Goal: Task Accomplishment & Management: Manage account settings

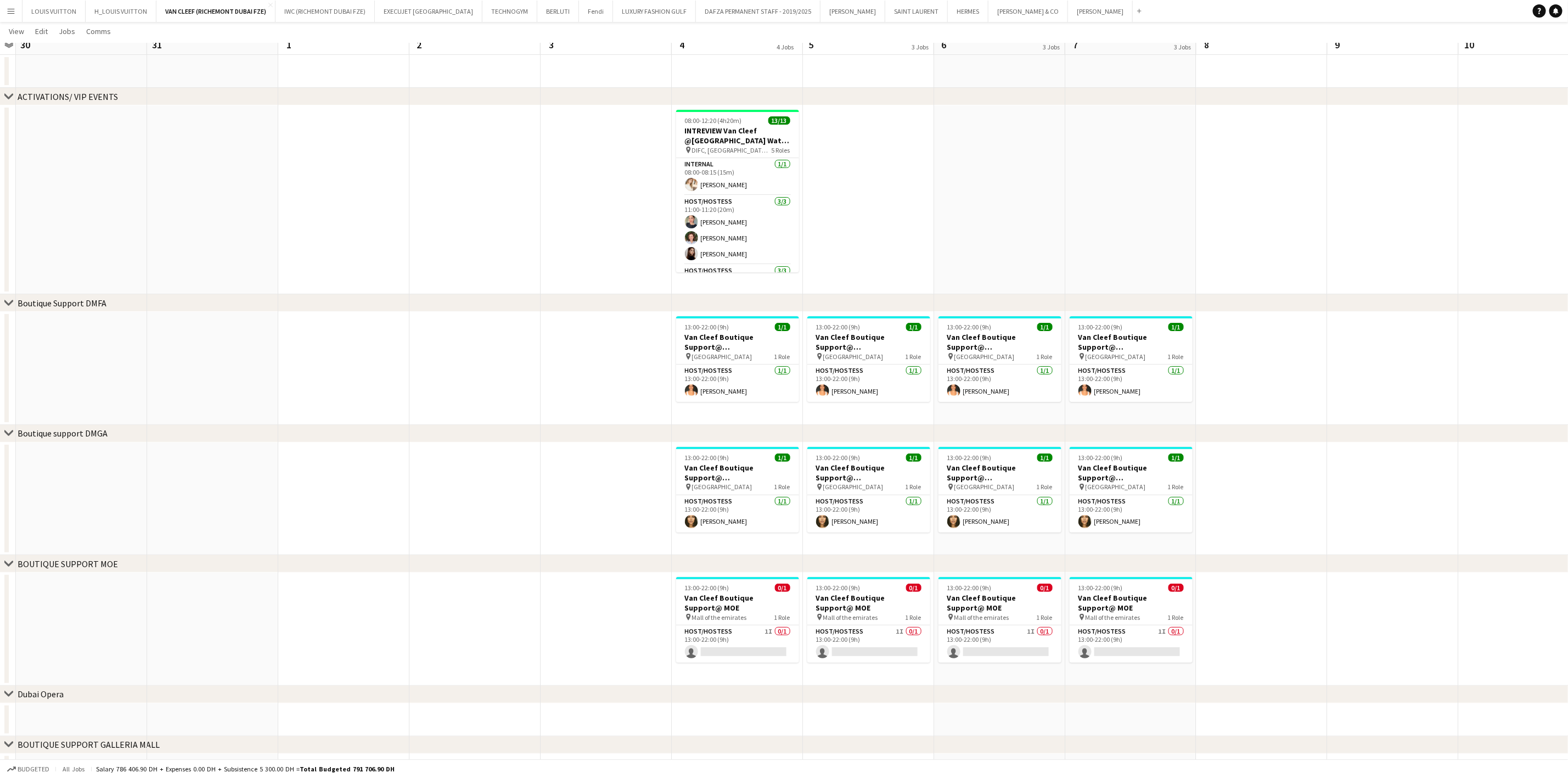
scroll to position [95, 0]
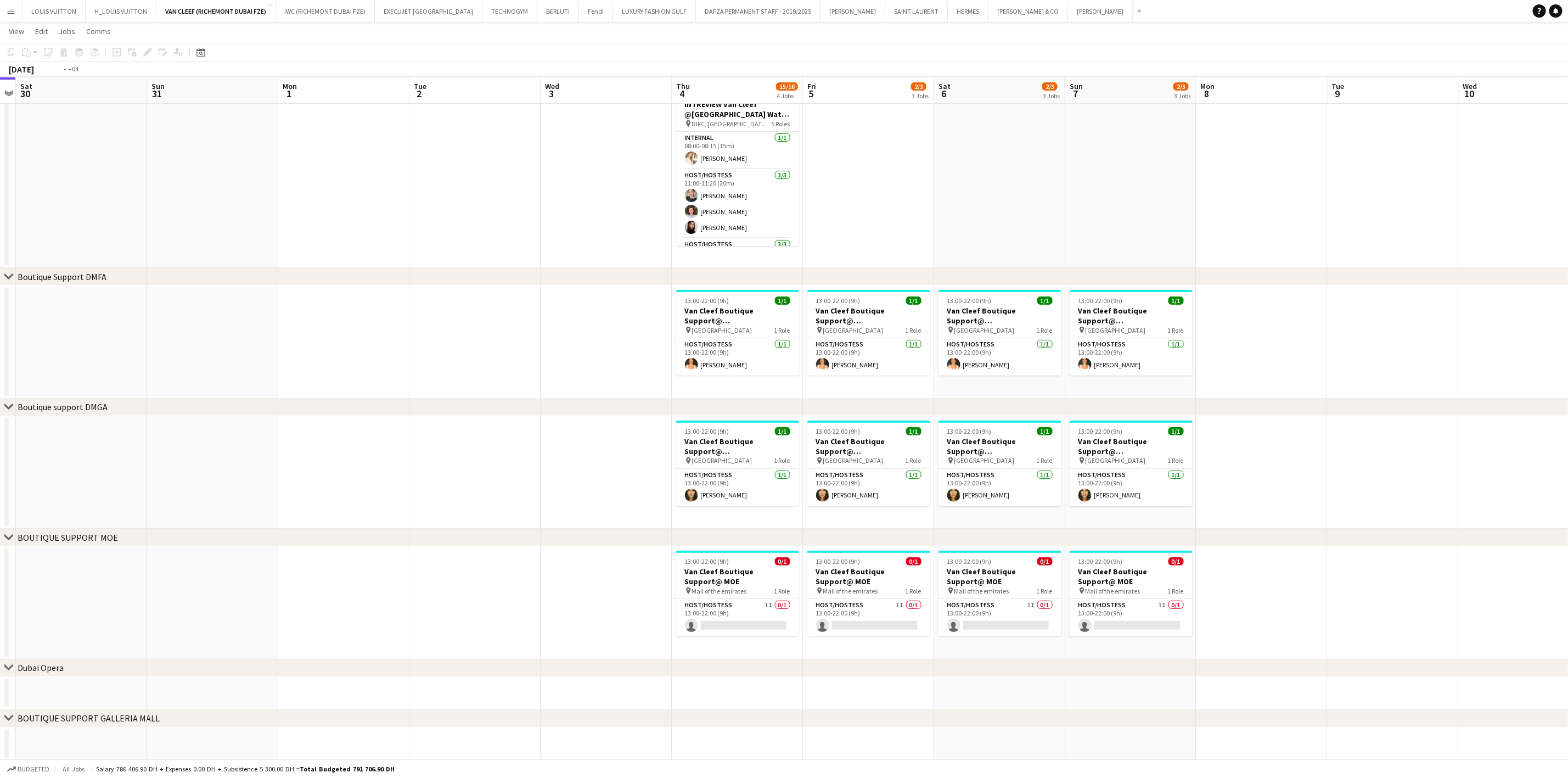
drag, startPoint x: 1287, startPoint y: 367, endPoint x: 615, endPoint y: 384, distance: 672.2
click at [648, 379] on app-calendar-viewport "Wed 27 Thu 28 Fri 29 Sat 30 Sun 31 Mon 1 Tue 2 Wed 3 Thu 4 15/16 4 Jobs Fri 5 2…" at bounding box center [784, 354] width 1568 height 811
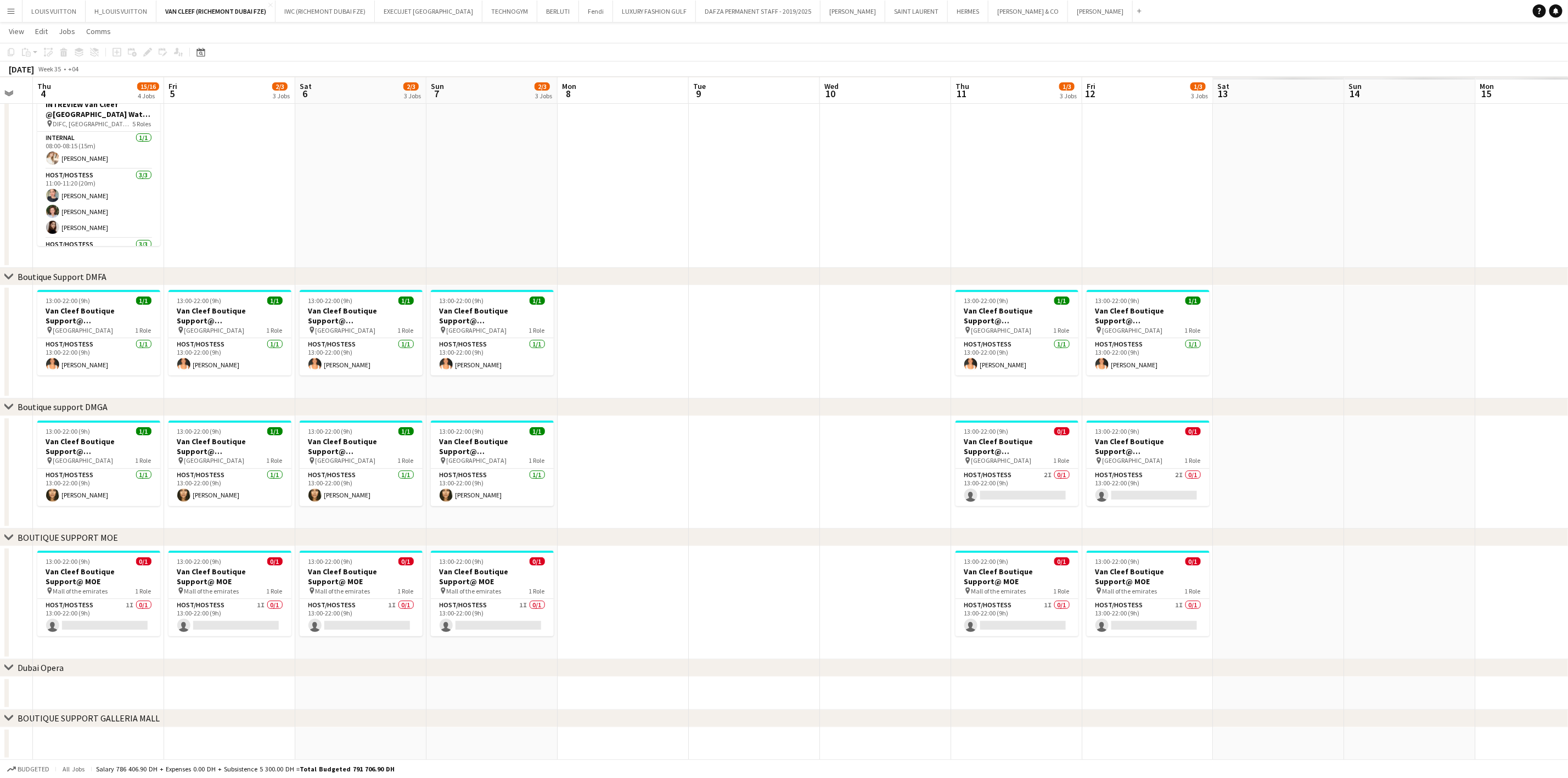
drag, startPoint x: 944, startPoint y: 349, endPoint x: 550, endPoint y: 384, distance: 395.6
click at [552, 383] on app-calendar-viewport "Mon 1 Tue 2 Wed 3 Thu 4 15/16 4 Jobs Fri 5 2/3 3 Jobs Sat 6 2/3 3 Jobs Sun 7 2/…" at bounding box center [784, 354] width 1568 height 811
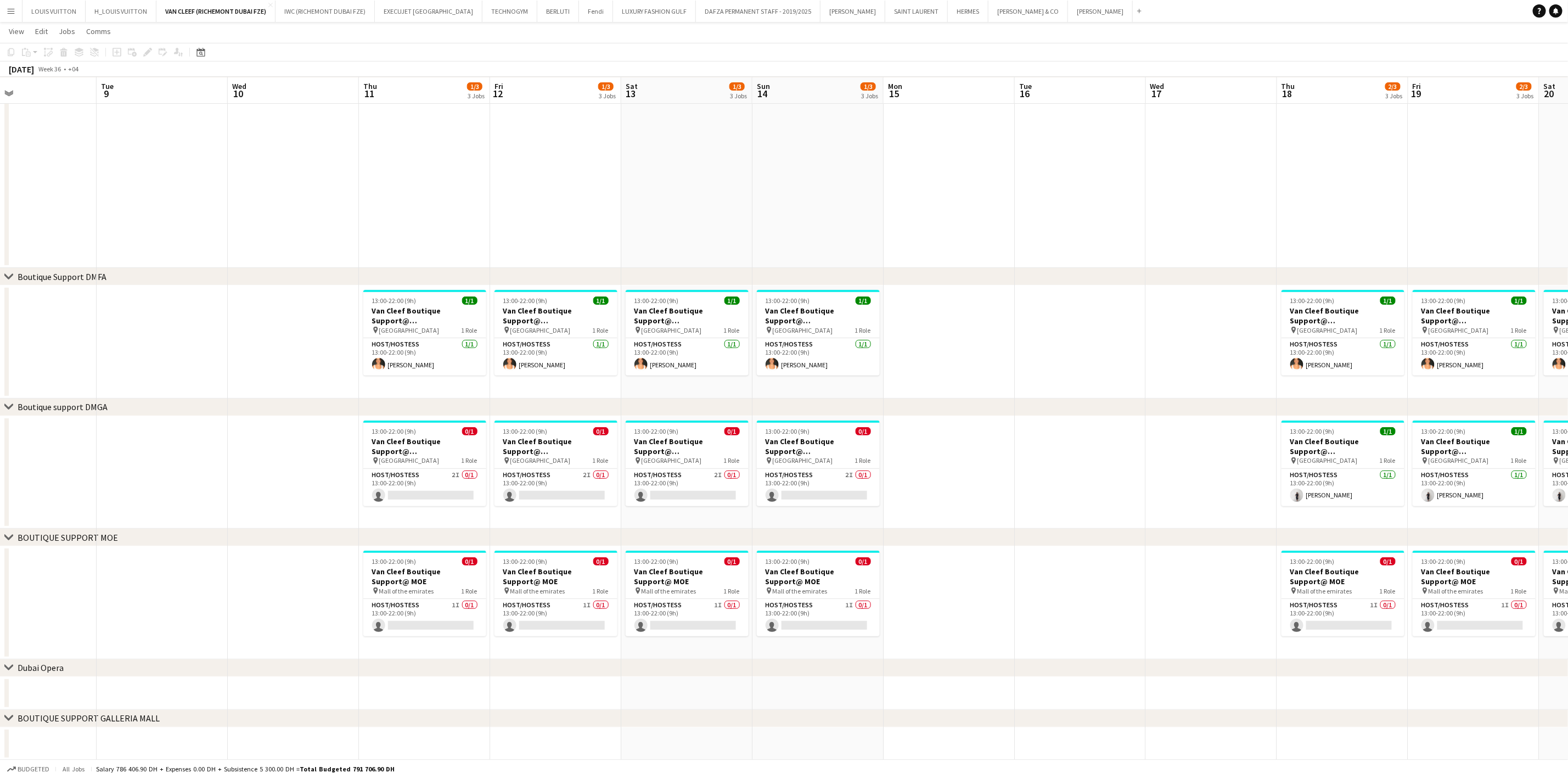
drag, startPoint x: 488, startPoint y: 362, endPoint x: 876, endPoint y: 336, distance: 388.9
click at [433, 362] on app-calendar-viewport "Fri 5 2/3 3 Jobs Sat 6 2/3 3 Jobs Sun 7 2/3 3 Jobs Mon 8 Tue 9 Wed 10 Thu 11 1/…" at bounding box center [784, 354] width 1568 height 811
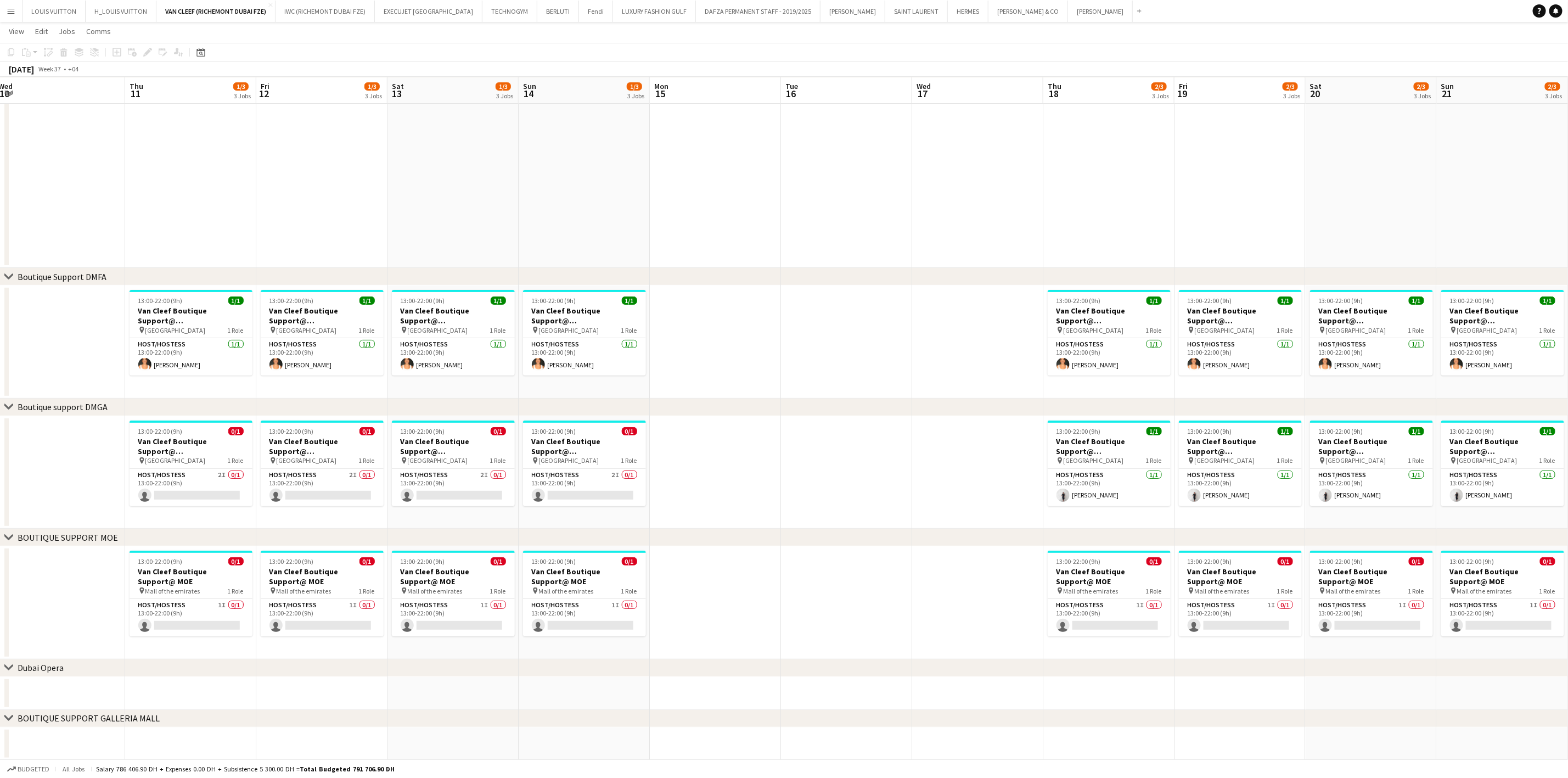
drag, startPoint x: 876, startPoint y: 336, endPoint x: 448, endPoint y: 338, distance: 428.0
click at [455, 338] on app-calendar-viewport "Mon 8 Tue 9 Wed 10 Thu 11 1/3 3 Jobs Fri 12 1/3 3 Jobs Sat 13 1/3 3 Jobs Sun 14…" at bounding box center [784, 354] width 1568 height 811
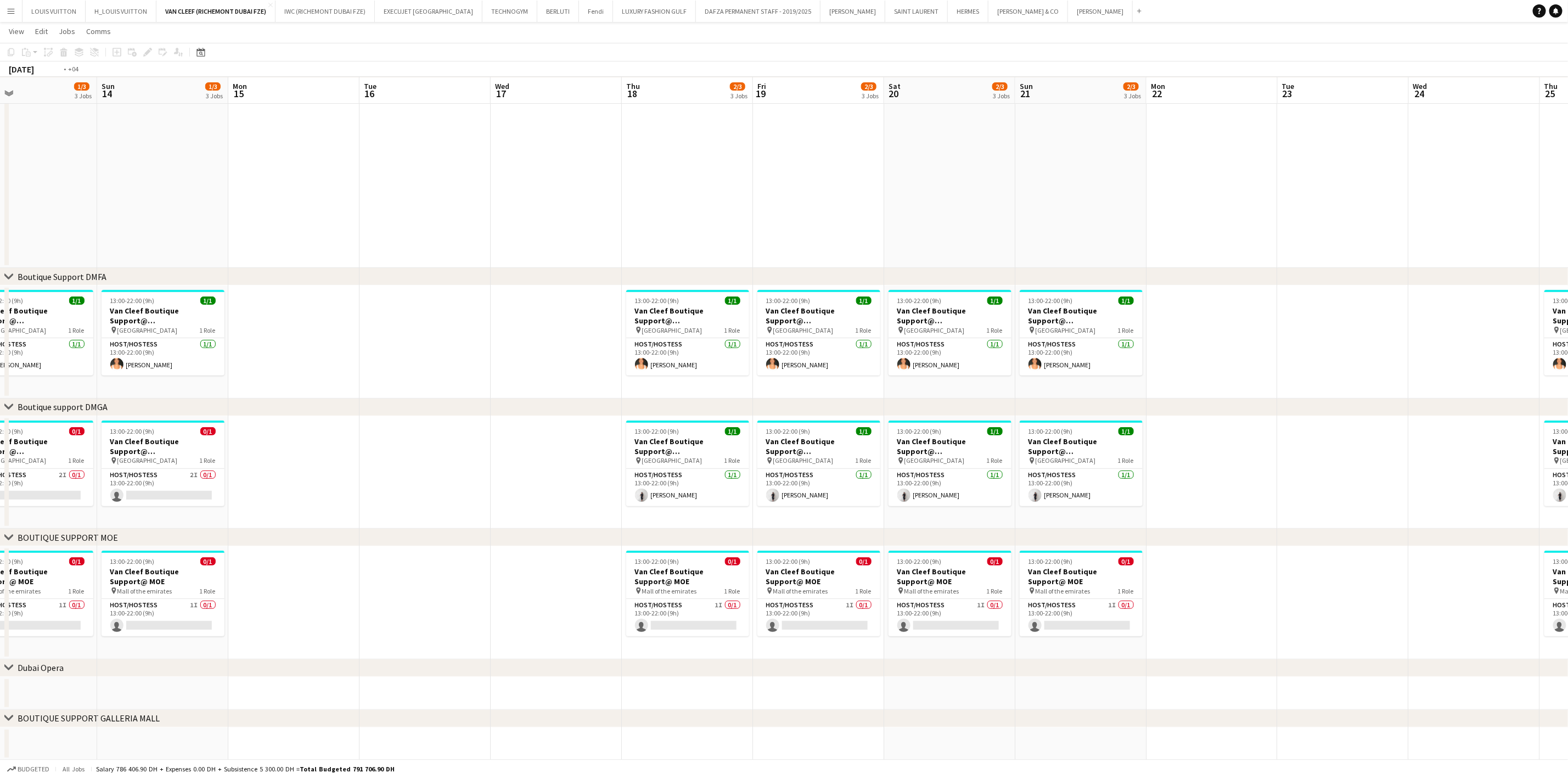
drag, startPoint x: 652, startPoint y: 323, endPoint x: 440, endPoint y: 326, distance: 212.0
click at [462, 325] on app-calendar-viewport "Thu 11 1/3 3 Jobs Fri 12 1/3 3 Jobs Sat 13 1/3 3 Jobs Sun 14 1/3 3 Jobs Mon 15 …" at bounding box center [784, 354] width 1568 height 811
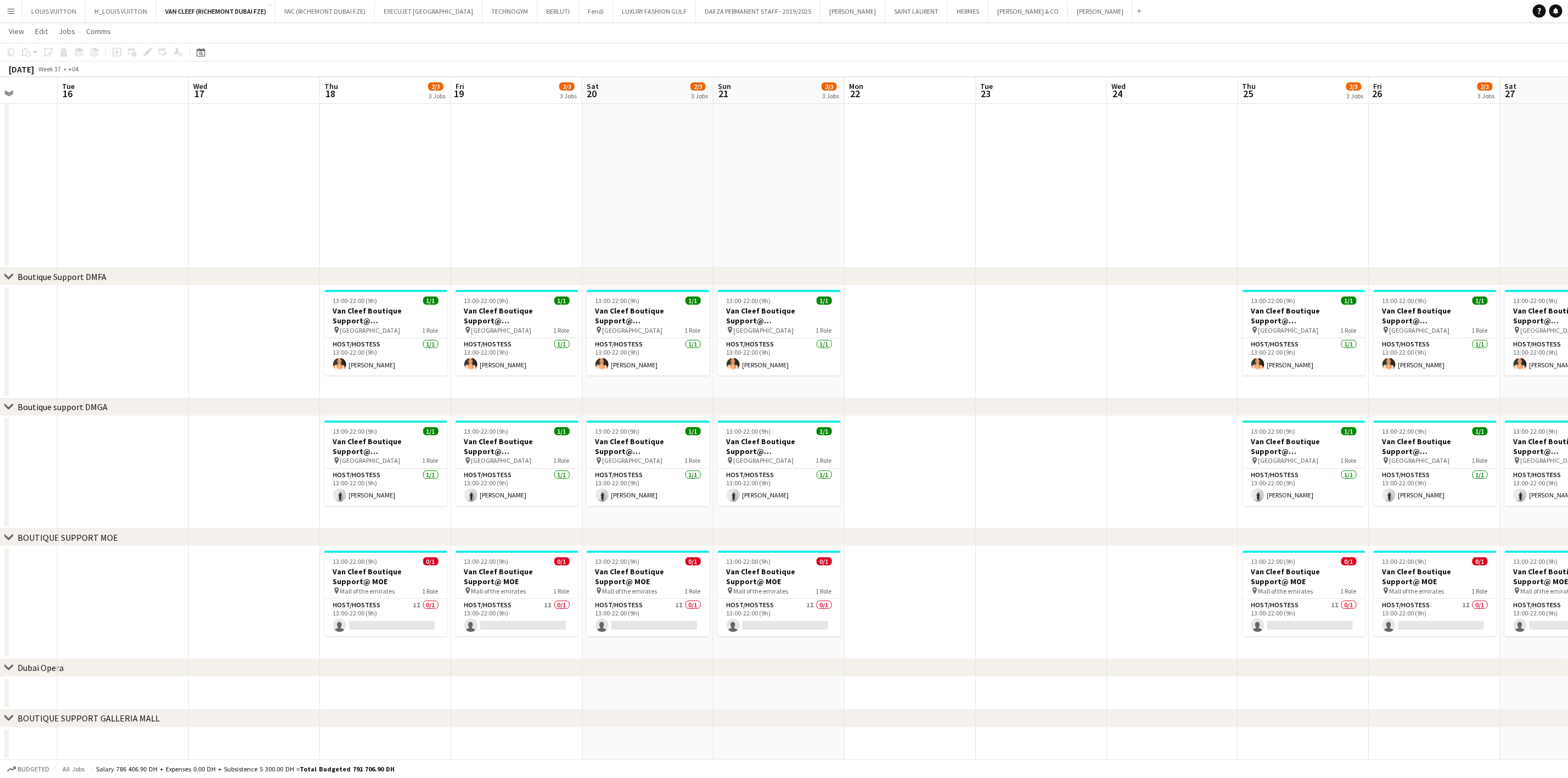
drag, startPoint x: 460, startPoint y: 353, endPoint x: 390, endPoint y: 356, distance: 70.1
click at [407, 356] on app-calendar-viewport "Sat 13 1/3 3 Jobs Sun 14 1/3 3 Jobs Mon 15 Tue 16 Wed 17 Thu 18 2/3 3 Jobs Fri …" at bounding box center [784, 354] width 1568 height 811
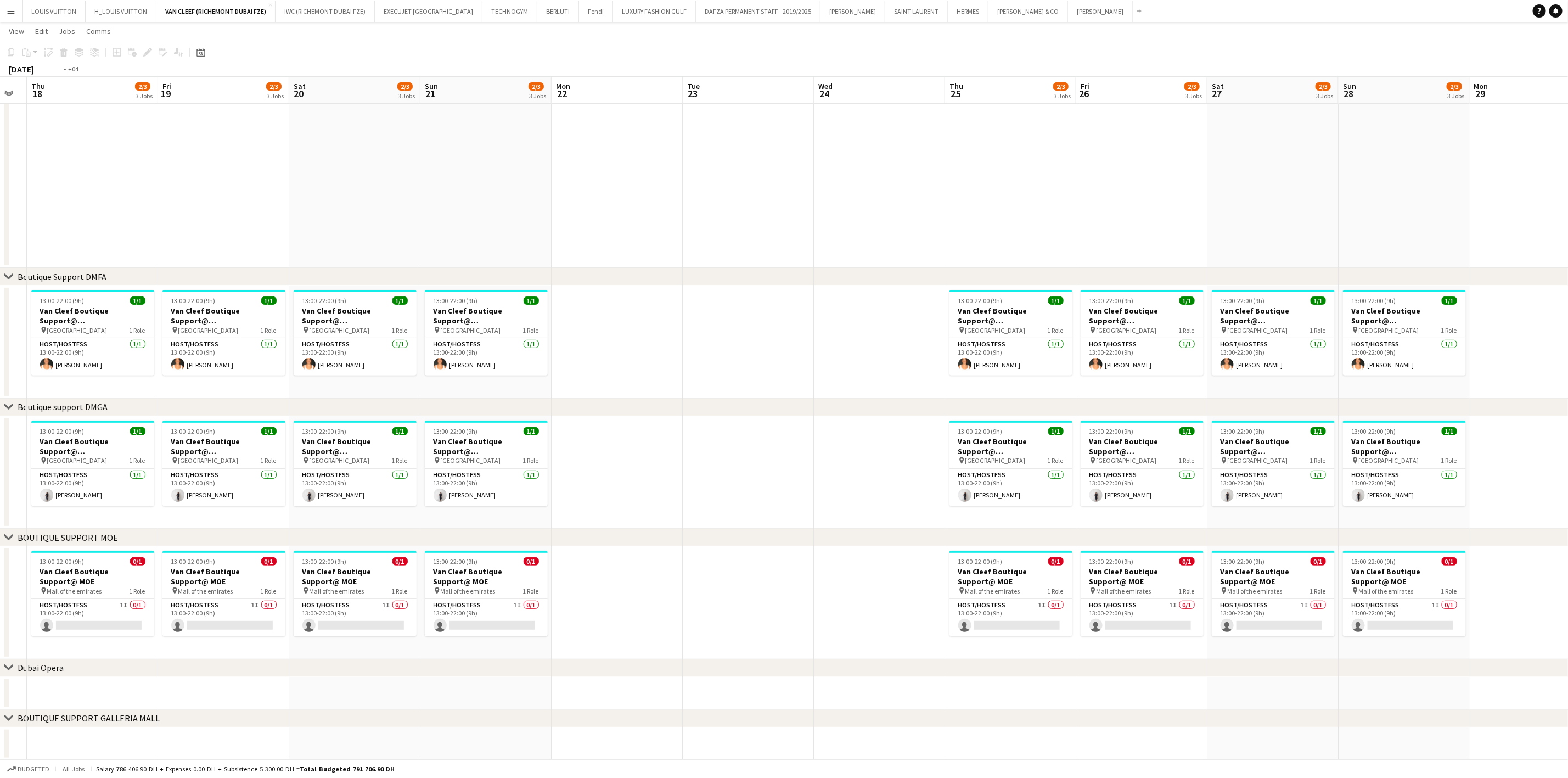
drag, startPoint x: 646, startPoint y: 344, endPoint x: 1104, endPoint y: 344, distance: 458.0
click at [1237, 344] on app-calendar-viewport "Wed 17 Thu 18 2/3 3 Jobs Fri 19 2/3 3 Jobs Sat 20 2/3 3 Jobs Sun 21 2/3 3 Jobs …" at bounding box center [784, 354] width 1568 height 811
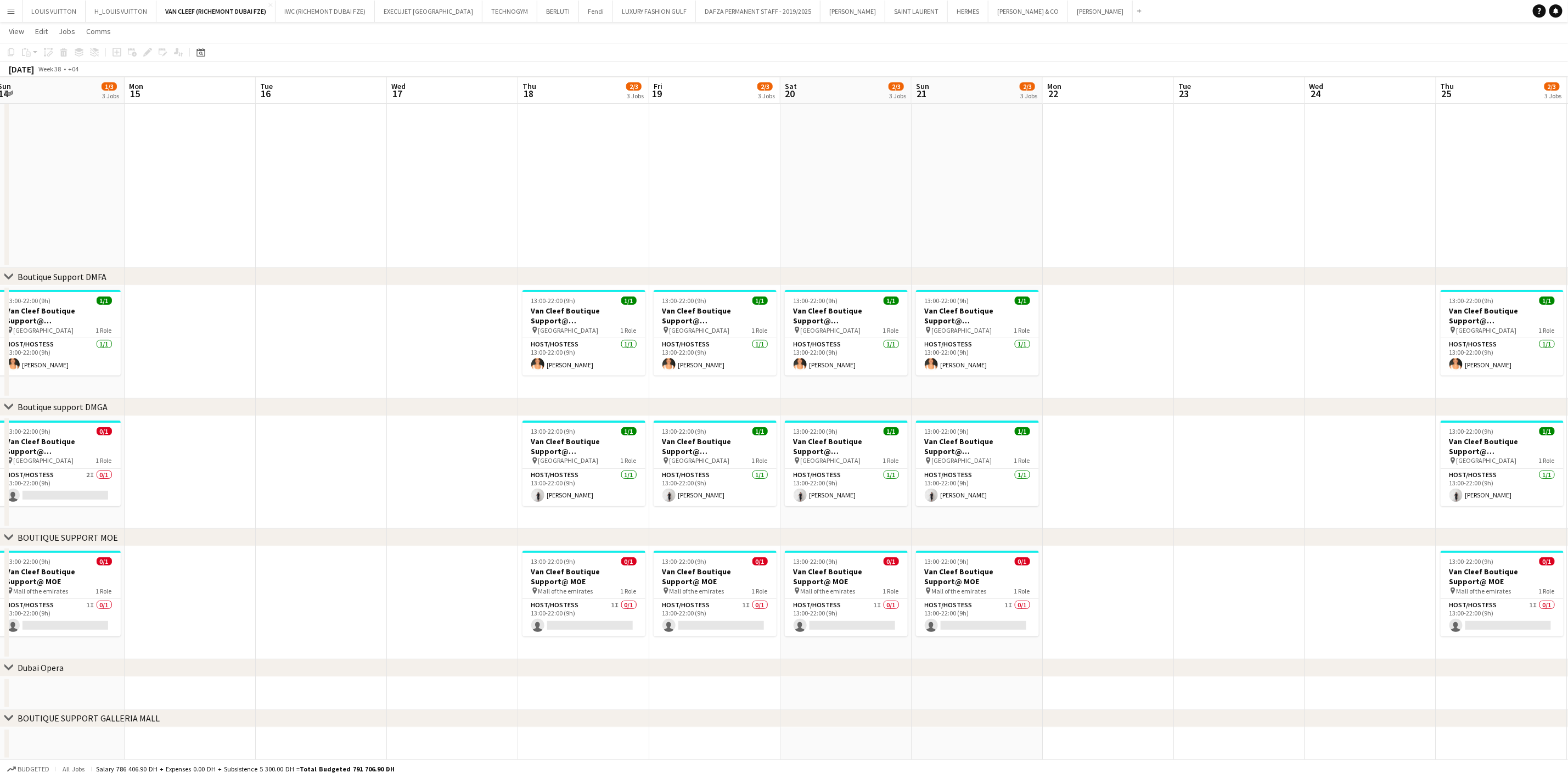
drag, startPoint x: 664, startPoint y: 350, endPoint x: 1090, endPoint y: 374, distance: 426.7
click at [1085, 374] on app-calendar-viewport "Fri 12 1/3 3 Jobs Sat 13 1/3 3 Jobs Sun 14 1/3 3 Jobs Mon 15 Tue 16 Wed 17 Thu …" at bounding box center [784, 354] width 1568 height 811
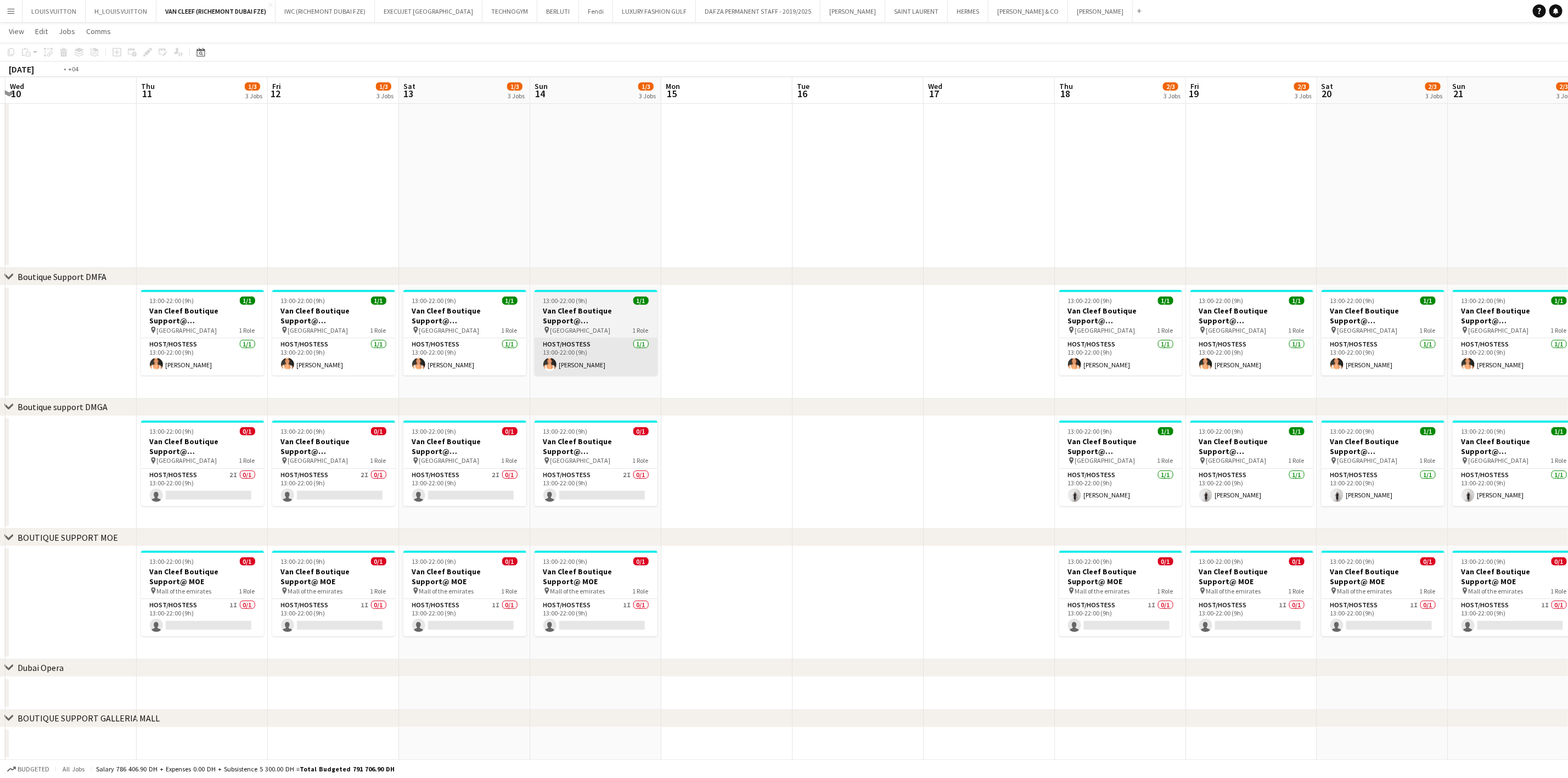
drag, startPoint x: 659, startPoint y: 374, endPoint x: 905, endPoint y: 374, distance: 246.0
click at [925, 374] on app-calendar-viewport "Mon 8 Tue 9 Wed 10 Thu 11 1/3 3 Jobs Fri 12 1/3 3 Jobs Sat 13 1/3 3 Jobs Sun 14…" at bounding box center [784, 354] width 1568 height 811
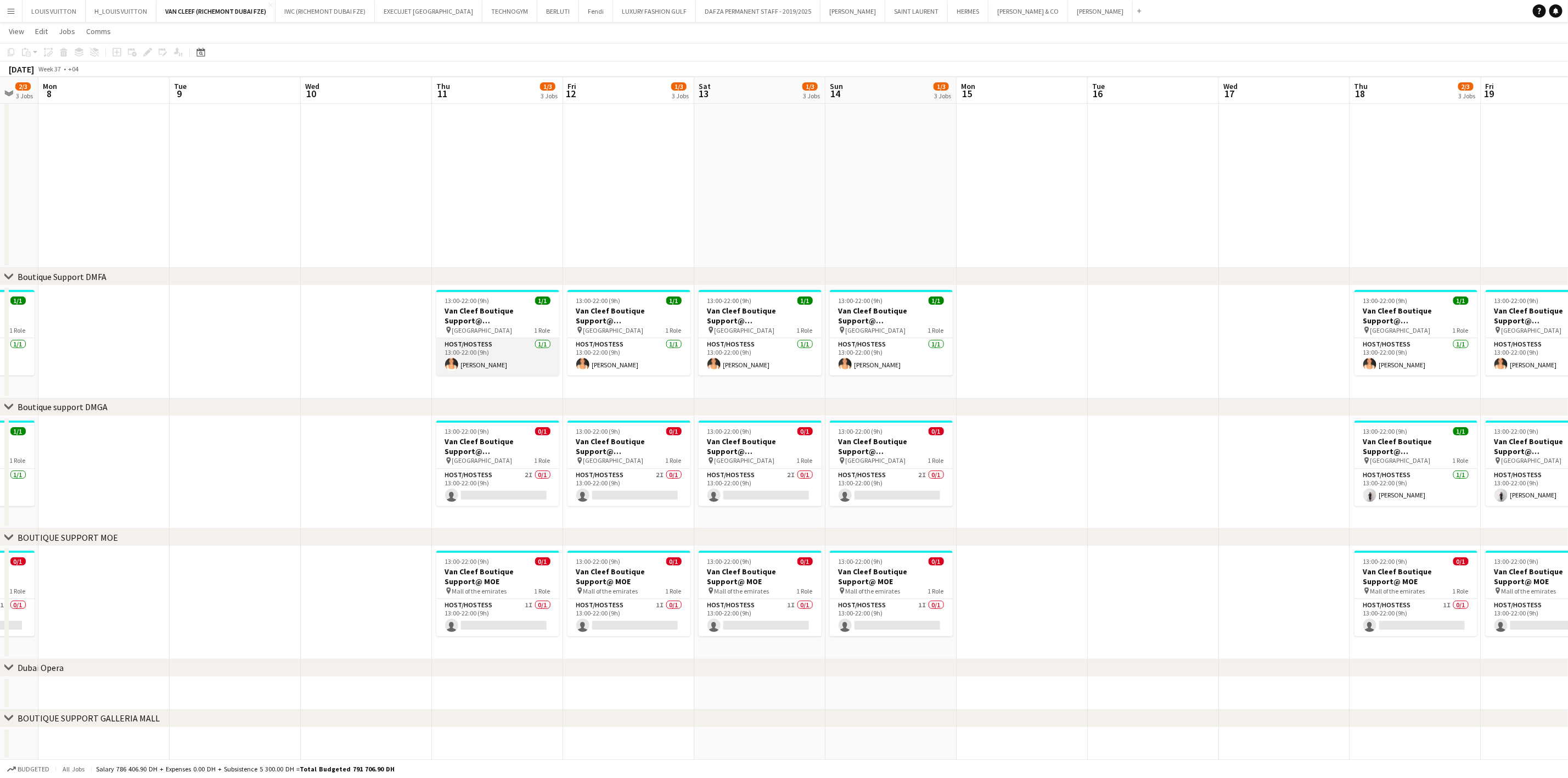
drag, startPoint x: 672, startPoint y: 348, endPoint x: 1019, endPoint y: 346, distance: 347.0
click at [1012, 348] on app-calendar-viewport "Sat 6 2/3 3 Jobs Sun 7 2/3 3 Jobs Mon 8 Tue 9 Wed 10 Thu 11 1/3 3 Jobs Fri 12 1…" at bounding box center [784, 354] width 1568 height 811
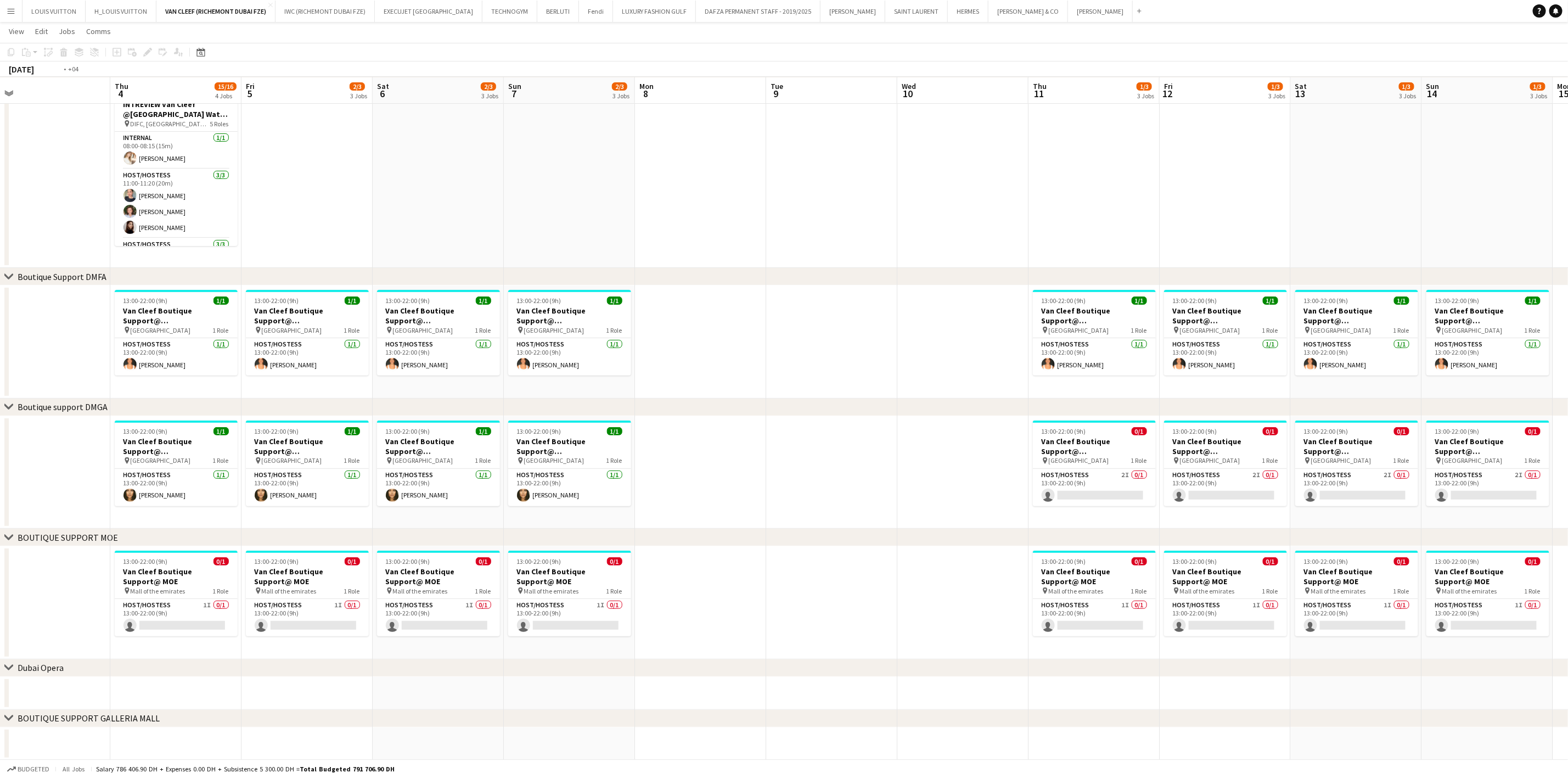
drag, startPoint x: 561, startPoint y: 338, endPoint x: 1017, endPoint y: 339, distance: 456.0
click at [1031, 339] on app-calendar-viewport "Mon 1 Tue 2 Wed 3 Thu 4 15/16 4 Jobs Fri 5 2/3 3 Jobs Sat 6 2/3 3 Jobs Sun 7 2/…" at bounding box center [784, 354] width 1568 height 811
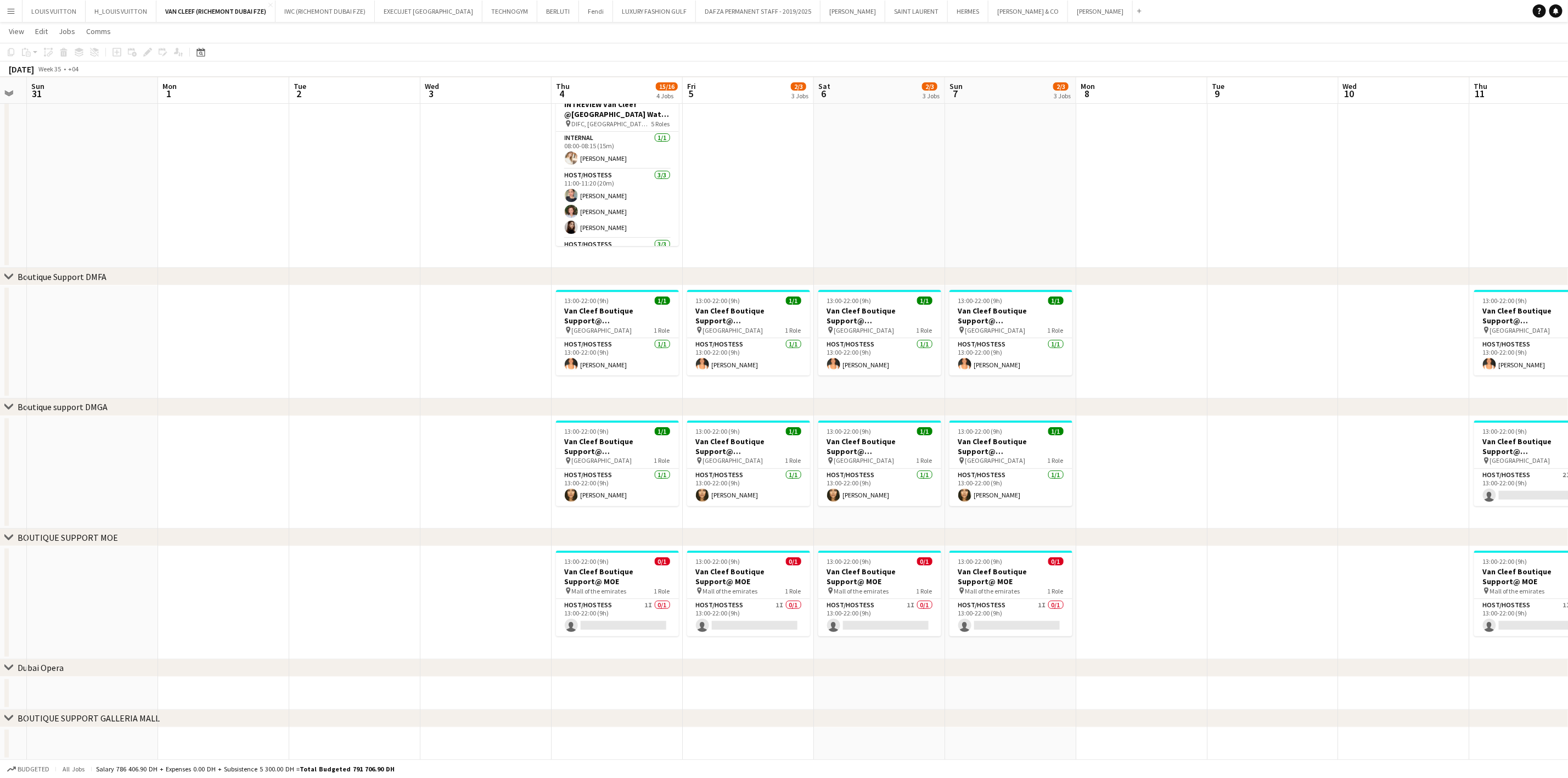
drag, startPoint x: 603, startPoint y: 336, endPoint x: 1067, endPoint y: 330, distance: 464.0
click at [1067, 330] on app-calendar-viewport "Fri 29 Sat 30 Sun 31 Mon 1 Tue 2 Wed 3 Thu 4 15/16 4 Jobs Fri 5 2/3 3 Jobs Sat …" at bounding box center [784, 354] width 1568 height 811
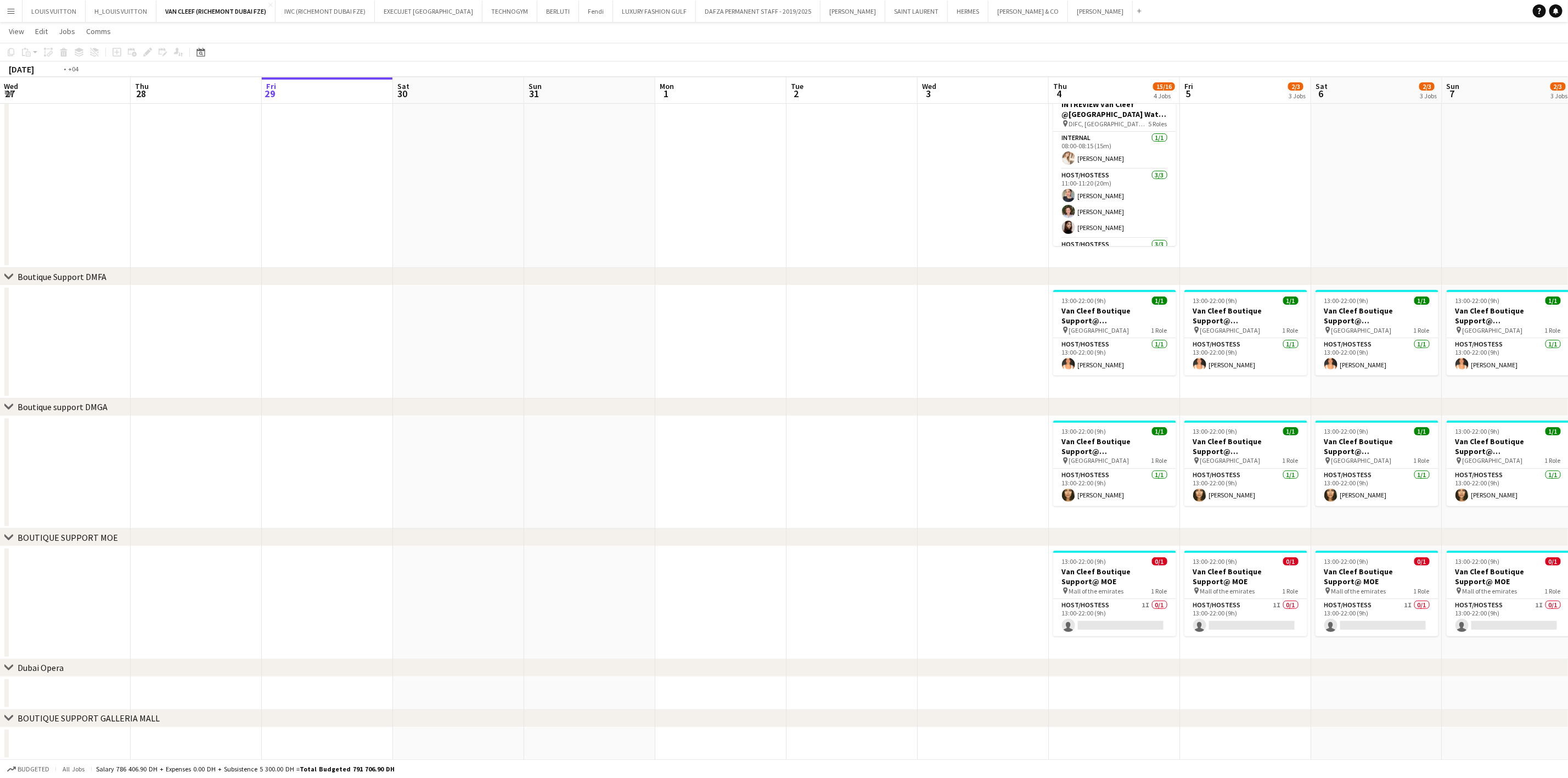
drag, startPoint x: 517, startPoint y: 330, endPoint x: 850, endPoint y: 330, distance: 333.0
click at [938, 330] on app-calendar-viewport "Tue 26 Wed 27 Thu 28 Fri 29 Sat 30 Sun 31 Mon 1 Tue 2 Wed 3 Thu 4 15/16 4 Jobs …" at bounding box center [784, 354] width 1568 height 811
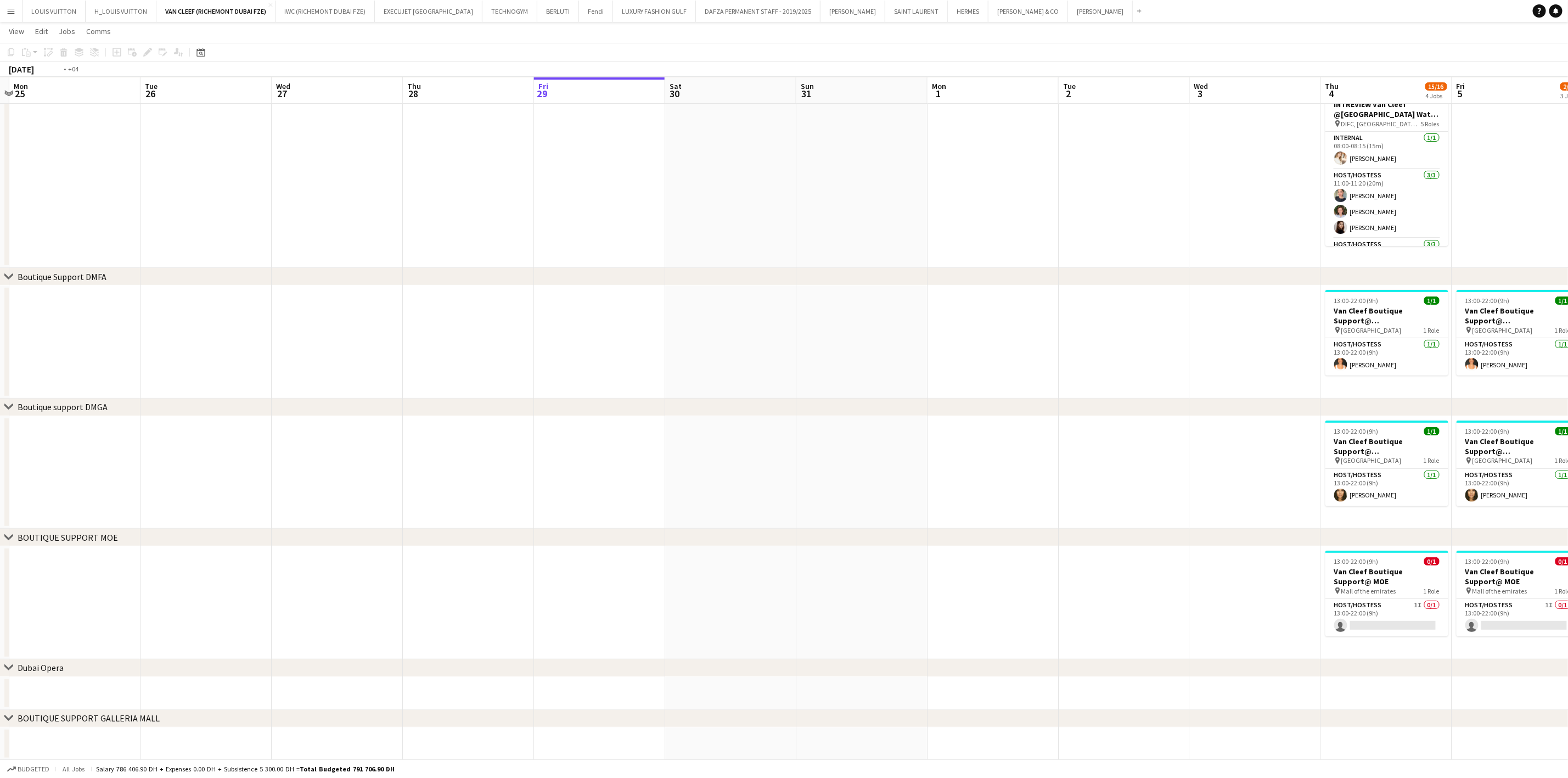
drag, startPoint x: 570, startPoint y: 341, endPoint x: 242, endPoint y: 353, distance: 328.2
click at [127, 360] on app-calendar-viewport "Fri 22 Sat 23 Sun 24 Mon 25 Tue 26 Wed 27 Thu 28 Fri 29 Sat 30 Sun 31 Mon 1 Tue…" at bounding box center [784, 354] width 1568 height 811
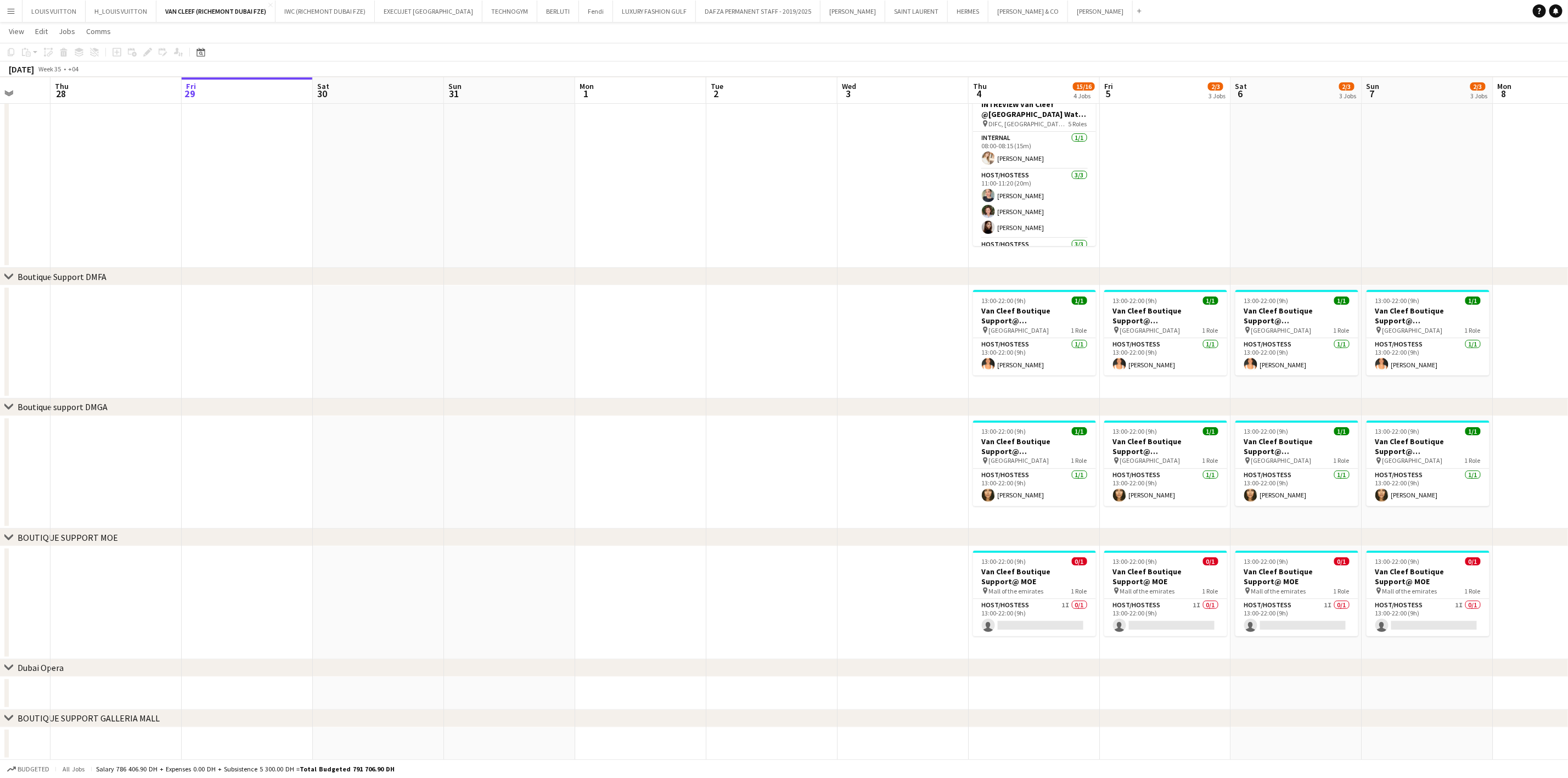
drag, startPoint x: 486, startPoint y: 376, endPoint x: 43, endPoint y: 376, distance: 443.0
click at [51, 376] on app-calendar-viewport "Mon 25 Tue 26 Wed 27 Thu 28 Fri 29 Sat 30 Sun 31 Mon 1 Tue 2 Wed 3 Thu 4 15/16 …" at bounding box center [784, 354] width 1568 height 811
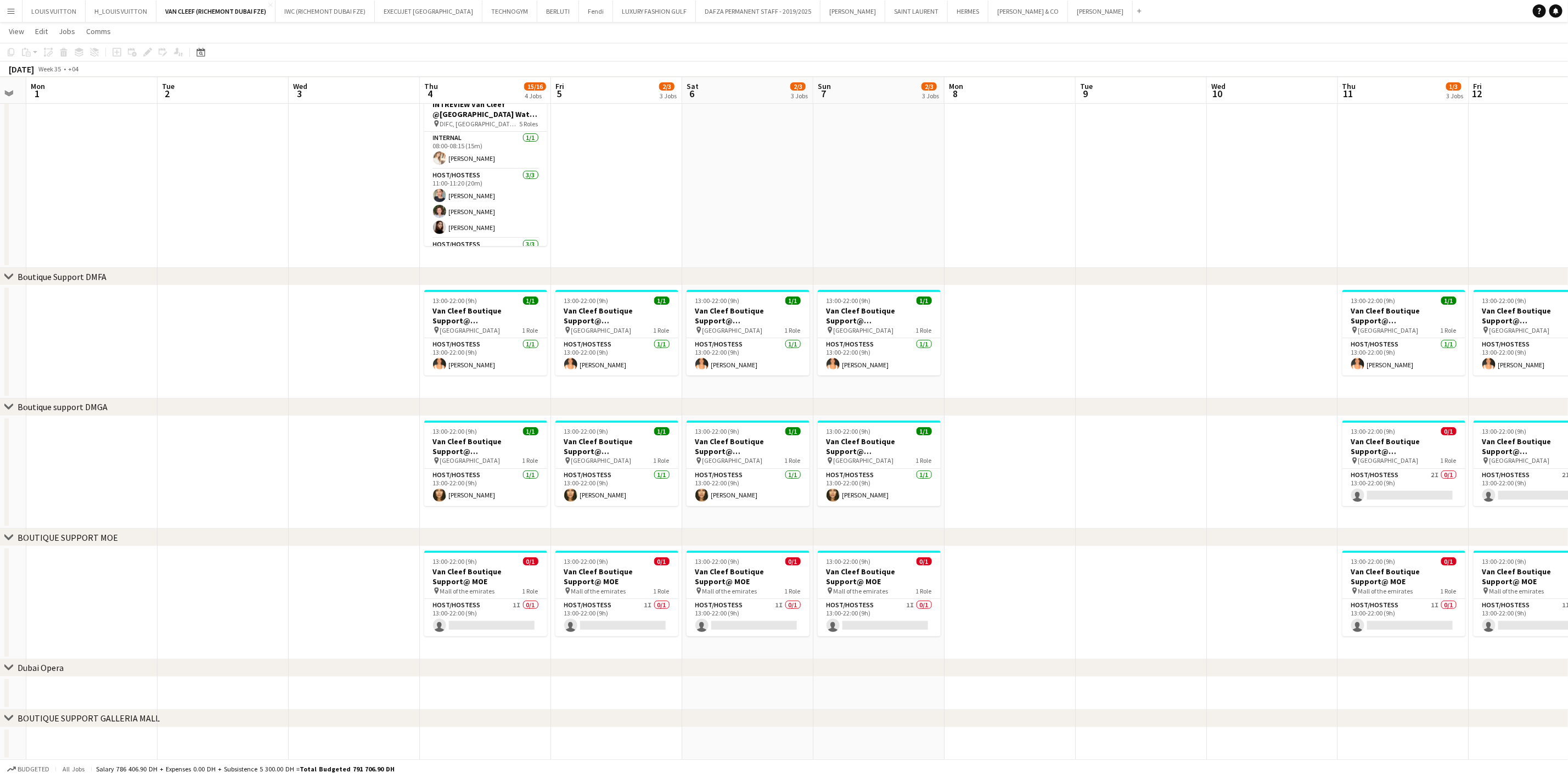
scroll to position [0, 232]
drag, startPoint x: 452, startPoint y: 324, endPoint x: 623, endPoint y: 331, distance: 171.1
click at [623, 331] on app-calendar-viewport "Sat 30 Sun 31 Mon 1 Tue 2 Wed 3 Thu 4 15/16 4 Jobs Fri 5 2/3 3 Jobs Sat 6 2/3 3…" at bounding box center [784, 354] width 1568 height 811
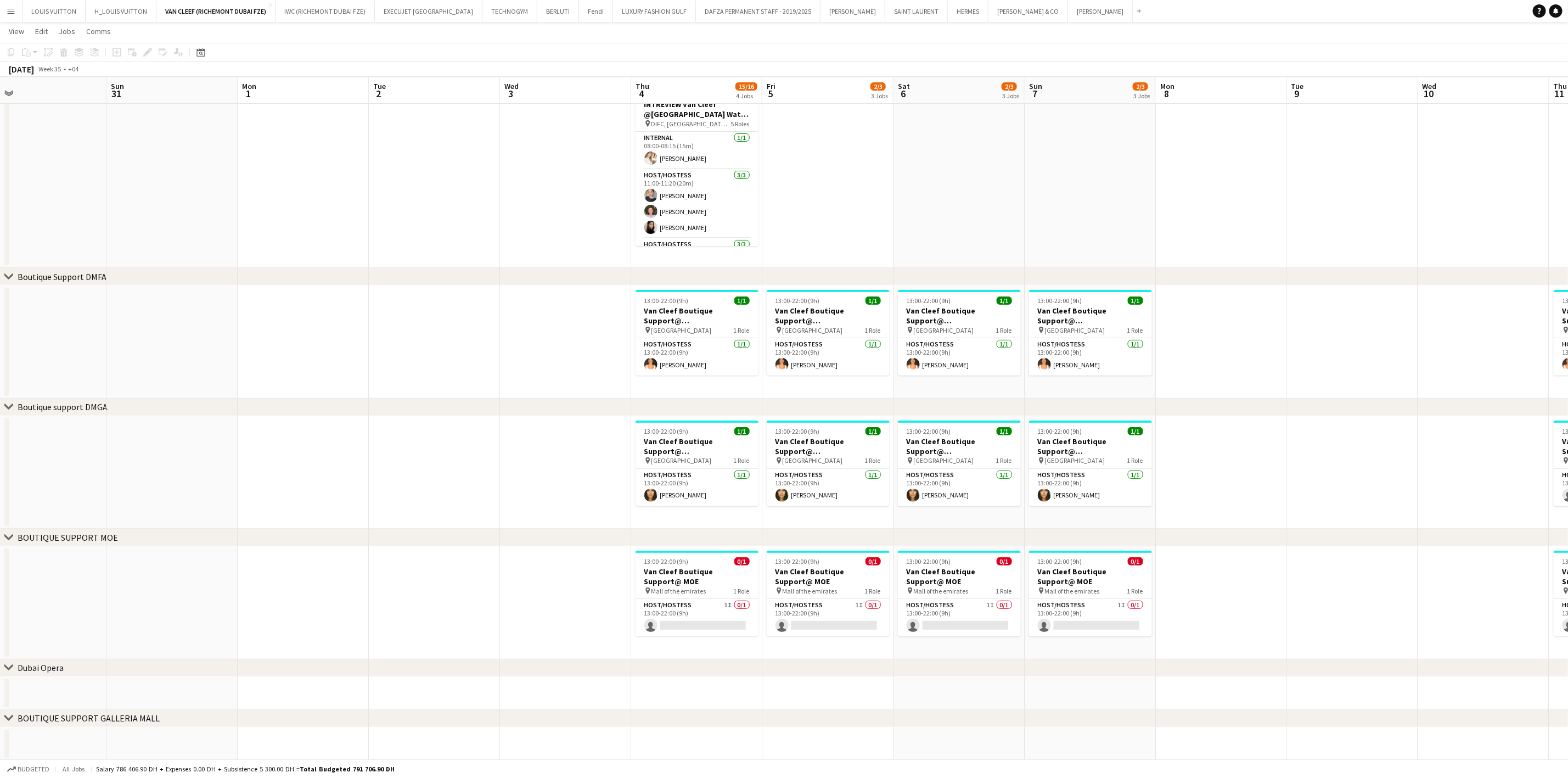
scroll to position [0, 321]
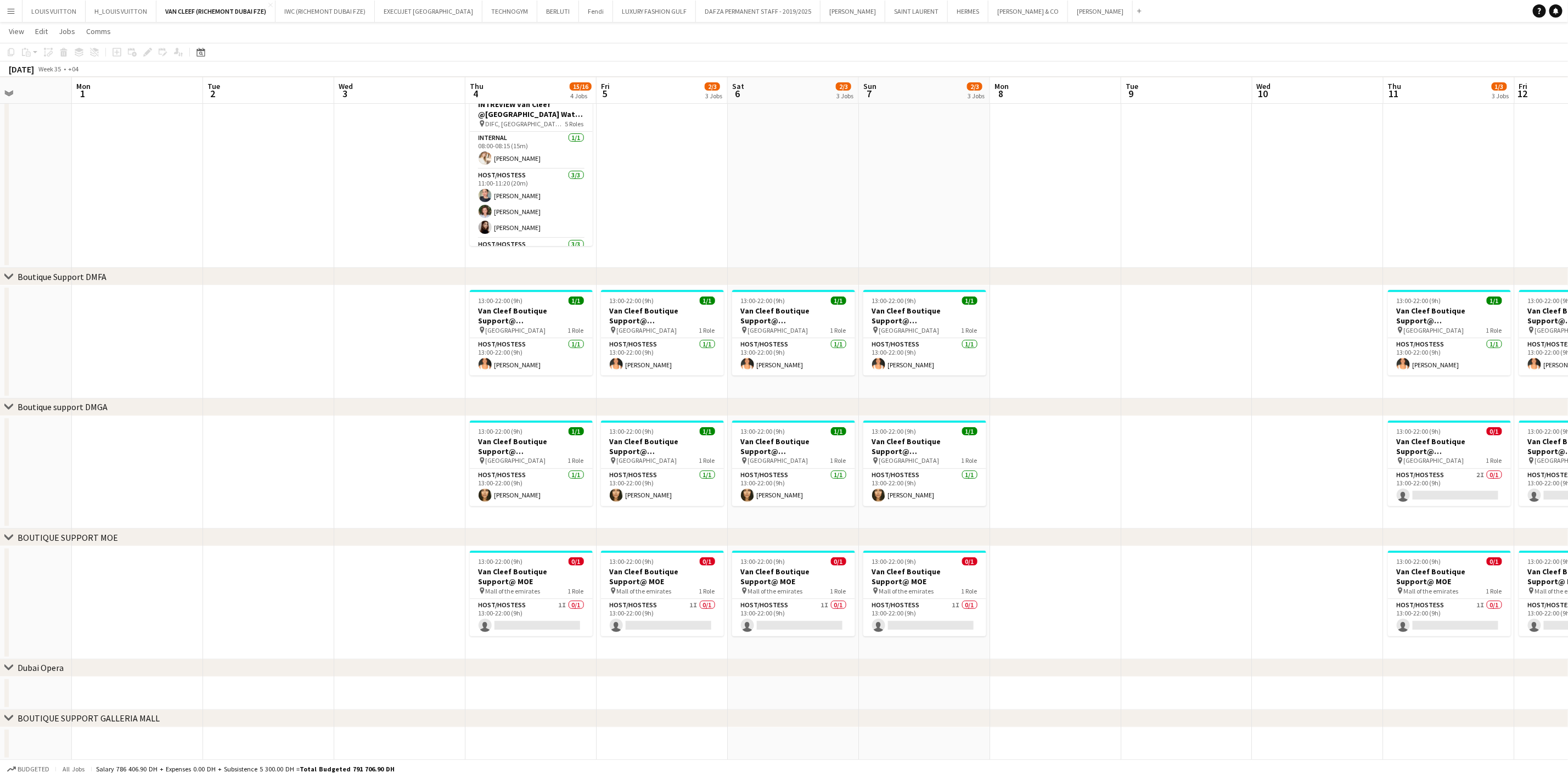
drag, startPoint x: 417, startPoint y: 346, endPoint x: 458, endPoint y: 340, distance: 41.4
click at [458, 340] on app-calendar-viewport "Fri 29 Sat 30 Sun 31 Mon 1 Tue 2 Wed 3 Thu 4 15/16 4 Jobs Fri 5 2/3 3 Jobs Sat …" at bounding box center [784, 354] width 1568 height 811
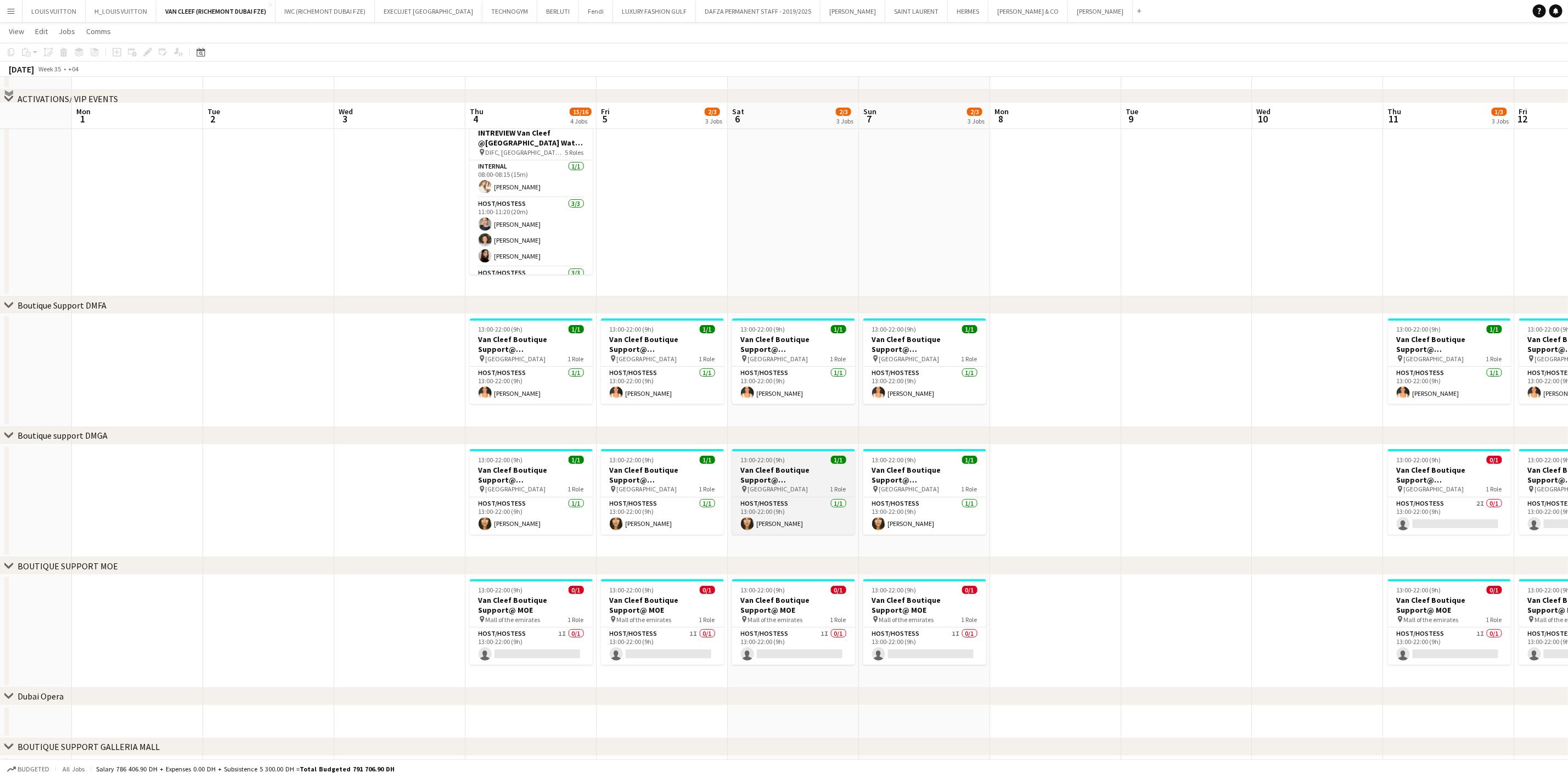
scroll to position [95, 0]
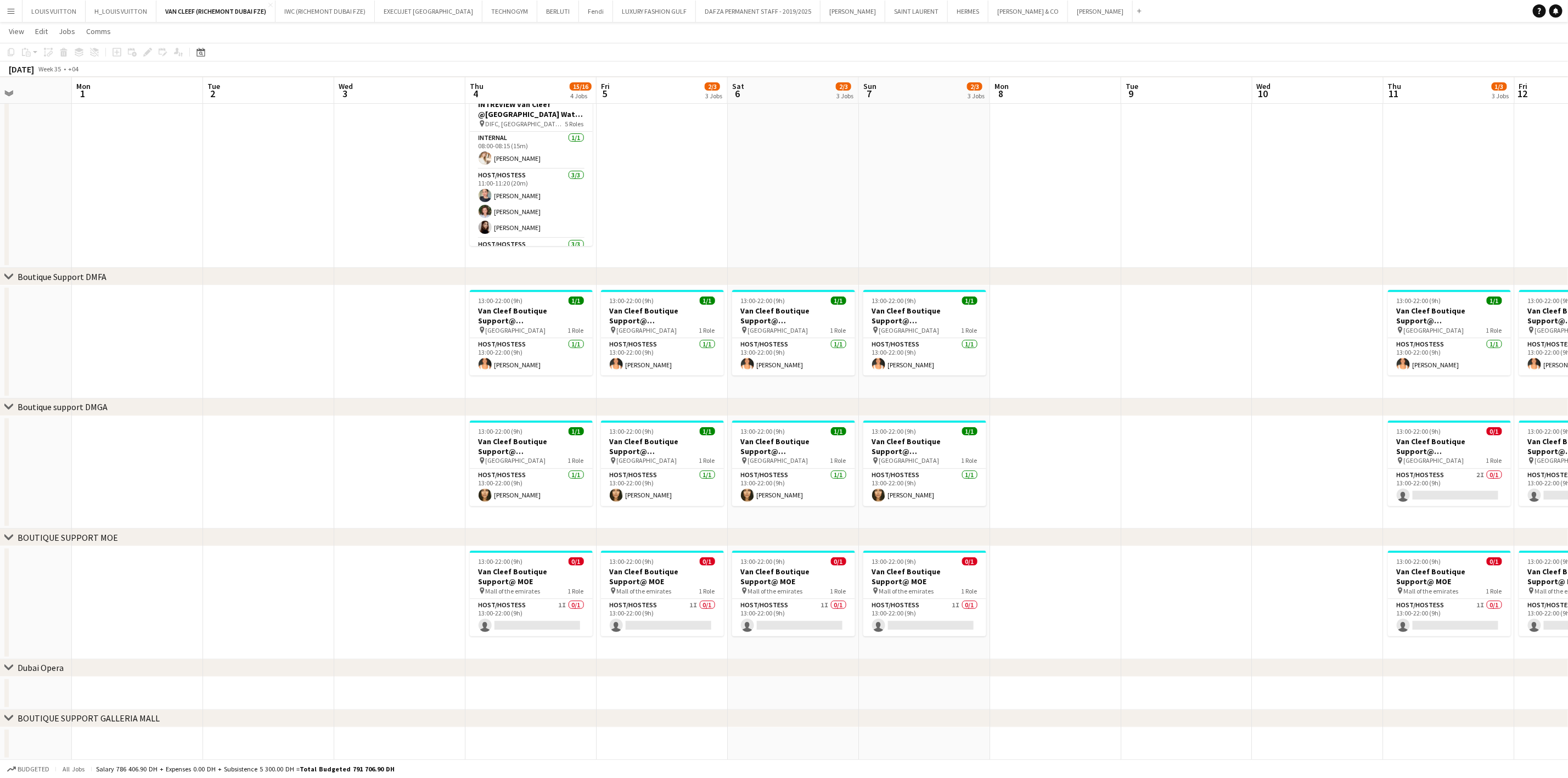
drag, startPoint x: 300, startPoint y: 487, endPoint x: 734, endPoint y: 487, distance: 434.0
click at [734, 487] on app-calendar-viewport "Fri 29 Sat 30 Sun 31 Mon 1 Tue 2 Wed 3 Thu 4 15/16 4 Jobs Fri 5 2/3 3 Jobs Sat …" at bounding box center [784, 354] width 1568 height 811
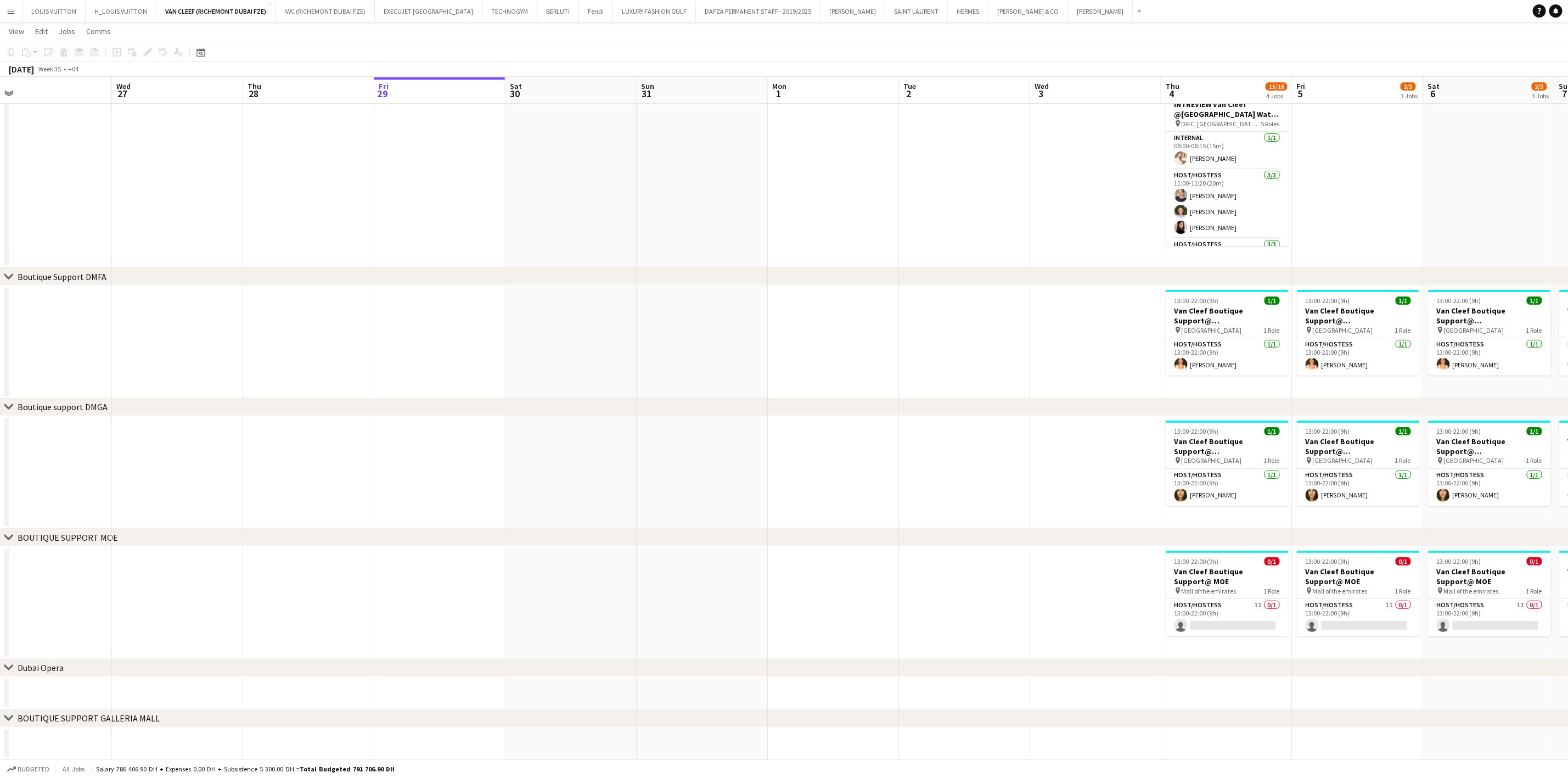
drag, startPoint x: 661, startPoint y: 489, endPoint x: 678, endPoint y: 489, distance: 17.0
click at [675, 489] on app-calendar-viewport "Sun 24 Mon 25 Tue 26 Wed 27 Thu 28 Fri 29 Sat 30 Sun 31 Mon 1 Tue 2 Wed 3 Thu 4…" at bounding box center [784, 354] width 1568 height 811
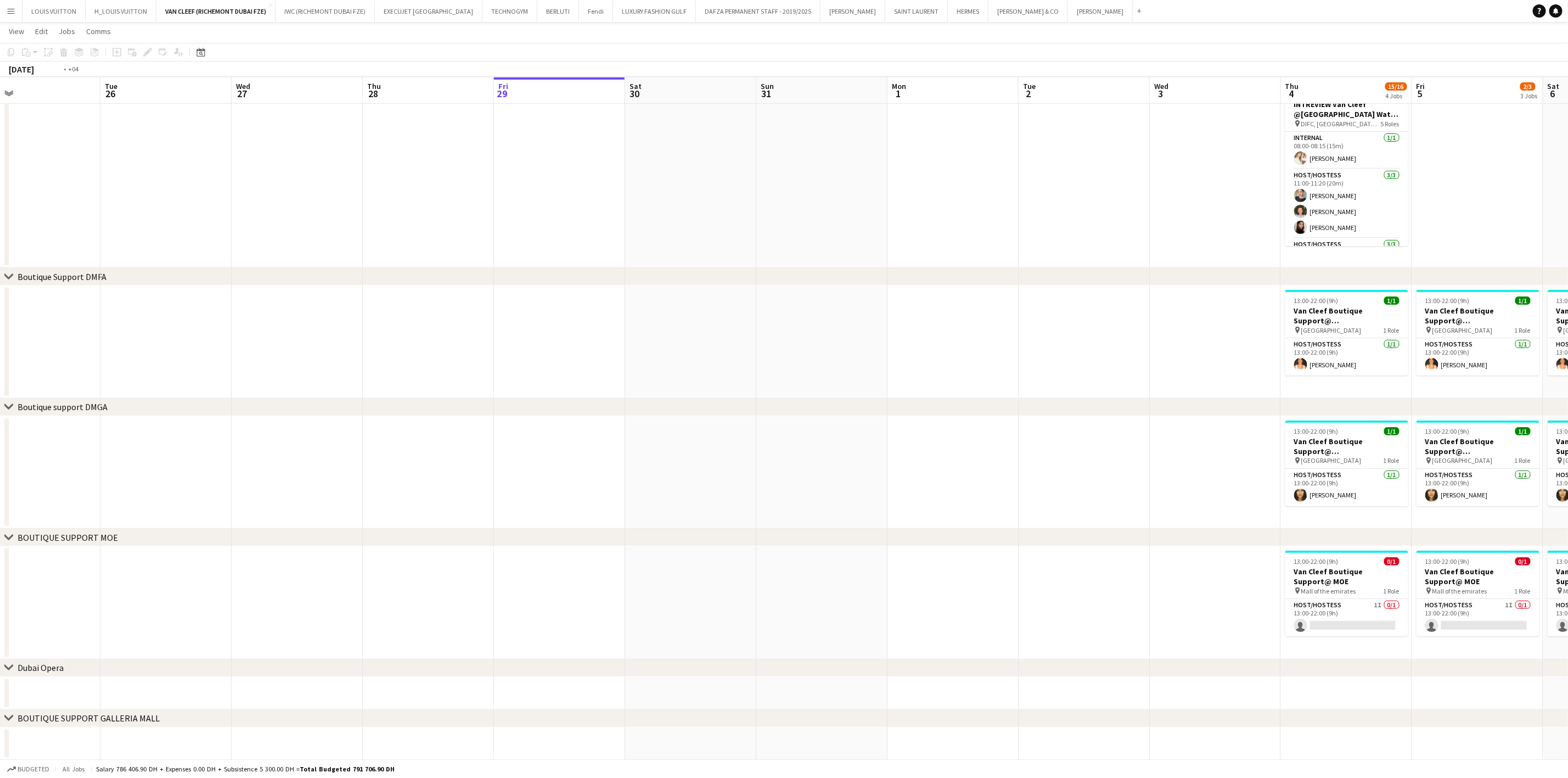
drag, startPoint x: 560, startPoint y: 465, endPoint x: 229, endPoint y: 487, distance: 331.7
click at [868, 463] on app-calendar-viewport "Sat 23 Sun 24 Mon 25 Tue 26 Wed 27 Thu 28 Fri 29 Sat 30 Sun 31 Mon 1 Tue 2 Wed …" at bounding box center [784, 354] width 1568 height 811
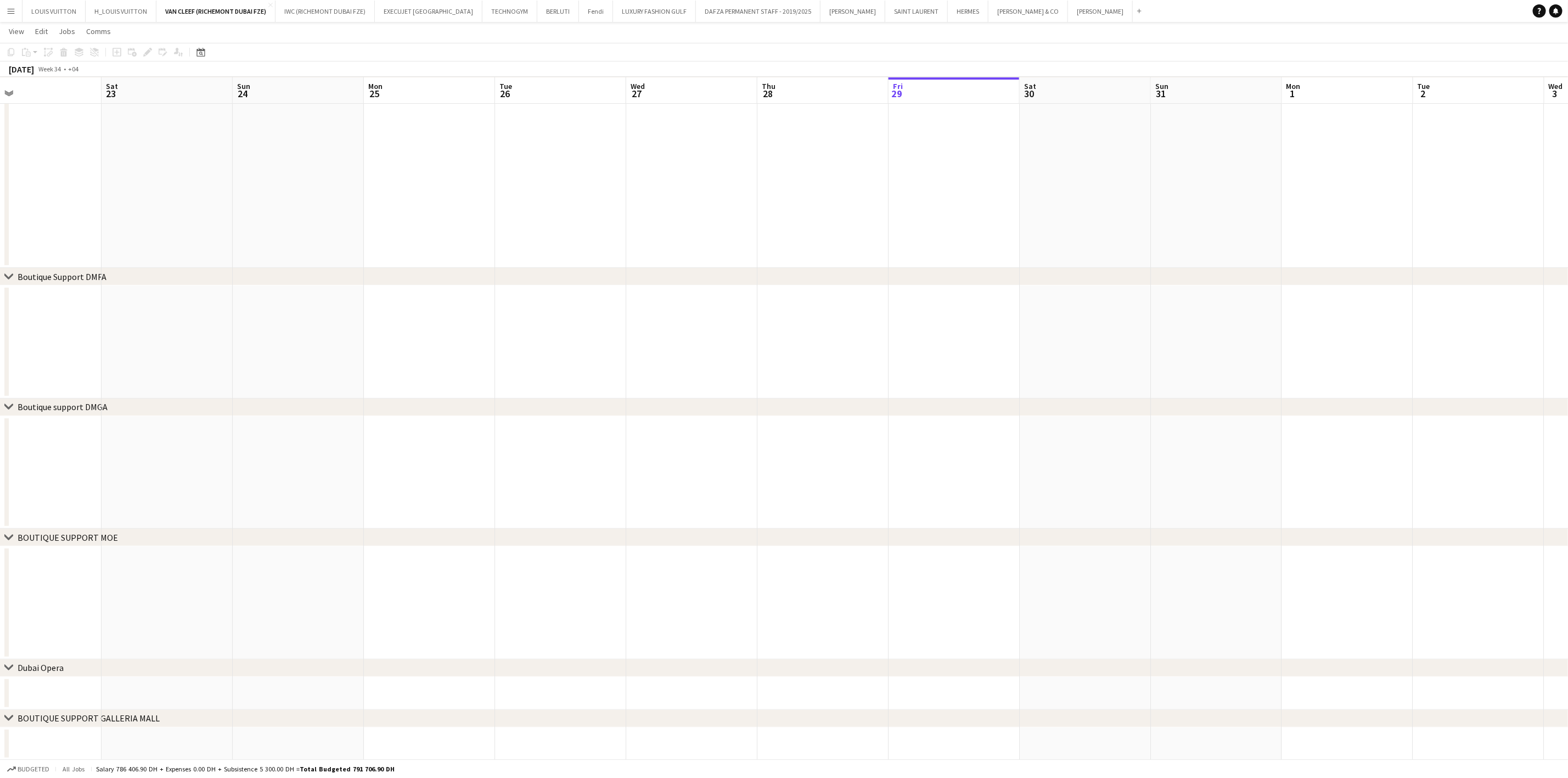
drag, startPoint x: 226, startPoint y: 487, endPoint x: 482, endPoint y: 470, distance: 256.6
click at [786, 479] on app-calendar-viewport "Wed 20 Thu 21 Fri 22 Sat 23 Sun 24 Mon 25 Tue 26 Wed 27 Thu 28 Fri 29 Sat 30 Su…" at bounding box center [784, 354] width 1568 height 811
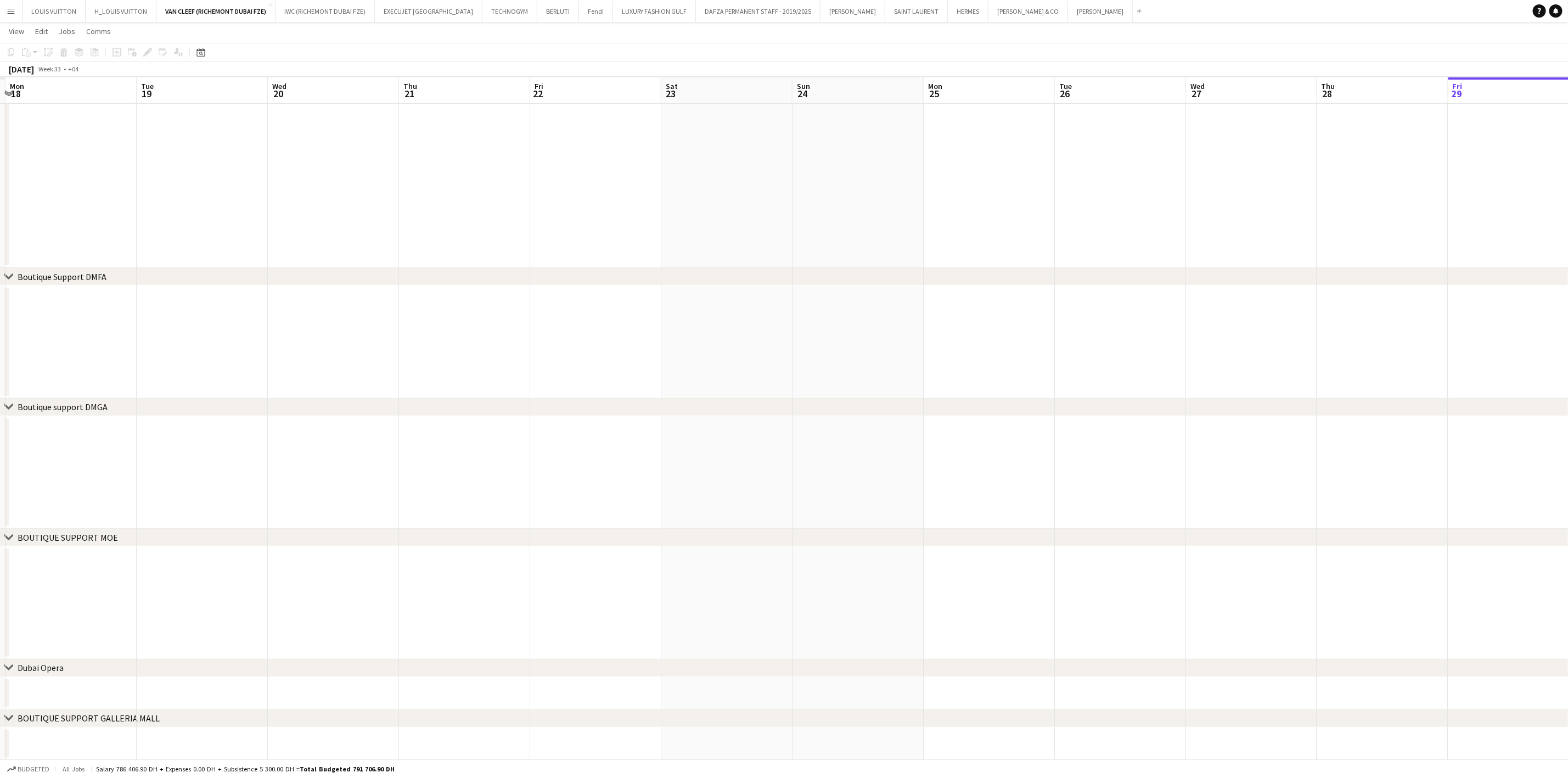
click at [793, 439] on app-calendar-viewport "Sat 16 Sun 17 Mon 18 Tue 19 Wed 20 Thu 21 Fri 22 Sat 23 Sun 24 Mon 25 Tue 26 We…" at bounding box center [784, 354] width 1568 height 811
drag, startPoint x: 282, startPoint y: 435, endPoint x: 950, endPoint y: 427, distance: 668.0
click at [950, 427] on app-calendar-viewport "Wed 13 Thu 14 Fri 15 Sat 16 Sun 17 Mon 18 Tue 19 Wed 20 Thu 21 Fri 22 Sat 23 Su…" at bounding box center [784, 354] width 1568 height 811
drag, startPoint x: 346, startPoint y: 450, endPoint x: 759, endPoint y: 488, distance: 414.7
click at [821, 488] on app-calendar-viewport "Sun 3 Mon 4 Tue 5 Wed 6 Thu 7 Fri 8 Sat 9 Sun 10 Mon 11 Tue 12 Wed 13 Thu 14 Fr…" at bounding box center [784, 354] width 1568 height 811
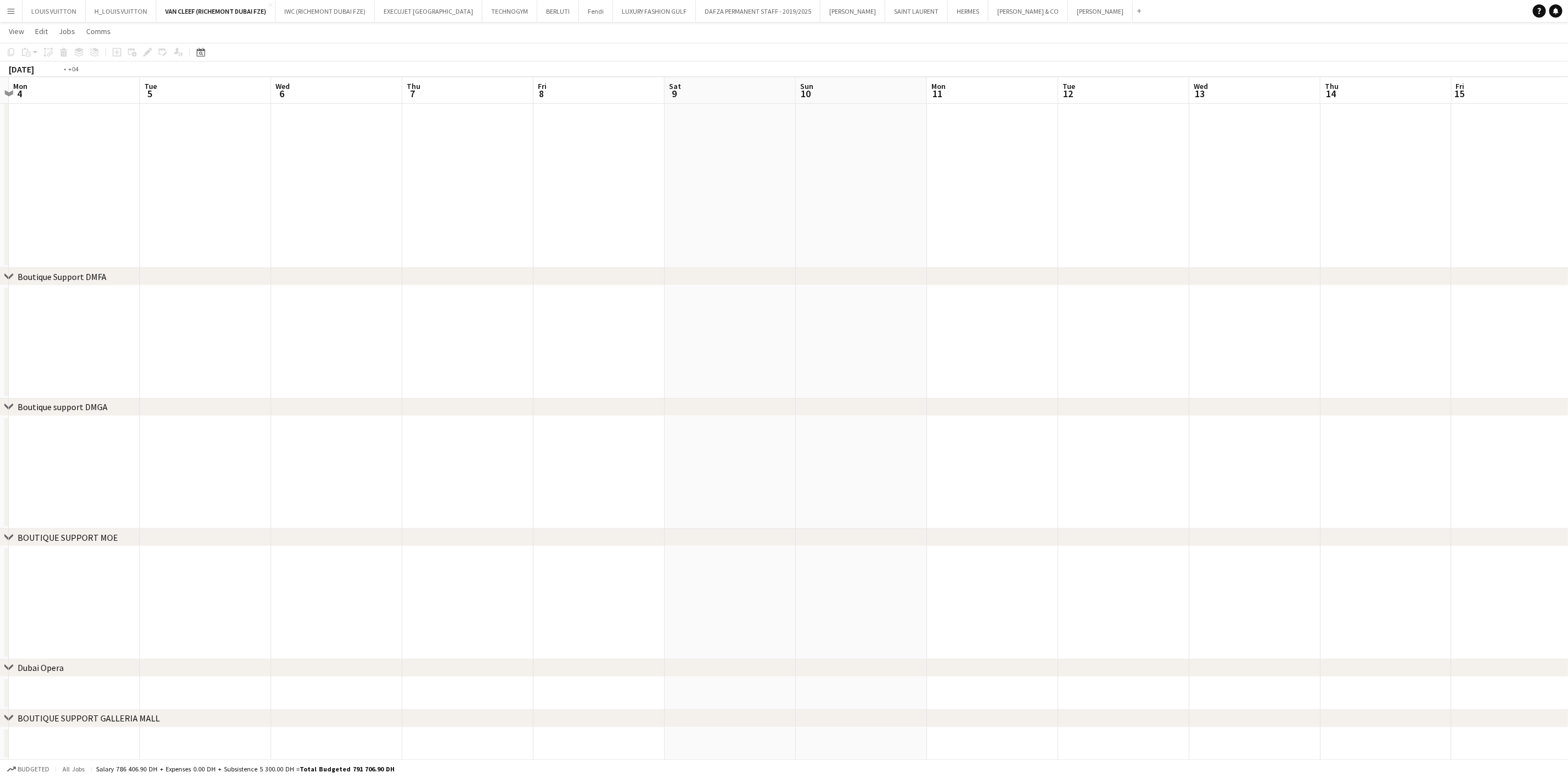
drag, startPoint x: 404, startPoint y: 476, endPoint x: 895, endPoint y: 486, distance: 491.1
click at [962, 473] on app-calendar-viewport "Sun 3 Mon 4 Tue 5 Wed 6 Thu 7 Fri 8 Sat 9 Sun 10 Mon 11 Tue 12 Wed 13 Thu 14 Fr…" at bounding box center [784, 354] width 1568 height 811
drag, startPoint x: 254, startPoint y: 496, endPoint x: 705, endPoint y: 491, distance: 451.0
click at [705, 491] on app-calendar-viewport "Mon 28 Tue 29 Wed 30 Thu 31 Fri 1 Sat 2 Sun 3 Mon 4 Tue 5 Wed 6 Thu 7 Fri 8 Sat…" at bounding box center [784, 354] width 1568 height 811
drag, startPoint x: 233, startPoint y: 443, endPoint x: 845, endPoint y: 482, distance: 613.2
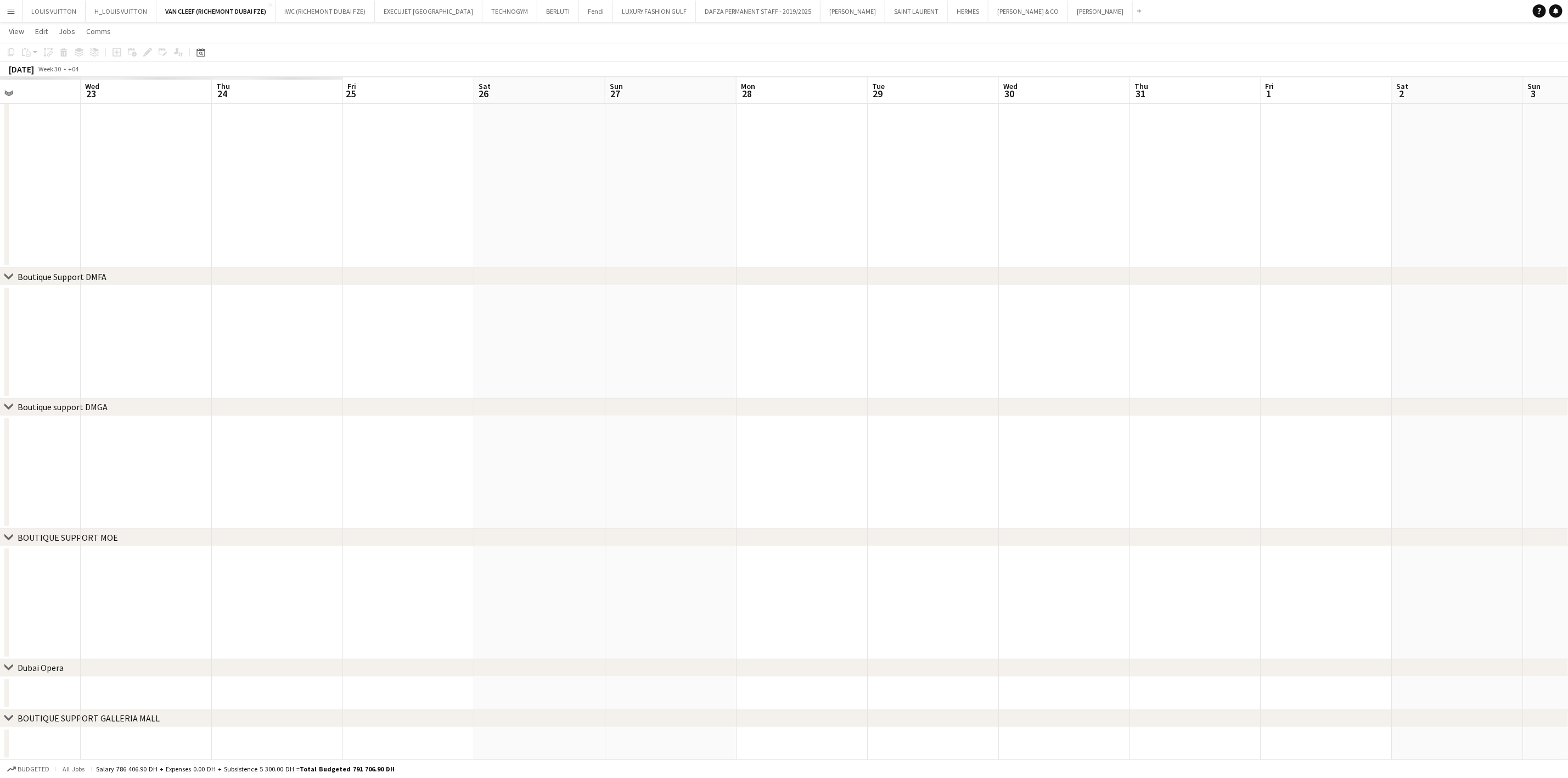
click at [845, 482] on app-calendar-viewport "Sun 20 Mon 21 Tue 22 Wed 23 Thu 24 Fri 25 Sat 26 Sun 27 Mon 28 Tue 29 Wed 30 Th…" at bounding box center [784, 354] width 1568 height 811
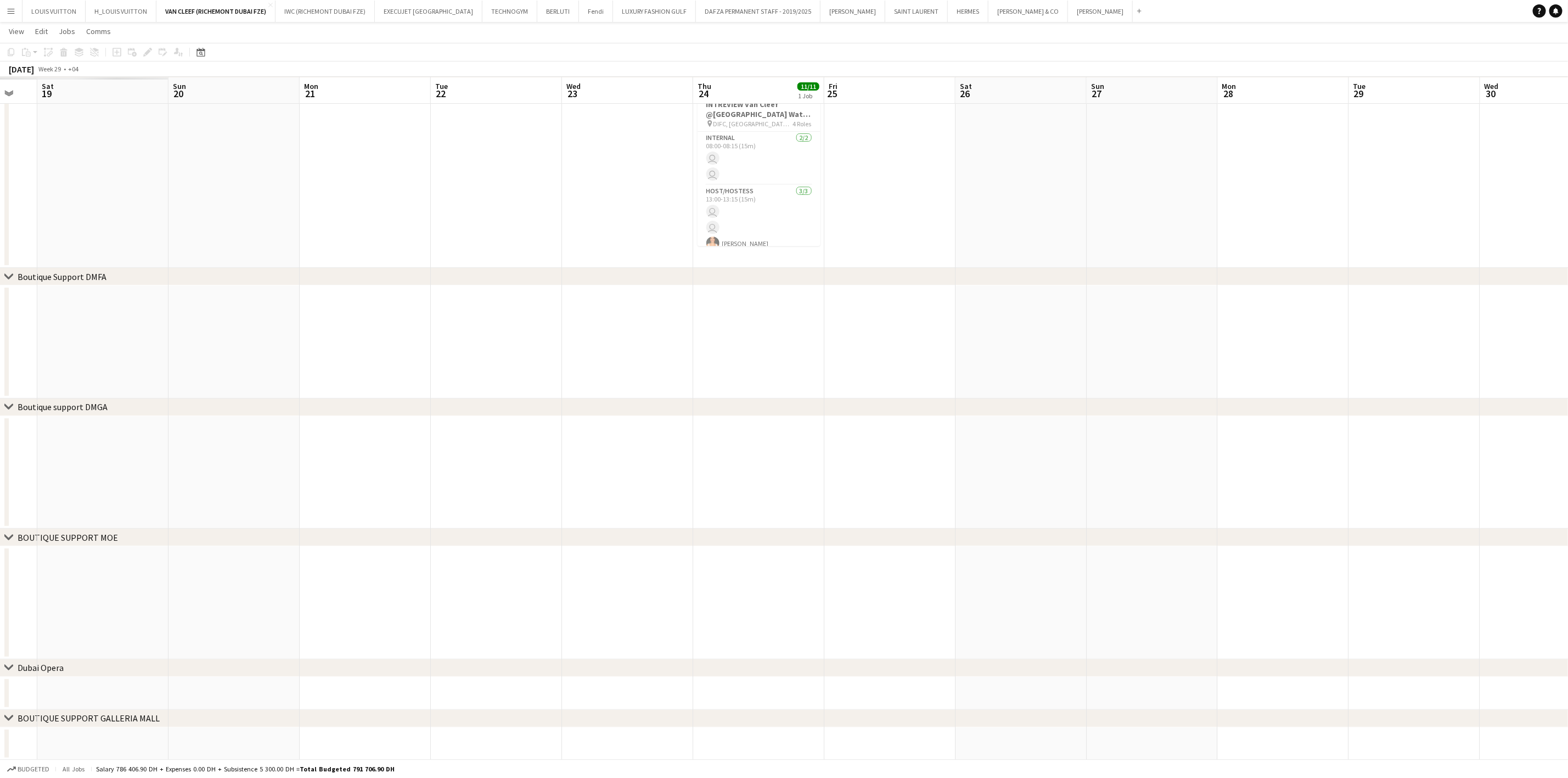
drag, startPoint x: 262, startPoint y: 460, endPoint x: 649, endPoint y: 493, distance: 388.4
click at [710, 493] on app-calendar-viewport "Wed 16 Thu 17 Fri 18 Sat 19 Sun 20 Mon 21 Tue 22 Wed 23 Thu 24 11/11 1 Job Fri …" at bounding box center [784, 354] width 1568 height 811
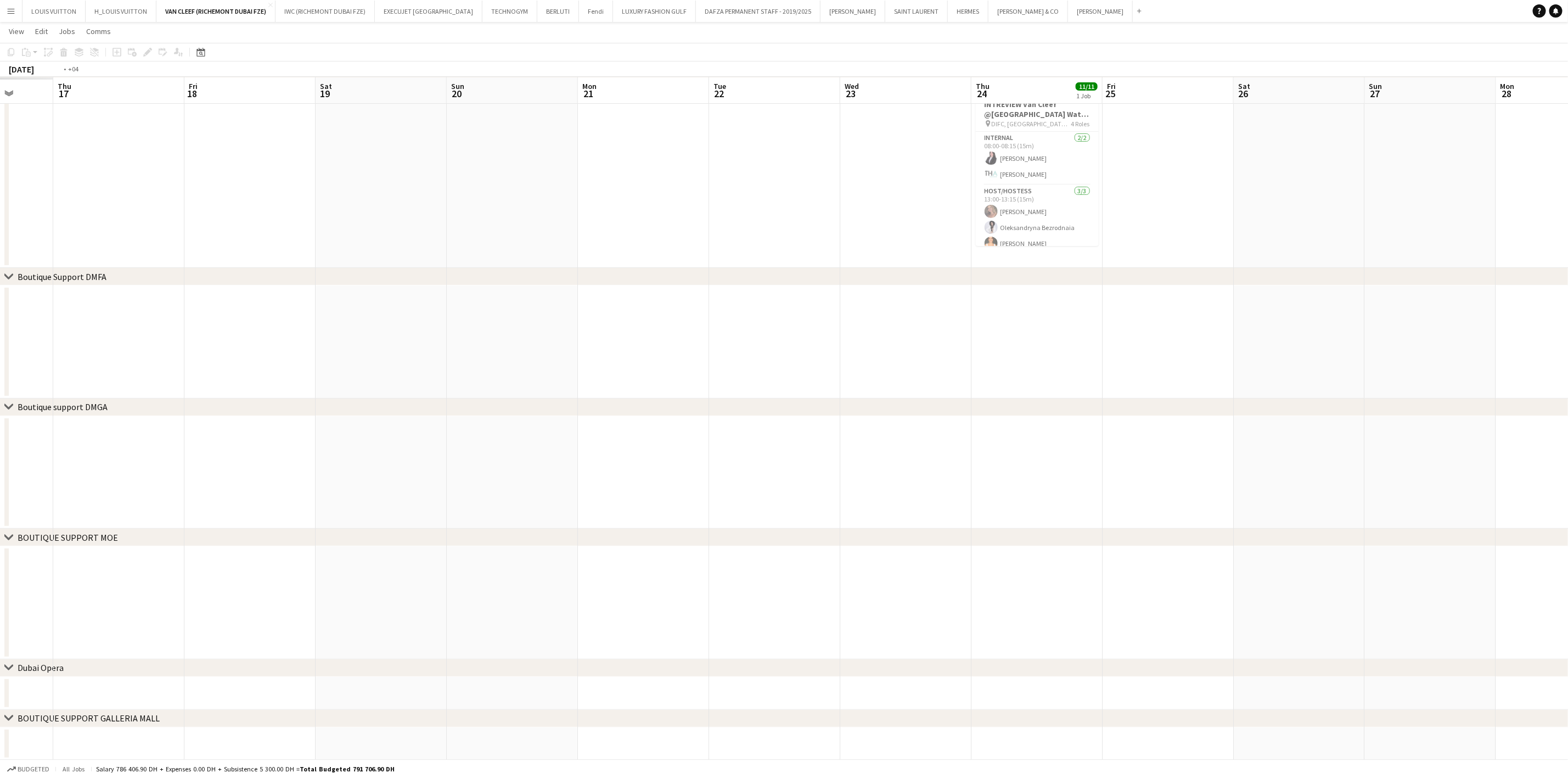
drag, startPoint x: 361, startPoint y: 486, endPoint x: 682, endPoint y: 479, distance: 321.1
click at [702, 479] on app-calendar-viewport "Tue 15 Wed 16 Thu 17 Fri 18 Sat 19 Sun 20 Mon 21 Tue 22 Wed 23 Thu 24 11/11 1 J…" at bounding box center [784, 354] width 1568 height 811
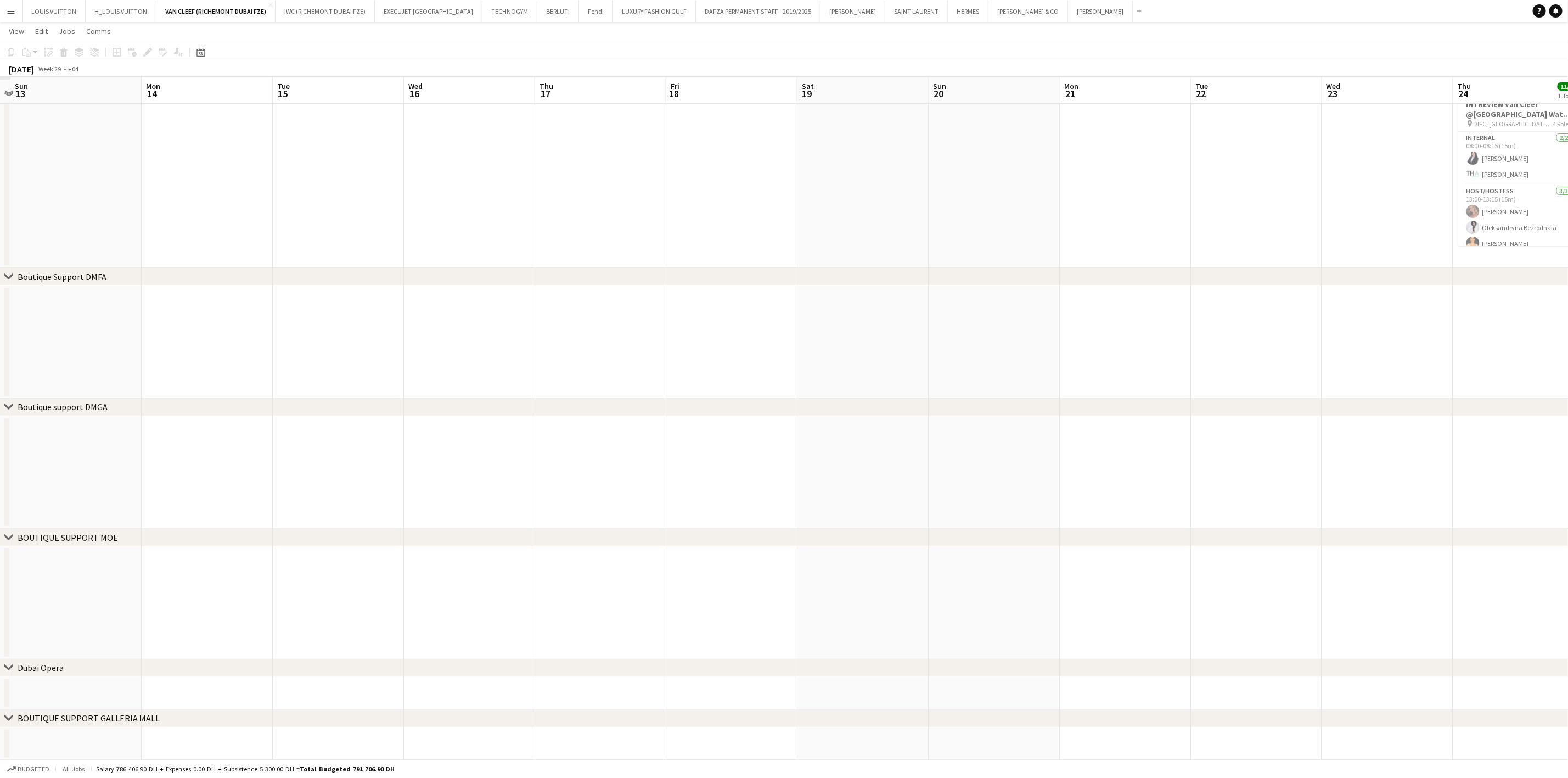
drag, startPoint x: 187, startPoint y: 465, endPoint x: 745, endPoint y: 462, distance: 558.0
click at [745, 462] on app-calendar-viewport "Fri 11 Sat 12 Sun 13 Mon 14 Tue 15 Wed 16 Thu 17 Fri 18 Sat 19 Sun 20 Mon 21 Tu…" at bounding box center [784, 354] width 1568 height 811
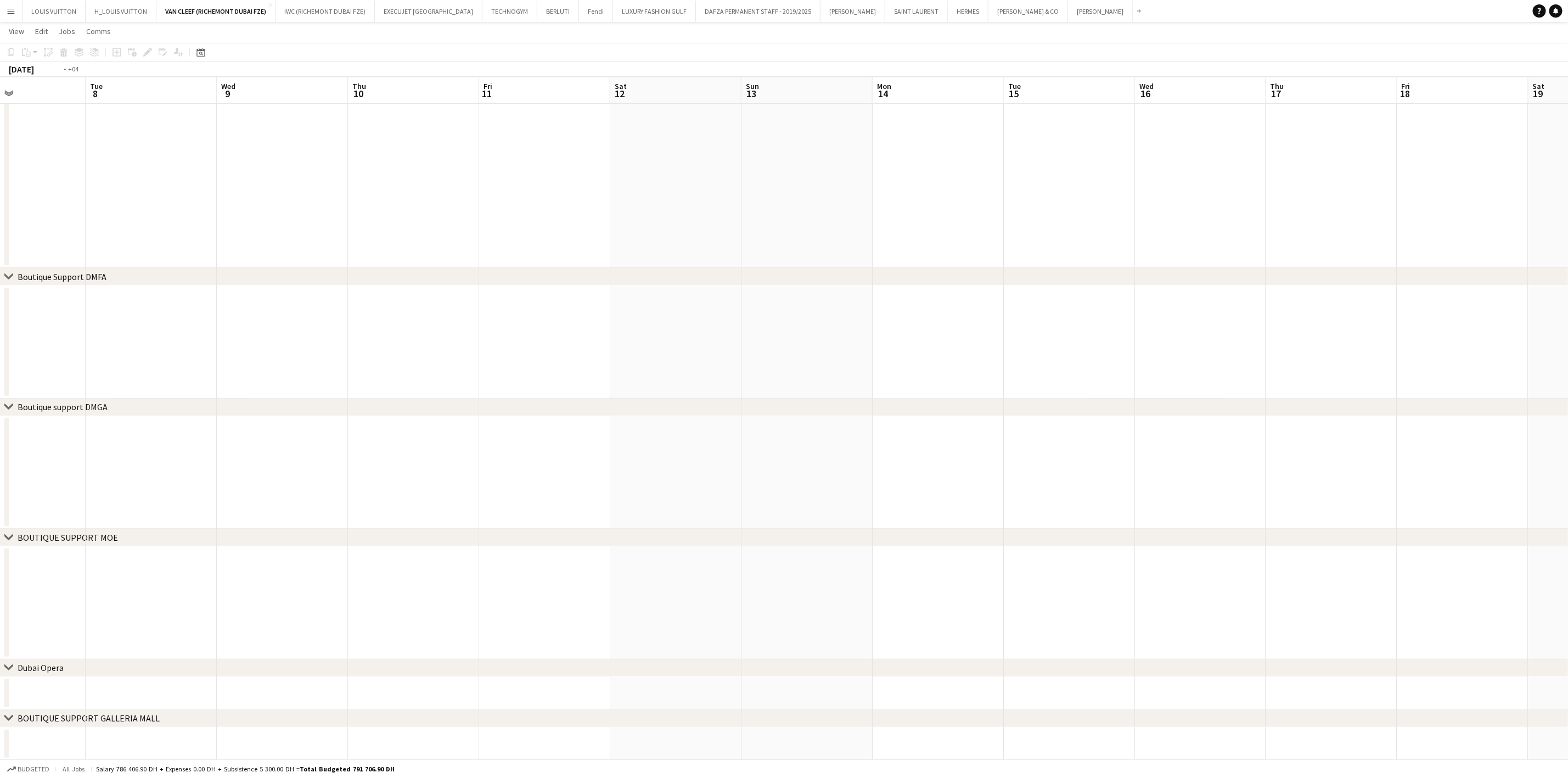
drag, startPoint x: 262, startPoint y: 420, endPoint x: 680, endPoint y: 437, distance: 418.3
click at [830, 430] on app-calendar-viewport "Sat 5 Sun 6 Mon 7 Tue 8 Wed 9 Thu 10 Fri 11 Sat 12 Sun 13 Mon 14 Tue 15 Wed 16 …" at bounding box center [784, 354] width 1568 height 811
click at [554, 386] on app-calendar-viewport "Wed 2 Thu 3 Fri 4 Sat 5 Sun 6 Mon 7 Tue 8 Wed 9 Thu 10 Fri 11 Sat 12 Sun 13 Mon…" at bounding box center [784, 354] width 1568 height 811
click at [204, 48] on div "Date picker" at bounding box center [201, 52] width 13 height 13
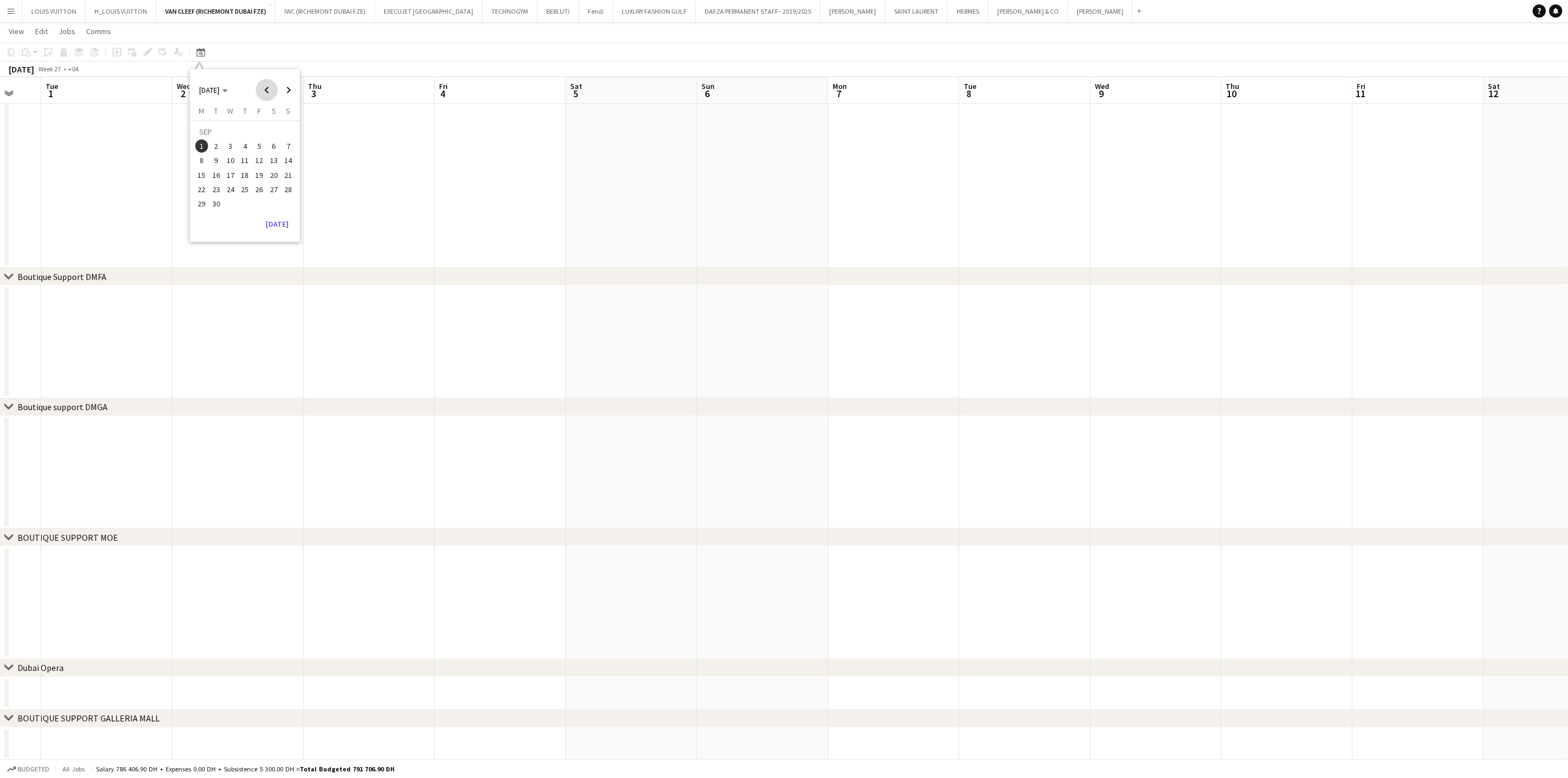
click at [265, 86] on span "Previous month" at bounding box center [266, 90] width 22 height 22
click at [264, 86] on span "Previous month" at bounding box center [266, 90] width 22 height 22
click at [247, 127] on span "1" at bounding box center [244, 133] width 13 height 16
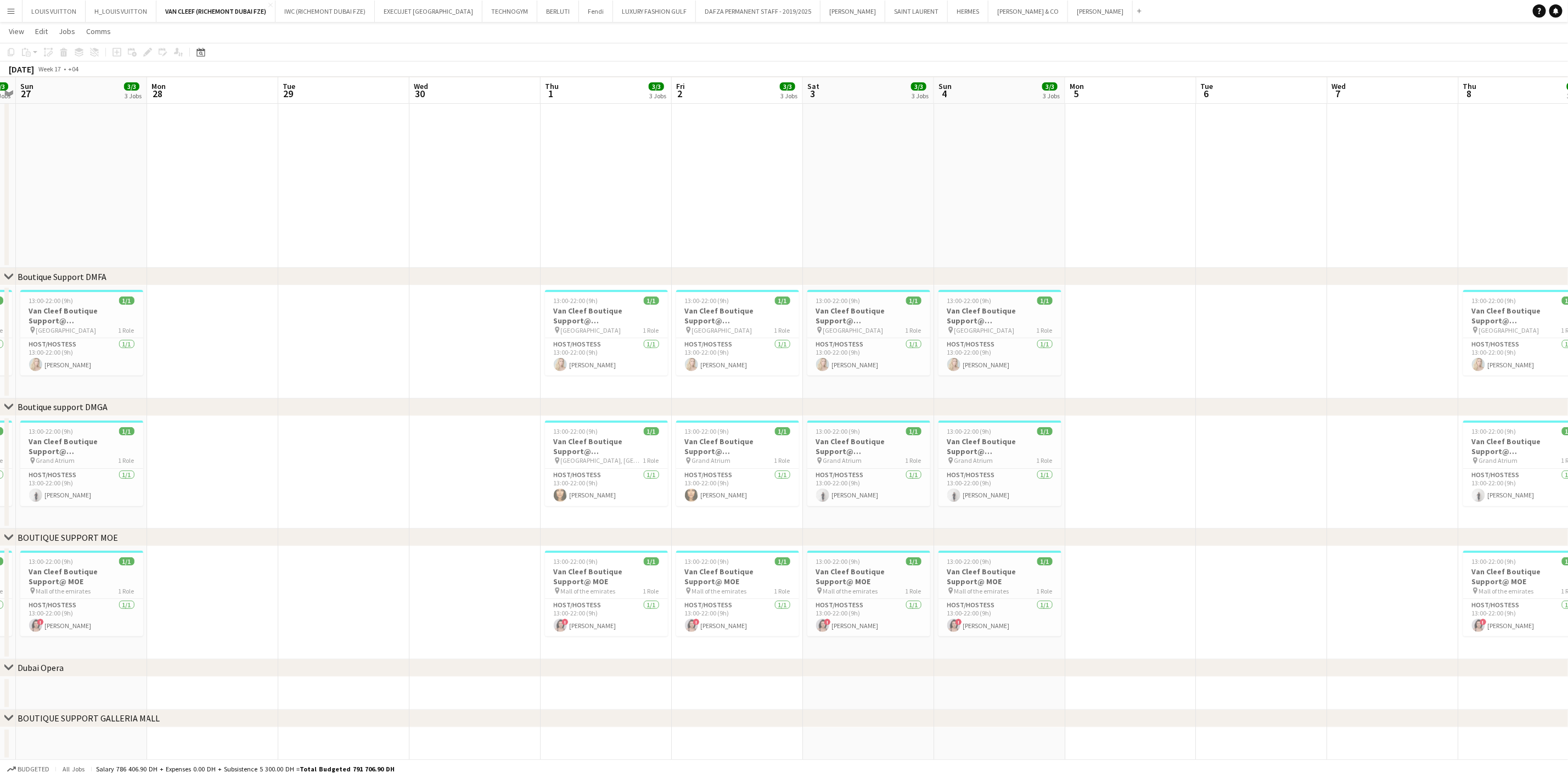
scroll to position [0, 257]
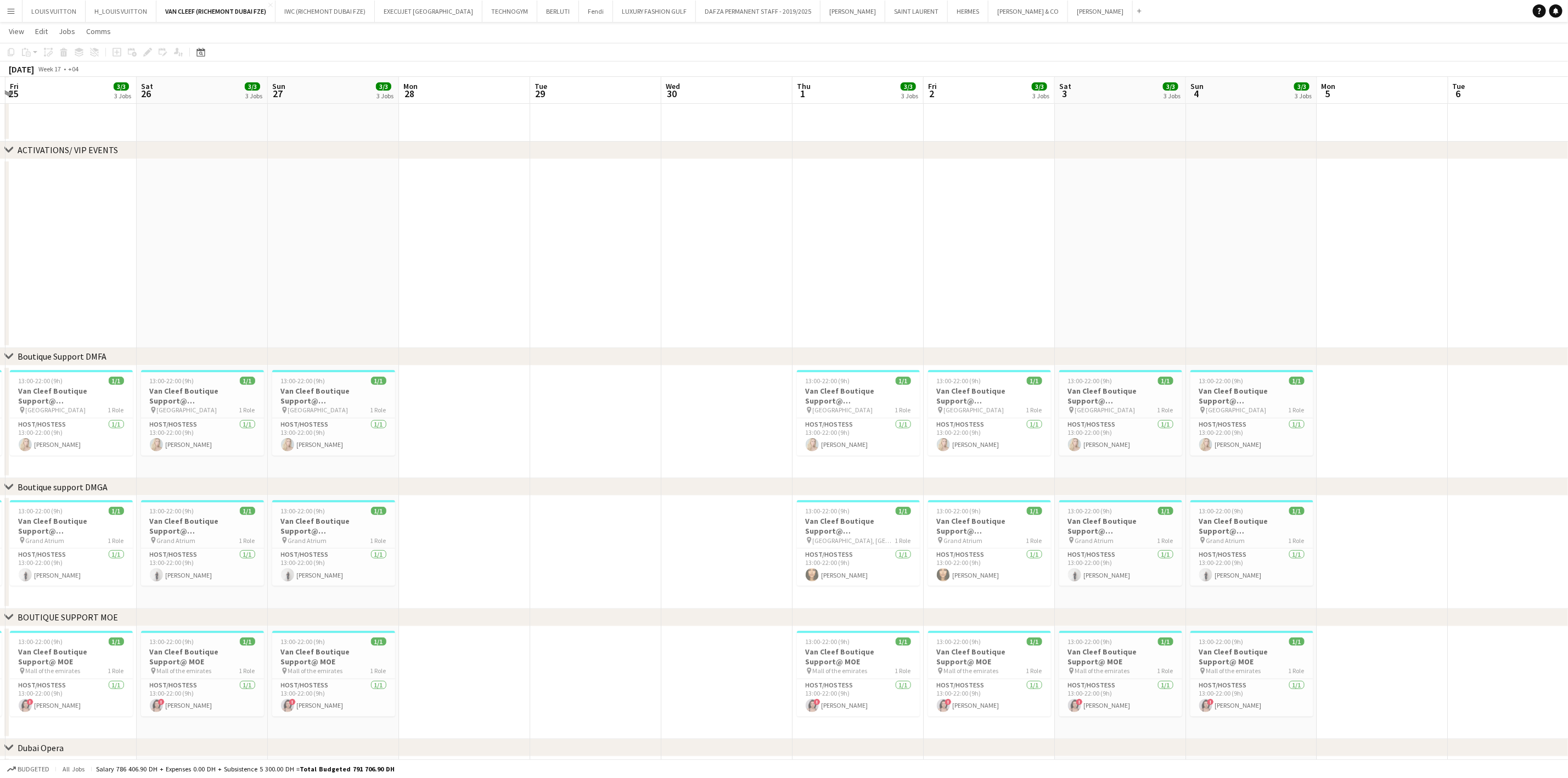
drag, startPoint x: 237, startPoint y: 482, endPoint x: 489, endPoint y: 477, distance: 252.0
click at [489, 477] on div "chevron-right ACTIVATIONS/ VIP EVENTS chevron-right Boutique Support DMFA chevr…" at bounding box center [784, 394] width 1568 height 891
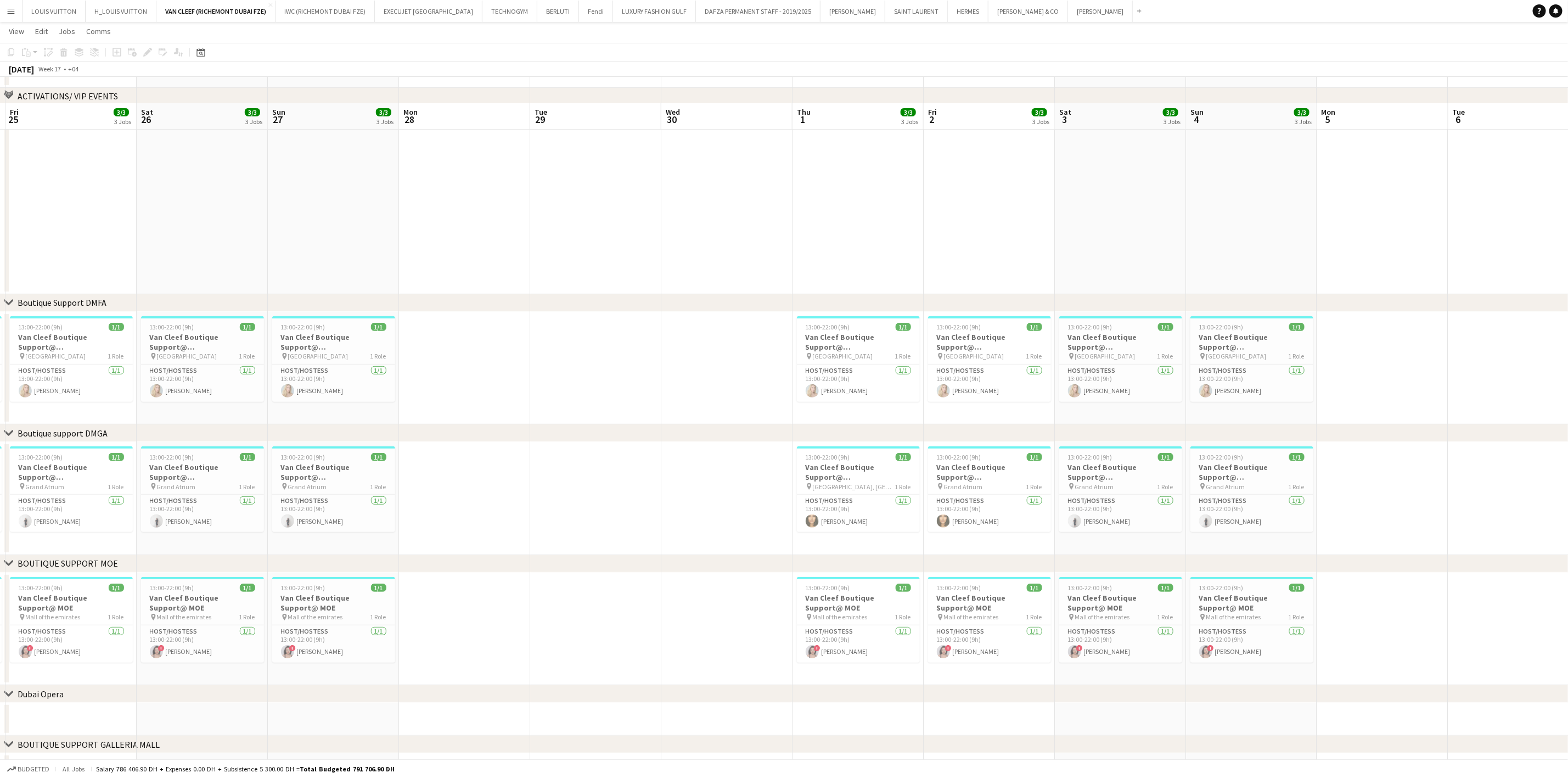
scroll to position [175, 0]
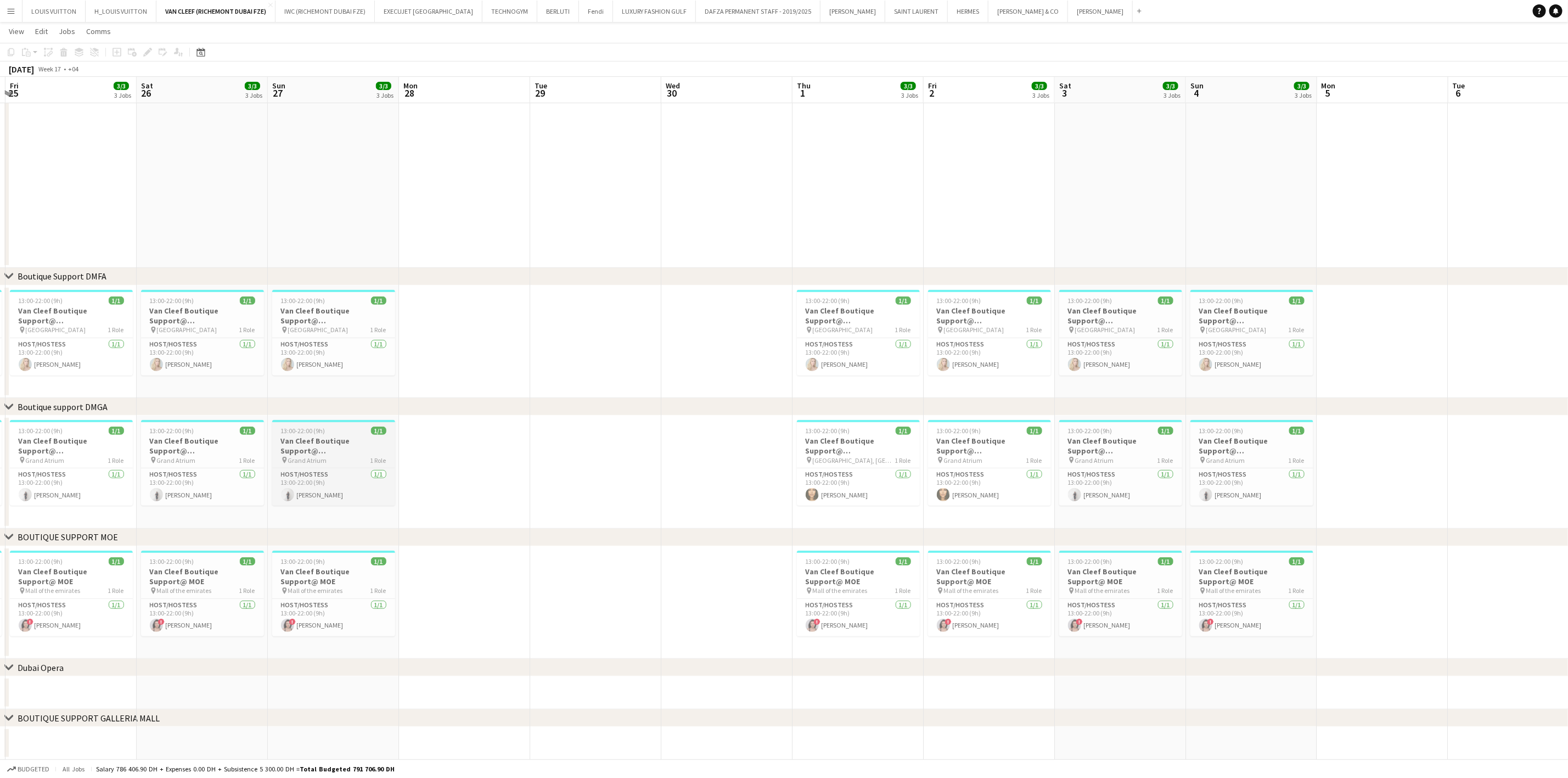
click at [346, 444] on h3 "Van Cleef Boutique Support@ [GEOGRAPHIC_DATA]" at bounding box center [333, 446] width 123 height 20
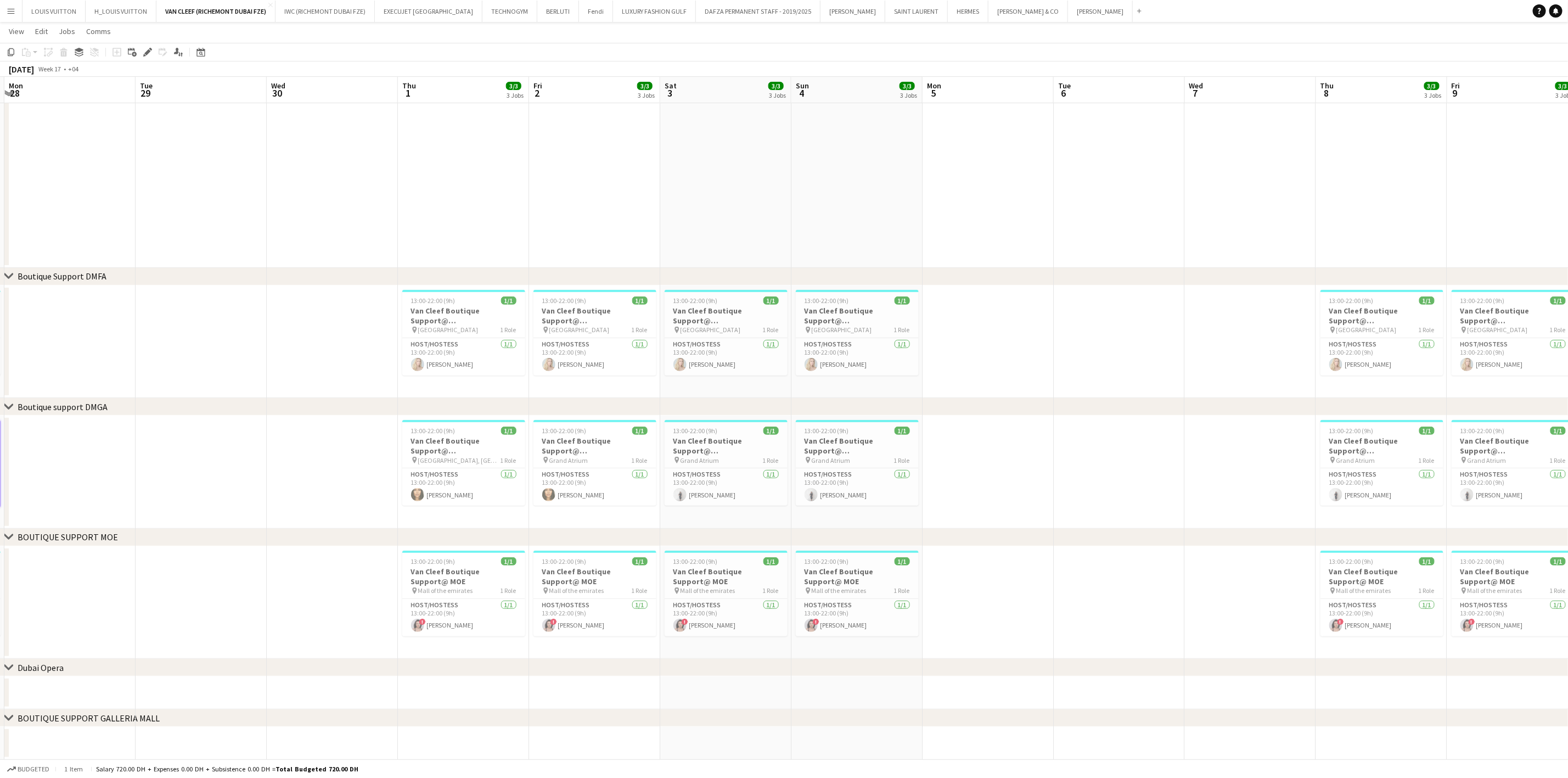
drag, startPoint x: 1105, startPoint y: 456, endPoint x: 710, endPoint y: 465, distance: 395.1
click at [710, 465] on app-calendar-viewport "Fri 25 3/3 3 Jobs Sat 26 3/3 3 Jobs Sun 27 3/3 3 Jobs Mon 28 Tue 29 Wed 30 Thu …" at bounding box center [784, 313] width 1568 height 891
click at [460, 463] on span "[GEOGRAPHIC_DATA], [GEOGRAPHIC_DATA]" at bounding box center [460, 460] width 83 height 9
click at [6, 55] on icon "Copy" at bounding box center [11, 52] width 9 height 9
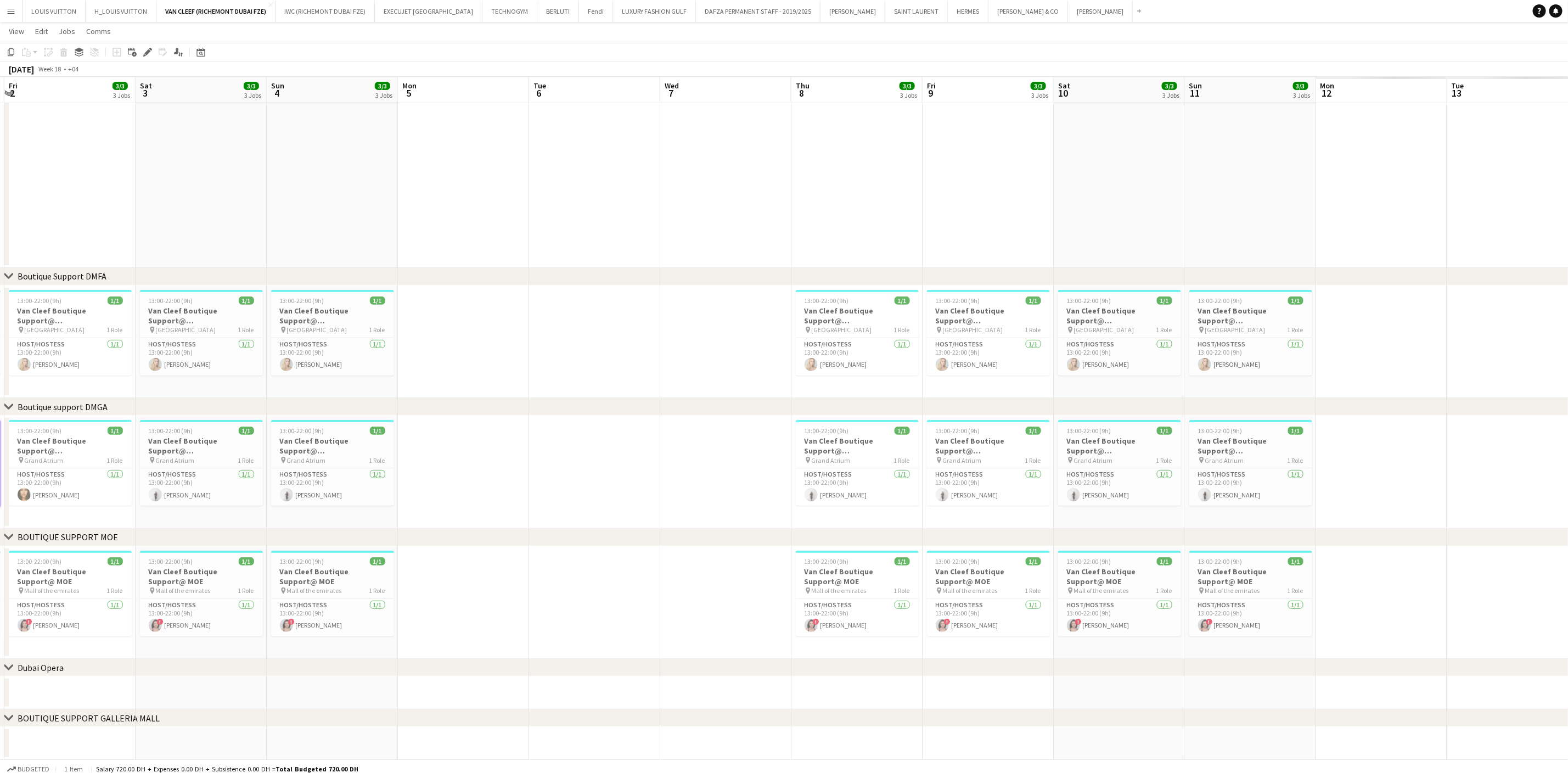
drag, startPoint x: 1041, startPoint y: 465, endPoint x: 541, endPoint y: 468, distance: 500.0
click at [501, 468] on app-calendar-viewport "Tue 29 Wed 30 Thu 1 3/3 3 Jobs Fri 2 3/3 3 Jobs Sat 3 3/3 3 Jobs Sun 4 3/3 3 Jo…" at bounding box center [784, 313] width 1568 height 891
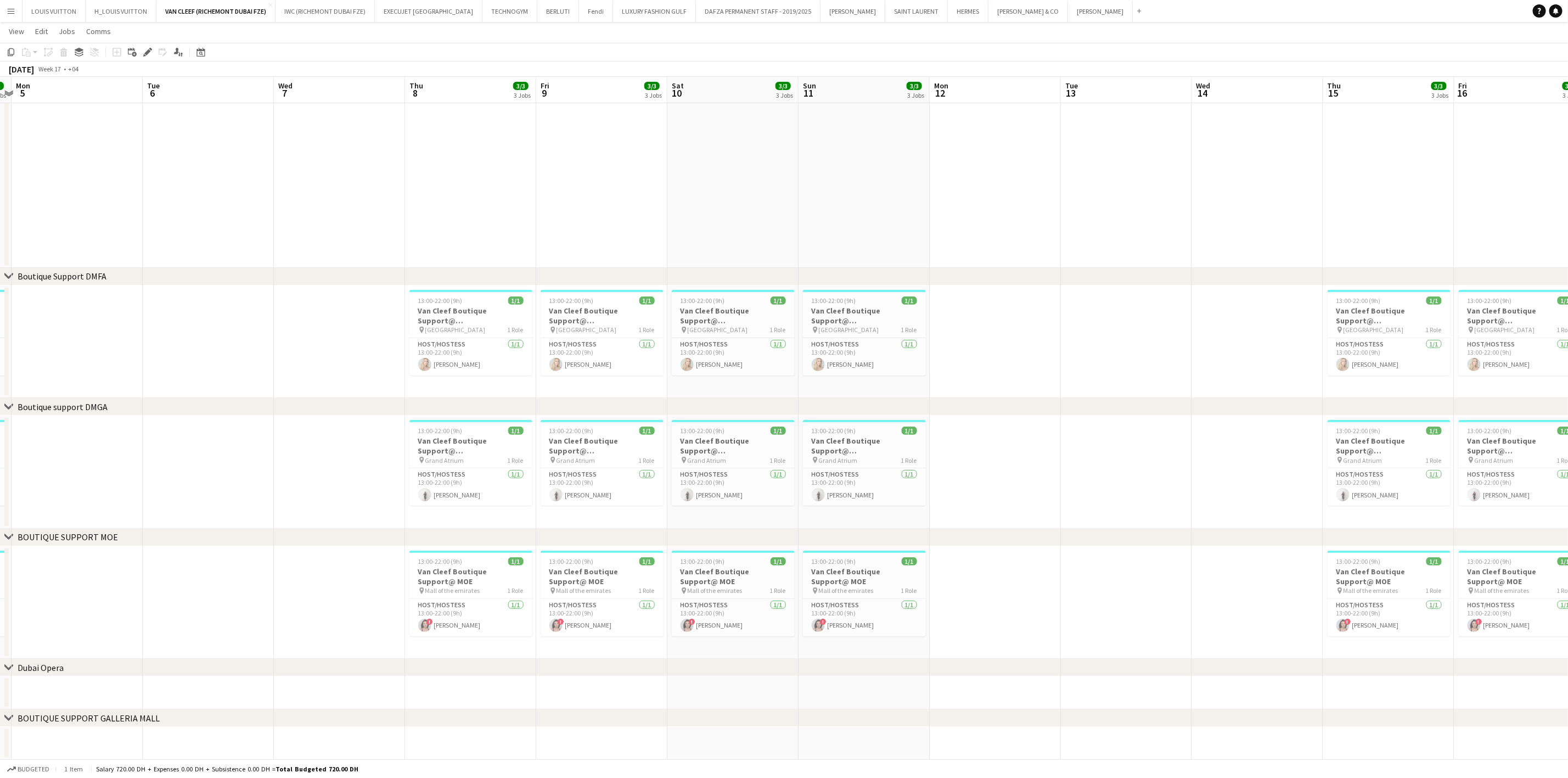
drag, startPoint x: 979, startPoint y: 457, endPoint x: 737, endPoint y: 440, distance: 242.6
click at [493, 470] on app-calendar-viewport "Fri 2 3/3 3 Jobs Sat 3 3/3 3 Jobs Sun 4 3/3 3 Jobs Mon 5 Tue 6 Wed 7 Thu 8 3/3 …" at bounding box center [784, 313] width 1568 height 891
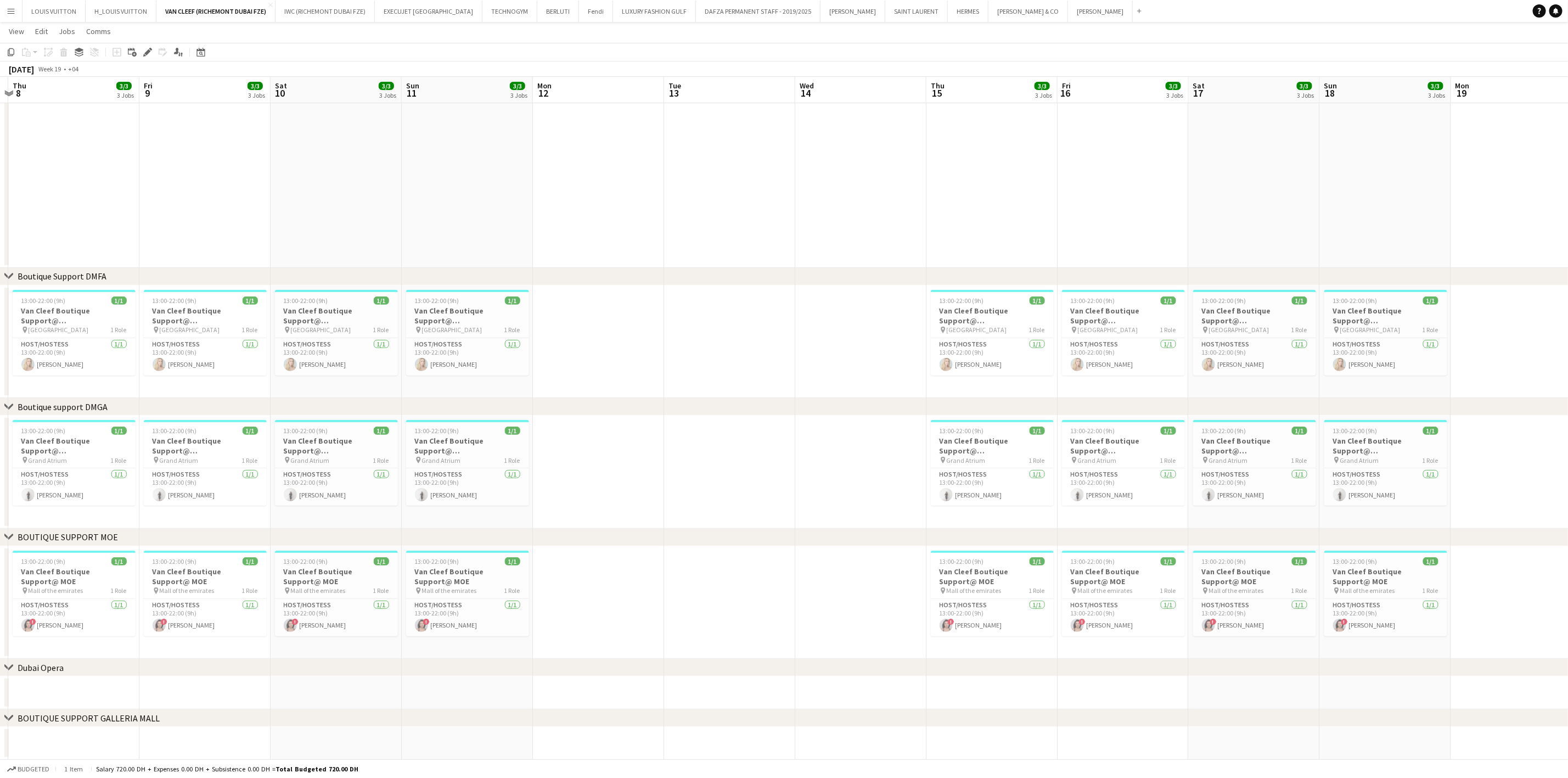
drag, startPoint x: 931, startPoint y: 439, endPoint x: 1117, endPoint y: 465, distance: 187.8
click at [546, 467] on app-calendar-viewport "Mon 5 Tue 6 Wed 7 Thu 8 3/3 3 Jobs Fri 9 3/3 3 Jobs Sat 10 3/3 3 Jobs Sun 11 3/…" at bounding box center [784, 313] width 1568 height 891
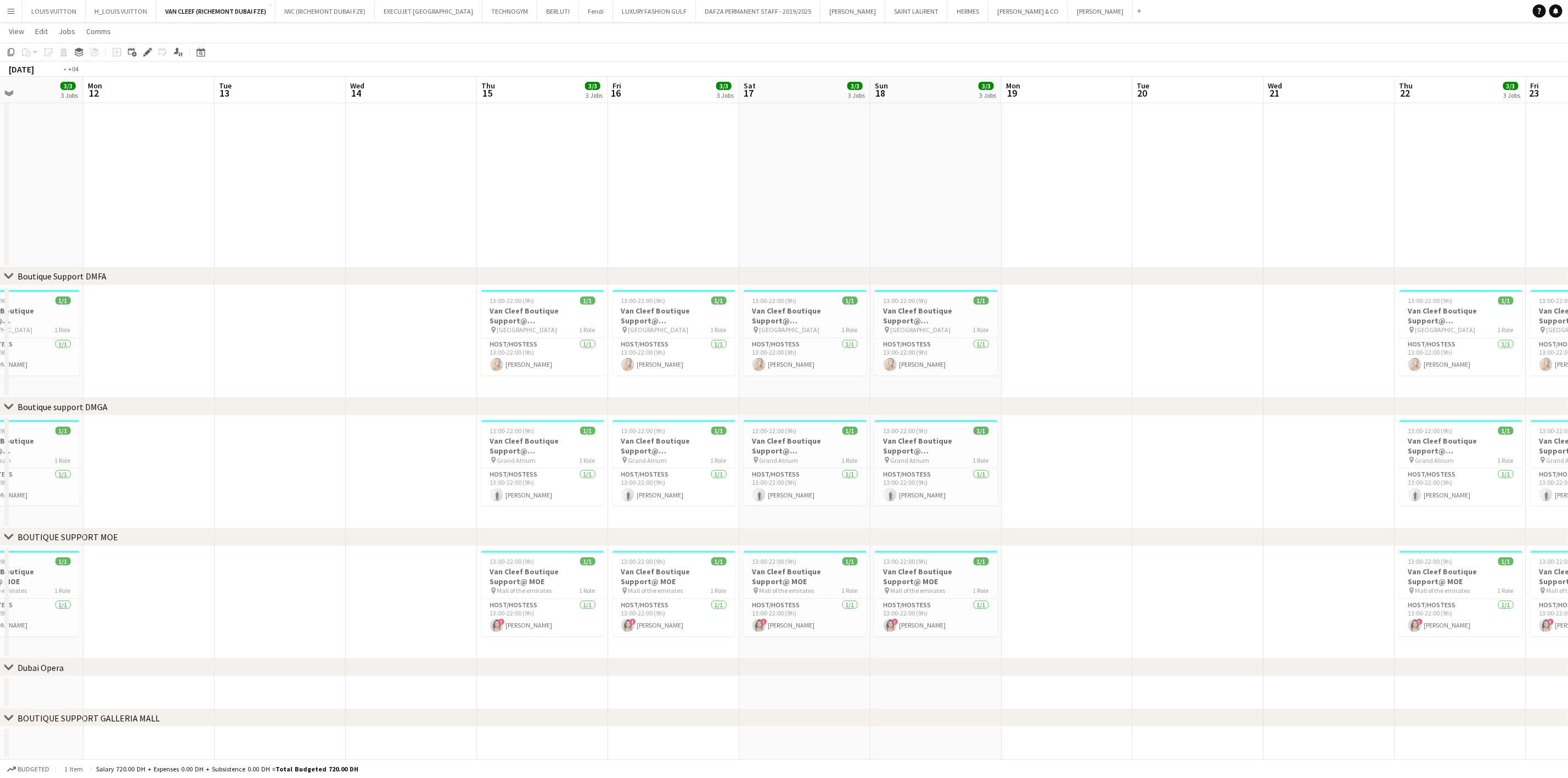
drag, startPoint x: 1127, startPoint y: 467, endPoint x: 645, endPoint y: 481, distance: 482.2
click at [645, 481] on app-calendar-viewport "Thu 8 3/3 3 Jobs Fri 9 3/3 3 Jobs Sat 10 3/3 3 Jobs Sun 11 3/3 3 Jobs Mon 12 Tu…" at bounding box center [784, 313] width 1568 height 891
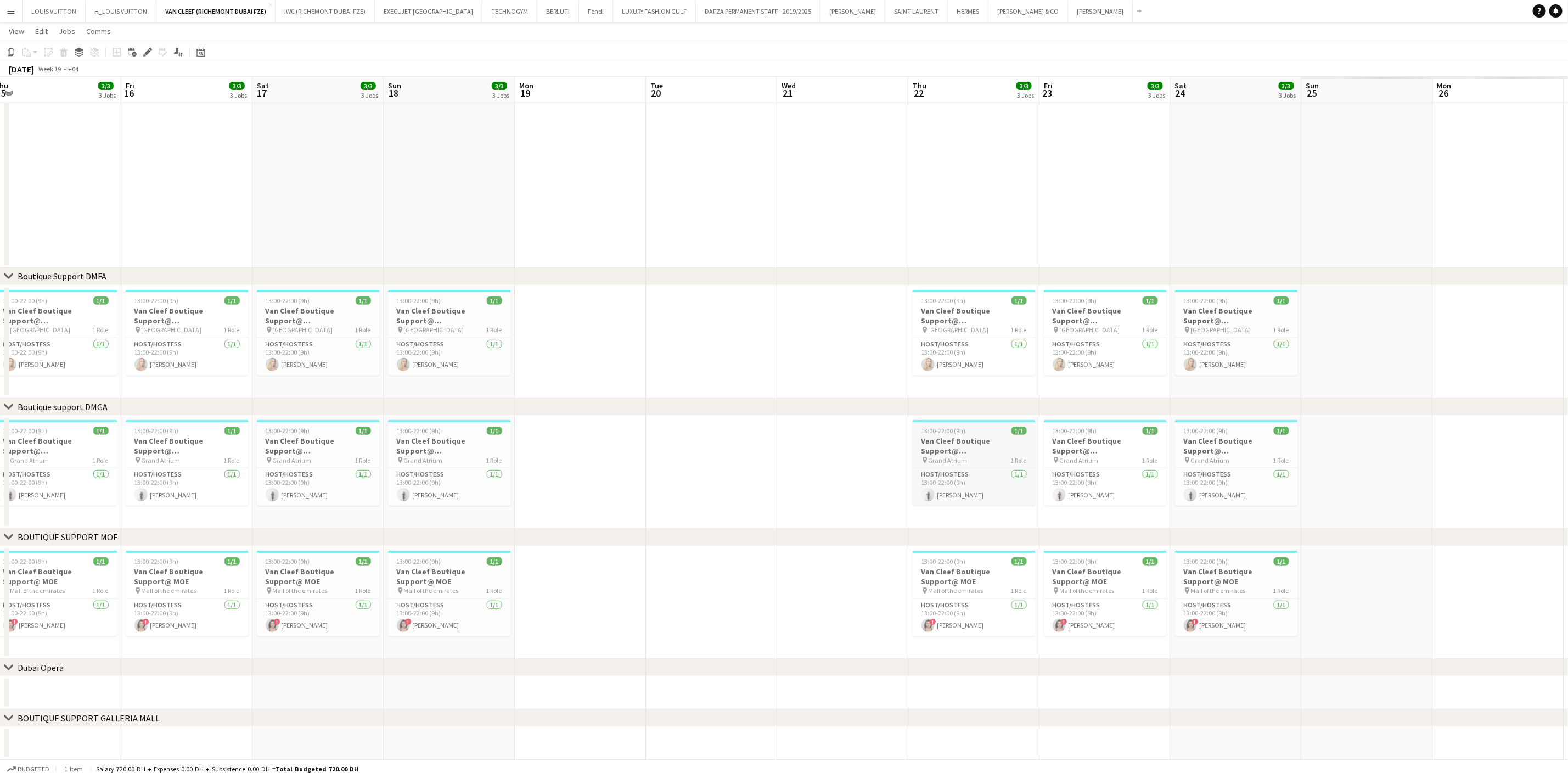
drag, startPoint x: 807, startPoint y: 466, endPoint x: 638, endPoint y: 466, distance: 169.0
click at [583, 468] on app-calendar-viewport "Mon 12 Tue 13 Wed 14 Thu 15 3/3 3 Jobs Fri 16 3/3 3 Jobs Sat 17 3/3 3 Jobs Sun …" at bounding box center [784, 313] width 1568 height 891
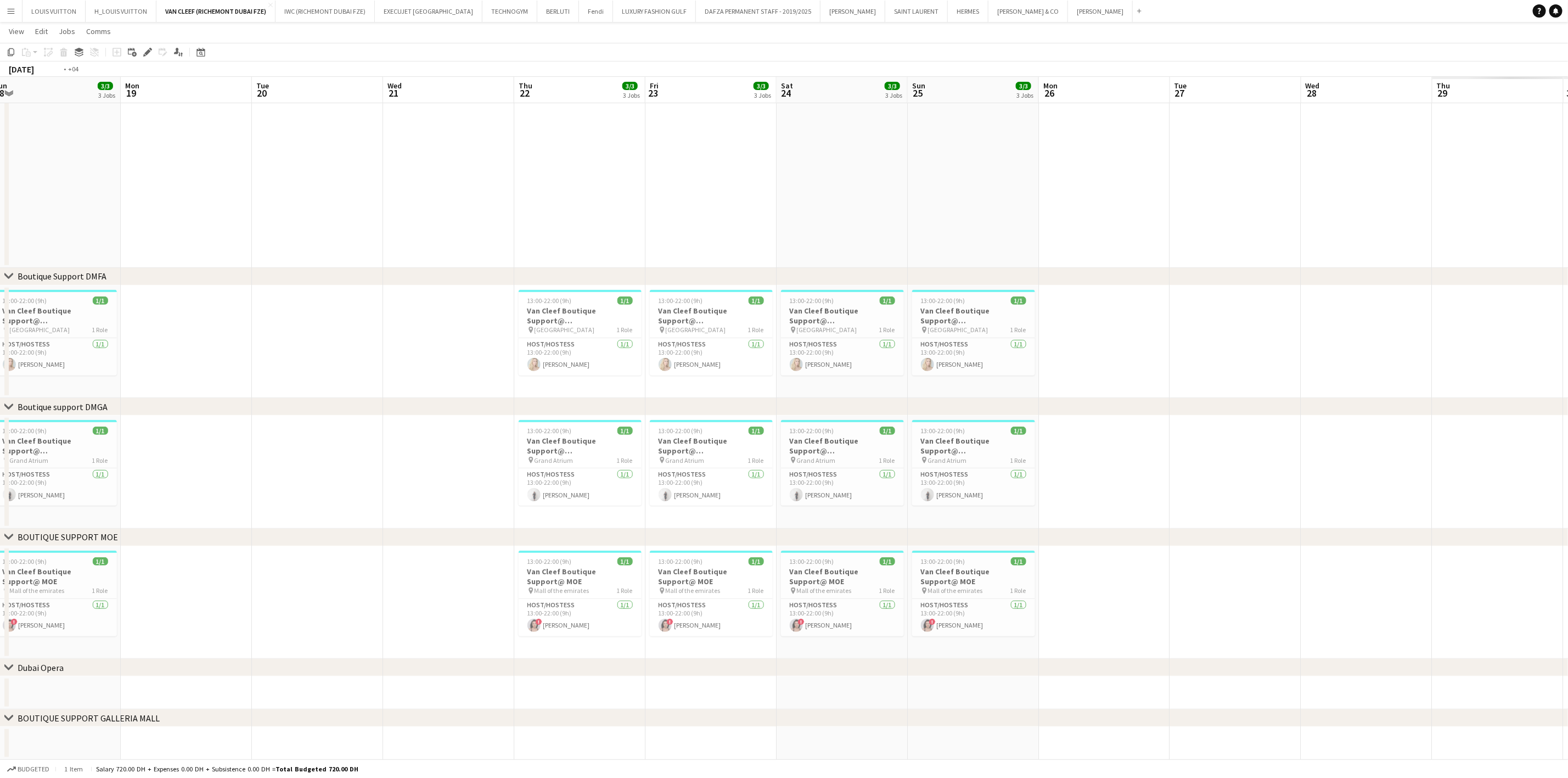
drag, startPoint x: 669, startPoint y: 461, endPoint x: 519, endPoint y: 458, distance: 150.0
click at [472, 462] on app-calendar-viewport "Thu 15 3/3 3 Jobs Fri 16 3/3 3 Jobs Sat 17 3/3 3 Jobs Sun 18 3/3 3 Jobs Mon 19 …" at bounding box center [784, 313] width 1568 height 891
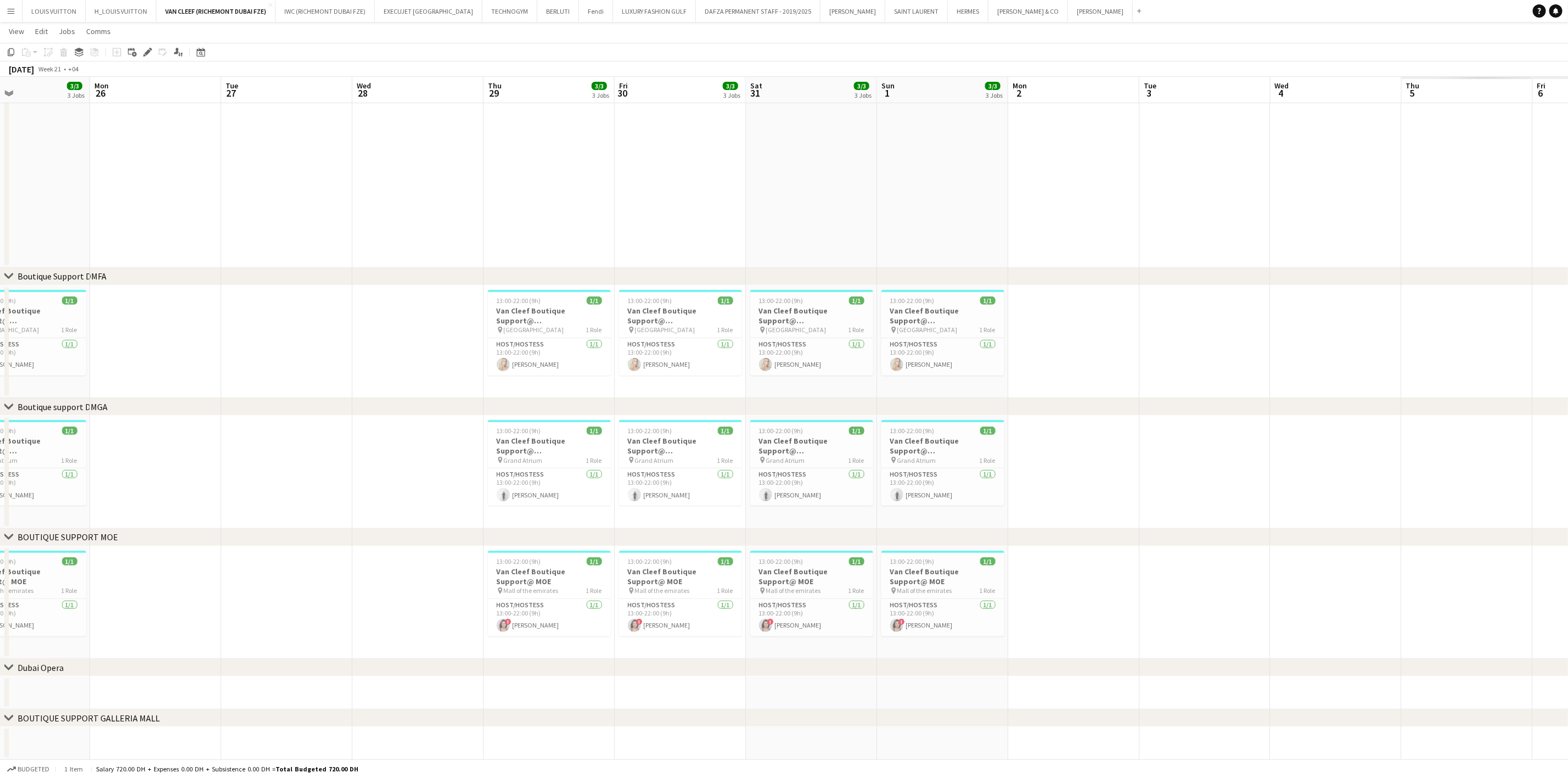
drag, startPoint x: 705, startPoint y: 465, endPoint x: 740, endPoint y: 457, distance: 35.9
click at [704, 465] on app-calendar-viewport "Fri 23 3/3 3 Jobs Sat 24 3/3 3 Jobs Sun 25 3/3 3 Jobs Mon 26 Tue 27 Wed 28 Thu …" at bounding box center [784, 313] width 1568 height 891
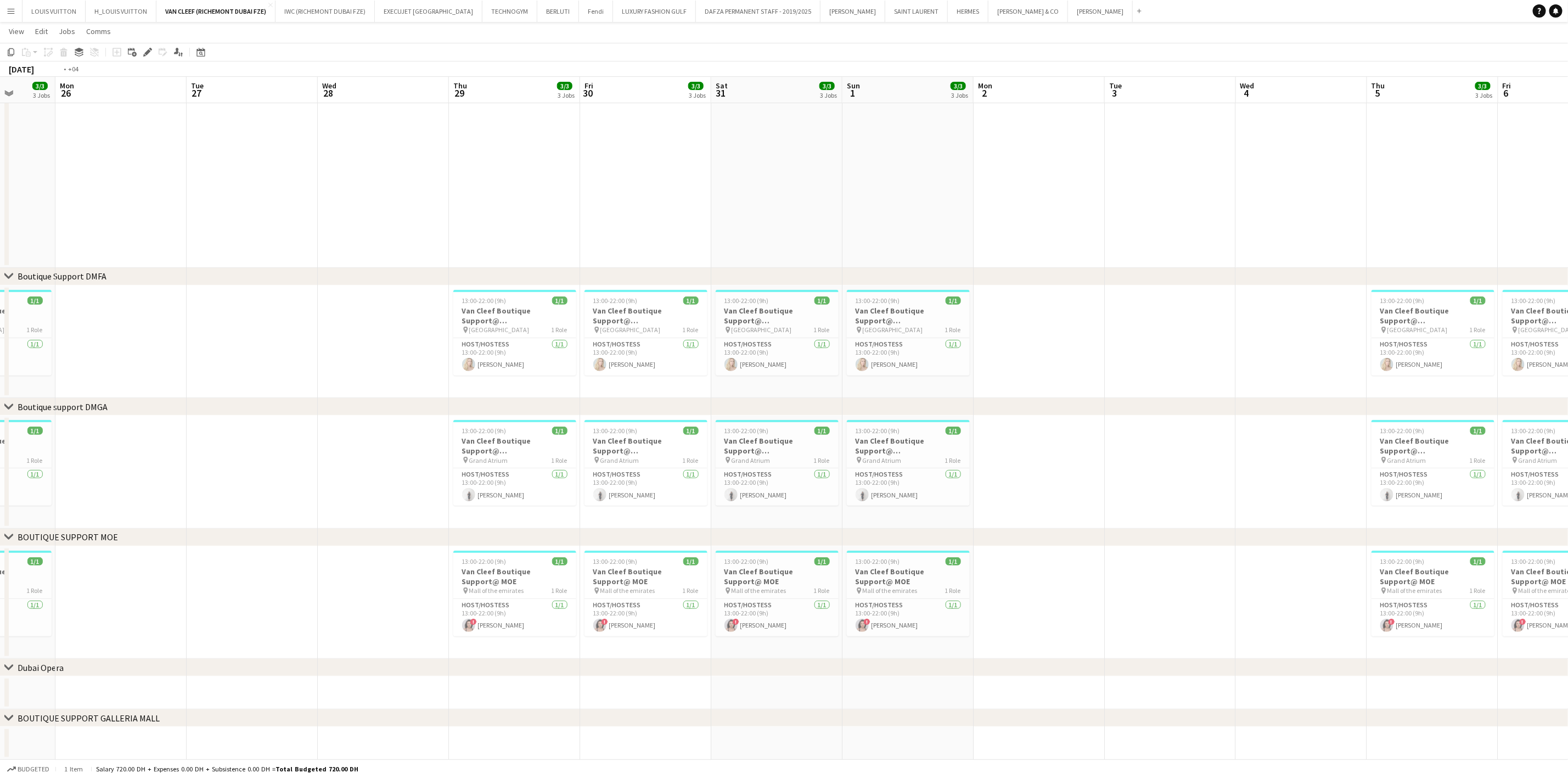
drag, startPoint x: 1084, startPoint y: 479, endPoint x: 799, endPoint y: 511, distance: 286.8
click at [753, 516] on app-calendar-viewport "Fri 23 3/3 3 Jobs Sat 24 3/3 3 Jobs Sun 25 3/3 3 Jobs Mon 26 Tue 27 Wed 28 Thu …" at bounding box center [784, 313] width 1568 height 891
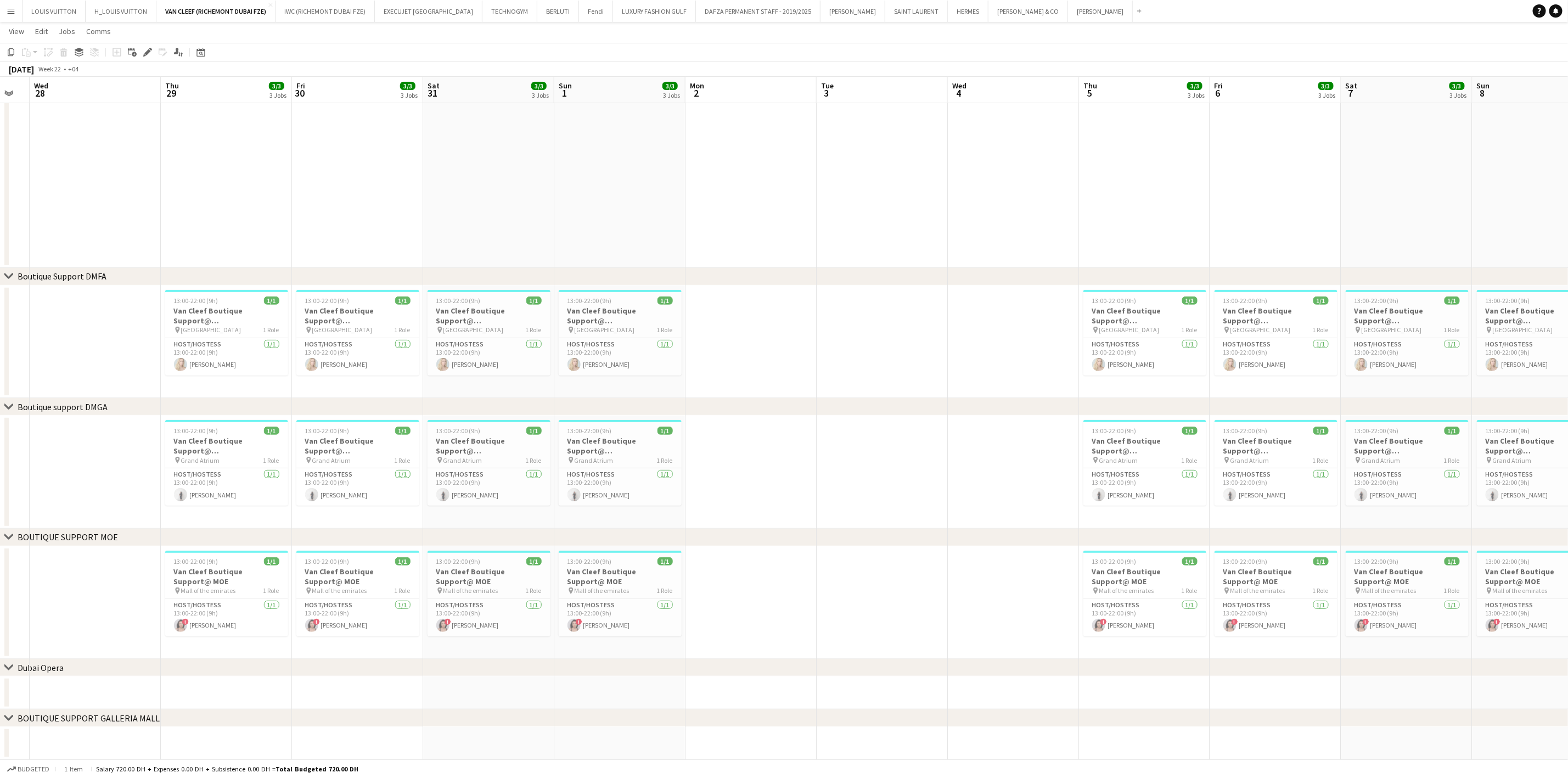
drag, startPoint x: 1036, startPoint y: 489, endPoint x: 4, endPoint y: 609, distance: 1039.0
click at [0, 610] on app-calendar-viewport "Sun 25 3/3 3 Jobs Mon 26 Tue 27 Wed 28 Thu 29 3/3 3 Jobs Fri 30 3/3 3 Jobs Sat …" at bounding box center [784, 313] width 1568 height 891
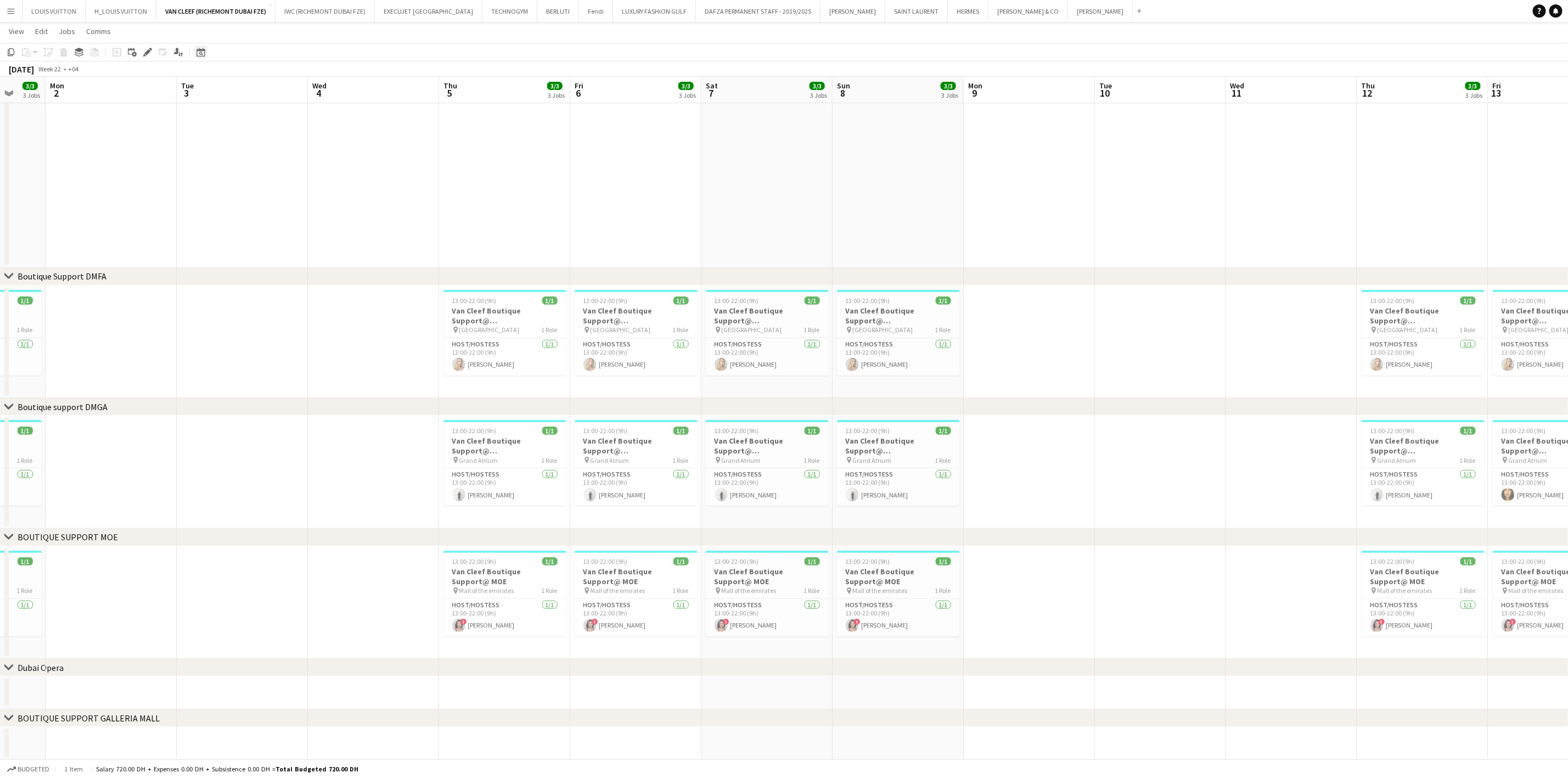
click at [198, 49] on icon at bounding box center [201, 52] width 9 height 9
click at [286, 85] on span "Next month" at bounding box center [289, 90] width 22 height 22
click at [285, 85] on span "Next month" at bounding box center [289, 90] width 22 height 22
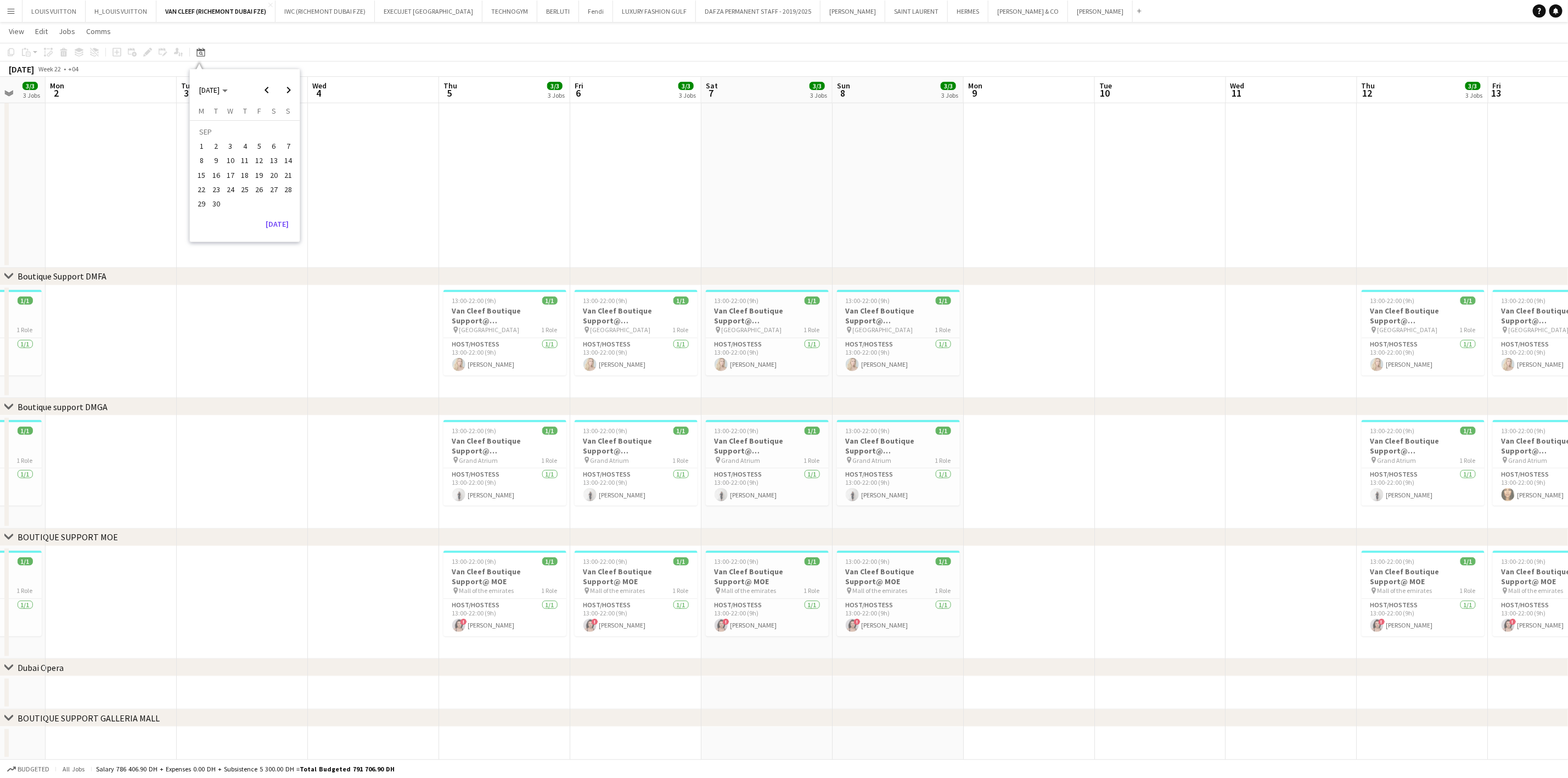
click at [206, 142] on span "1" at bounding box center [202, 146] width 13 height 13
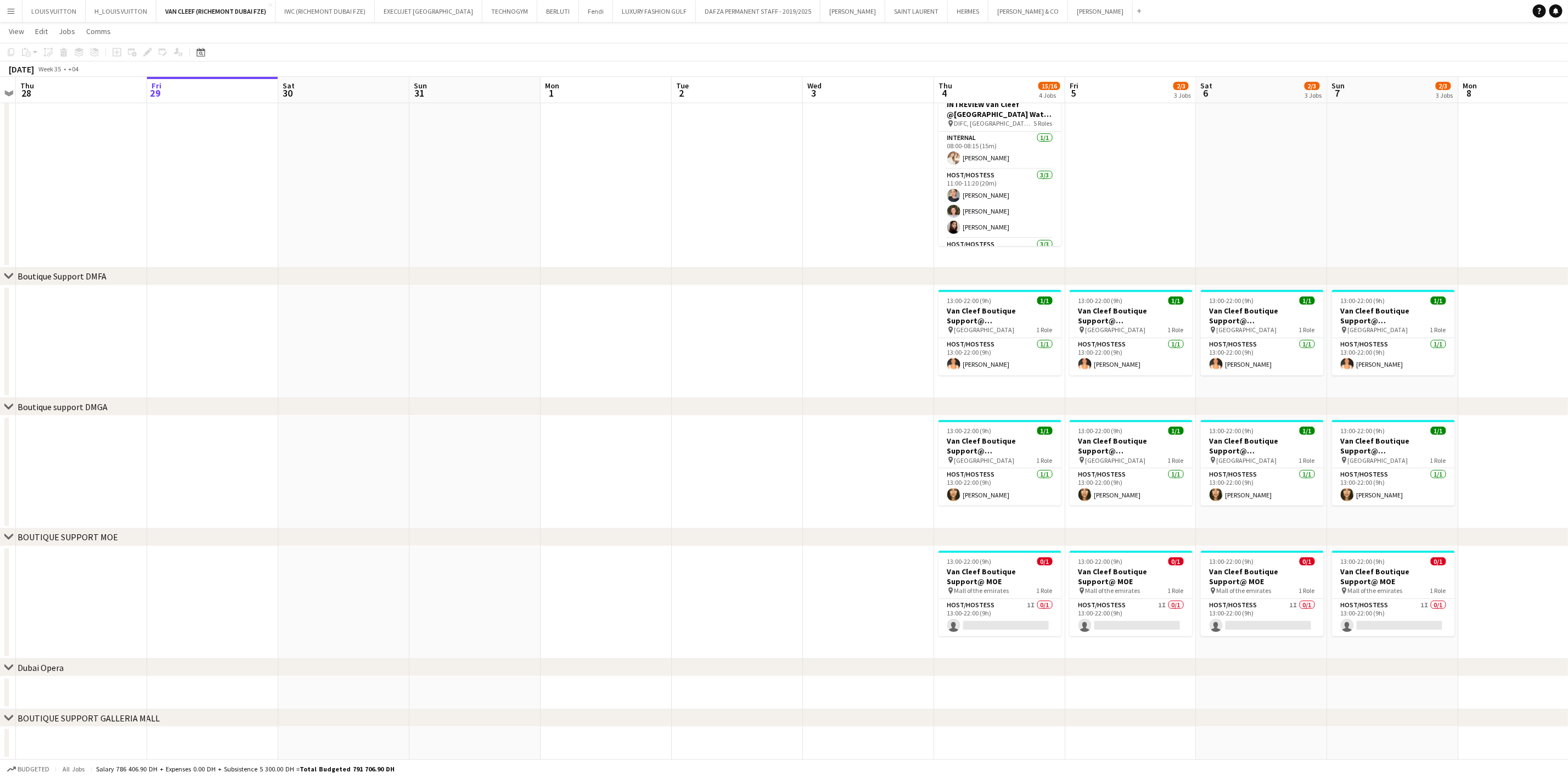
drag, startPoint x: 1003, startPoint y: 415, endPoint x: 616, endPoint y: 425, distance: 387.1
click at [616, 425] on div "chevron-right ACTIVATIONS/ VIP EVENTS chevron-right Boutique Support DMFA chevr…" at bounding box center [784, 313] width 1568 height 891
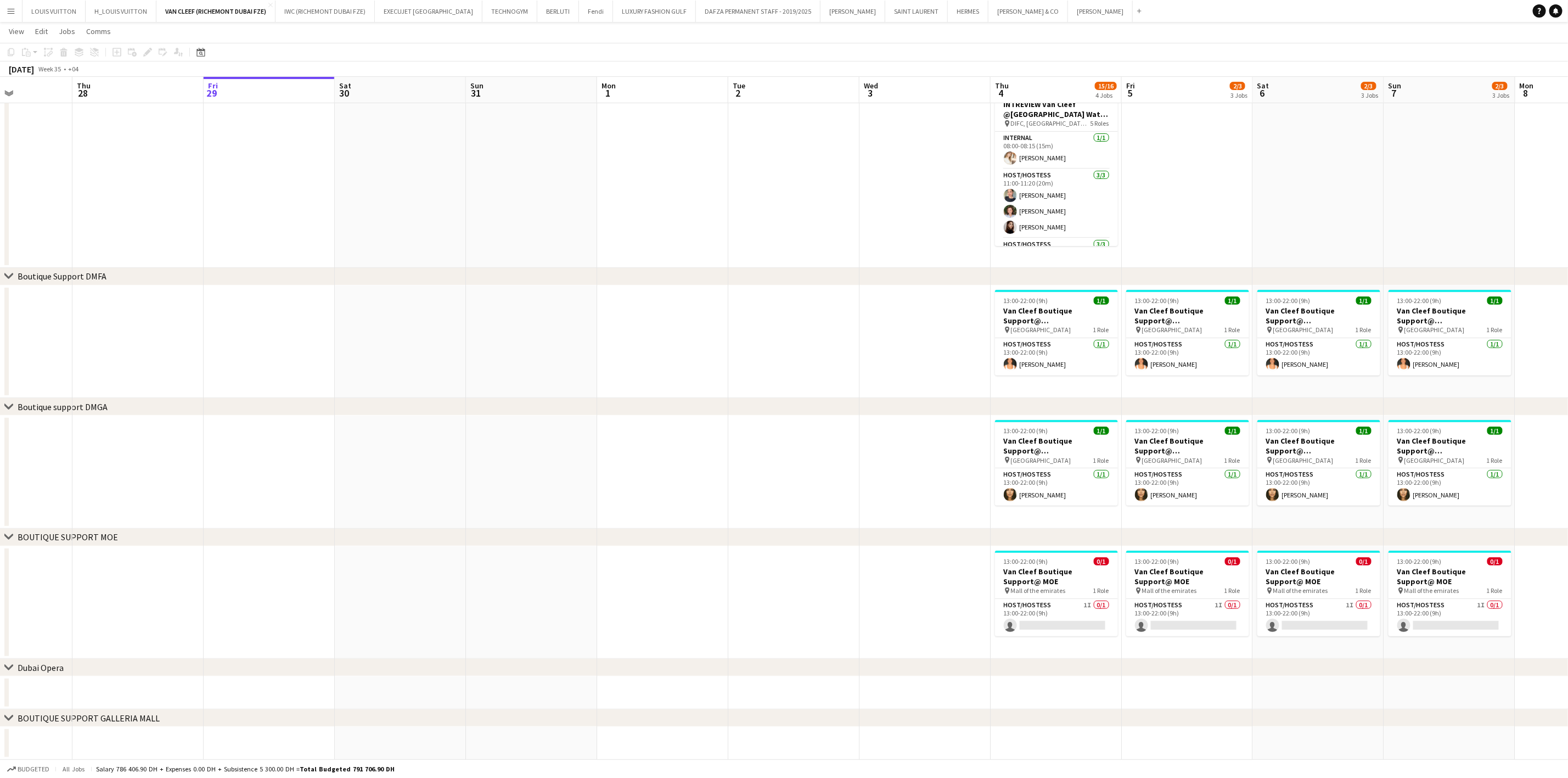
scroll to position [0, 354]
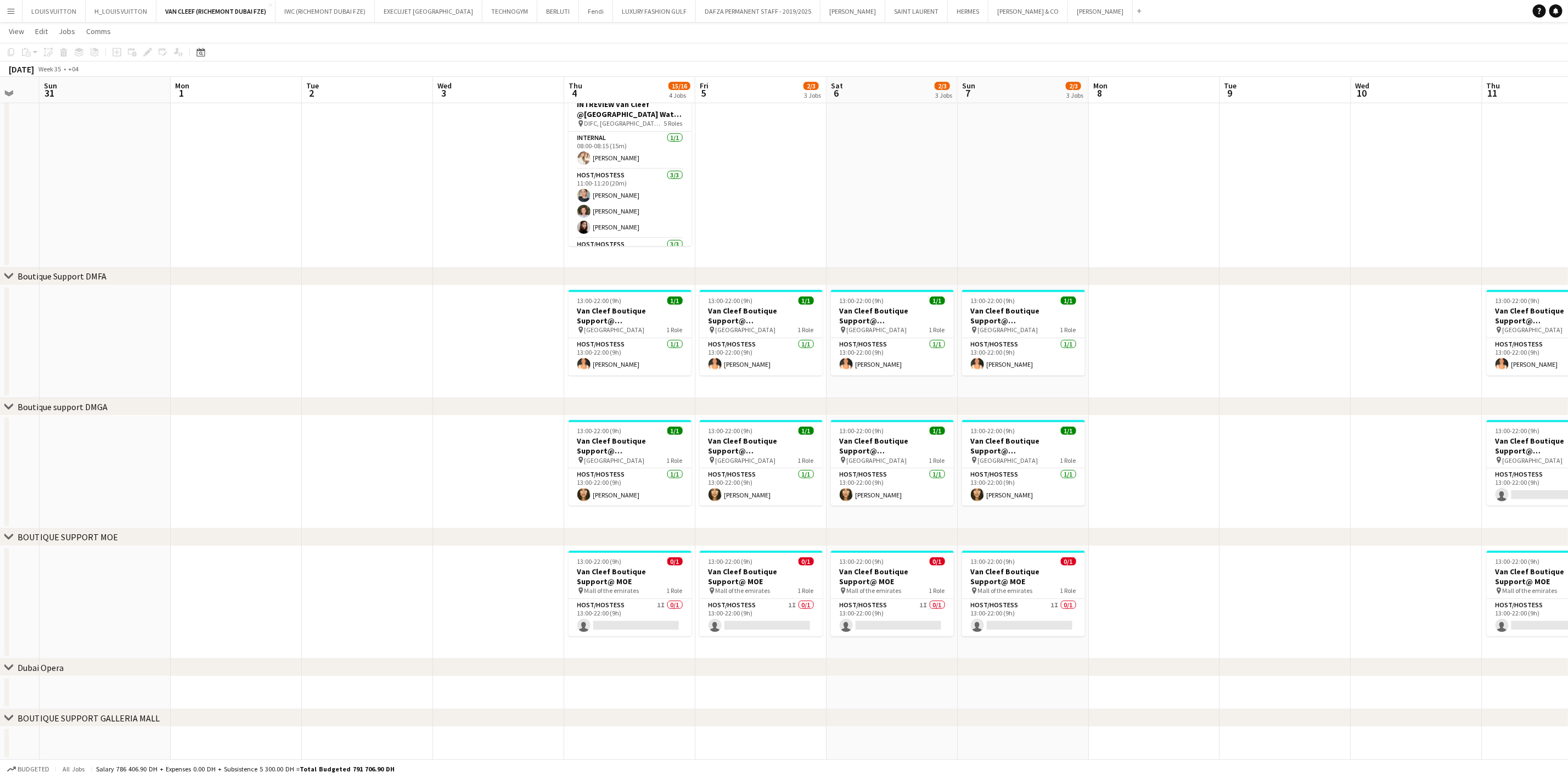
drag, startPoint x: 911, startPoint y: 487, endPoint x: 541, endPoint y: 503, distance: 370.3
click at [541, 503] on app-calendar-viewport "Thu 28 Fri 29 Sat 30 Sun 31 Mon 1 Tue 2 Wed 3 Thu 4 15/16 4 Jobs Fri 5 2/3 3 Jo…" at bounding box center [784, 313] width 1568 height 891
click at [599, 450] on h3 "Van Cleef Boutique Support@ [GEOGRAPHIC_DATA]" at bounding box center [630, 446] width 123 height 20
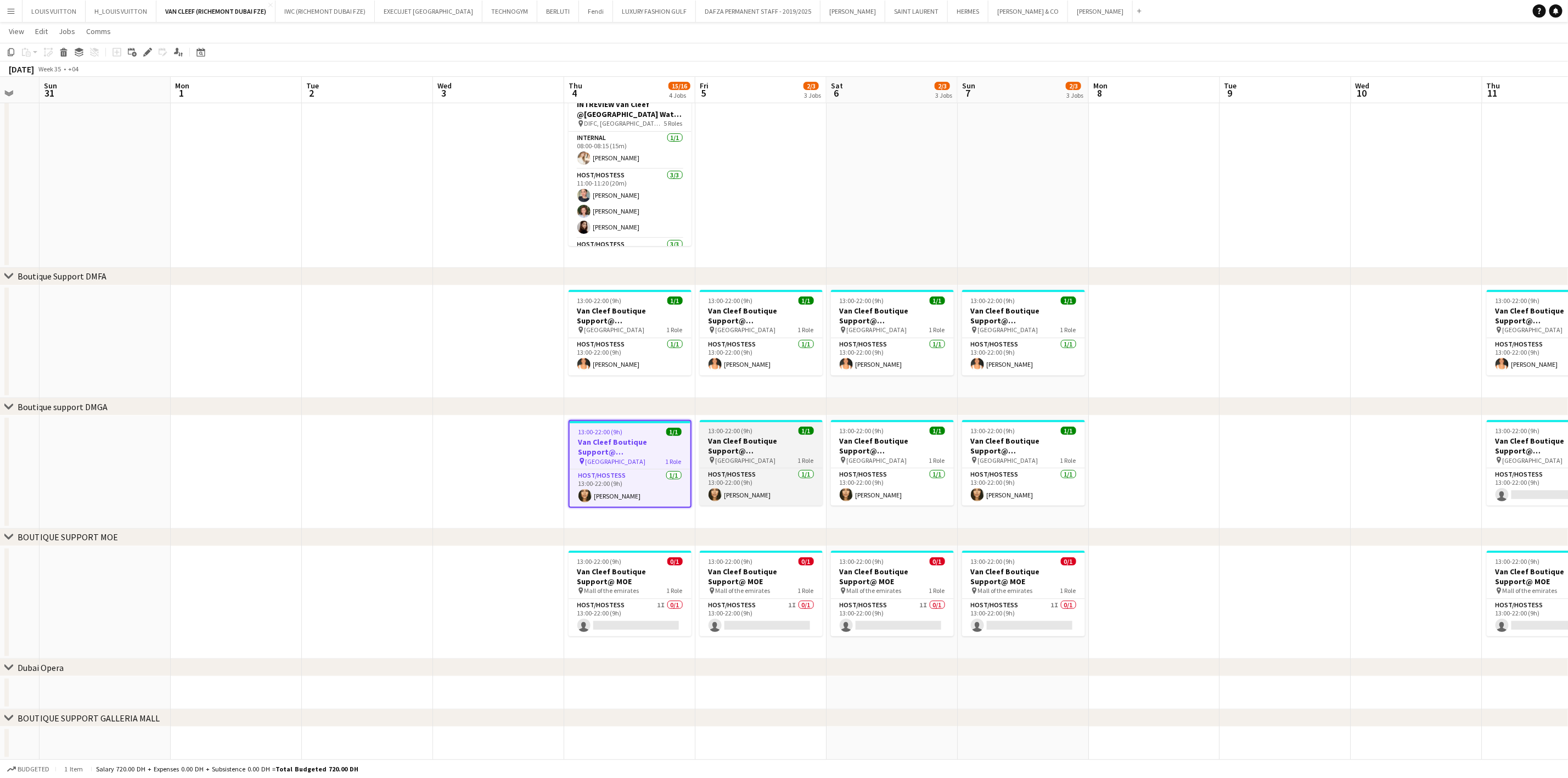
click at [713, 453] on h3 "Van Cleef Boutique Support@ [GEOGRAPHIC_DATA]" at bounding box center [761, 446] width 123 height 20
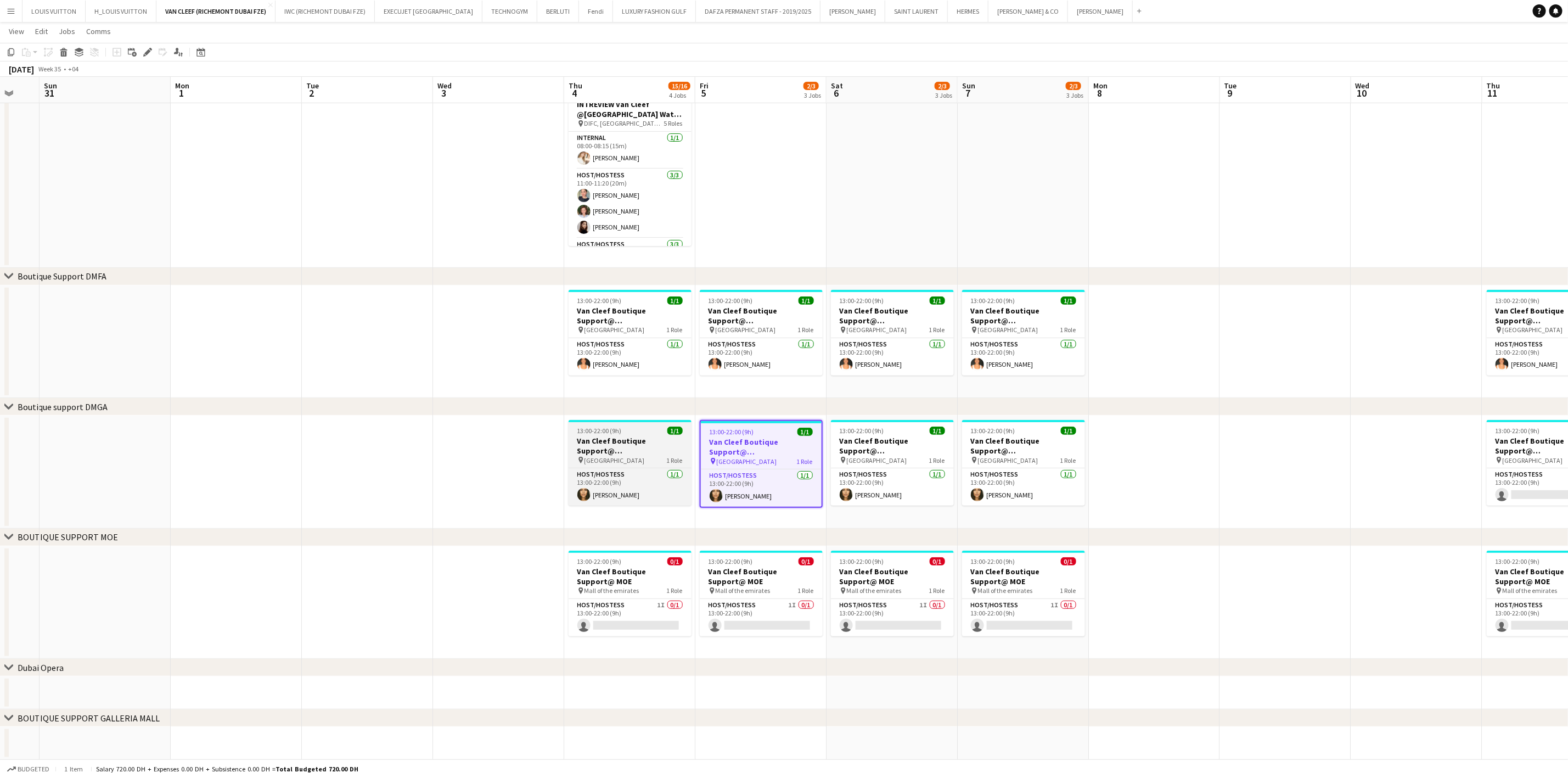
click at [650, 447] on h3 "Van Cleef Boutique Support@ [GEOGRAPHIC_DATA]" at bounding box center [630, 446] width 123 height 20
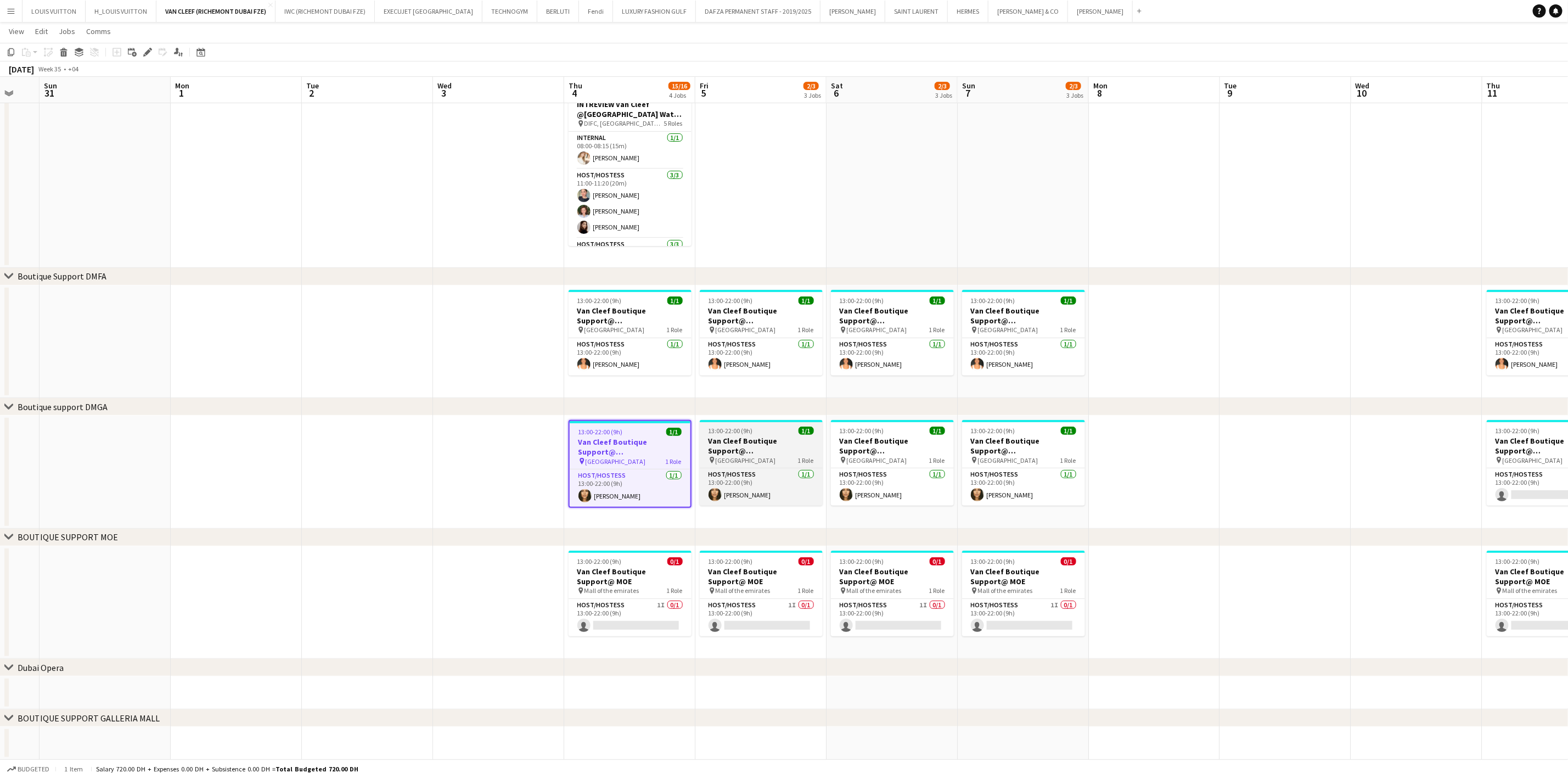
click at [730, 440] on h3 "Van Cleef Boutique Support@ [GEOGRAPHIC_DATA]" at bounding box center [761, 446] width 123 height 20
click at [815, 444] on h3 "Van Cleef Boutique Support@ [GEOGRAPHIC_DATA]" at bounding box center [761, 447] width 120 height 20
click at [878, 444] on h3 "Van Cleef Boutique Support@ [GEOGRAPHIC_DATA]" at bounding box center [892, 446] width 123 height 20
click at [733, 457] on span "[GEOGRAPHIC_DATA]" at bounding box center [746, 460] width 61 height 9
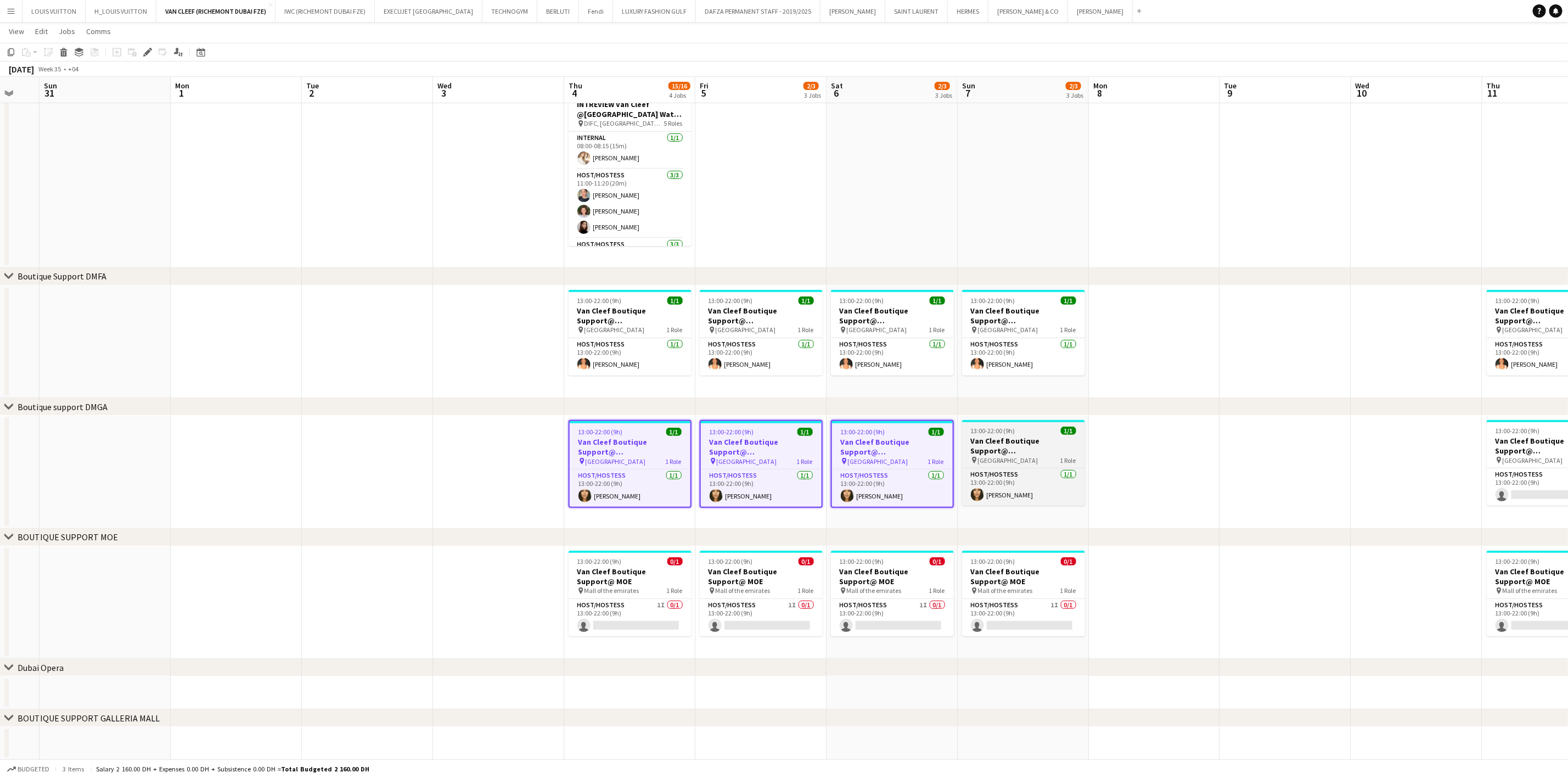
click at [1044, 447] on h3 "Van Cleef Boutique Support@ [GEOGRAPHIC_DATA]" at bounding box center [1024, 446] width 123 height 20
click at [63, 53] on icon at bounding box center [64, 54] width 6 height 6
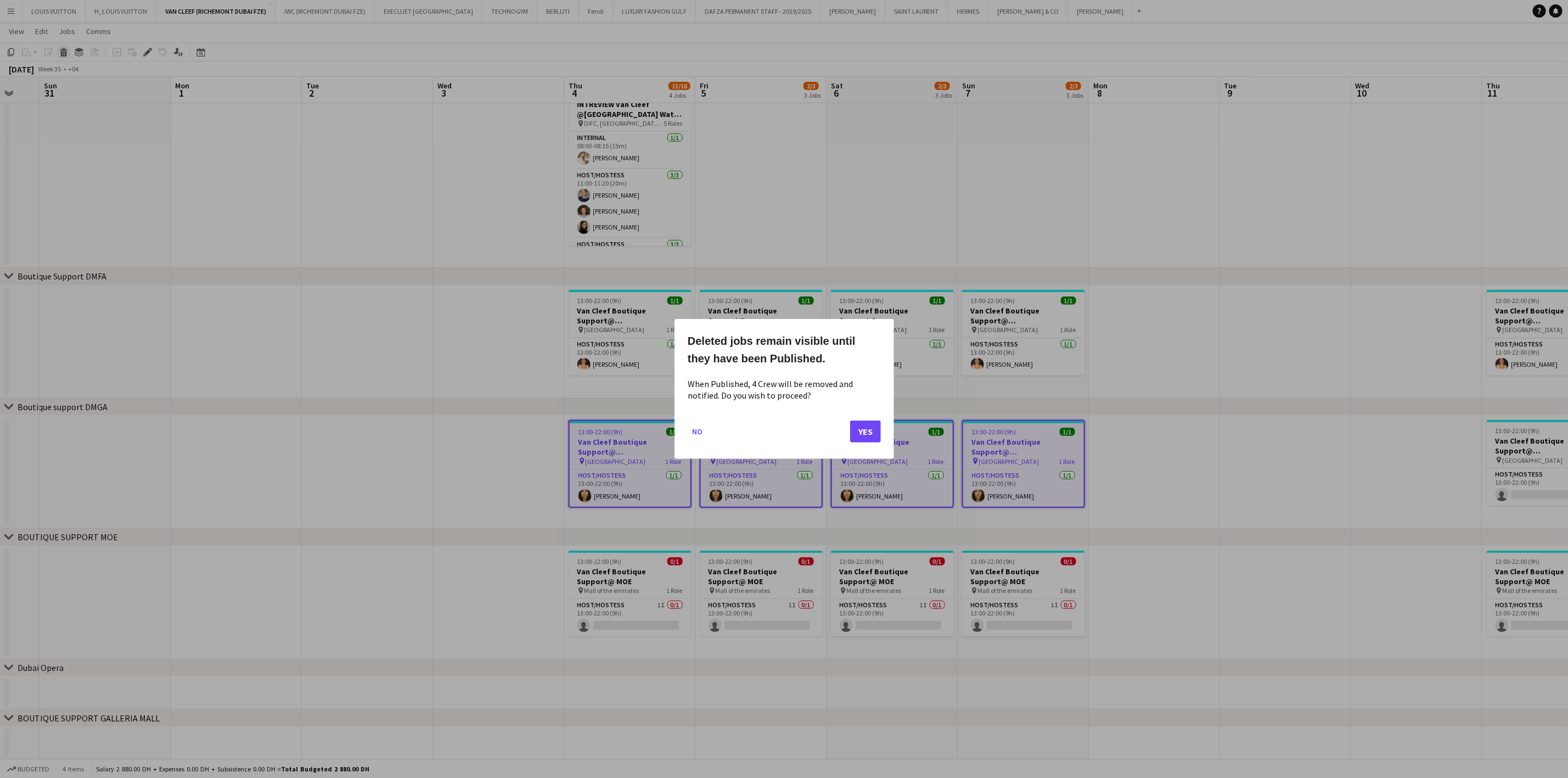
scroll to position [0, 0]
click at [869, 433] on button "Yes" at bounding box center [865, 431] width 31 height 22
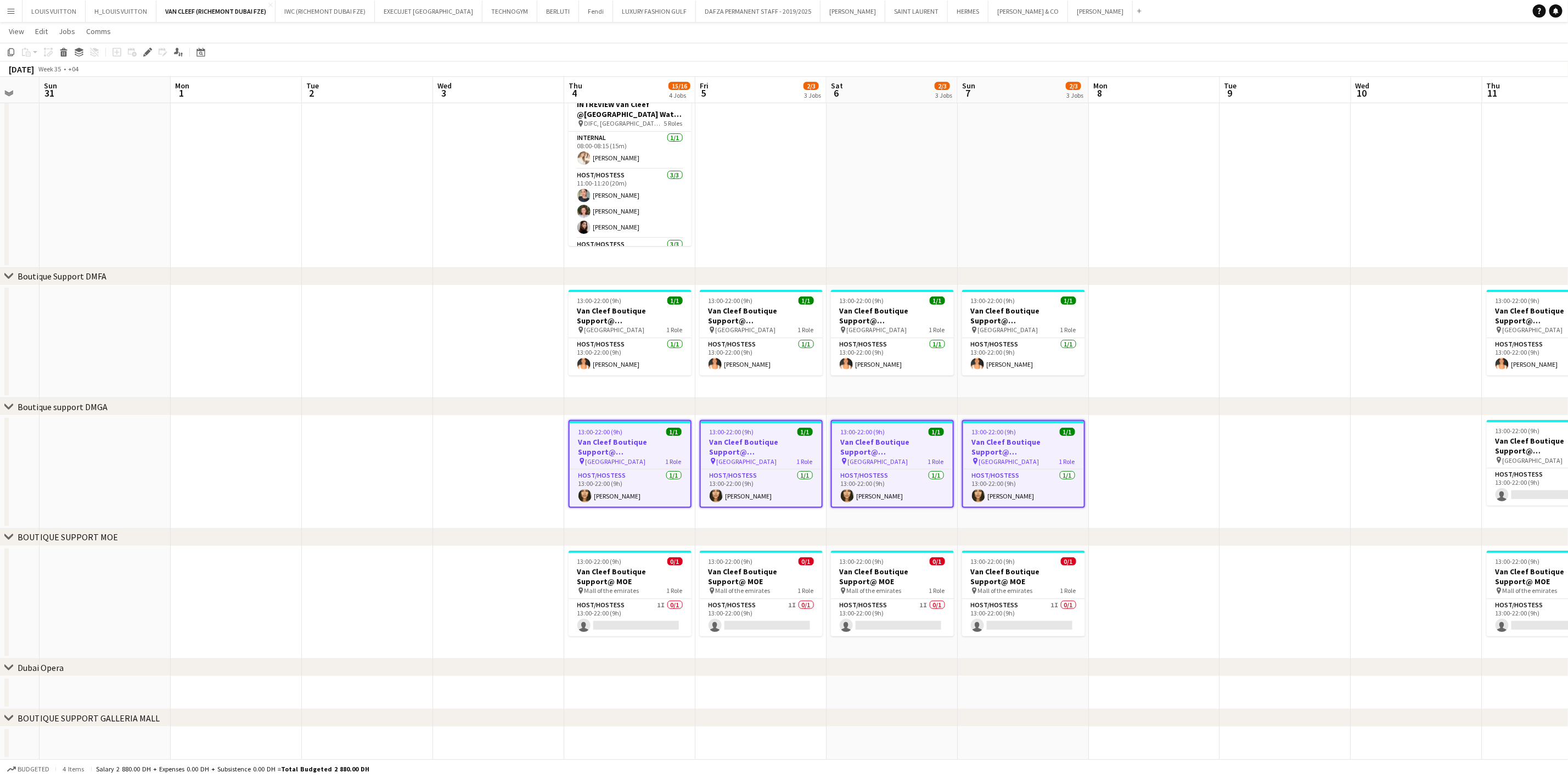
scroll to position [175, 0]
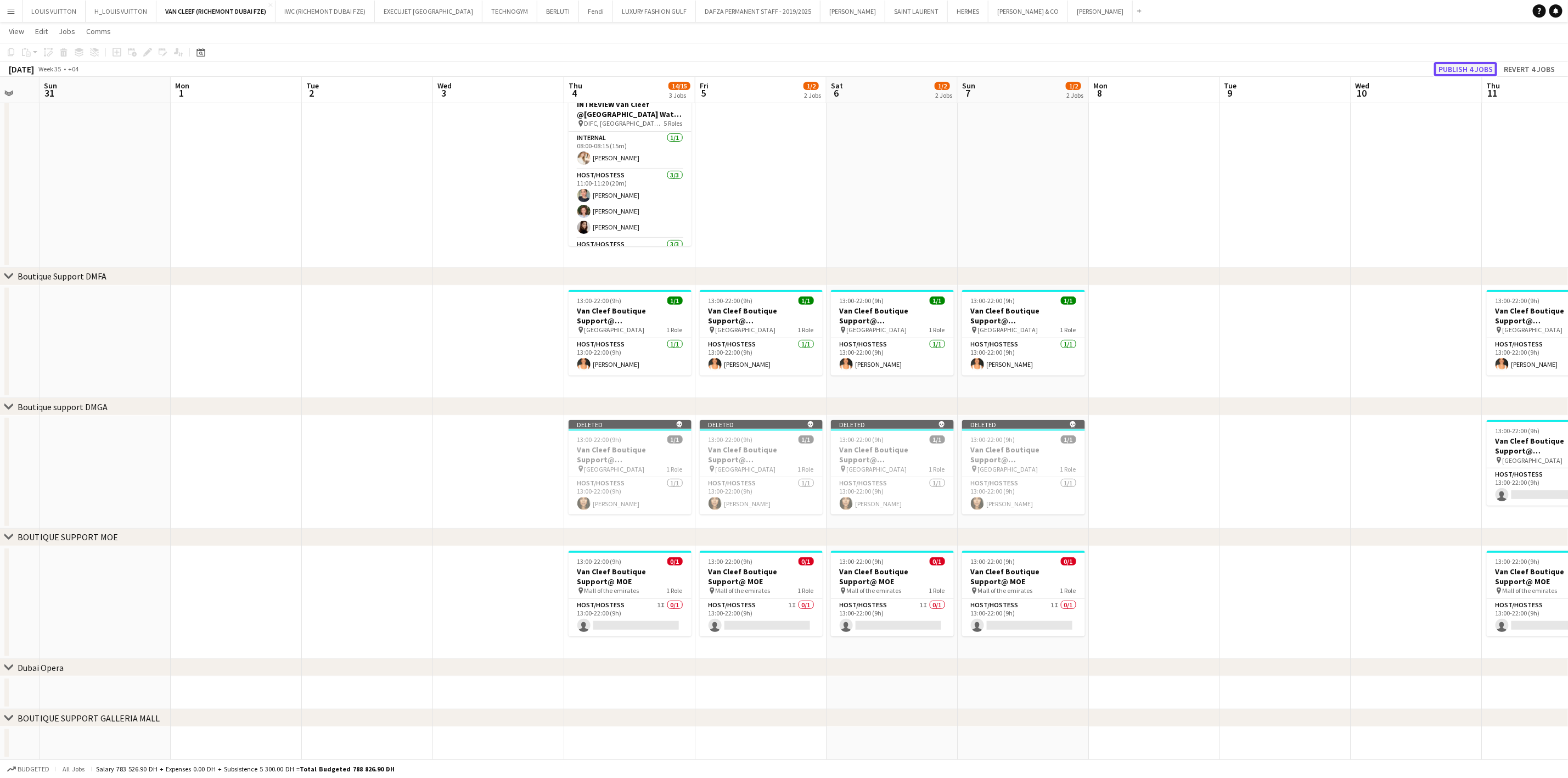
click at [1460, 69] on button "Publish 4 jobs" at bounding box center [1465, 69] width 63 height 14
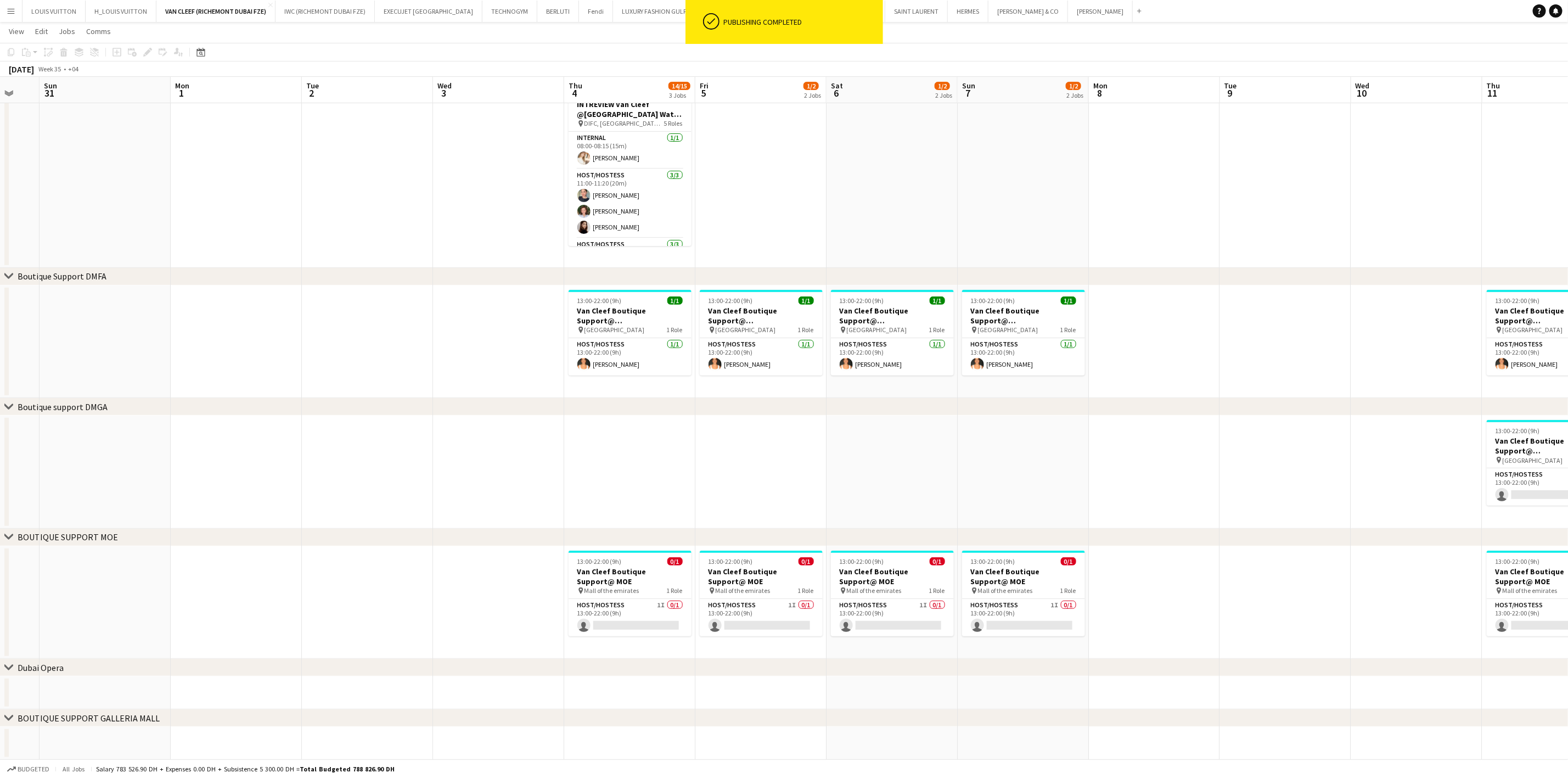
click at [585, 451] on app-date-cell at bounding box center [630, 472] width 131 height 113
click at [774, 453] on app-date-cell at bounding box center [762, 472] width 131 height 113
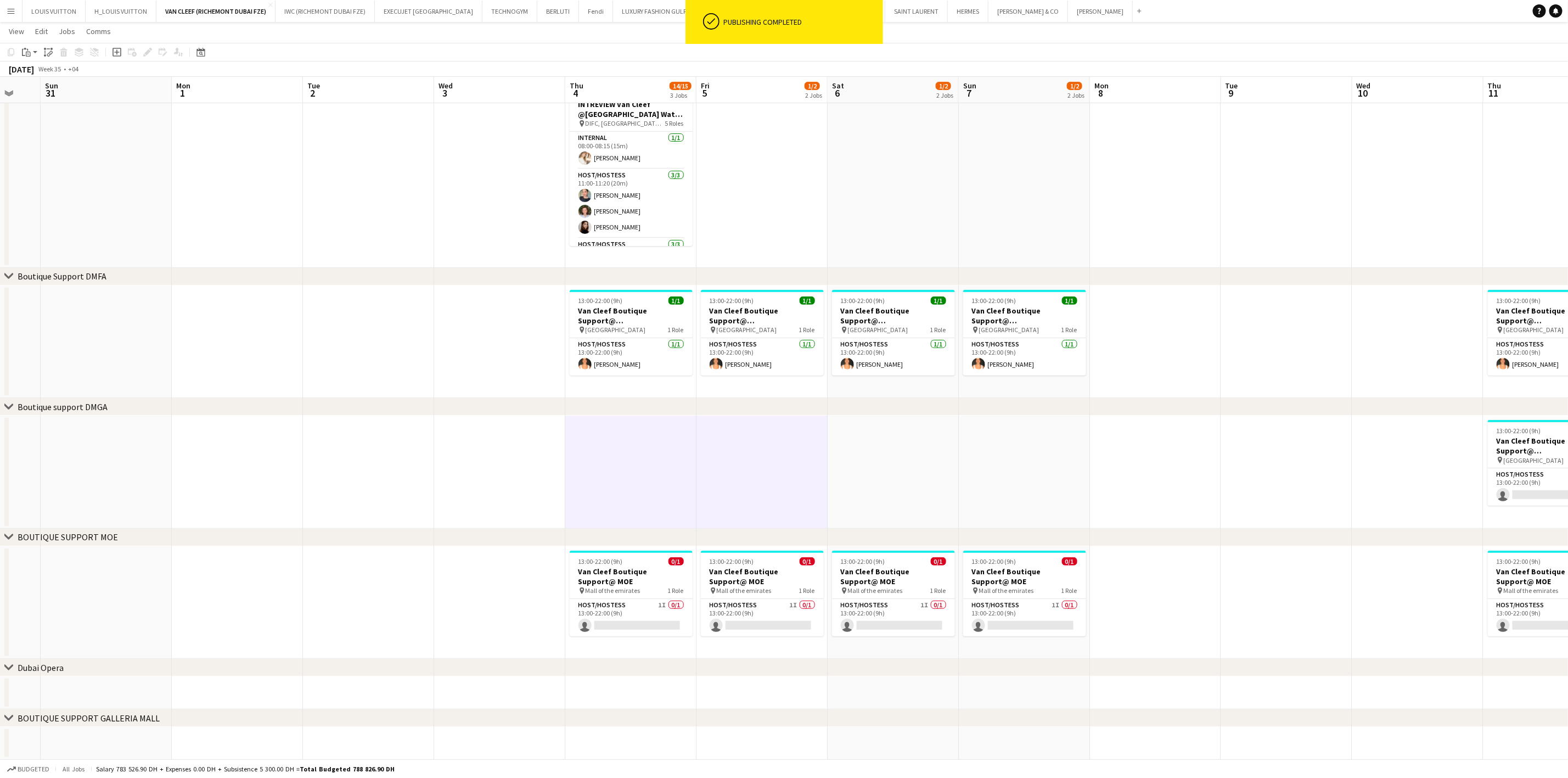
click at [863, 450] on app-date-cell at bounding box center [893, 472] width 131 height 113
click at [1026, 450] on app-date-cell at bounding box center [1024, 472] width 131 height 113
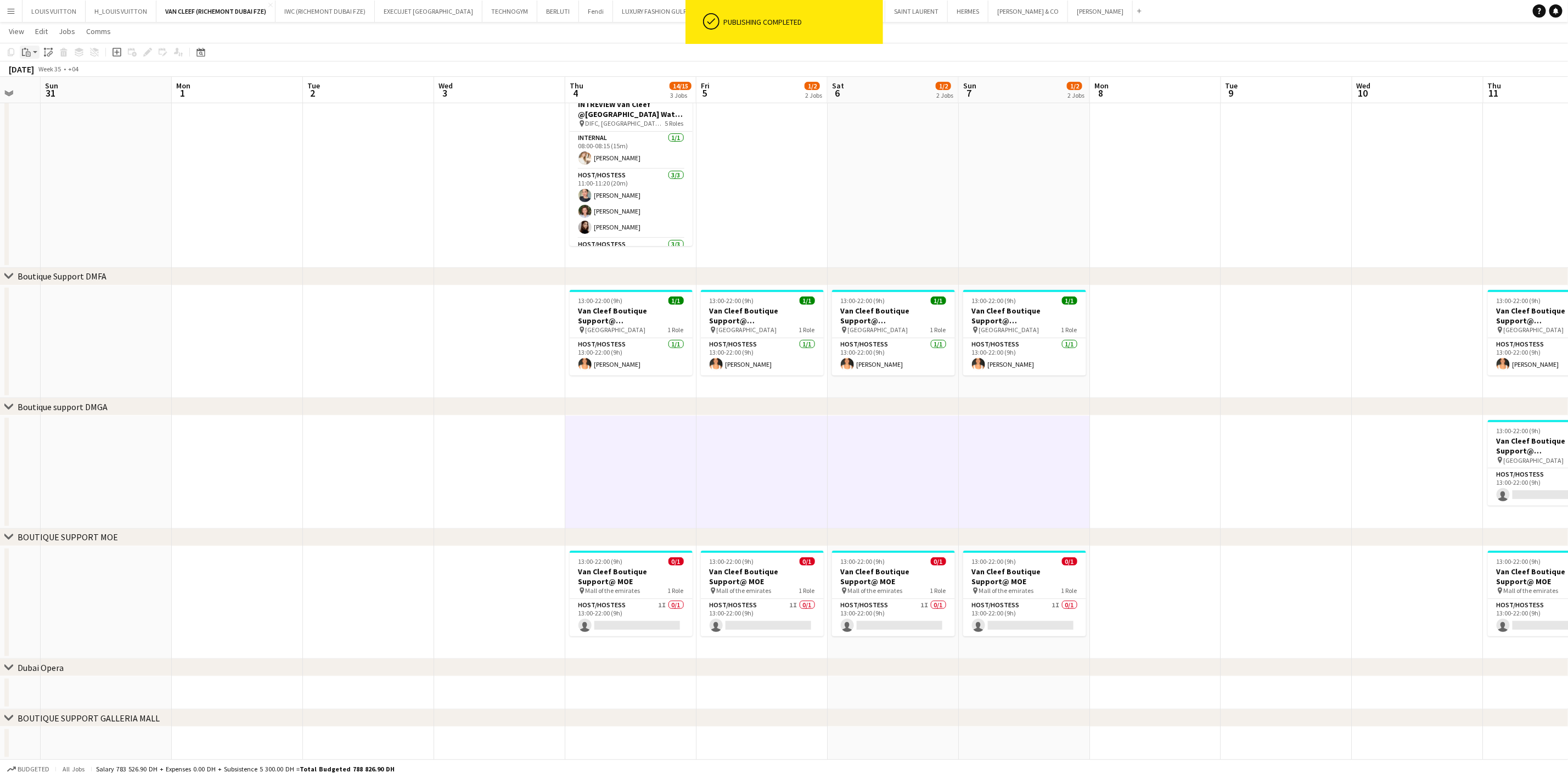
click at [27, 53] on icon "Paste" at bounding box center [26, 52] width 9 height 9
click at [60, 94] on link "Paste with crew Ctrl+Shift+V" at bounding box center [81, 92] width 103 height 10
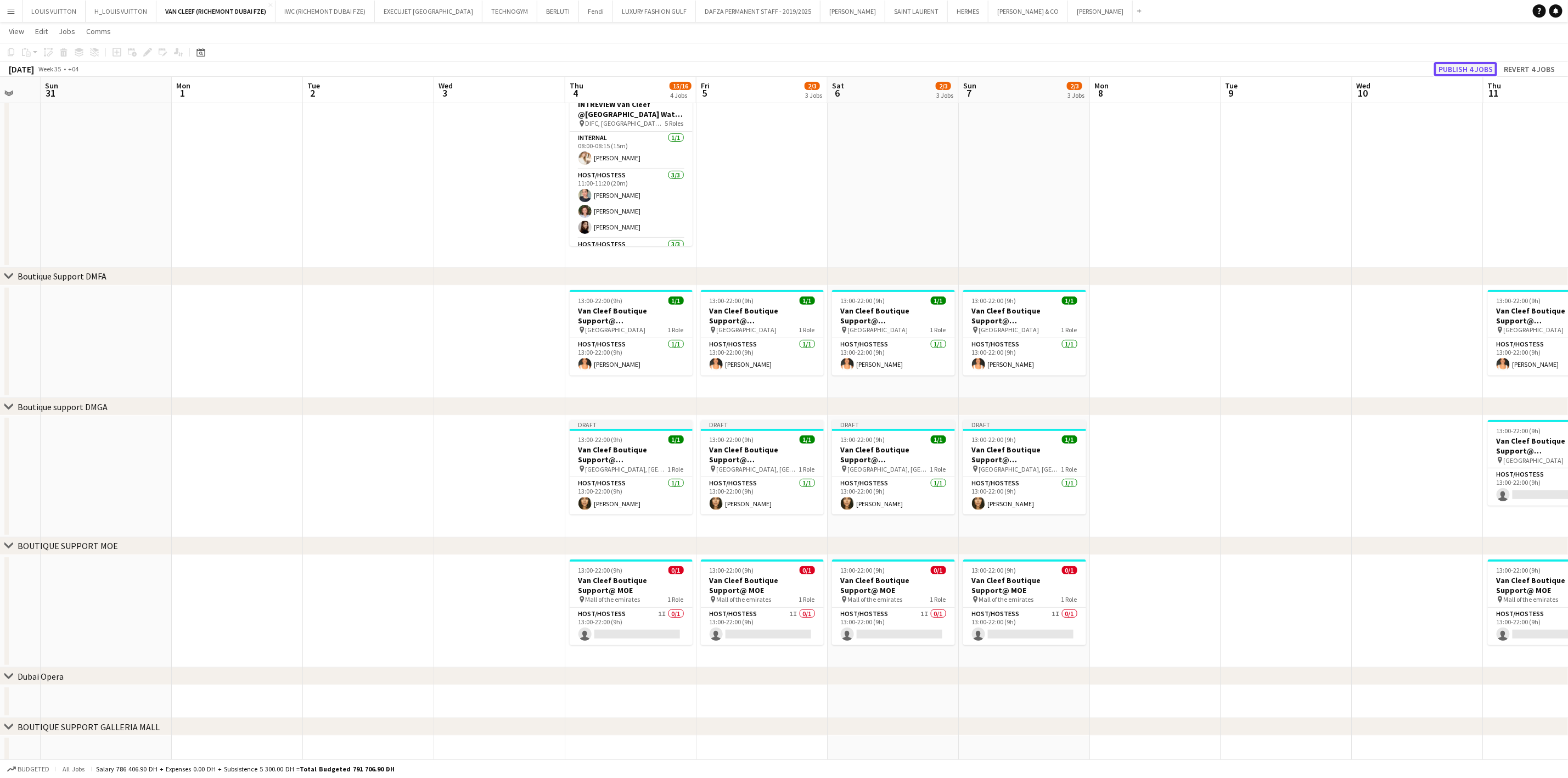
click at [1453, 64] on button "Publish 4 jobs" at bounding box center [1465, 69] width 63 height 14
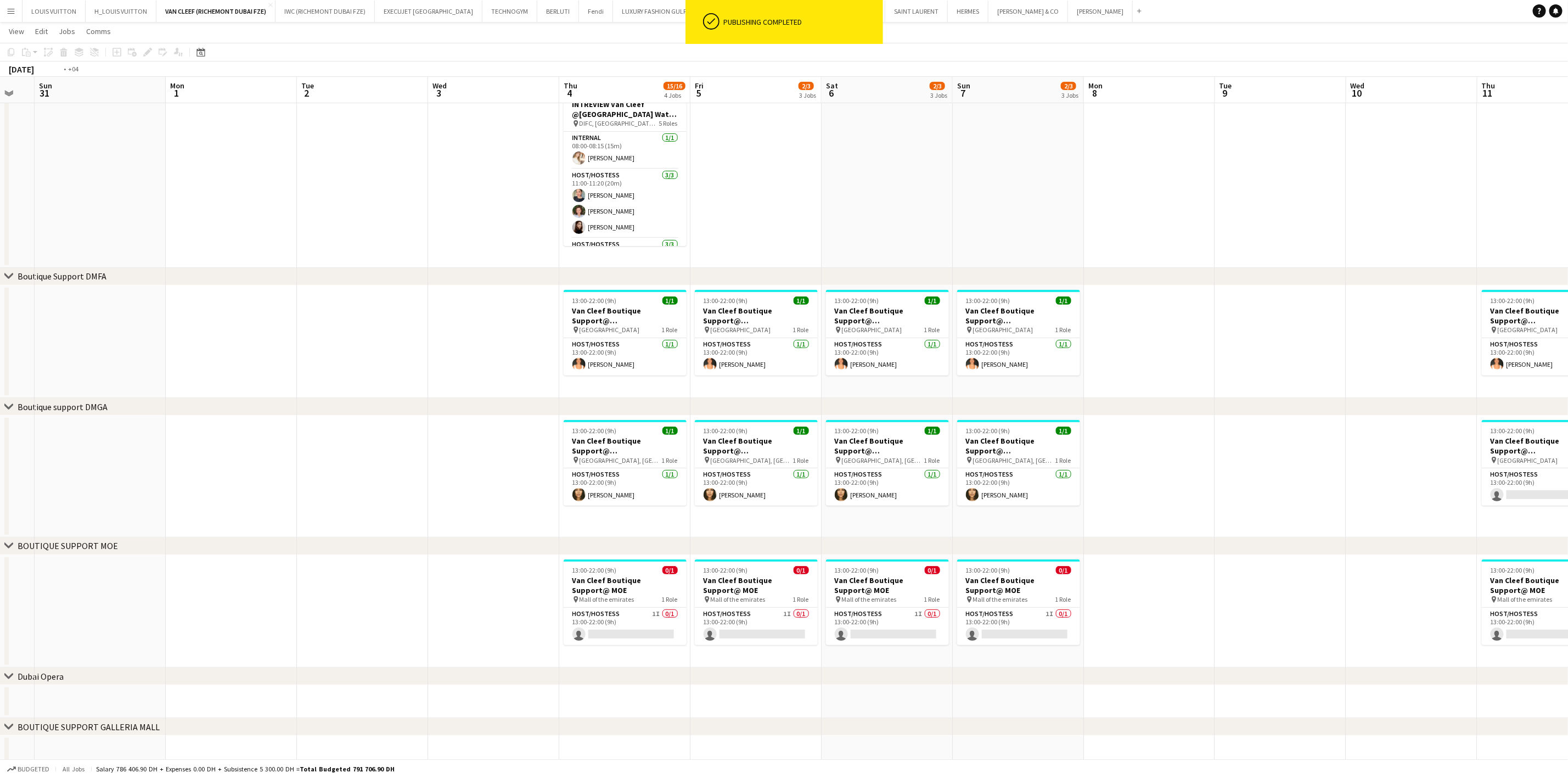
drag, startPoint x: 1176, startPoint y: 465, endPoint x: 772, endPoint y: 482, distance: 404.4
click at [772, 482] on app-calendar-viewport "Thu 28 Fri 29 Sat 30 Sun 31 Mon 1 Tue 2 Wed 3 Thu 4 15/16 4 Jobs Fri 5 2/3 3 Jo…" at bounding box center [784, 318] width 1568 height 901
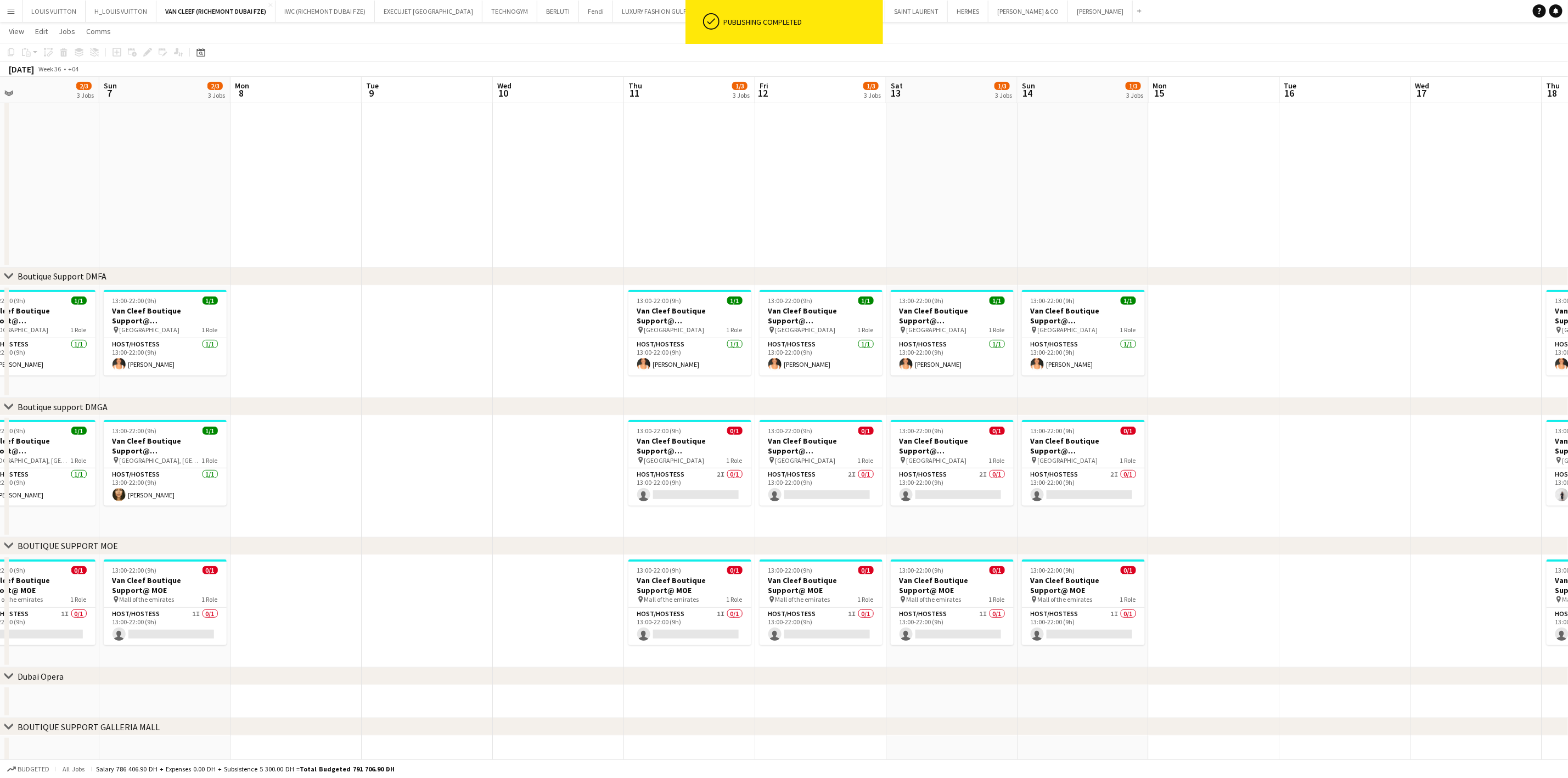
drag, startPoint x: 947, startPoint y: 470, endPoint x: 496, endPoint y: 479, distance: 451.1
click at [486, 482] on app-calendar-viewport "Wed 3 Thu 4 15/16 4 Jobs Fri 5 2/3 3 Jobs Sat 6 2/3 3 Jobs Sun 7 2/3 3 Jobs Mon…" at bounding box center [784, 318] width 1568 height 901
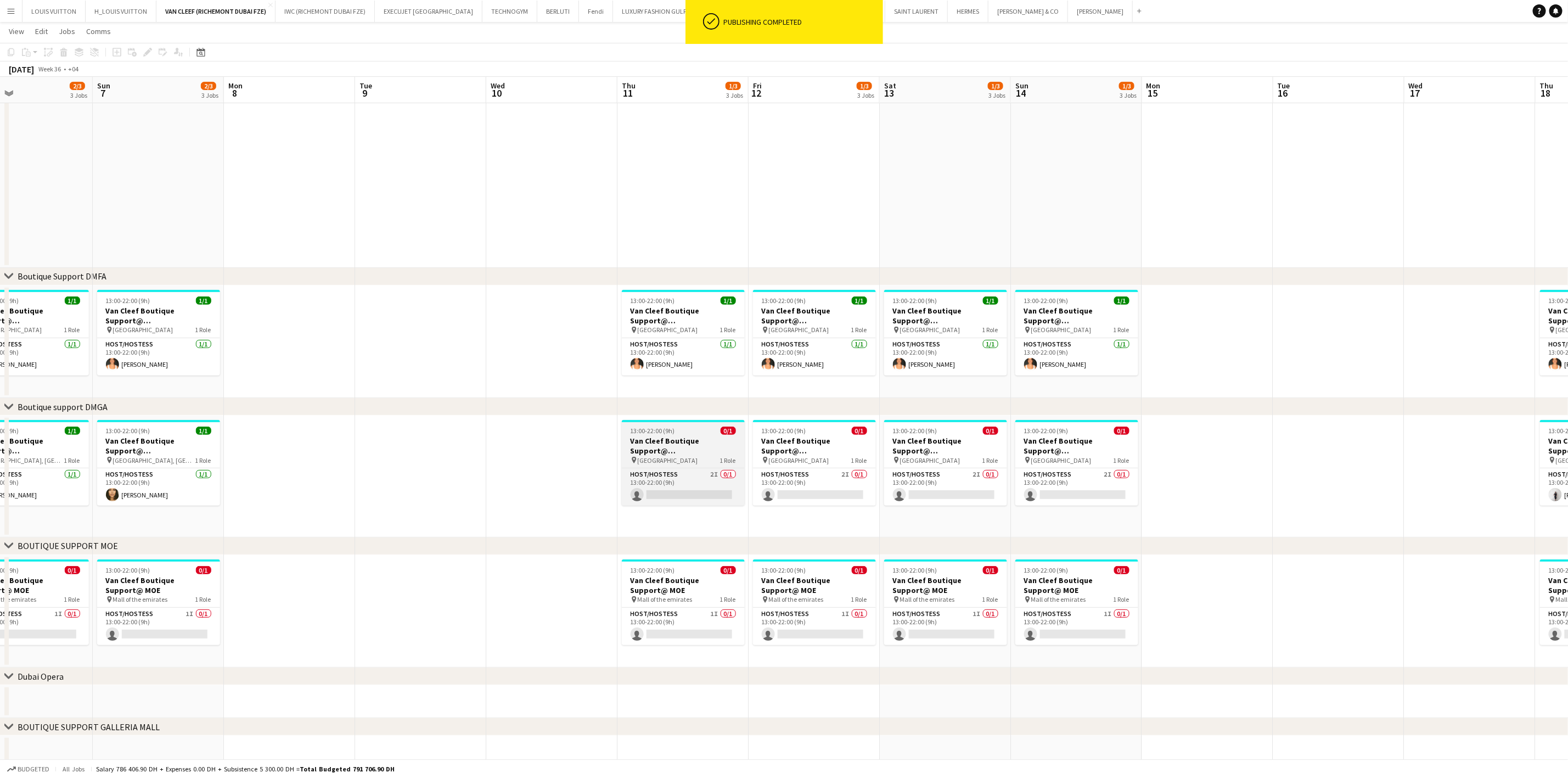
click at [675, 440] on h3 "Van Cleef Boutique Support@ [GEOGRAPHIC_DATA]" at bounding box center [683, 446] width 123 height 20
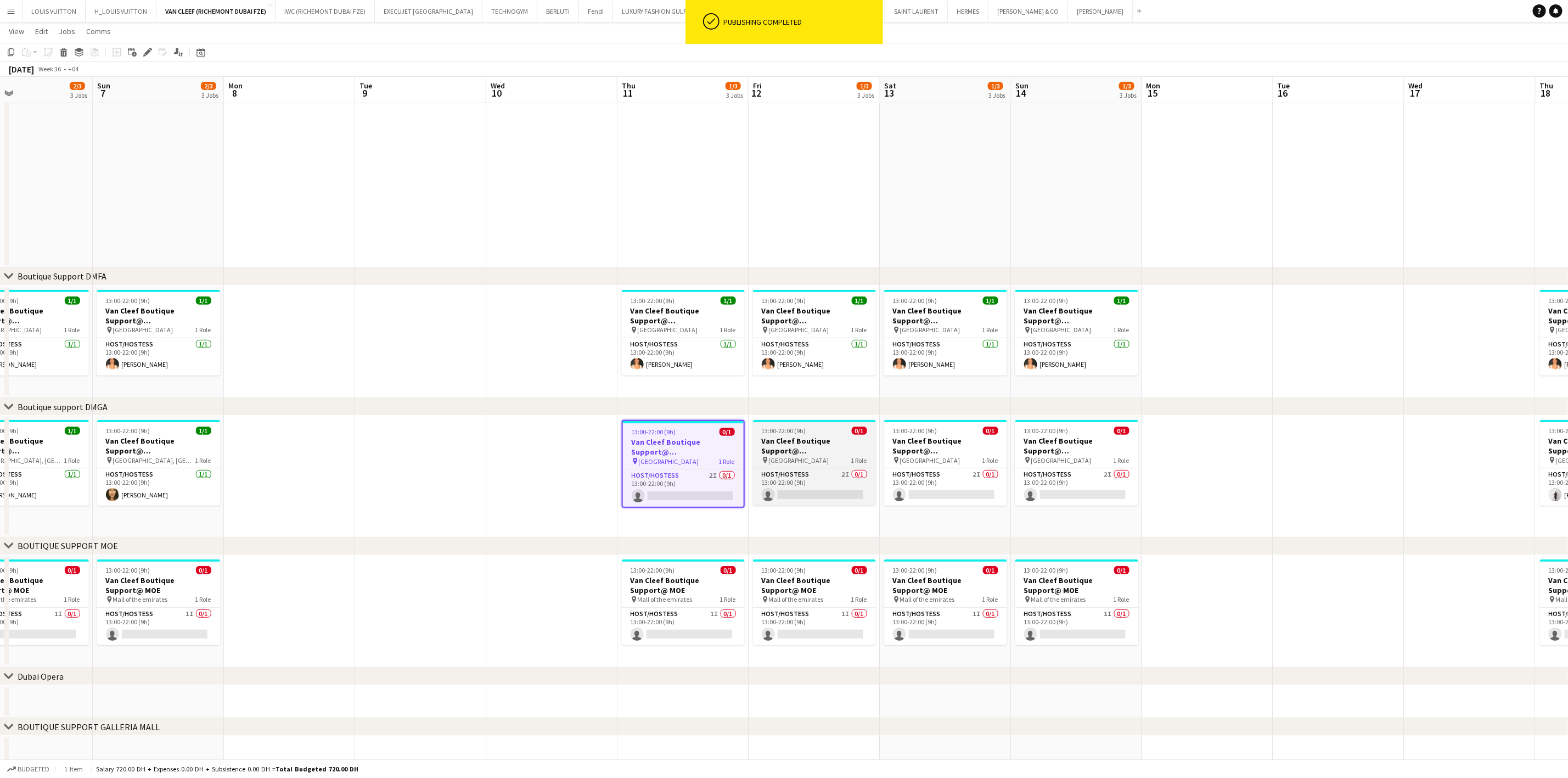
click at [815, 436] on h3 "Van Cleef Boutique Support@ [GEOGRAPHIC_DATA]" at bounding box center [814, 446] width 123 height 20
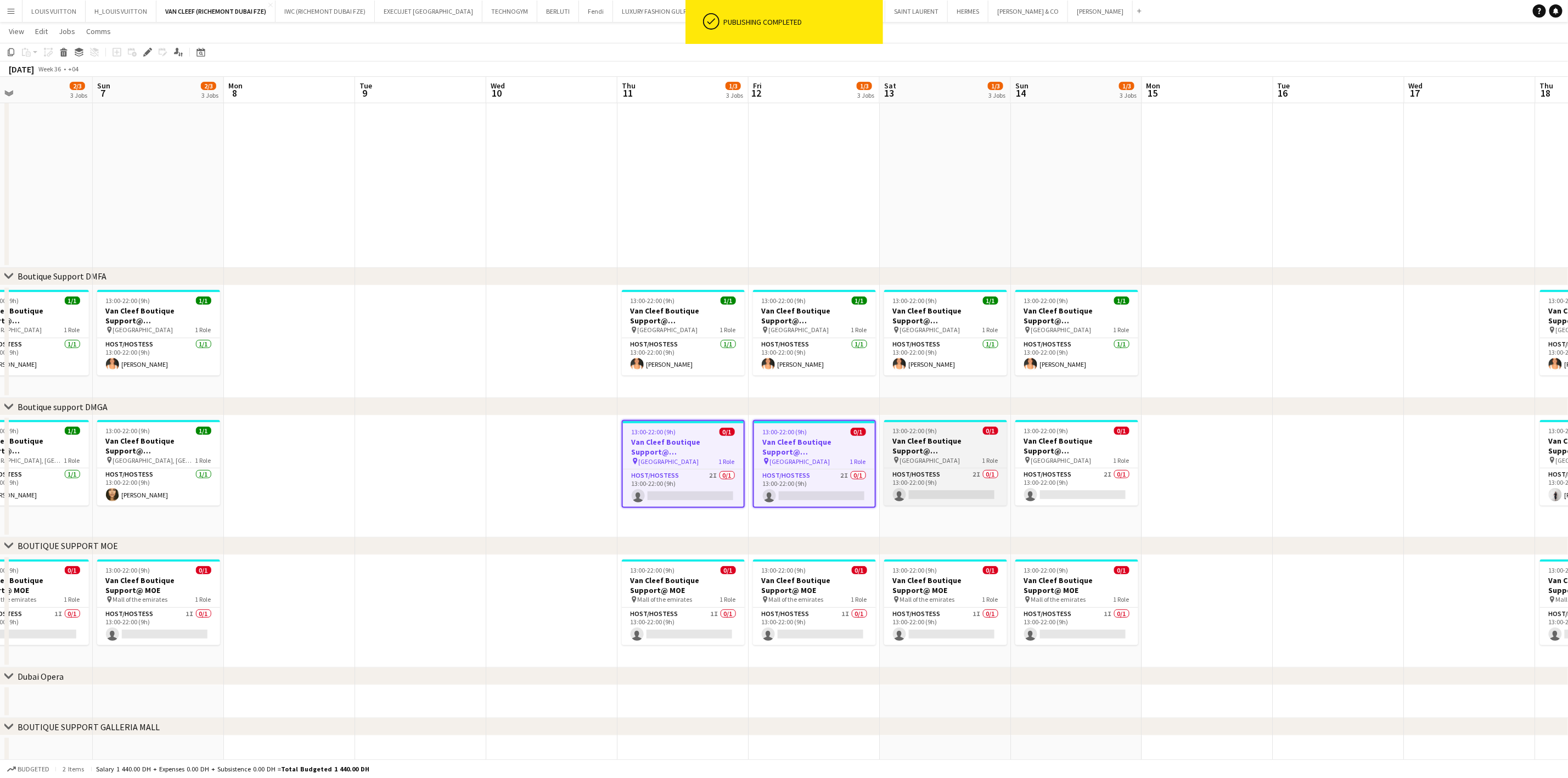
click at [926, 434] on span "13:00-22:00 (9h)" at bounding box center [915, 431] width 44 height 9
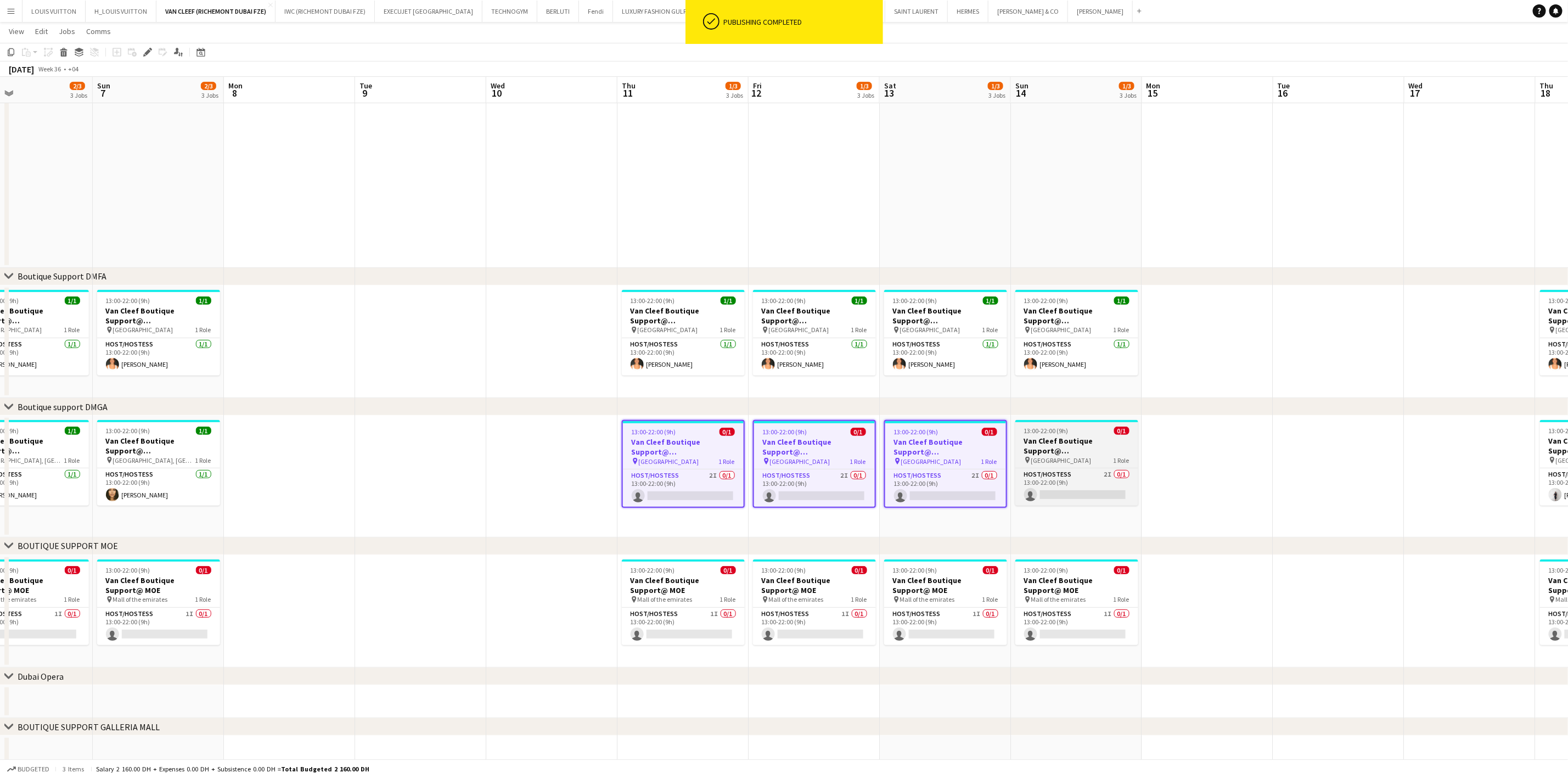
click at [1027, 434] on span "13:00-22:00 (9h)" at bounding box center [1047, 431] width 44 height 9
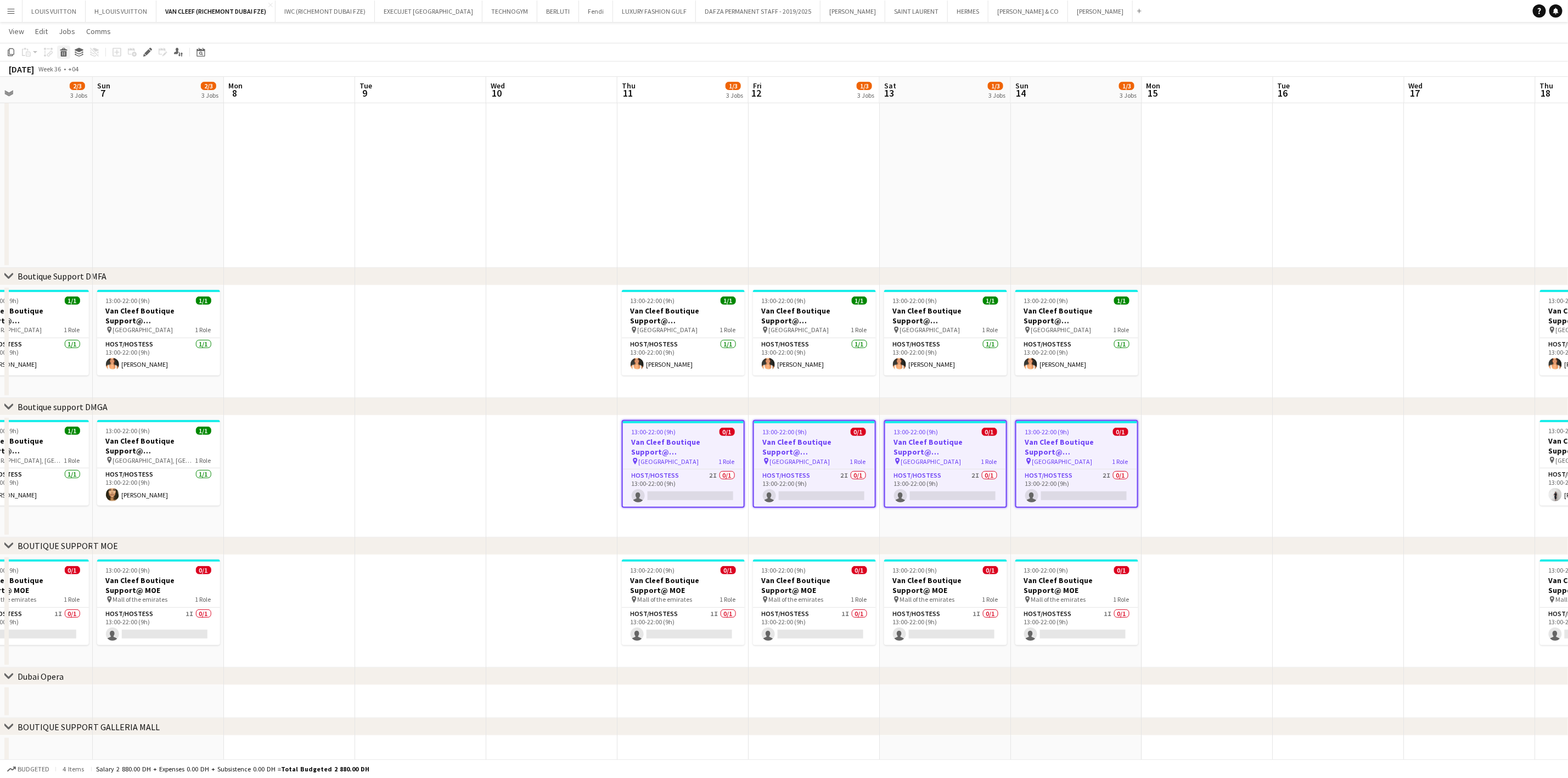
click at [59, 53] on icon "Delete" at bounding box center [63, 52] width 9 height 9
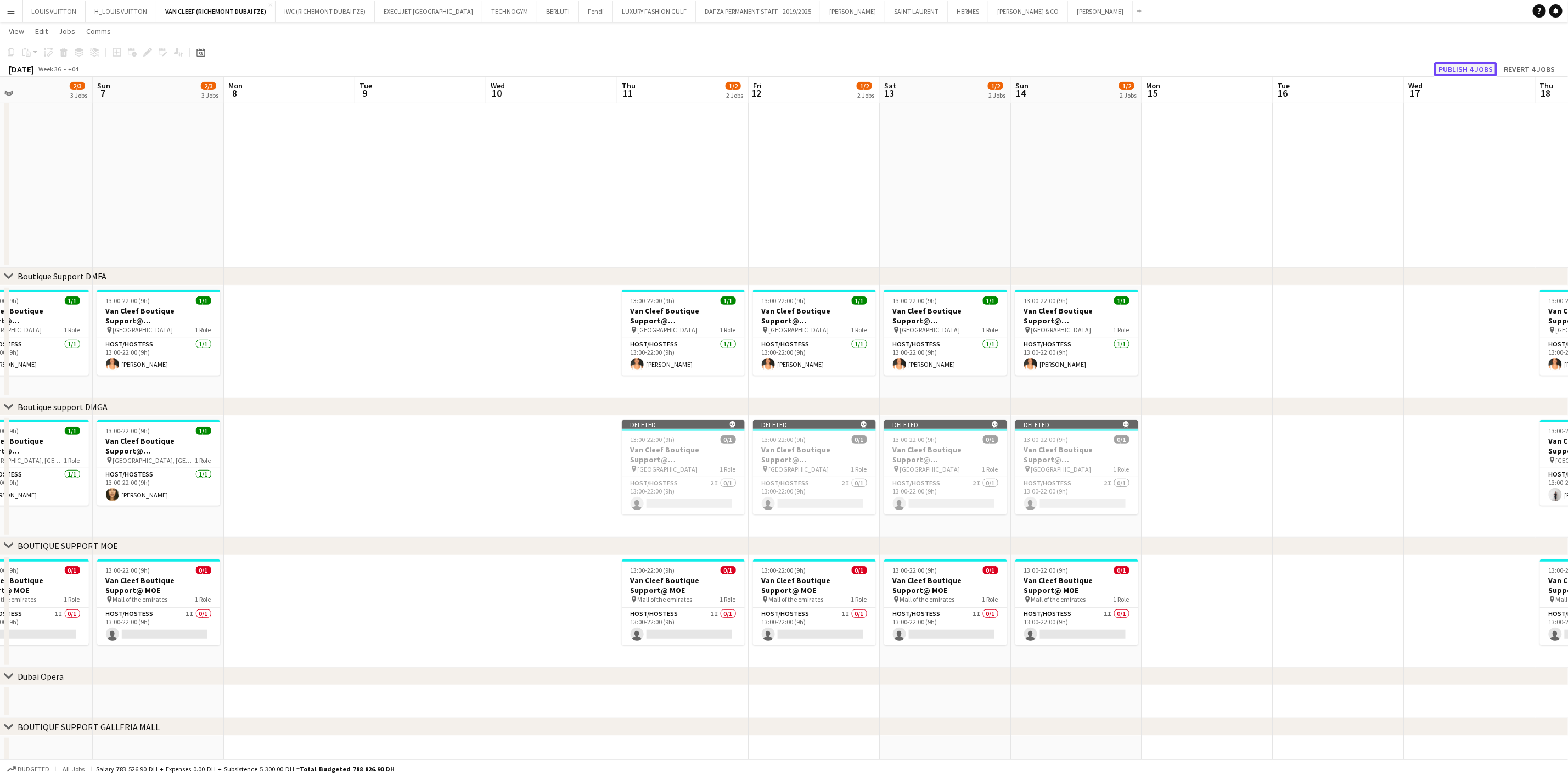
click at [1478, 64] on button "Publish 4 jobs" at bounding box center [1465, 69] width 63 height 14
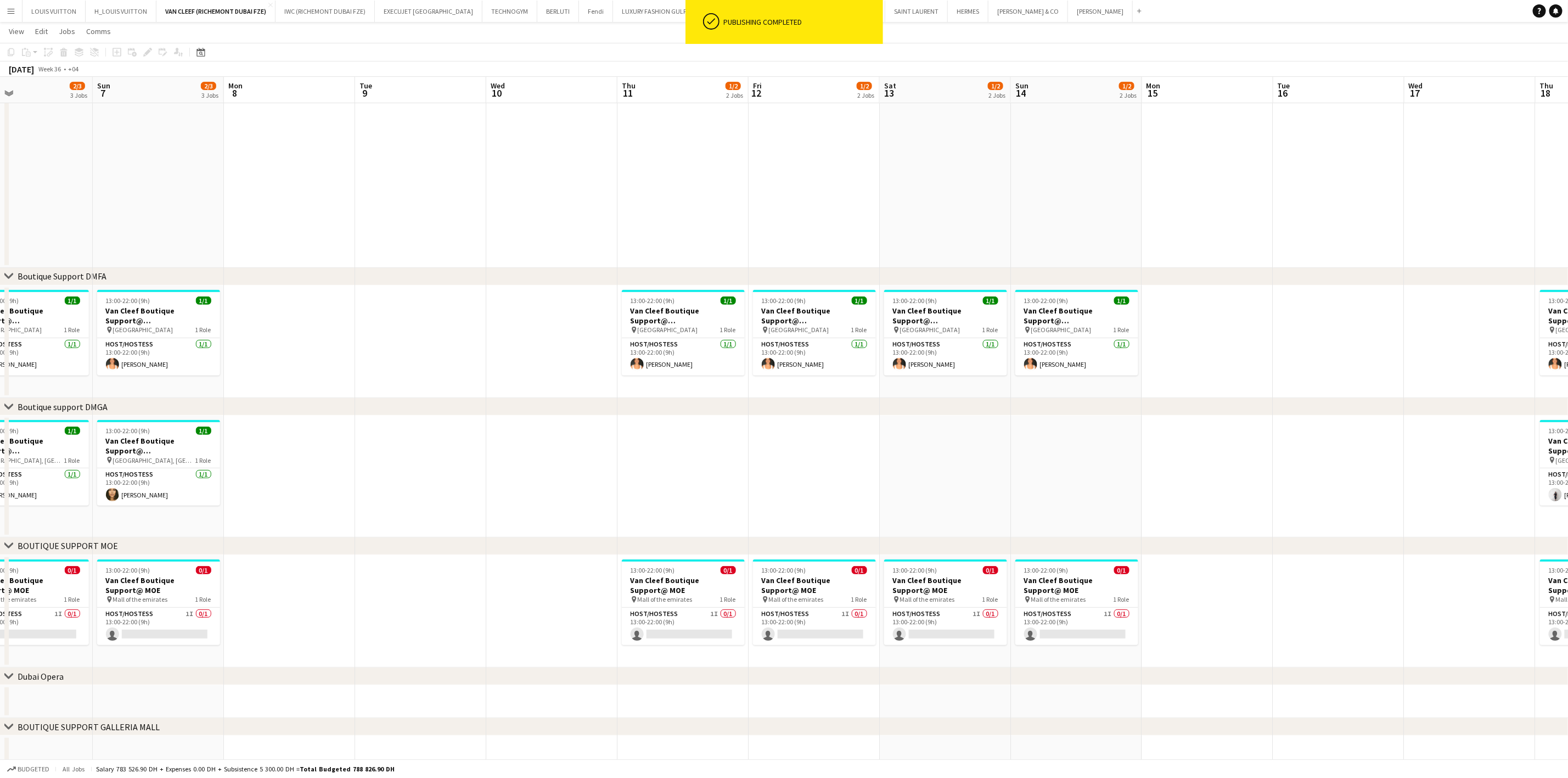
click at [675, 455] on app-date-cell at bounding box center [683, 476] width 131 height 122
click at [847, 447] on app-date-cell at bounding box center [814, 476] width 131 height 122
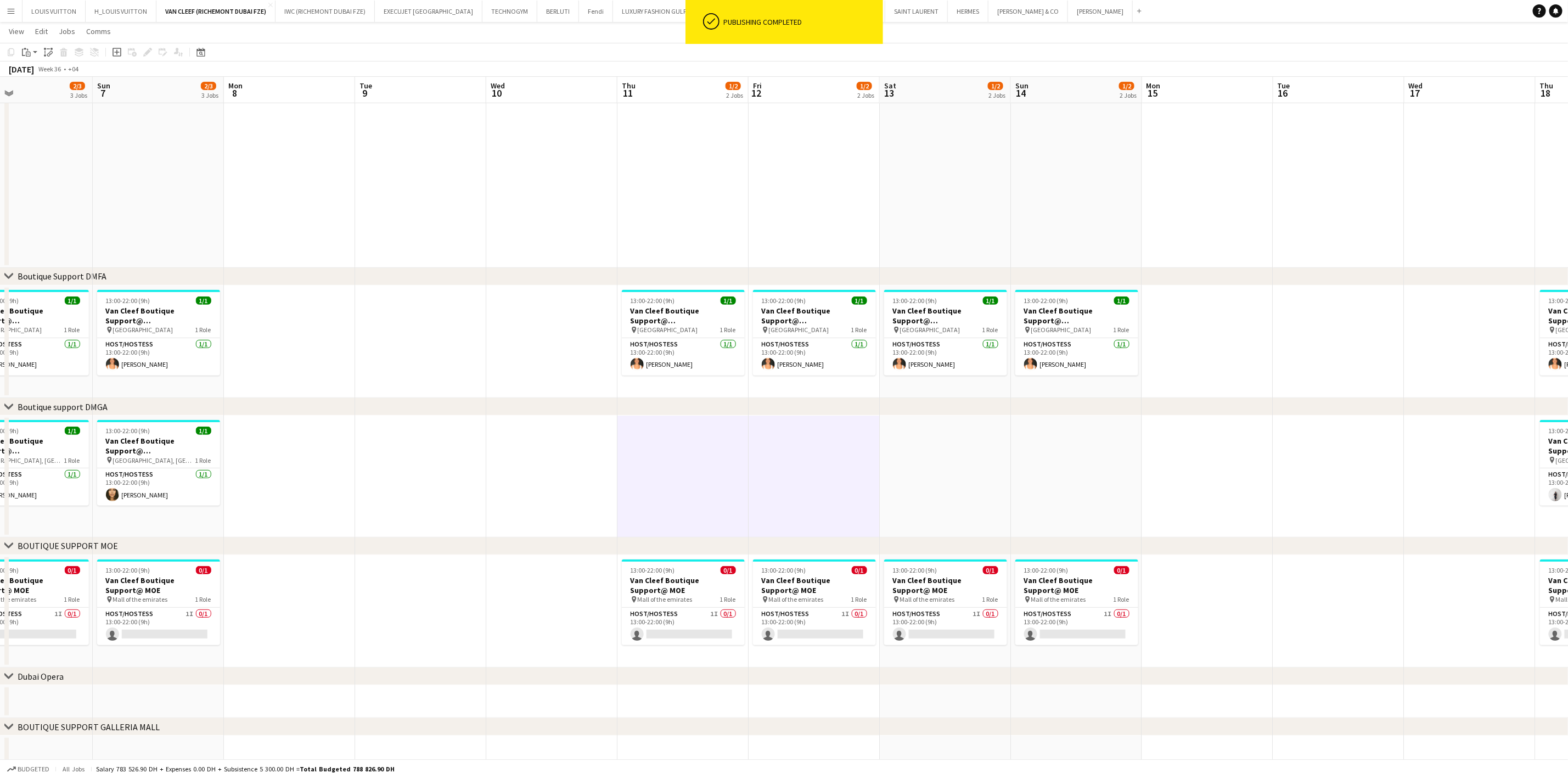
click at [922, 448] on app-date-cell at bounding box center [945, 476] width 131 height 122
click at [1043, 446] on app-date-cell at bounding box center [1076, 476] width 131 height 122
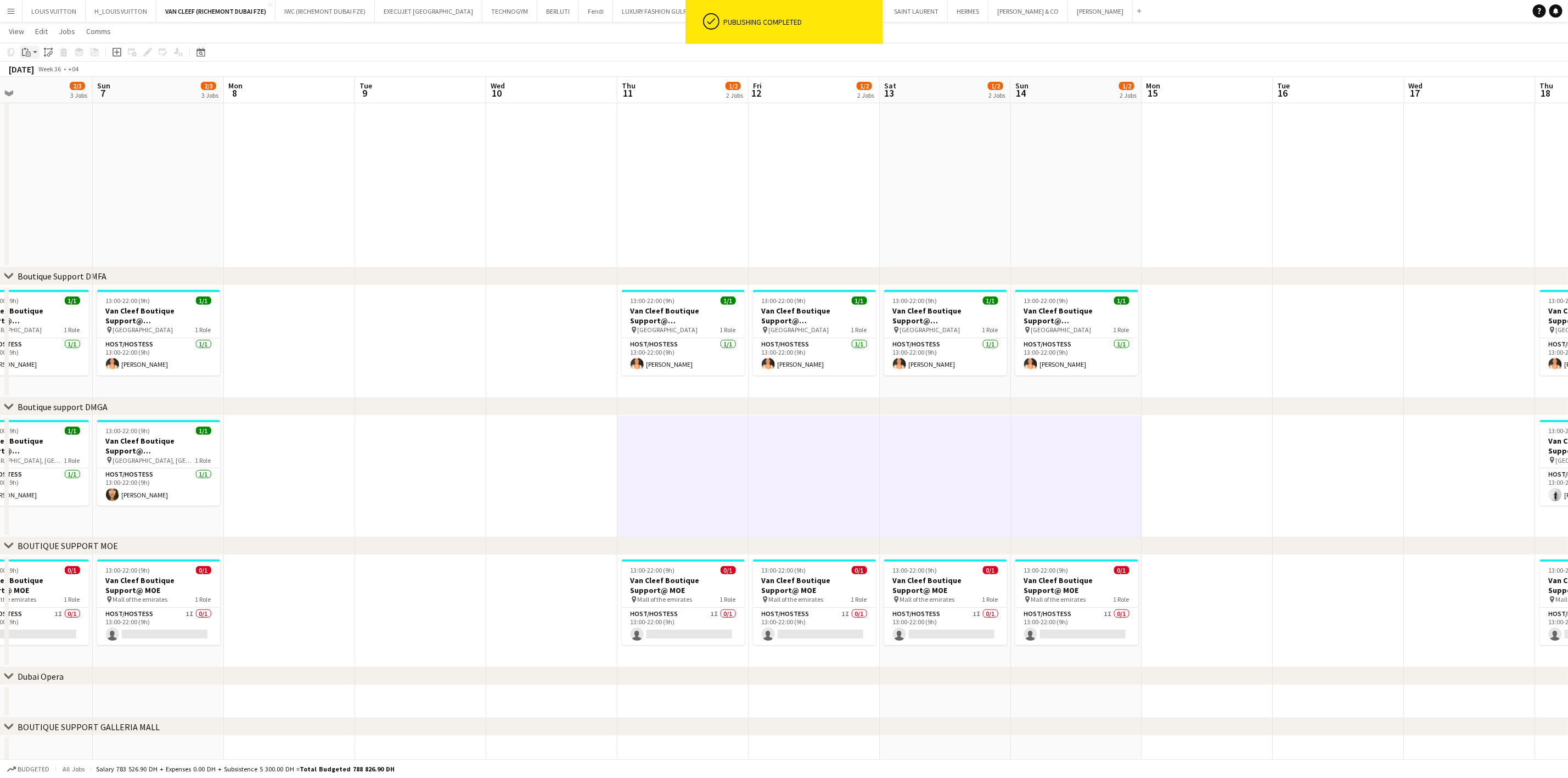
click at [26, 54] on icon at bounding box center [28, 53] width 5 height 5
click at [44, 73] on link "Paste Ctrl+V" at bounding box center [81, 73] width 103 height 10
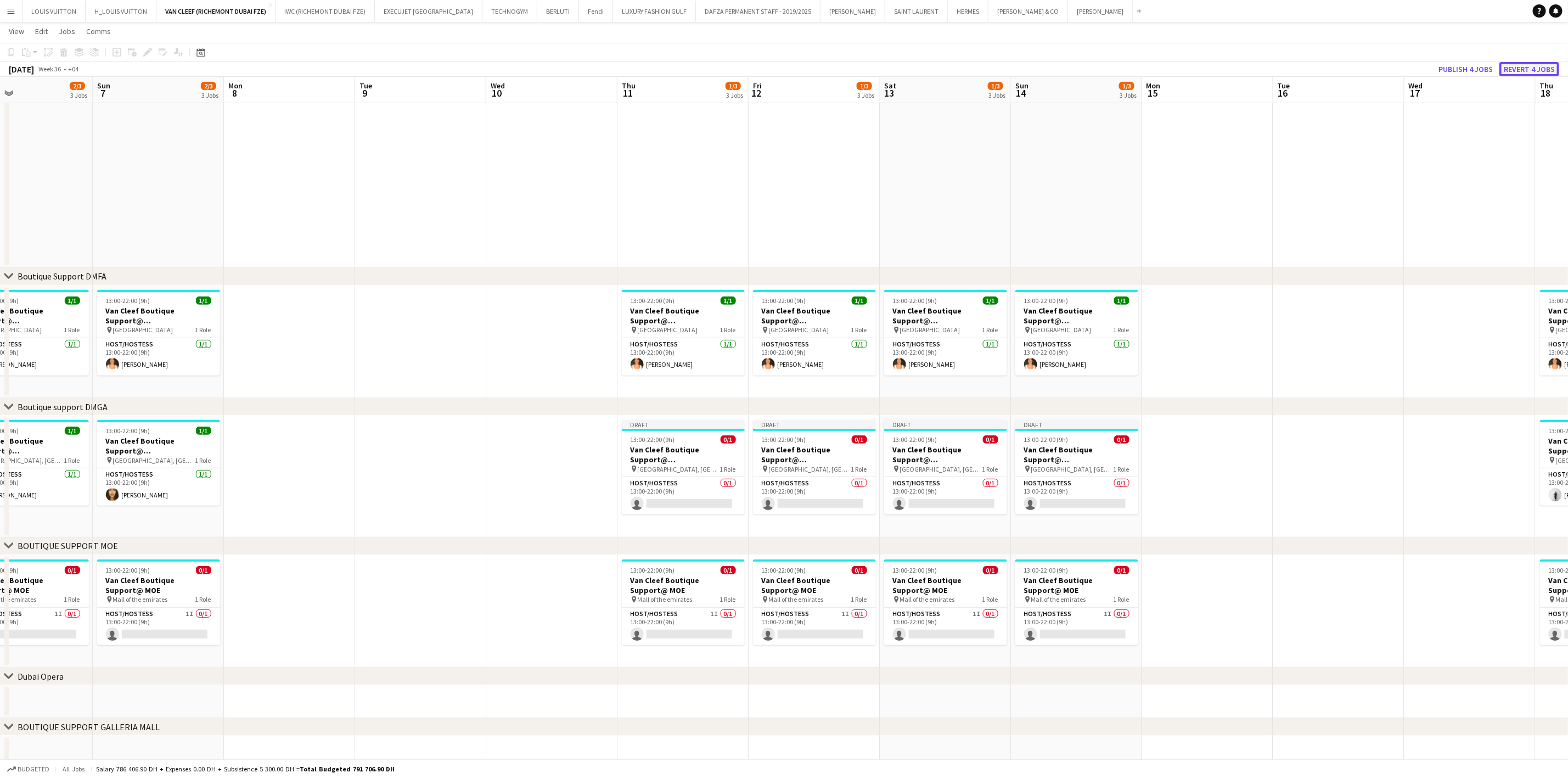
click at [1540, 63] on button "Revert 4 jobs" at bounding box center [1530, 69] width 60 height 14
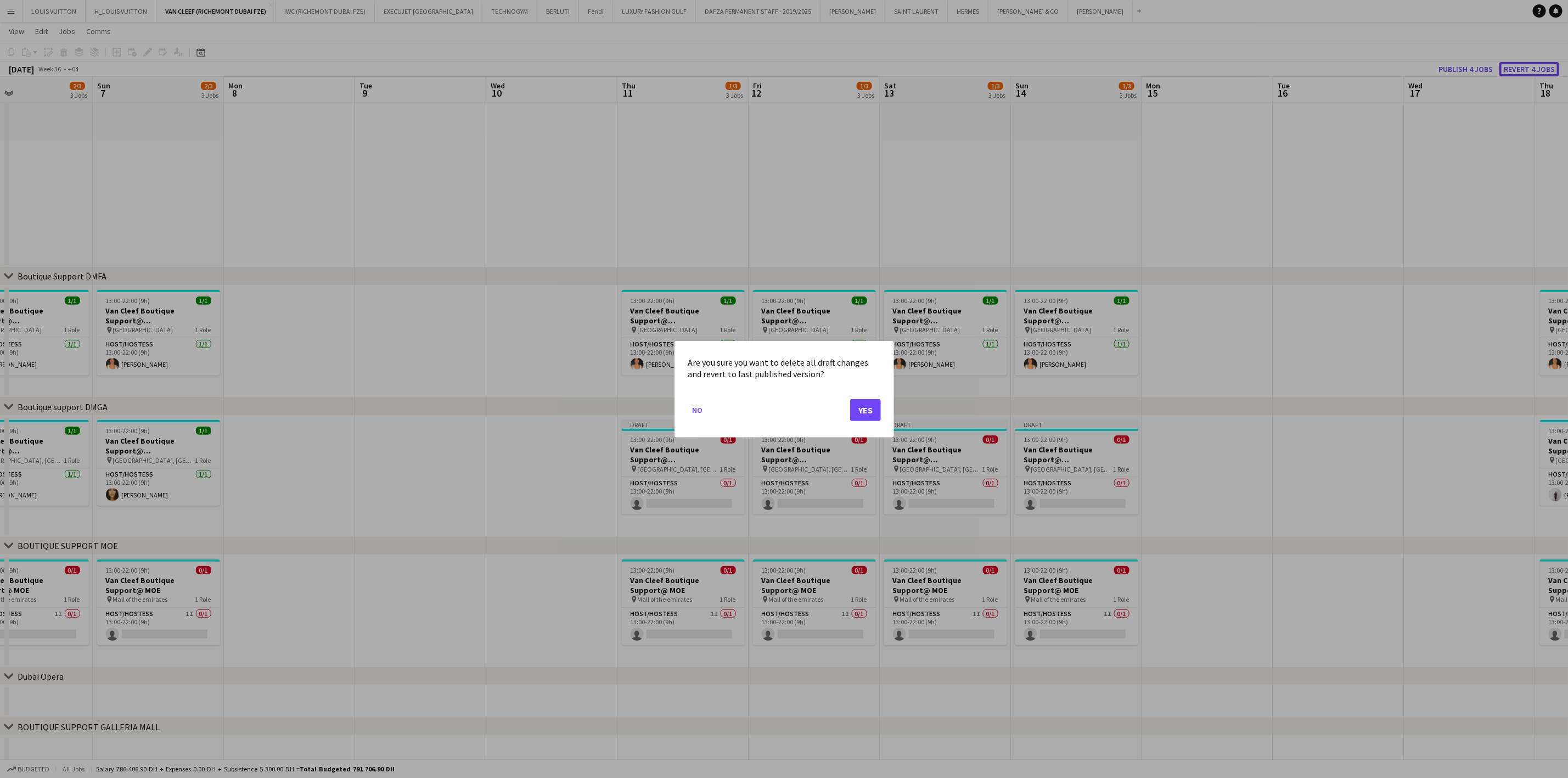
scroll to position [0, 0]
click at [875, 405] on button "Yes" at bounding box center [865, 409] width 31 height 22
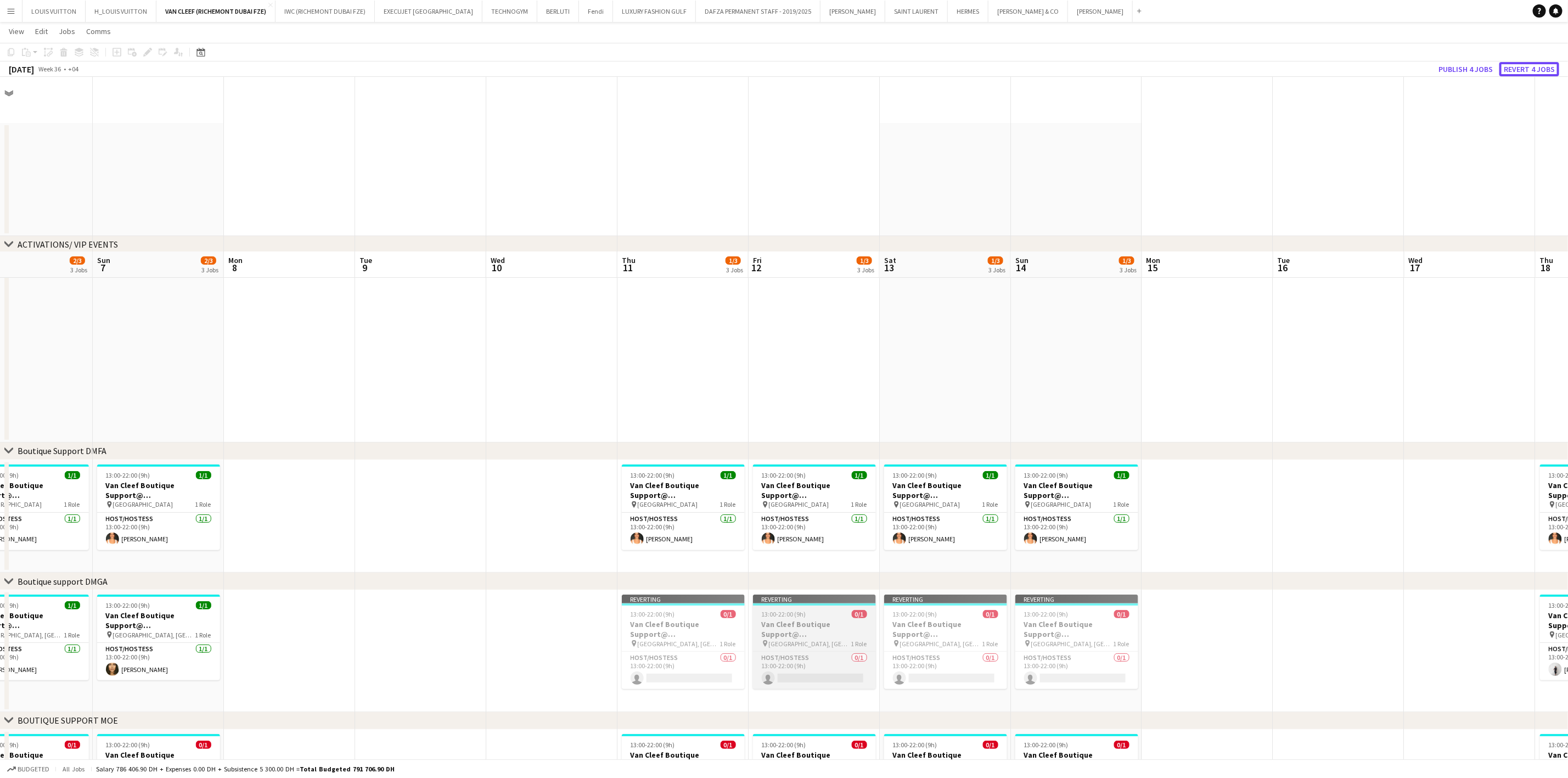
scroll to position [175, 0]
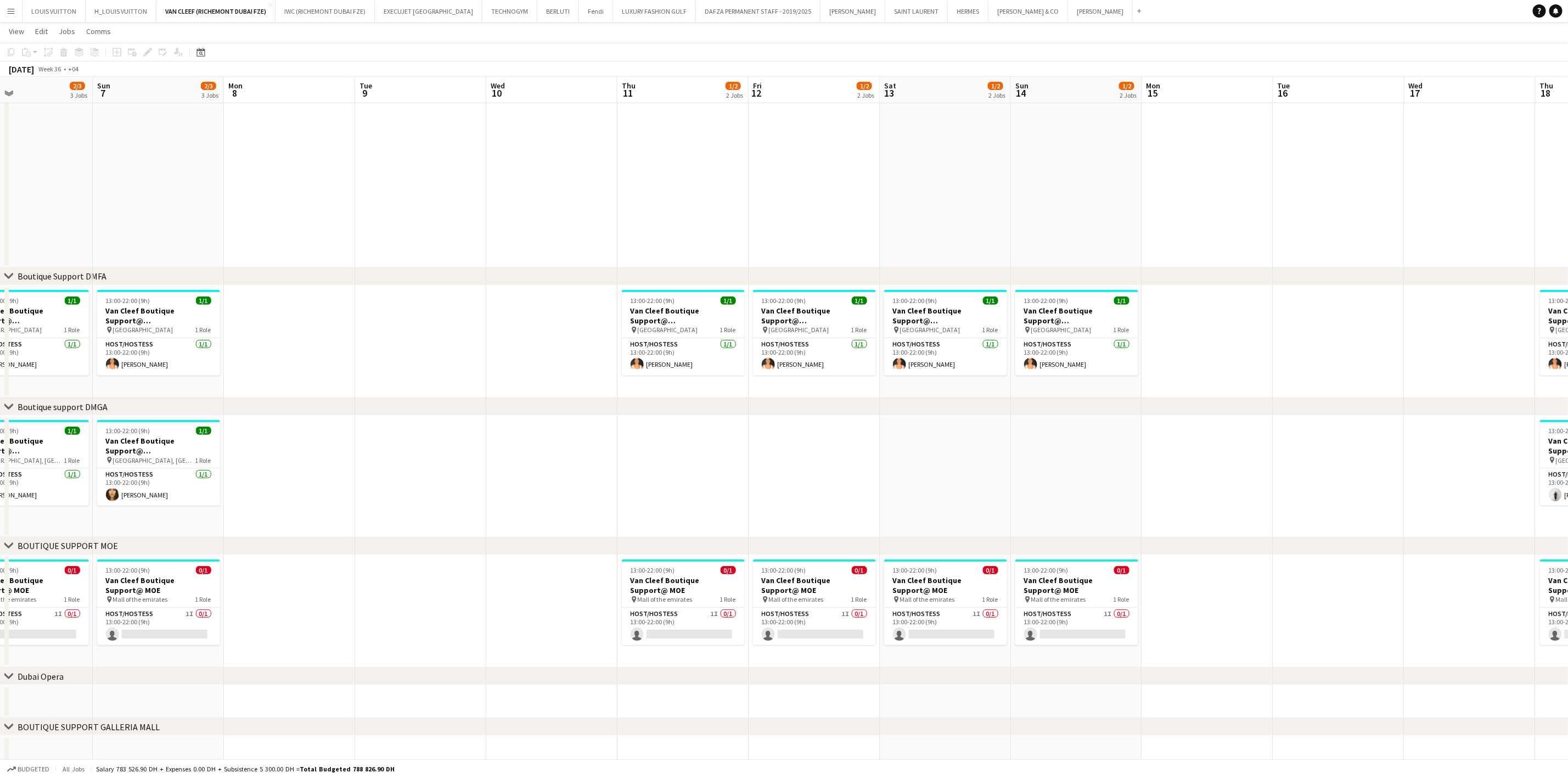
click at [643, 444] on app-date-cell at bounding box center [683, 476] width 131 height 122
click at [819, 441] on app-date-cell at bounding box center [814, 476] width 131 height 122
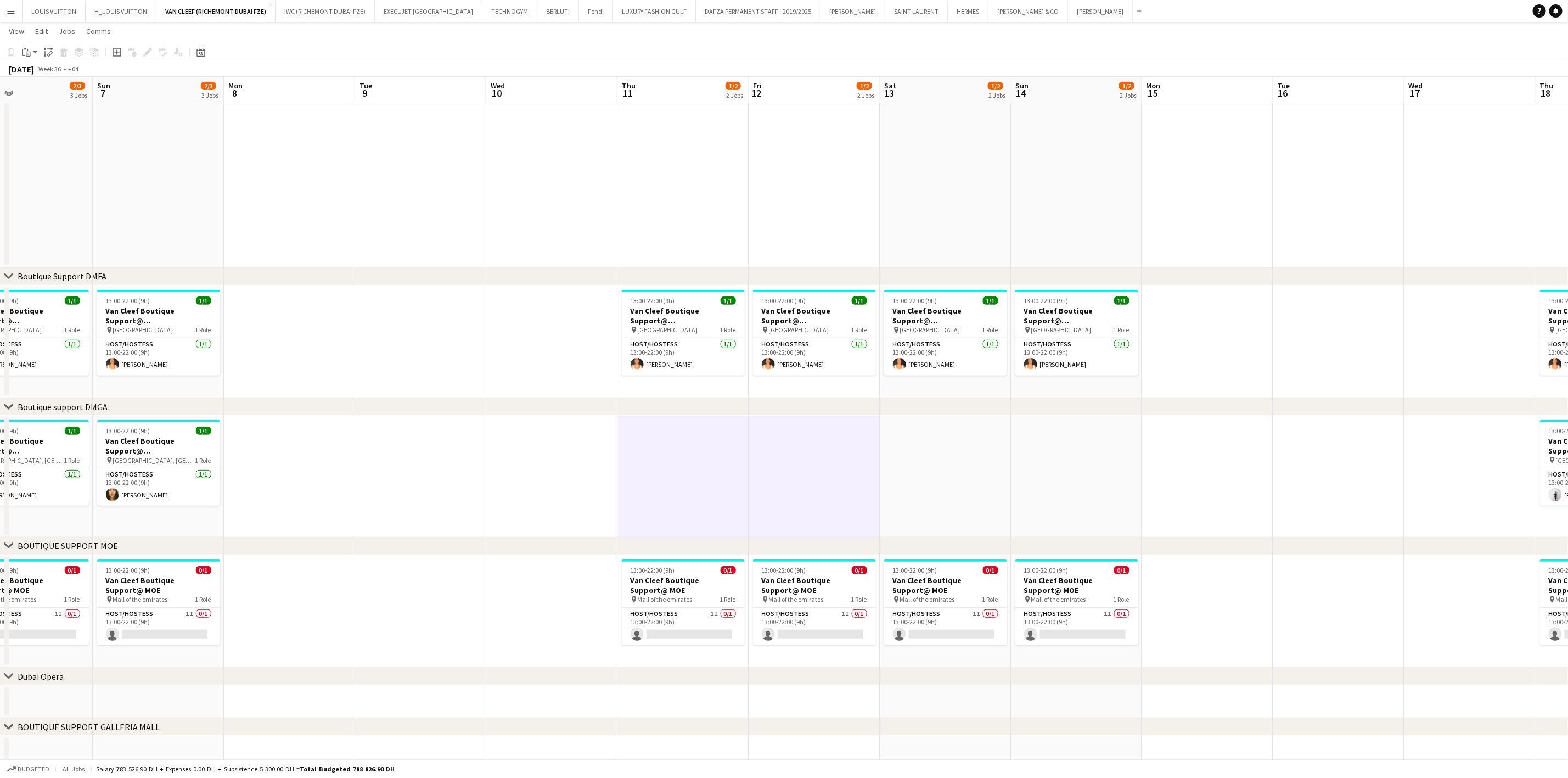
click at [1014, 448] on app-date-cell at bounding box center [1076, 476] width 131 height 122
click at [965, 456] on app-date-cell at bounding box center [945, 476] width 131 height 122
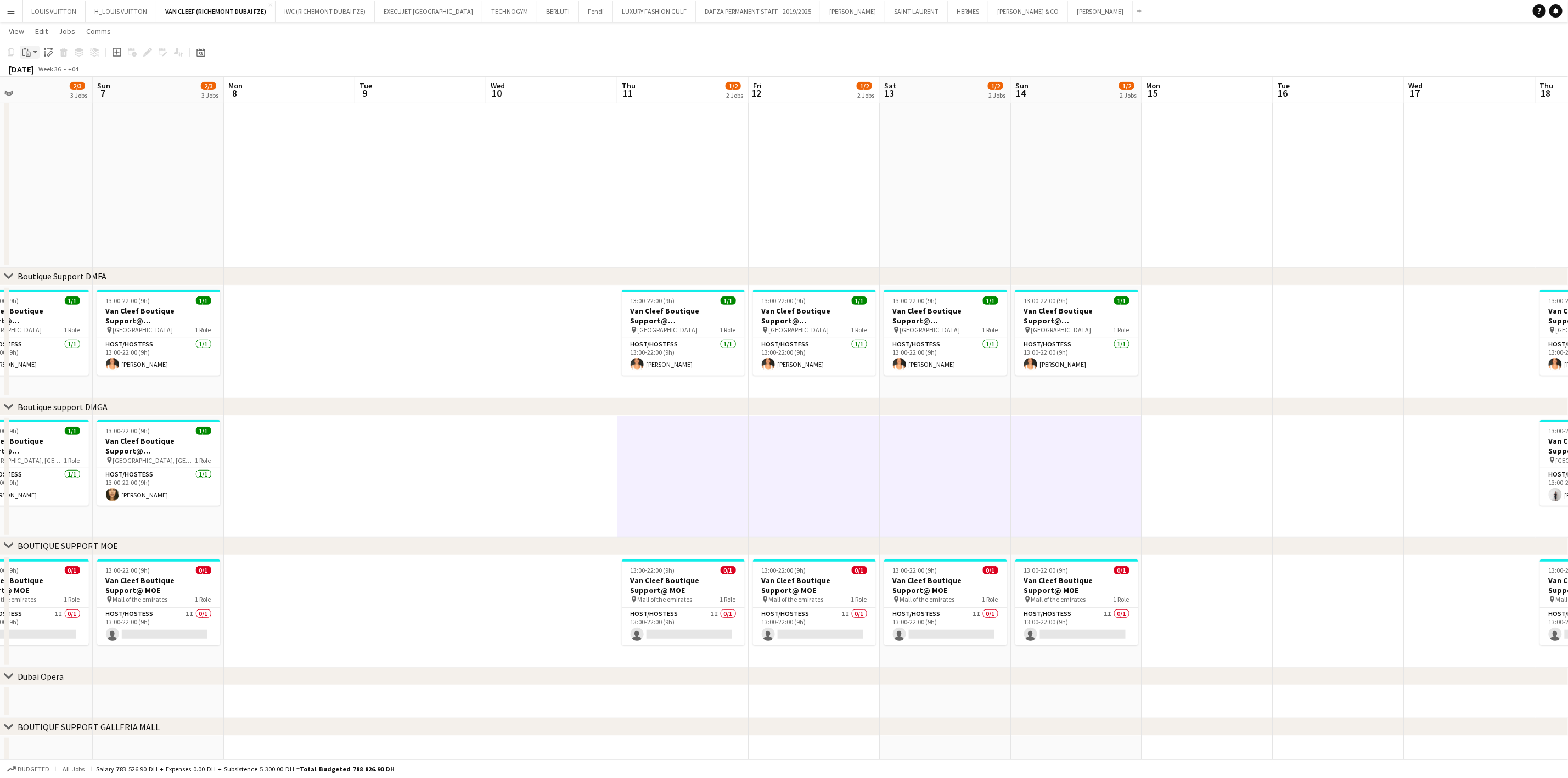
click at [26, 49] on icon "Paste" at bounding box center [26, 52] width 9 height 9
click at [46, 94] on link "Paste with crew Ctrl+Shift+V" at bounding box center [81, 92] width 103 height 10
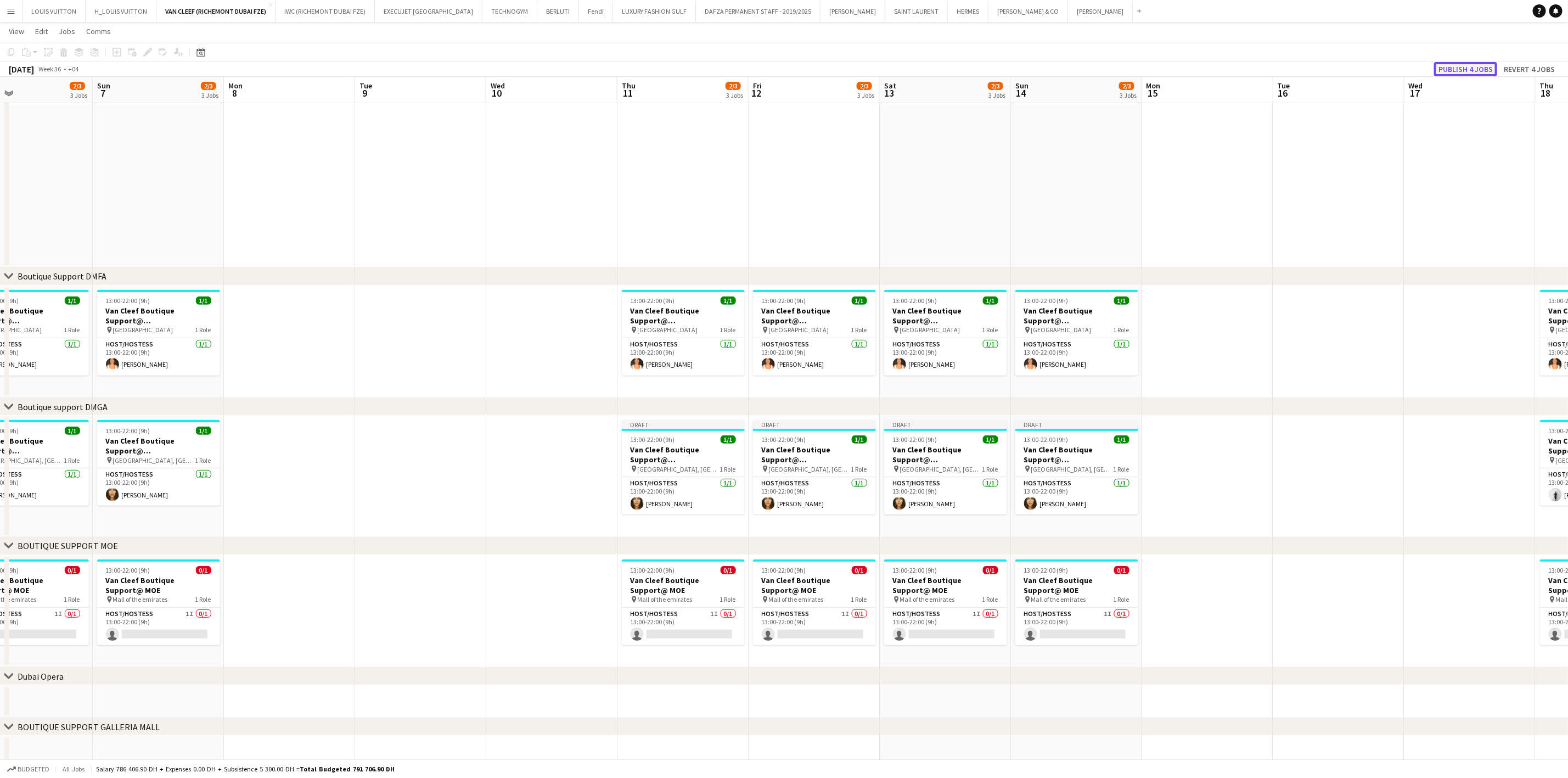
click at [1455, 65] on button "Publish 4 jobs" at bounding box center [1465, 69] width 63 height 14
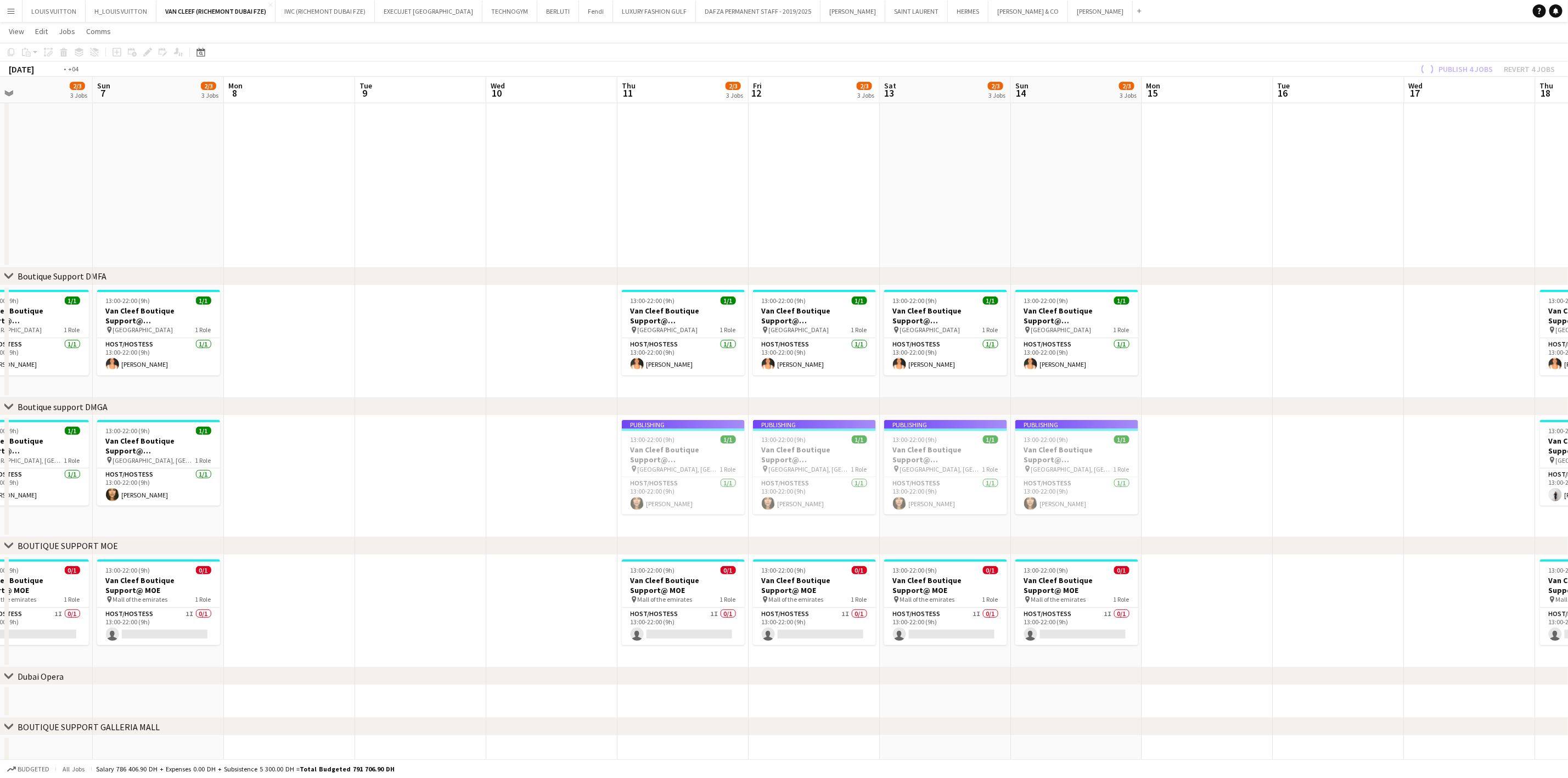
drag, startPoint x: 1266, startPoint y: 492, endPoint x: 945, endPoint y: 489, distance: 321.0
click at [945, 489] on app-calendar-viewport "Wed 3 Thu 4 15/16 4 Jobs Fri 5 2/3 3 Jobs Sat 6 2/3 3 Jobs Sun 7 2/3 3 Jobs Mon…" at bounding box center [784, 318] width 1568 height 901
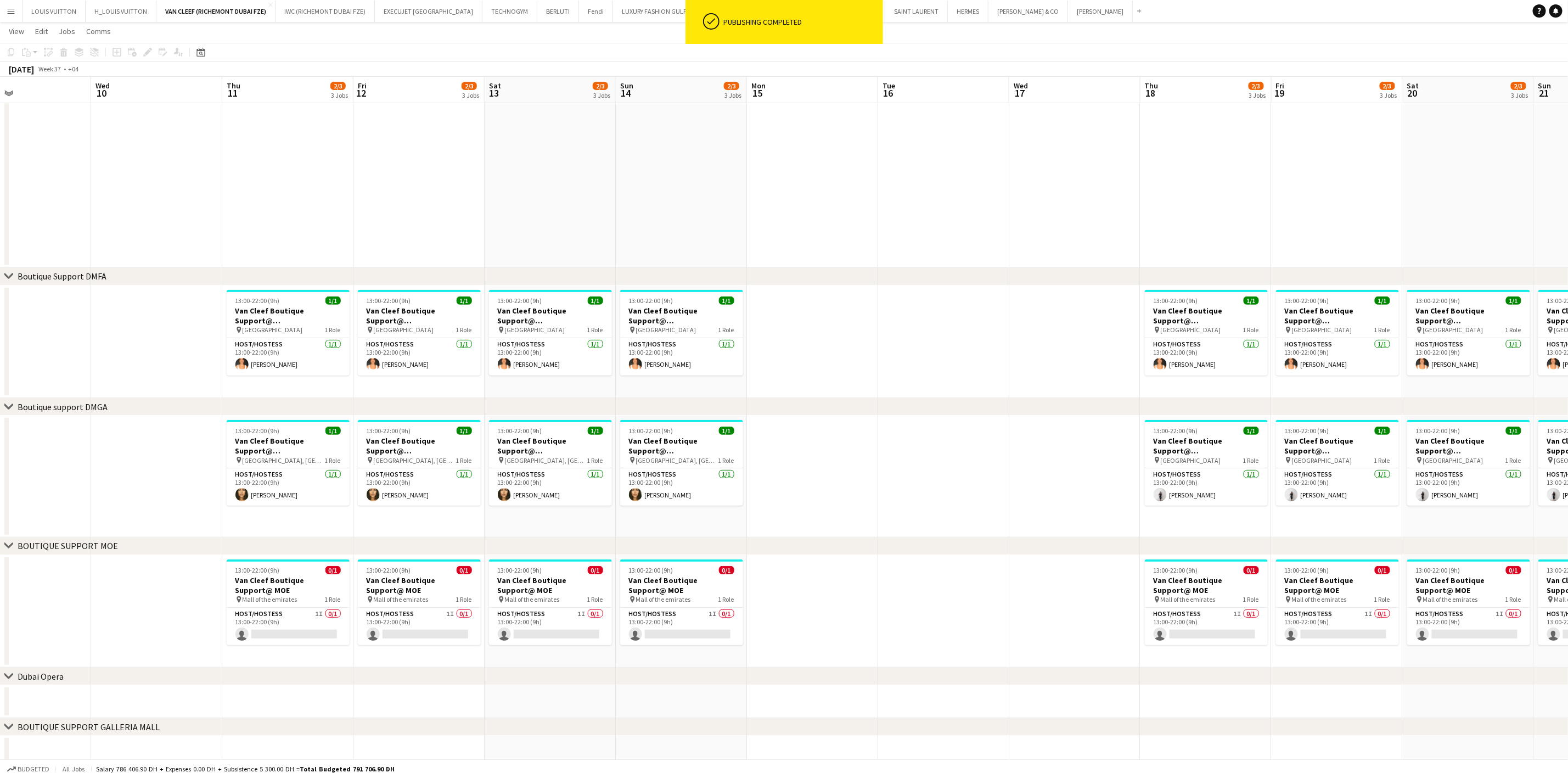
scroll to position [0, 358]
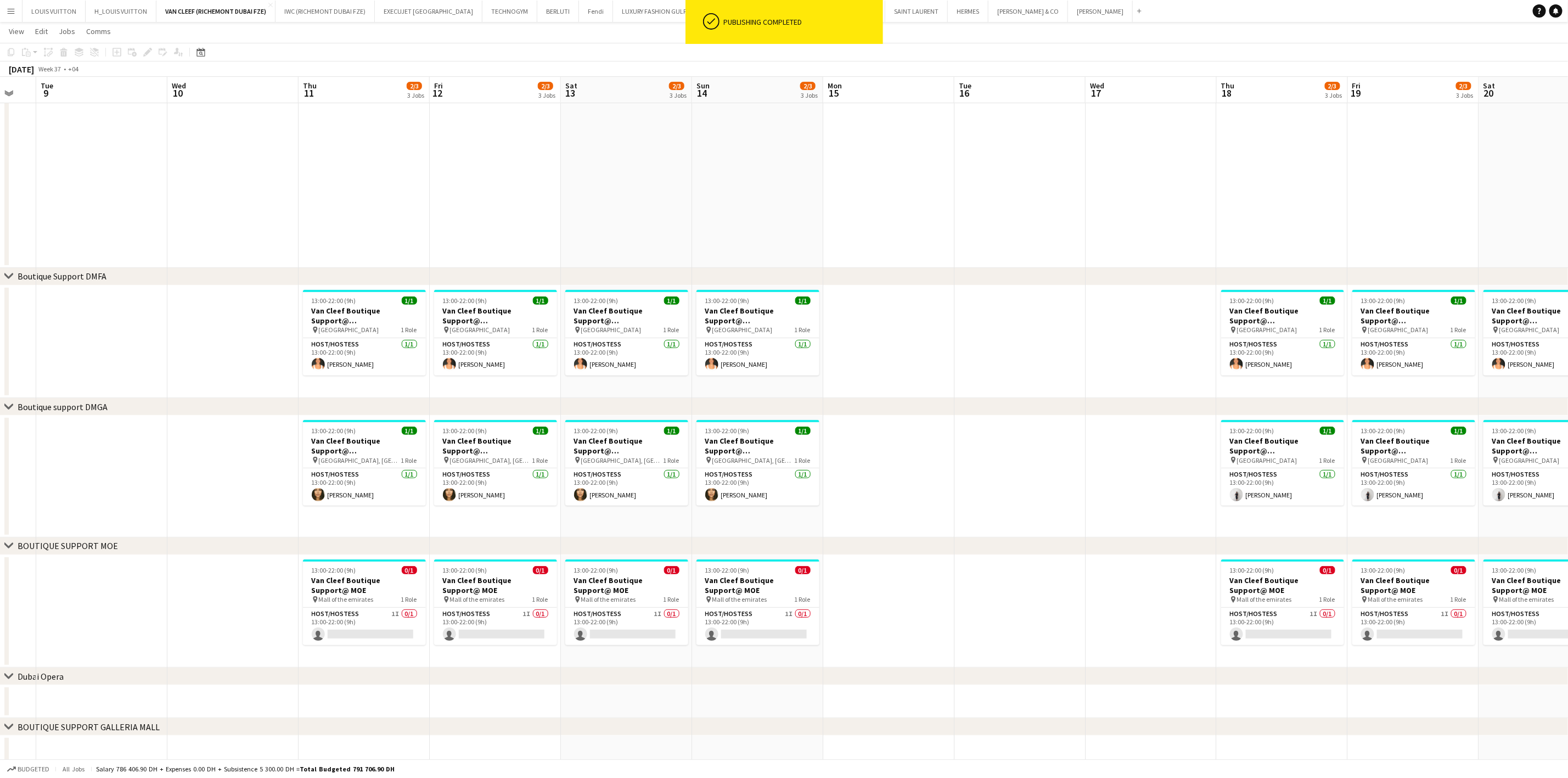
drag, startPoint x: 889, startPoint y: 479, endPoint x: 685, endPoint y: 482, distance: 204.0
click at [685, 482] on app-calendar-viewport "Sat 6 2/3 3 Jobs Sun 7 2/3 3 Jobs Mon 8 Tue 9 Wed 10 Thu 11 2/3 3 Jobs Fri 12 2…" at bounding box center [784, 318] width 1568 height 901
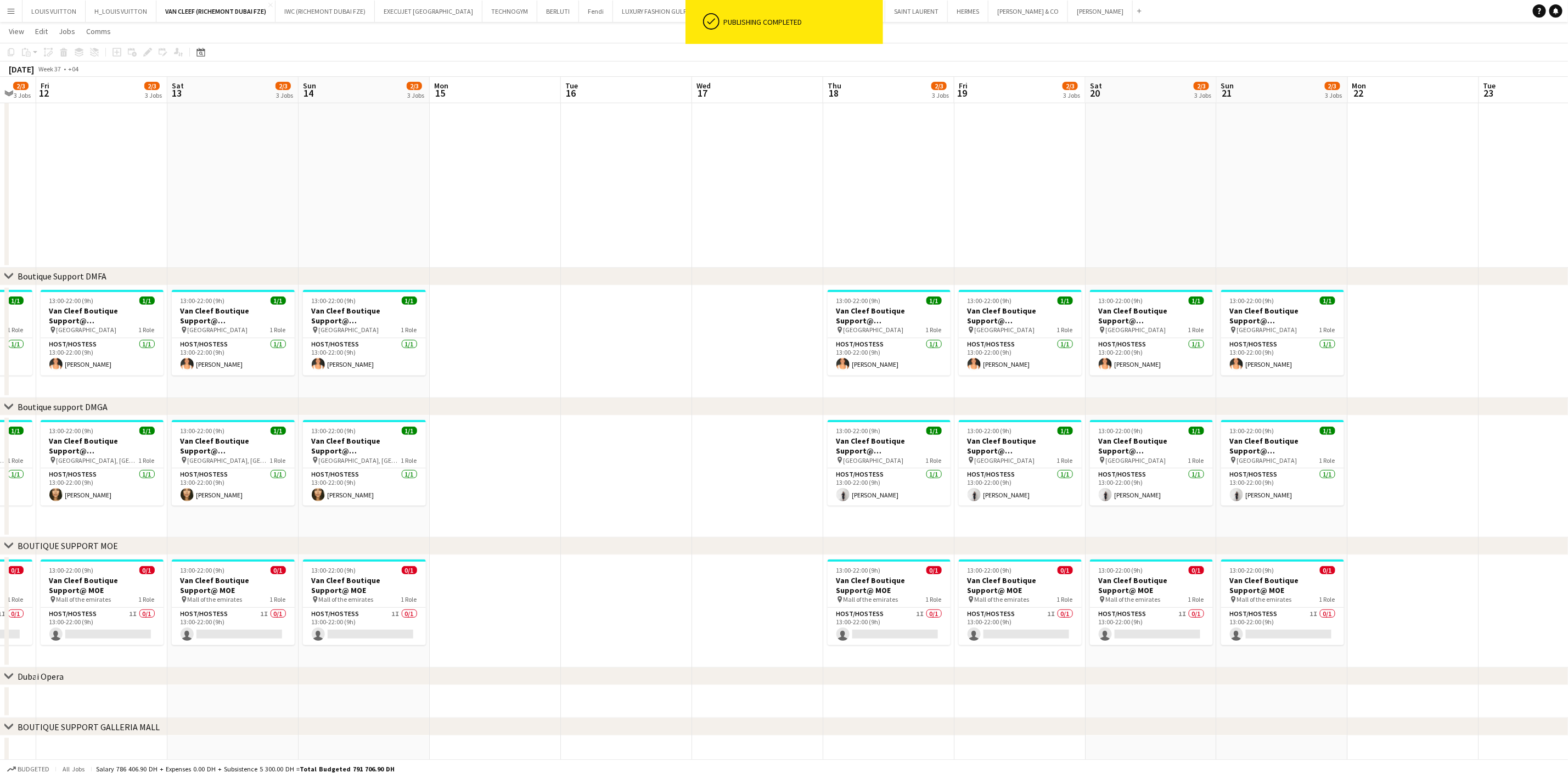
drag, startPoint x: 762, startPoint y: 479, endPoint x: 541, endPoint y: 484, distance: 221.1
click at [541, 484] on app-calendar-viewport "Tue 9 Wed 10 Thu 11 2/3 3 Jobs Fri 12 2/3 3 Jobs Sat 13 2/3 3 Jobs Sun 14 2/3 3…" at bounding box center [784, 318] width 1568 height 901
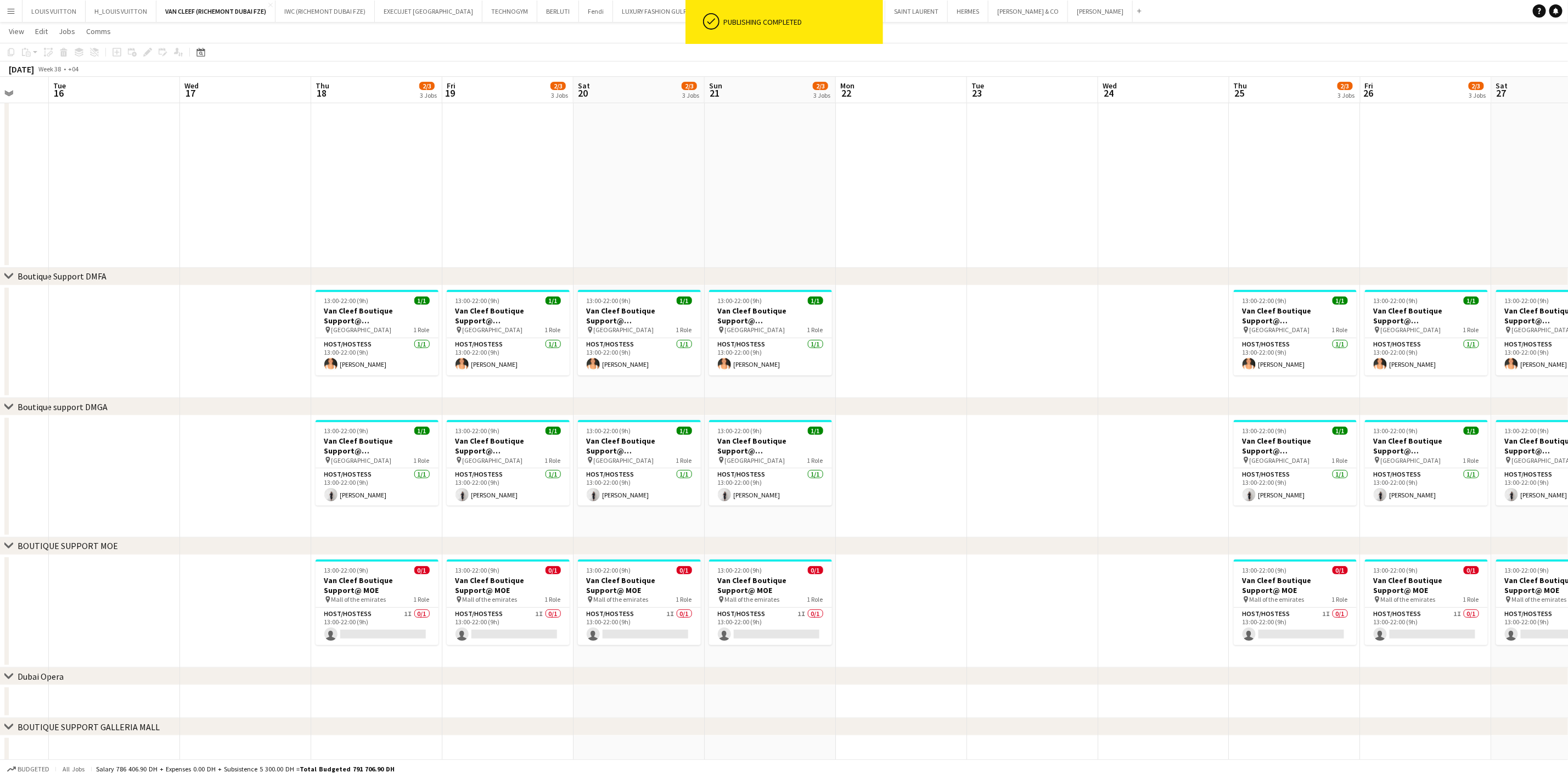
drag, startPoint x: 1232, startPoint y: 507, endPoint x: 1158, endPoint y: 493, distance: 75.3
click at [939, 518] on app-calendar-viewport "Sat 13 2/3 3 Jobs Sun 14 2/3 3 Jobs Mon 15 Tue 16 Wed 17 Thu 18 2/3 3 Jobs Fri …" at bounding box center [784, 318] width 1568 height 901
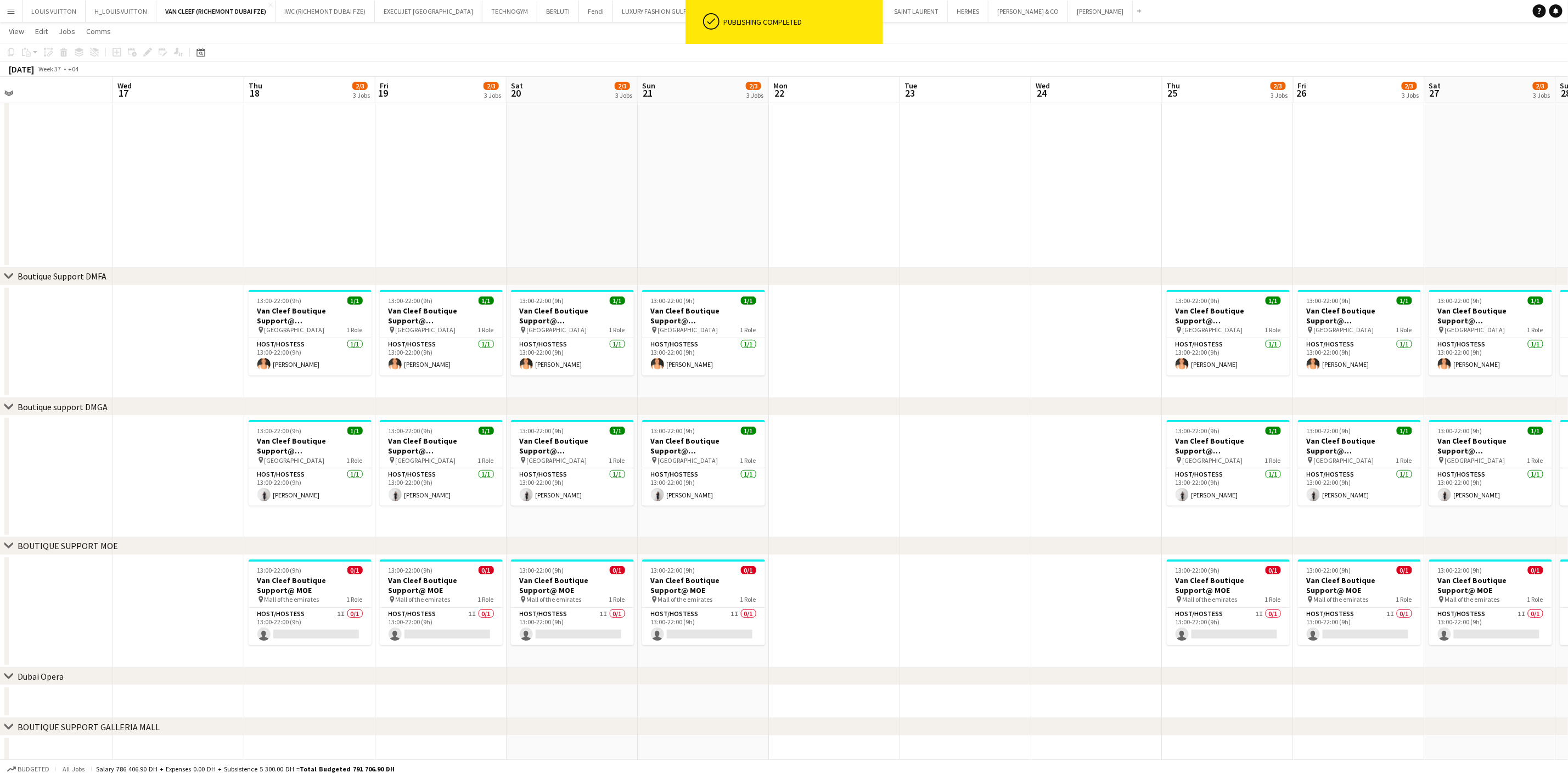
drag, startPoint x: 1281, startPoint y: 494, endPoint x: 1138, endPoint y: 494, distance: 143.0
click at [1138, 494] on app-calendar-viewport "Sat 13 2/3 3 Jobs Sun 14 2/3 3 Jobs Mon 15 Tue 16 Wed 17 Thu 18 2/3 3 Jobs Fri …" at bounding box center [784, 318] width 1568 height 901
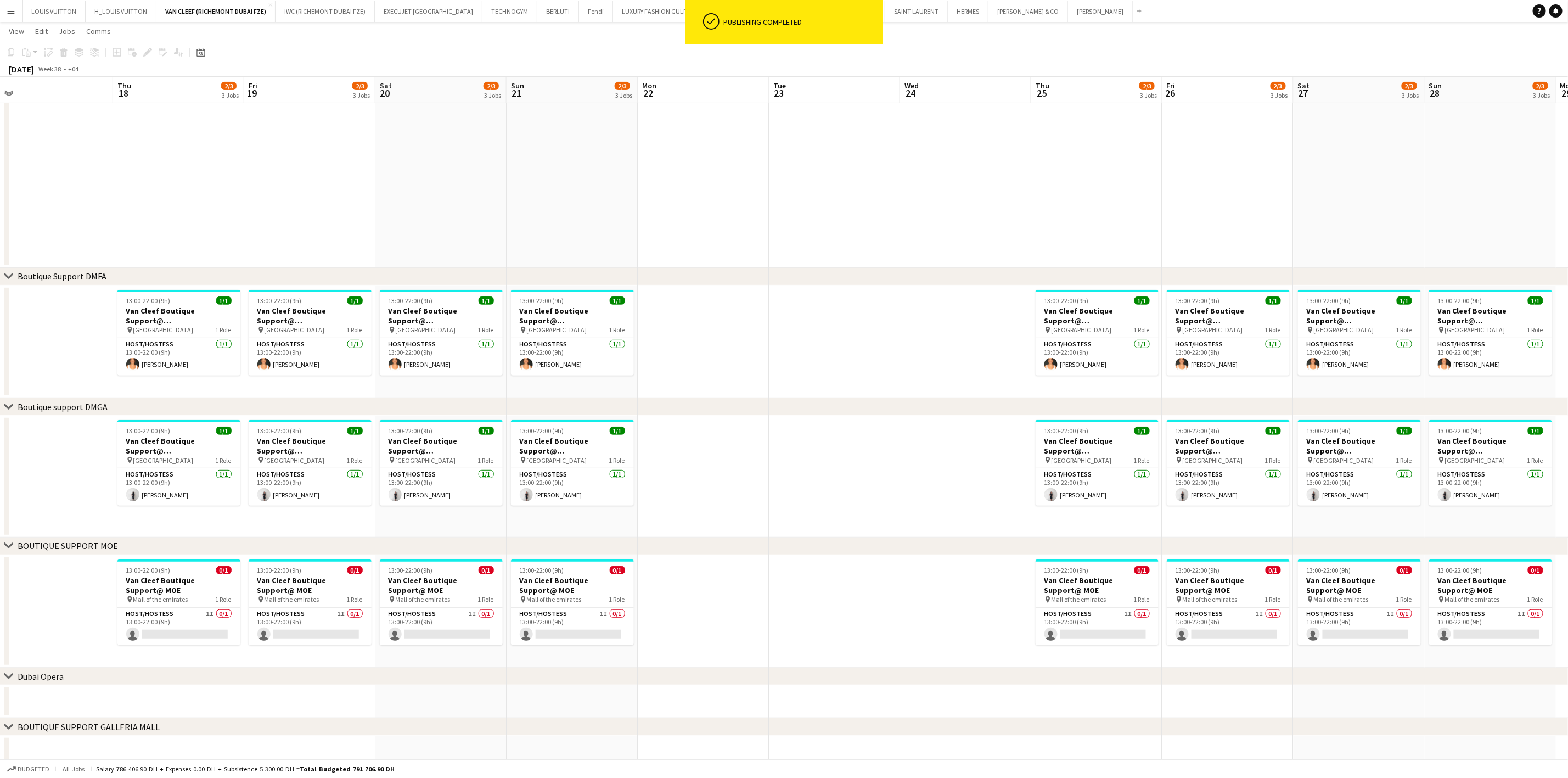
scroll to position [0, 229]
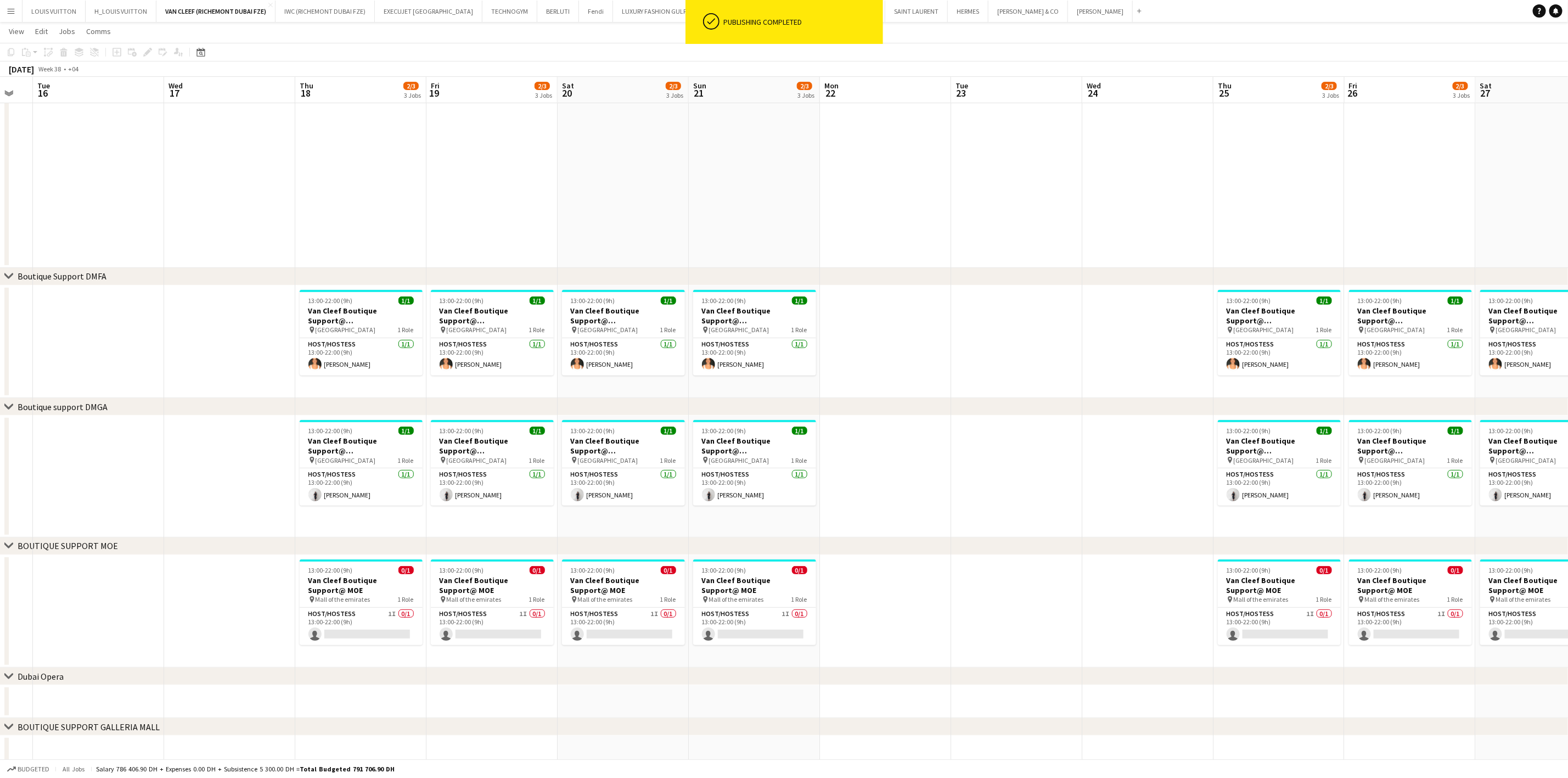
drag, startPoint x: 1075, startPoint y: 450, endPoint x: 1151, endPoint y: 450, distance: 76.0
click at [1151, 450] on app-calendar-viewport "Sun 14 2/3 3 Jobs Mon 15 Tue 16 Wed 17 Thu 18 2/3 3 Jobs Fri 19 2/3 3 Jobs Sat …" at bounding box center [784, 318] width 1568 height 901
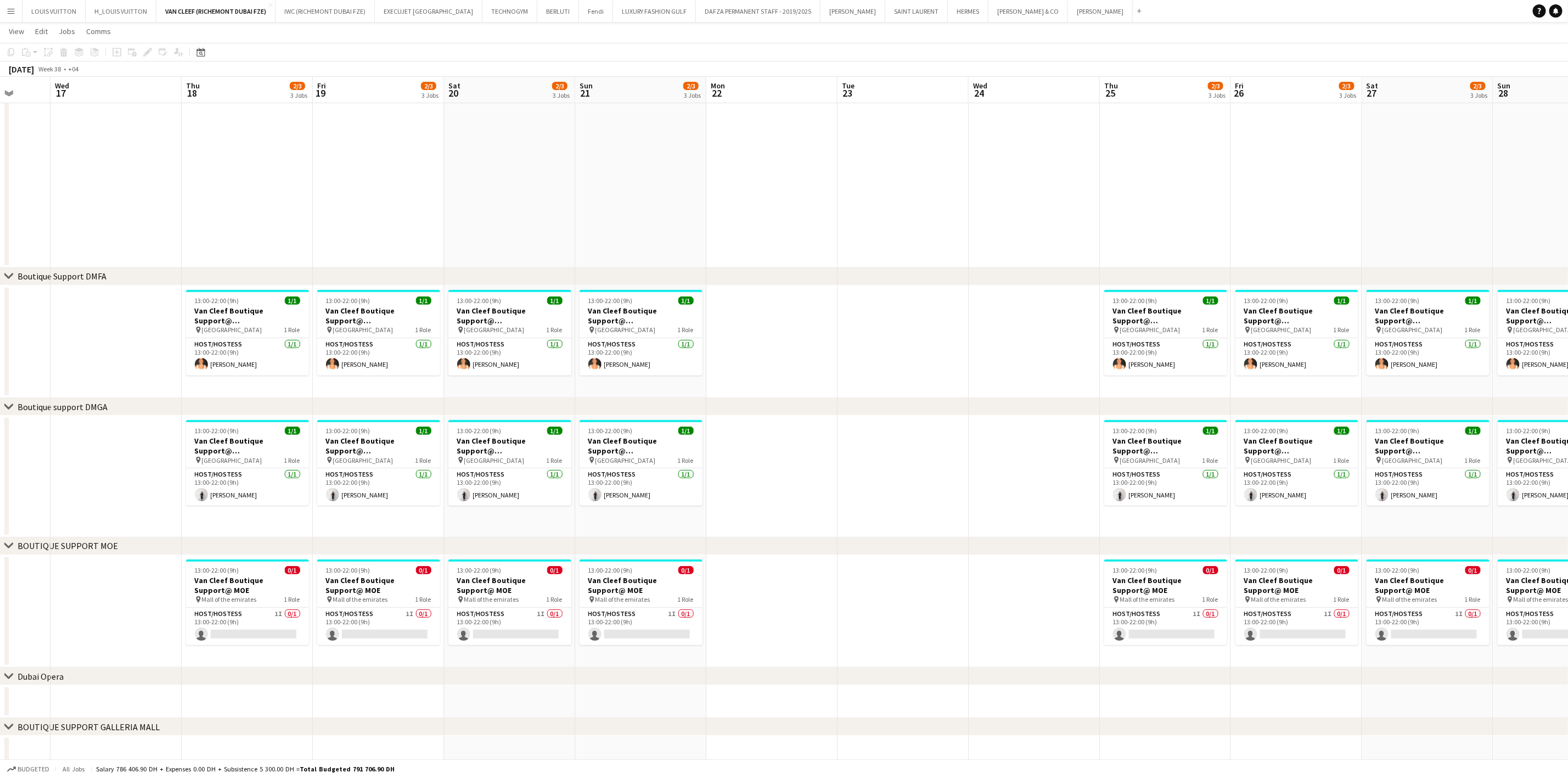
drag, startPoint x: 1138, startPoint y: 471, endPoint x: 795, endPoint y: 478, distance: 343.1
click at [831, 479] on app-calendar-viewport "Sun 14 2/3 3 Jobs Mon 15 Tue 16 Wed 17 Thu 18 2/3 3 Jobs Fri 19 2/3 3 Jobs Sat …" at bounding box center [784, 318] width 1568 height 901
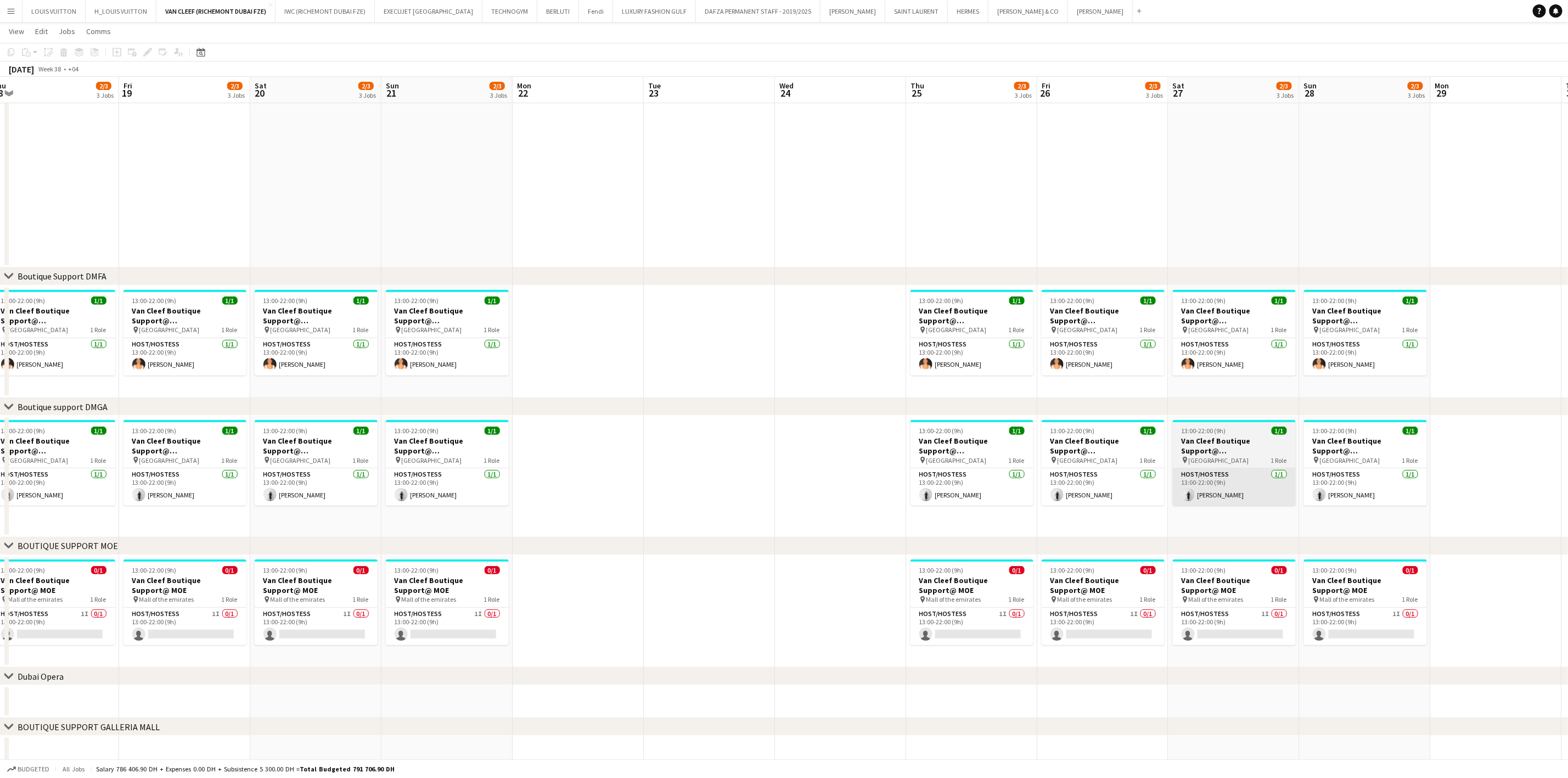
drag, startPoint x: 1184, startPoint y: 453, endPoint x: 934, endPoint y: 477, distance: 251.1
click at [924, 483] on app-calendar-viewport "Mon 15 Tue 16 Wed 17 Thu 18 2/3 3 Jobs Fri 19 2/3 3 Jobs Sat 20 2/3 3 Jobs Sun …" at bounding box center [784, 318] width 1568 height 901
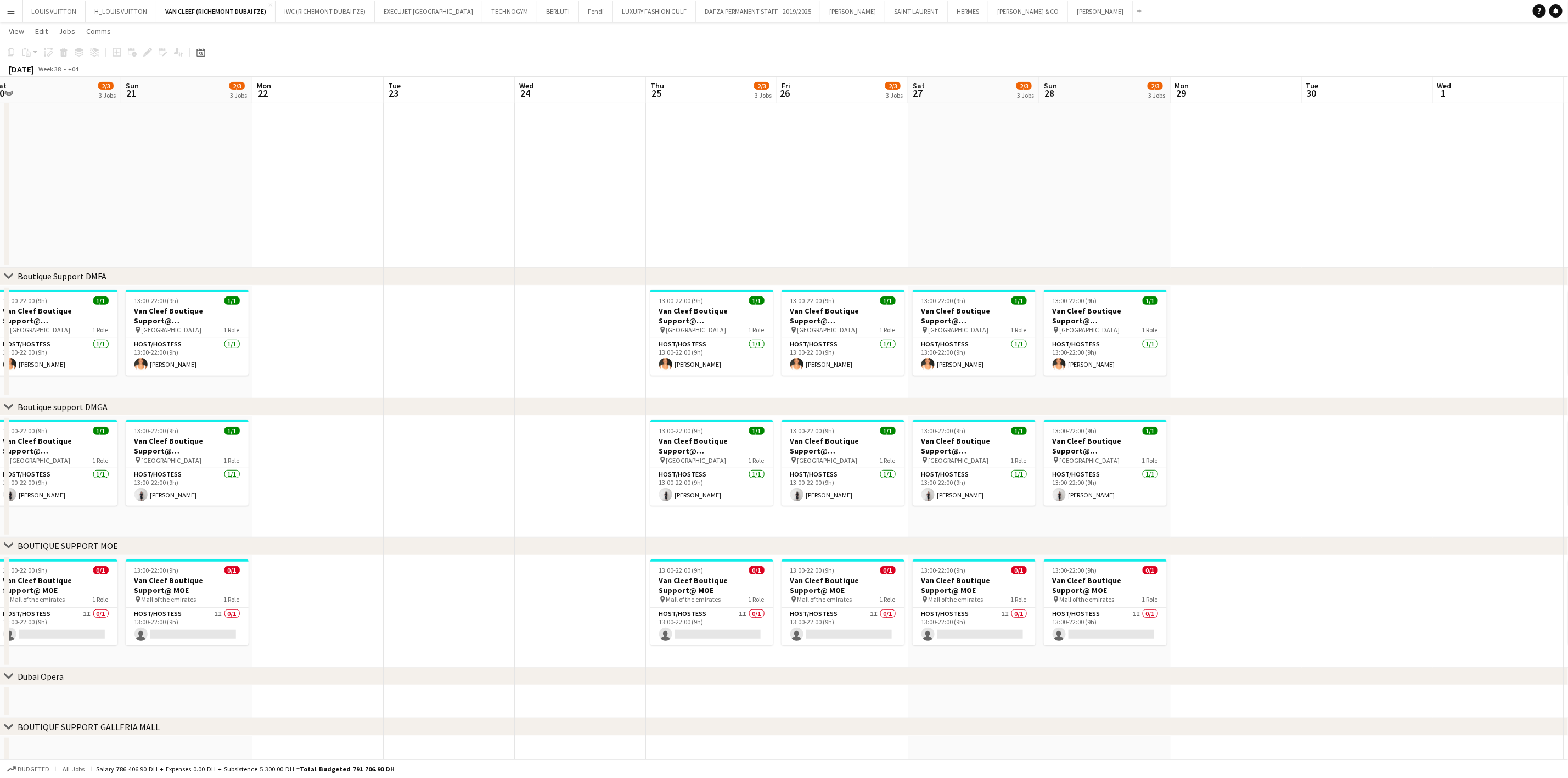
drag, startPoint x: 1209, startPoint y: 474, endPoint x: 1007, endPoint y: 486, distance: 202.4
click at [1023, 486] on app-calendar-viewport "Wed 17 Thu 18 2/3 3 Jobs Fri 19 2/3 3 Jobs Sat 20 2/3 3 Jobs Sun 21 2/3 3 Jobs …" at bounding box center [784, 318] width 1568 height 901
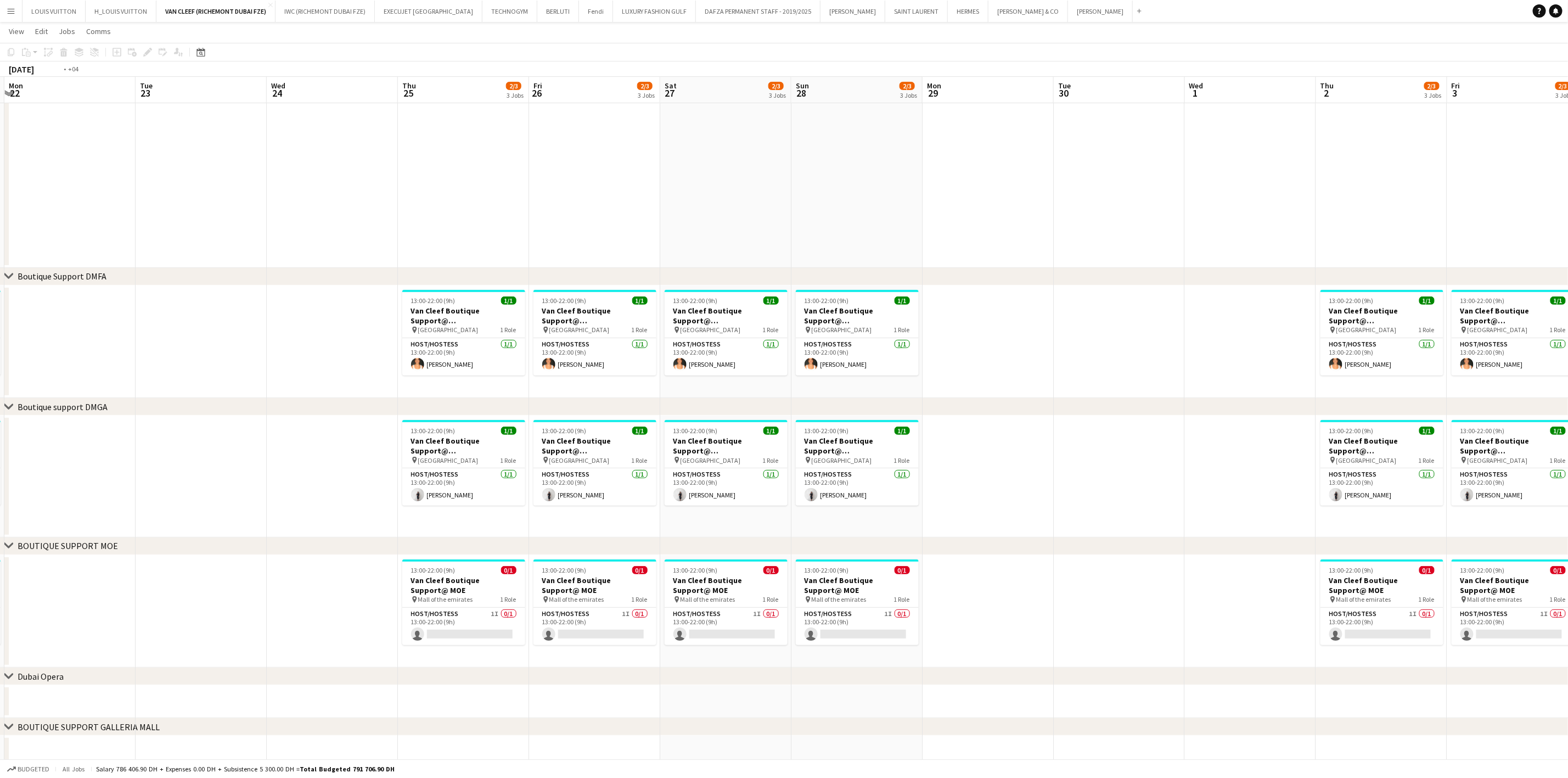
drag, startPoint x: 1211, startPoint y: 474, endPoint x: 933, endPoint y: 481, distance: 278.1
click at [975, 481] on app-calendar-viewport "Fri 19 2/3 3 Jobs Sat 20 2/3 3 Jobs Sun 21 2/3 3 Jobs Mon 22 Tue 23 Wed 24 Thu …" at bounding box center [784, 318] width 1568 height 901
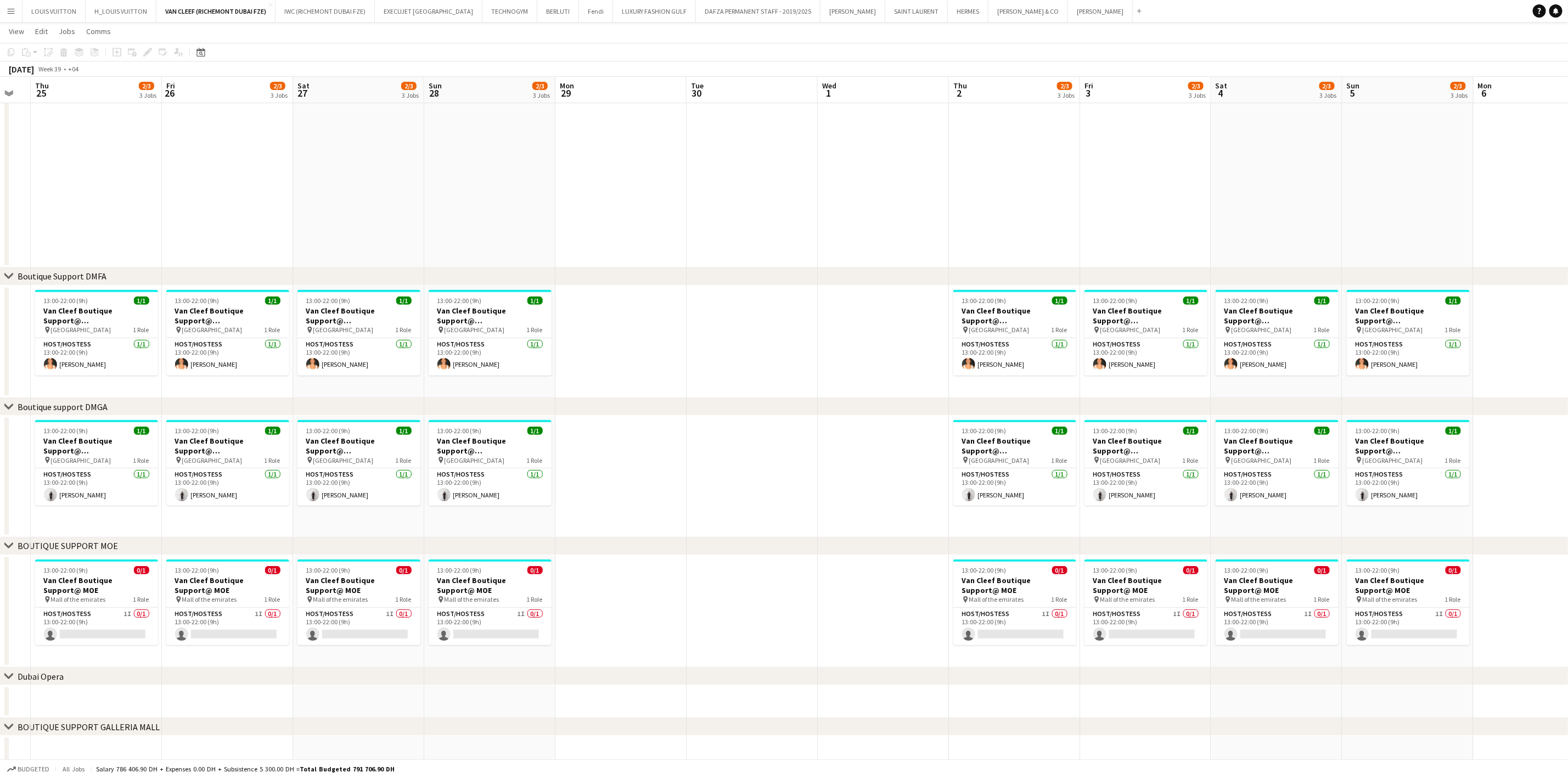
scroll to position [0, 321]
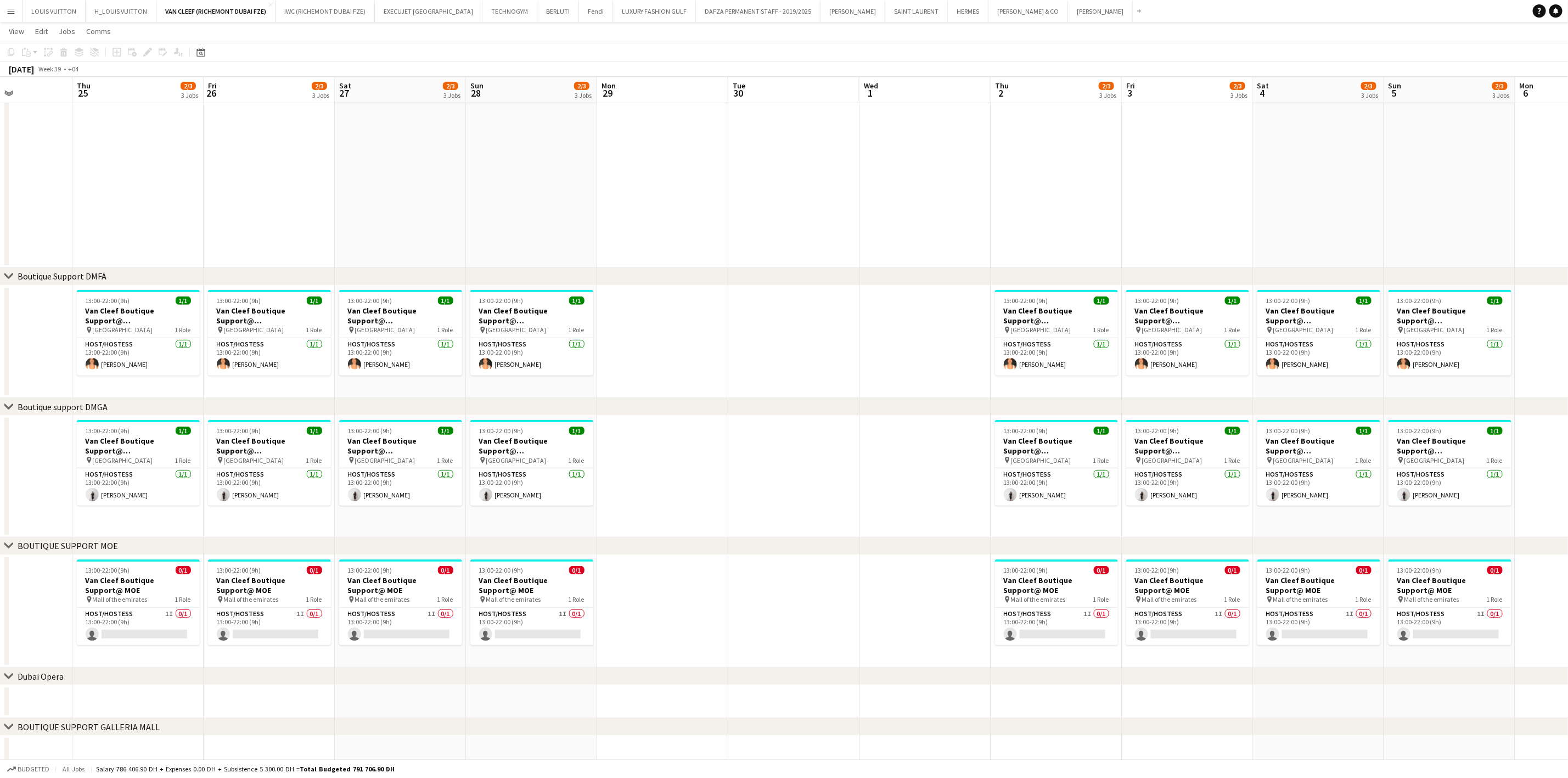
drag, startPoint x: 1106, startPoint y: 462, endPoint x: 885, endPoint y: 492, distance: 223.0
click at [885, 492] on app-calendar-viewport "Mon 22 Tue 23 Wed 24 Thu 25 2/3 3 Jobs Fri 26 2/3 3 Jobs Sat 27 2/3 3 Jobs Sun …" at bounding box center [784, 318] width 1568 height 901
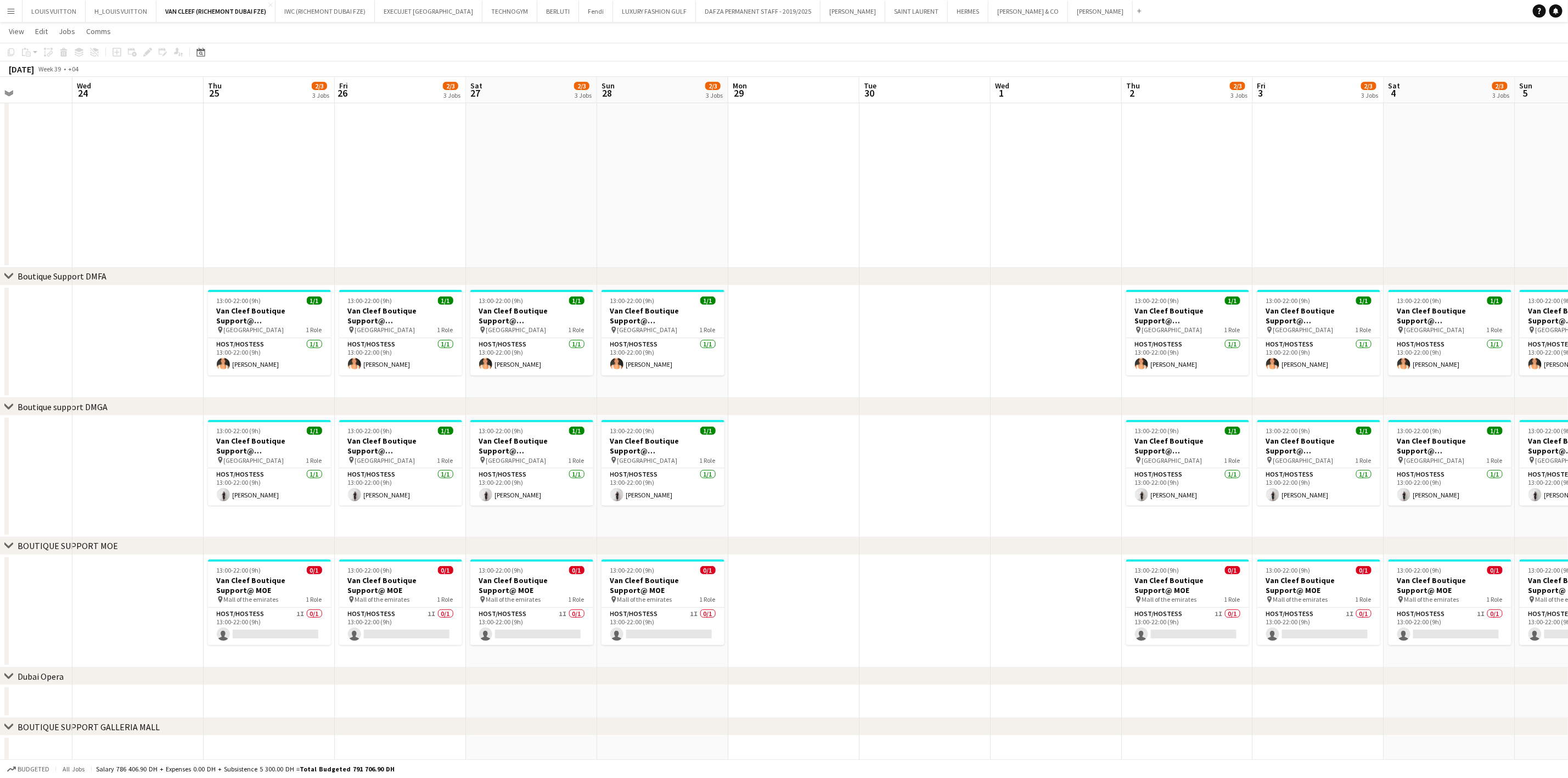
drag, startPoint x: 831, startPoint y: 477, endPoint x: 1142, endPoint y: 477, distance: 311.0
click at [1142, 477] on app-calendar-viewport "Sun 21 2/3 3 Jobs Mon 22 Tue 23 Wed 24 Thu 25 2/3 3 Jobs Fri 26 2/3 3 Jobs Sat …" at bounding box center [784, 318] width 1568 height 901
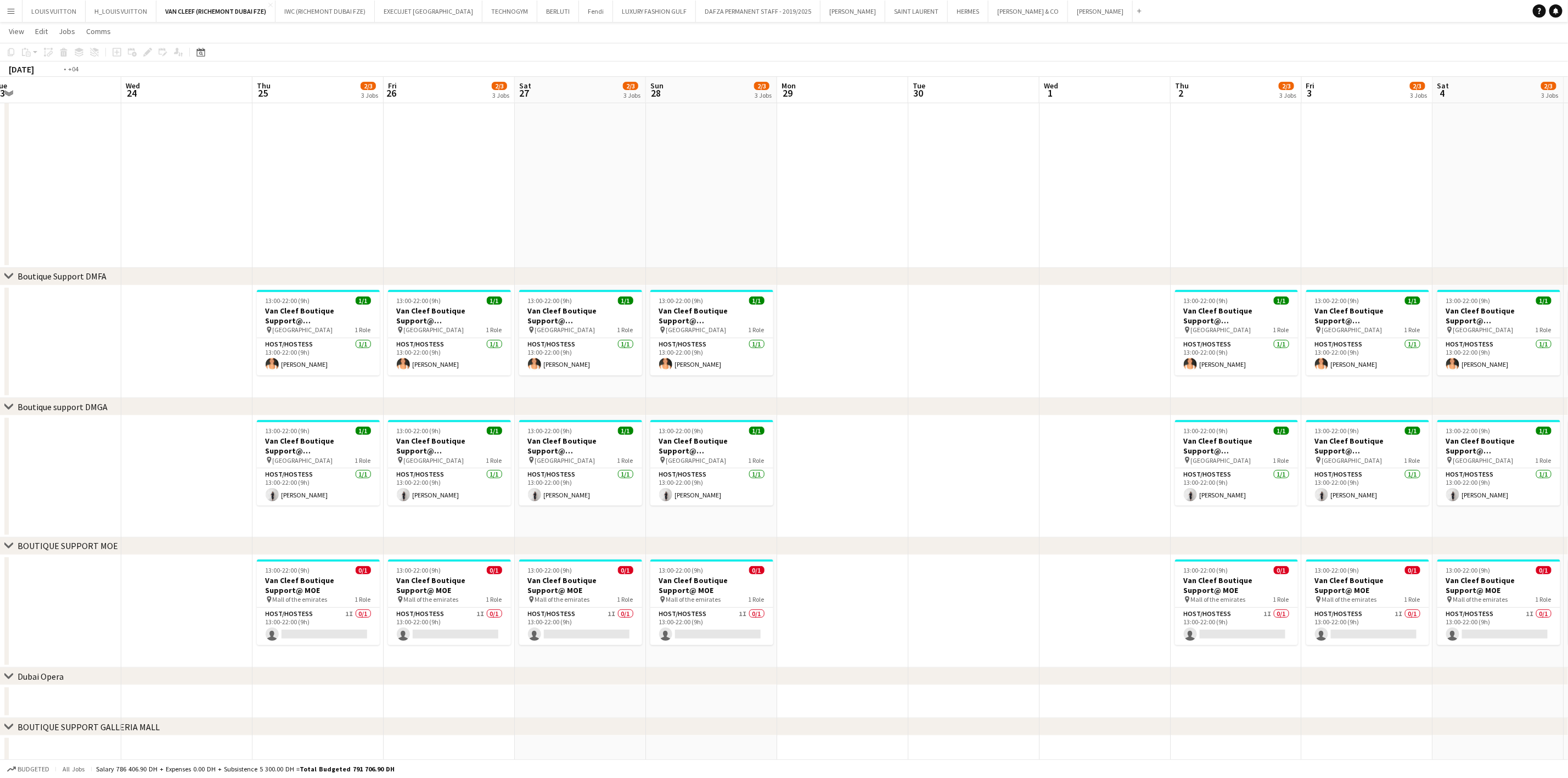
drag, startPoint x: 809, startPoint y: 479, endPoint x: 1343, endPoint y: 484, distance: 534.0
click at [1343, 484] on app-calendar-viewport "Sun 21 2/3 3 Jobs Mon 22 Tue 23 Wed 24 Thu 25 2/3 3 Jobs Fri 26 2/3 3 Jobs Sat …" at bounding box center [784, 318] width 1568 height 901
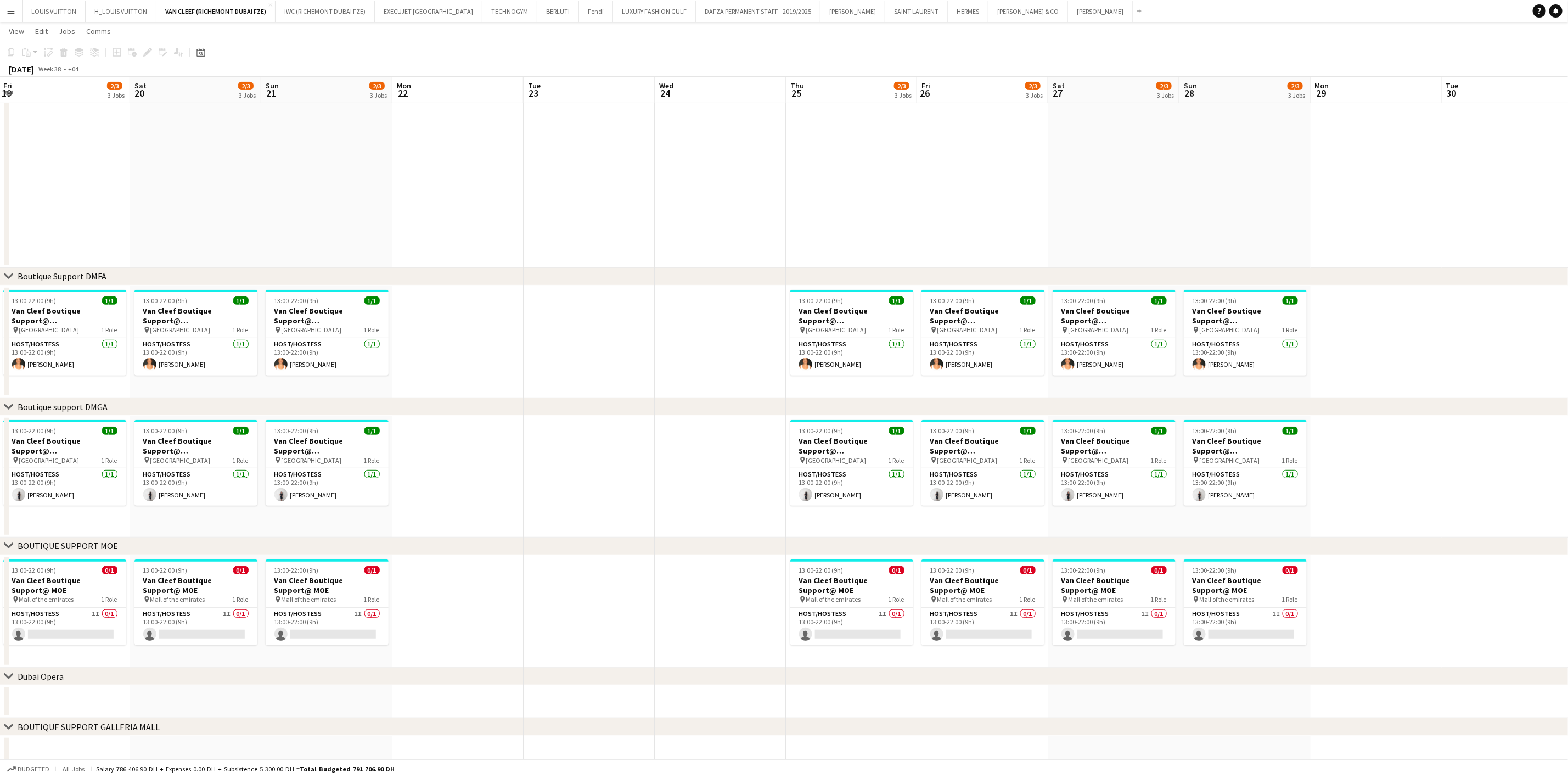
drag, startPoint x: 1031, startPoint y: 477, endPoint x: 1240, endPoint y: 477, distance: 209.0
click at [1240, 477] on app-calendar-viewport "Wed 17 Thu 18 2/3 3 Jobs Fri 19 2/3 3 Jobs Sat 20 2/3 3 Jobs Sun 21 2/3 3 Jobs …" at bounding box center [784, 318] width 1568 height 901
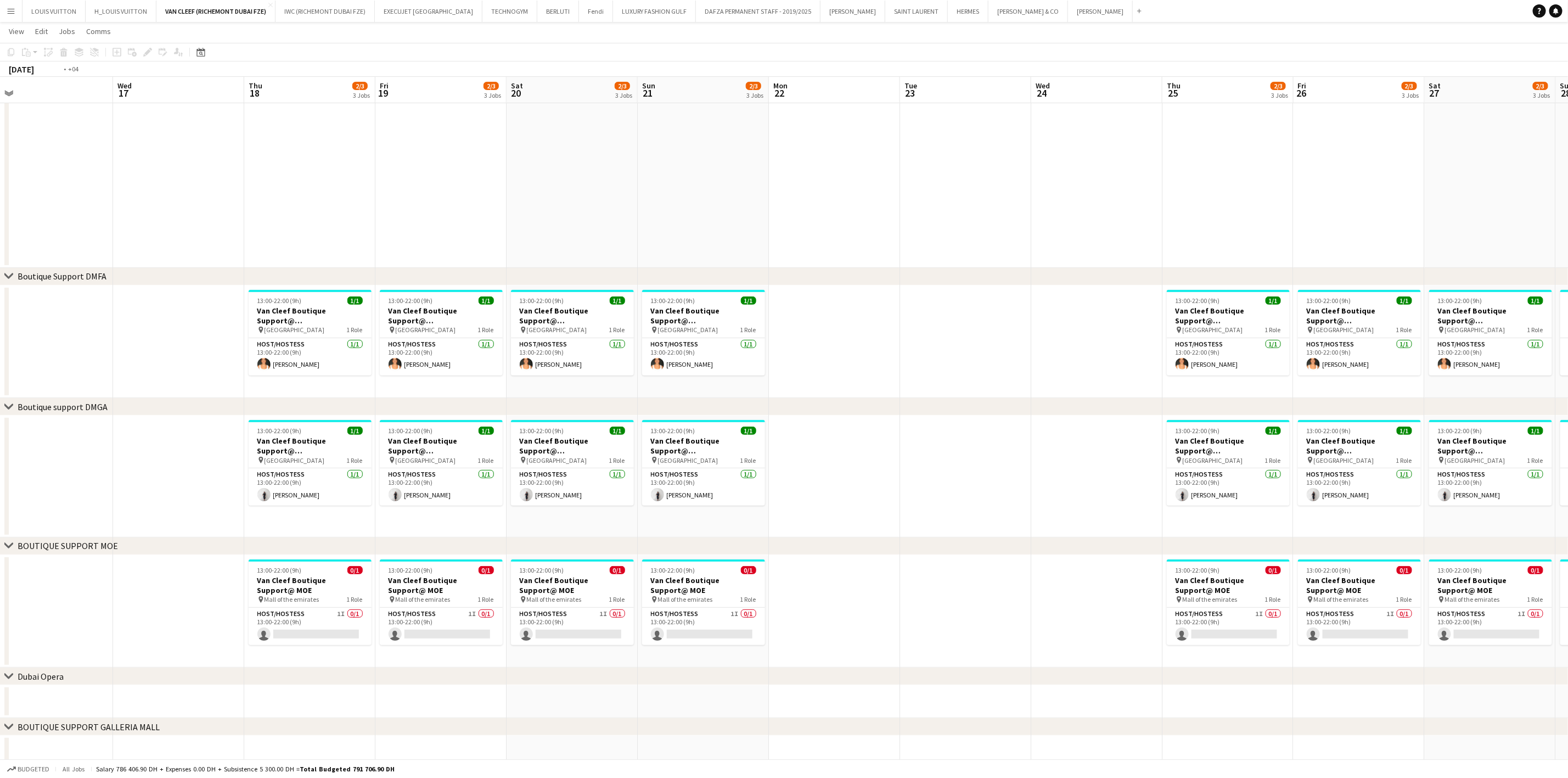
scroll to position [0, 306]
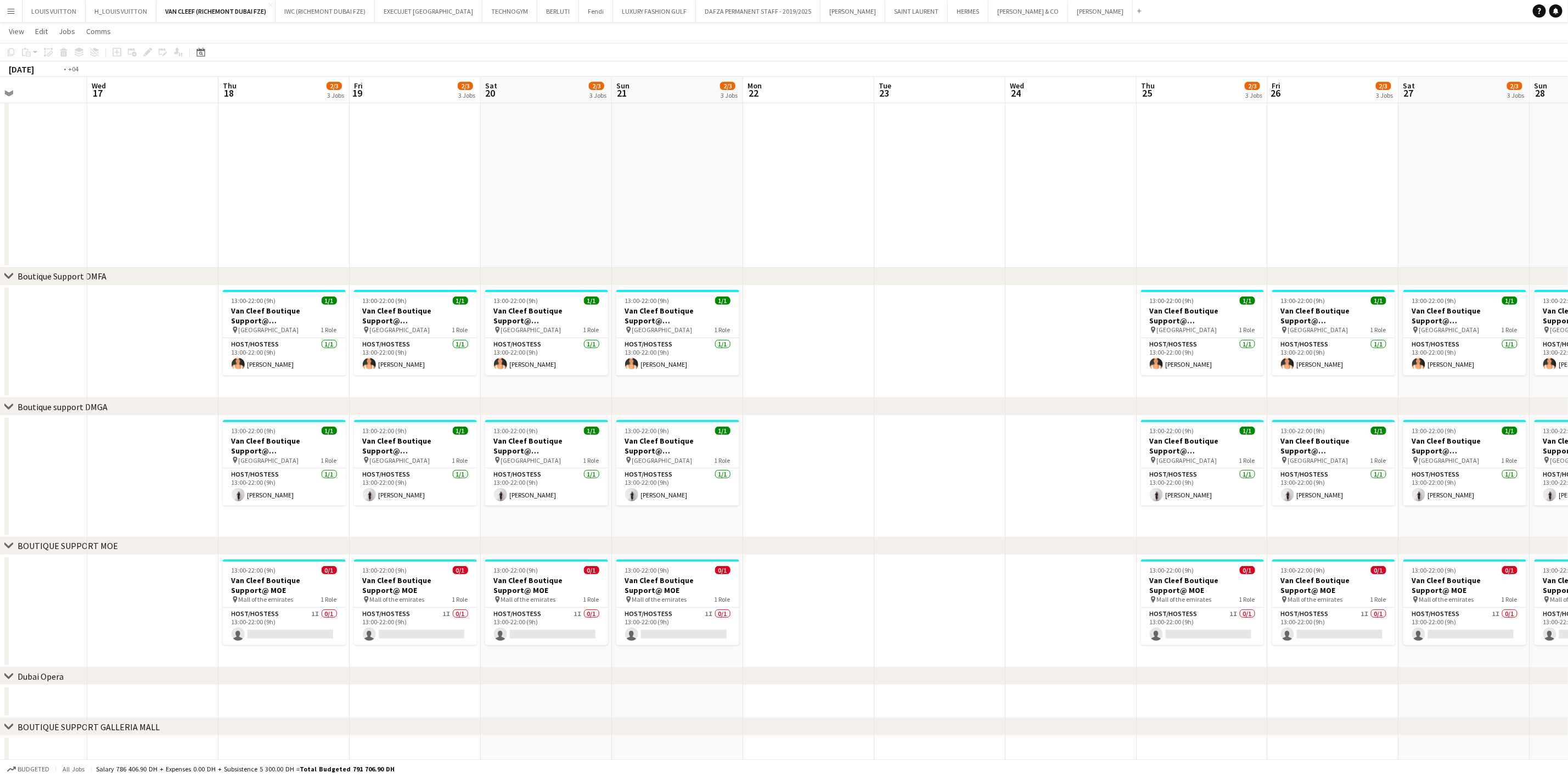
drag, startPoint x: 920, startPoint y: 477, endPoint x: 1156, endPoint y: 477, distance: 236.0
click at [1156, 477] on app-calendar-viewport "Sun 14 2/3 3 Jobs Mon 15 Tue 16 Wed 17 Thu 18 2/3 3 Jobs Fri 19 2/3 3 Jobs Sat …" at bounding box center [784, 318] width 1568 height 901
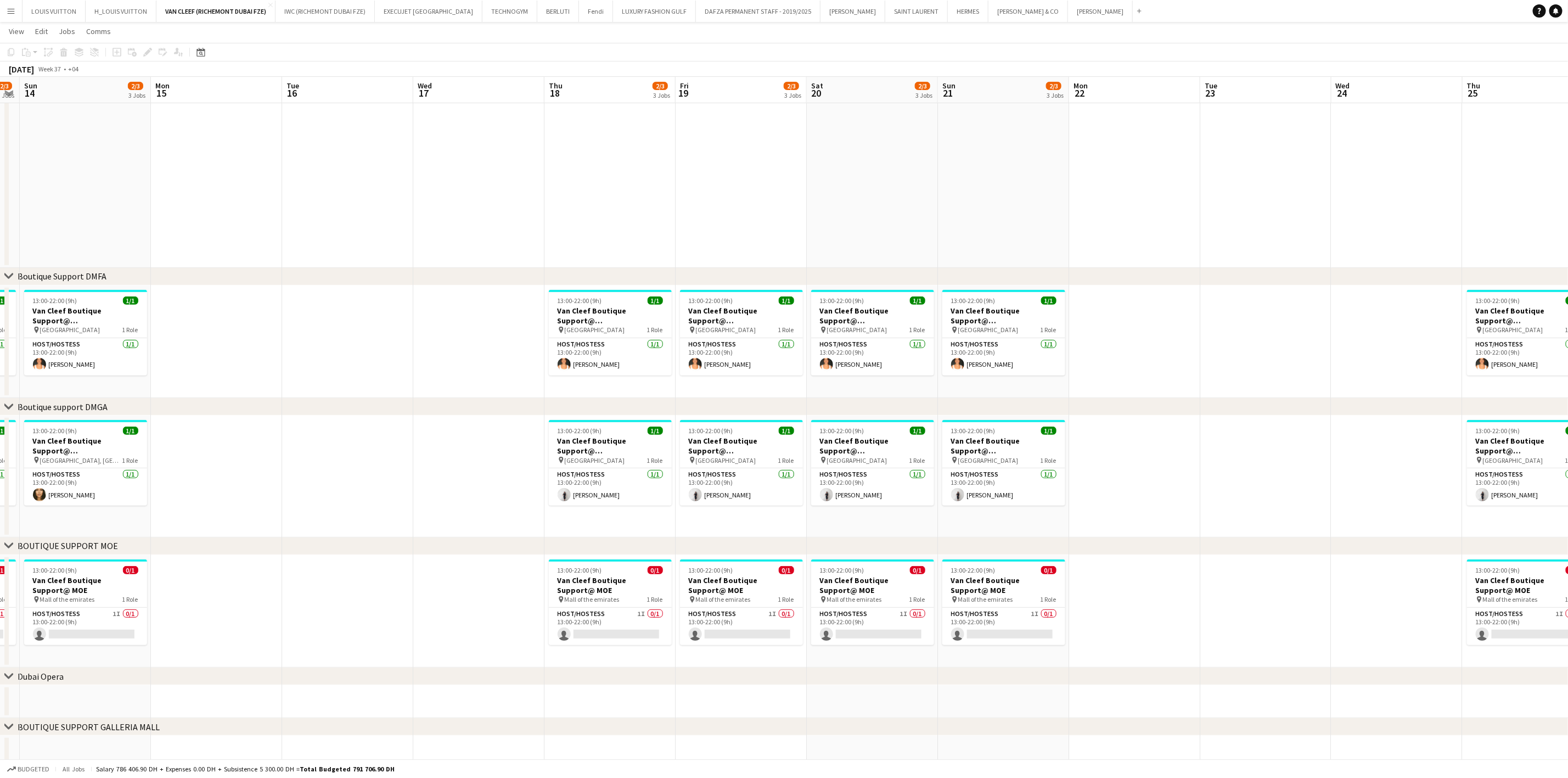
drag, startPoint x: 672, startPoint y: 468, endPoint x: 873, endPoint y: 460, distance: 201.2
click at [873, 460] on app-calendar-viewport "Fri 12 2/3 3 Jobs Sat 13 2/3 3 Jobs Sun 14 2/3 3 Jobs Mon 15 Tue 16 Wed 17 Thu …" at bounding box center [784, 318] width 1568 height 901
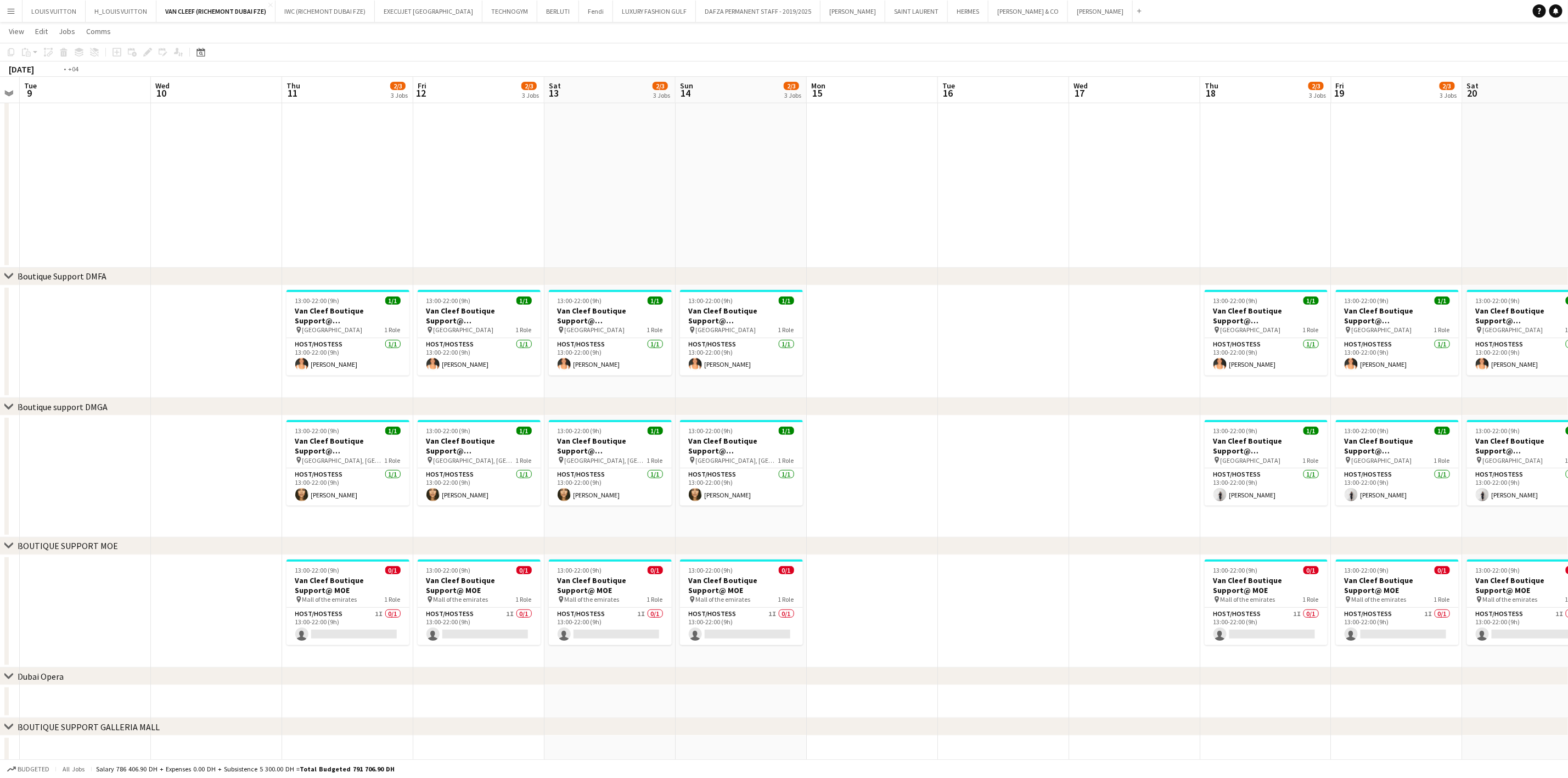
drag, startPoint x: 266, startPoint y: 489, endPoint x: 905, endPoint y: 470, distance: 639.3
click at [905, 470] on app-calendar-viewport "Sun 7 2/3 3 Jobs Mon 8 Tue 9 Wed 10 Thu 11 2/3 3 Jobs Fri 12 2/3 3 Jobs Sat 13 …" at bounding box center [784, 318] width 1568 height 901
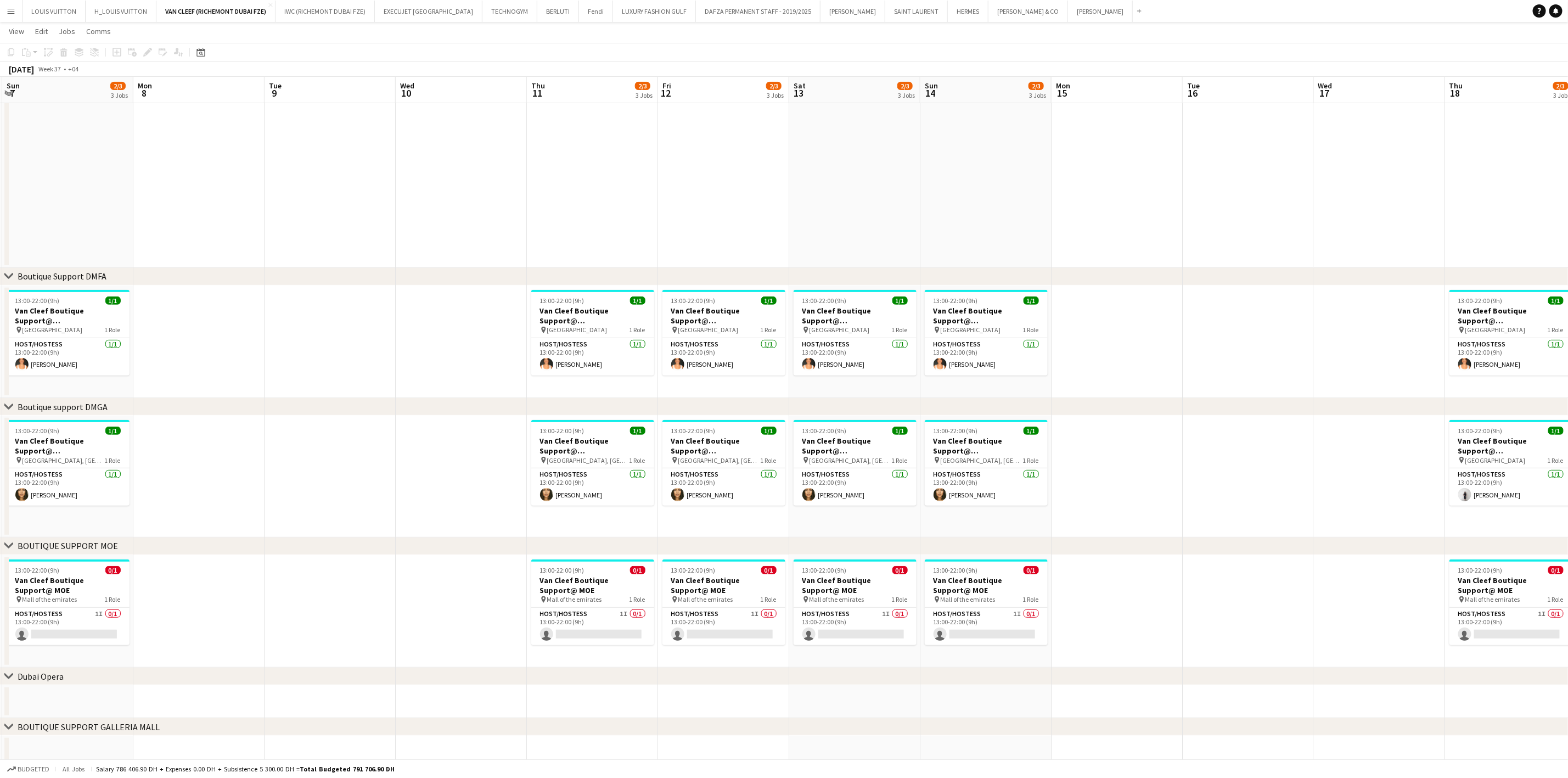
click at [715, 455] on app-calendar-viewport "Fri 5 2/3 3 Jobs Sat 6 2/3 3 Jobs Sun 7 2/3 3 Jobs Mon 8 Tue 9 Wed 10 Thu 11 2/…" at bounding box center [784, 318] width 1568 height 901
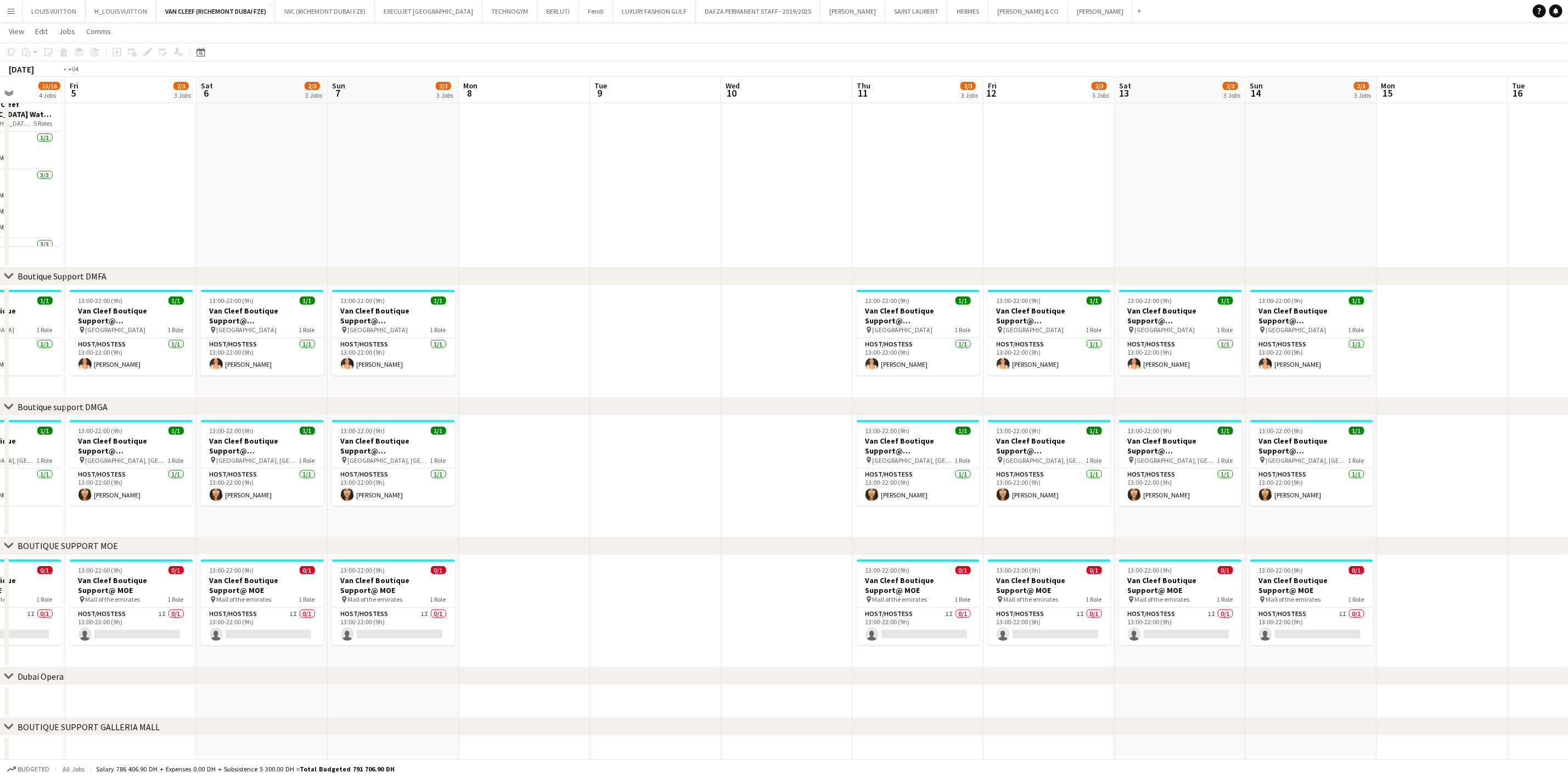
click at [679, 477] on app-calendar-viewport "Tue 2 Wed 3 Thu 4 15/16 4 Jobs Fri 5 2/3 3 Jobs Sat 6 2/3 3 Jobs Sun 7 2/3 3 Jo…" at bounding box center [784, 318] width 1568 height 901
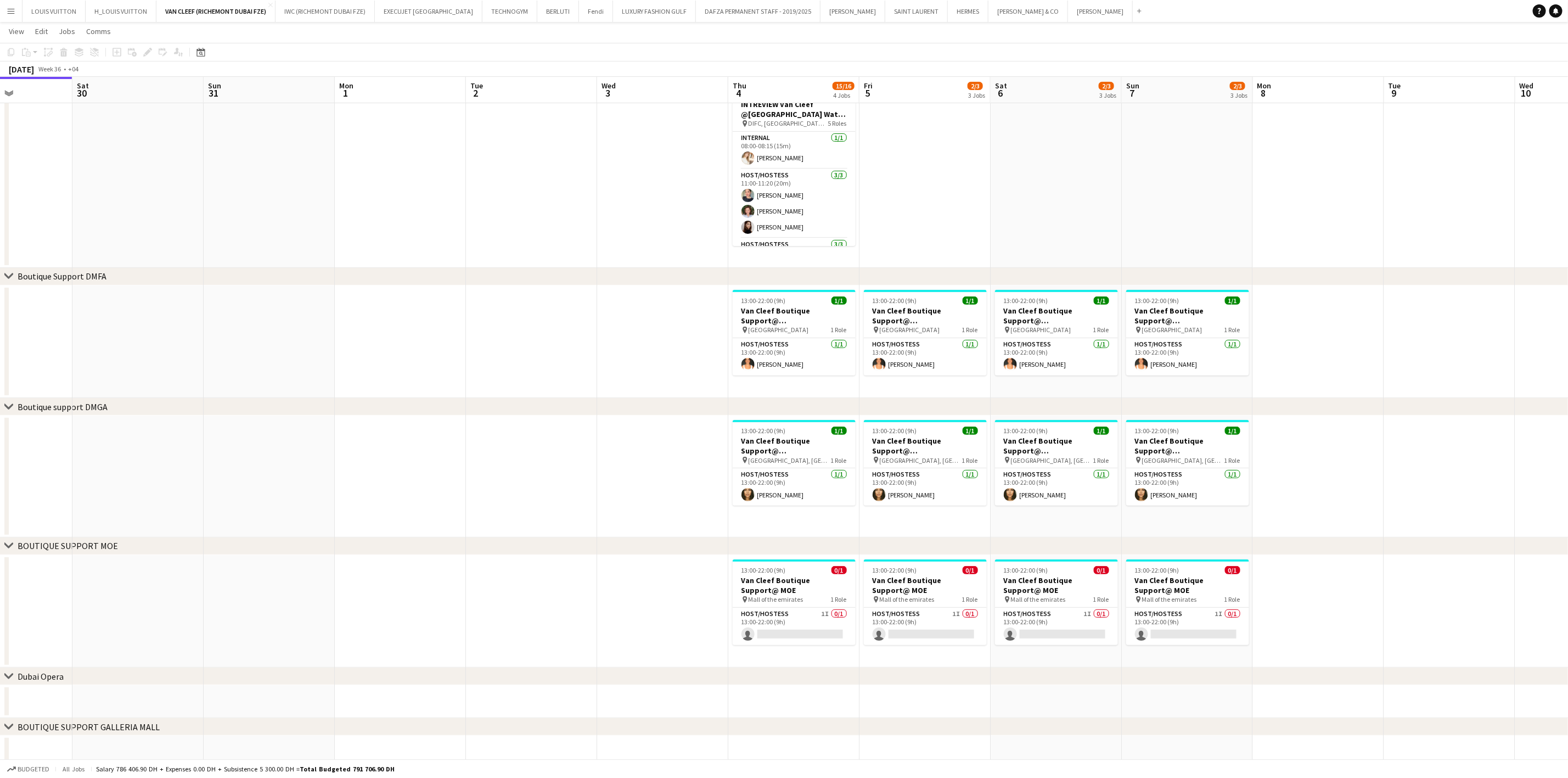
drag, startPoint x: 455, startPoint y: 489, endPoint x: 568, endPoint y: 489, distance: 113.0
click at [566, 489] on app-calendar-viewport "Wed 27 Thu 28 Fri 29 Sat 30 Sun 31 Mon 1 Tue 2 Wed 3 Thu 4 15/16 4 Jobs Fri 5 2…" at bounding box center [784, 318] width 1568 height 901
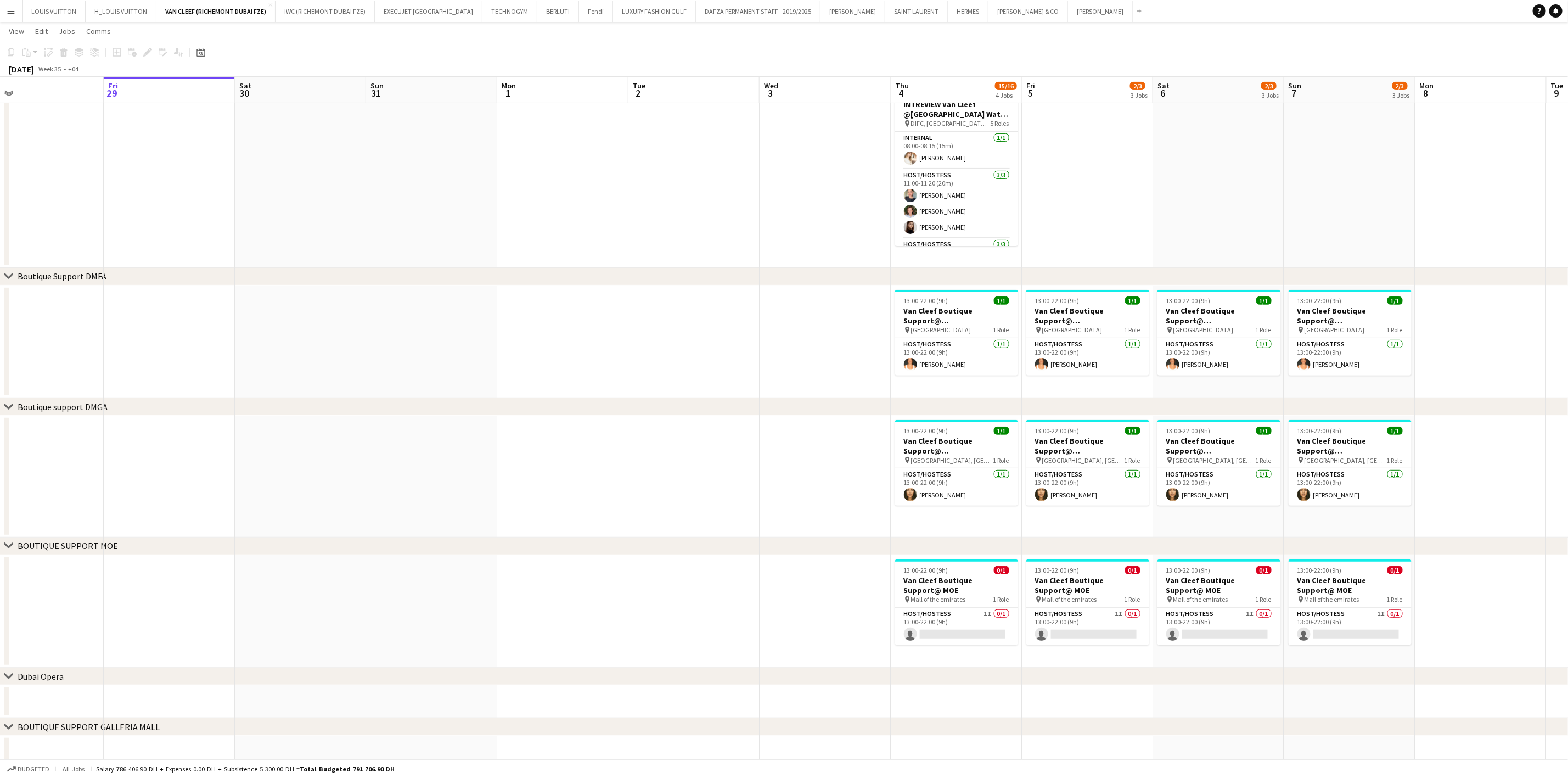
drag, startPoint x: 440, startPoint y: 483, endPoint x: 712, endPoint y: 487, distance: 272.0
click at [733, 483] on app-calendar-viewport "Tue 26 Wed 27 Thu 28 Fri 29 Sat 30 Sun 31 Mon 1 Tue 2 Wed 3 Thu 4 15/16 4 Jobs …" at bounding box center [784, 318] width 1568 height 901
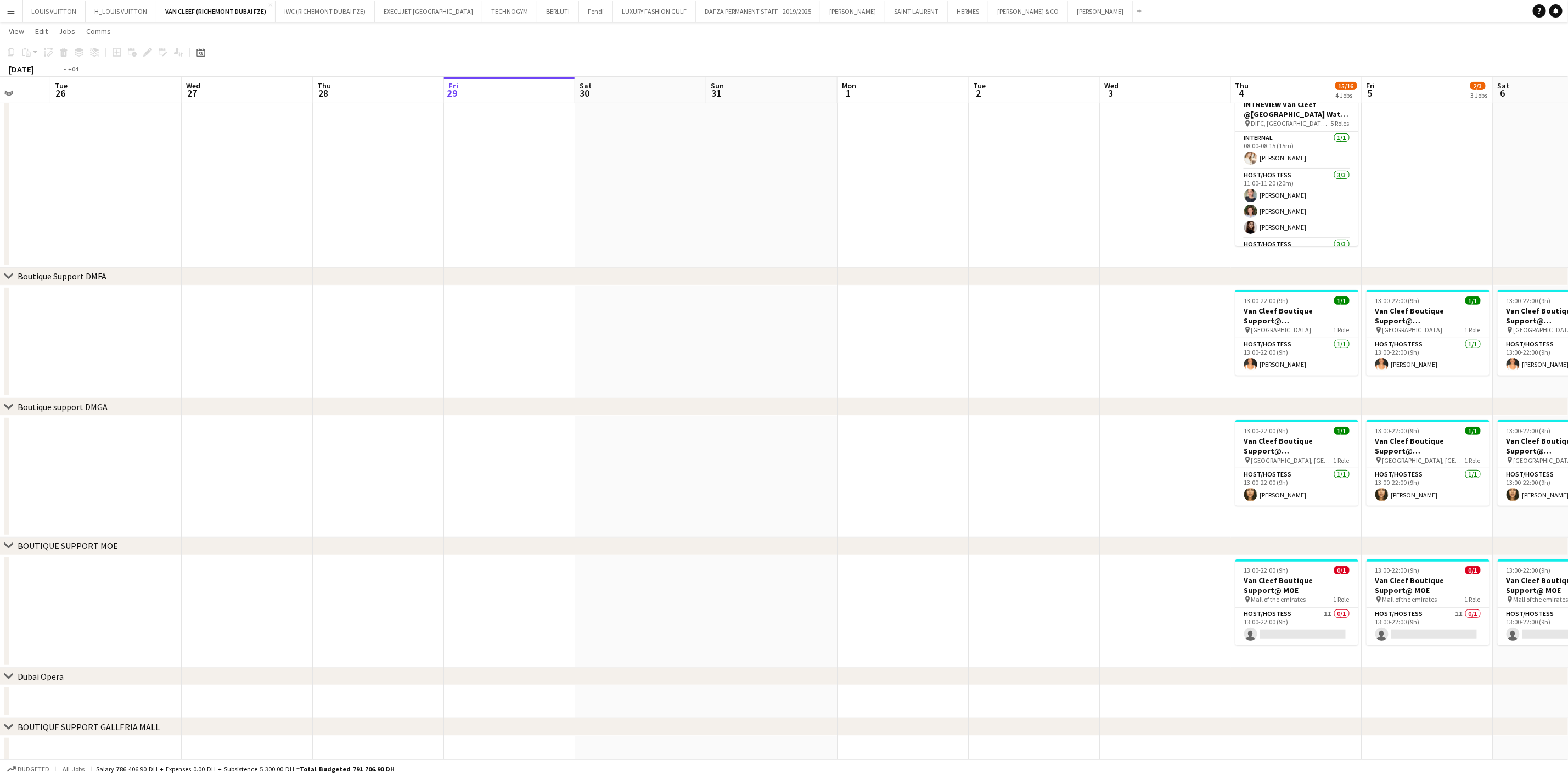
drag, startPoint x: 280, startPoint y: 472, endPoint x: 610, endPoint y: 381, distance: 342.3
click at [587, 472] on app-calendar-viewport "Sat 23 Sun 24 Mon 25 Tue 26 Wed 27 Thu 28 Fri 29 Sat 30 Sun 31 Mon 1 Tue 2 Wed …" at bounding box center [784, 318] width 1568 height 901
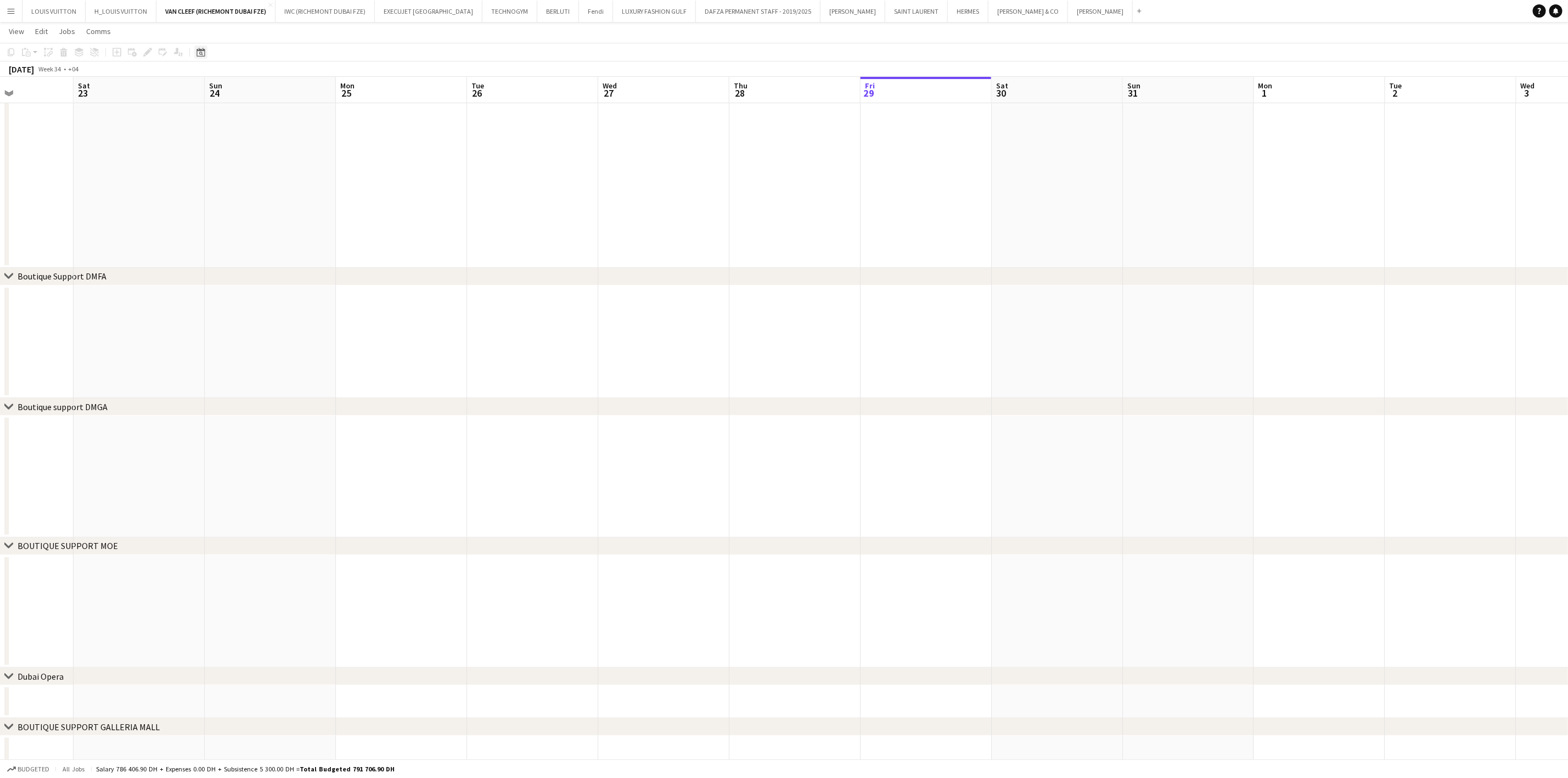
click at [199, 53] on icon at bounding box center [201, 53] width 4 height 4
click at [265, 86] on span "Previous month" at bounding box center [266, 90] width 22 height 22
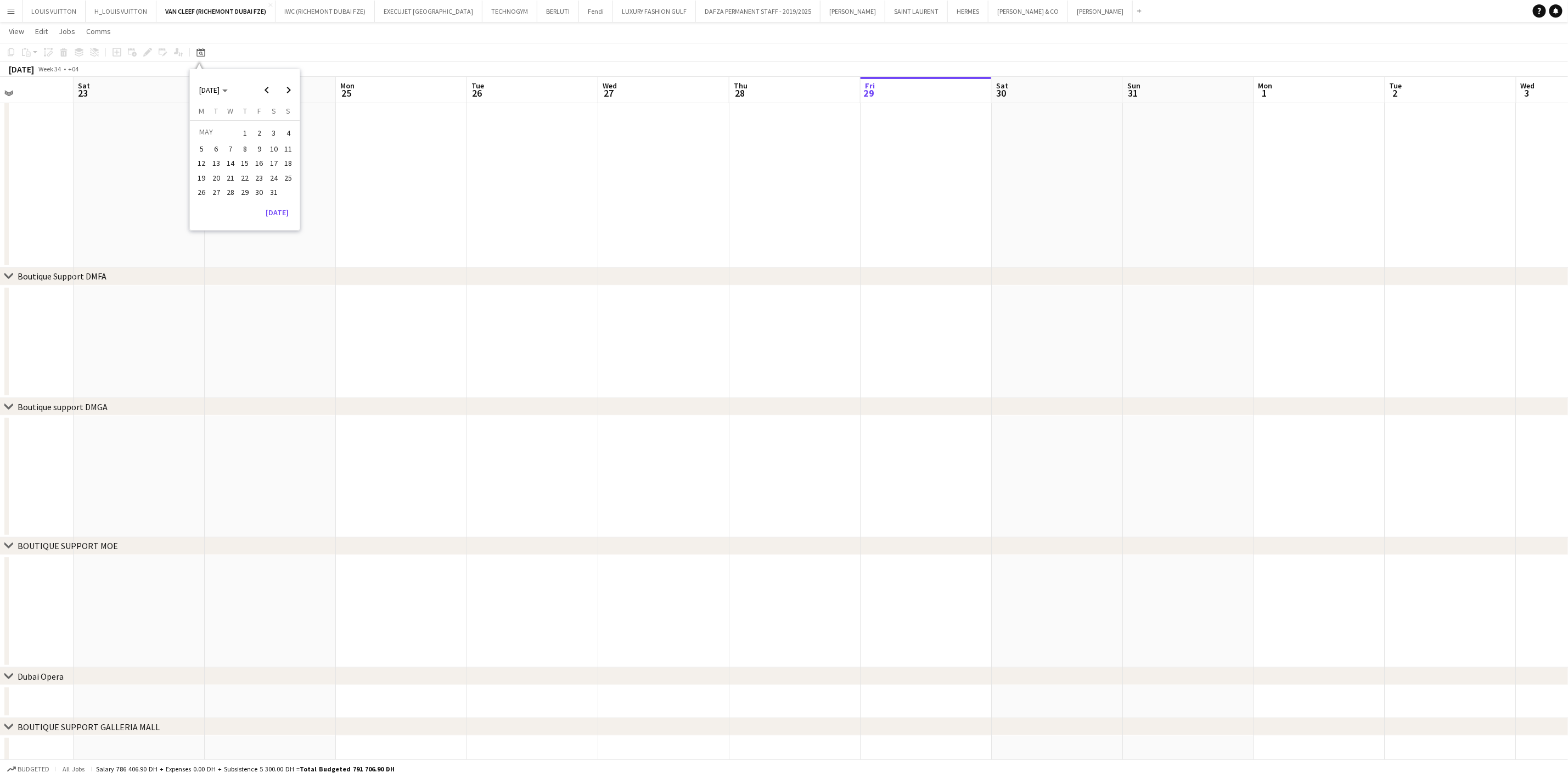
click at [249, 129] on span "1" at bounding box center [244, 133] width 13 height 16
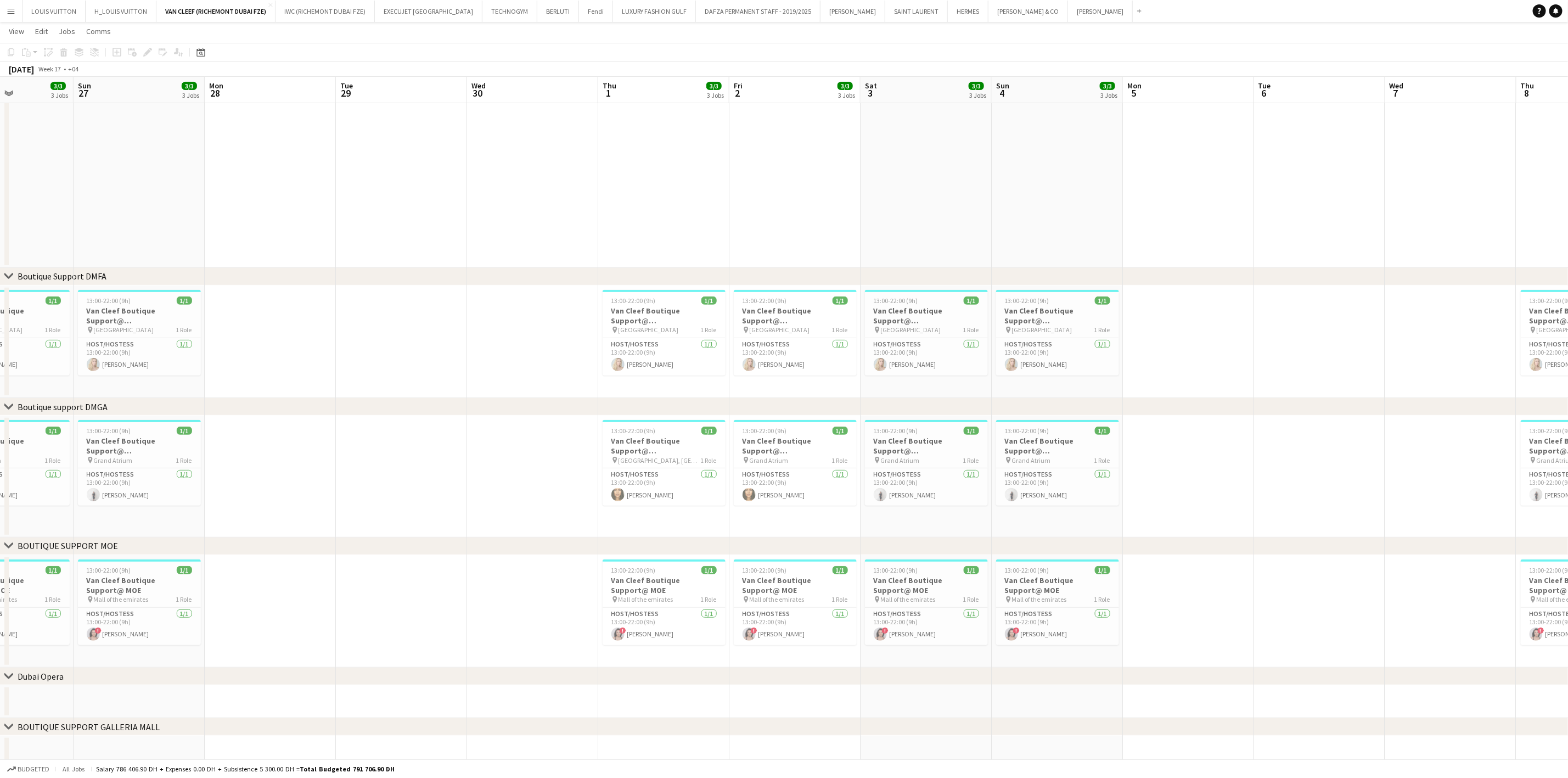
scroll to position [0, 378]
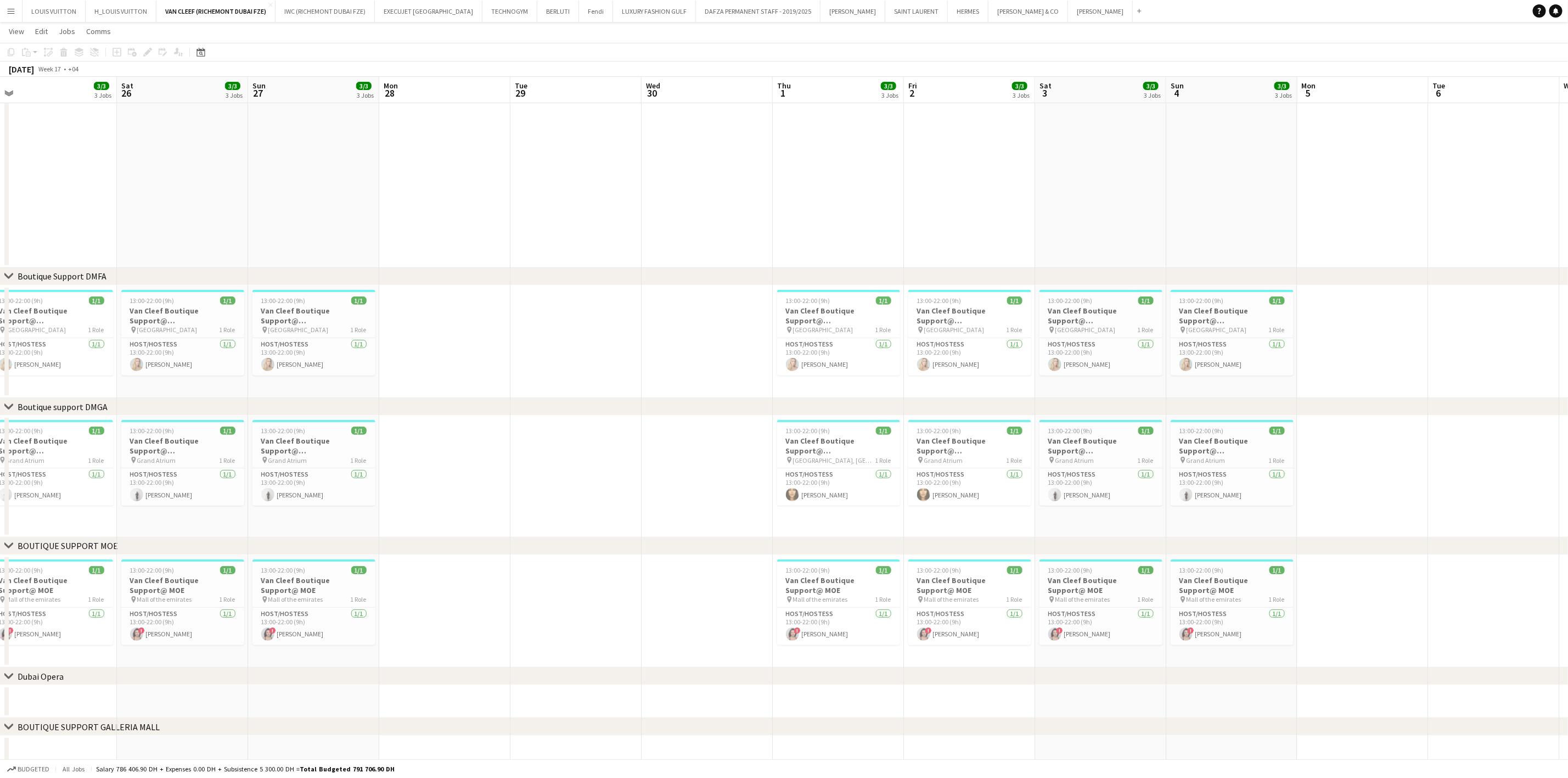
drag, startPoint x: 240, startPoint y: 489, endPoint x: 473, endPoint y: 471, distance: 233.7
click at [473, 471] on app-calendar-viewport "Wed 23 1/1 1 Job Thu 24 3/3 3 Jobs Fri 25 3/3 3 Jobs Sat 26 3/3 3 Jobs Sun 27 3…" at bounding box center [784, 318] width 1568 height 901
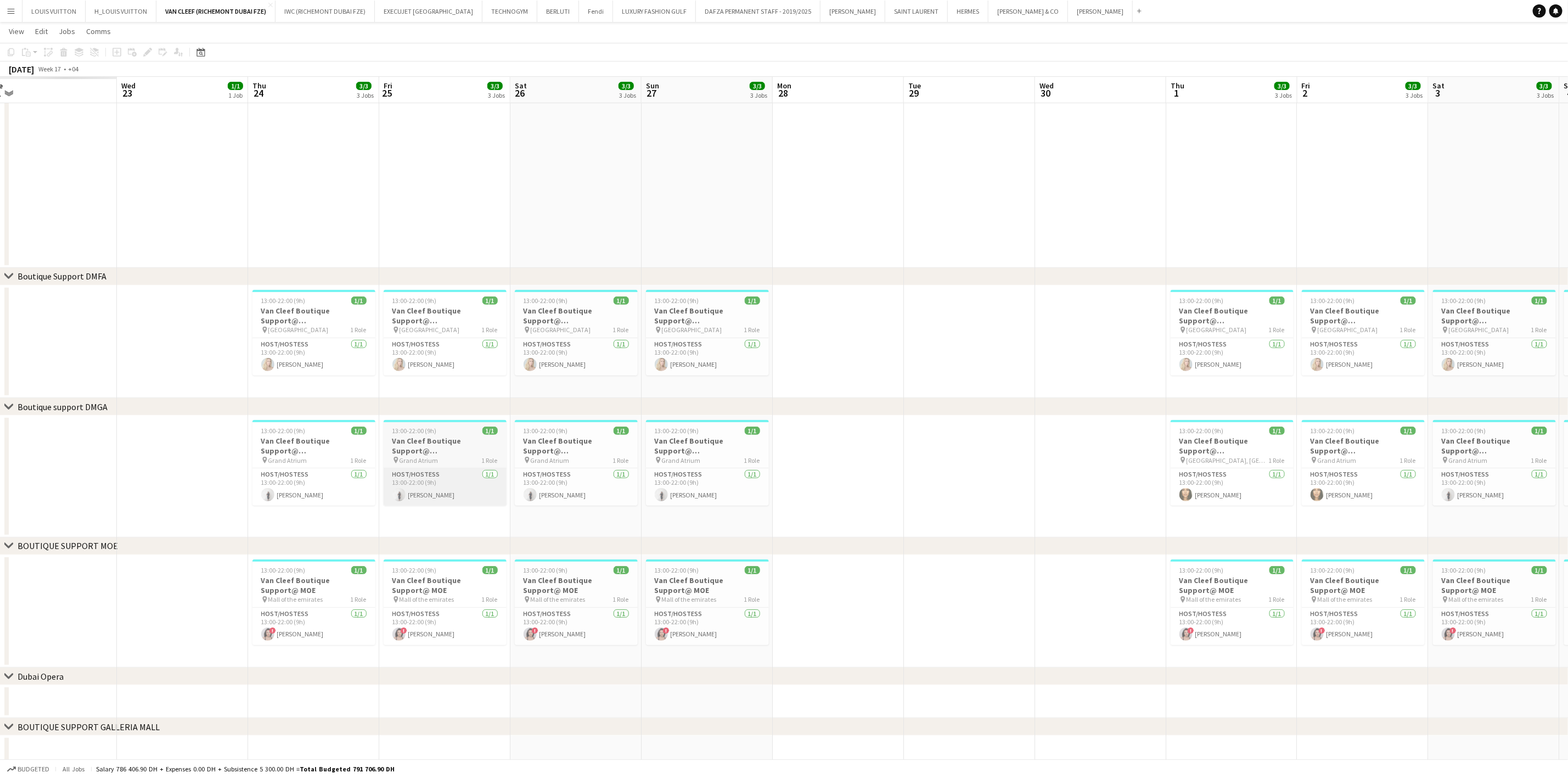
drag, startPoint x: 591, startPoint y: 474, endPoint x: 586, endPoint y: 479, distance: 7.1
click at [633, 479] on app-calendar-viewport "Sun 20 Mon 21 Tue 22 Wed 23 1/1 1 Job Thu 24 3/3 3 Jobs Fri 25 3/3 3 Jobs Sat 2…" at bounding box center [784, 318] width 1568 height 901
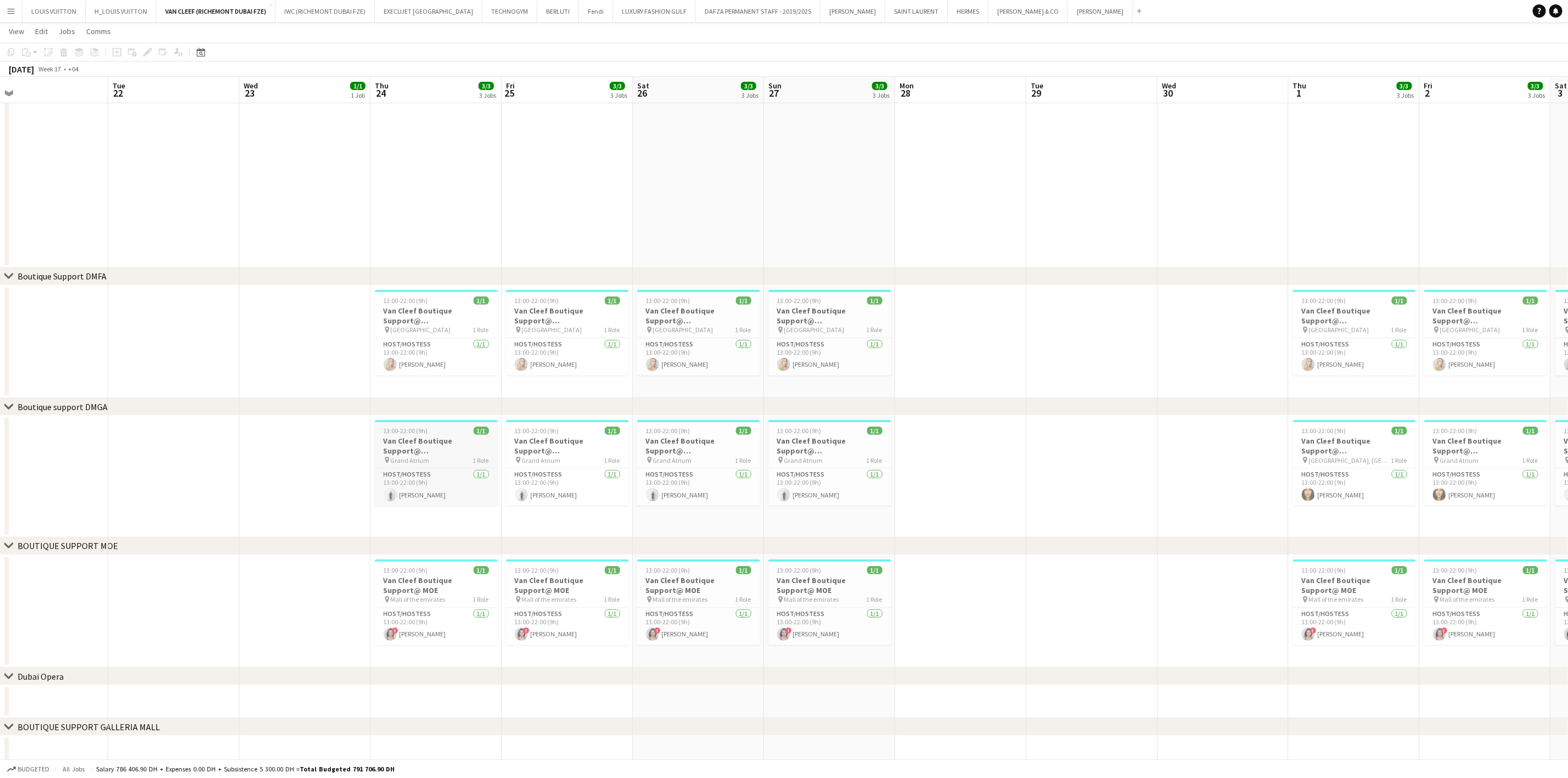
click at [420, 441] on h3 "Van Cleef Boutique Support@ [GEOGRAPHIC_DATA]" at bounding box center [436, 446] width 123 height 20
click at [527, 436] on h3 "Van Cleef Boutique Support@ [GEOGRAPHIC_DATA]" at bounding box center [567, 446] width 123 height 20
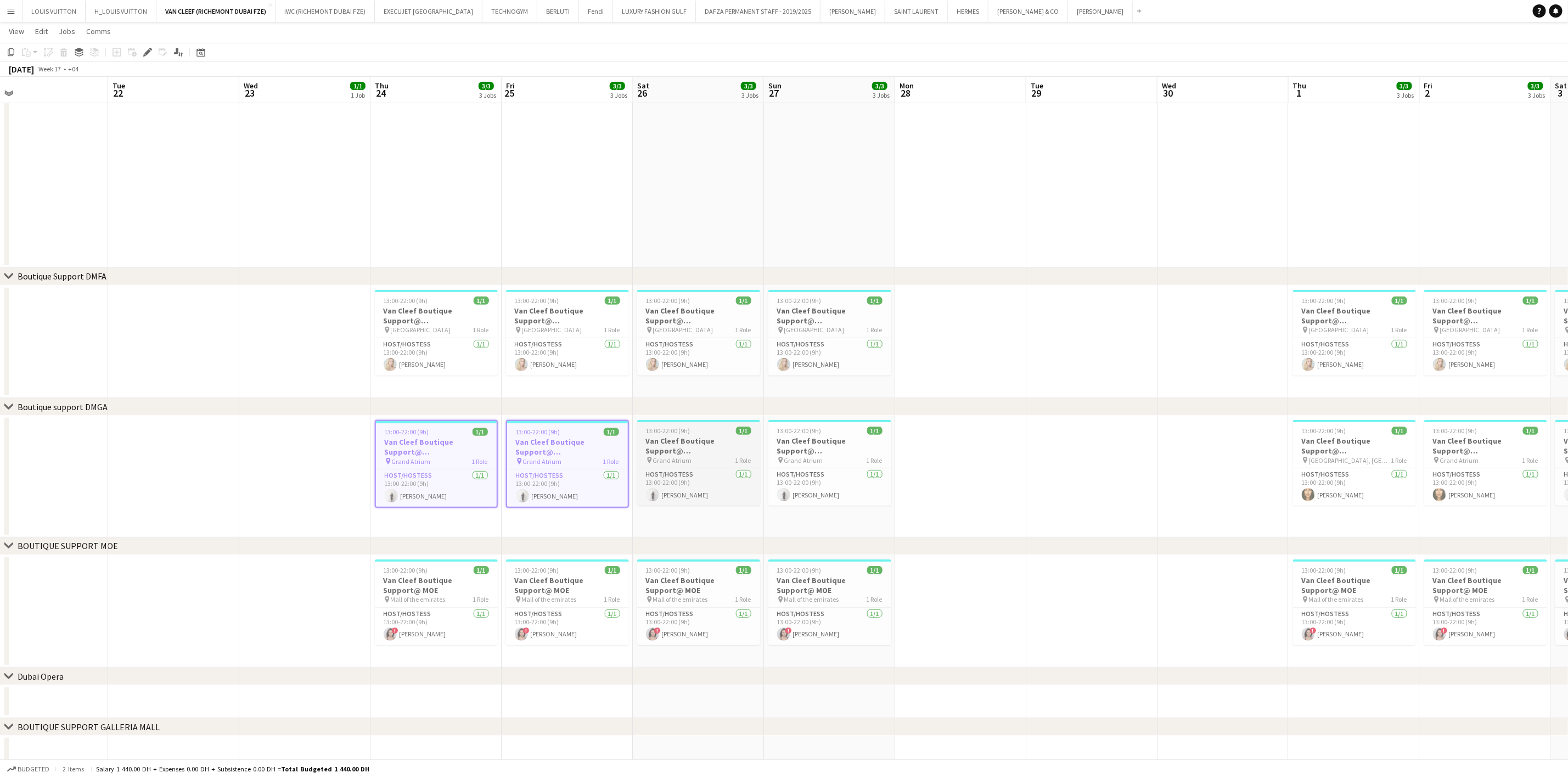
click at [680, 441] on h3 "Van Cleef Boutique Support@ [GEOGRAPHIC_DATA]" at bounding box center [698, 446] width 123 height 20
click at [832, 446] on h3 "Van Cleef Boutique Support@ [GEOGRAPHIC_DATA]" at bounding box center [830, 446] width 123 height 20
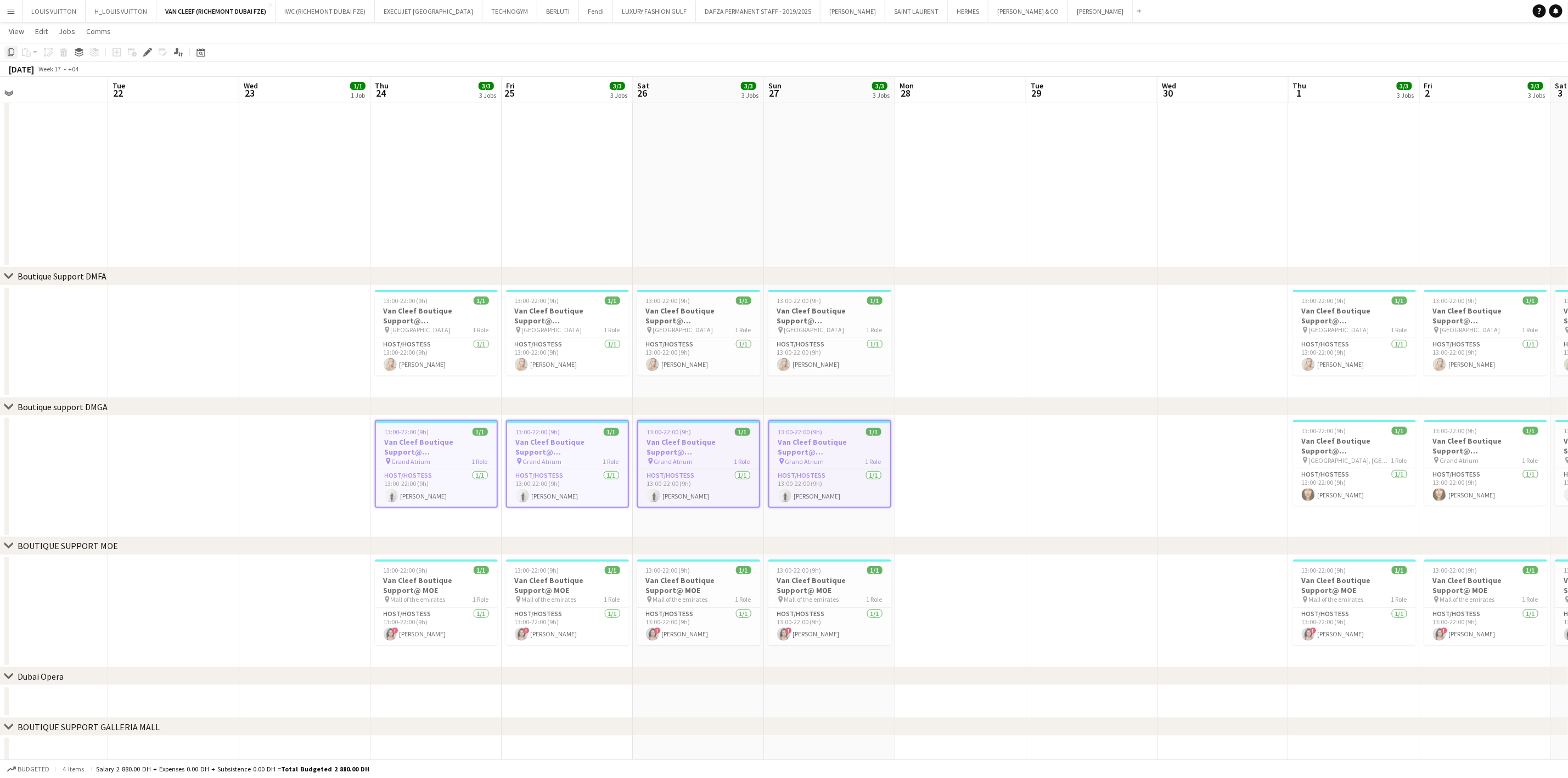
click at [9, 53] on icon at bounding box center [11, 52] width 6 height 8
drag, startPoint x: 489, startPoint y: 504, endPoint x: 529, endPoint y: 477, distance: 48.3
click at [387, 496] on app-calendar-viewport "Sat 19 3/3 3 Jobs Sun 20 3/3 3 Jobs Mon 21 Tue 22 Wed 23 1/1 1 Job Thu 24 3/3 3…" at bounding box center [784, 318] width 1568 height 901
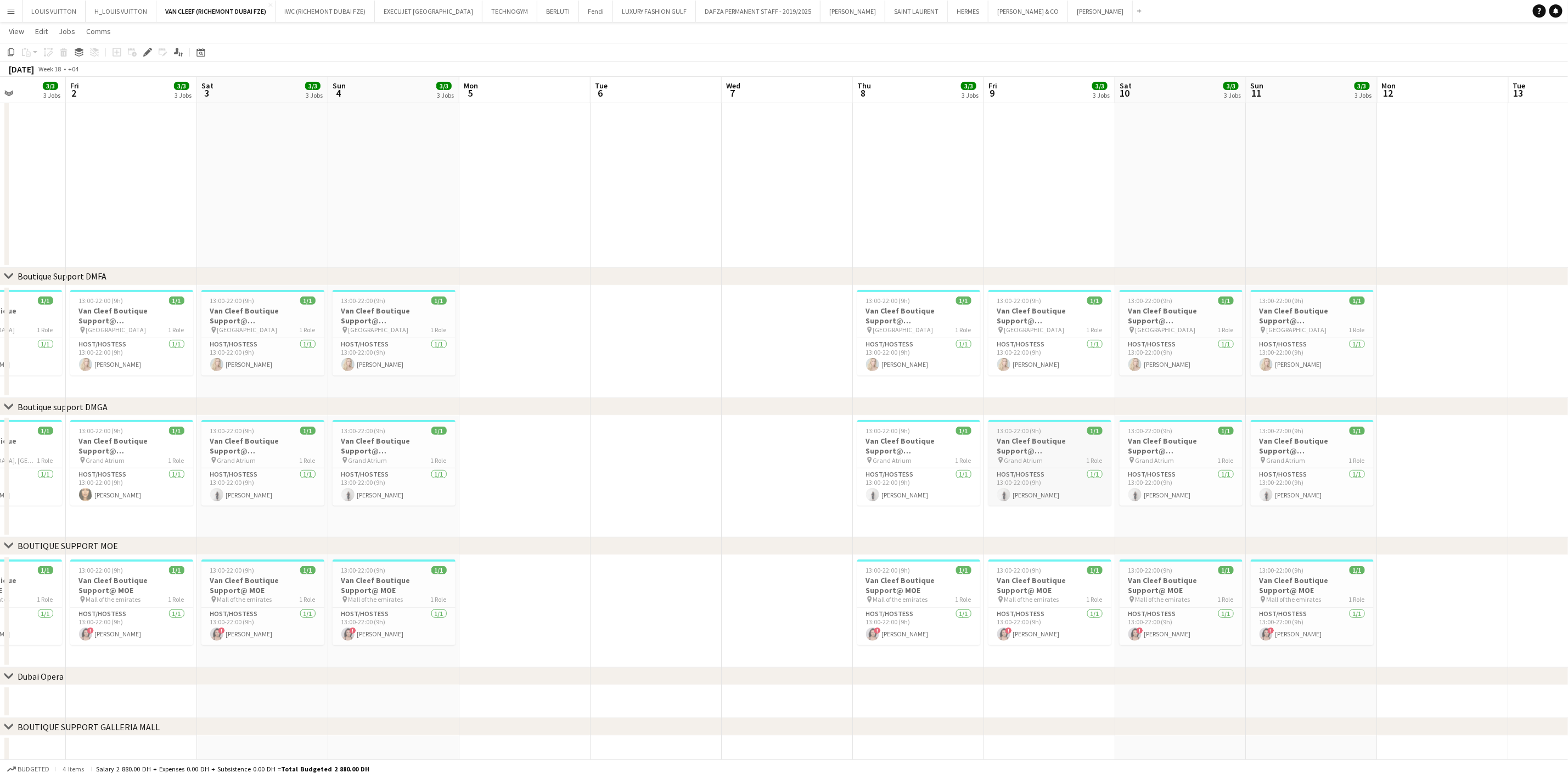
drag, startPoint x: 566, startPoint y: 465, endPoint x: 979, endPoint y: 457, distance: 413.1
click at [446, 467] on app-calendar-viewport "Tue 29 Wed 30 Thu 1 3/3 3 Jobs Fri 2 3/3 3 Jobs Sat 3 3/3 3 Jobs Sun 4 3/3 3 Jo…" at bounding box center [784, 318] width 1568 height 901
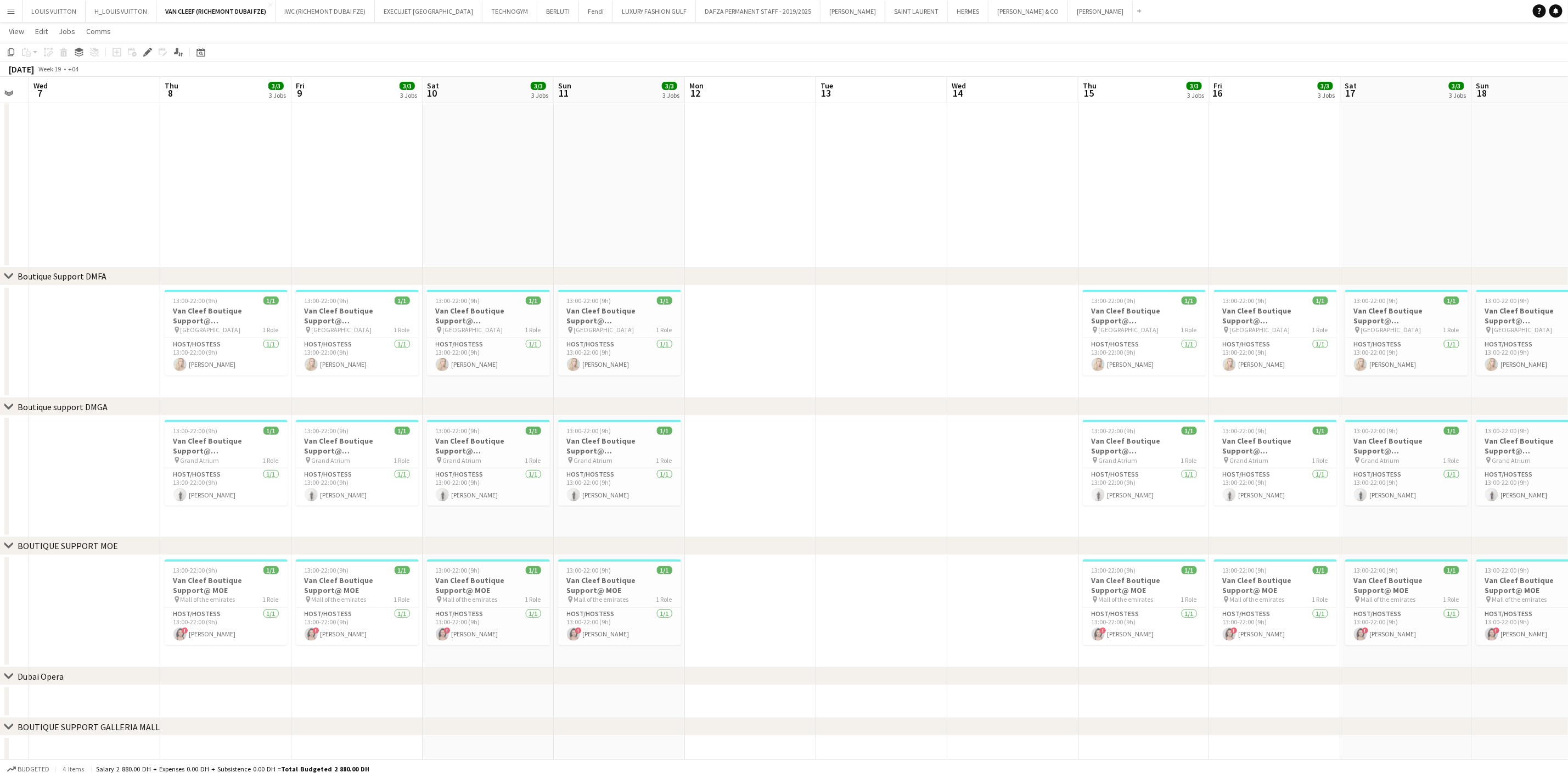
drag, startPoint x: 518, startPoint y: 462, endPoint x: 929, endPoint y: 470, distance: 411.1
click at [482, 465] on app-calendar-viewport "Sun 4 3/3 3 Jobs Mon 5 Tue 6 Wed 7 Thu 8 3/3 3 Jobs Fri 9 3/3 3 Jobs Sat 10 3/3…" at bounding box center [784, 318] width 1568 height 901
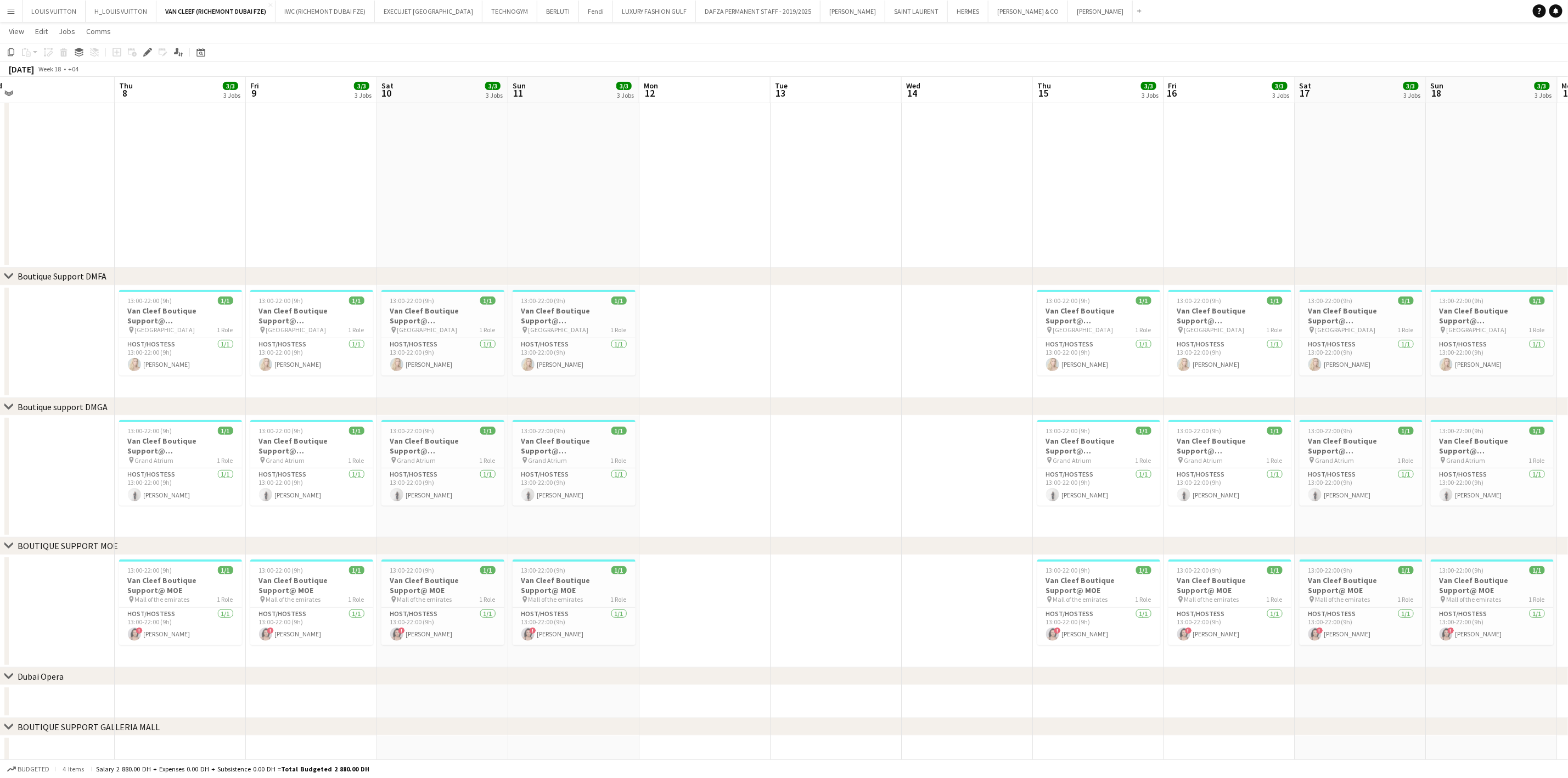
scroll to position [0, 336]
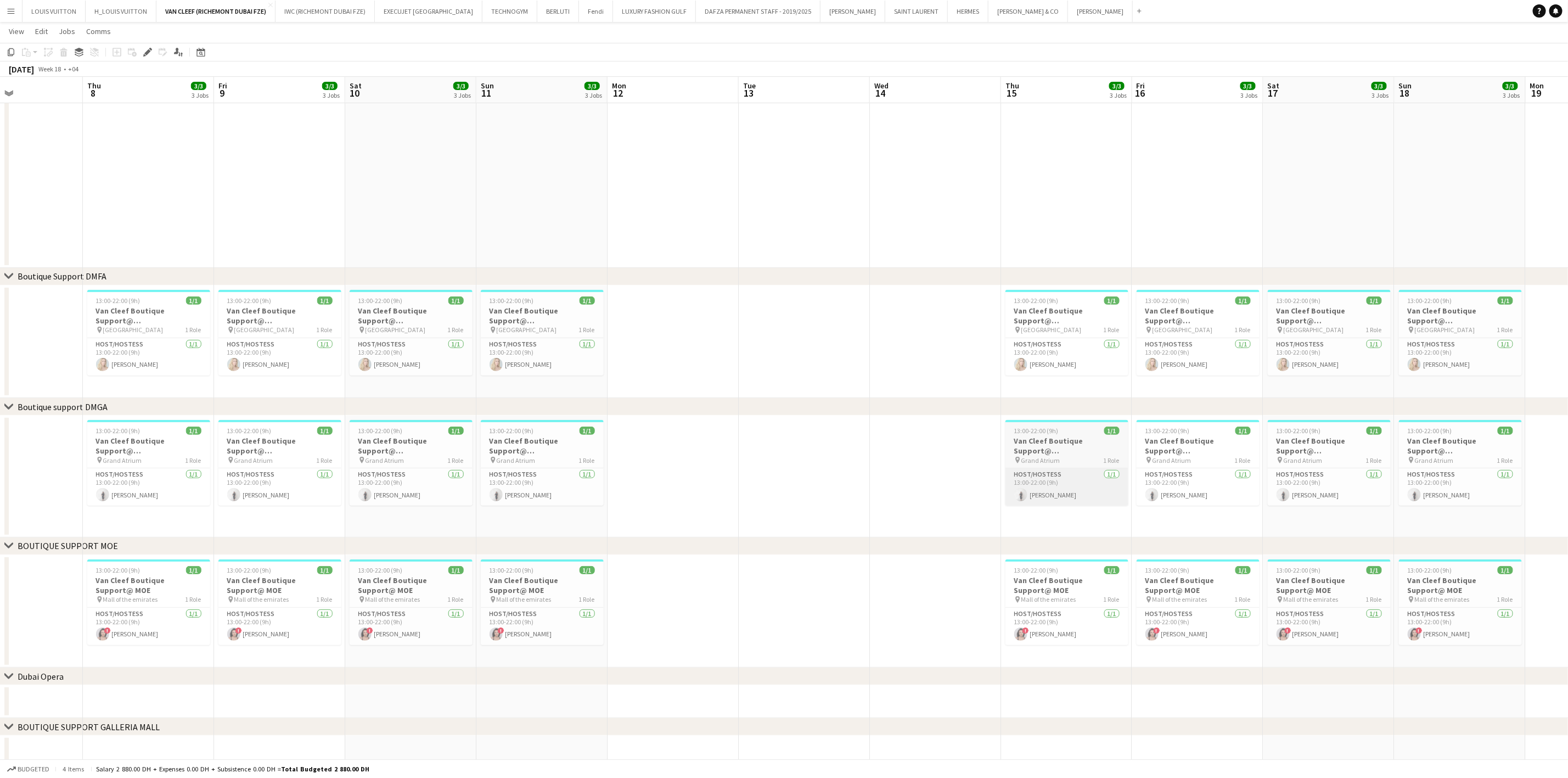
drag, startPoint x: 972, startPoint y: 483, endPoint x: 521, endPoint y: 482, distance: 451.0
click at [512, 483] on app-calendar-viewport "Sun 4 3/3 3 Jobs Mon 5 Tue 6 Wed 7 Thu 8 3/3 3 Jobs Fri 9 3/3 3 Jobs Sat 10 3/3…" at bounding box center [784, 318] width 1568 height 901
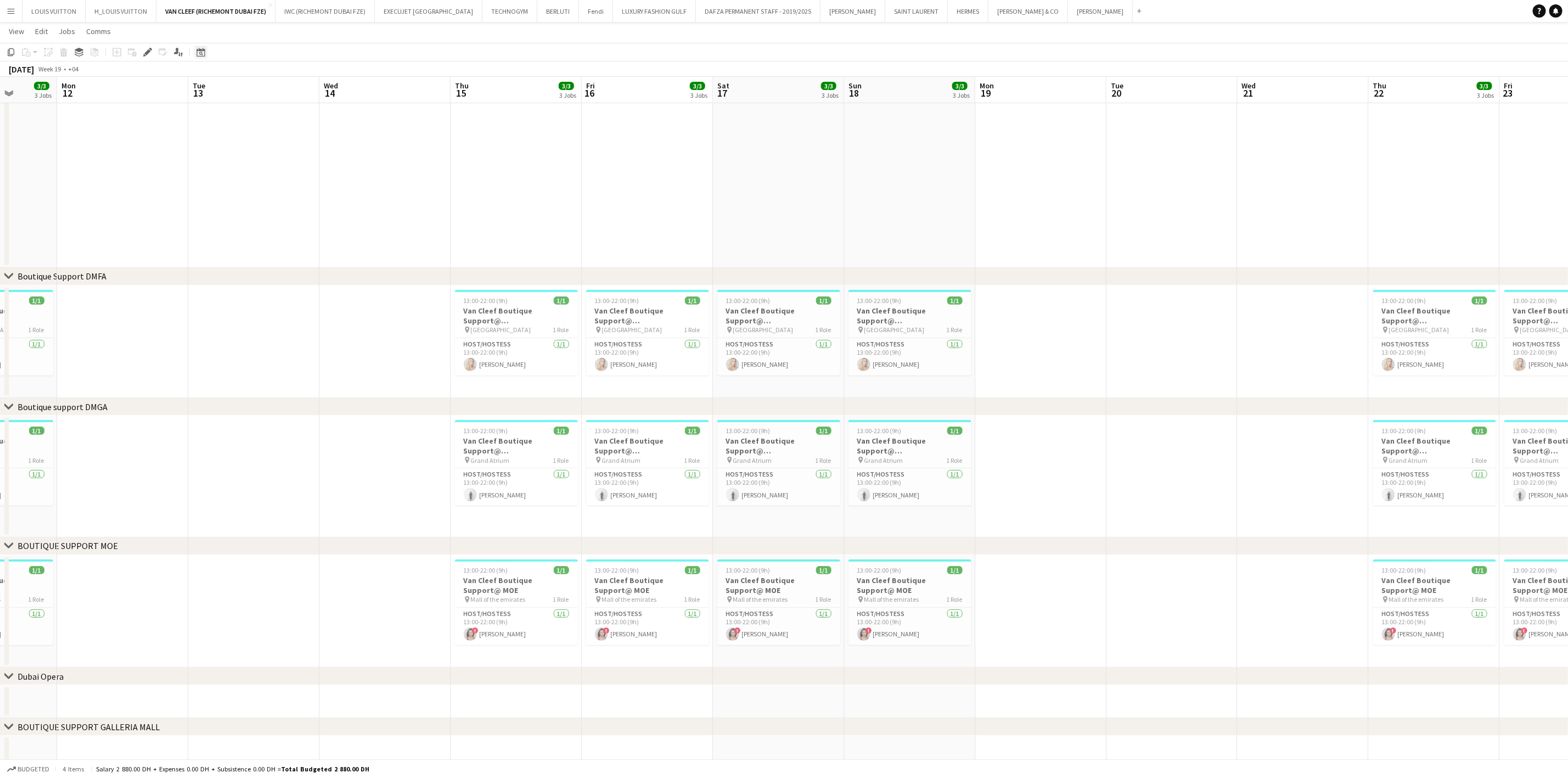
click at [202, 55] on icon "Date picker" at bounding box center [201, 52] width 9 height 9
click at [288, 92] on span "Next month" at bounding box center [289, 90] width 22 height 22
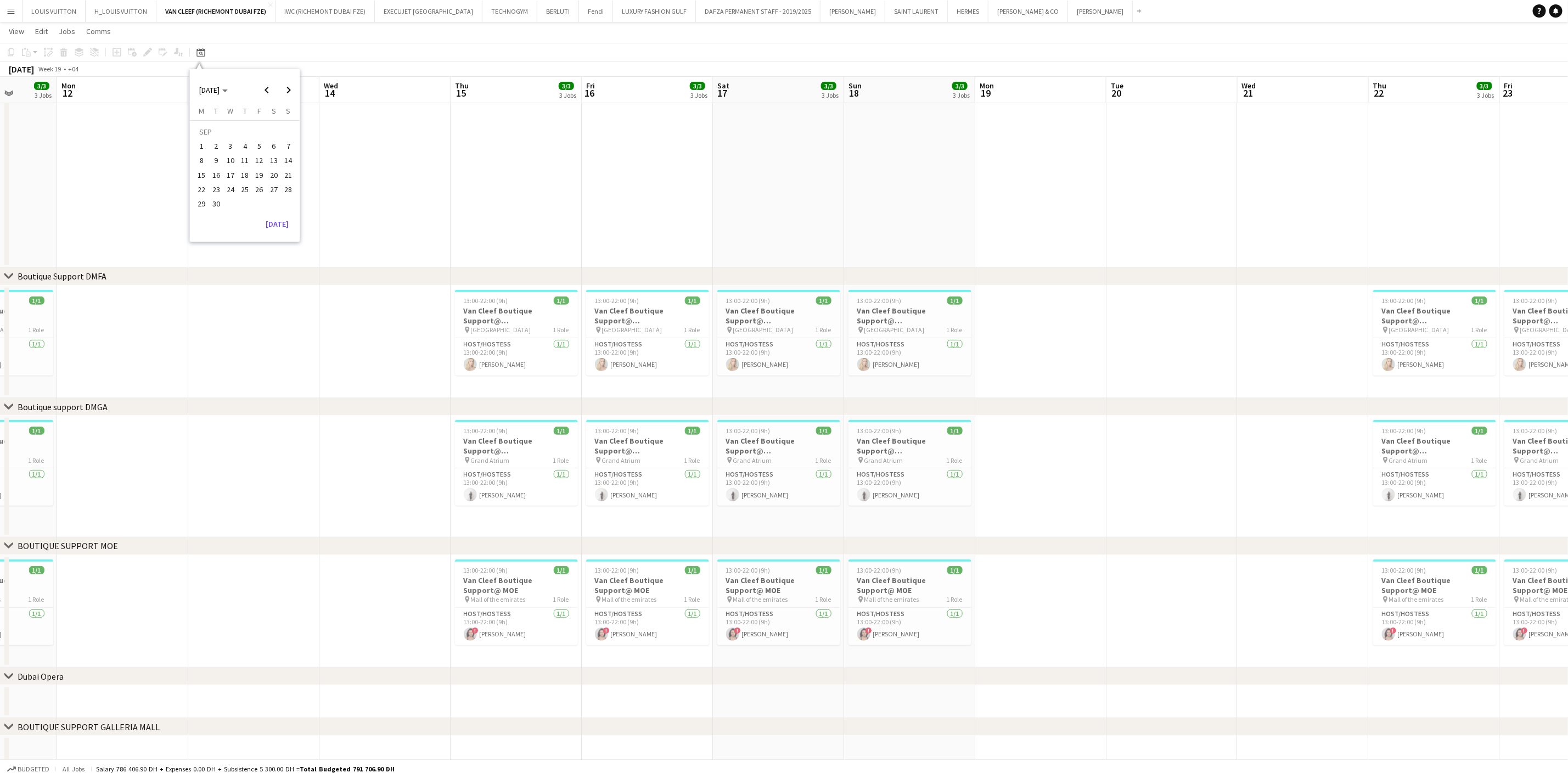
click at [234, 149] on span "3" at bounding box center [230, 146] width 13 height 13
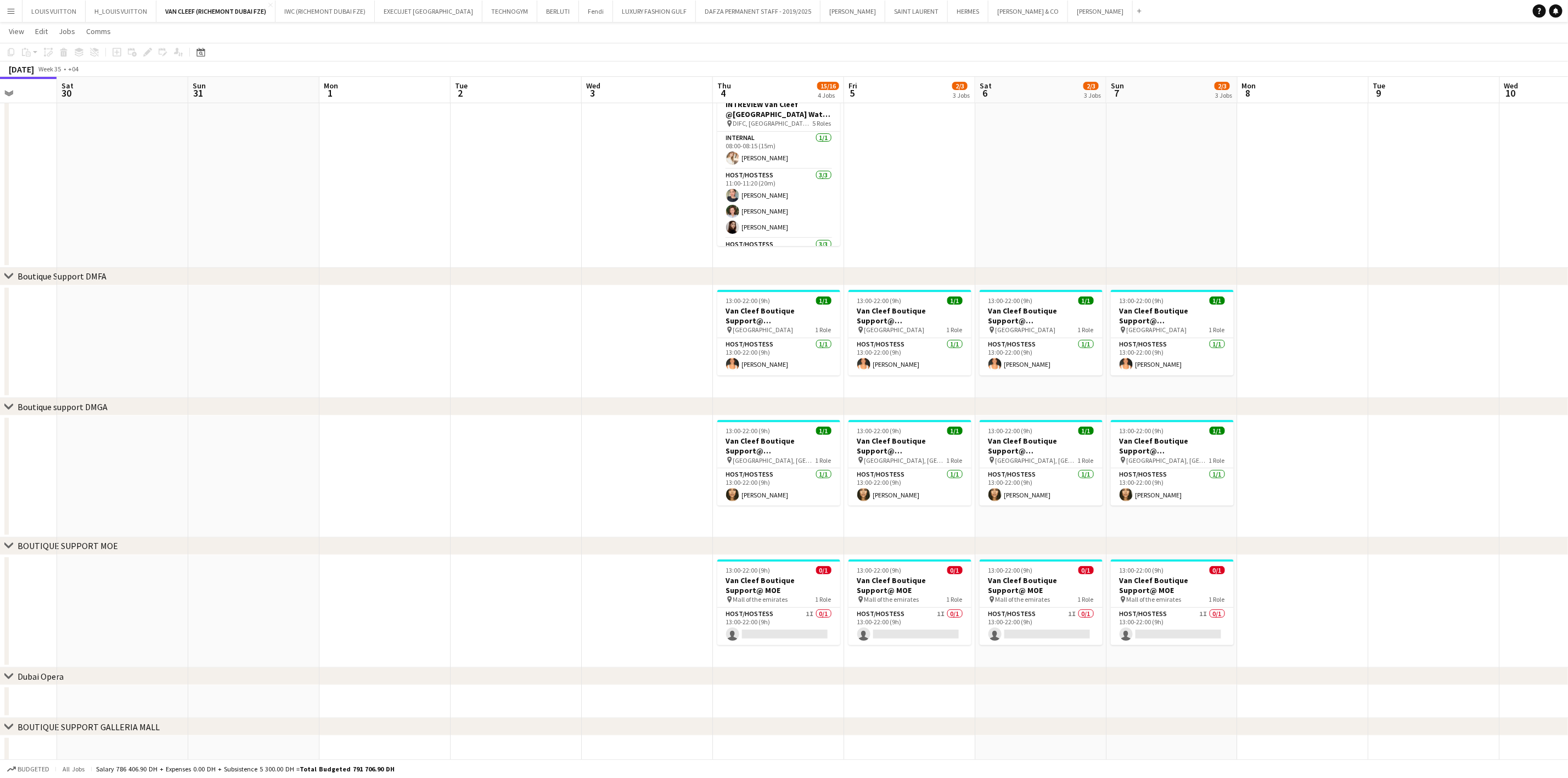
scroll to position [0, 378]
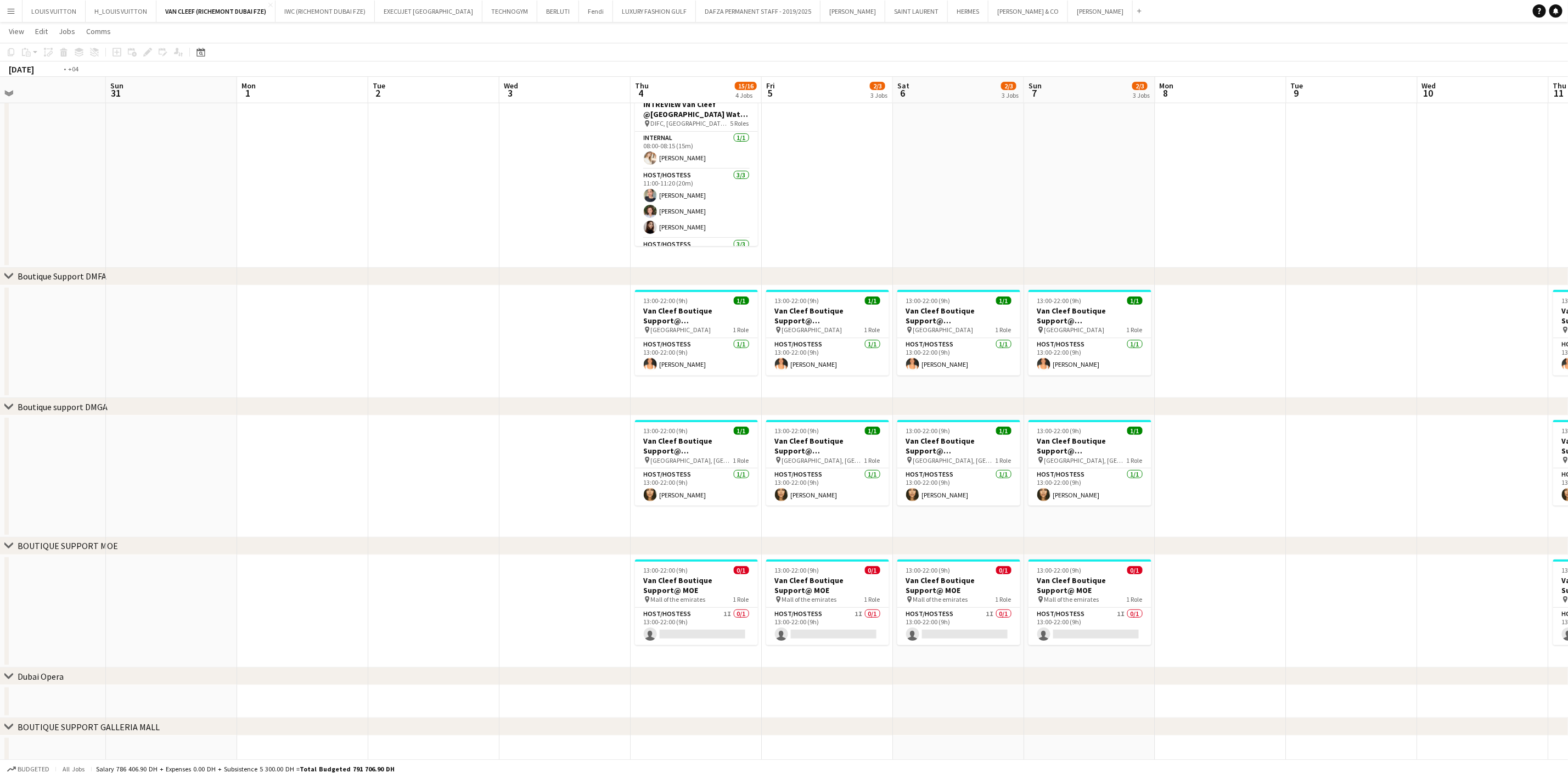
drag, startPoint x: 1222, startPoint y: 477, endPoint x: 524, endPoint y: 473, distance: 698.0
click at [524, 473] on app-calendar-viewport "Wed 27 Thu 28 Fri 29 Sat 30 Sun 31 Mon 1 Tue 2 Wed 3 Thu 4 15/16 4 Jobs Fri 5 2…" at bounding box center [784, 318] width 1568 height 901
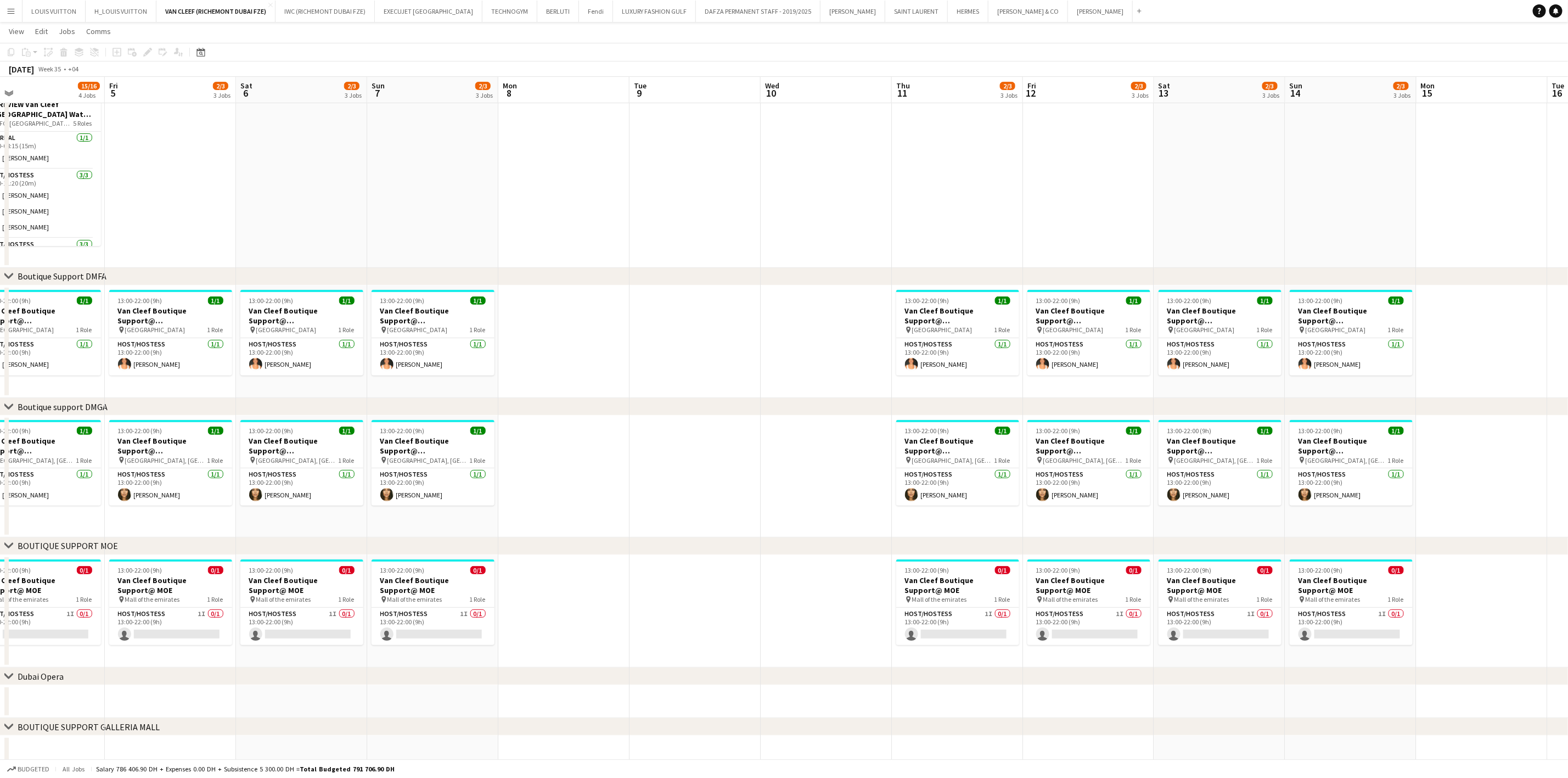
click at [370, 479] on app-calendar-viewport "Mon 1 Tue 2 Wed 3 Thu 4 15/16 4 Jobs Fri 5 2/3 3 Jobs Sat 6 2/3 3 Jobs Sun 7 2/…" at bounding box center [784, 318] width 1568 height 901
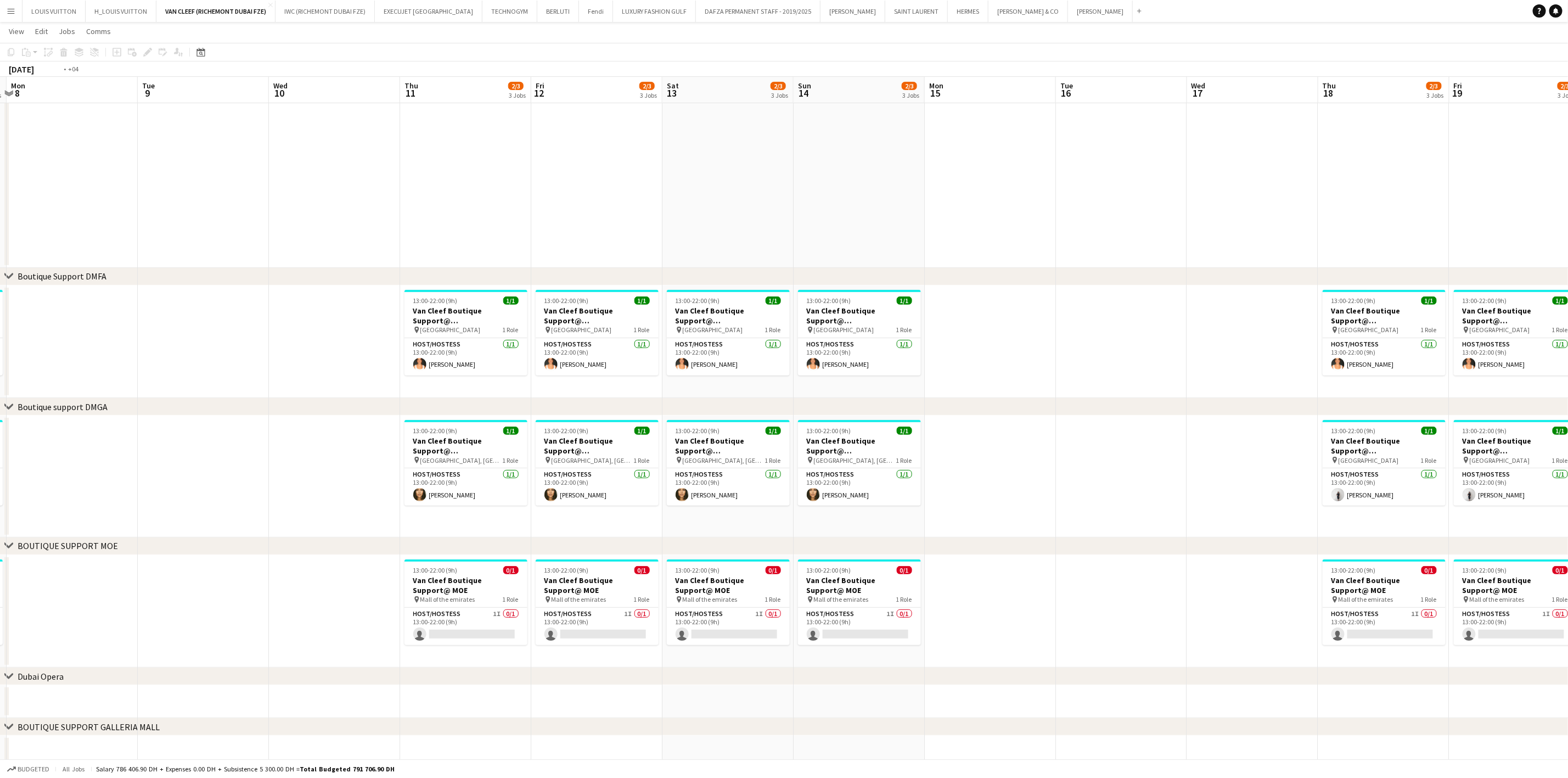
click at [609, 474] on app-calendar-viewport "Fri 5 2/3 3 Jobs Sat 6 2/3 3 Jobs Sun 7 2/3 3 Jobs Mon 8 Tue 9 Wed 10 Thu 11 2/…" at bounding box center [784, 318] width 1568 height 901
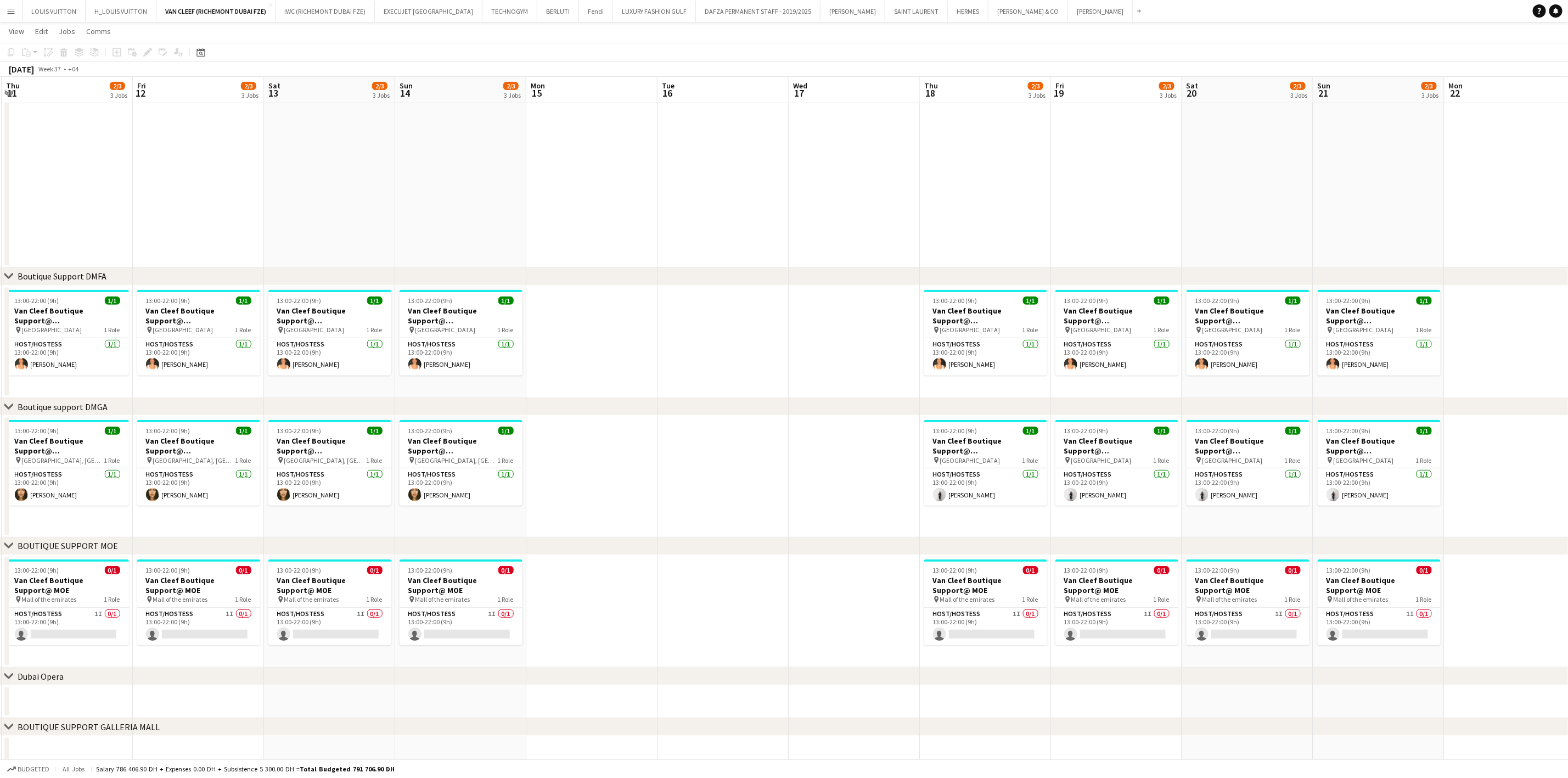
scroll to position [0, 353]
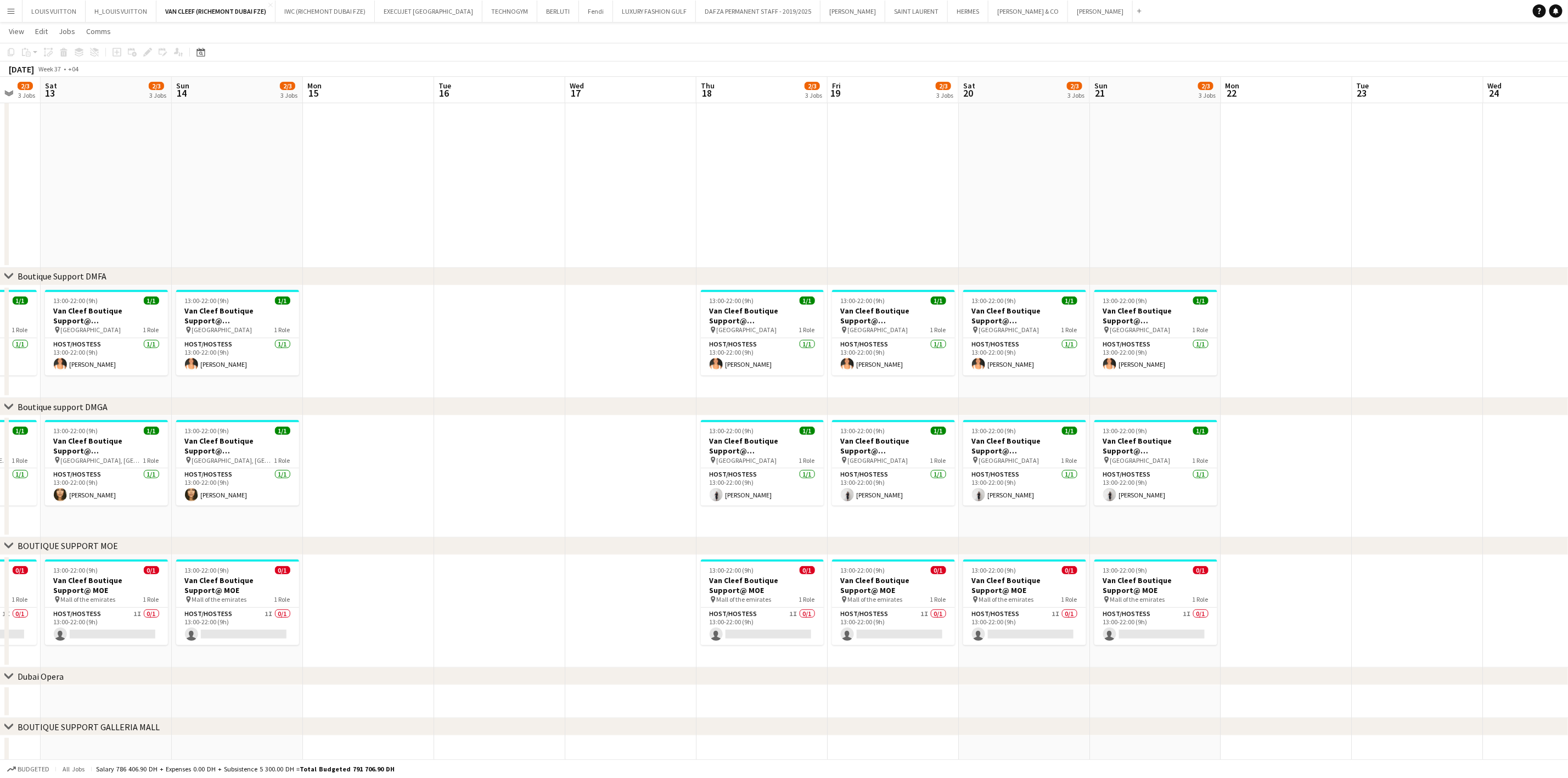
drag, startPoint x: 912, startPoint y: 470, endPoint x: 688, endPoint y: 476, distance: 224.1
click at [688, 476] on app-calendar-viewport "Wed 10 Thu 11 2/3 3 Jobs Fri 12 2/3 3 Jobs Sat 13 2/3 3 Jobs Sun 14 2/3 3 Jobs …" at bounding box center [784, 318] width 1568 height 901
click at [767, 434] on div "13:00-22:00 (9h) 1/1" at bounding box center [762, 431] width 123 height 9
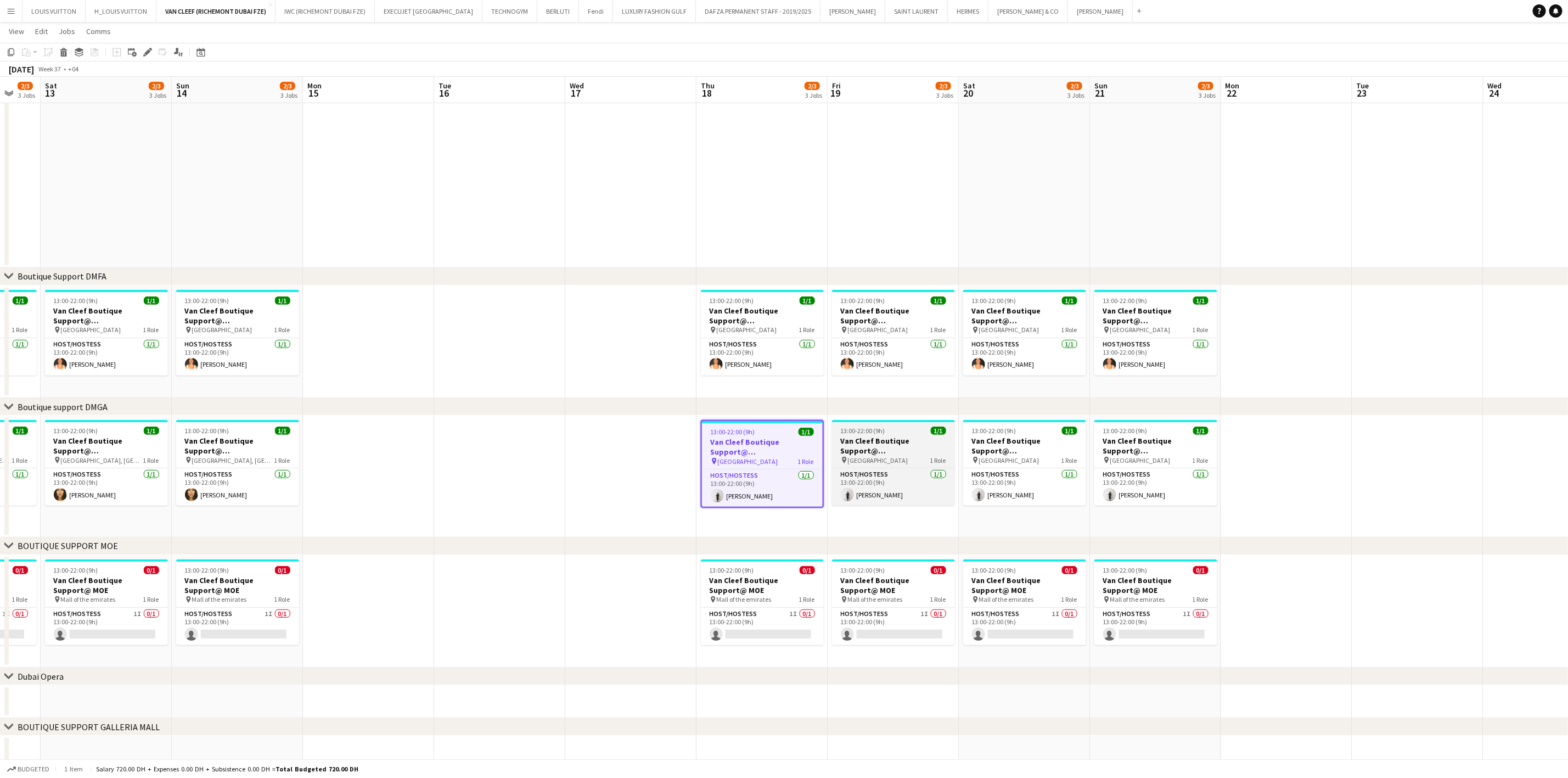
click at [886, 440] on h3 "Van Cleef Boutique Support@ [GEOGRAPHIC_DATA]" at bounding box center [893, 446] width 123 height 20
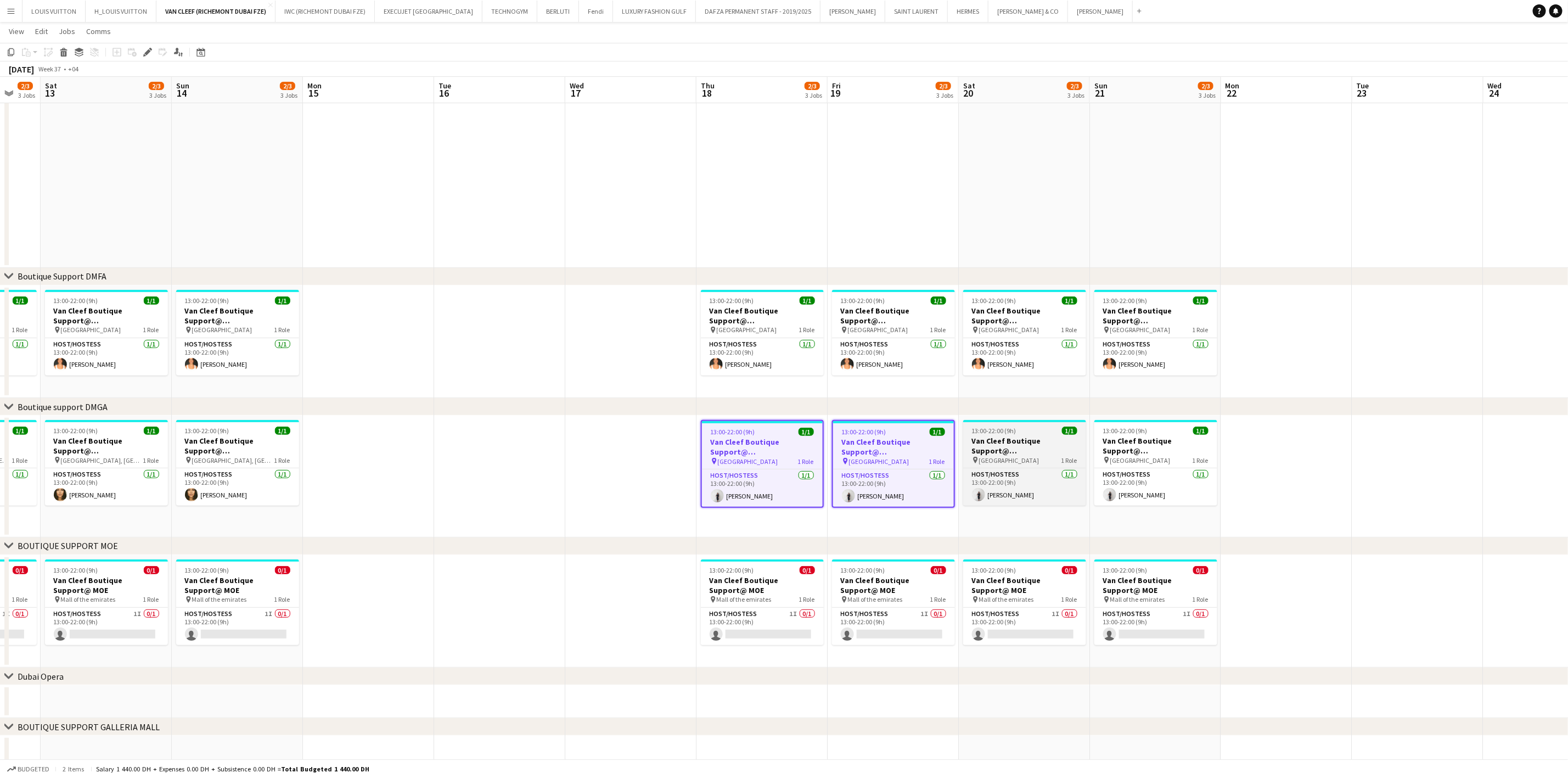
click at [1032, 444] on h3 "Van Cleef Boutique Support@ [GEOGRAPHIC_DATA]" at bounding box center [1024, 446] width 123 height 20
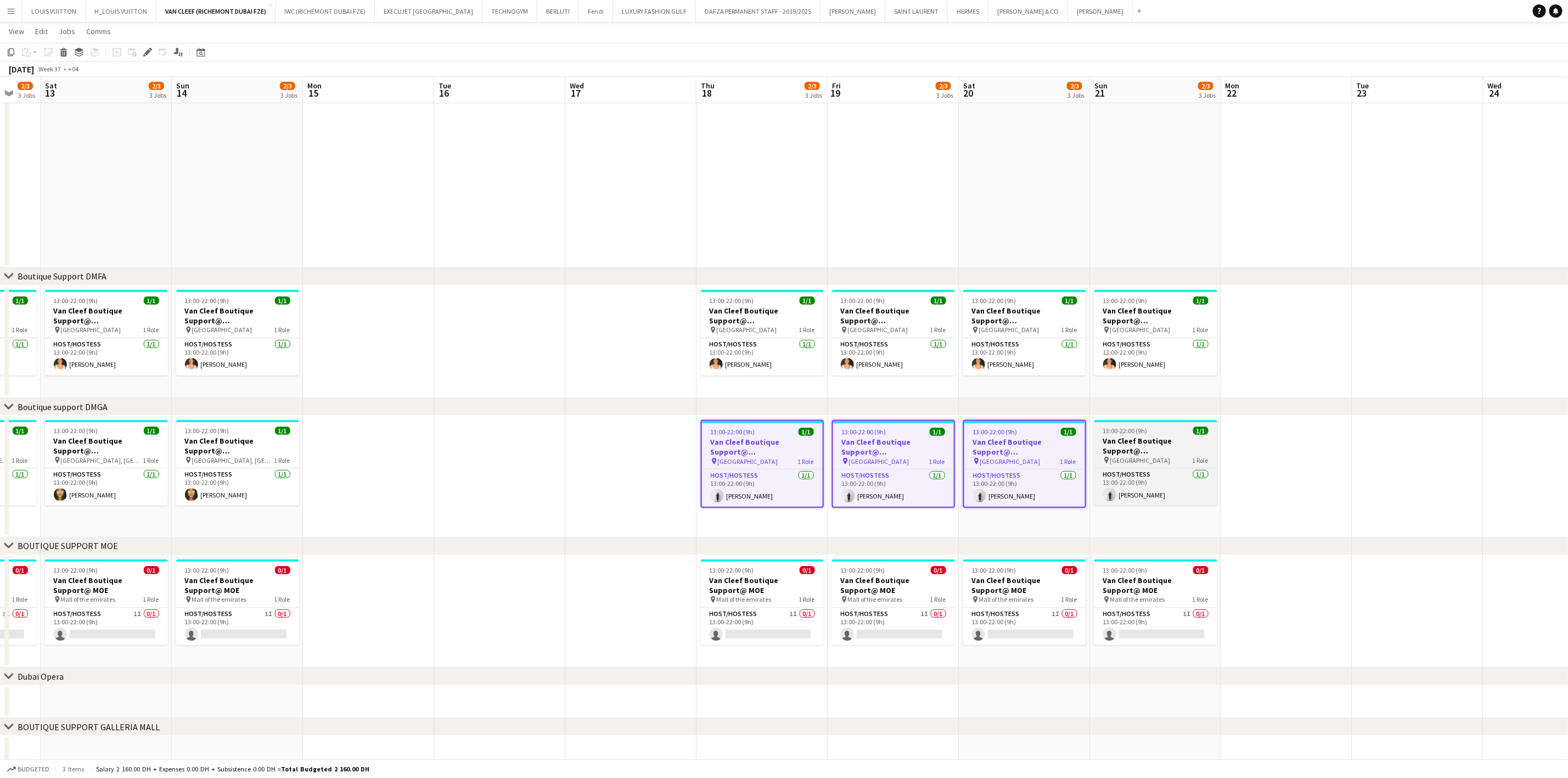
click at [1145, 437] on h3 "Van Cleef Boutique Support@ [GEOGRAPHIC_DATA]" at bounding box center [1156, 446] width 123 height 20
click at [61, 51] on icon at bounding box center [64, 54] width 6 height 6
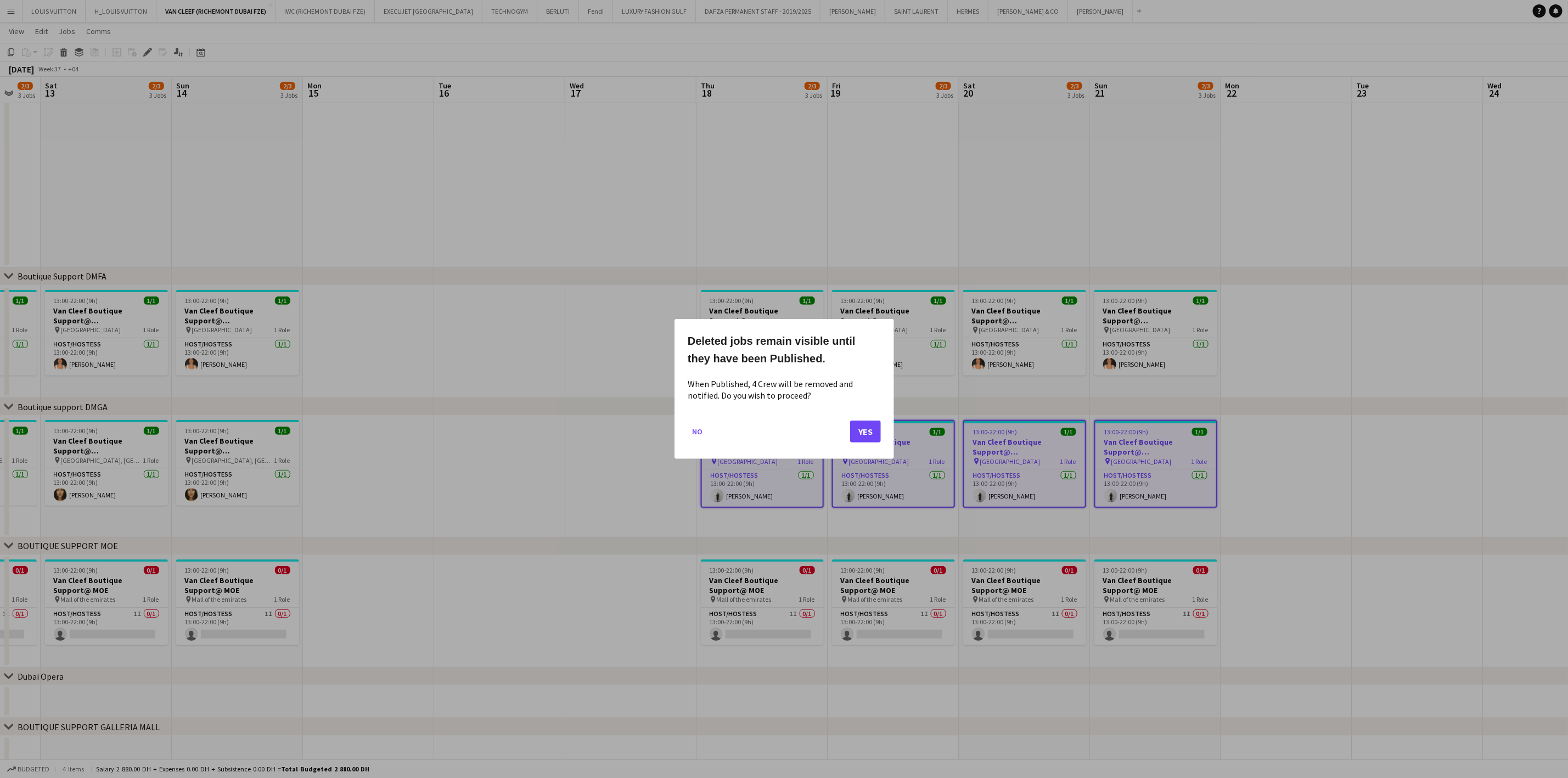
scroll to position [0, 0]
click at [861, 428] on button "Yes" at bounding box center [865, 431] width 31 height 22
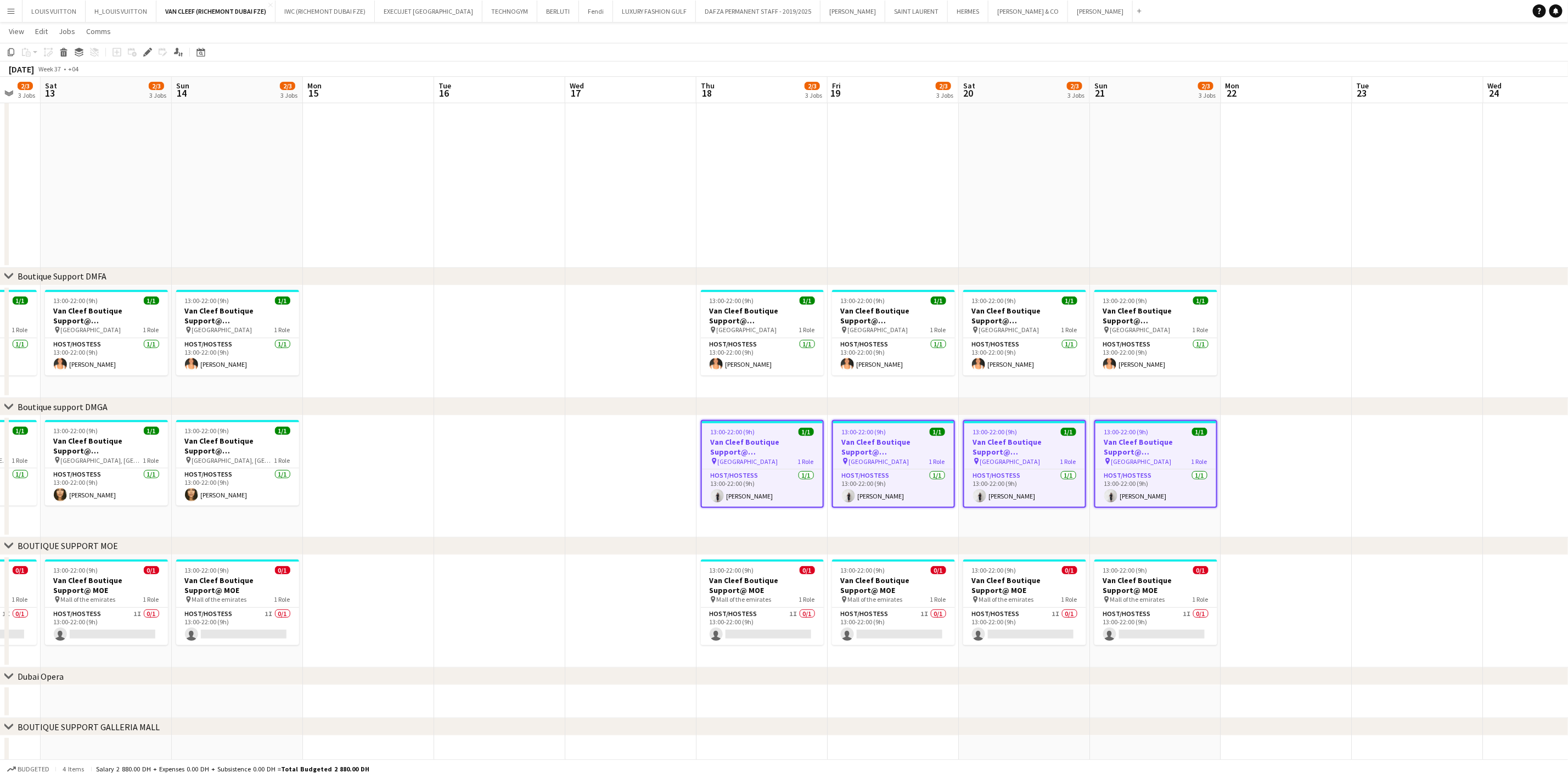
scroll to position [175, 0]
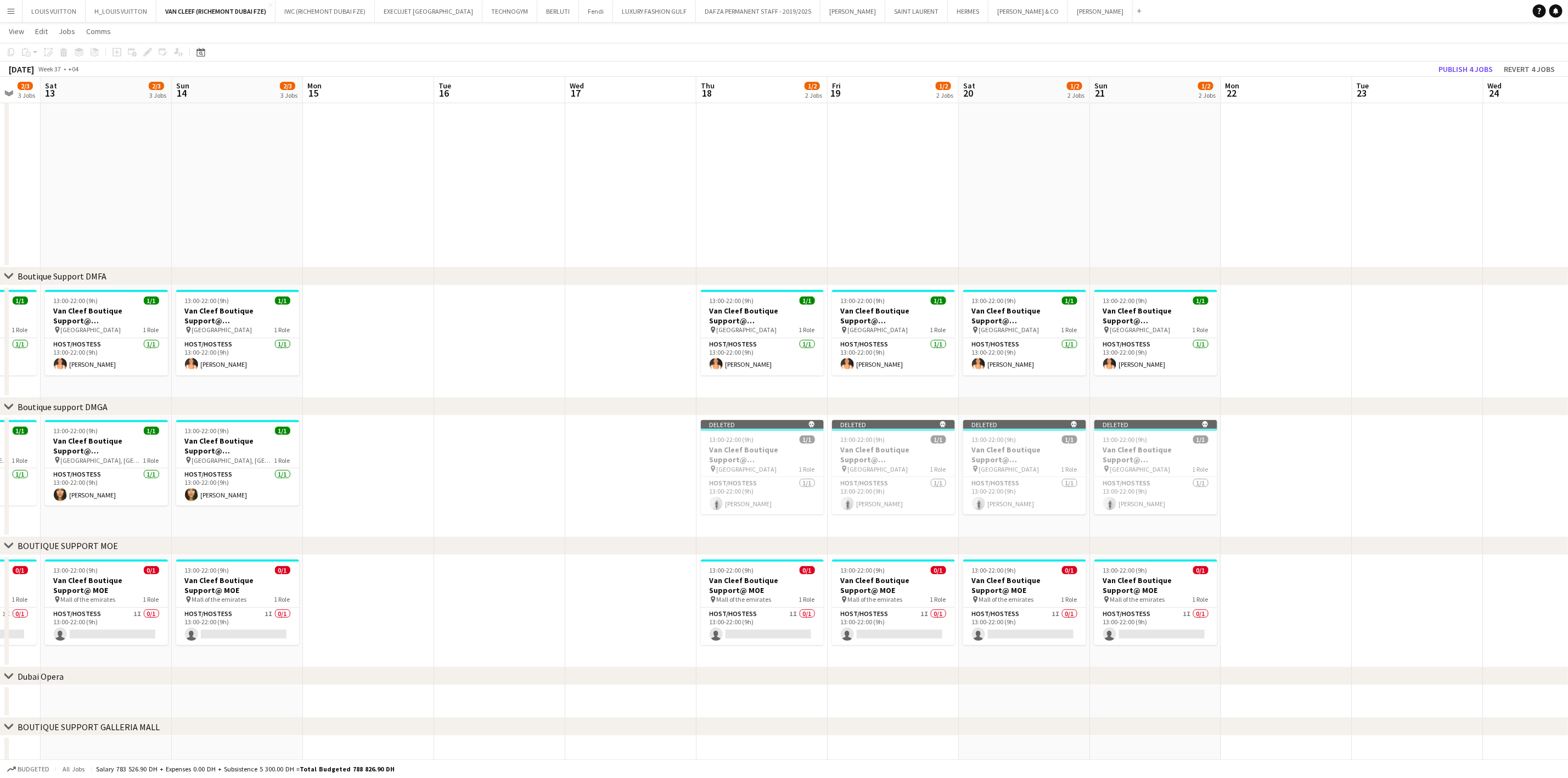
click at [1453, 60] on app-toolbar "Copy Paste Paste Ctrl+V Paste with crew Ctrl+Shift+V Paste linked Job [GEOGRAPH…" at bounding box center [784, 52] width 1568 height 19
click at [1460, 66] on button "Publish 4 jobs" at bounding box center [1465, 69] width 63 height 14
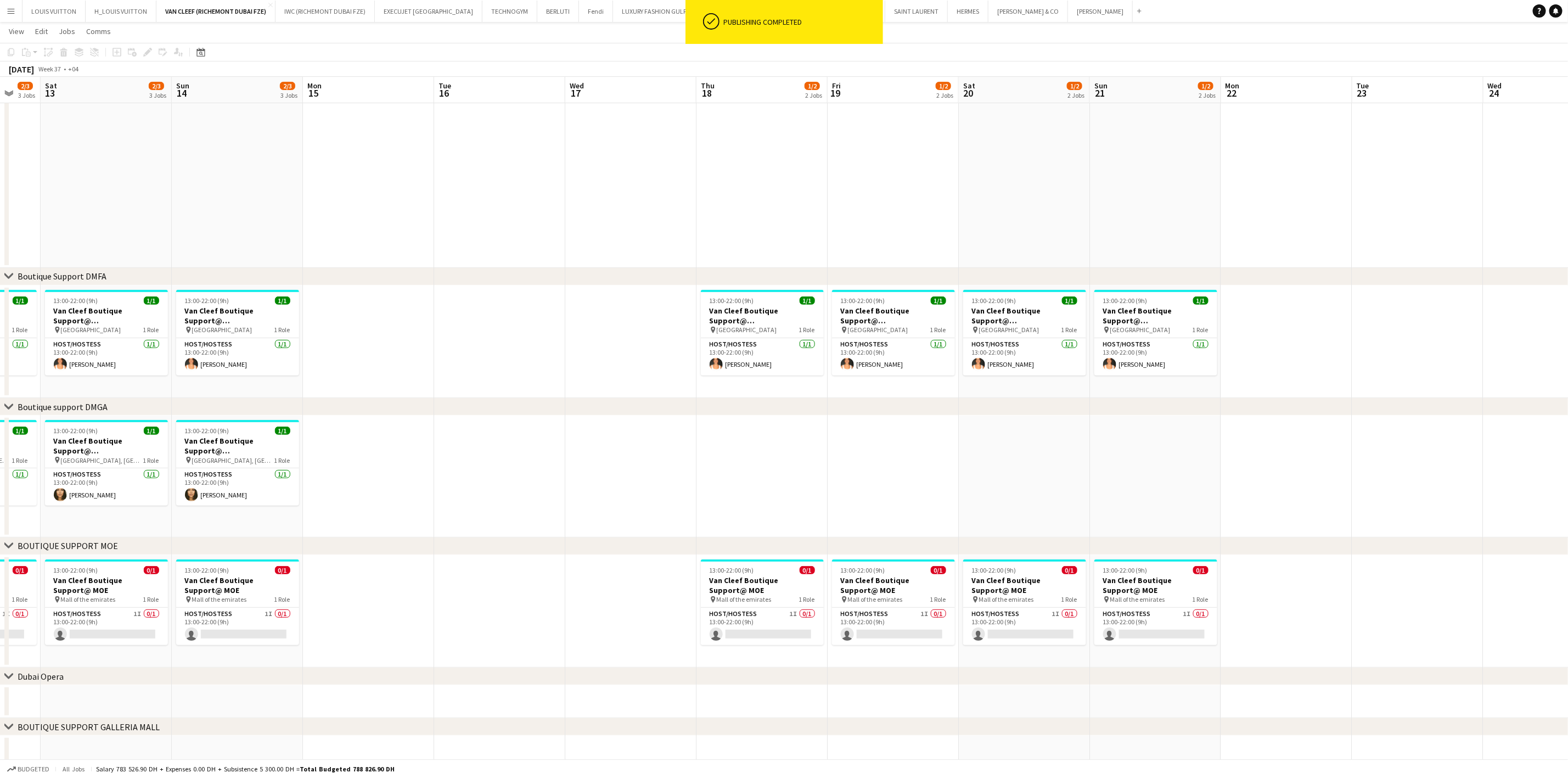
click at [738, 448] on app-date-cell at bounding box center [762, 476] width 131 height 122
click at [25, 46] on div "Paste" at bounding box center [26, 52] width 13 height 13
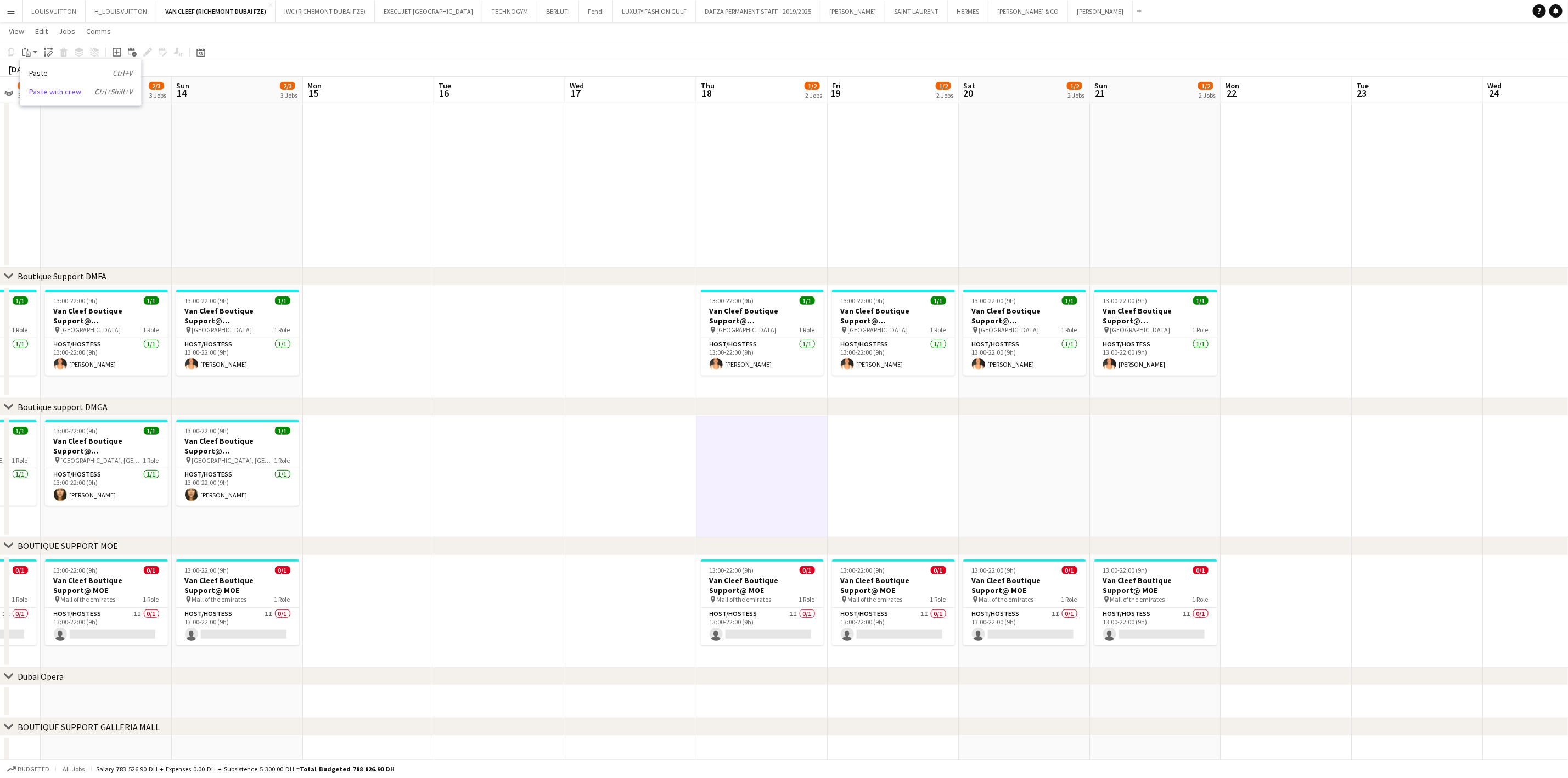
click at [48, 94] on link "Paste with crew Ctrl+Shift+V" at bounding box center [81, 92] width 103 height 10
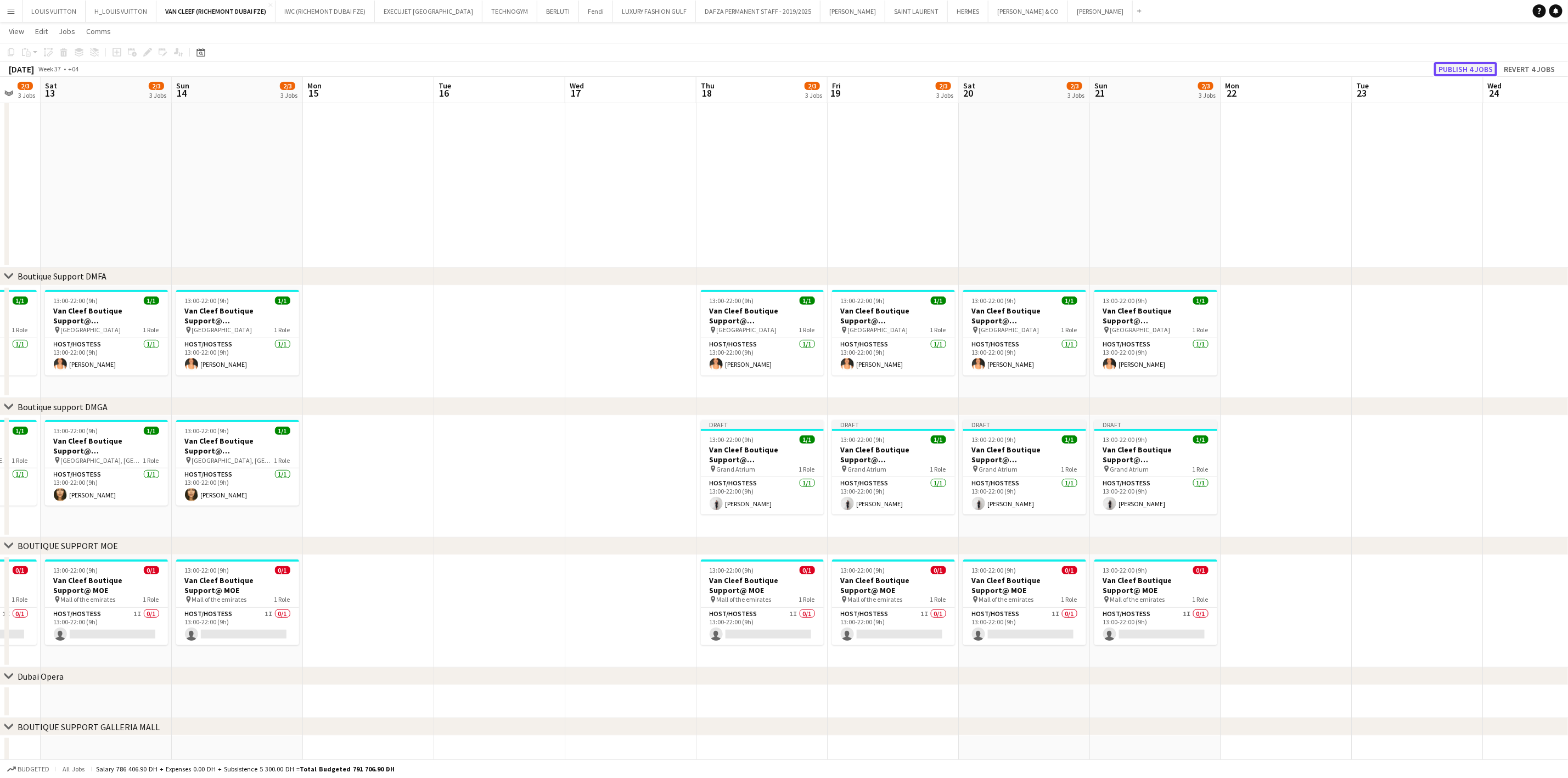
click at [1455, 68] on button "Publish 4 jobs" at bounding box center [1465, 69] width 63 height 14
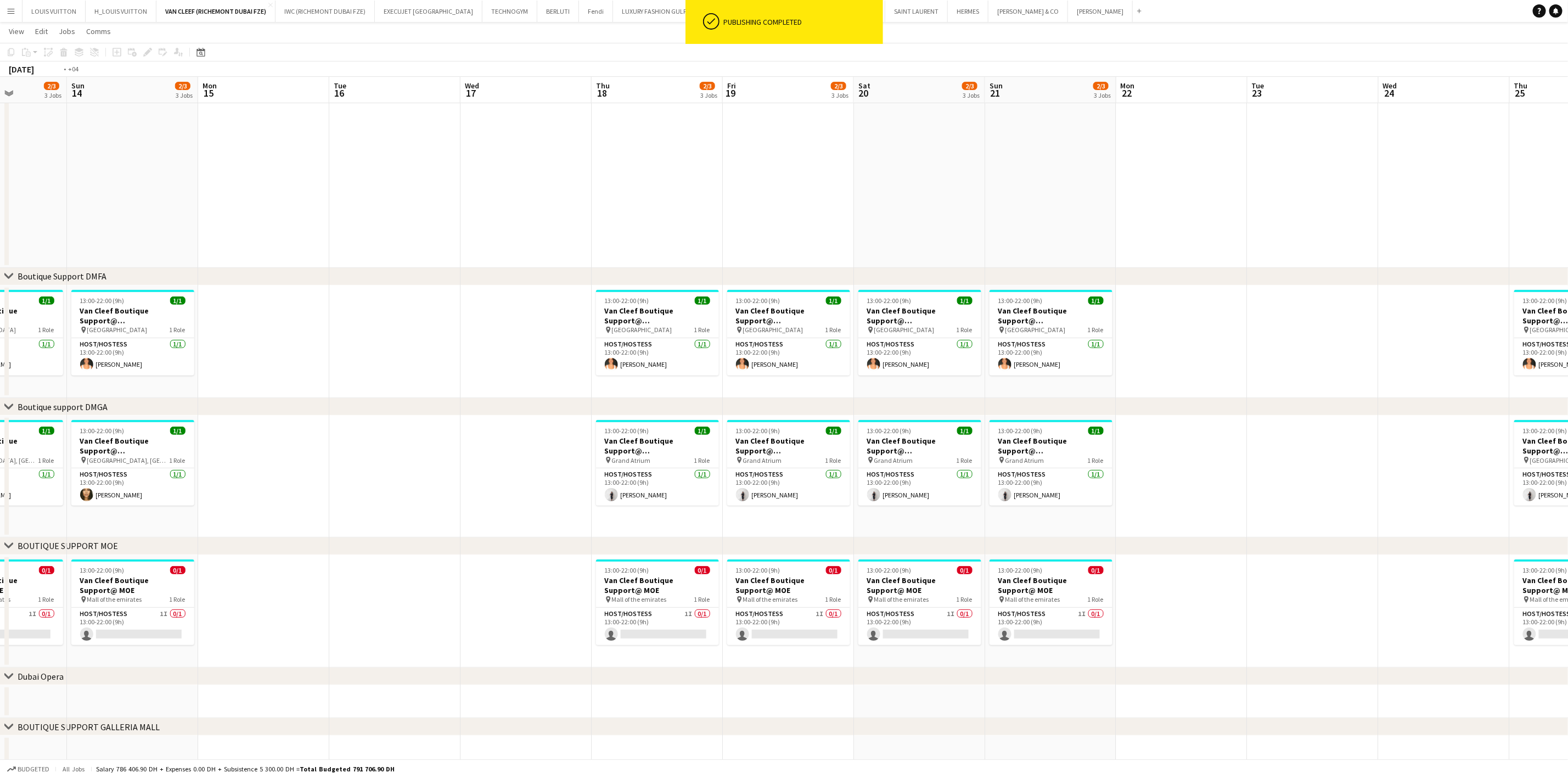
drag, startPoint x: 1168, startPoint y: 465, endPoint x: 731, endPoint y: 460, distance: 437.0
click at [677, 460] on app-calendar-viewport "Wed 10 Thu 11 2/3 3 Jobs Fri 12 2/3 3 Jobs Sat 13 2/3 3 Jobs Sun 14 2/3 3 Jobs …" at bounding box center [784, 318] width 1568 height 901
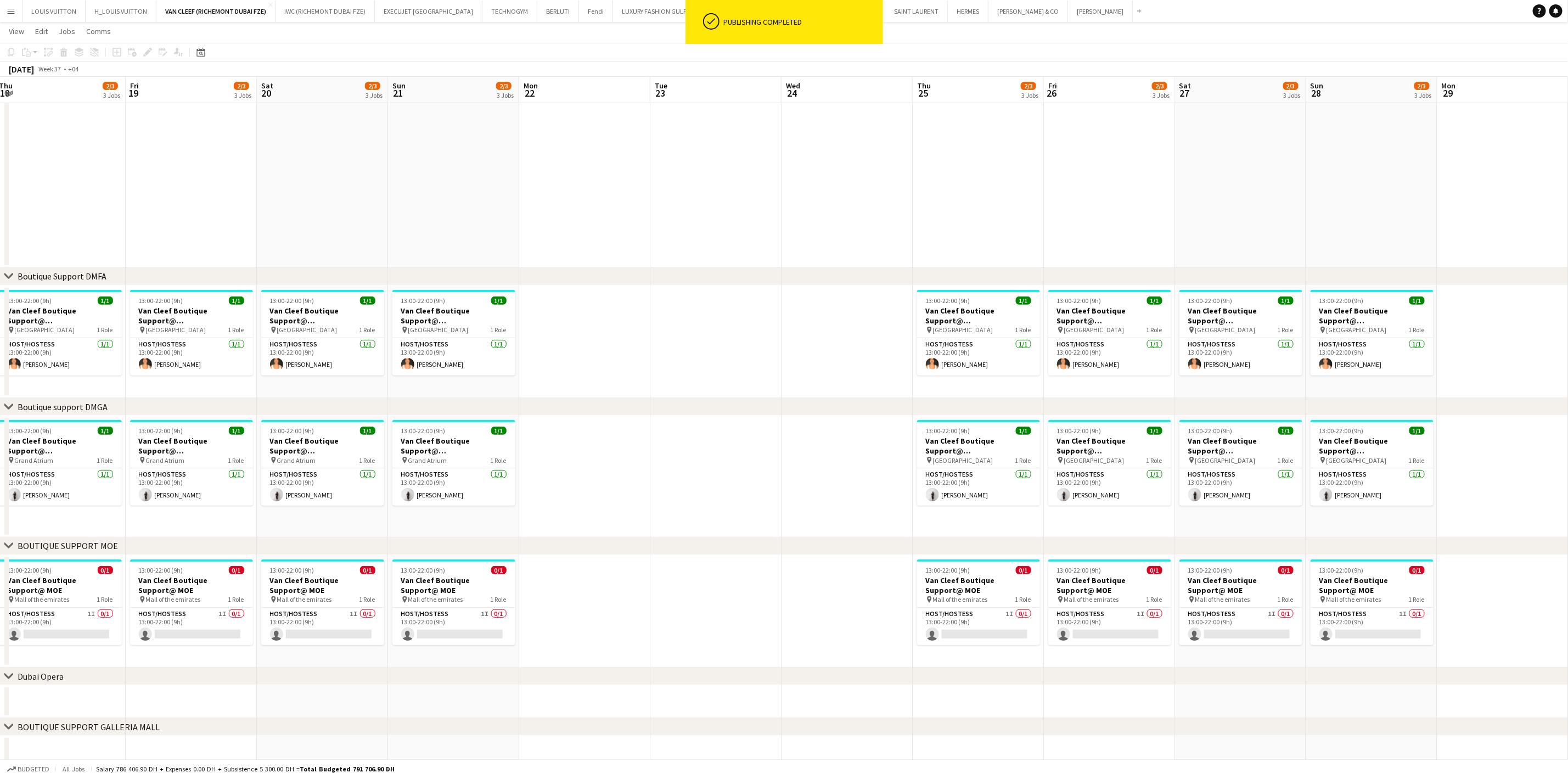
drag, startPoint x: 767, startPoint y: 468, endPoint x: 497, endPoint y: 440, distance: 271.4
click at [487, 447] on app-calendar-viewport "Mon 15 Tue 16 Wed 17 Thu 18 2/3 3 Jobs Fri 19 2/3 3 Jobs Sat 20 2/3 3 Jobs Sun …" at bounding box center [784, 318] width 1568 height 901
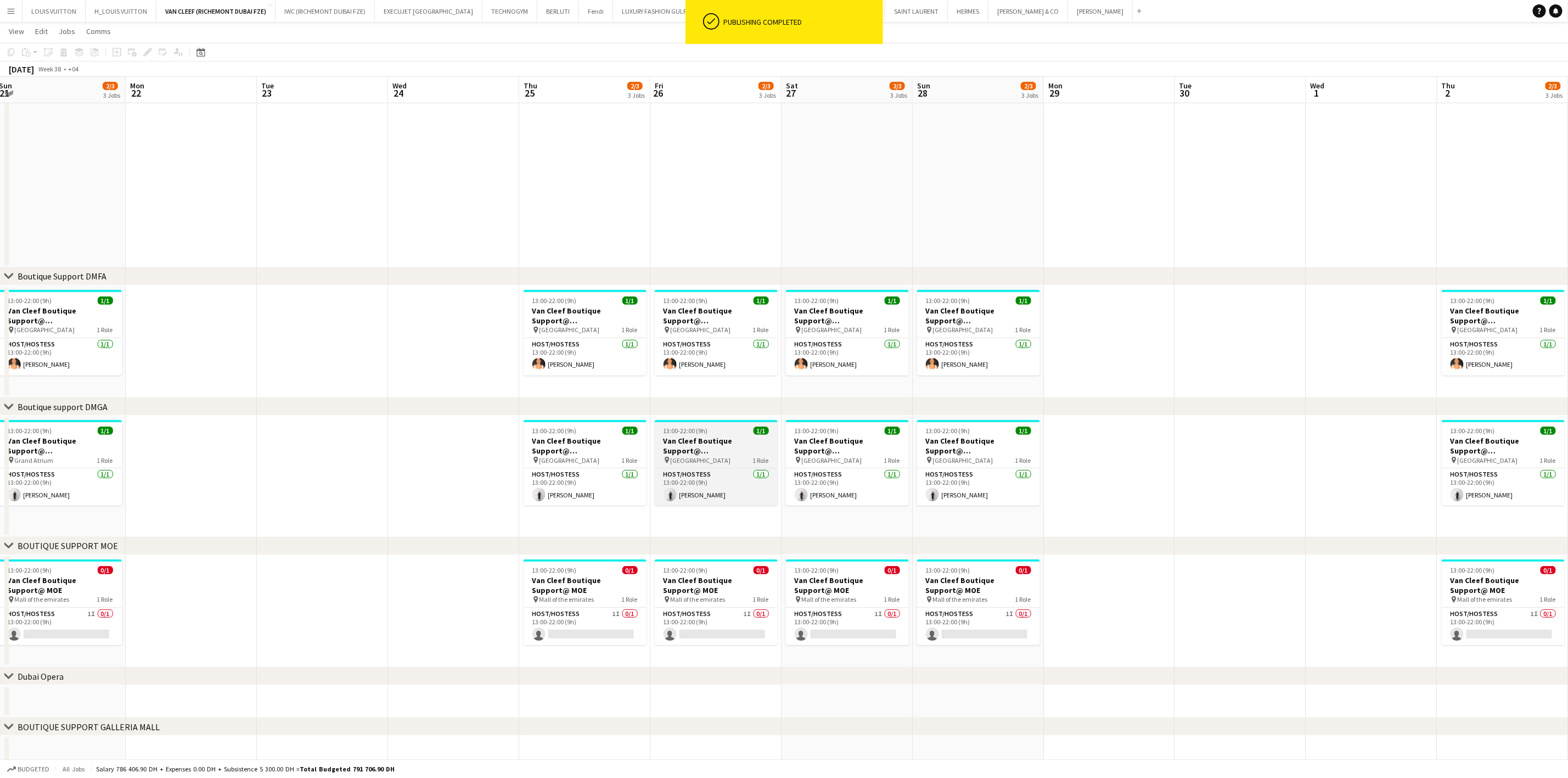
scroll to position [0, 400]
click at [591, 432] on div "13:00-22:00 (9h) 1/1" at bounding box center [583, 431] width 123 height 9
click at [728, 448] on h3 "Van Cleef Boutique Support@ [GEOGRAPHIC_DATA]" at bounding box center [715, 446] width 123 height 20
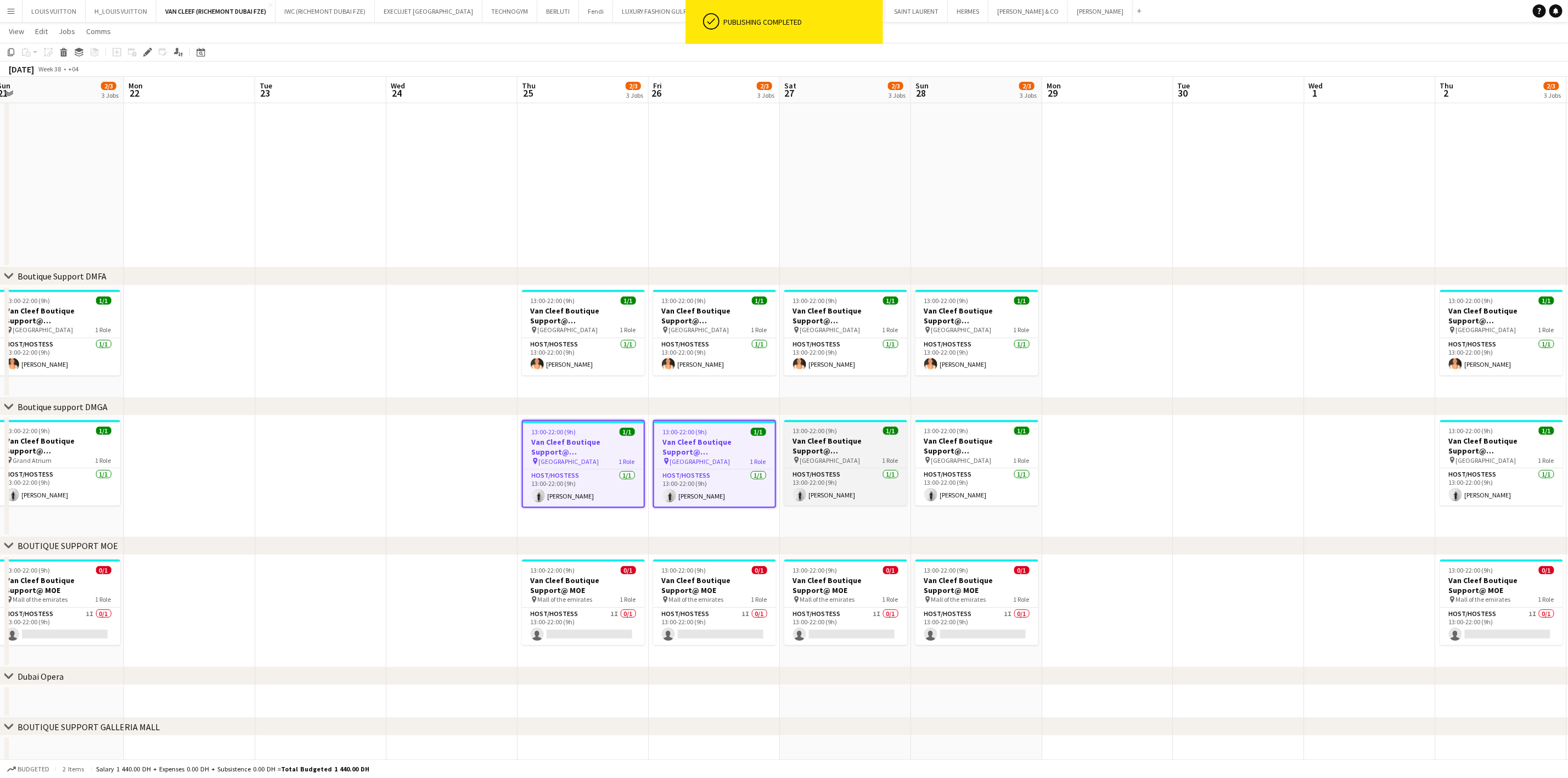
click at [826, 445] on h3 "Van Cleef Boutique Support@ [GEOGRAPHIC_DATA]" at bounding box center [846, 446] width 123 height 20
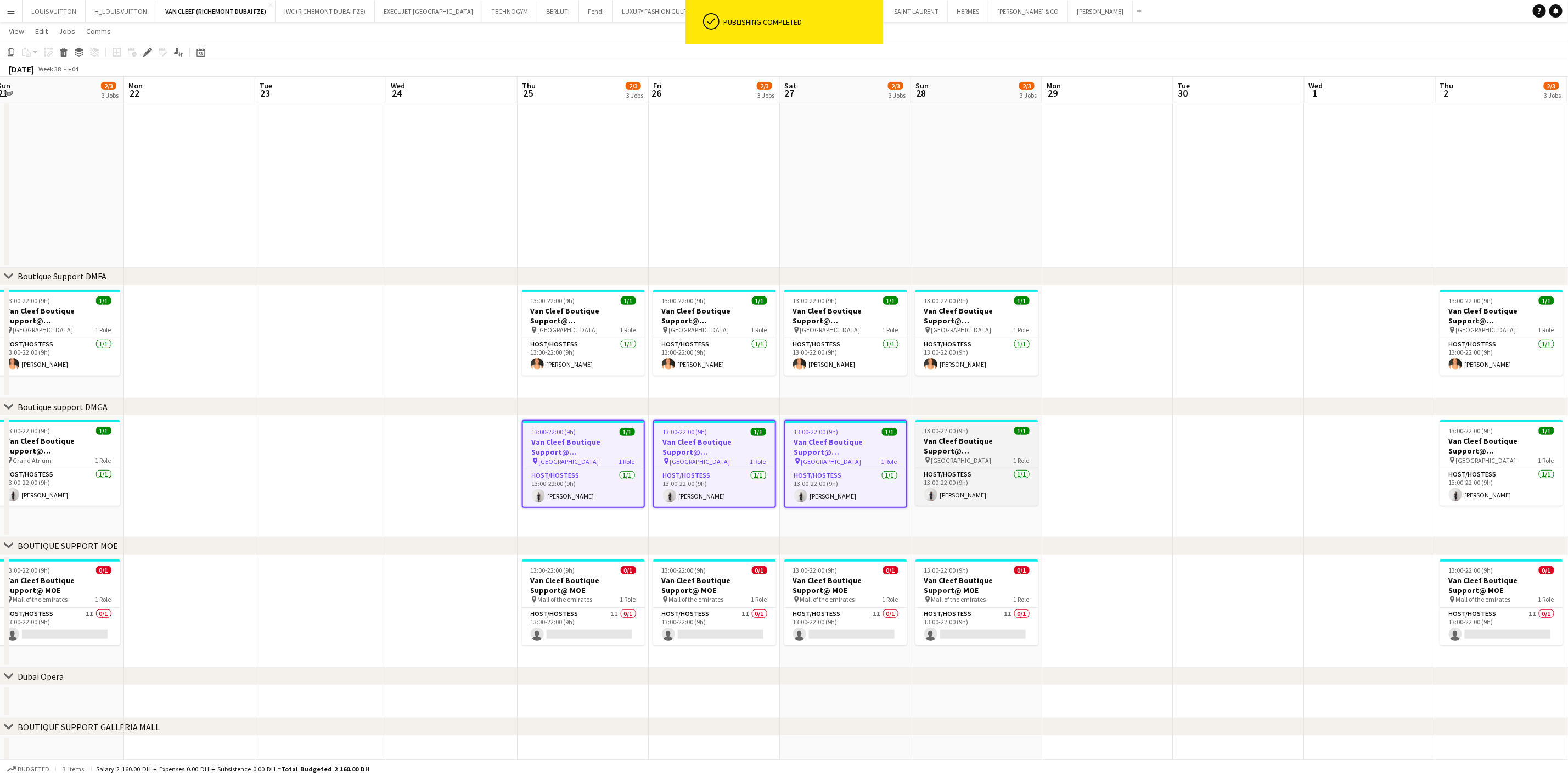
click at [945, 448] on h3 "Van Cleef Boutique Support@ [GEOGRAPHIC_DATA]" at bounding box center [977, 446] width 123 height 20
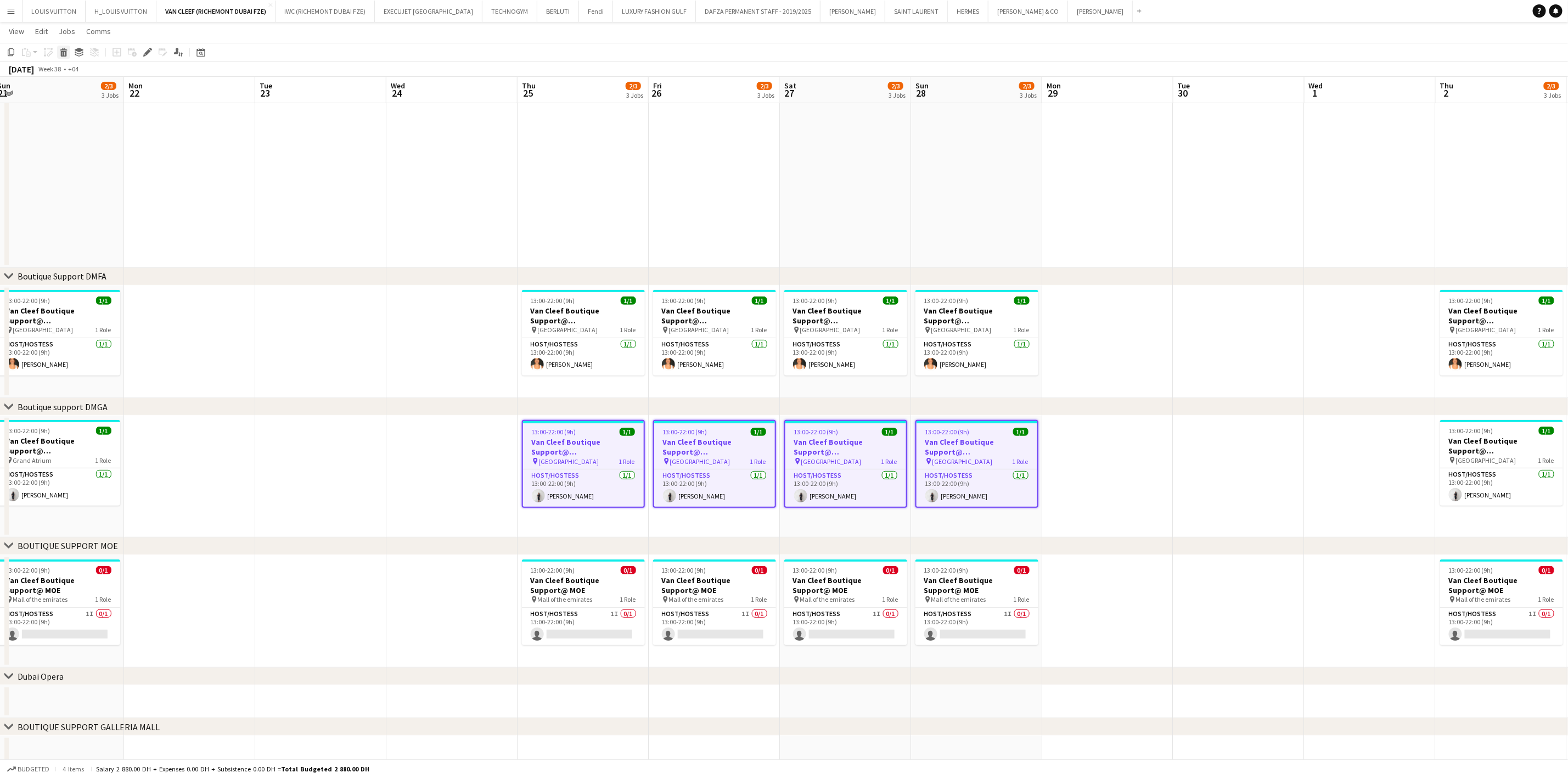
click at [64, 53] on icon at bounding box center [64, 54] width 6 height 6
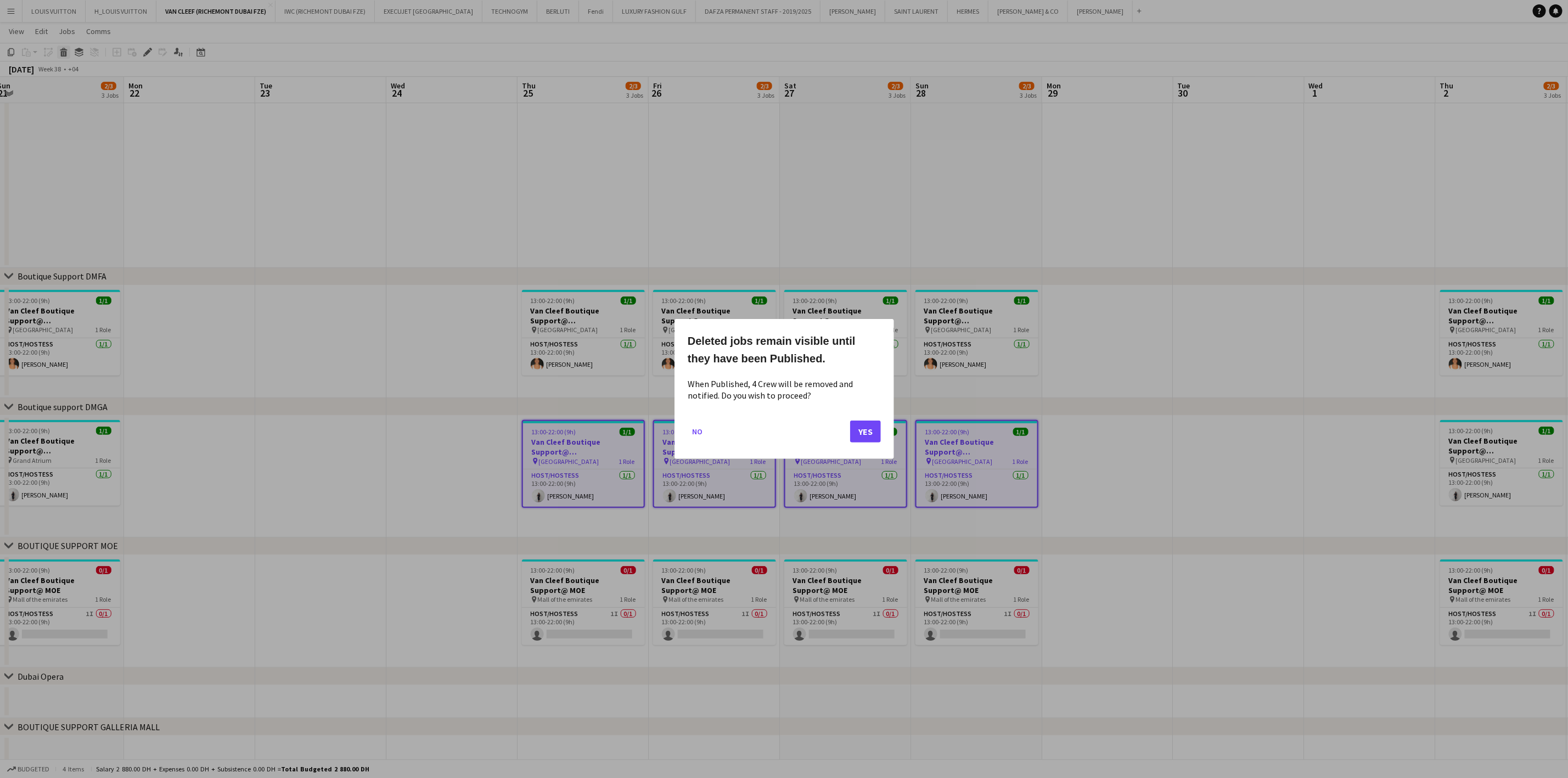
scroll to position [0, 0]
click at [858, 432] on button "Yes" at bounding box center [865, 431] width 31 height 22
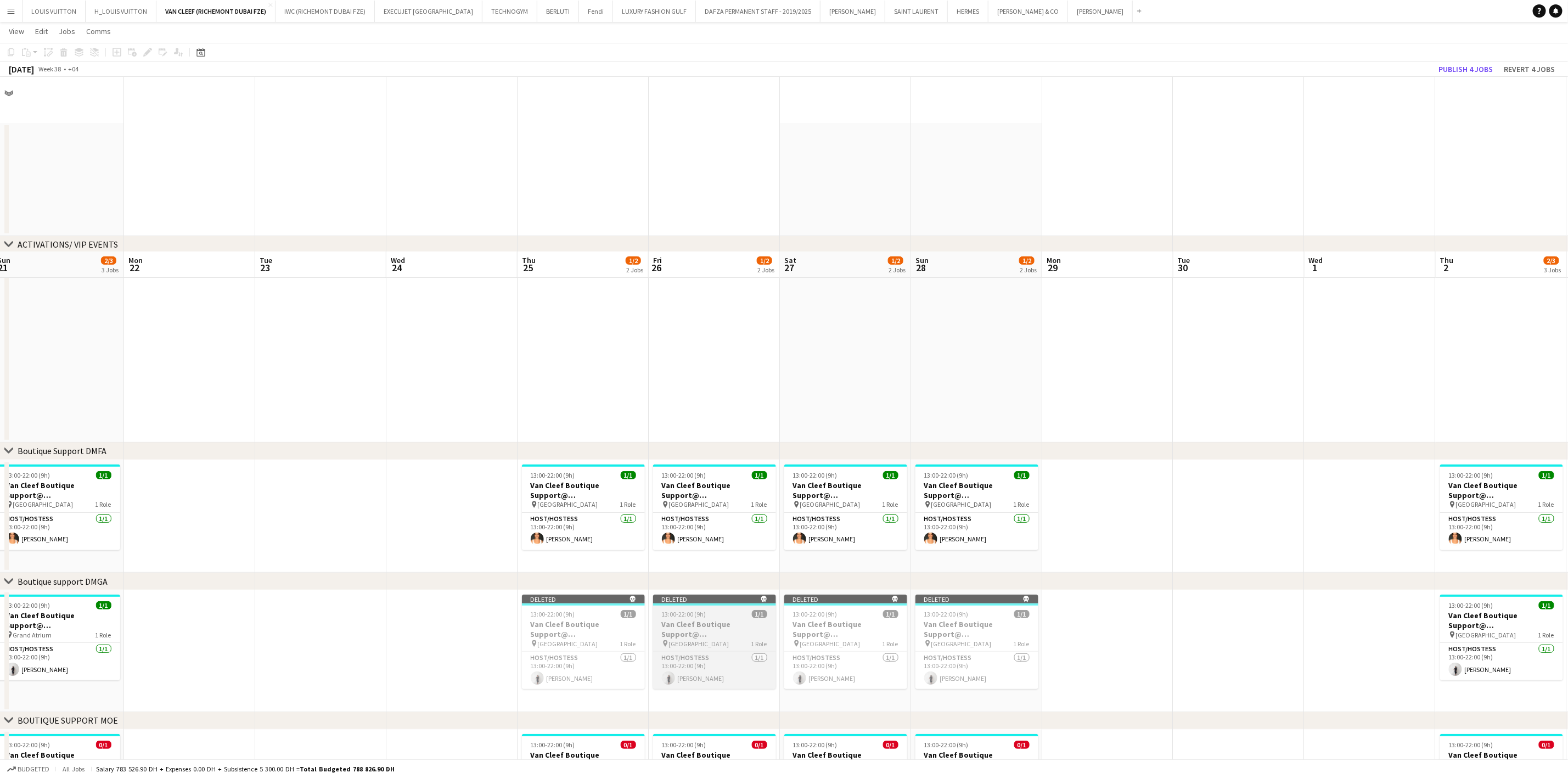
scroll to position [175, 0]
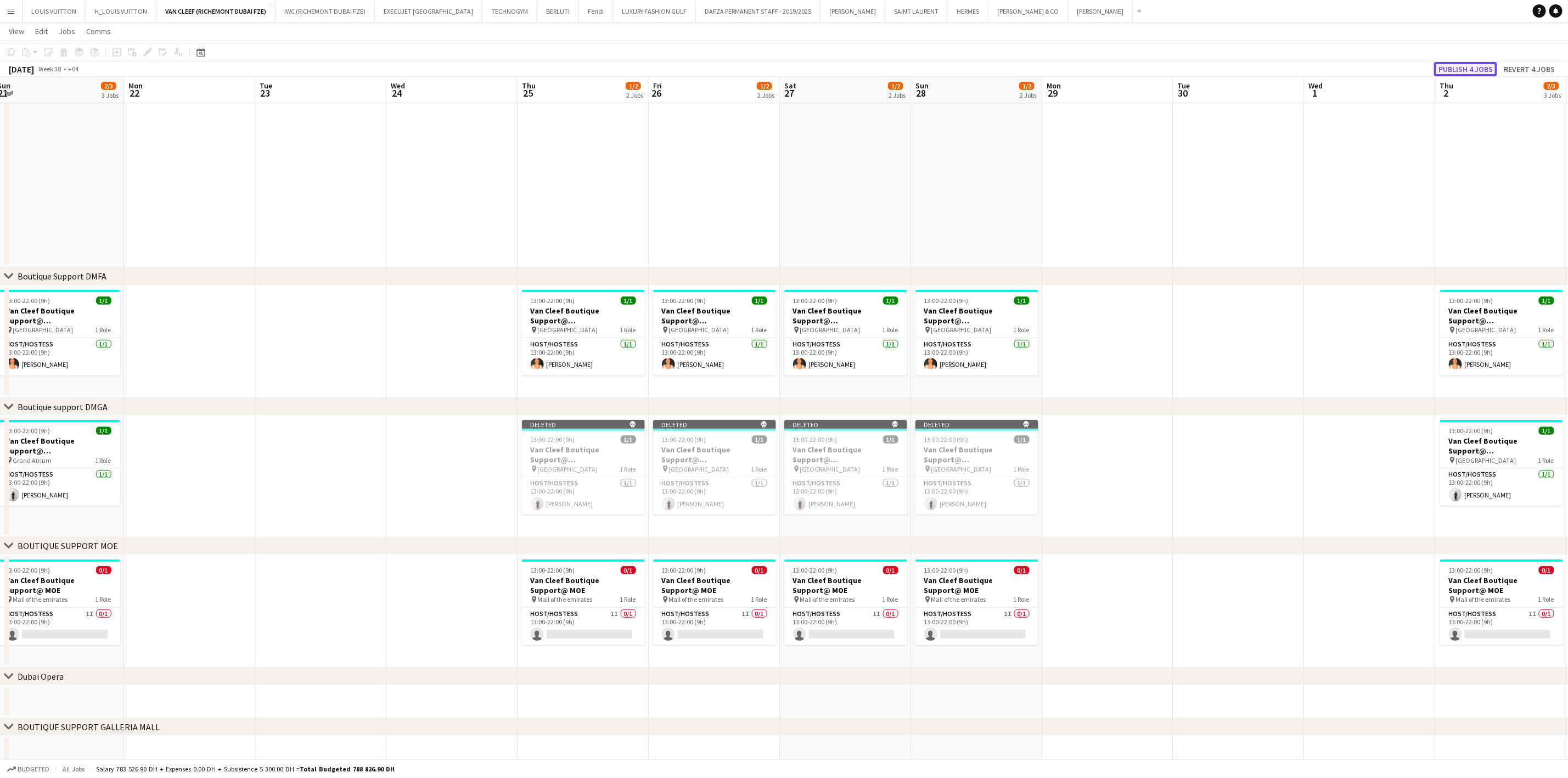
click at [1461, 66] on button "Publish 4 jobs" at bounding box center [1465, 69] width 63 height 14
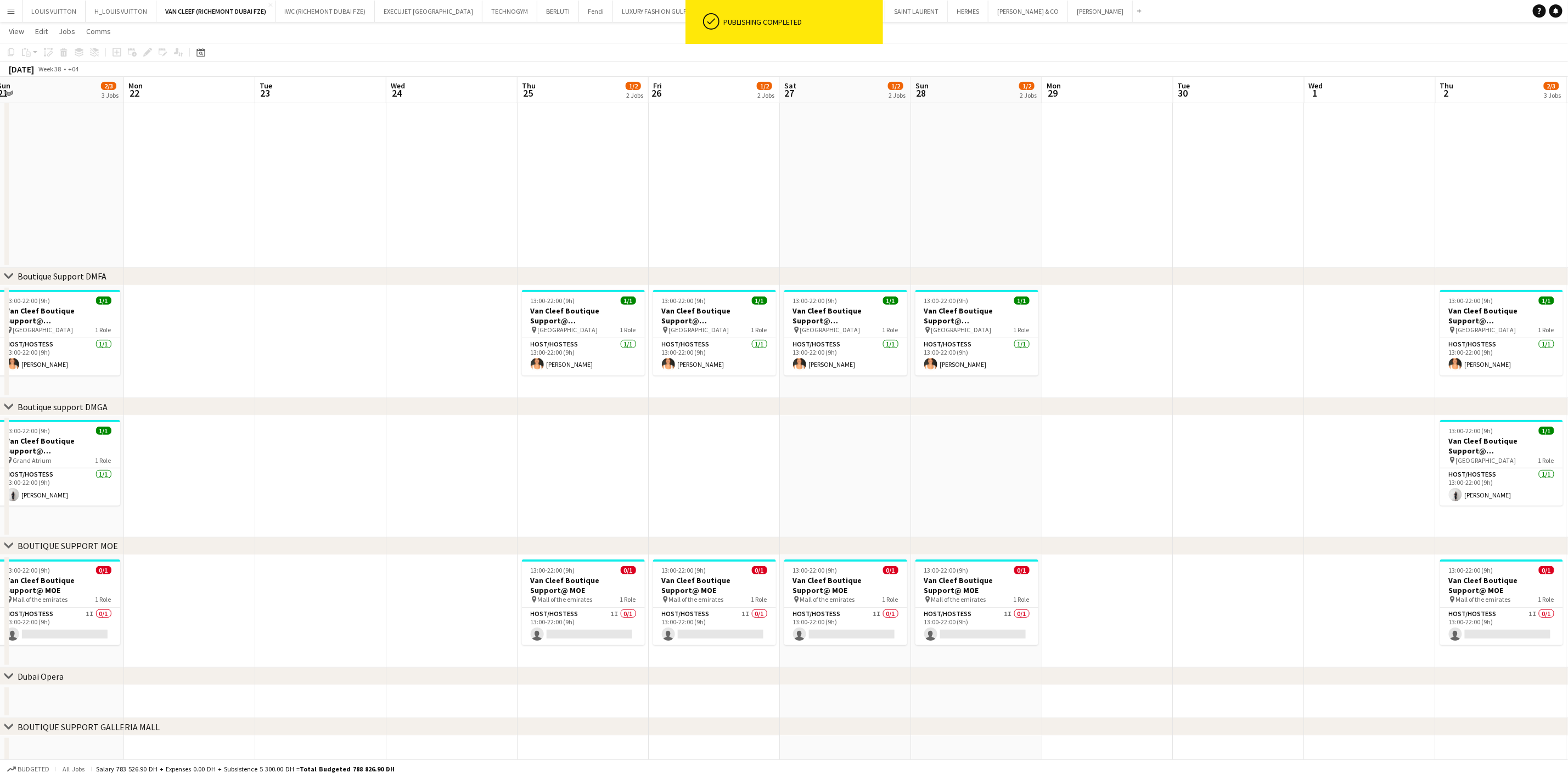
click at [578, 451] on app-date-cell at bounding box center [583, 476] width 131 height 122
click at [670, 438] on app-date-cell at bounding box center [715, 476] width 131 height 122
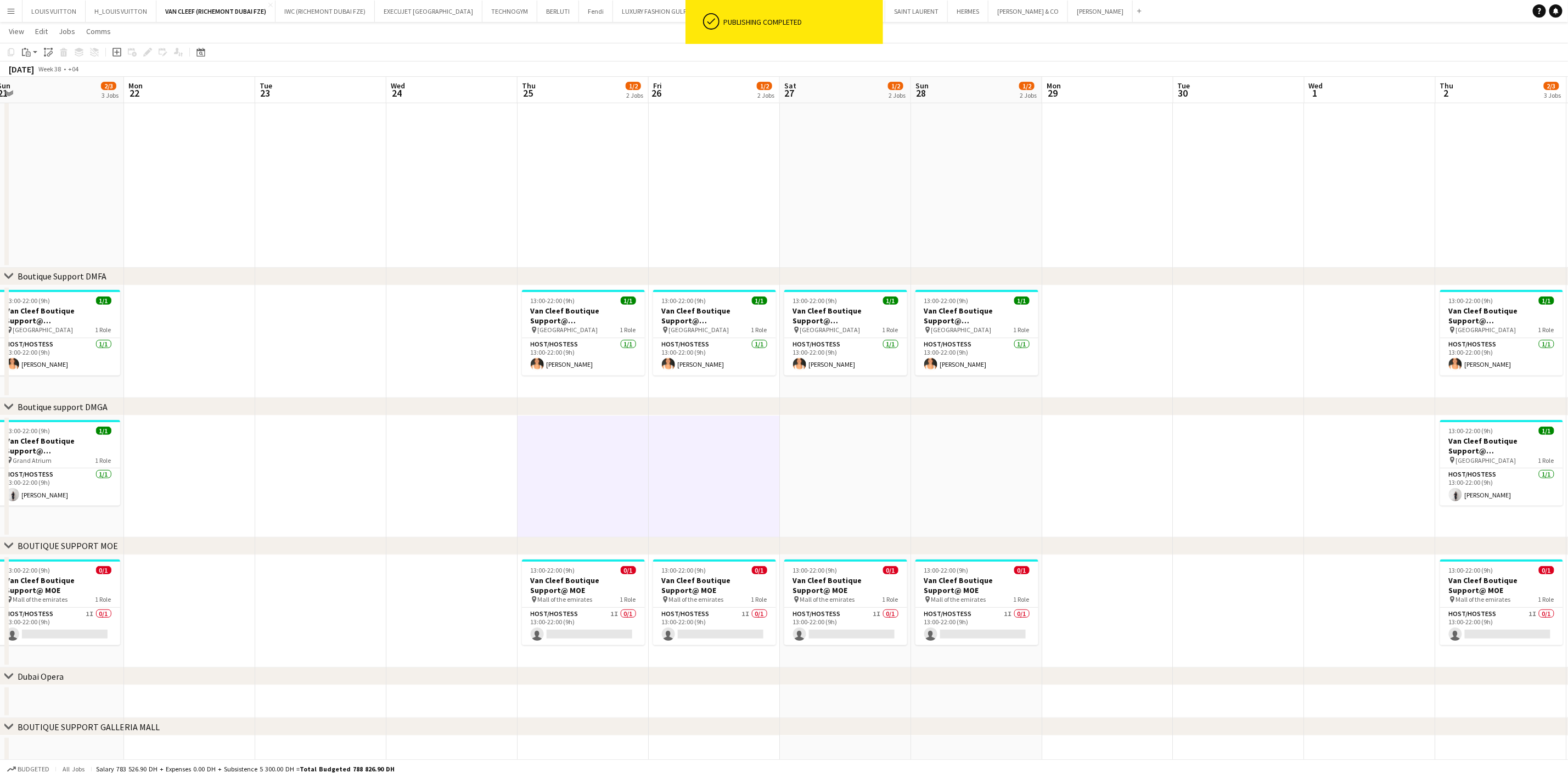
click at [809, 437] on app-date-cell at bounding box center [846, 476] width 131 height 122
click at [909, 434] on app-date-cell at bounding box center [846, 476] width 131 height 122
click at [821, 440] on app-date-cell at bounding box center [846, 476] width 131 height 122
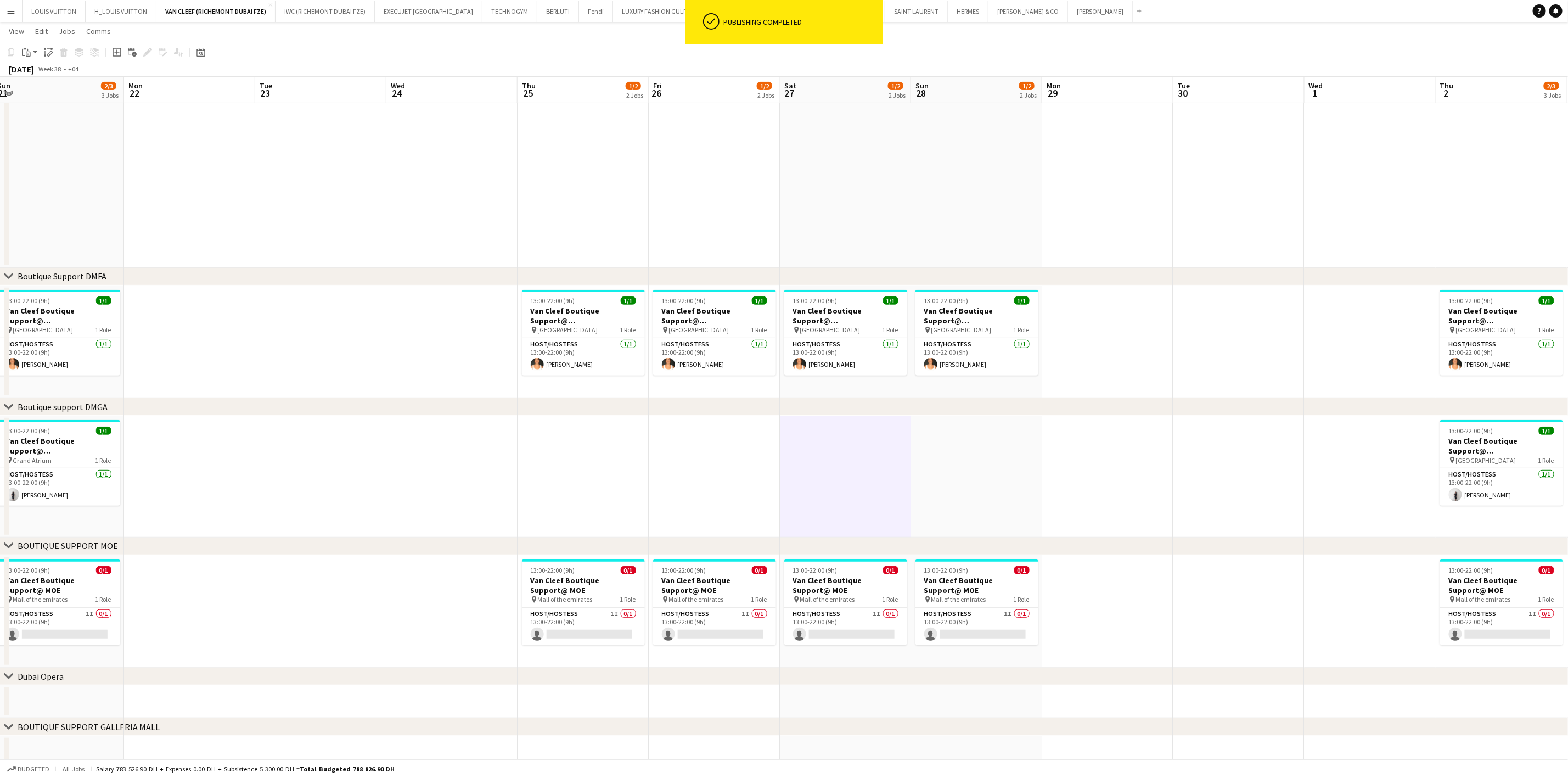
click at [549, 424] on app-date-cell at bounding box center [583, 476] width 131 height 122
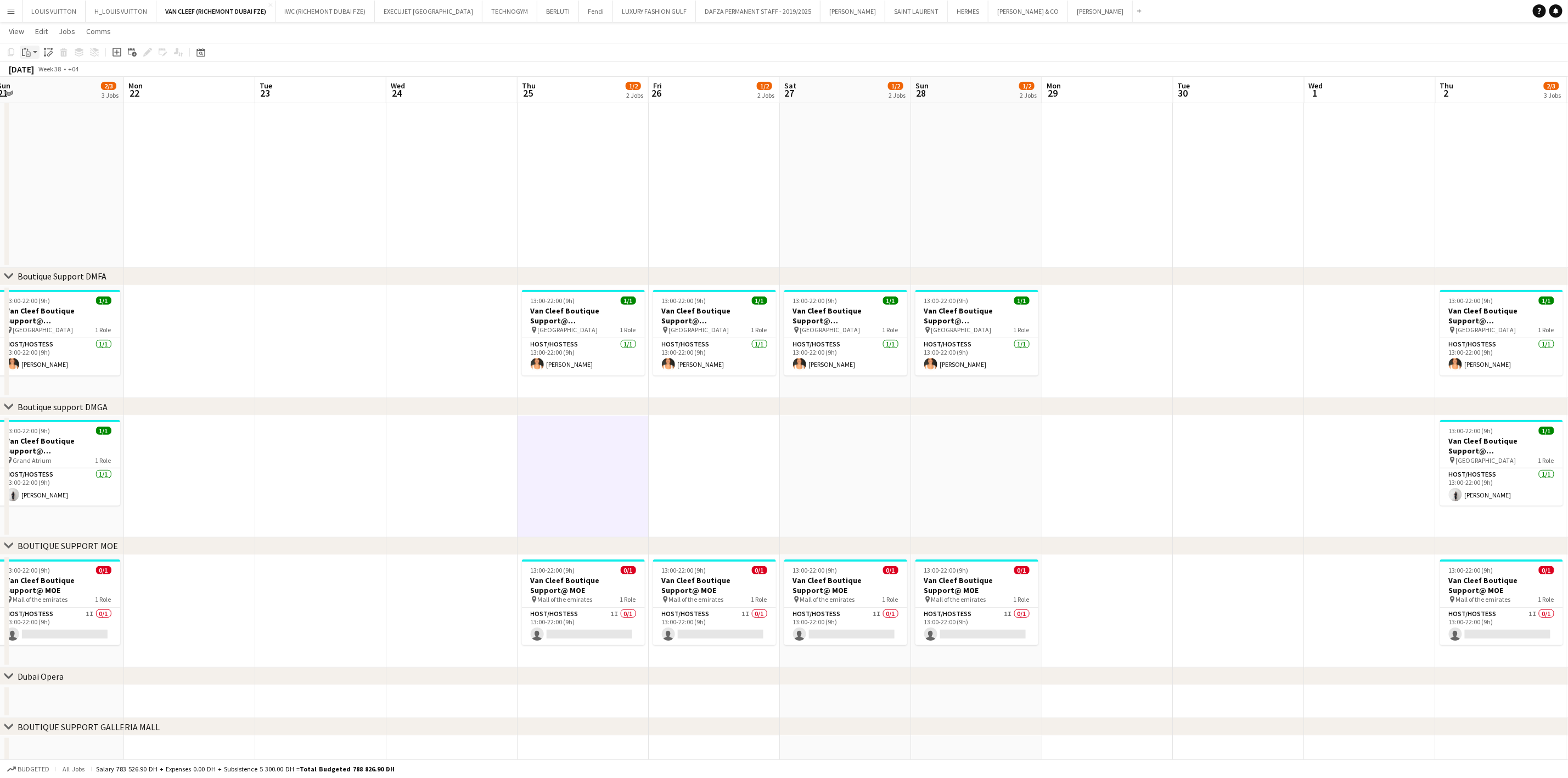
click at [28, 49] on icon at bounding box center [28, 50] width 1 height 2
click at [41, 93] on link "Paste with crew Ctrl+Shift+V" at bounding box center [81, 92] width 103 height 10
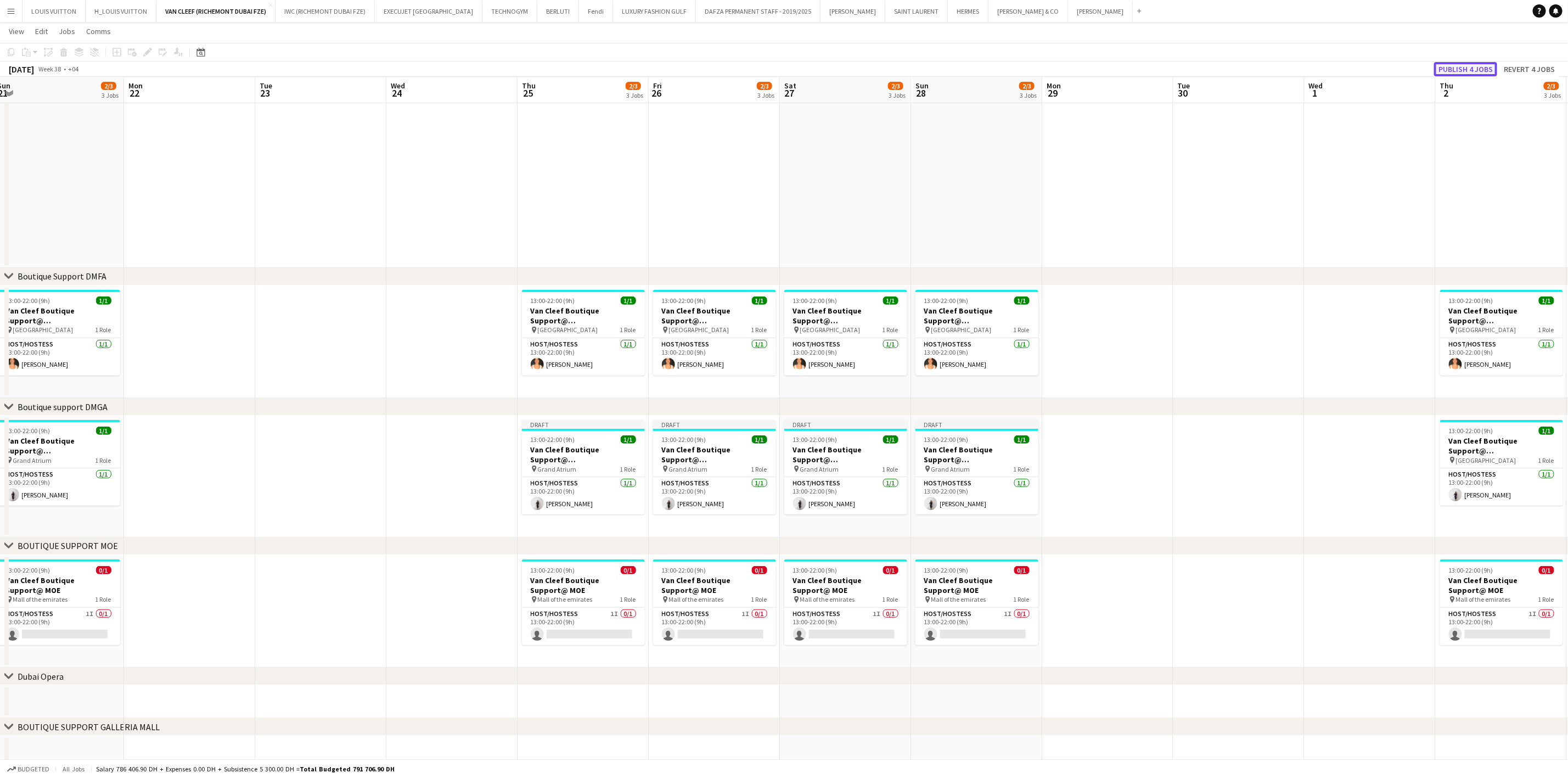
click at [1459, 63] on button "Publish 4 jobs" at bounding box center [1465, 69] width 63 height 14
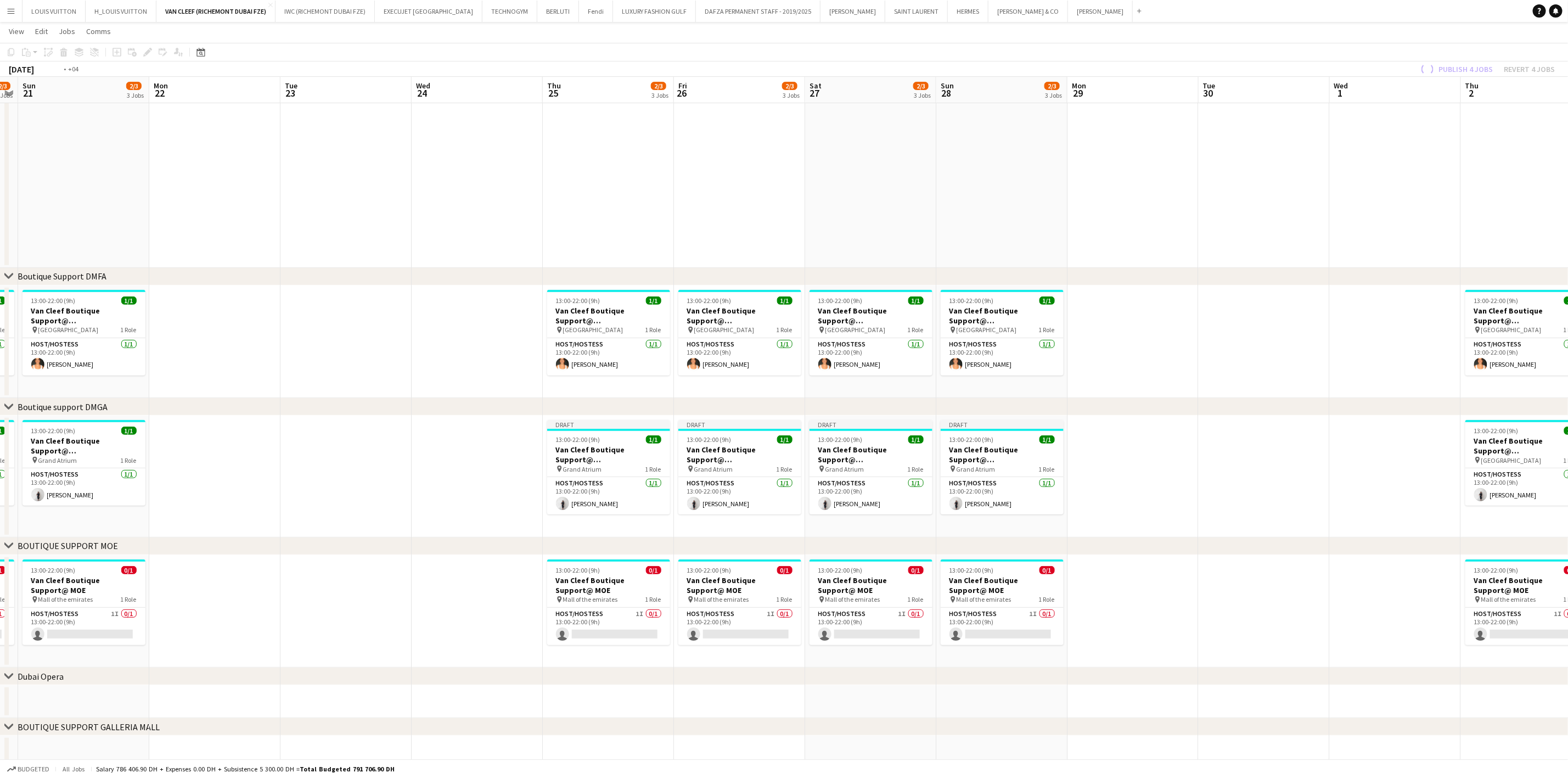
drag, startPoint x: 1365, startPoint y: 476, endPoint x: 790, endPoint y: 489, distance: 575.1
click at [783, 489] on app-calendar-viewport "Thu 18 2/3 3 Jobs Fri 19 2/3 3 Jobs Sat 20 2/3 3 Jobs Sun 21 2/3 3 Jobs Mon 22 …" at bounding box center [784, 318] width 1568 height 901
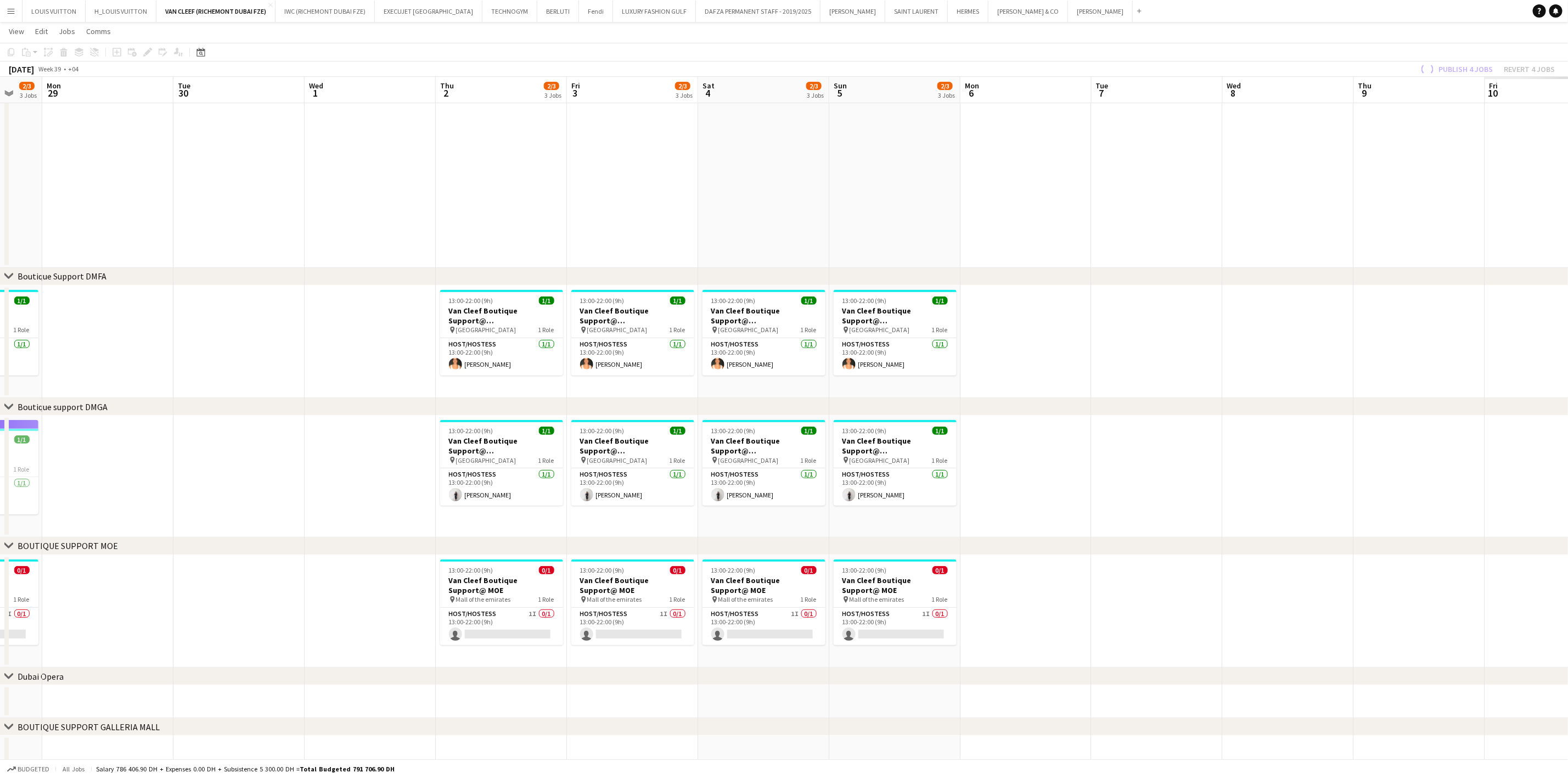
drag, startPoint x: 911, startPoint y: 477, endPoint x: 530, endPoint y: 482, distance: 381.0
click at [531, 482] on app-calendar-viewport "Thu 25 2/3 3 Jobs Fri 26 2/3 3 Jobs Sat 27 2/3 3 Jobs Sun 28 2/3 3 Jobs Mon 29 …" at bounding box center [784, 318] width 1568 height 901
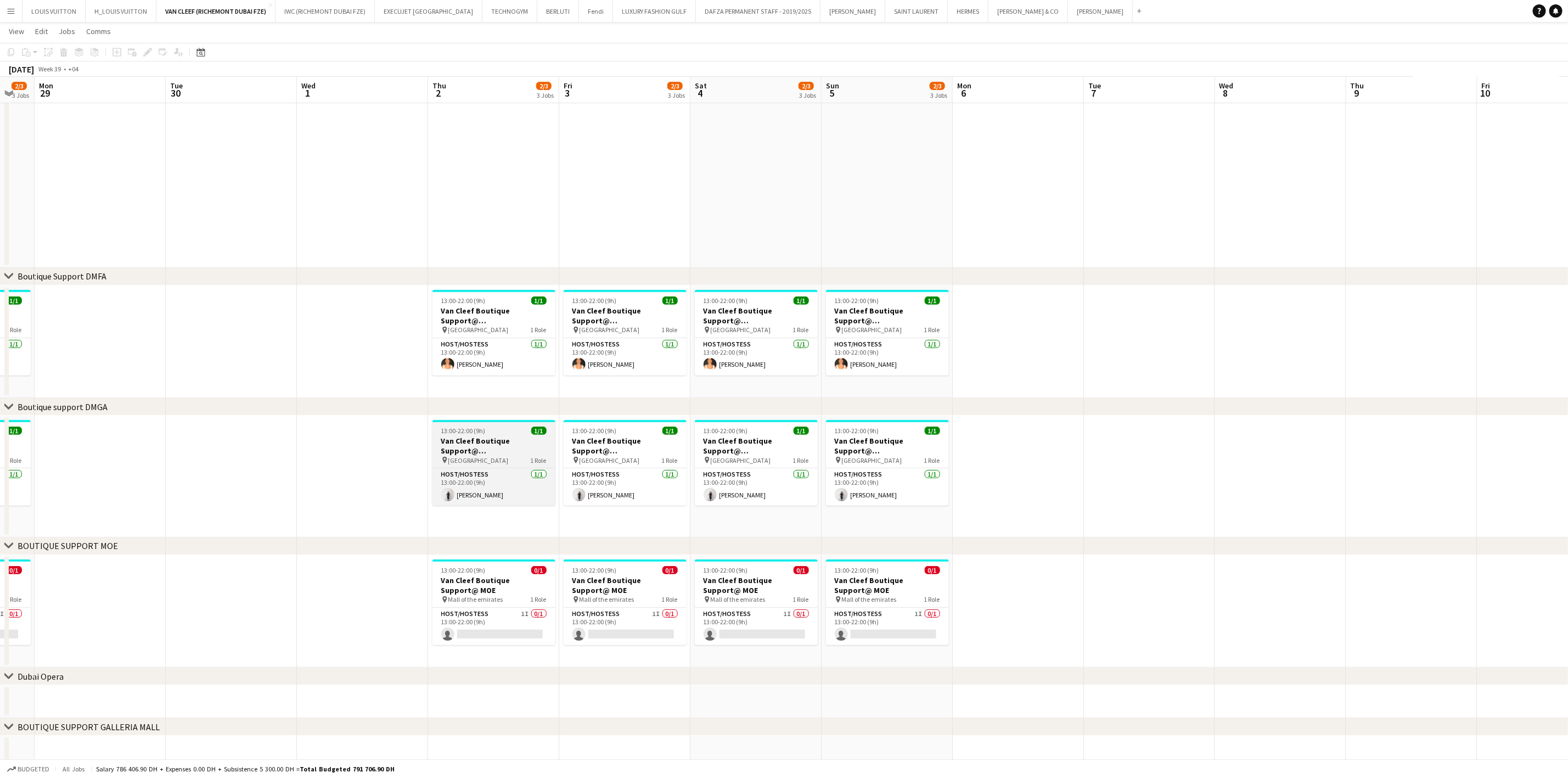
click at [517, 439] on h3 "Van Cleef Boutique Support@ [GEOGRAPHIC_DATA]" at bounding box center [494, 446] width 123 height 20
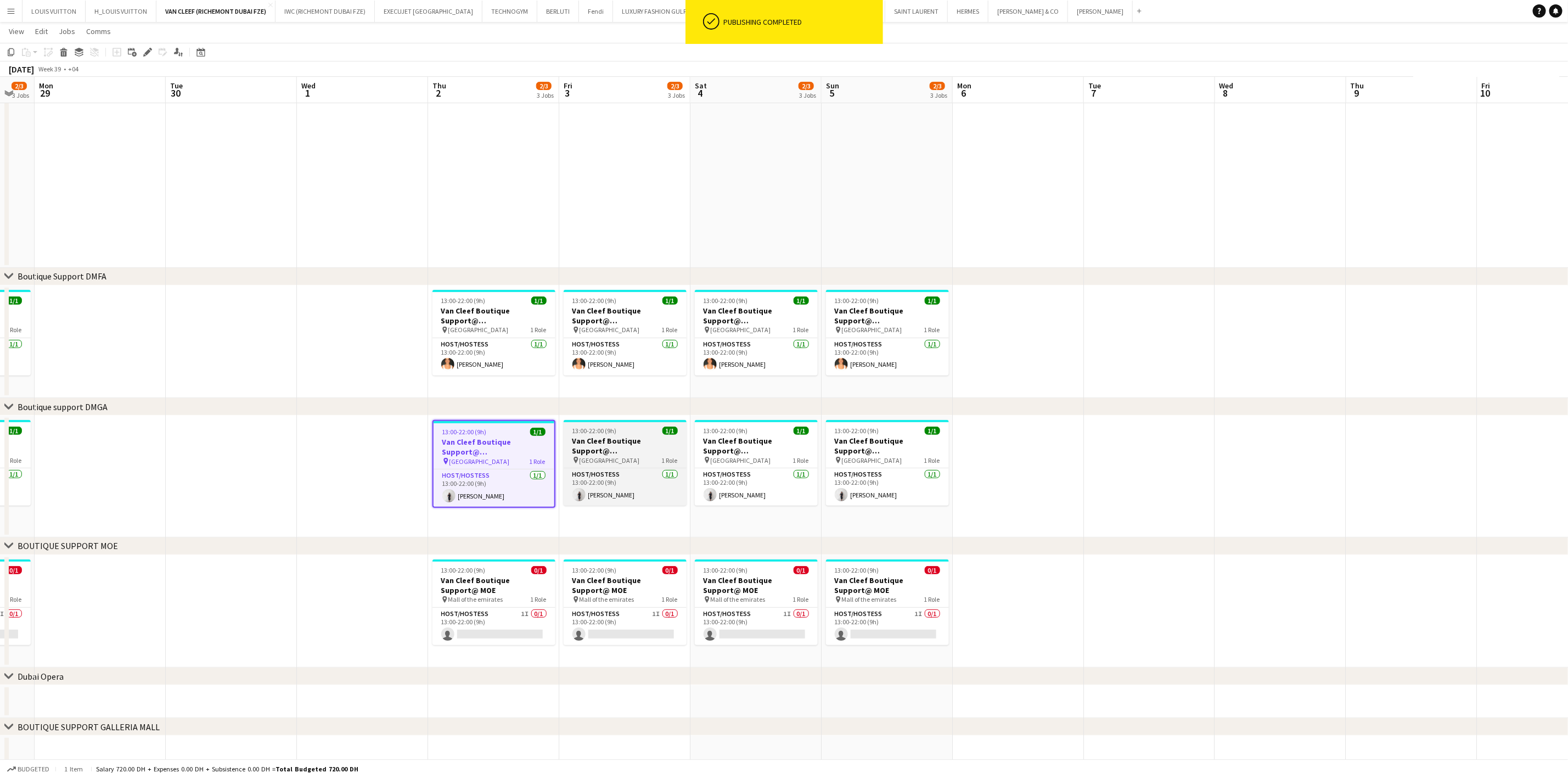
click at [570, 437] on h3 "Van Cleef Boutique Support@ [GEOGRAPHIC_DATA]" at bounding box center [625, 446] width 123 height 20
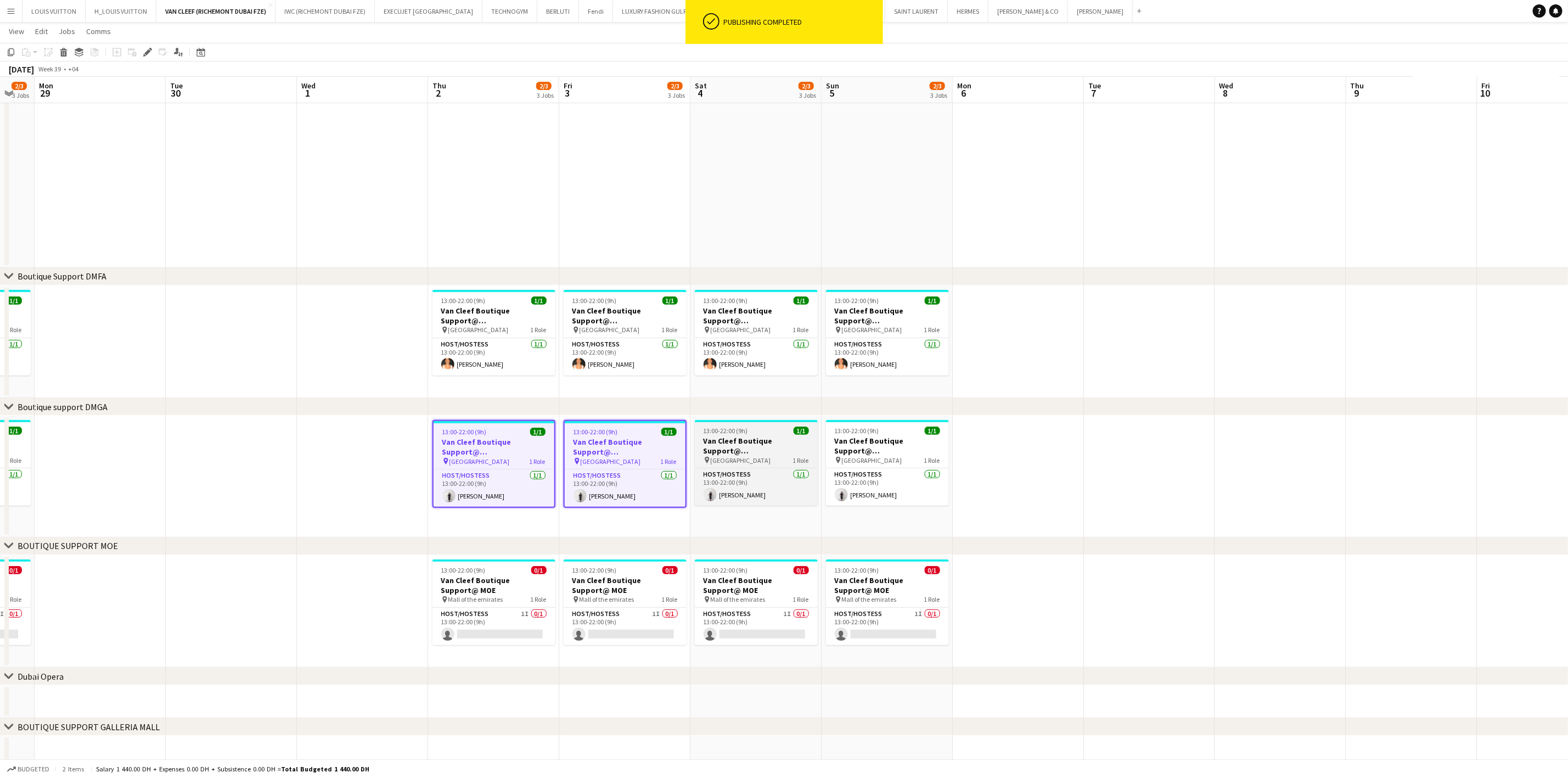
click at [723, 432] on span "13:00-22:00 (9h)" at bounding box center [726, 431] width 44 height 9
click at [811, 439] on h3 "Van Cleef Boutique Support@ [GEOGRAPHIC_DATA]" at bounding box center [756, 447] width 120 height 20
click at [752, 441] on h3 "Van Cleef Boutique Support@ [GEOGRAPHIC_DATA]" at bounding box center [756, 446] width 123 height 20
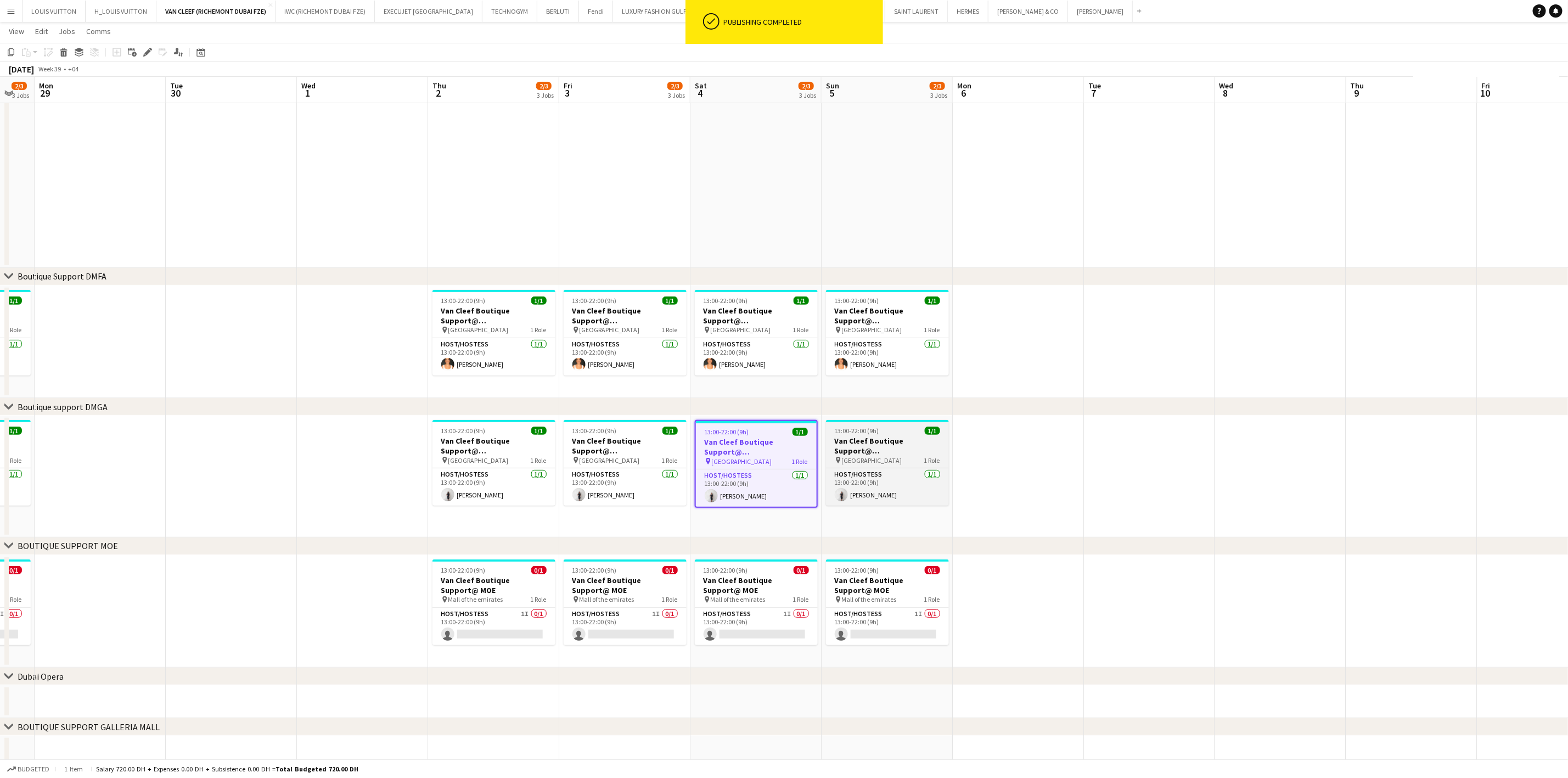
click at [858, 436] on h3 "Van Cleef Boutique Support@ [GEOGRAPHIC_DATA]" at bounding box center [888, 446] width 123 height 20
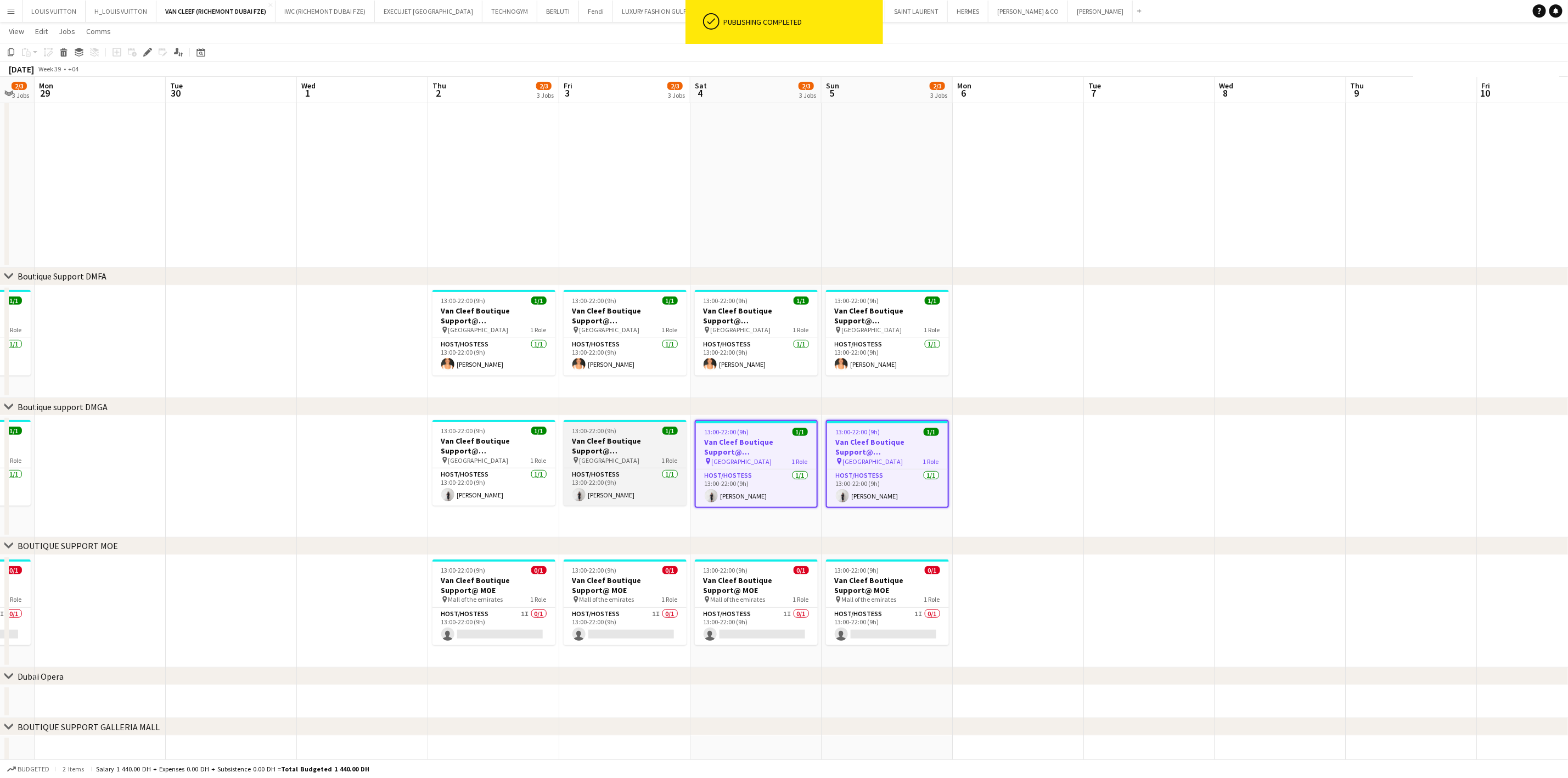
click at [611, 436] on h3 "Van Cleef Boutique Support@ [GEOGRAPHIC_DATA]" at bounding box center [625, 446] width 123 height 20
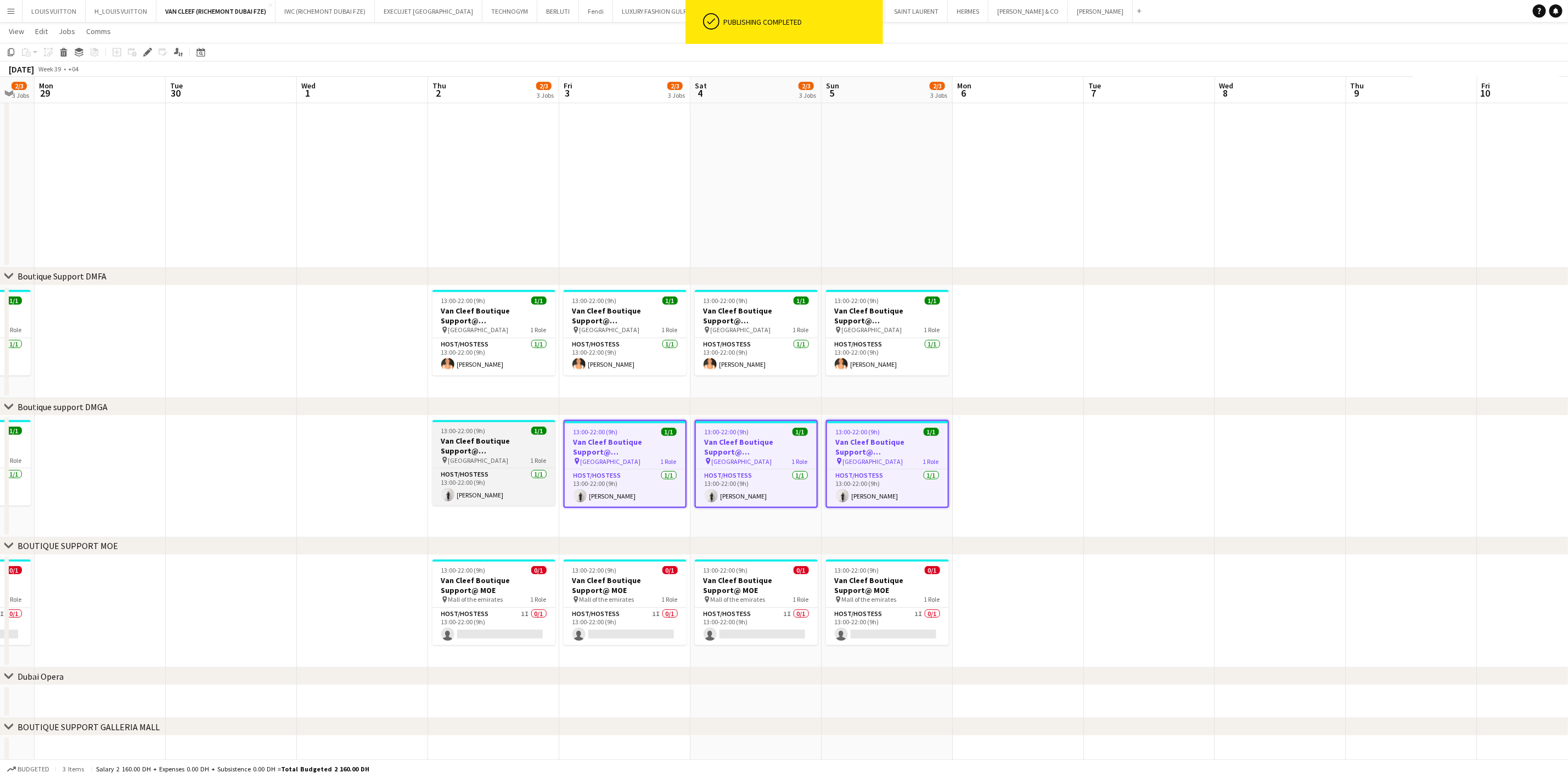
click at [456, 447] on h3 "Van Cleef Boutique Support@ [GEOGRAPHIC_DATA]" at bounding box center [494, 446] width 123 height 20
click at [66, 54] on icon "Delete" at bounding box center [63, 52] width 9 height 9
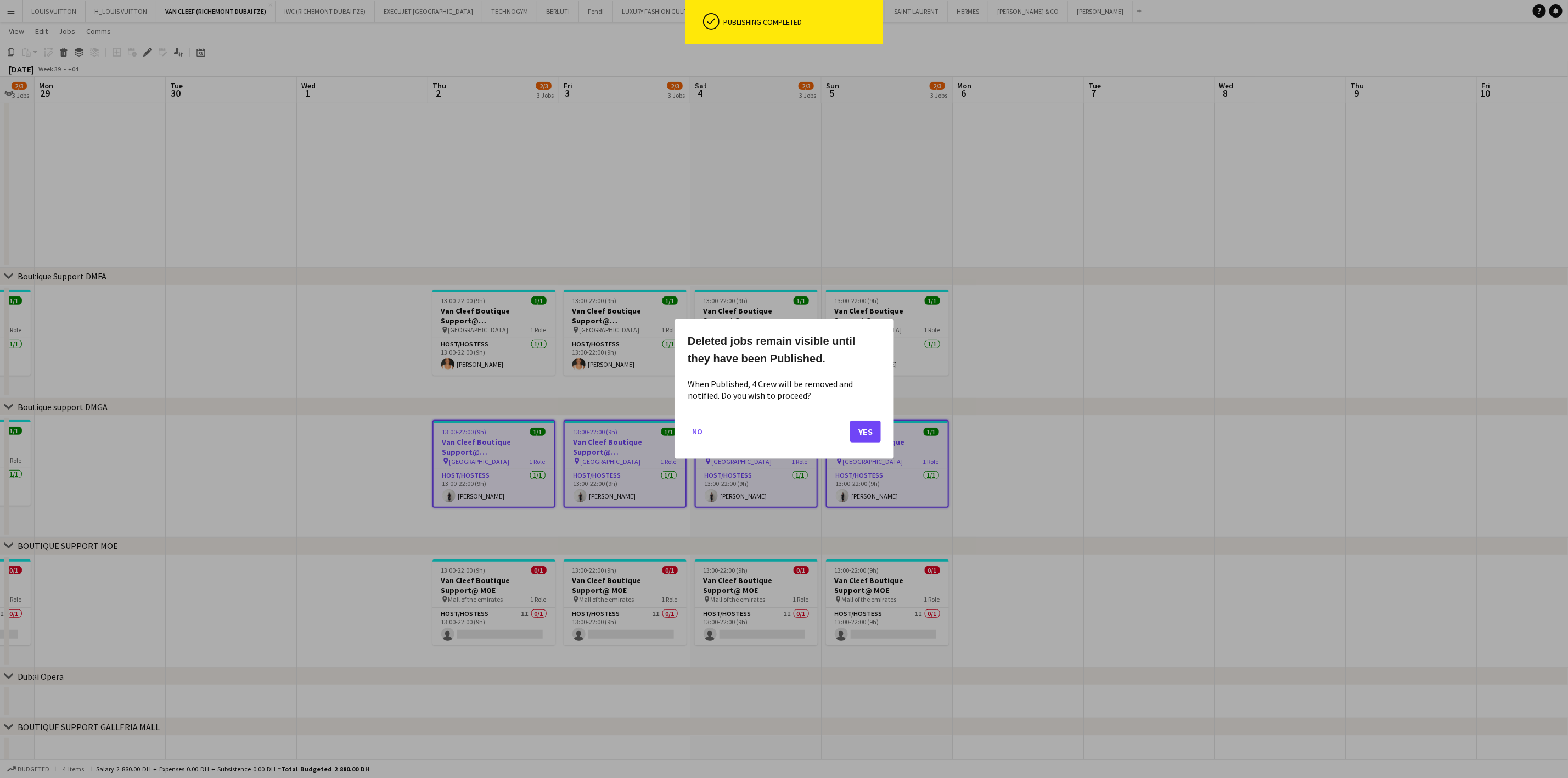
scroll to position [0, 0]
click at [868, 429] on button "Yes" at bounding box center [865, 431] width 31 height 22
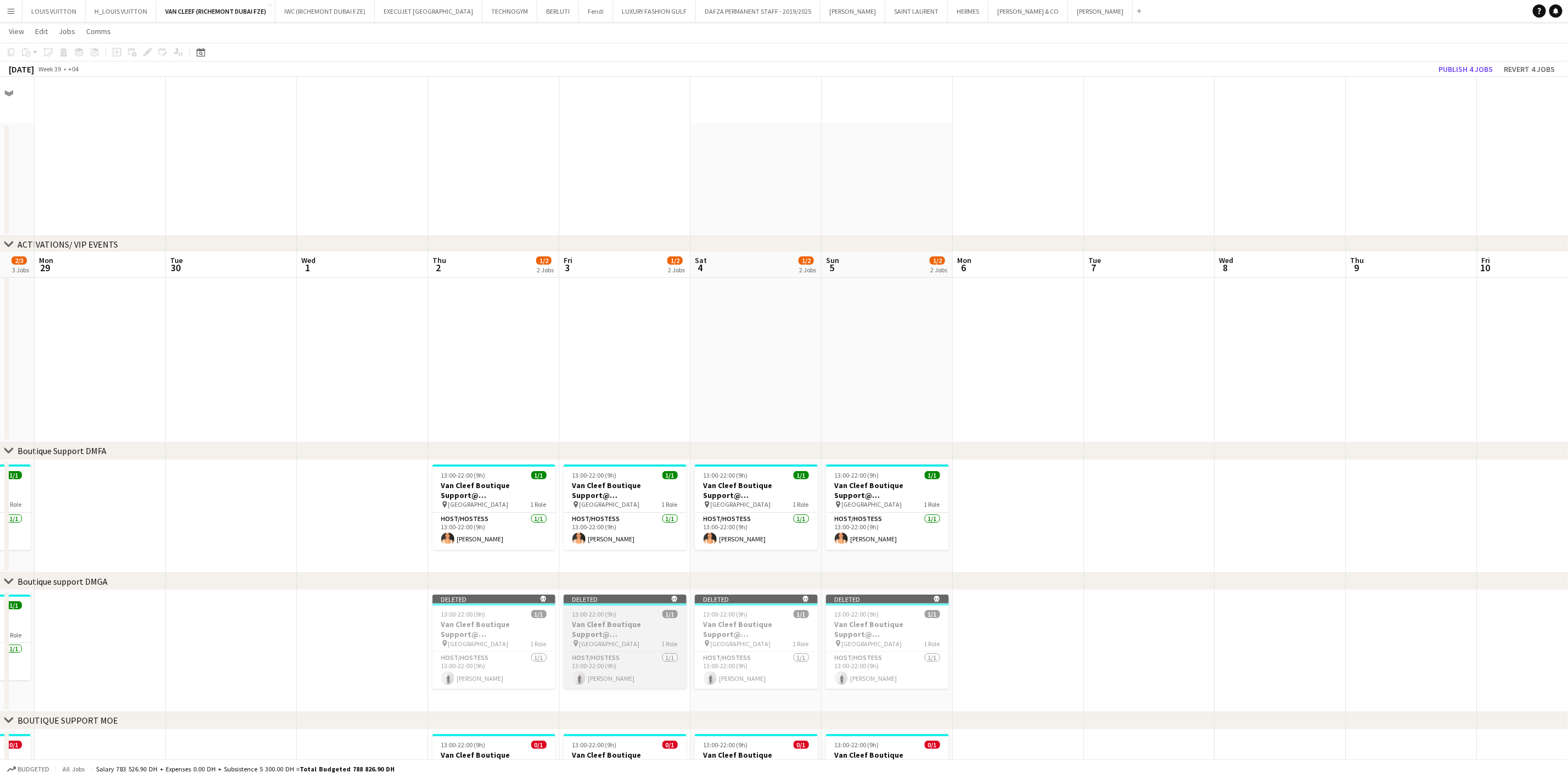
scroll to position [175, 0]
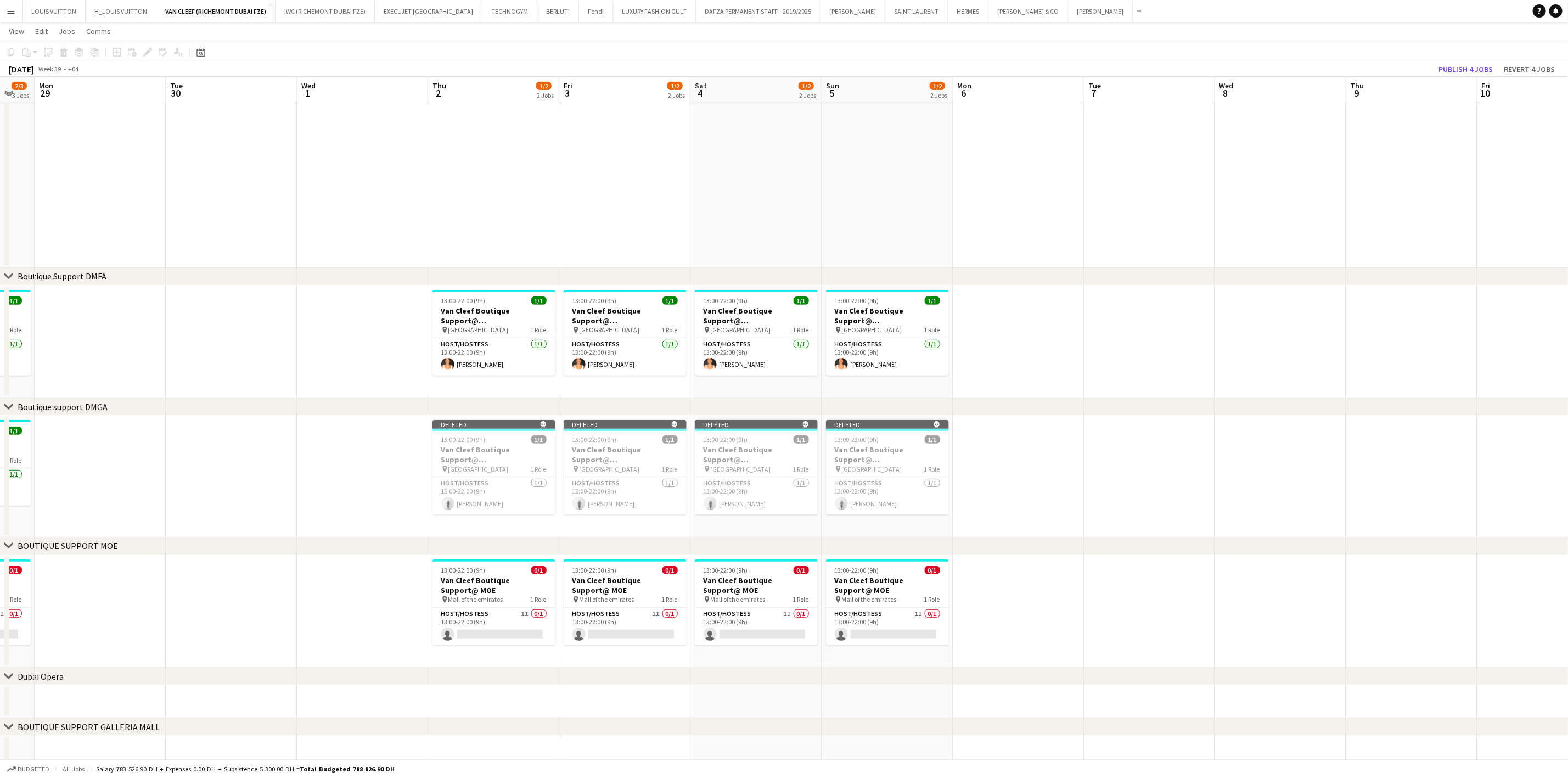
click at [1476, 56] on app-toolbar "Copy Paste Paste Ctrl+V Paste with crew Ctrl+Shift+V Paste linked Job [GEOGRAPH…" at bounding box center [784, 52] width 1568 height 19
click at [1471, 61] on div "Copy Paste Paste Ctrl+V Paste with crew Ctrl+Shift+V Paste linked Job [GEOGRAPH…" at bounding box center [784, 60] width 1568 height 34
click at [1472, 63] on button "Publish 4 jobs" at bounding box center [1465, 69] width 63 height 14
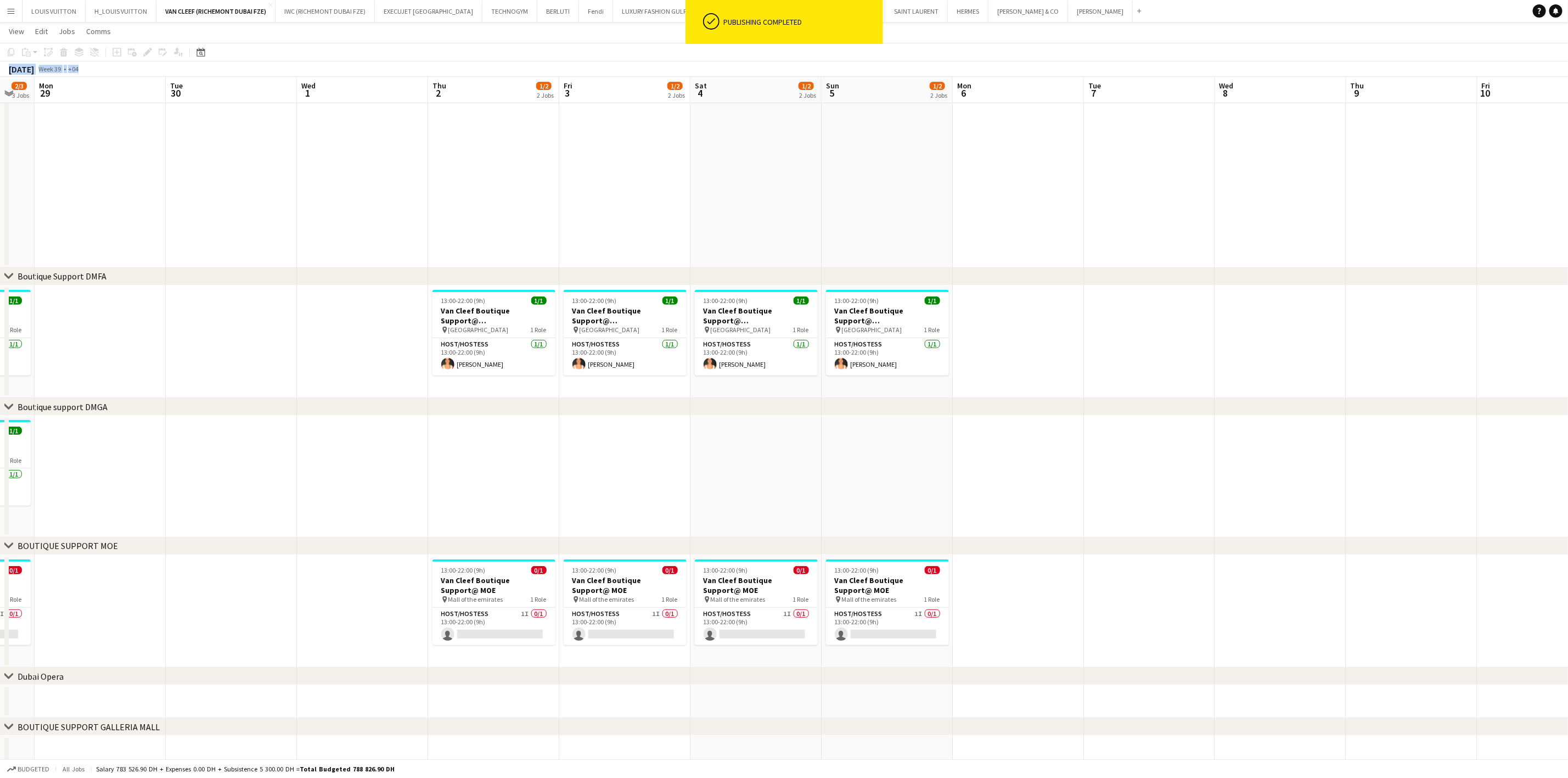
click at [517, 427] on app-date-cell at bounding box center [494, 476] width 131 height 122
click at [24, 50] on icon "Paste" at bounding box center [26, 52] width 9 height 9
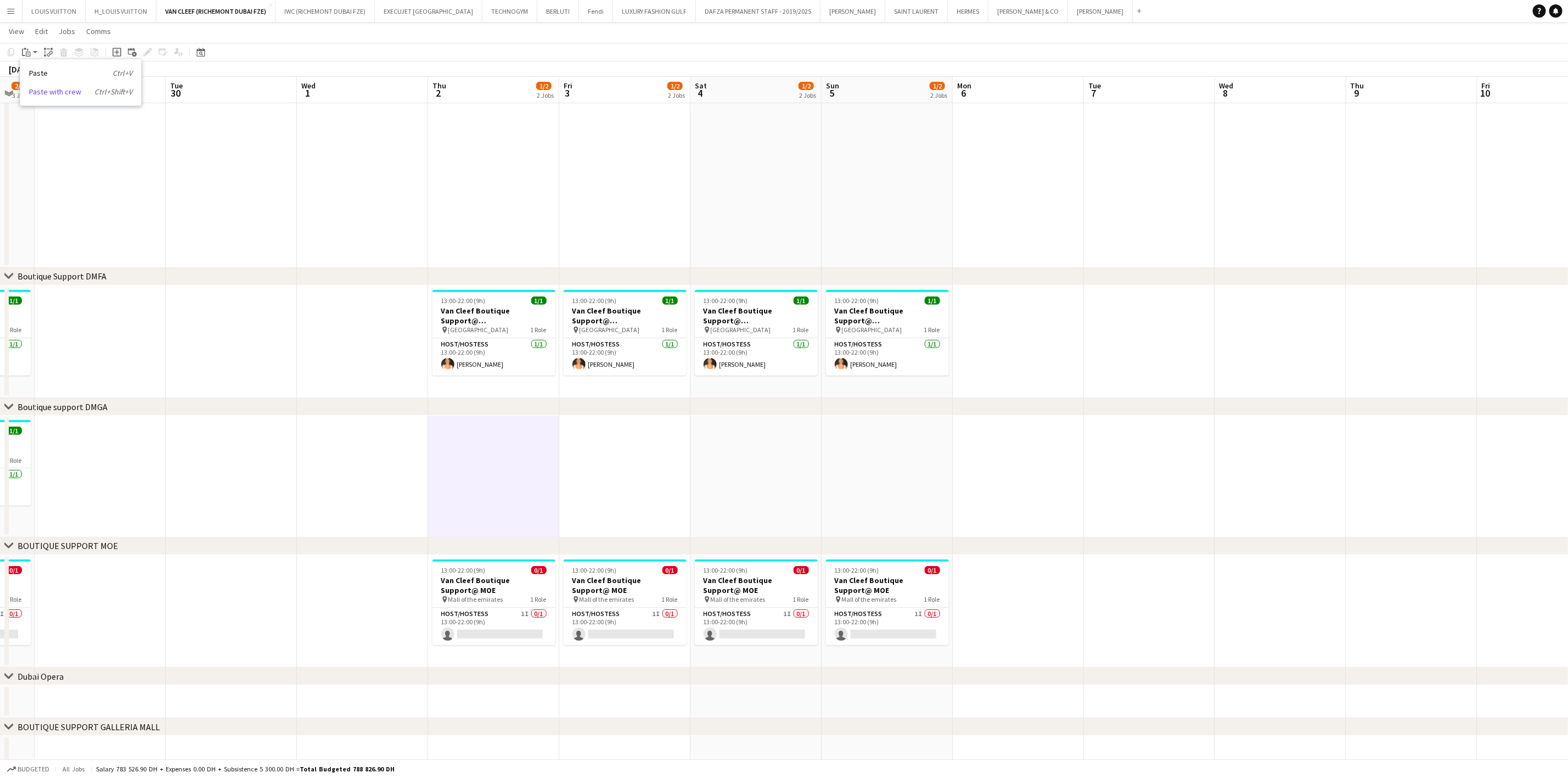
click at [58, 95] on link "Paste with crew Ctrl+Shift+V" at bounding box center [81, 92] width 103 height 10
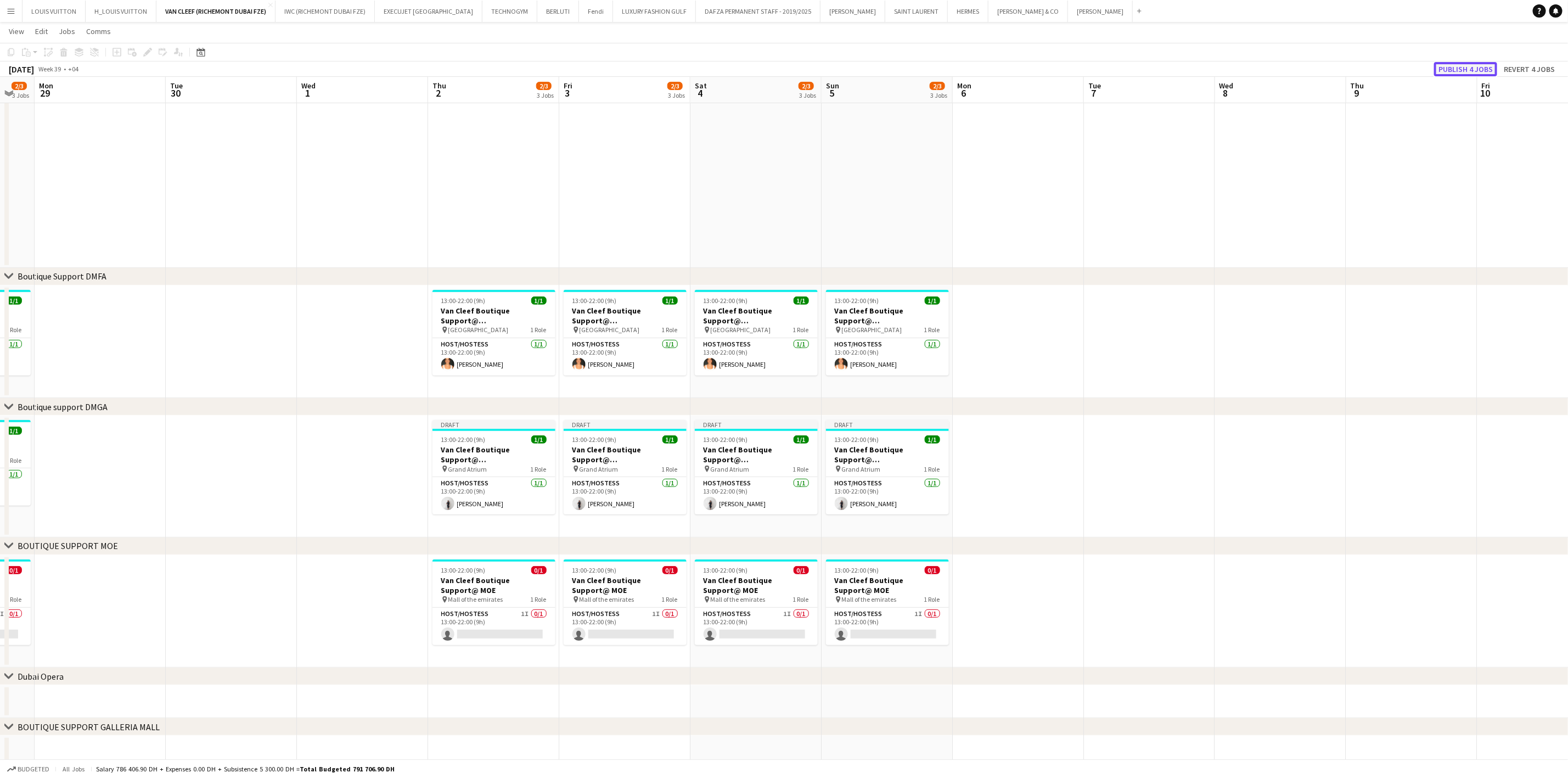
click at [1456, 73] on button "Publish 4 jobs" at bounding box center [1465, 69] width 63 height 14
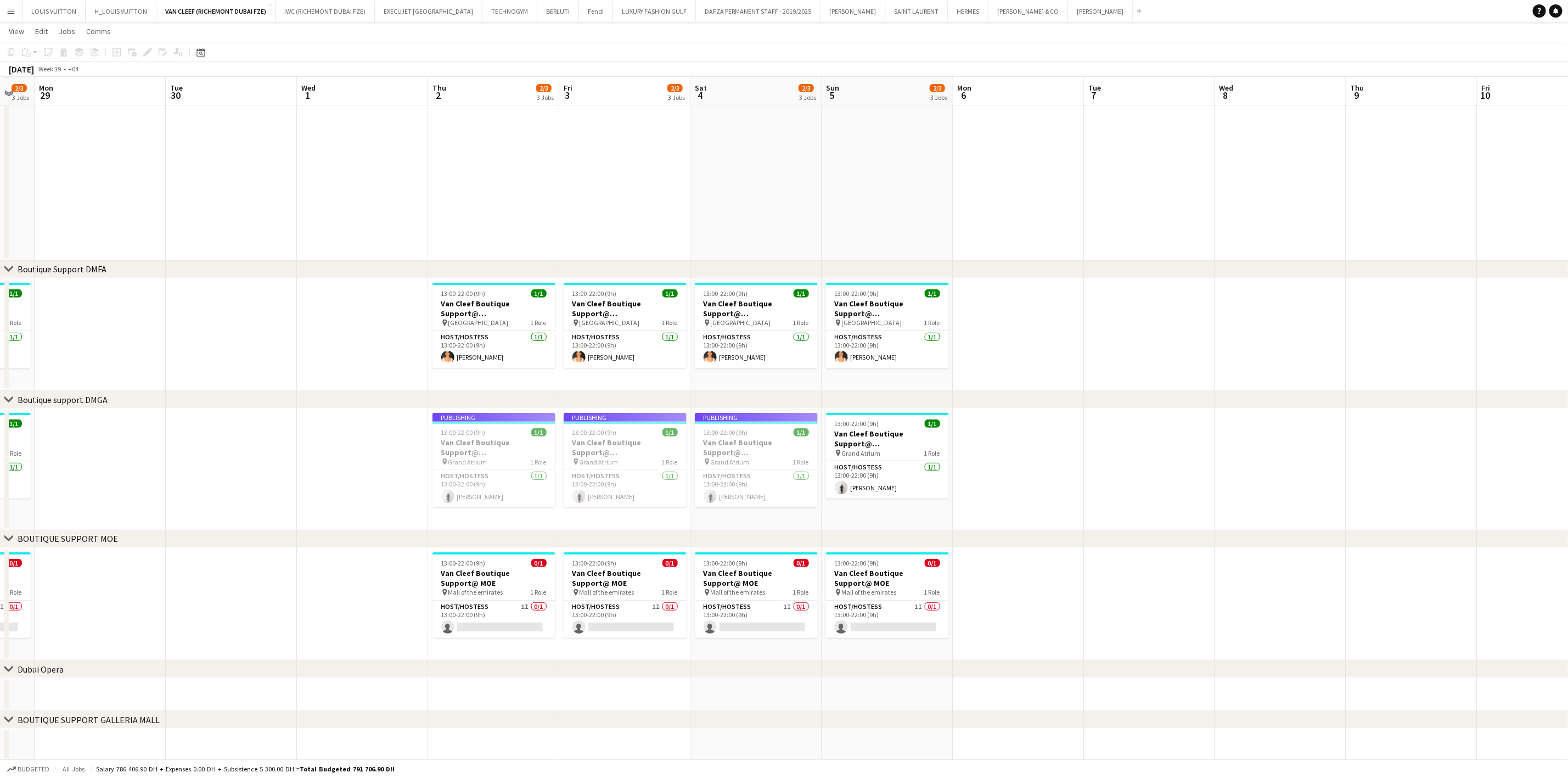
scroll to position [183, 0]
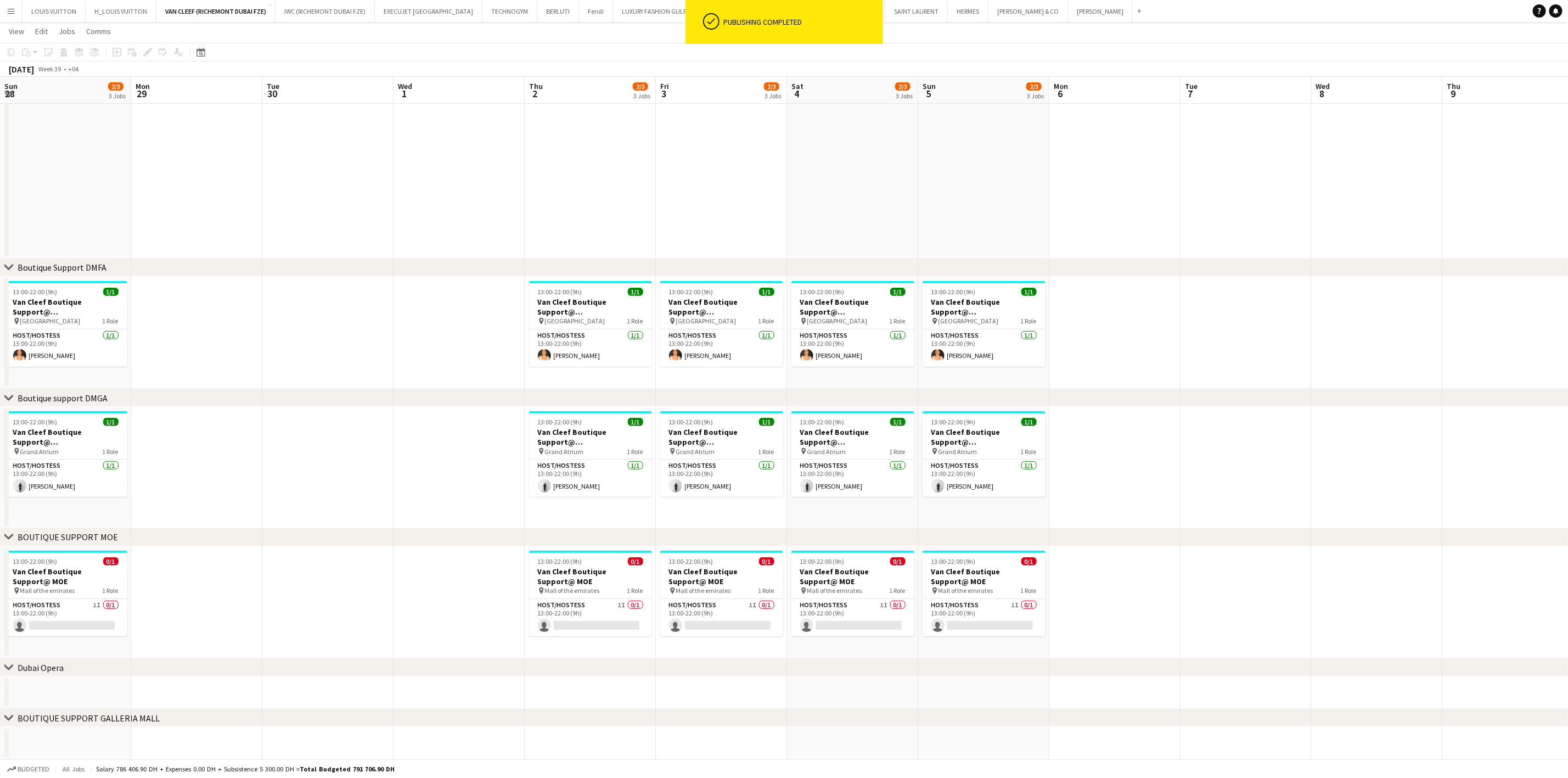
drag, startPoint x: 479, startPoint y: 479, endPoint x: 1104, endPoint y: 424, distance: 627.4
click at [1104, 424] on app-calendar-viewport "Fri 26 2/3 3 Jobs Sat 27 2/3 3 Jobs Sun 28 2/3 3 Jobs Mon 29 Tue 30 Wed 1 Thu 2…" at bounding box center [784, 310] width 1568 height 901
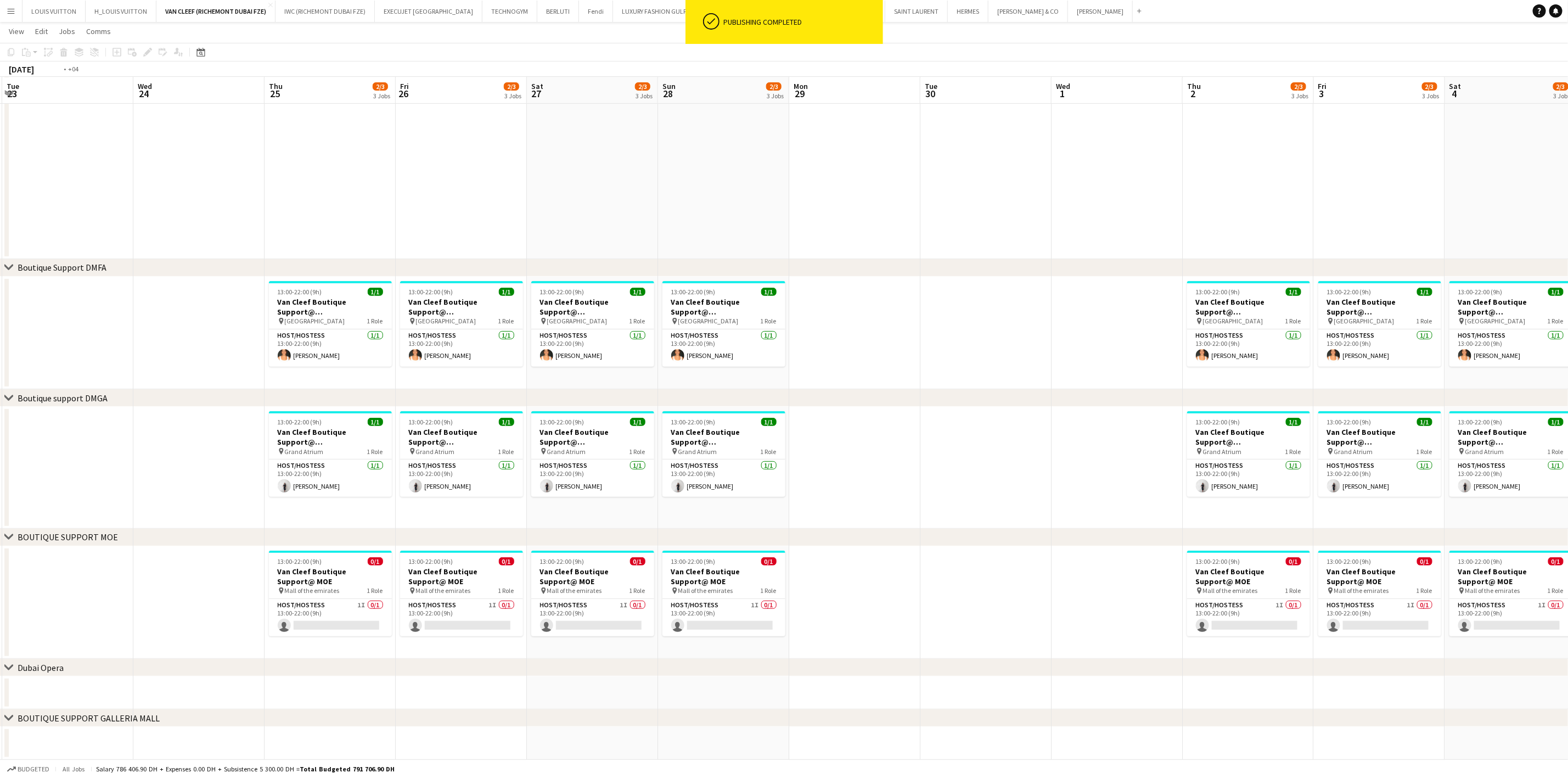
drag, startPoint x: 930, startPoint y: 440, endPoint x: 1398, endPoint y: 430, distance: 468.1
click at [1267, 433] on app-calendar-viewport "Sun 21 2/3 3 Jobs Mon 22 Tue 23 Wed 24 Thu 25 2/3 3 Jobs Fri 26 2/3 3 Jobs Sat …" at bounding box center [784, 310] width 1568 height 901
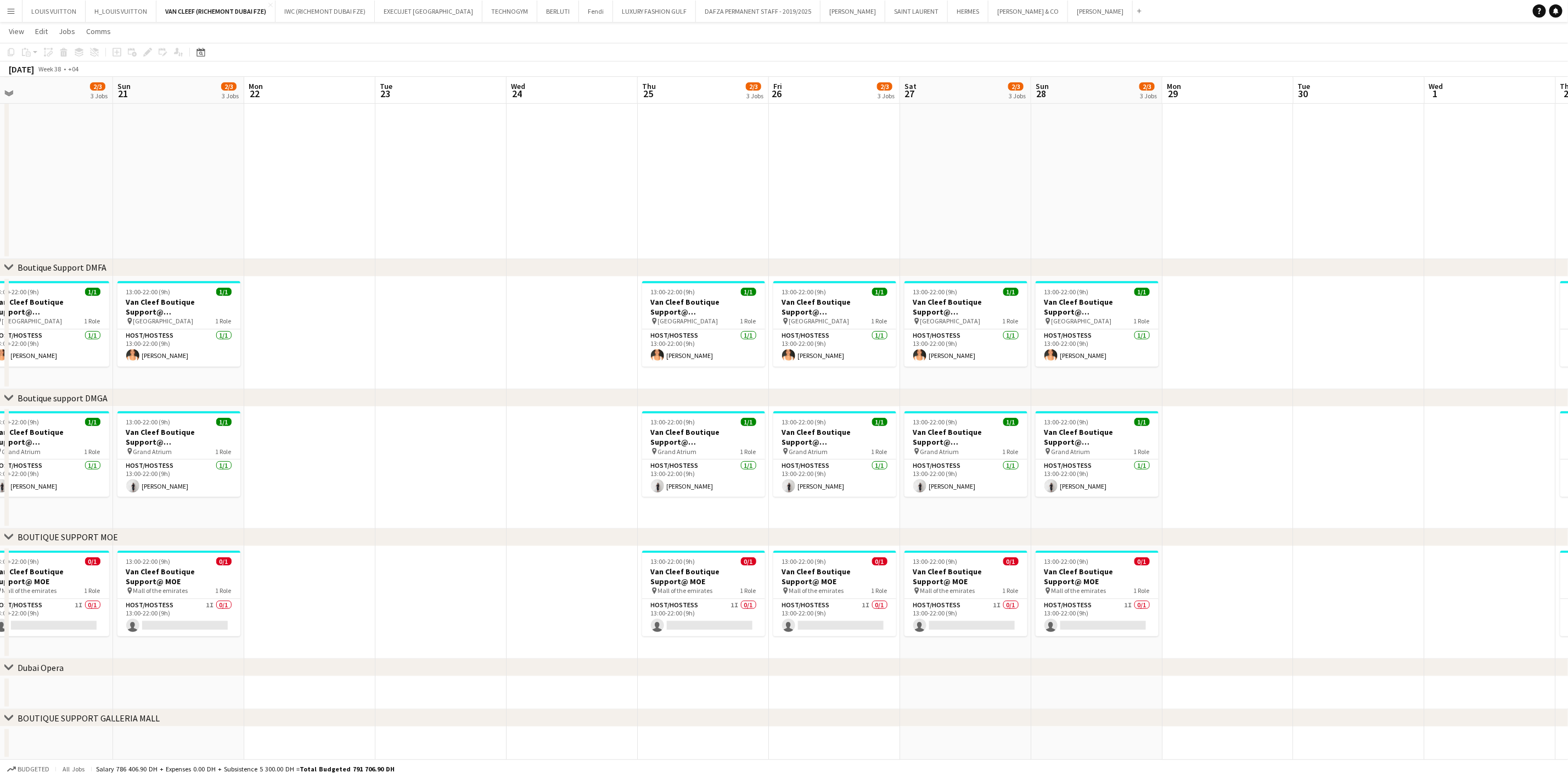
drag, startPoint x: 234, startPoint y: 435, endPoint x: 797, endPoint y: 415, distance: 563.4
click at [773, 415] on app-calendar-viewport "Thu 18 2/3 3 Jobs Fri 19 2/3 3 Jobs Sat 20 2/3 3 Jobs Sun 21 2/3 3 Jobs Mon 22 …" at bounding box center [784, 310] width 1568 height 901
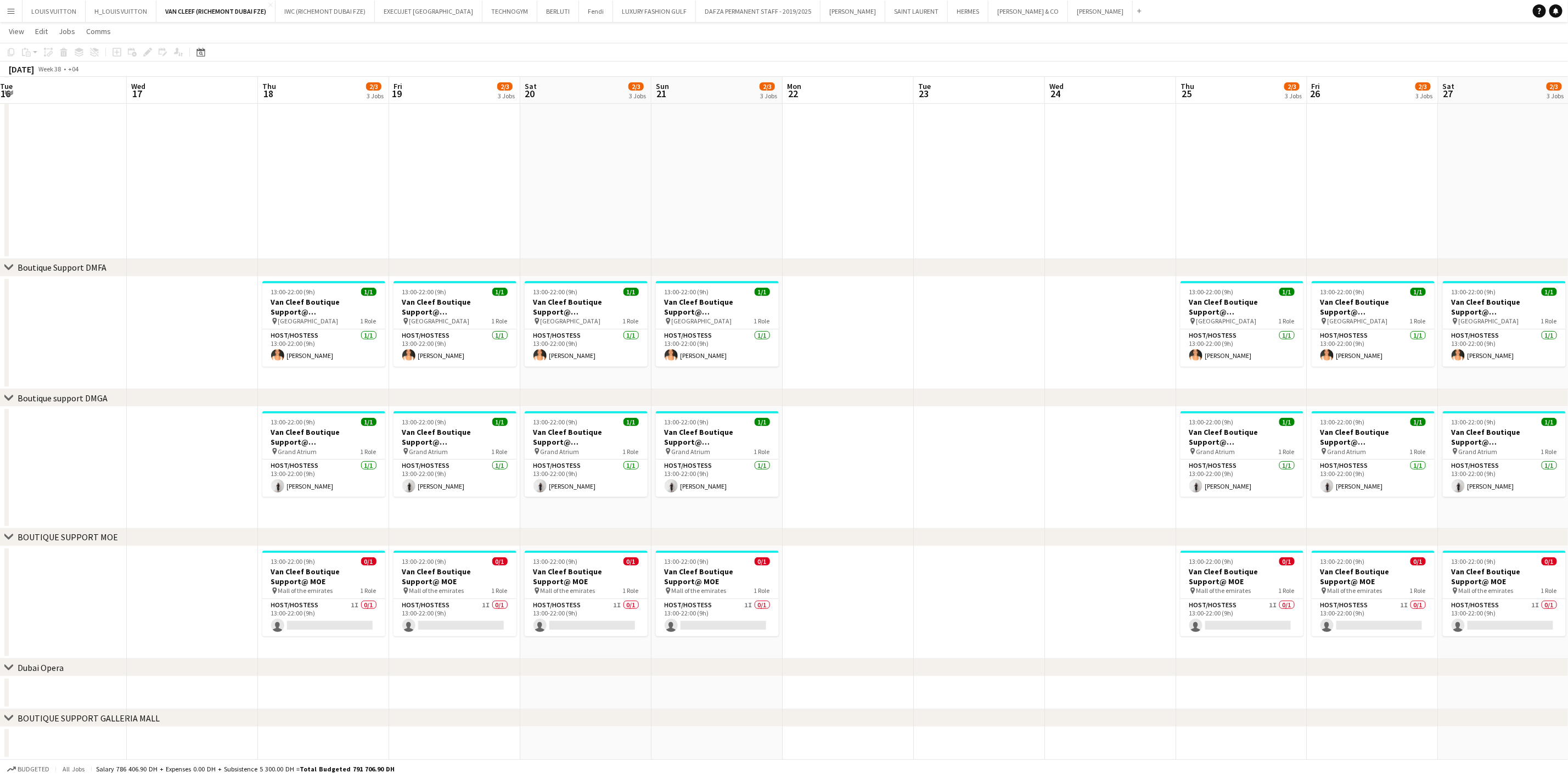
drag, startPoint x: 306, startPoint y: 397, endPoint x: 759, endPoint y: 405, distance: 453.1
click at [737, 403] on div "chevron-right Boutique support DMGA" at bounding box center [784, 398] width 1568 height 18
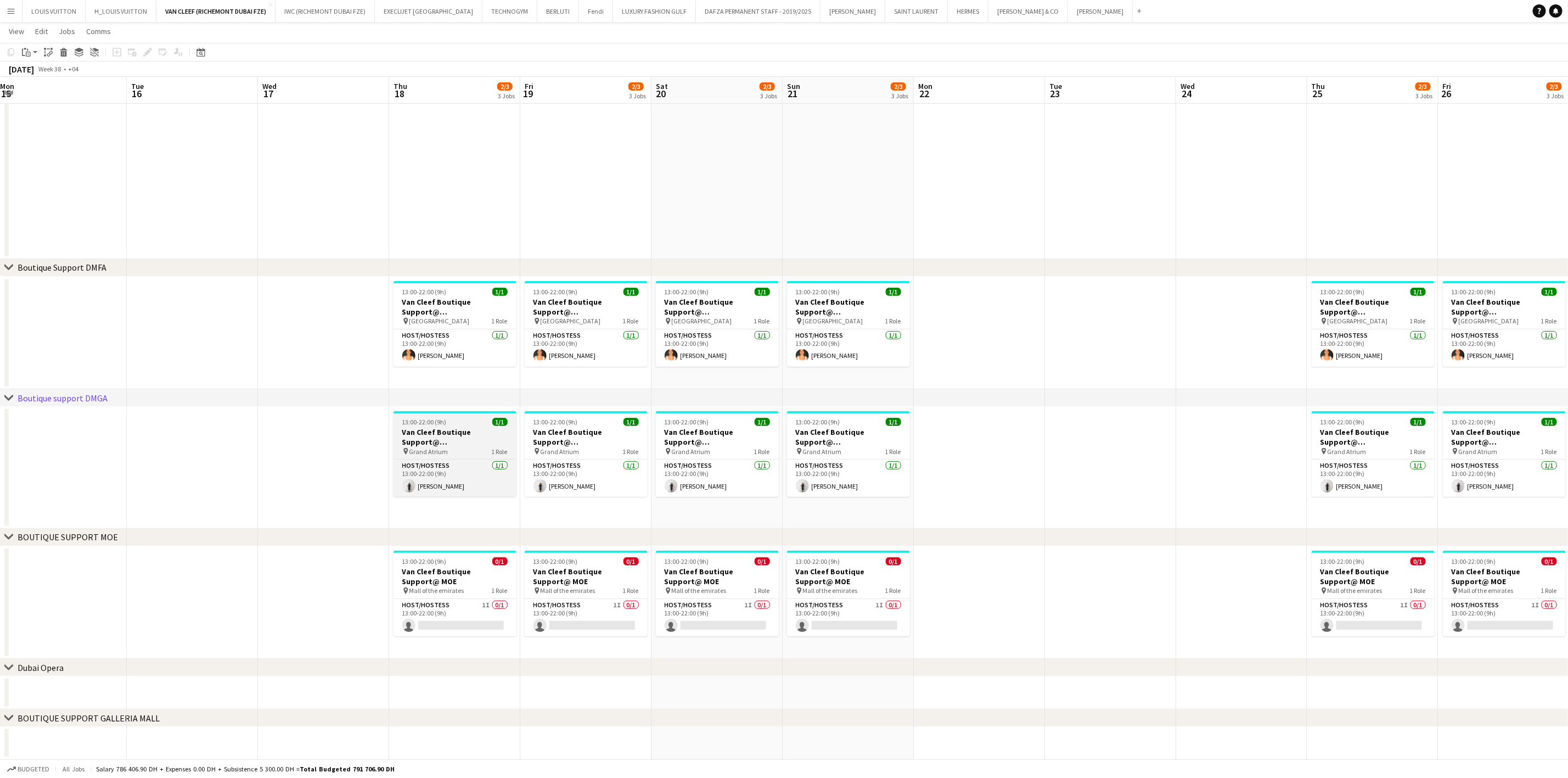
drag, startPoint x: 482, startPoint y: 394, endPoint x: 467, endPoint y: 432, distance: 40.9
click at [535, 398] on div "chevron-right ACTIVATIONS/ VIP EVENTS chevron-right Boutique Support DMFA chevr…" at bounding box center [784, 310] width 1568 height 901
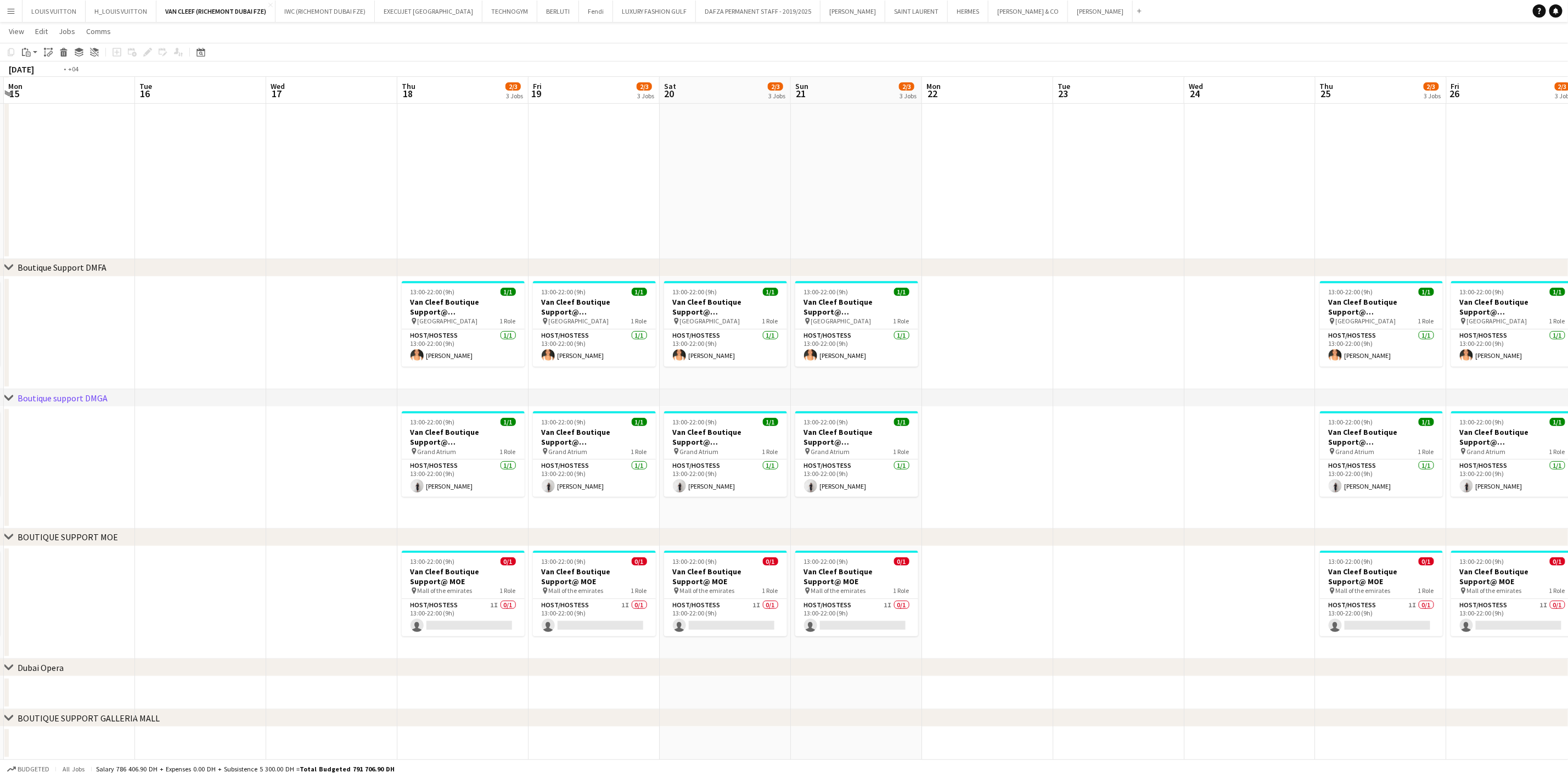
drag, startPoint x: 350, startPoint y: 474, endPoint x: 788, endPoint y: 489, distance: 438.3
click at [778, 489] on app-calendar-viewport "Sat 13 2/3 3 Jobs Sun 14 2/3 3 Jobs Mon 15 Tue 16 Wed 17 Thu 18 2/3 3 Jobs Fri …" at bounding box center [784, 310] width 1568 height 901
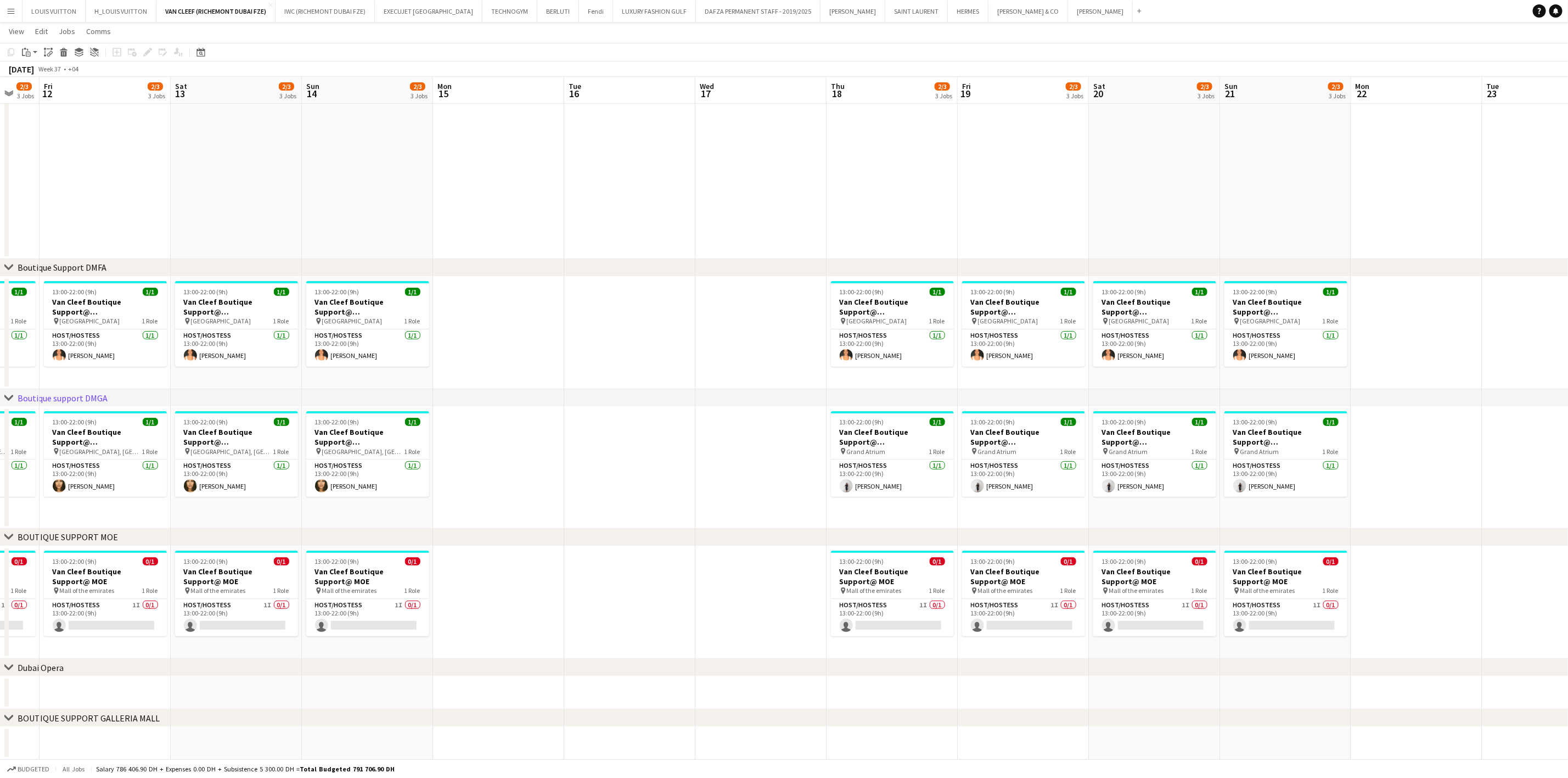
drag, startPoint x: 274, startPoint y: 491, endPoint x: 748, endPoint y: 498, distance: 474.1
click at [769, 498] on app-calendar-viewport "Wed 10 Thu 11 2/3 3 Jobs Fri 12 2/3 3 Jobs Sat 13 2/3 3 Jobs Sun 14 2/3 3 Jobs …" at bounding box center [784, 310] width 1568 height 901
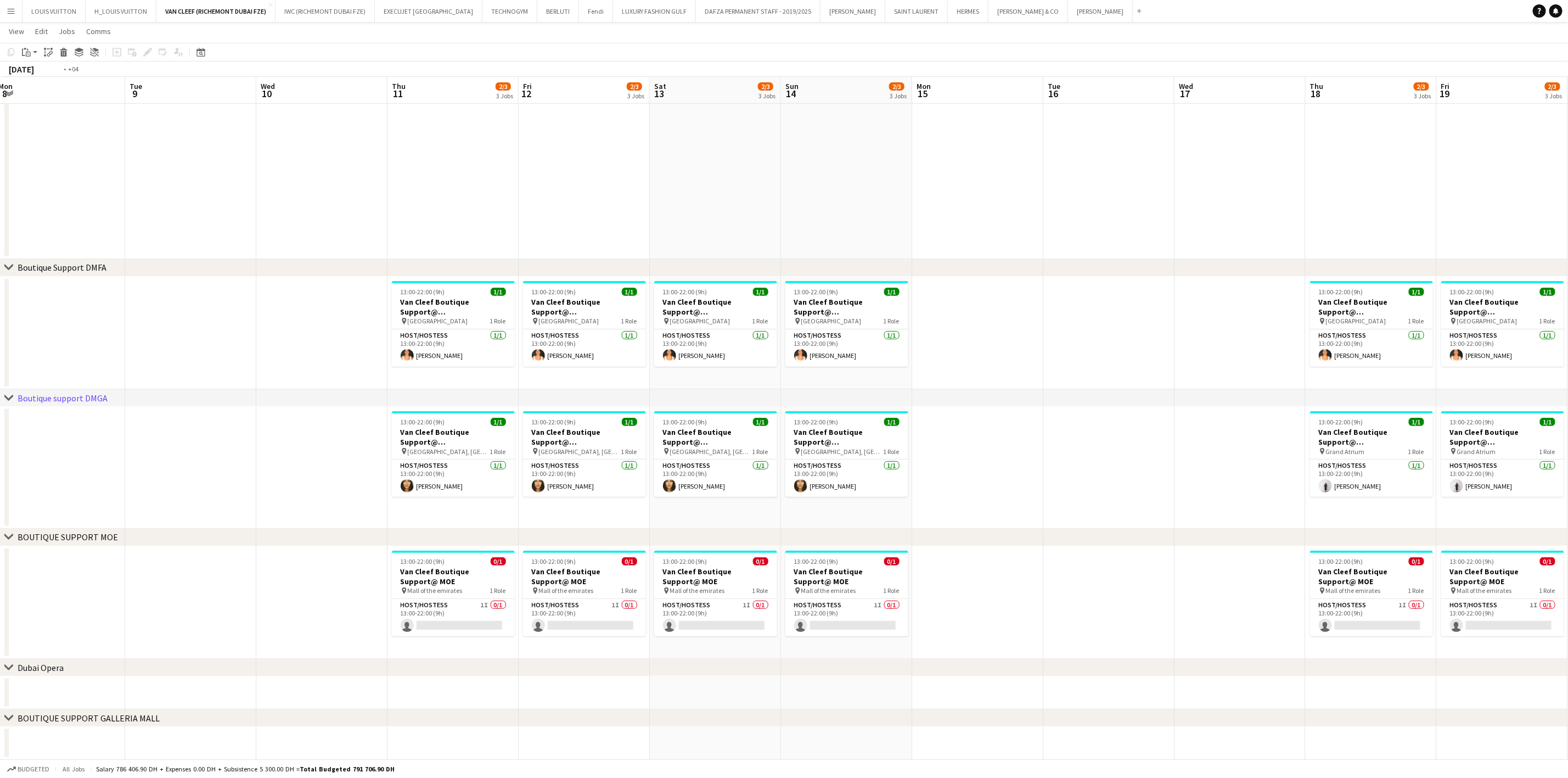
click at [904, 481] on app-calendar-viewport "Sat 6 2/3 3 Jobs Sun 7 2/3 3 Jobs Mon 8 Tue 9 Wed 10 Thu 11 2/3 3 Jobs Fri 12 2…" at bounding box center [784, 310] width 1568 height 901
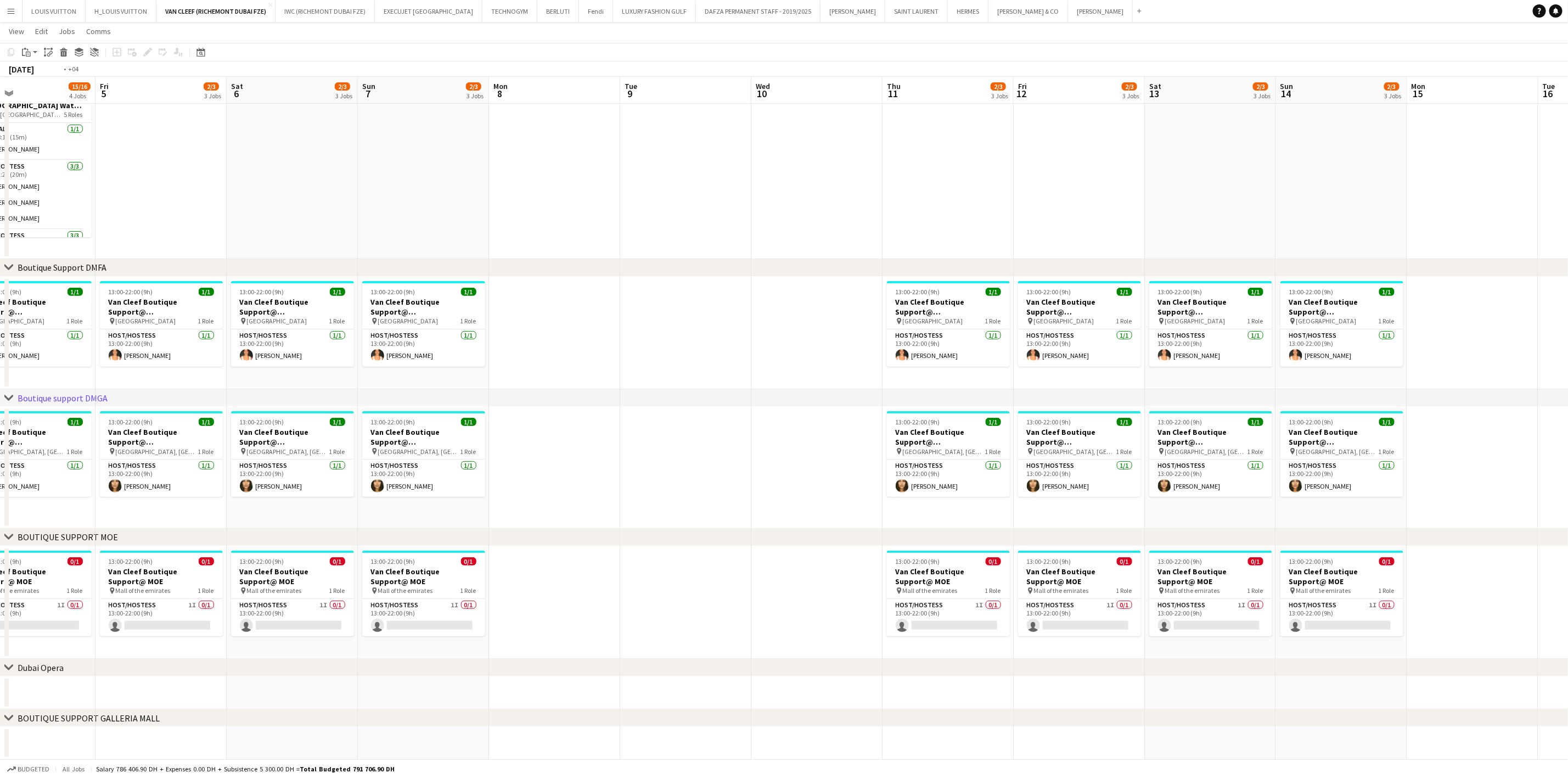
drag, startPoint x: 343, startPoint y: 478, endPoint x: 857, endPoint y: 478, distance: 514.0
click at [845, 478] on app-calendar-viewport "Tue 2 Wed 3 Thu 4 15/16 4 Jobs Fri 5 2/3 3 Jobs Sat 6 2/3 3 Jobs Sun 7 2/3 3 Jo…" at bounding box center [784, 310] width 1568 height 901
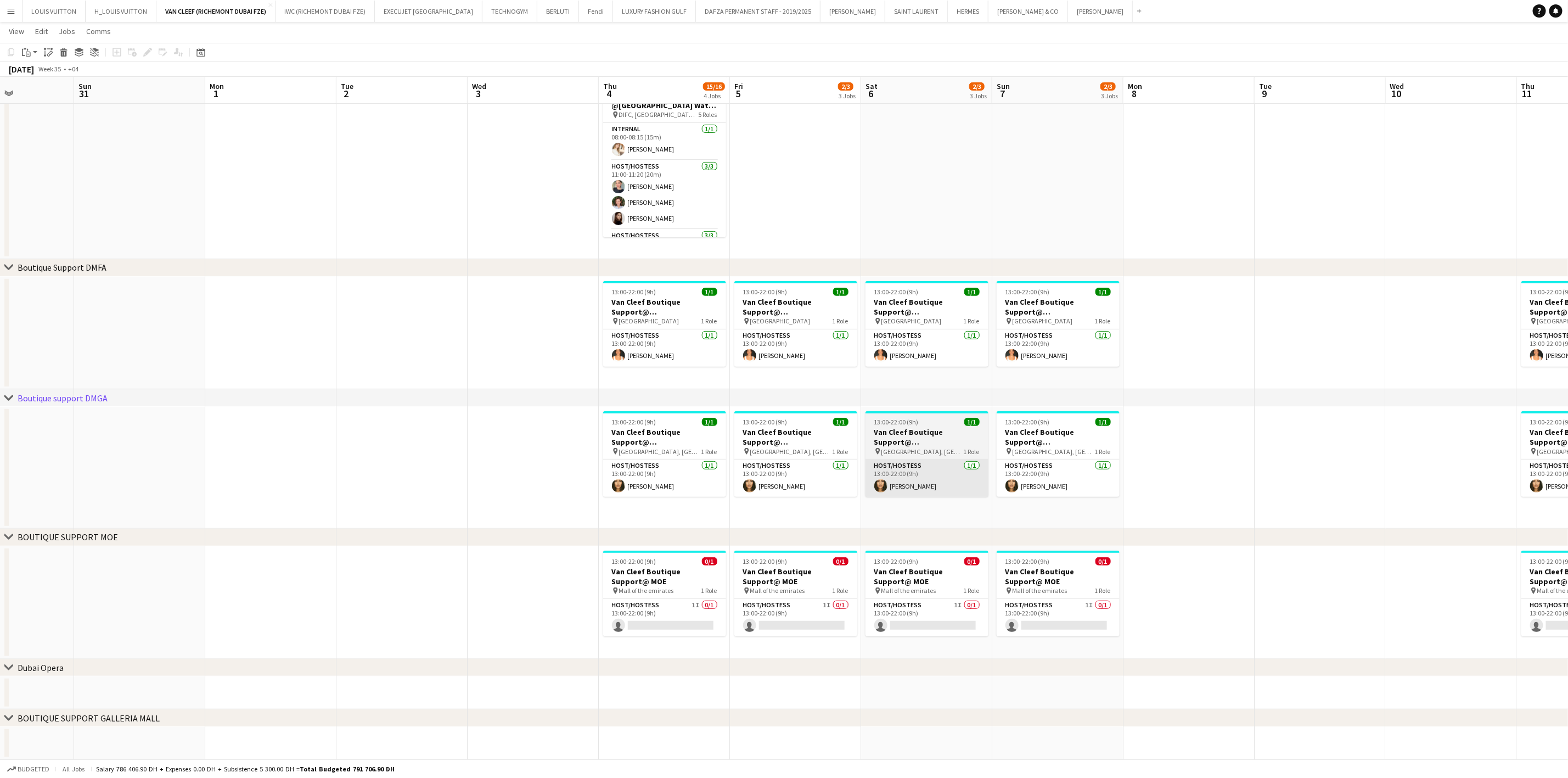
scroll to position [0, 319]
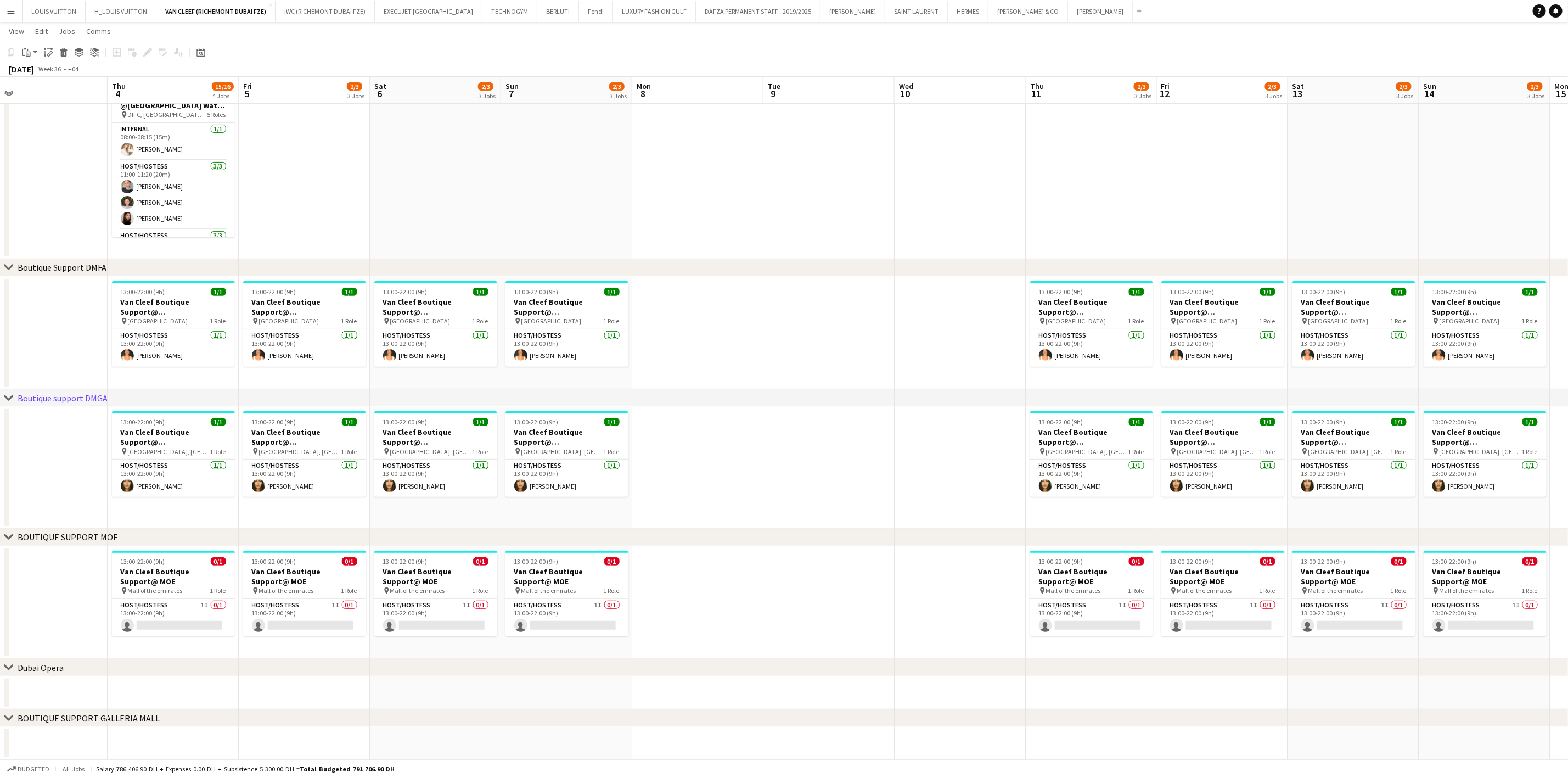
drag, startPoint x: 1037, startPoint y: 450, endPoint x: 955, endPoint y: 440, distance: 82.6
click at [673, 450] on app-calendar-viewport "Sun 31 Mon 1 Tue 2 Wed 3 Thu 4 15/16 4 Jobs Fri 5 2/3 3 Jobs Sat 6 2/3 3 Jobs S…" at bounding box center [784, 310] width 1568 height 901
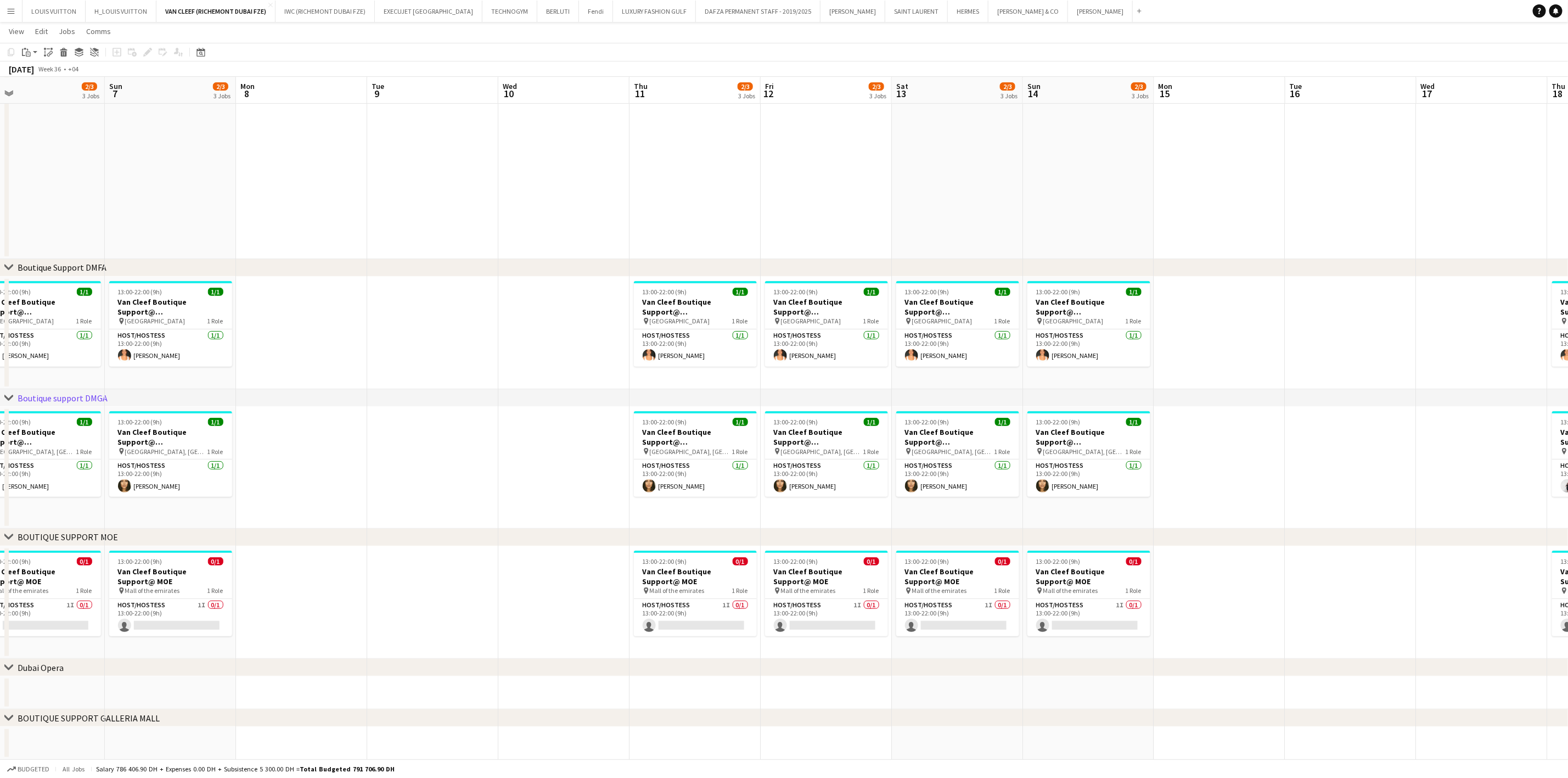
drag, startPoint x: 586, startPoint y: 452, endPoint x: 563, endPoint y: 452, distance: 23.0
click at [563, 452] on app-calendar-viewport "Wed 3 Thu 4 15/16 4 Jobs Fri 5 2/3 3 Jobs Sat 6 2/3 3 Jobs Sun 7 2/3 3 Jobs Mon…" at bounding box center [784, 310] width 1568 height 901
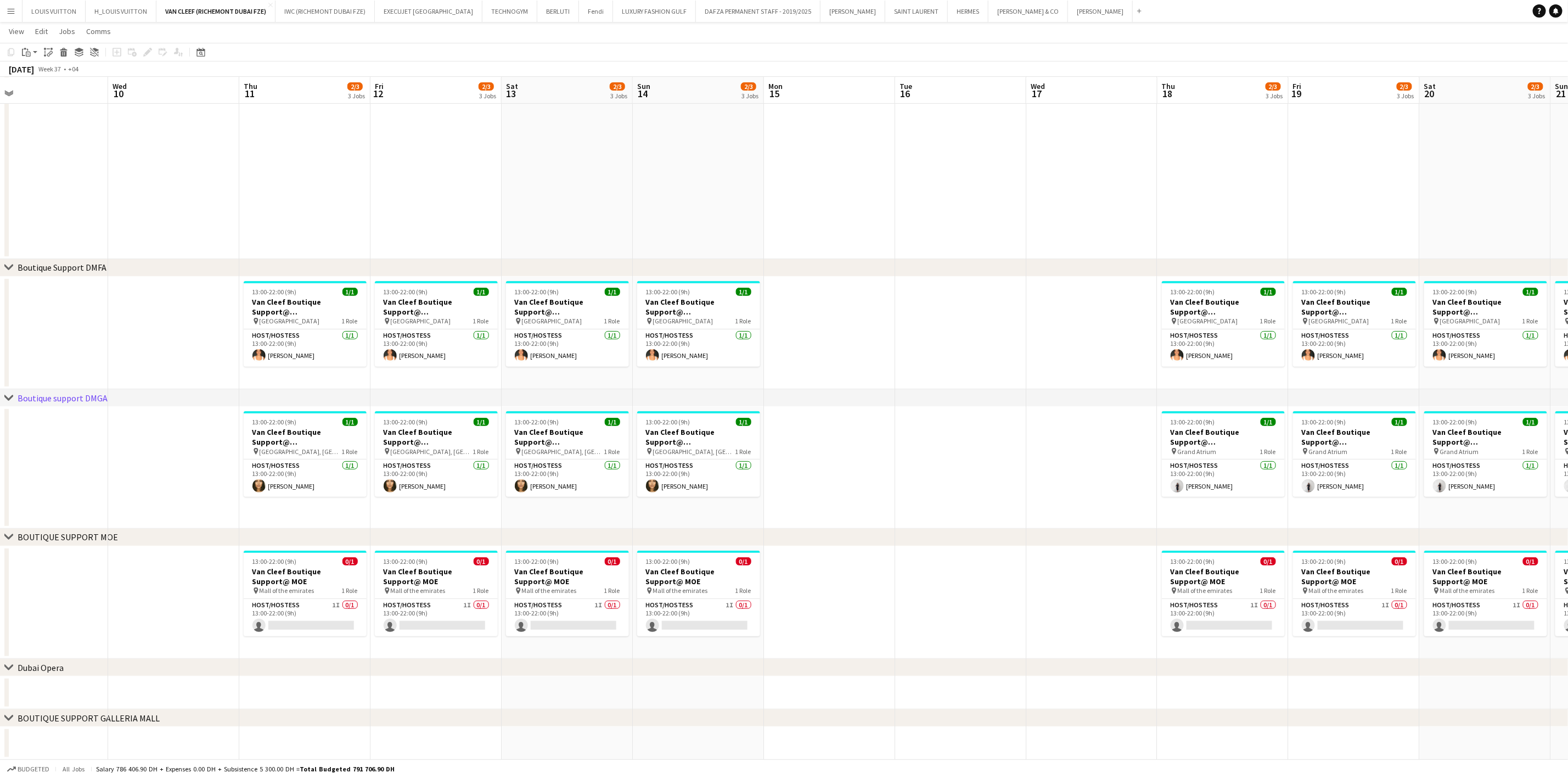
drag, startPoint x: 790, startPoint y: 472, endPoint x: 874, endPoint y: 465, distance: 84.3
click at [720, 472] on app-calendar-viewport "Sat 6 2/3 3 Jobs Sun 7 2/3 3 Jobs Mon 8 Tue 9 Wed 10 Thu 11 2/3 3 Jobs Fri 12 2…" at bounding box center [784, 310] width 1568 height 901
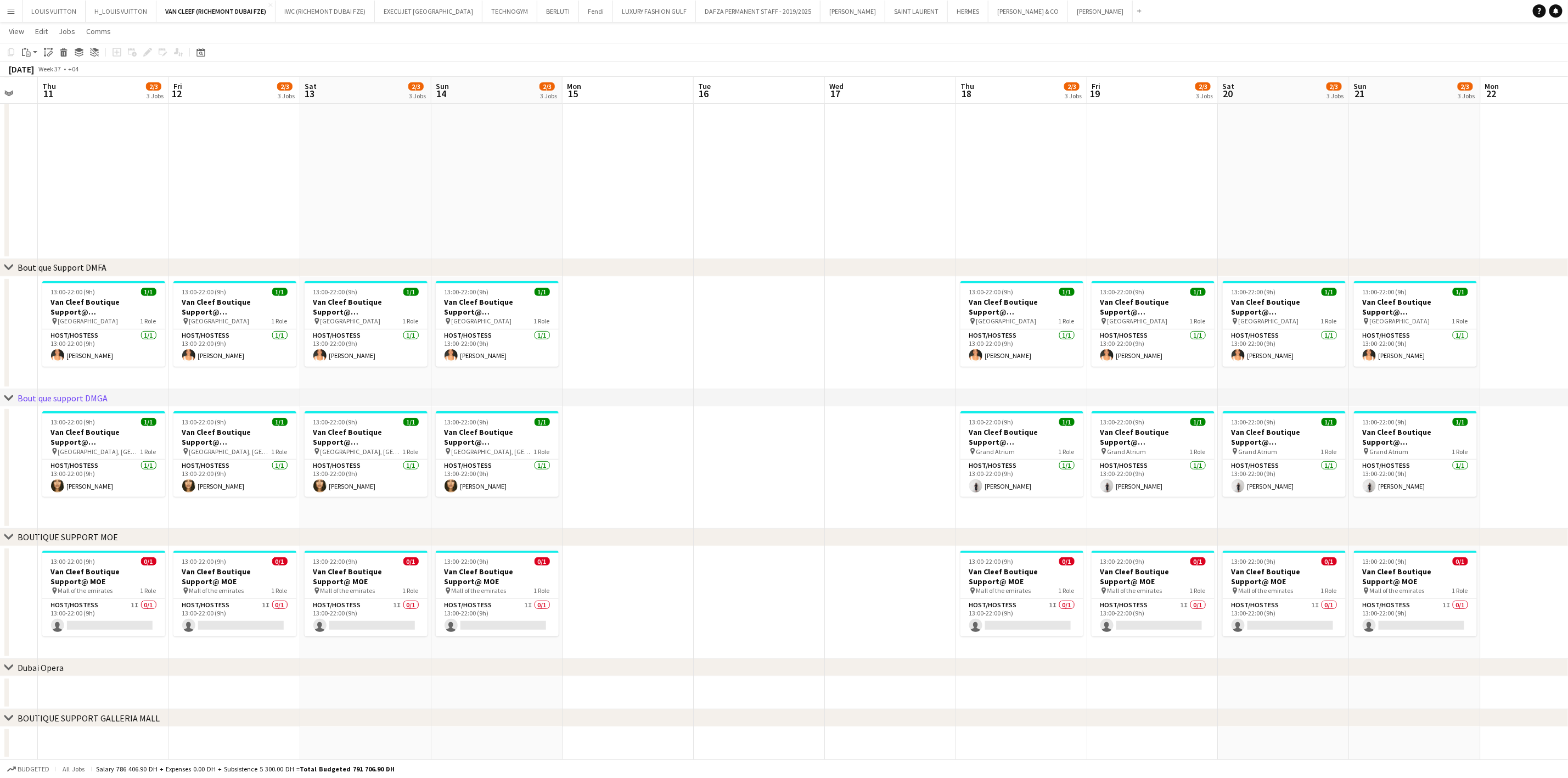
scroll to position [0, 381]
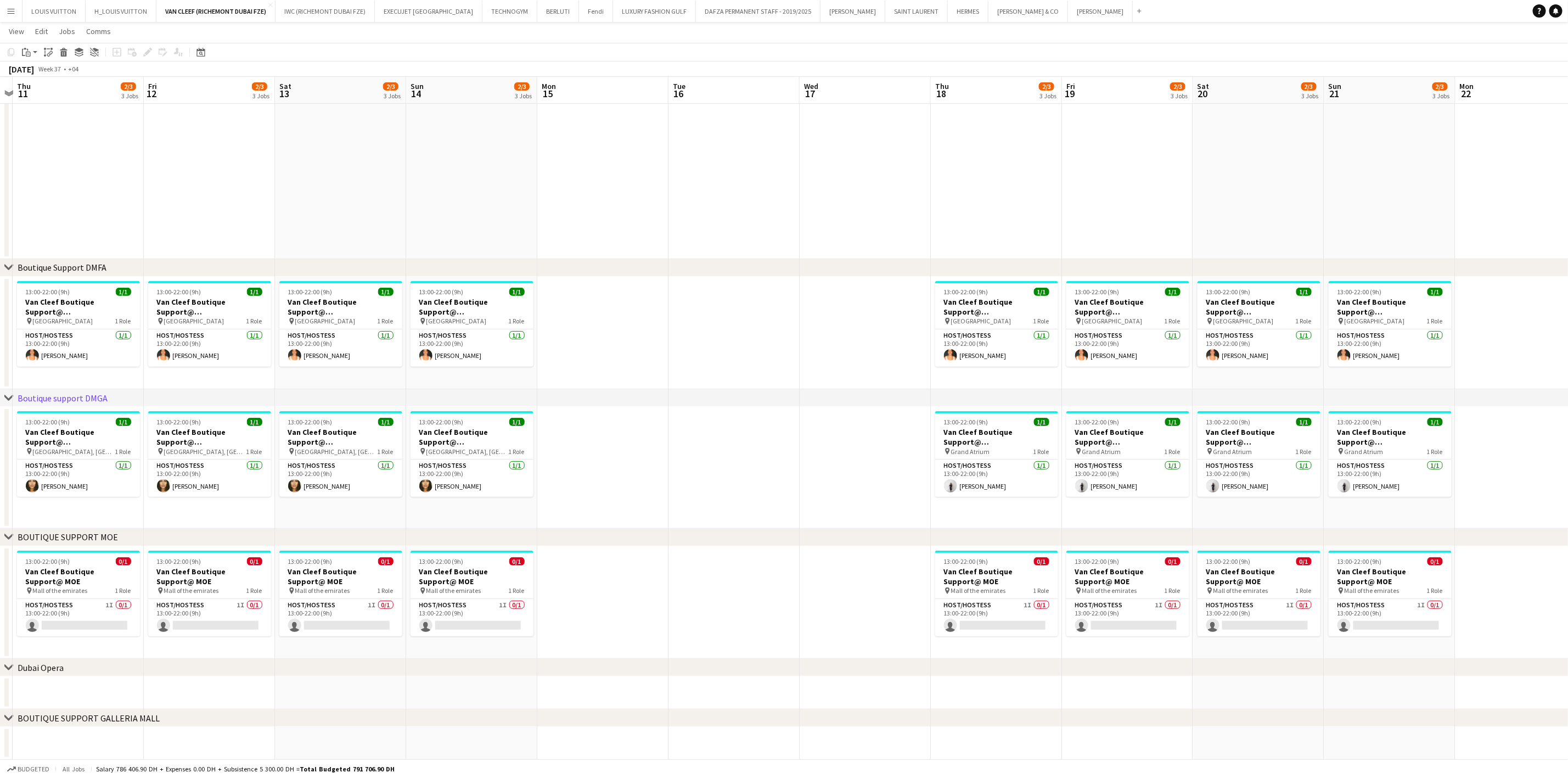
click at [851, 466] on app-calendar-viewport "Mon 8 Tue 9 Wed 10 Thu 11 2/3 3 Jobs Fri 12 2/3 3 Jobs Sat 13 2/3 3 Jobs Sun 14…" at bounding box center [784, 310] width 1568 height 901
drag, startPoint x: 1410, startPoint y: 308, endPoint x: 747, endPoint y: 305, distance: 663.0
click at [761, 305] on app-calendar-viewport "Mon 8 Tue 9 Wed 10 Thu 11 2/3 3 Jobs Fri 12 2/3 3 Jobs Sat 13 2/3 3 Jobs Sun 14…" at bounding box center [784, 310] width 1568 height 901
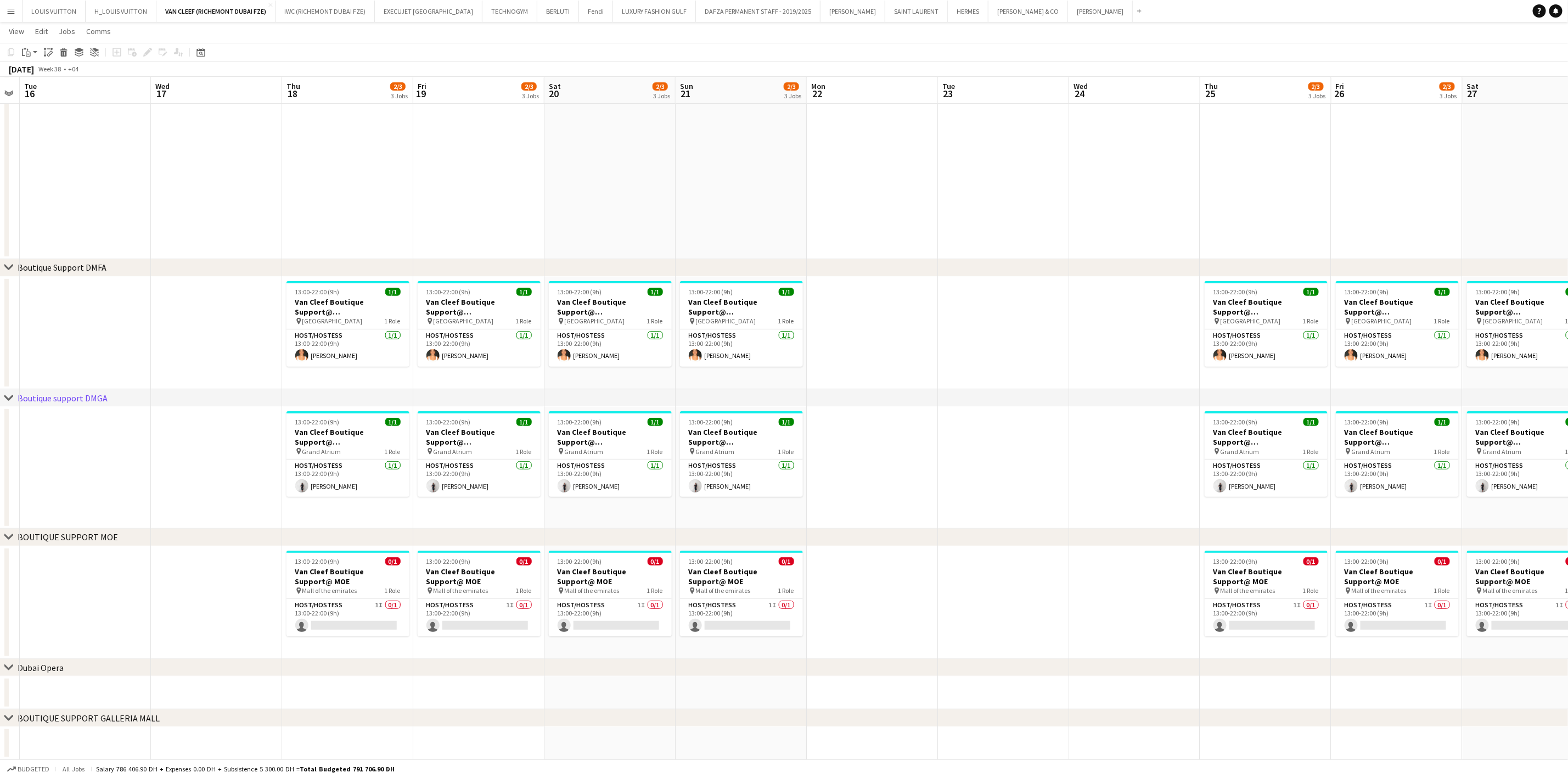
drag, startPoint x: 1065, startPoint y: 325, endPoint x: 474, endPoint y: 361, distance: 592.1
click at [486, 359] on app-calendar-viewport "Sat 13 2/3 3 Jobs Sun 14 2/3 3 Jobs Mon 15 Tue 16 Wed 17 Thu 18 2/3 3 Jobs Fri …" at bounding box center [784, 310] width 1568 height 901
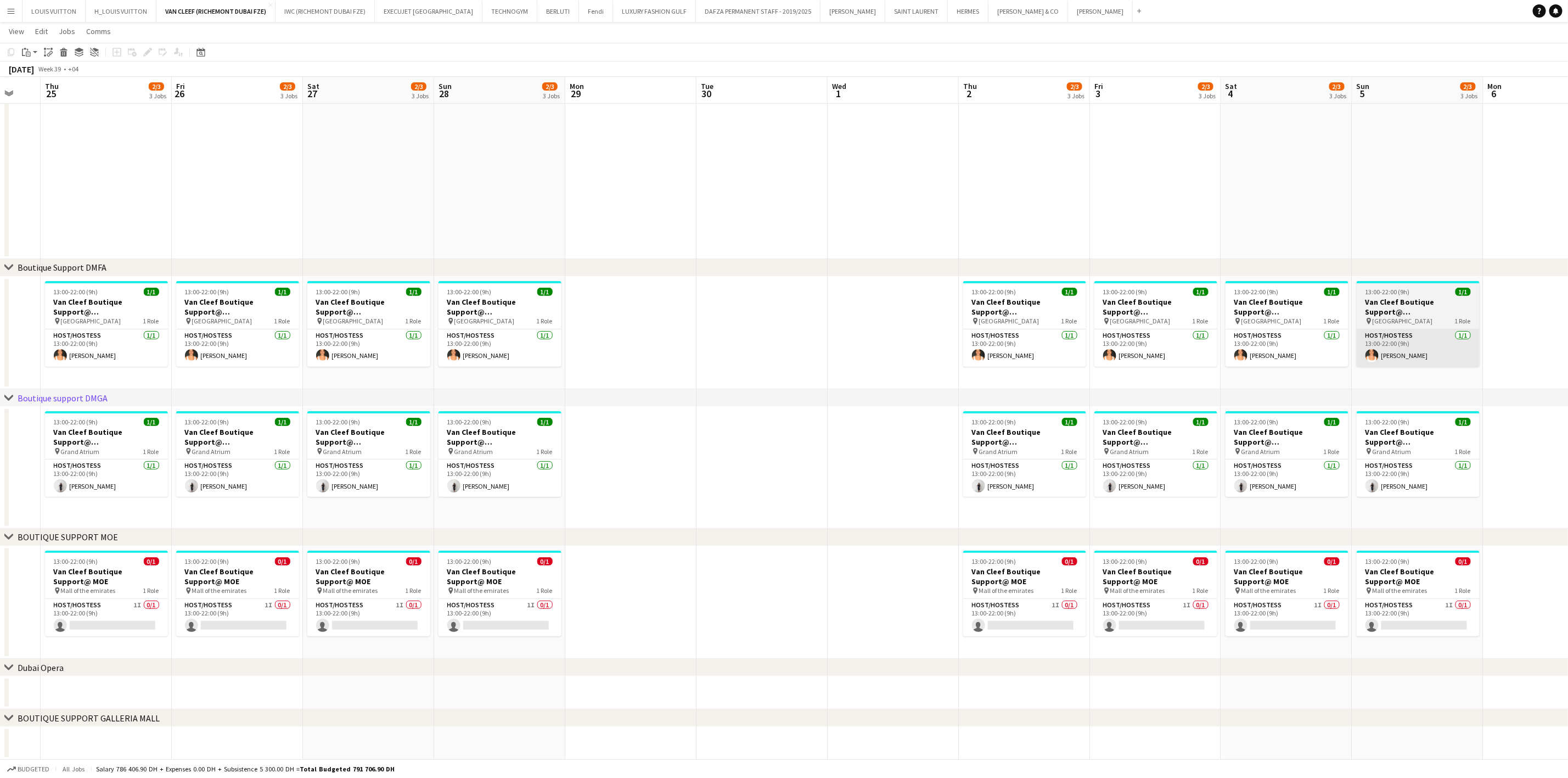
drag, startPoint x: 408, startPoint y: 366, endPoint x: 1056, endPoint y: 362, distance: 648.0
click at [274, 374] on app-calendar-viewport "Mon 22 Tue 23 Wed 24 Thu 25 2/3 3 Jobs Fri 26 2/3 3 Jobs Sat 27 2/3 3 Jobs Sun …" at bounding box center [784, 310] width 1568 height 901
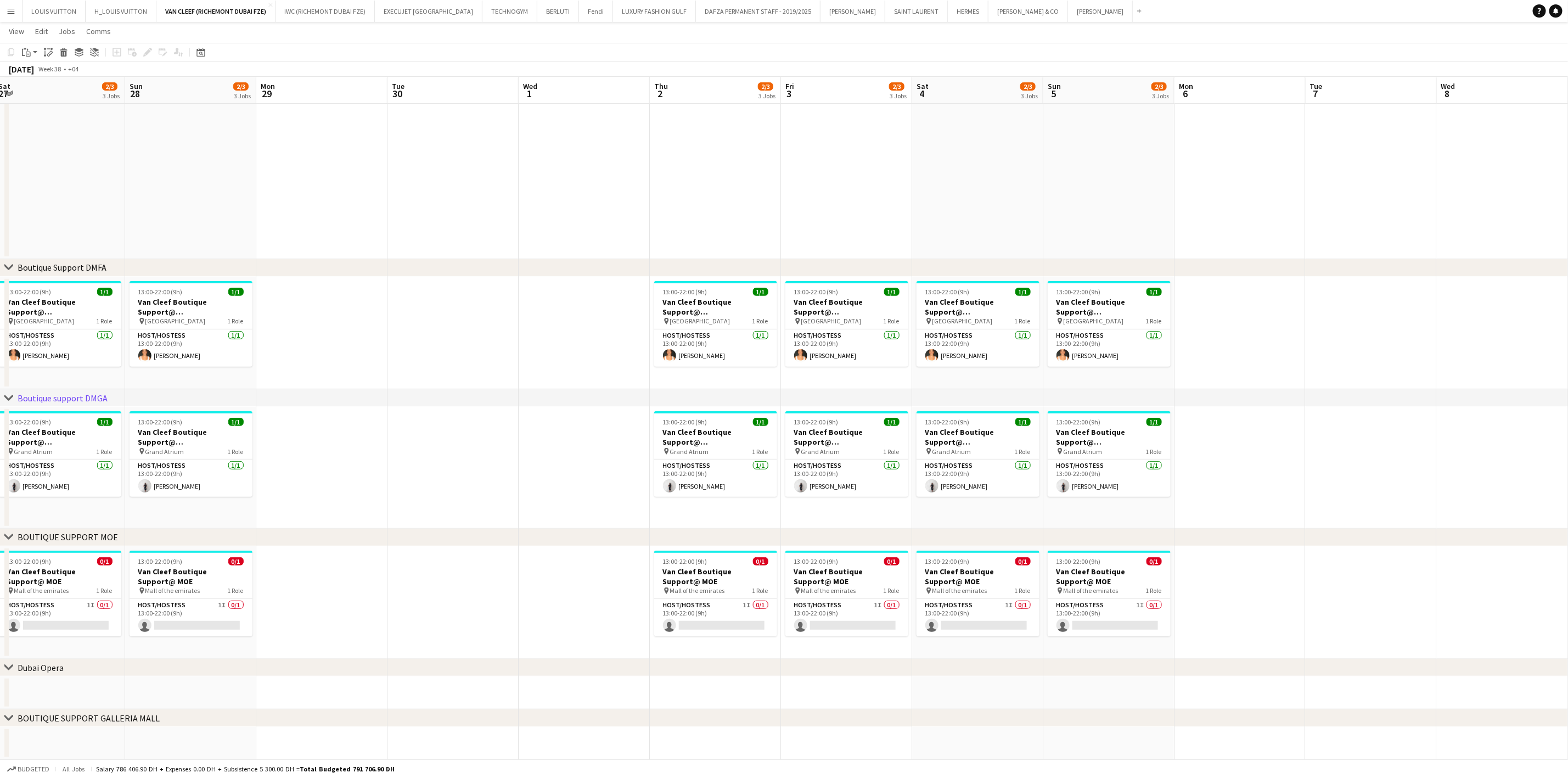
scroll to position [0, 269]
drag, startPoint x: 773, startPoint y: 381, endPoint x: 201, endPoint y: 403, distance: 572.4
click at [202, 403] on div "chevron-right ACTIVATIONS/ VIP EVENTS chevron-right Boutique Support DMFA chevr…" at bounding box center [784, 310] width 1568 height 901
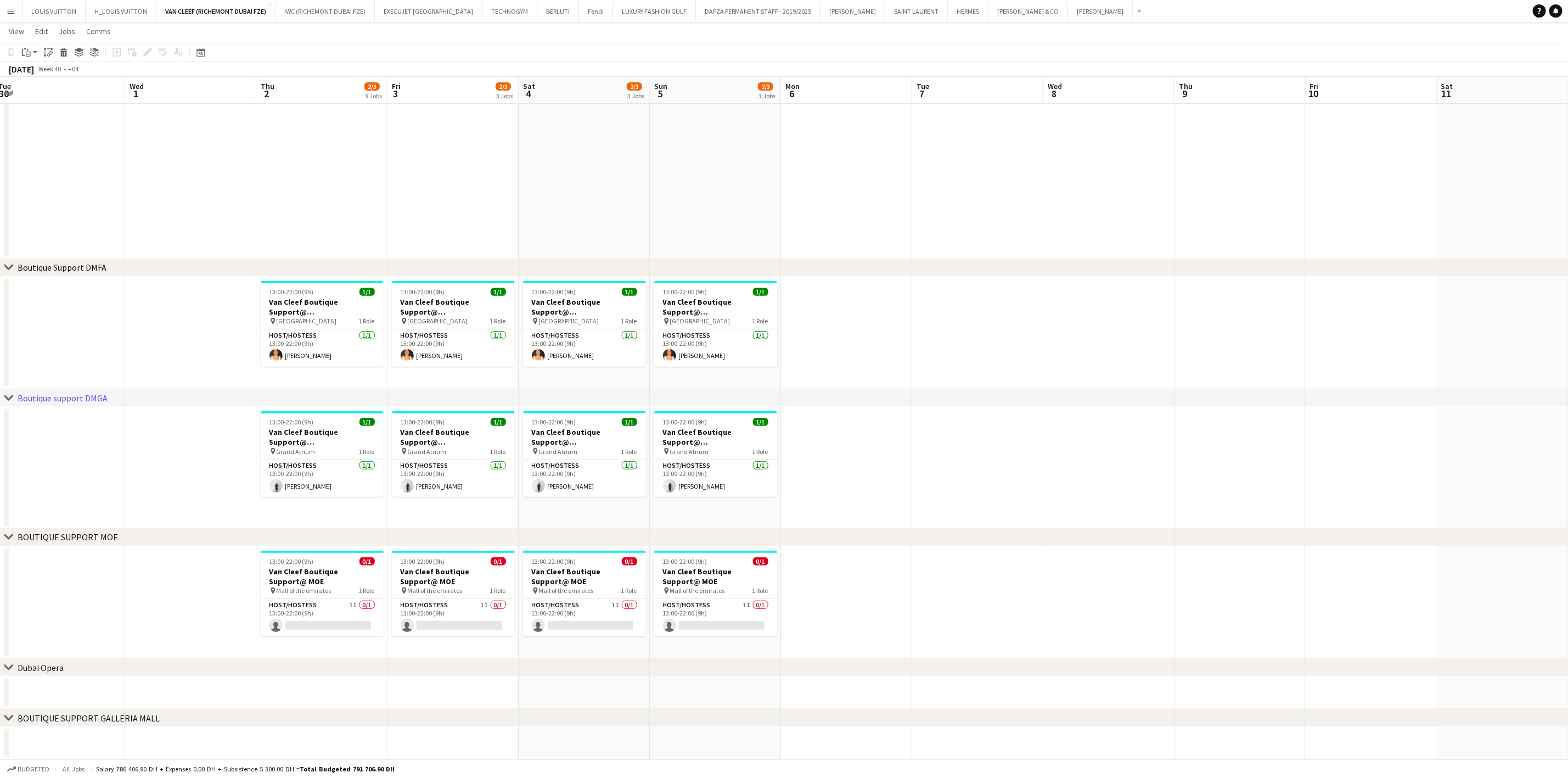
click at [534, 408] on div "chevron-right ACTIVATIONS/ VIP EVENTS chevron-right Boutique Support DMFA chevr…" at bounding box center [784, 310] width 1568 height 901
drag, startPoint x: 635, startPoint y: 331, endPoint x: 677, endPoint y: 339, distance: 42.8
click at [677, 339] on app-calendar-viewport "Sun 28 2/3 3 Jobs Mon 29 Tue 30 Wed 1 Thu 2 2/3 3 Jobs Fri 3 2/3 3 Jobs Sat 4 2…" at bounding box center [784, 310] width 1568 height 901
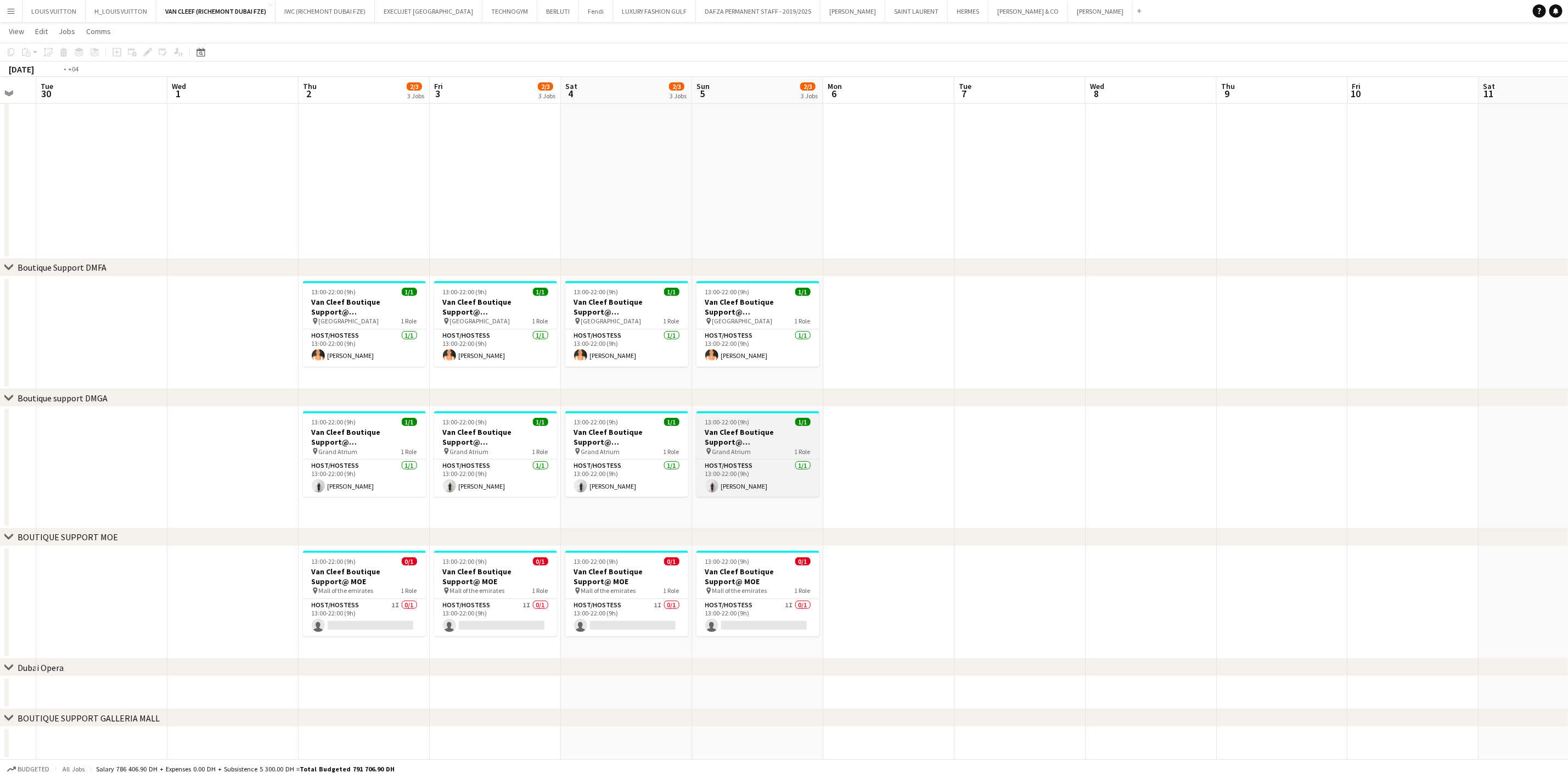
click at [998, 405] on div "chevron-right ACTIVATIONS/ VIP EVENTS chevron-right Boutique Support DMFA chevr…" at bounding box center [784, 310] width 1568 height 901
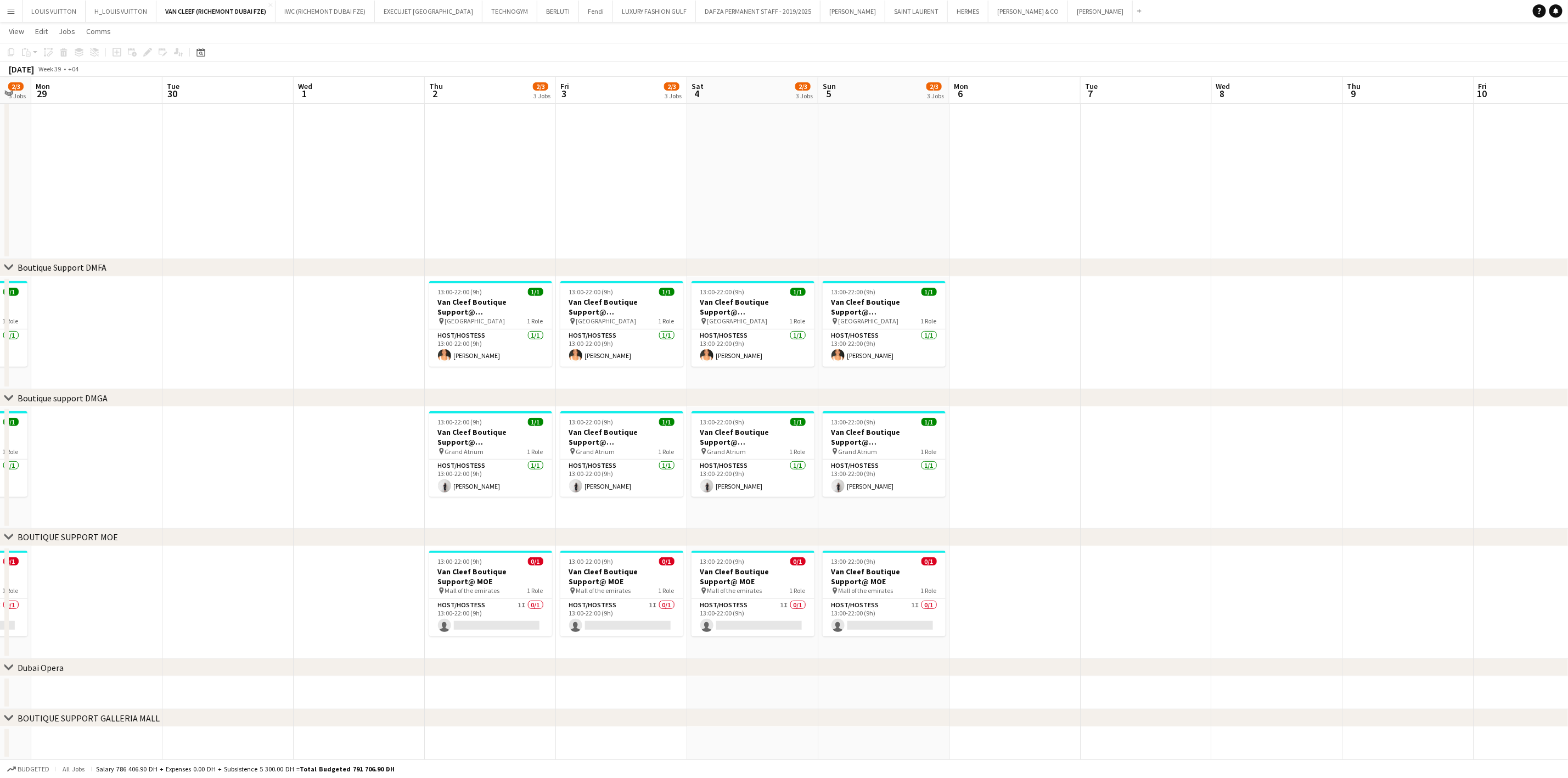
drag, startPoint x: 759, startPoint y: 460, endPoint x: 898, endPoint y: 470, distance: 139.4
click at [908, 470] on app-calendar-viewport "Fri 26 2/3 3 Jobs Sat 27 2/3 3 Jobs Sun 28 2/3 3 Jobs Mon 29 Tue 30 Wed 1 Thu 2…" at bounding box center [784, 310] width 1568 height 901
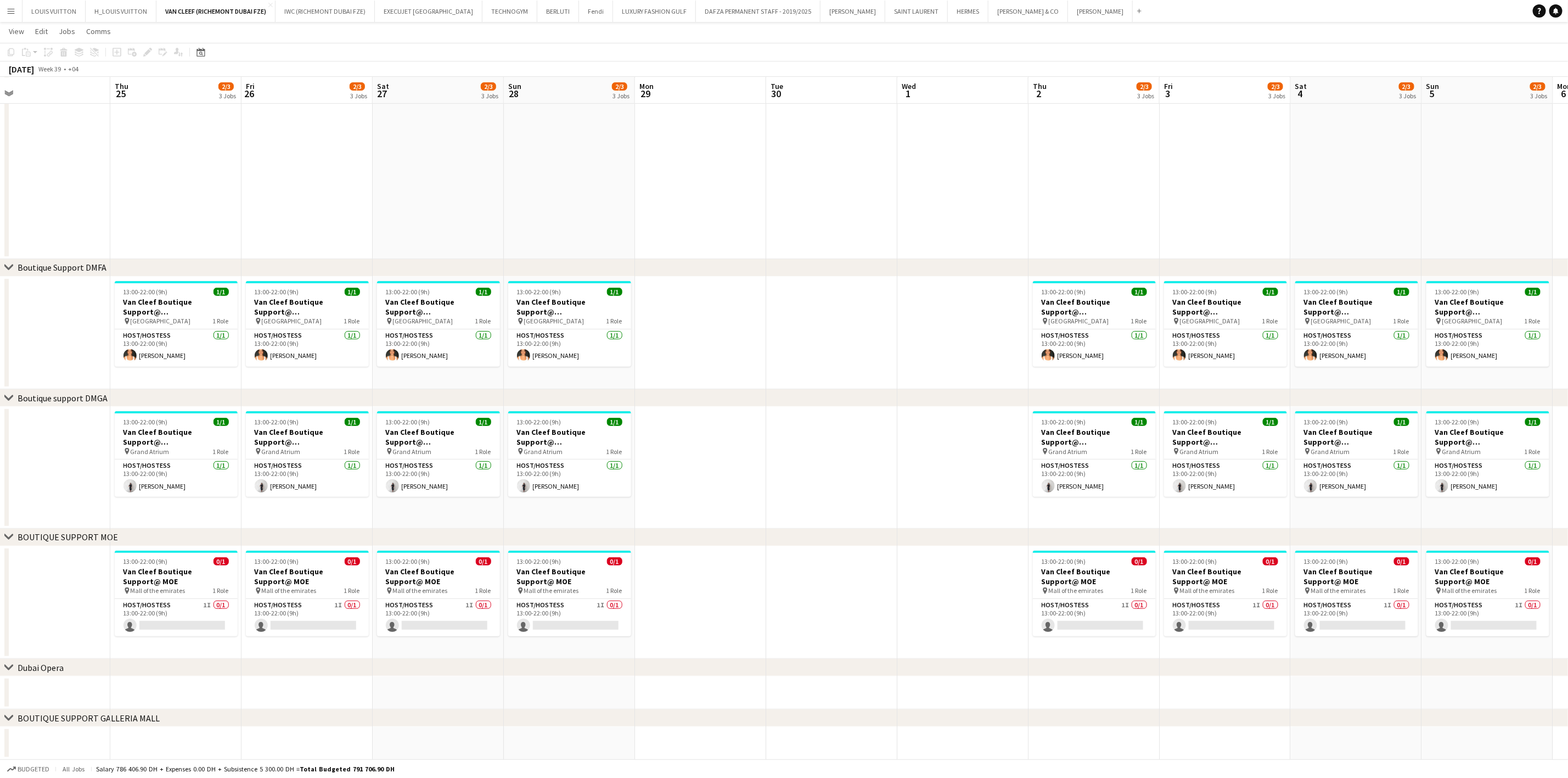
scroll to position [0, 0]
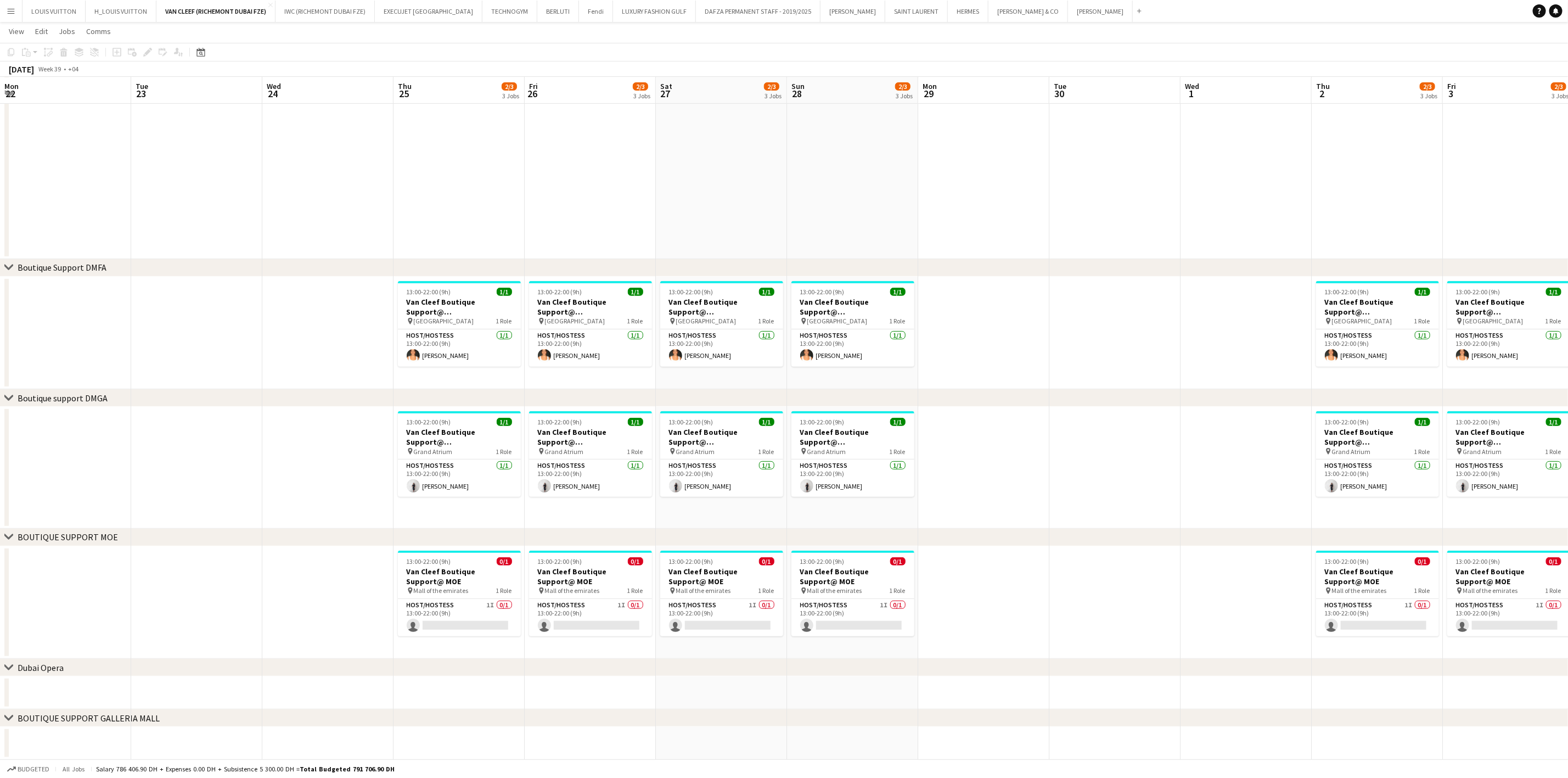
drag, startPoint x: 303, startPoint y: 504, endPoint x: 945, endPoint y: 506, distance: 642.0
click at [972, 511] on app-calendar-viewport "Mon 22 Tue 23 Wed 24 Thu 25 2/3 3 Jobs Fri 26 2/3 3 Jobs Sat 27 2/3 3 Jobs Sun …" at bounding box center [784, 310] width 1568 height 901
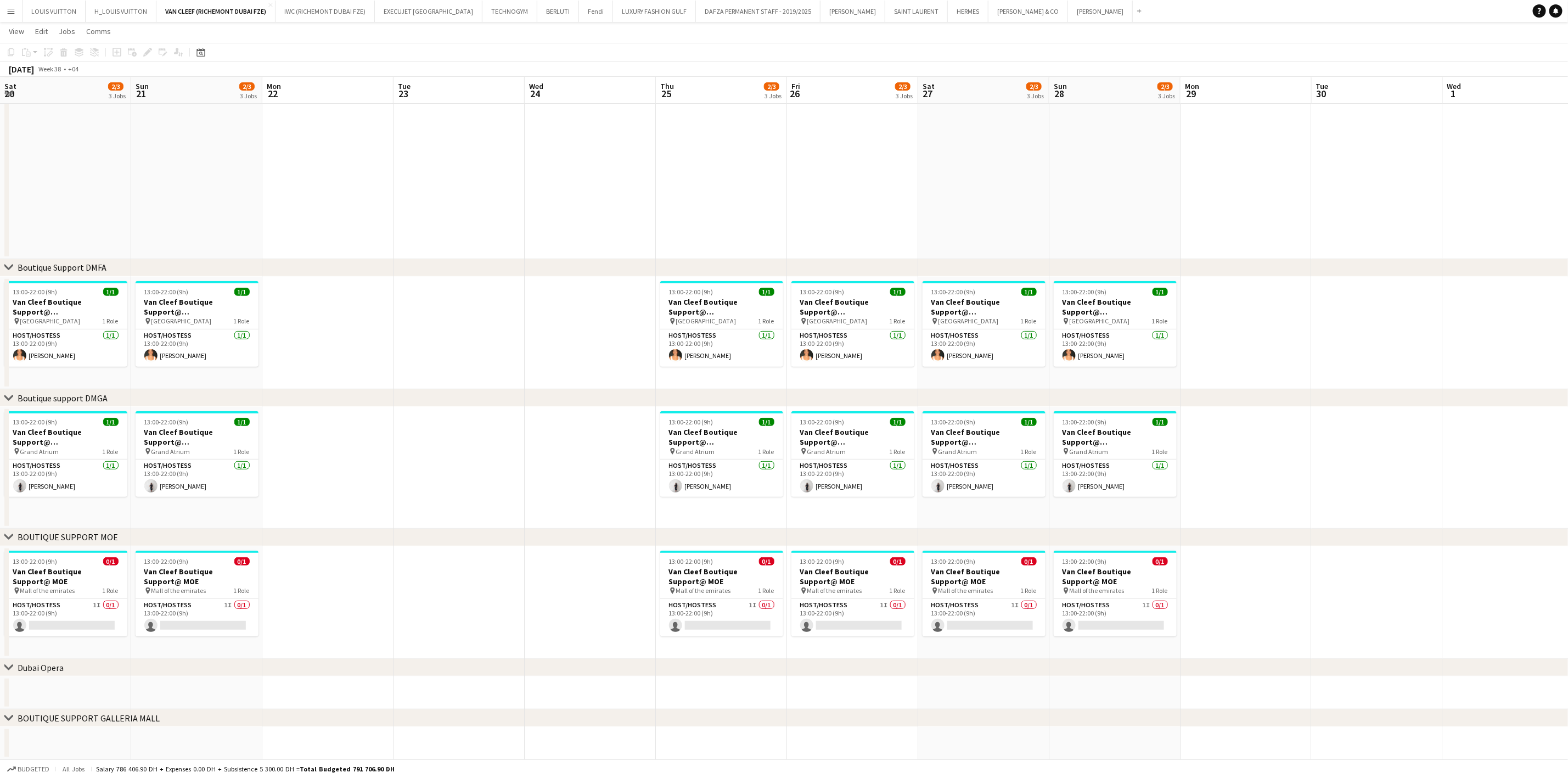
drag, startPoint x: 657, startPoint y: 477, endPoint x: 821, endPoint y: 470, distance: 164.1
click at [918, 477] on app-calendar-viewport "Thu 18 2/3 3 Jobs Fri 19 2/3 3 Jobs Sat 20 2/3 3 Jobs Sun 21 2/3 3 Jobs Mon 22 …" at bounding box center [784, 310] width 1568 height 901
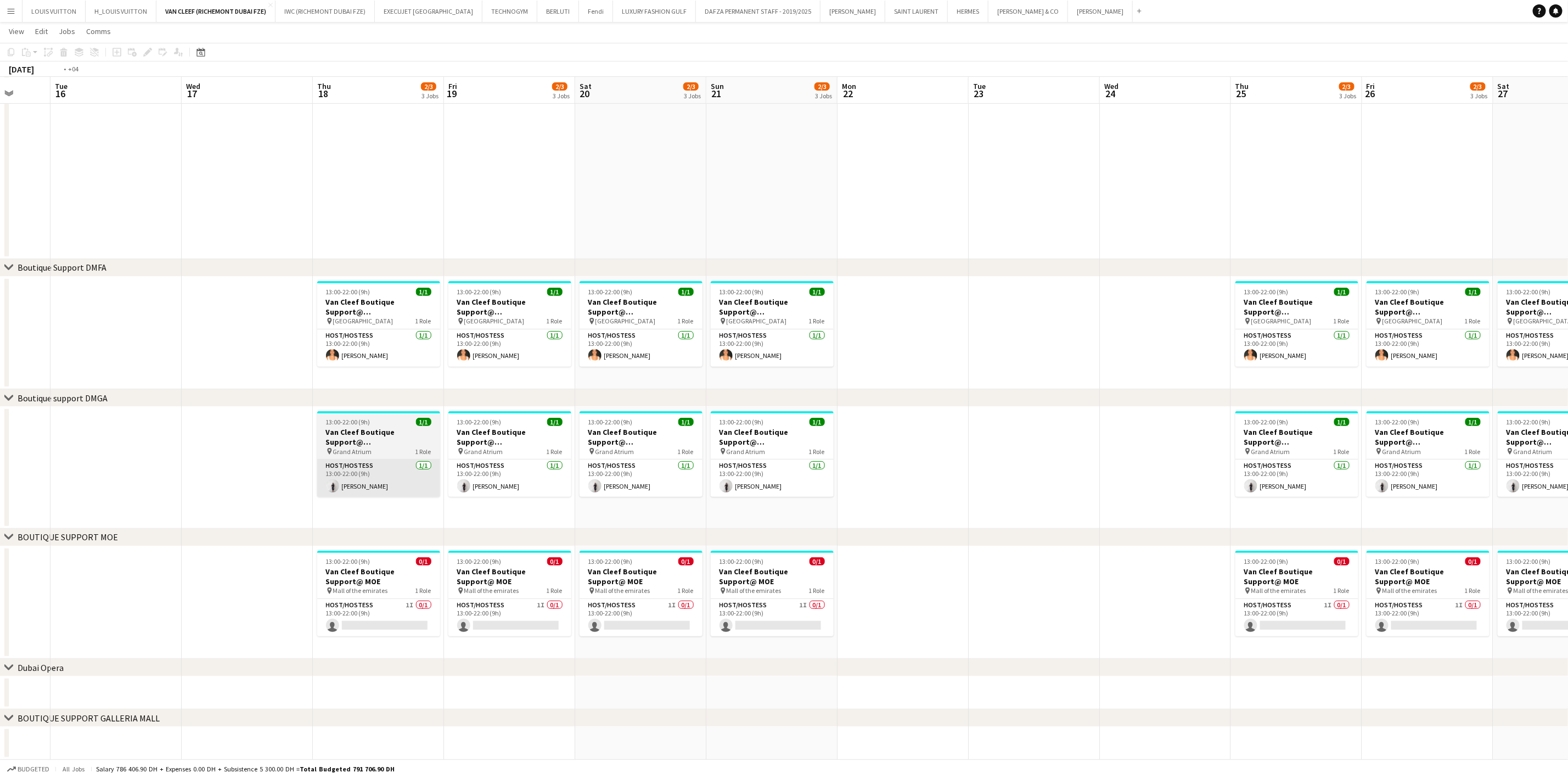
drag, startPoint x: 745, startPoint y: 463, endPoint x: 695, endPoint y: 487, distance: 55.5
click at [917, 463] on app-calendar-viewport "Sat 13 2/3 3 Jobs Sun 14 2/3 3 Jobs Mon 15 Tue 16 Wed 17 Thu 18 2/3 3 Jobs Fri …" at bounding box center [784, 310] width 1568 height 901
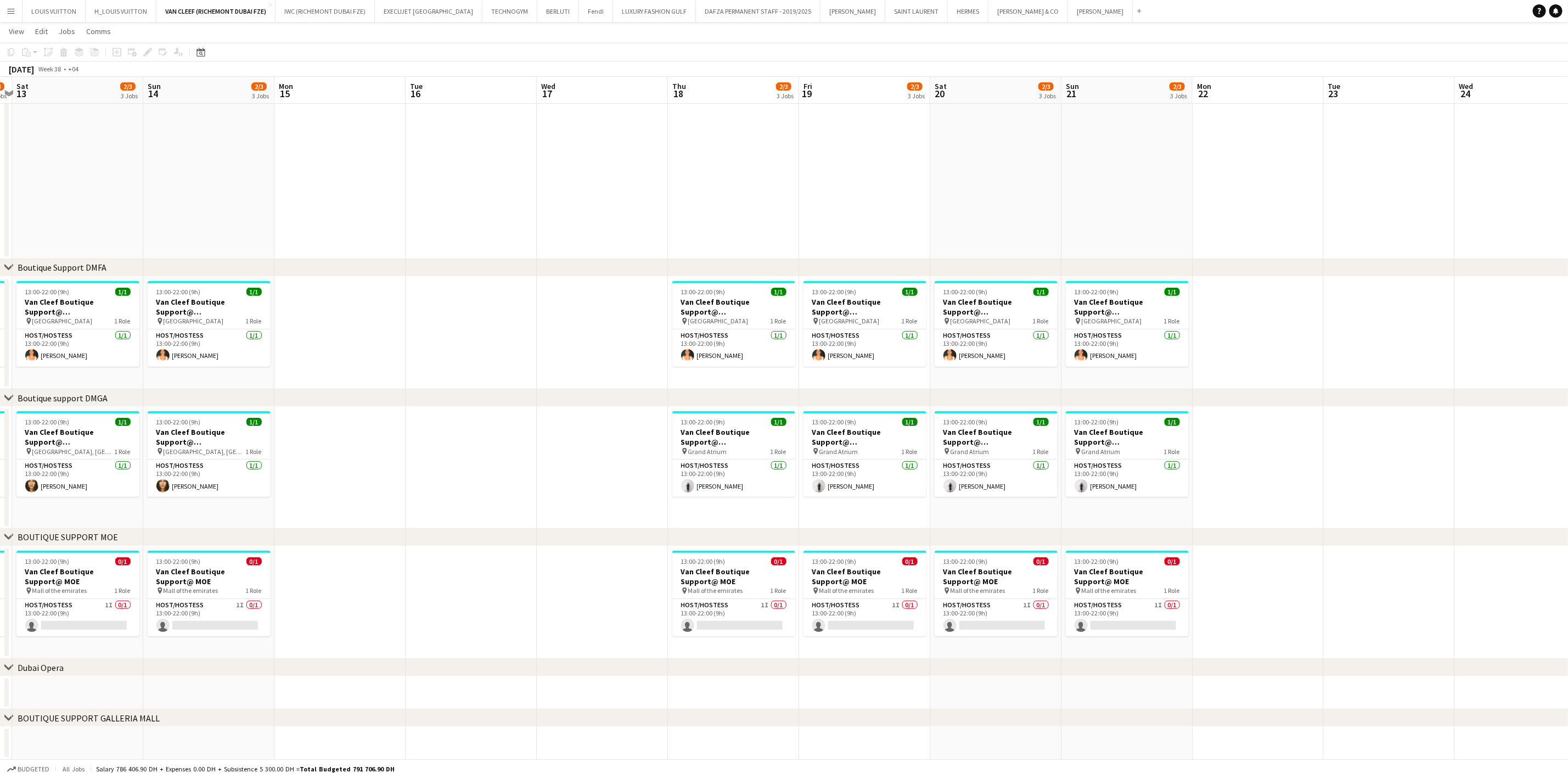
drag, startPoint x: 536, startPoint y: 499, endPoint x: 853, endPoint y: 511, distance: 317.2
click at [855, 516] on app-calendar-viewport "Thu 11 2/3 3 Jobs Fri 12 2/3 3 Jobs Sat 13 2/3 3 Jobs Sun 14 2/3 3 Jobs Mon 15 …" at bounding box center [784, 310] width 1568 height 901
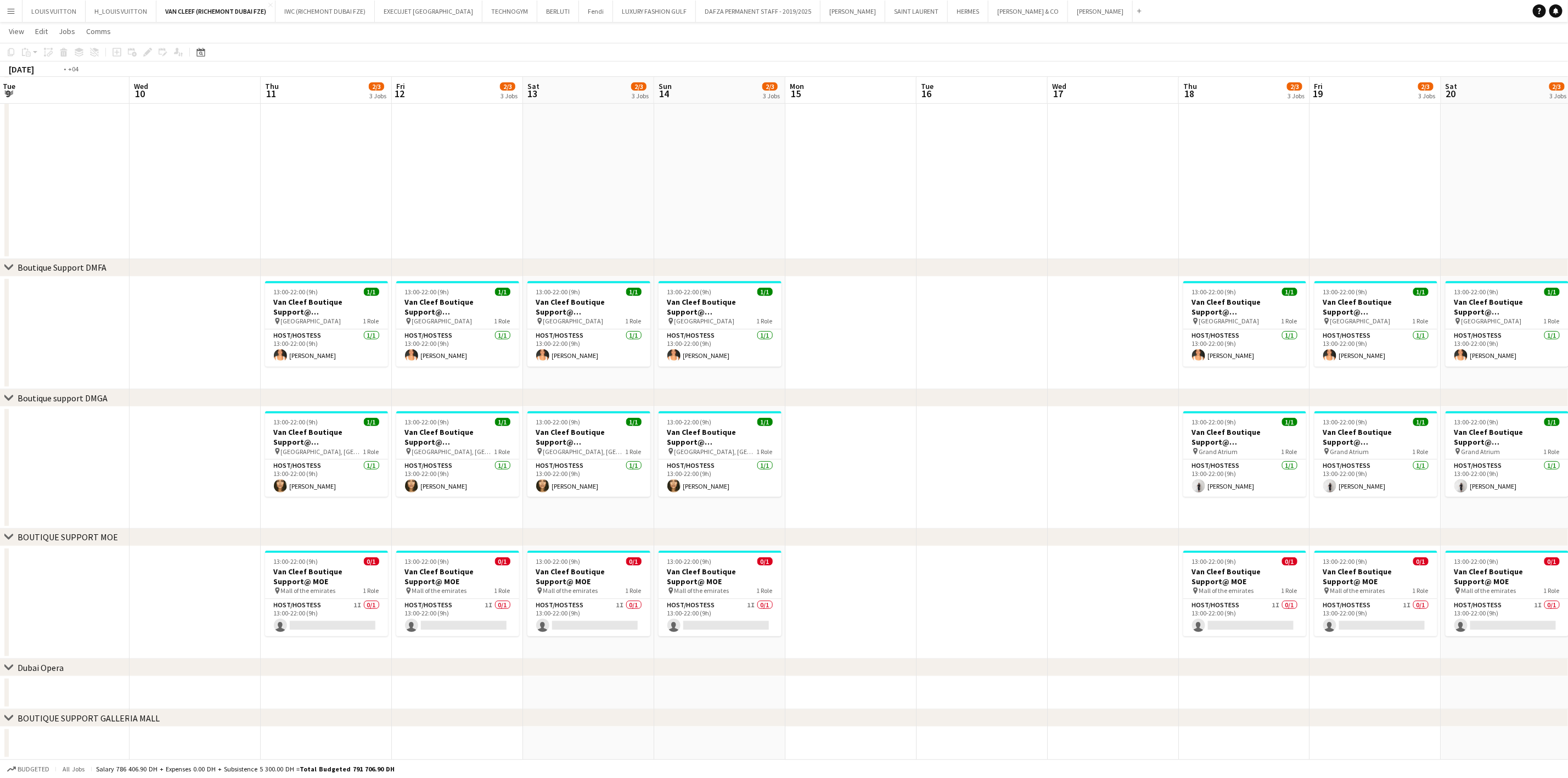
click at [850, 520] on app-calendar-viewport "Sun 7 2/3 3 Jobs Mon 8 Tue 9 Wed 10 Thu 11 2/3 3 Jobs Fri 12 2/3 3 Jobs Sat 13 …" at bounding box center [784, 310] width 1568 height 901
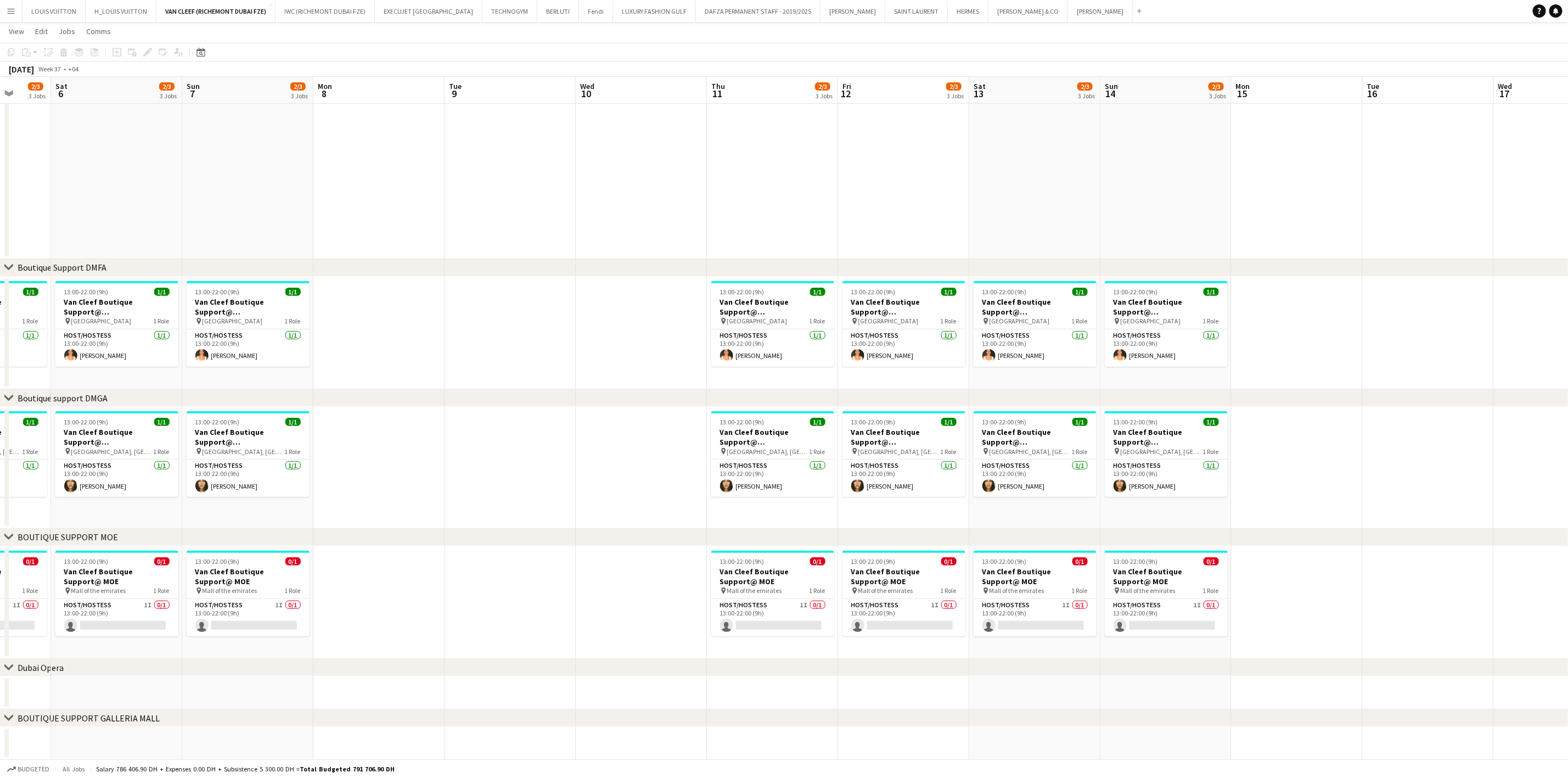
drag, startPoint x: 526, startPoint y: 462, endPoint x: 826, endPoint y: 462, distance: 300.0
click at [824, 462] on app-calendar-viewport "Wed 3 Thu 4 15/16 4 Jobs Fri 5 2/3 3 Jobs Sat 6 2/3 3 Jobs Sun 7 2/3 3 Jobs Mon…" at bounding box center [784, 310] width 1568 height 901
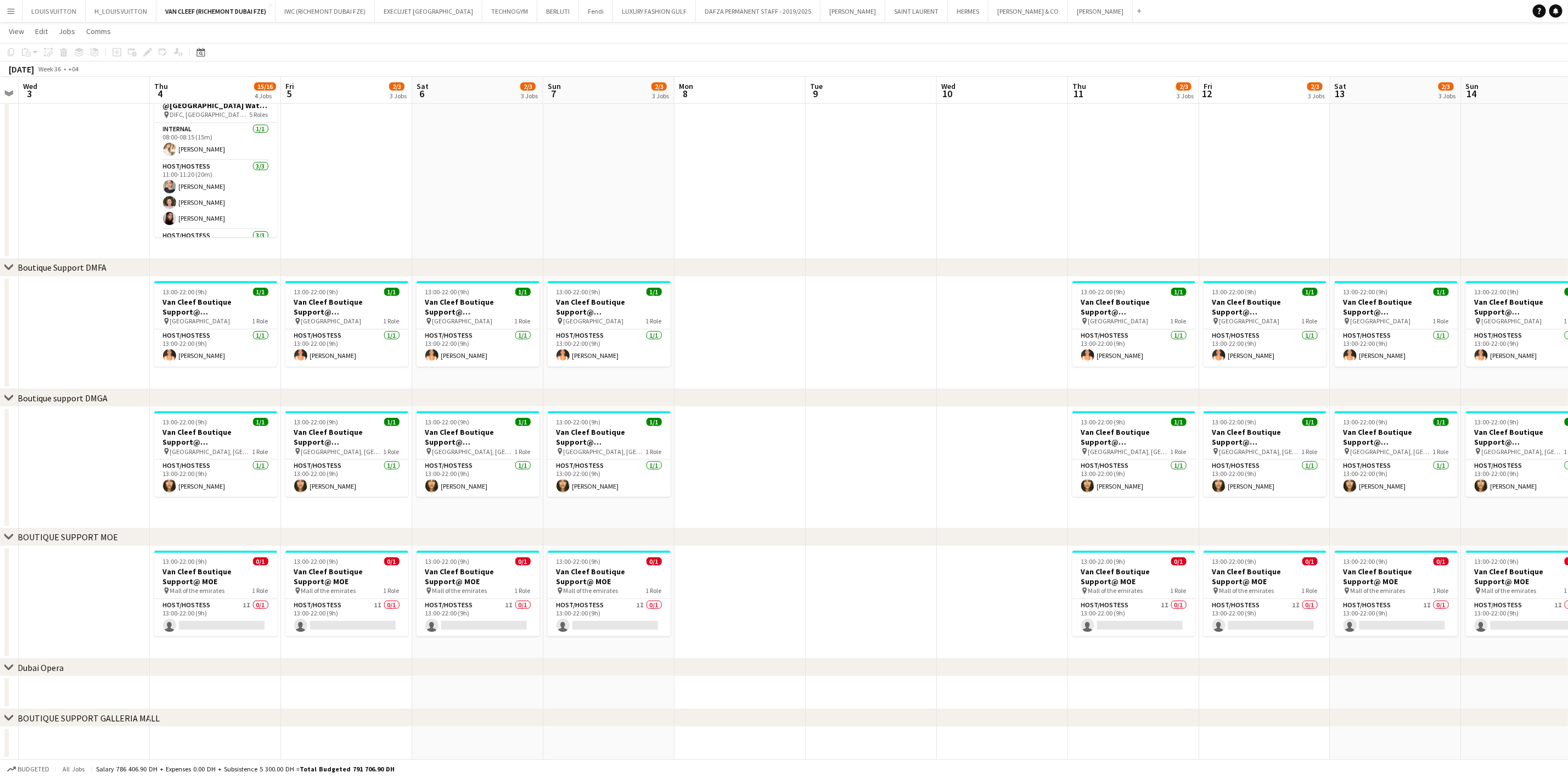
drag, startPoint x: 611, startPoint y: 467, endPoint x: 727, endPoint y: 467, distance: 116.0
click at [726, 467] on app-calendar-viewport "Mon 1 Tue 2 Wed 3 Thu 4 15/16 4 Jobs Fri 5 2/3 3 Jobs Sat 6 2/3 3 Jobs Sun 7 2/…" at bounding box center [784, 310] width 1568 height 901
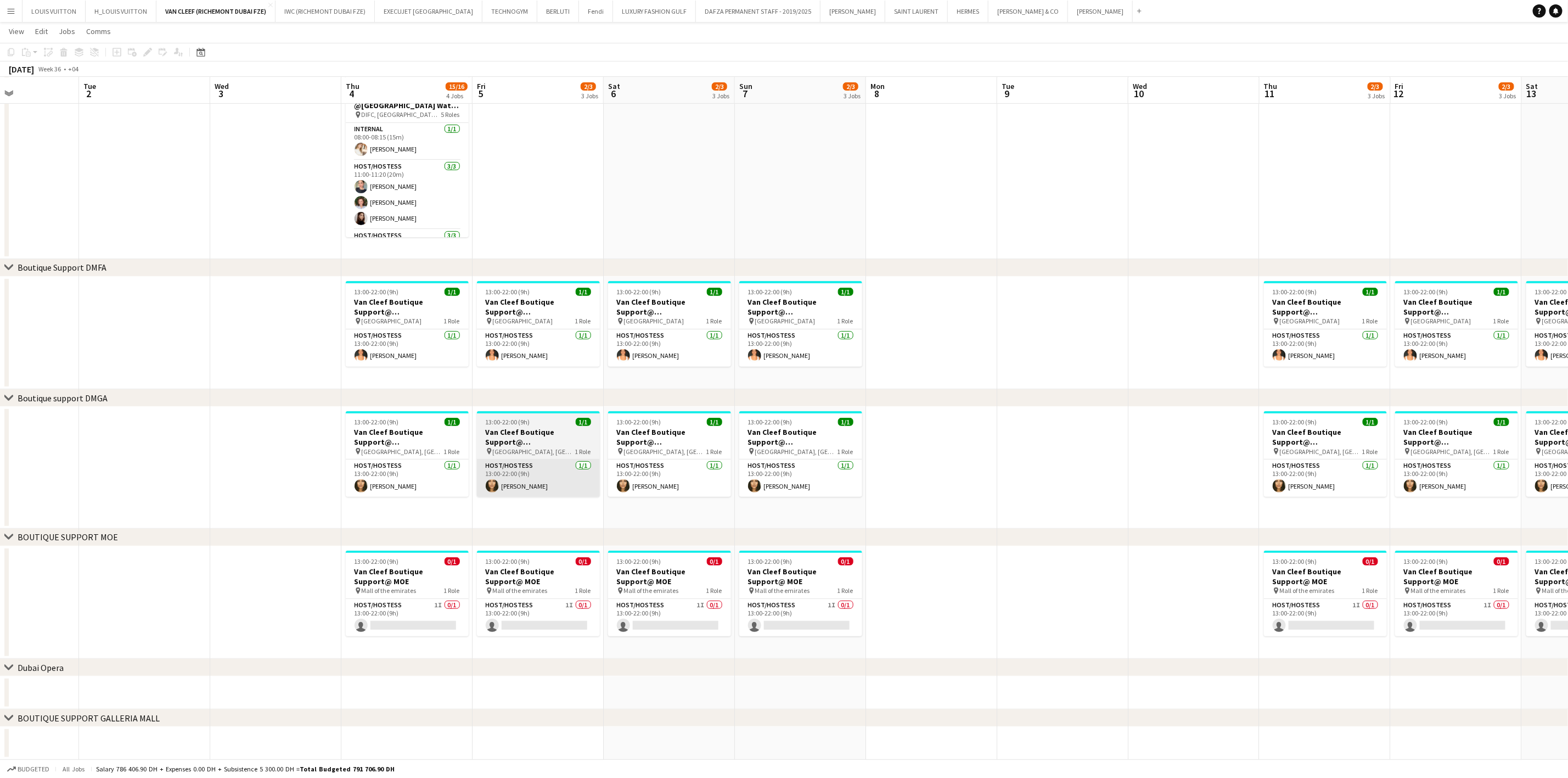
drag, startPoint x: 461, startPoint y: 462, endPoint x: 535, endPoint y: 468, distance: 74.2
click at [515, 476] on app-calendar-viewport "Sat 30 Sun 31 Mon 1 Tue 2 Wed 3 Thu 4 15/16 4 Jobs Fri 5 2/3 3 Jobs Sat 6 2/3 3…" at bounding box center [784, 310] width 1568 height 901
drag, startPoint x: 1094, startPoint y: 496, endPoint x: 793, endPoint y: 516, distance: 301.7
click at [793, 516] on app-calendar-viewport "Sat 30 Sun 31 Mon 1 Tue 2 Wed 3 Thu 4 15/16 4 Jobs Fri 5 2/3 3 Jobs Sat 6 2/3 3…" at bounding box center [784, 310] width 1568 height 901
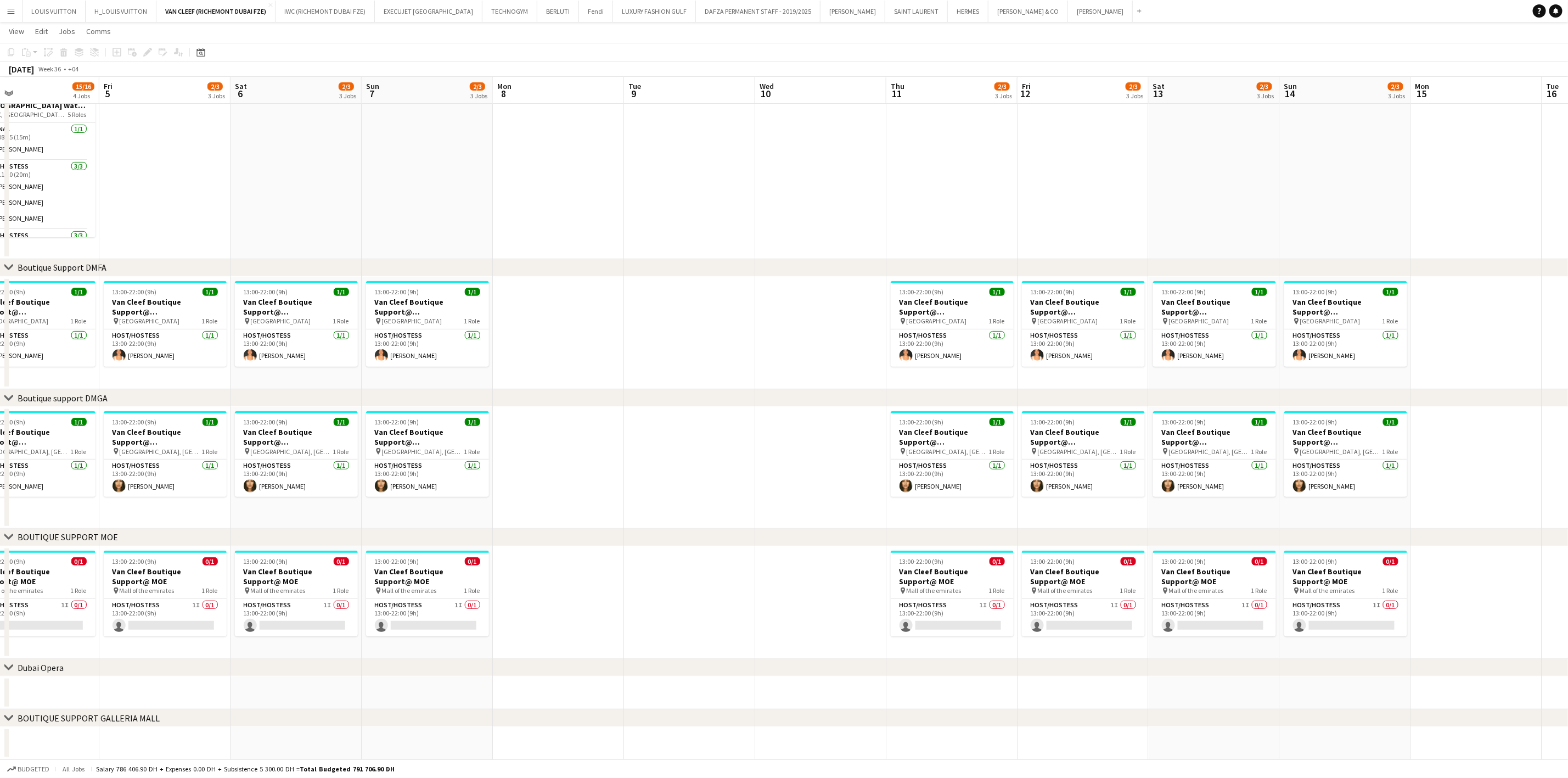
drag, startPoint x: 972, startPoint y: 494, endPoint x: 494, endPoint y: 455, distance: 479.6
click at [494, 455] on app-calendar-viewport "Mon 1 Tue 2 Wed 3 Thu 4 15/16 4 Jobs Fri 5 2/3 3 Jobs Sat 6 2/3 3 Jobs Sun 7 2/…" at bounding box center [784, 310] width 1568 height 901
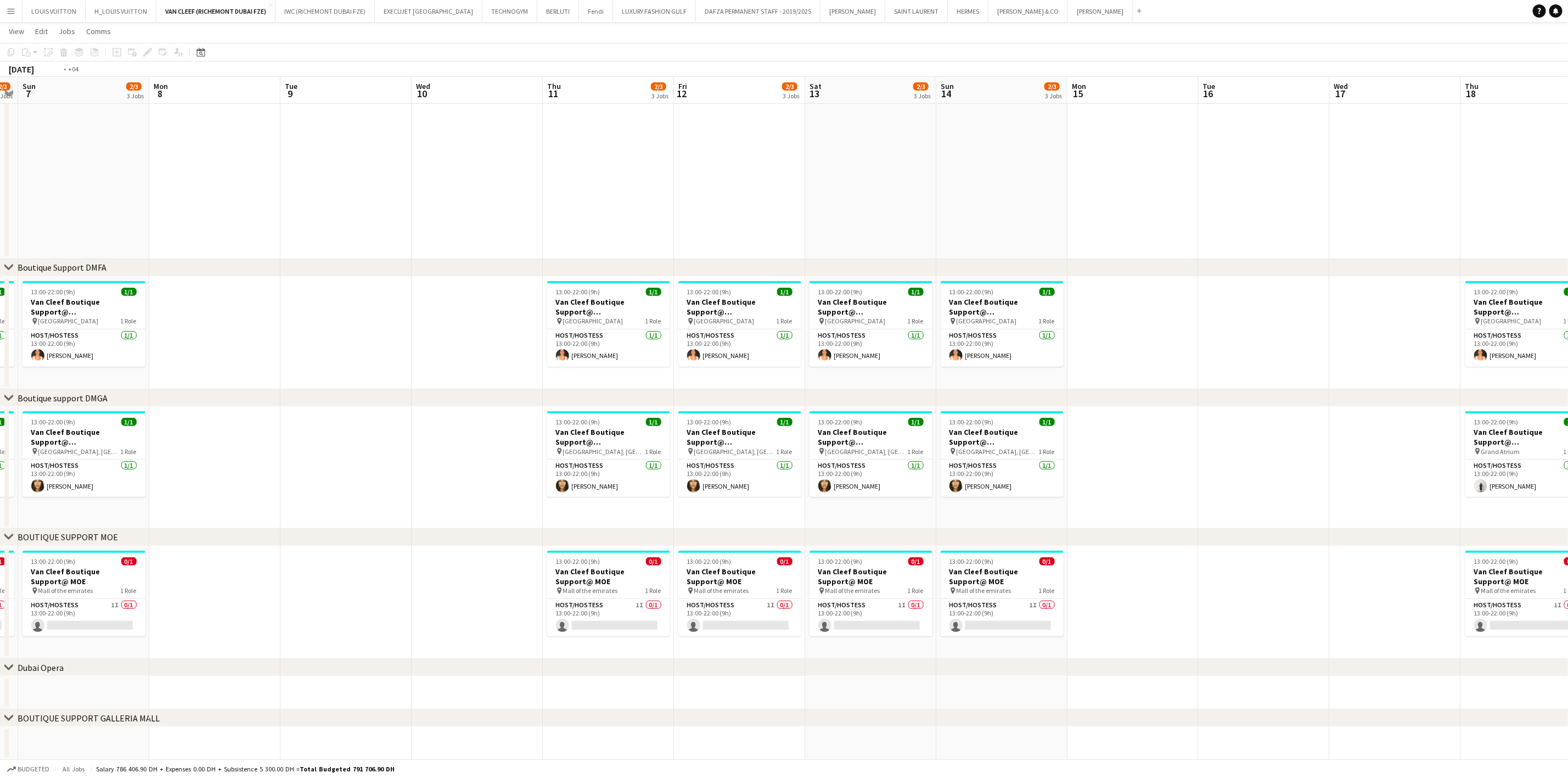
drag, startPoint x: 1160, startPoint y: 467, endPoint x: 829, endPoint y: 468, distance: 331.0
click at [829, 468] on app-calendar-viewport "Thu 4 15/16 4 Jobs Fri 5 2/3 3 Jobs Sat 6 2/3 3 Jobs Sun 7 2/3 3 Jobs Mon 8 Tue…" at bounding box center [784, 310] width 1568 height 901
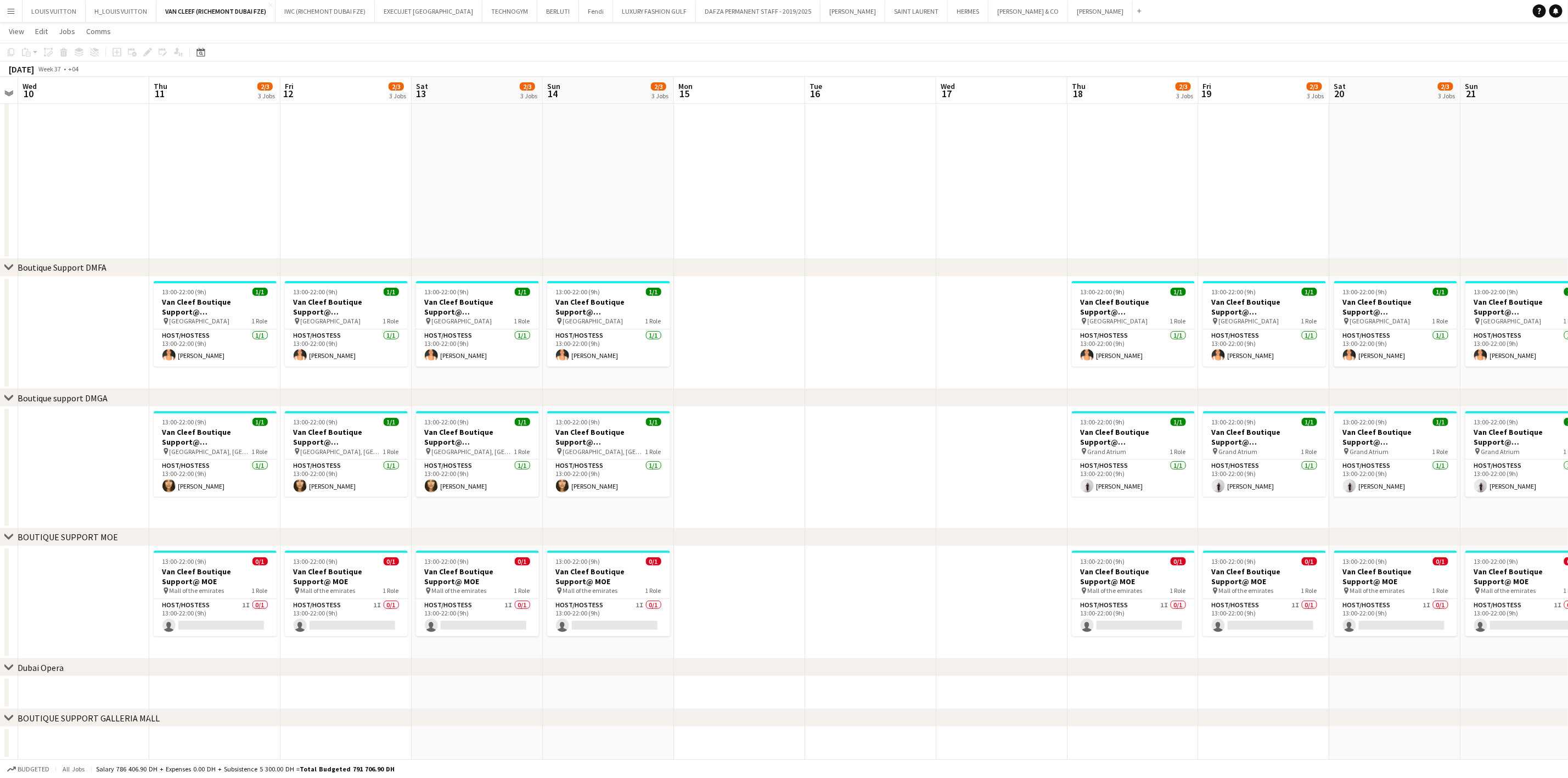
scroll to position [0, 376]
drag, startPoint x: 1151, startPoint y: 438, endPoint x: 1288, endPoint y: 415, distance: 138.9
click at [1151, 438] on h3 "Van Cleef Boutique Support@ [GEOGRAPHIC_DATA]" at bounding box center [1133, 437] width 123 height 20
drag, startPoint x: 1087, startPoint y: 415, endPoint x: 952, endPoint y: 415, distance: 135.0
click at [972, 415] on app-calendar-viewport "Sun 7 2/3 3 Jobs Mon 8 Tue 9 Wed 10 Thu 11 2/3 3 Jobs Fri 12 2/3 3 Jobs Sat 13 …" at bounding box center [784, 310] width 1568 height 901
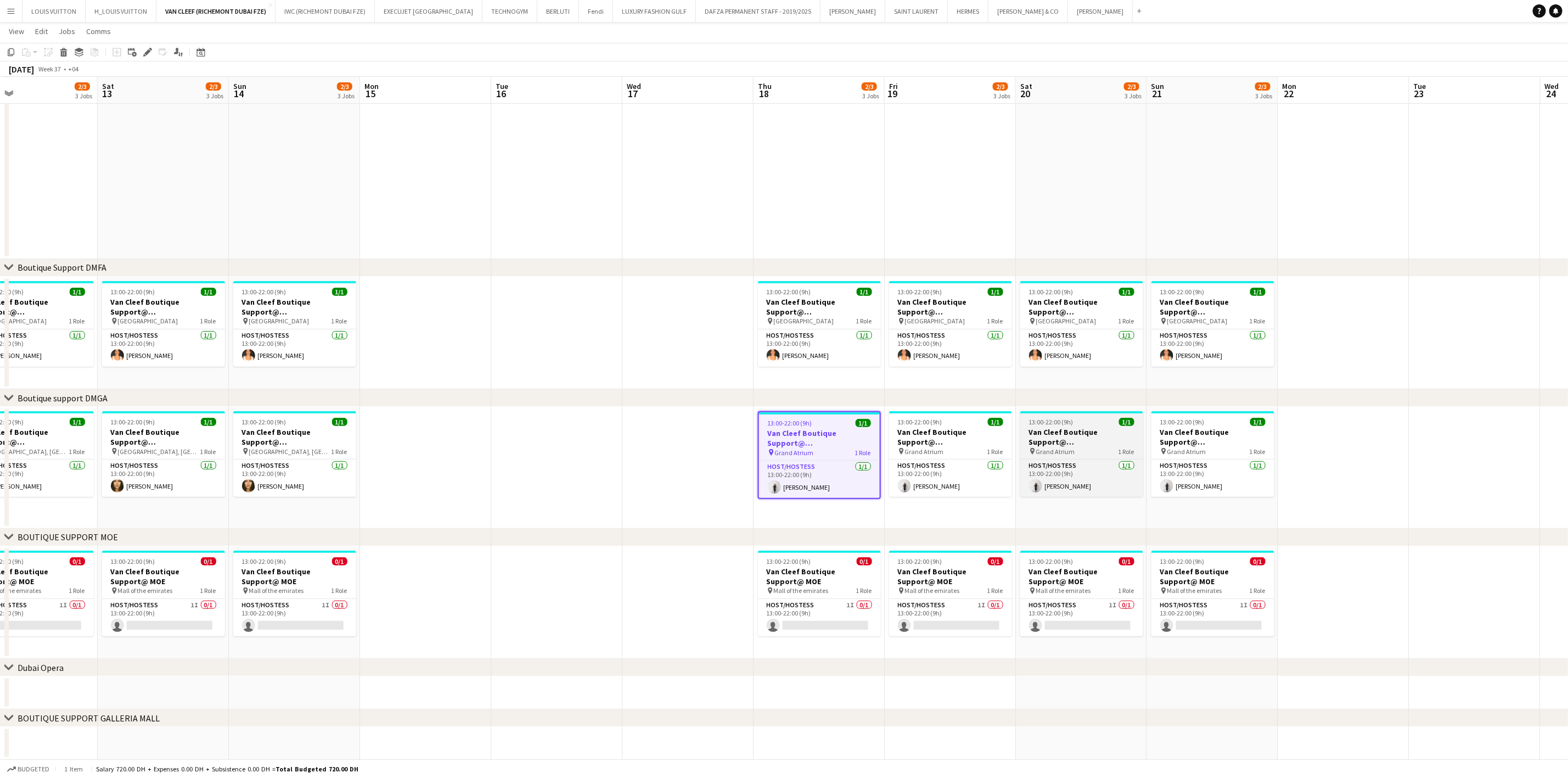
drag, startPoint x: 1175, startPoint y: 432, endPoint x: 1069, endPoint y: 453, distance: 108.1
click at [680, 467] on div "chevron-right ACTIVATIONS/ VIP EVENTS chevron-right Boutique Support DMFA chevr…" at bounding box center [784, 310] width 1568 height 901
click at [800, 503] on app-calendar-viewport "Tue 9 Wed 10 Thu 11 2/3 3 Jobs Fri 12 2/3 3 Jobs Sat 13 2/3 3 Jobs Sun 14 2/3 3…" at bounding box center [784, 310] width 1568 height 901
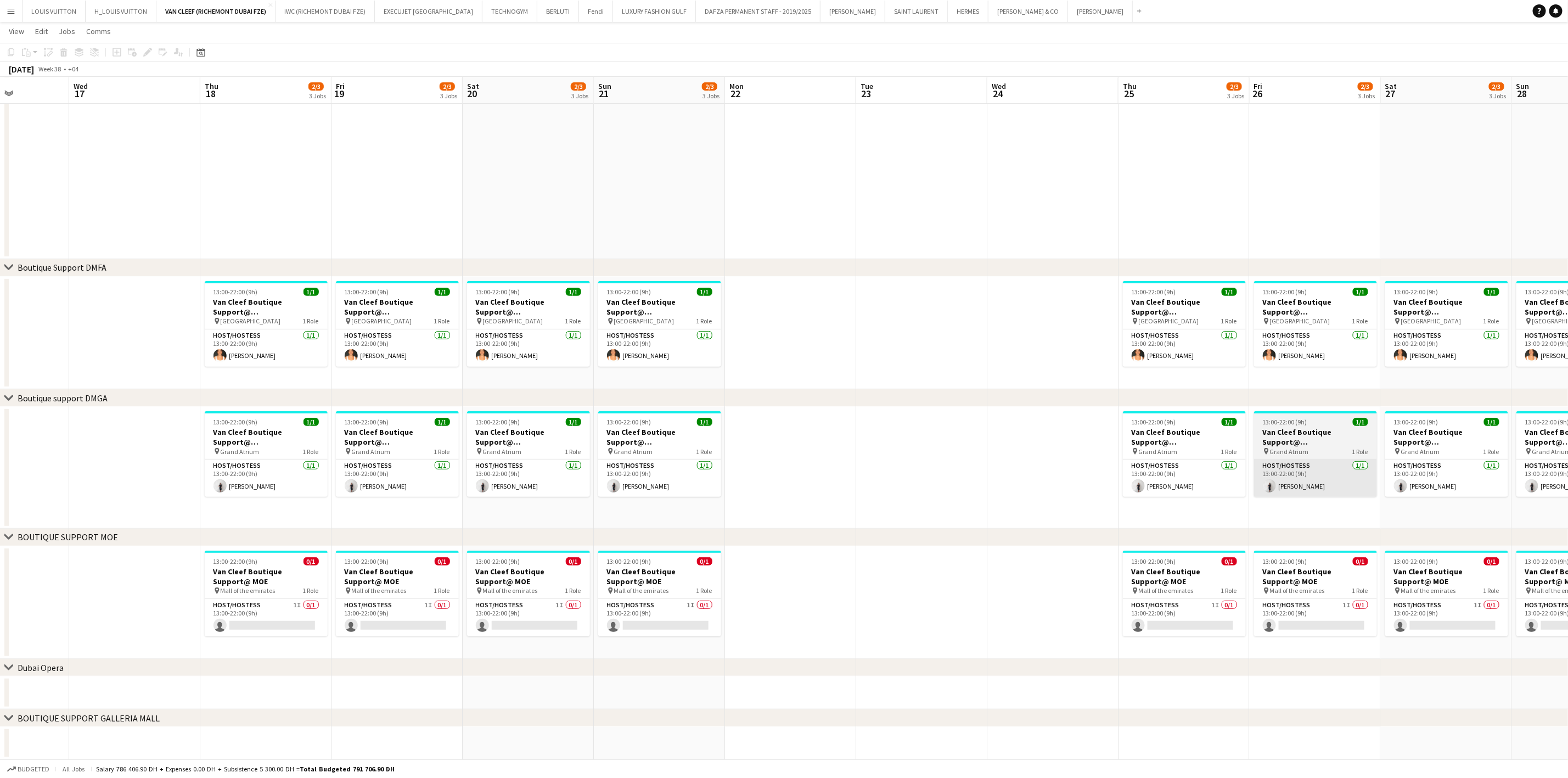
drag, startPoint x: 759, startPoint y: 526, endPoint x: 1198, endPoint y: 474, distance: 442.1
click at [669, 536] on div "chevron-right ACTIVATIONS/ VIP EVENTS chevron-right Boutique Support DMFA chevr…" at bounding box center [784, 310] width 1568 height 901
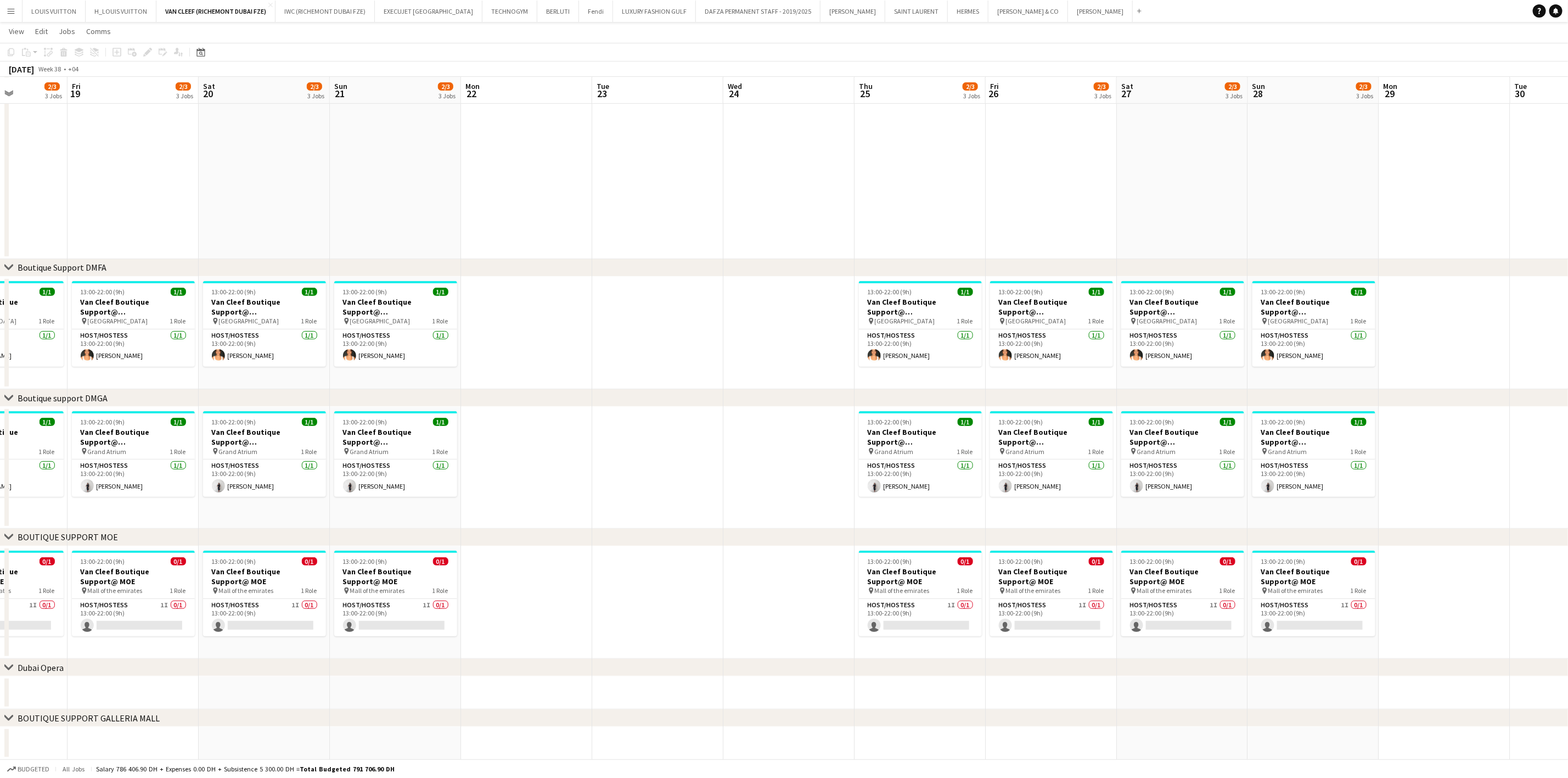
drag, startPoint x: 861, startPoint y: 501, endPoint x: 822, endPoint y: 504, distance: 39.1
click at [826, 503] on app-calendar-viewport "Tue 16 Wed 17 Thu 18 2/3 3 Jobs Fri 19 2/3 3 Jobs Sat 20 2/3 3 Jobs Sun 21 2/3 …" at bounding box center [784, 310] width 1568 height 901
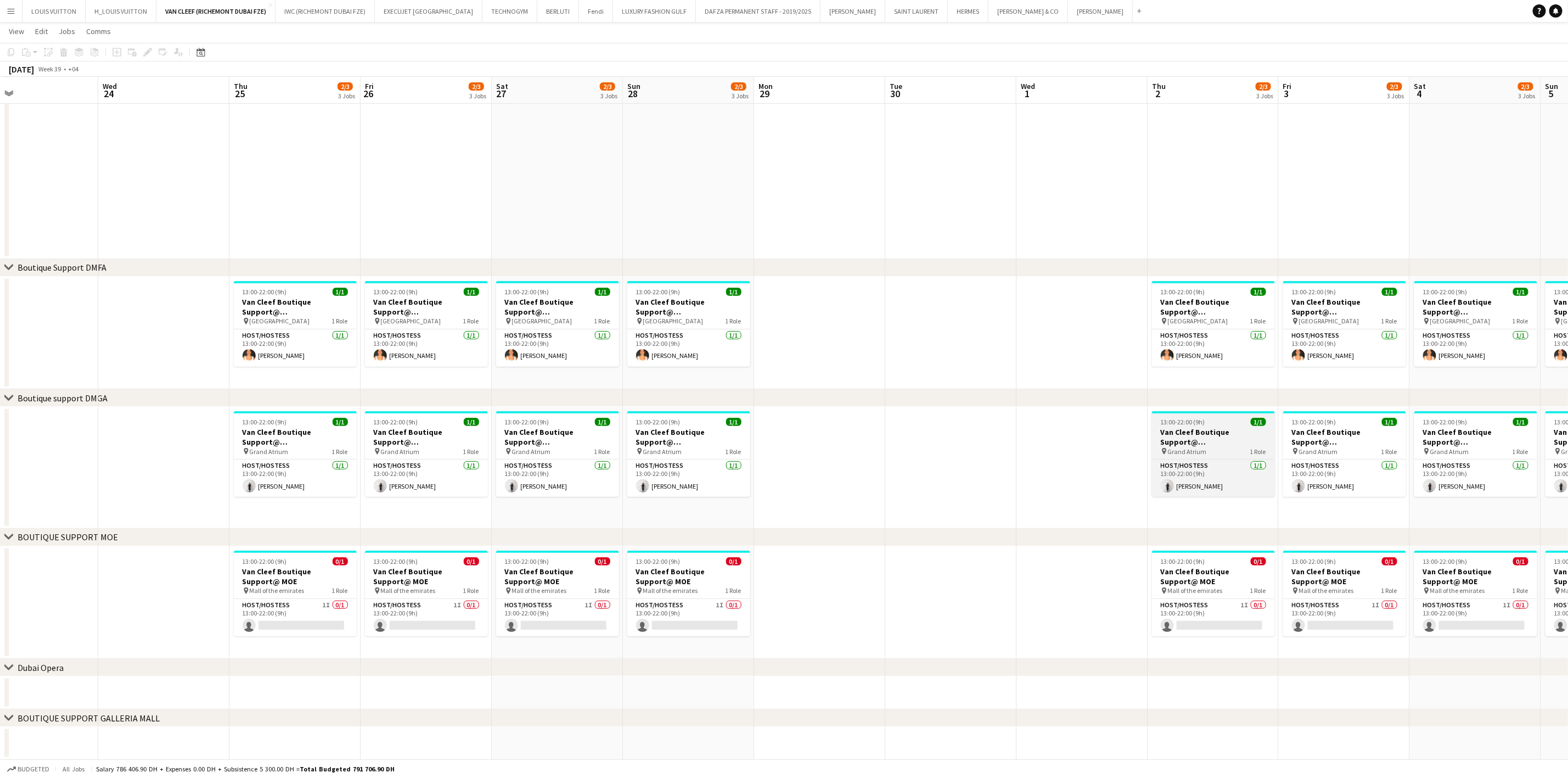
drag, startPoint x: 913, startPoint y: 472, endPoint x: 1106, endPoint y: 458, distance: 193.5
click at [702, 479] on app-calendar-viewport "Sun 21 2/3 3 Jobs Mon 22 Tue 23 Wed 24 Thu 25 2/3 3 Jobs Fri 26 2/3 3 Jobs Sat …" at bounding box center [784, 310] width 1568 height 901
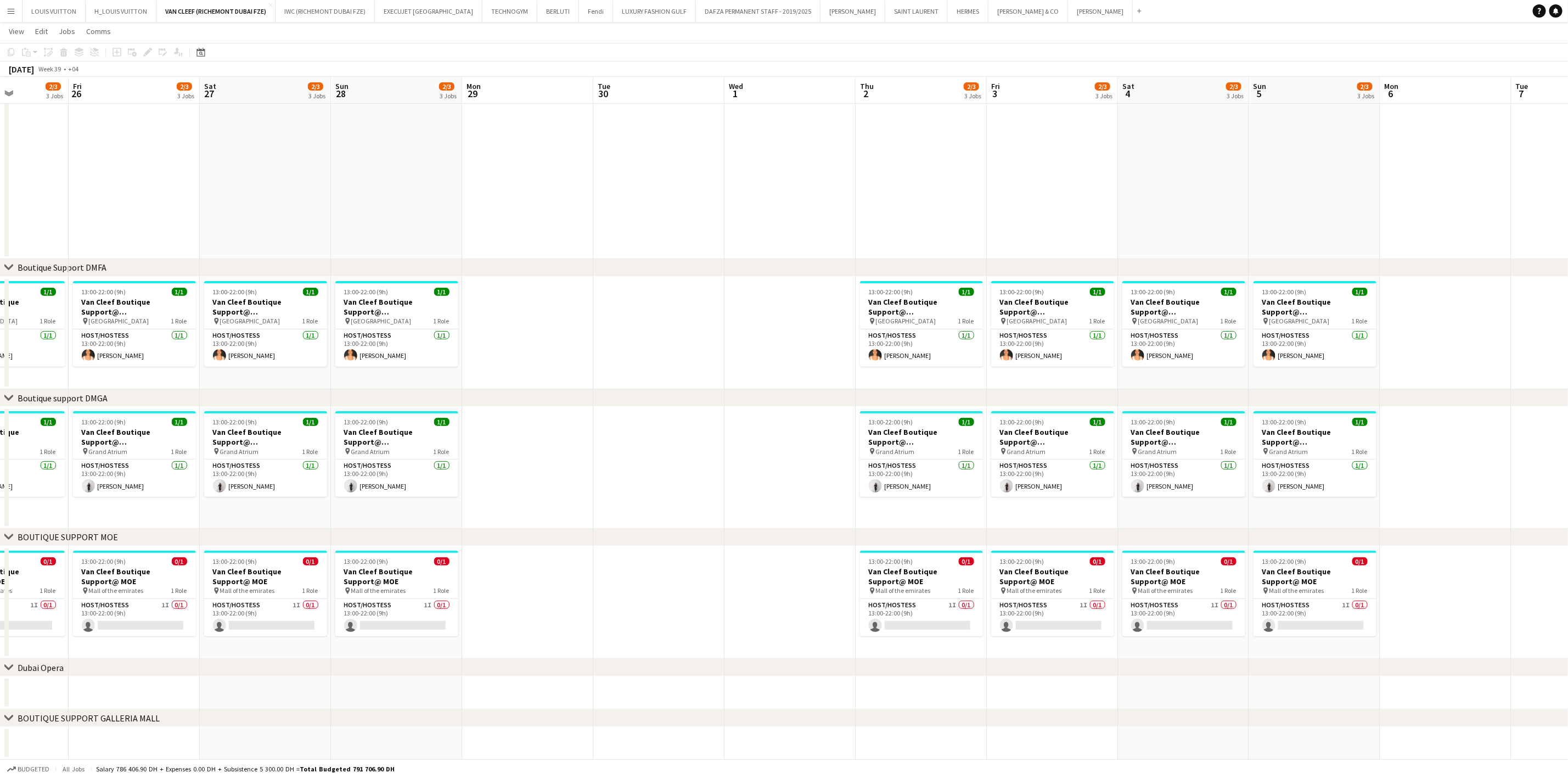
drag, startPoint x: 921, startPoint y: 472, endPoint x: 1153, endPoint y: 428, distance: 236.1
click at [694, 472] on app-calendar-viewport "Tue 23 Wed 24 Thu 25 2/3 3 Jobs Fri 26 2/3 3 Jobs Sat 27 2/3 3 Jobs Sun 28 2/3 …" at bounding box center [784, 310] width 1568 height 901
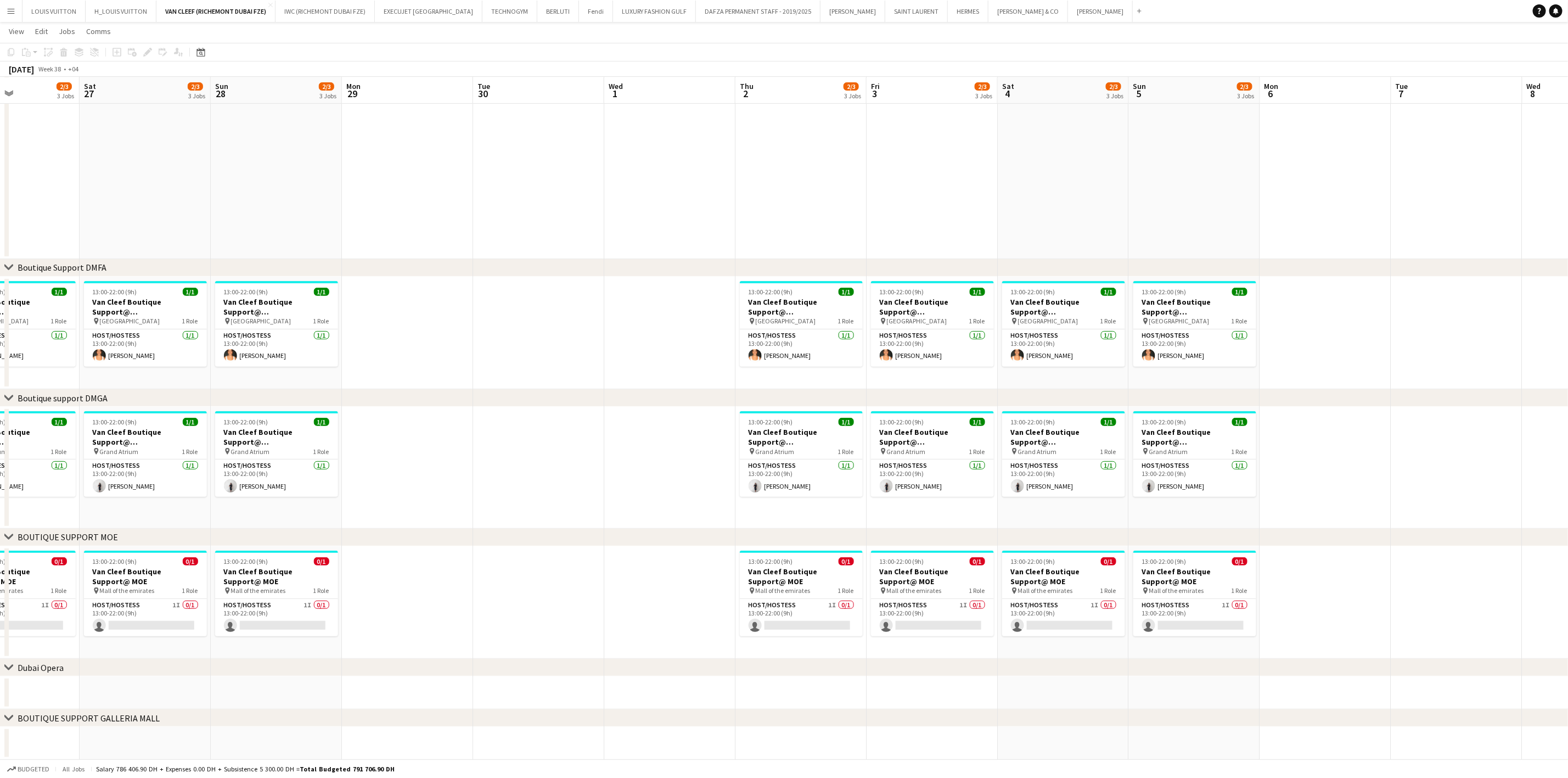
scroll to position [0, 314]
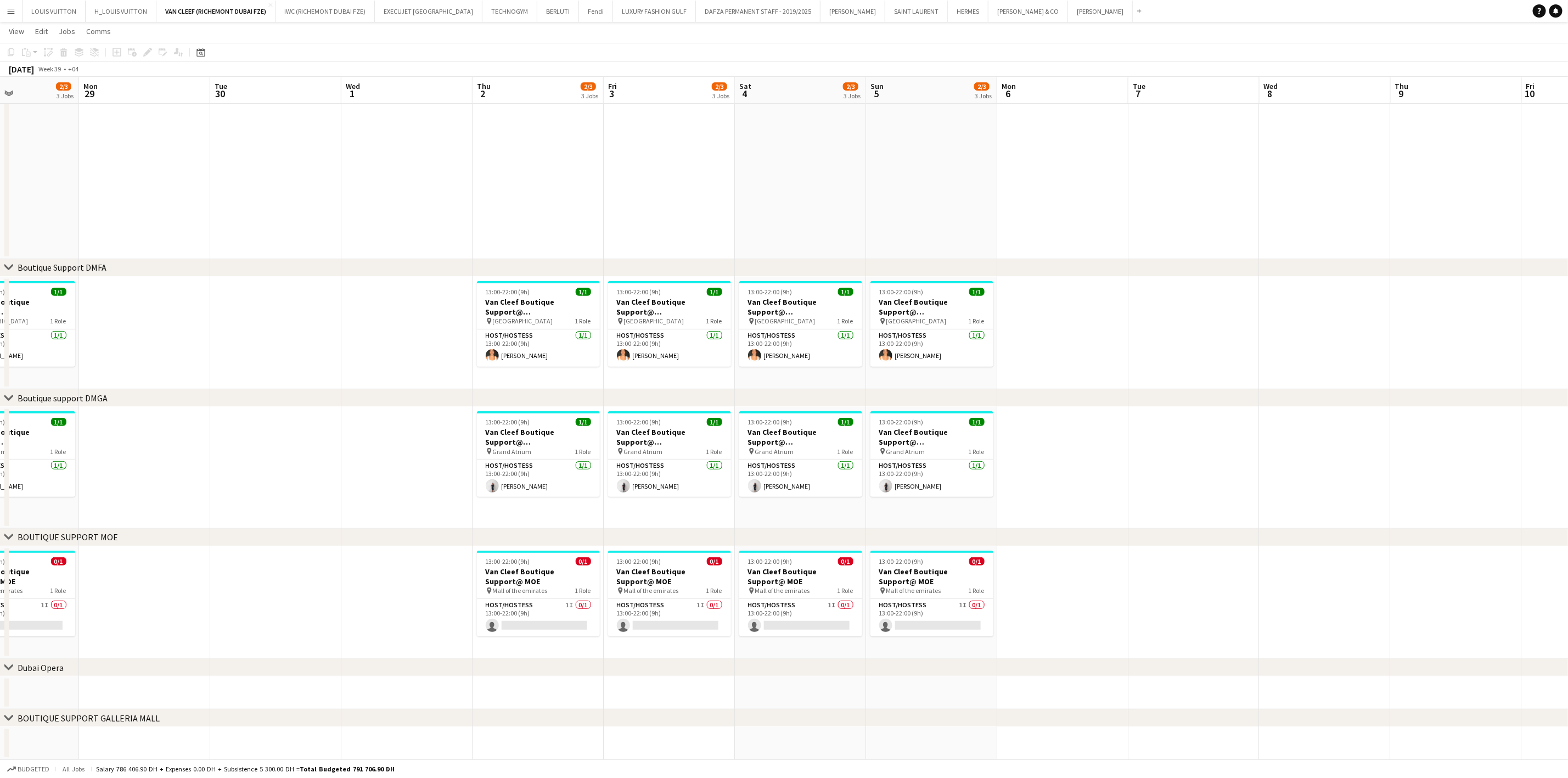
drag, startPoint x: 391, startPoint y: 514, endPoint x: 720, endPoint y: 560, distance: 332.2
click at [718, 560] on app-calendar-viewport "Fri 26 2/3 3 Jobs Sat 27 2/3 3 Jobs Sun 28 2/3 3 Jobs Mon 29 Tue 30 Wed 1 Thu 2…" at bounding box center [784, 310] width 1568 height 901
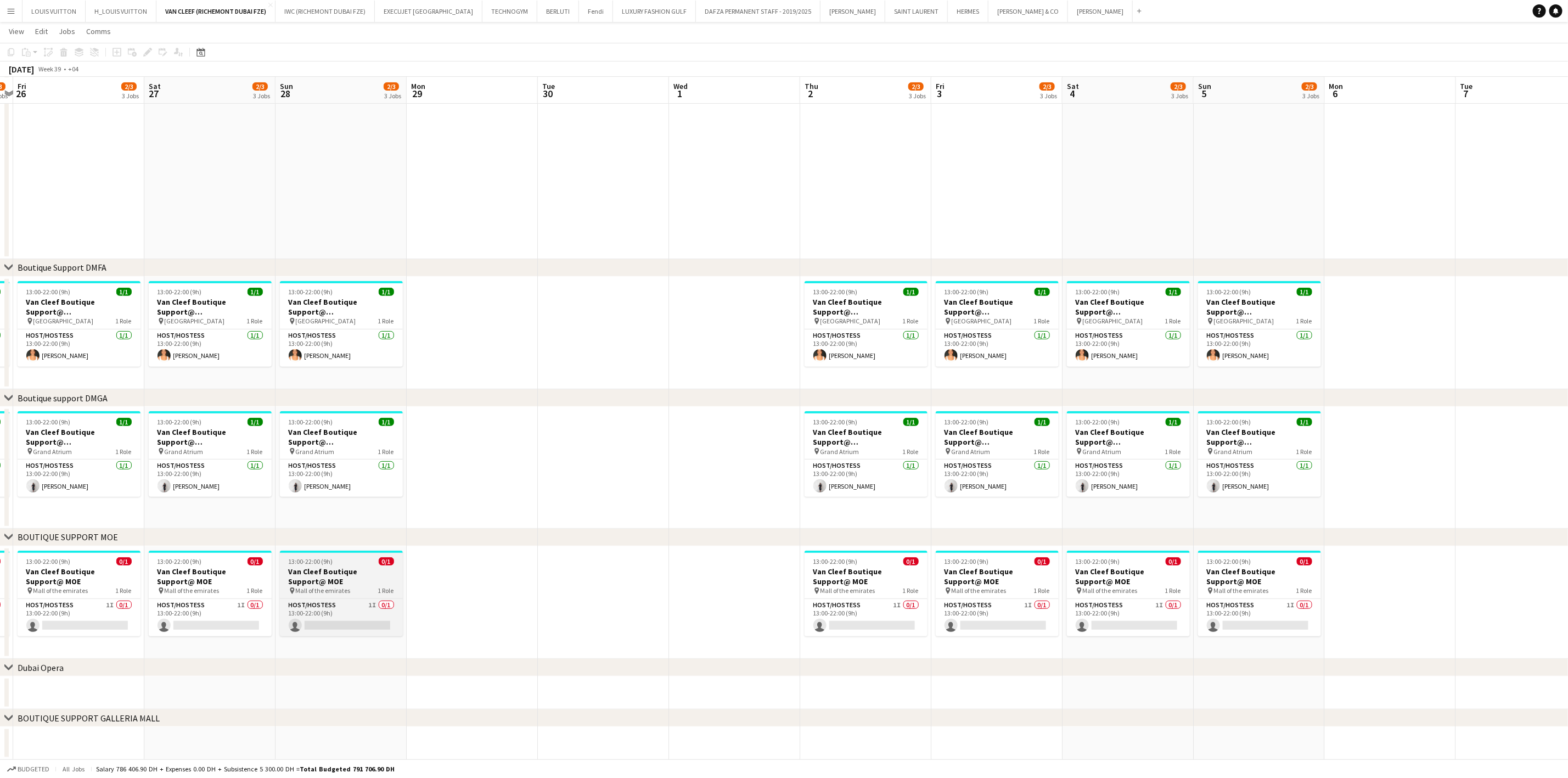
click at [737, 593] on app-calendar-viewport "Wed 24 Thu 25 2/3 3 Jobs Fri 26 2/3 3 Jobs Sat 27 2/3 3 Jobs Sun 28 2/3 3 Jobs …" at bounding box center [784, 310] width 1568 height 901
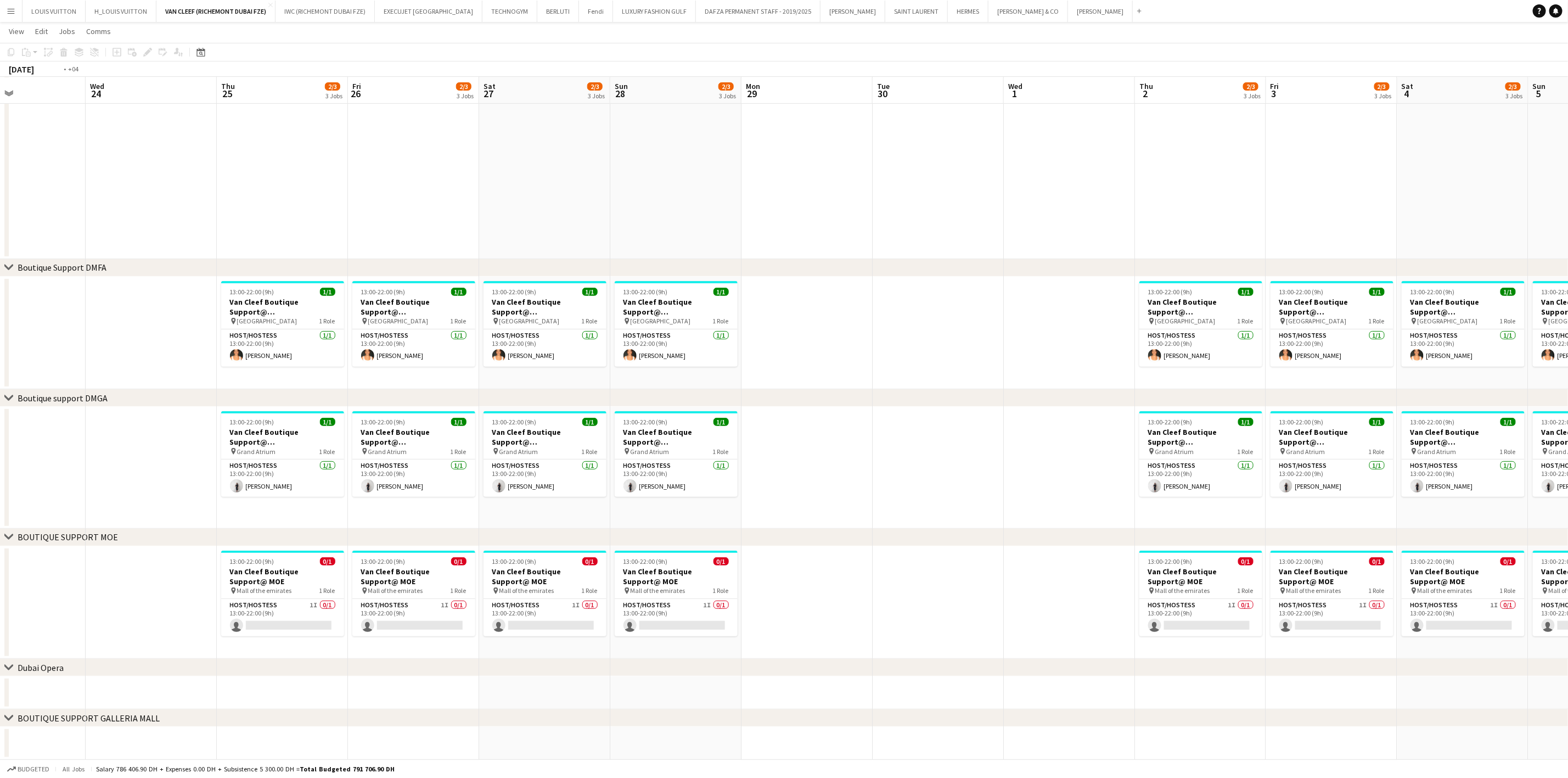
drag, startPoint x: 518, startPoint y: 596, endPoint x: 930, endPoint y: 584, distance: 412.2
click at [905, 587] on app-calendar-viewport "Sun 21 2/3 3 Jobs Mon 22 Tue 23 Wed 24 Thu 25 2/3 3 Jobs Fri 26 2/3 3 Jobs Sat …" at bounding box center [784, 310] width 1568 height 901
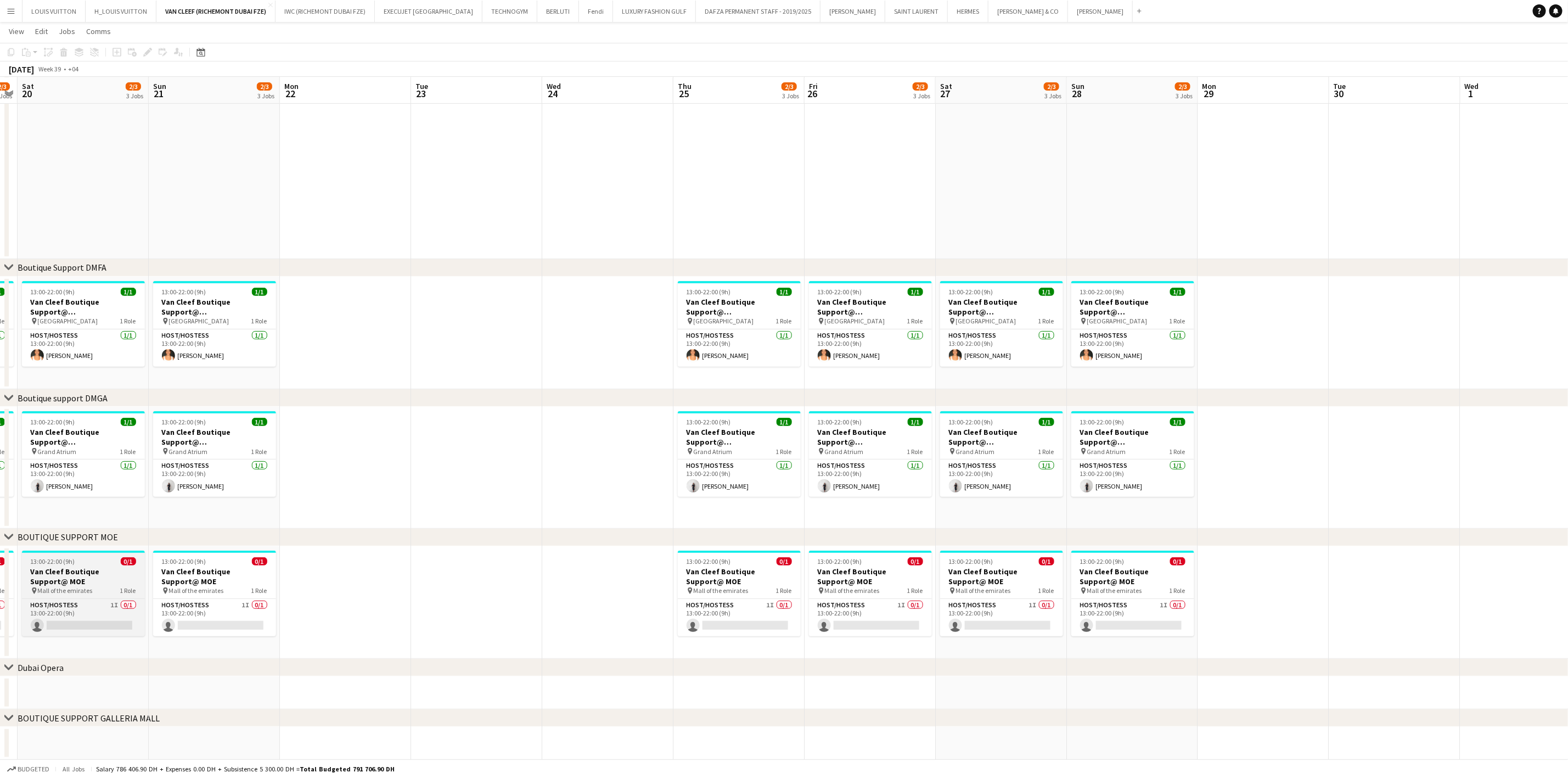
drag, startPoint x: 355, startPoint y: 593, endPoint x: 690, endPoint y: 596, distance: 335.0
click at [825, 593] on app-calendar-viewport "Wed 17 Thu 18 2/3 3 Jobs Fri 19 2/3 3 Jobs Sat 20 2/3 3 Jobs Sun 21 2/3 3 Jobs …" at bounding box center [784, 310] width 1568 height 901
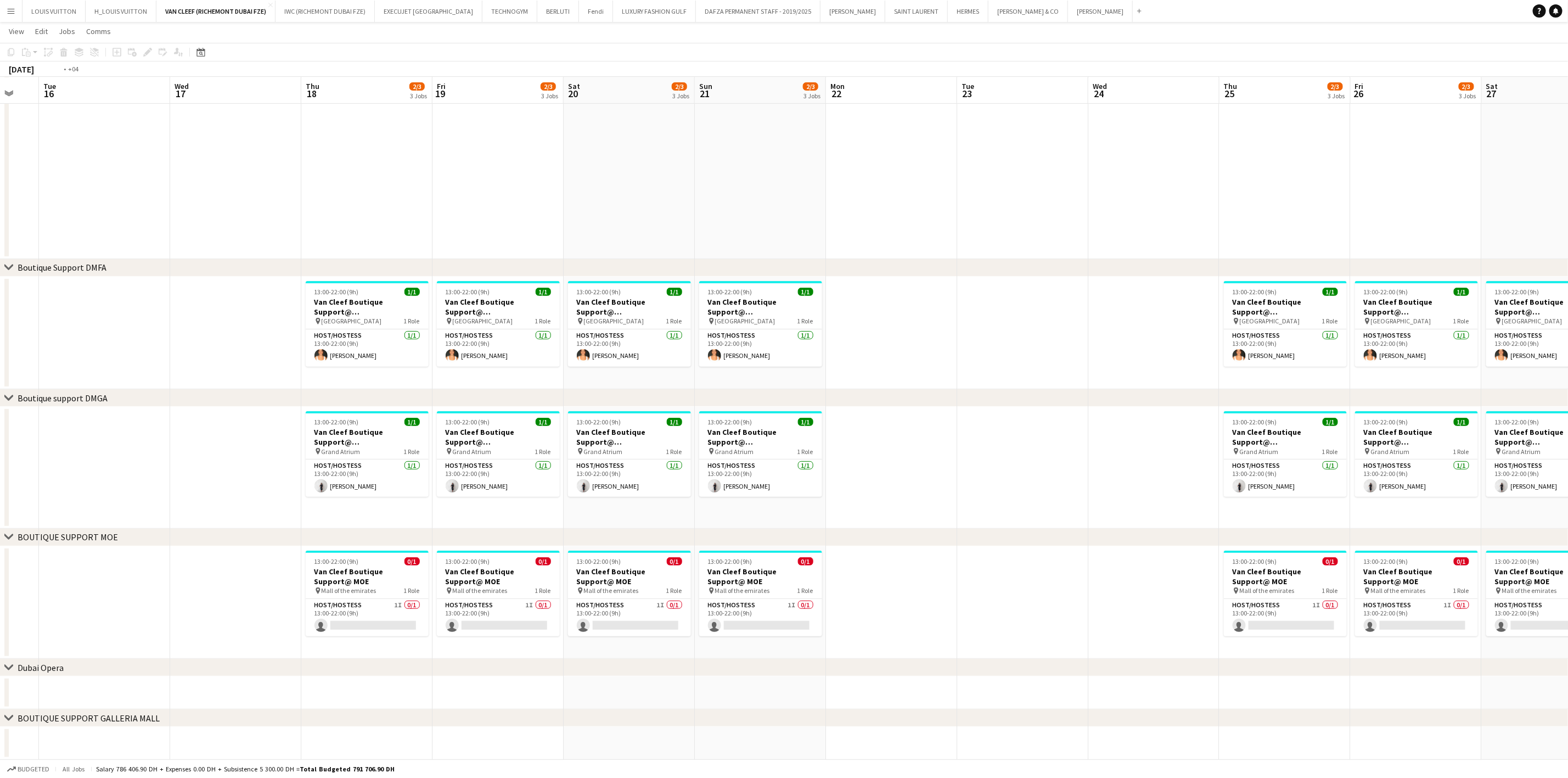
drag, startPoint x: 437, startPoint y: 603, endPoint x: 874, endPoint y: 603, distance: 437.0
click at [857, 603] on app-calendar-viewport "Sat 13 2/3 3 Jobs Sun 14 2/3 3 Jobs Mon 15 Tue 16 Wed 17 Thu 18 2/3 3 Jobs Fri …" at bounding box center [784, 310] width 1568 height 901
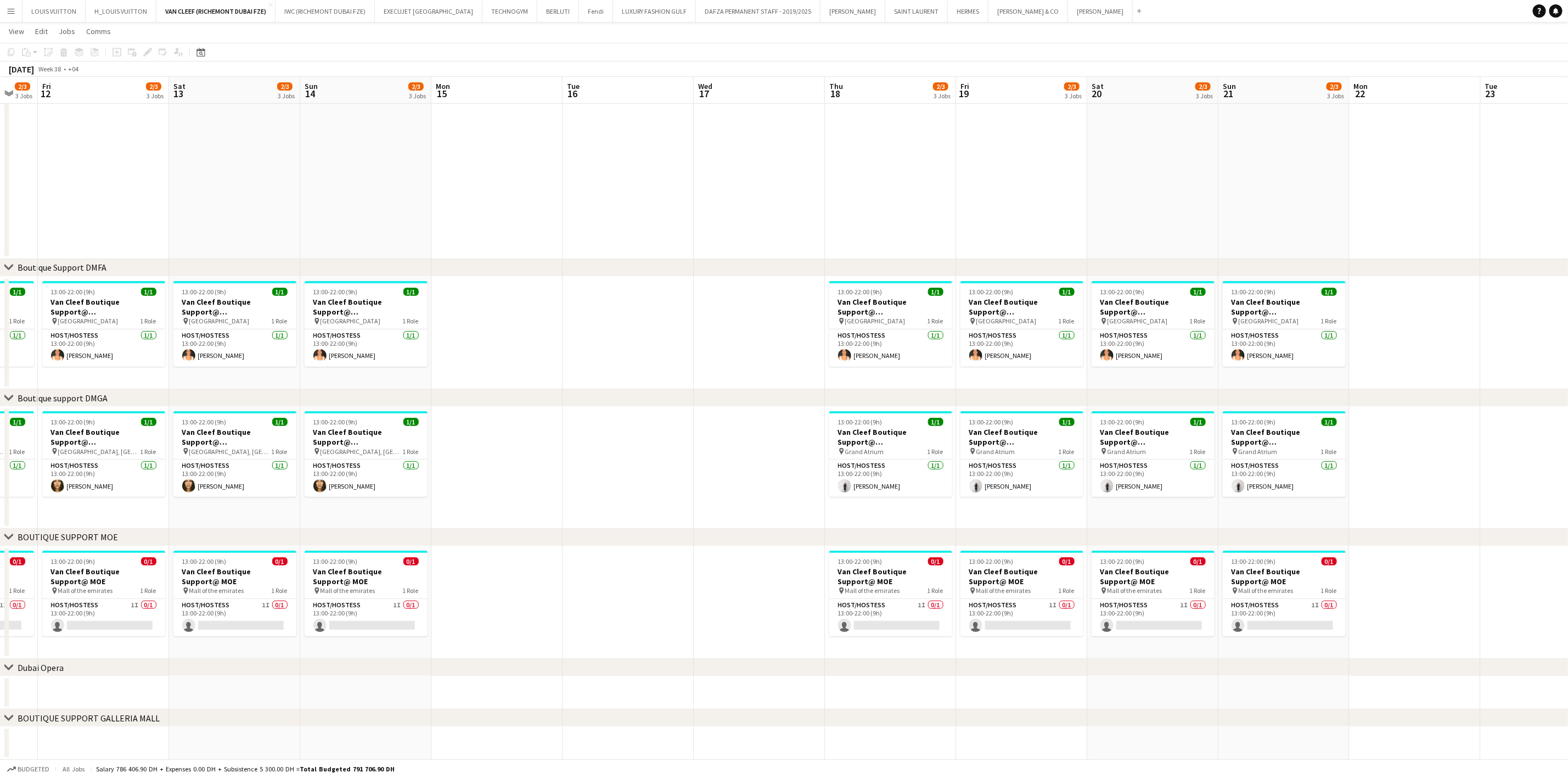
drag, startPoint x: 524, startPoint y: 592, endPoint x: 786, endPoint y: 592, distance: 262.0
click at [784, 592] on app-calendar-viewport "Wed 10 Thu 11 2/3 3 Jobs Fri 12 2/3 3 Jobs Sat 13 2/3 3 Jobs Sun 14 2/3 3 Jobs …" at bounding box center [784, 310] width 1568 height 901
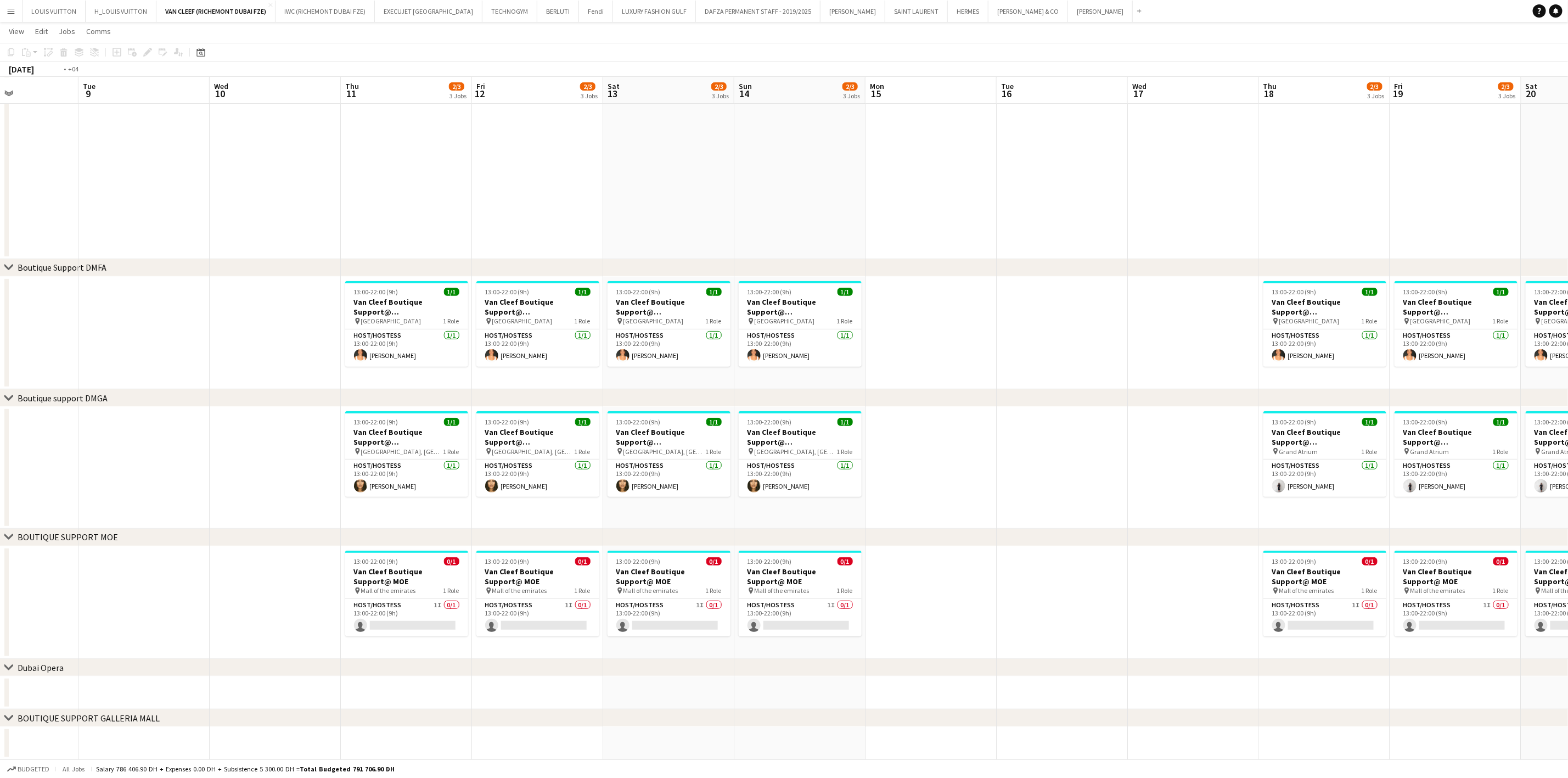
drag, startPoint x: 291, startPoint y: 609, endPoint x: 525, endPoint y: 613, distance: 234.0
click at [539, 611] on app-calendar-viewport "Sat 6 2/3 3 Jobs Sun 7 2/3 3 Jobs Mon 8 Tue 9 Wed 10 Thu 11 2/3 3 Jobs Fri 12 2…" at bounding box center [784, 310] width 1568 height 901
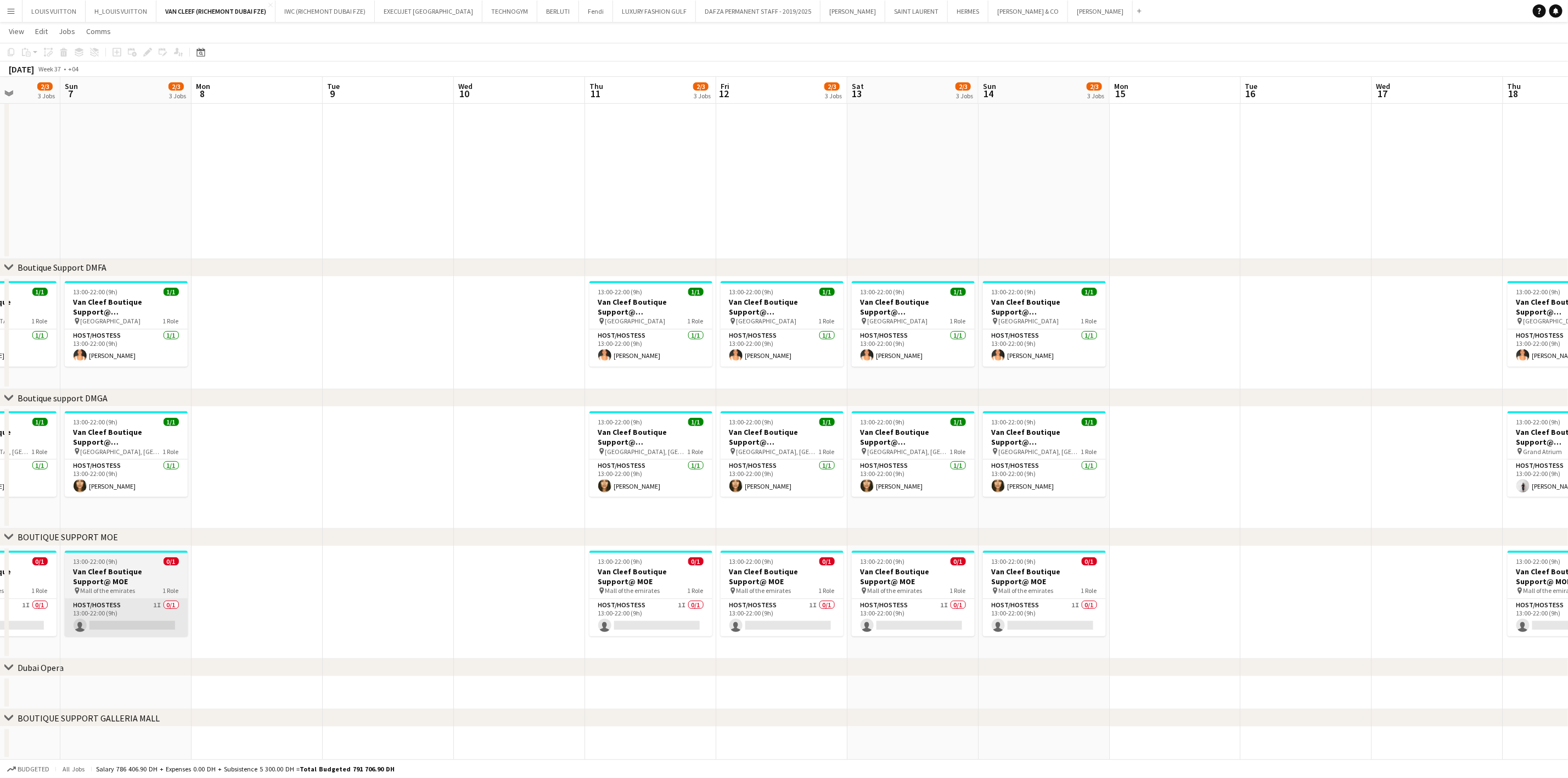
drag, startPoint x: 250, startPoint y: 620, endPoint x: 382, endPoint y: 625, distance: 132.1
click at [551, 625] on app-calendar-viewport "Thu 4 15/16 4 Jobs Fri 5 2/3 3 Jobs Sat 6 2/3 3 Jobs Sun 7 2/3 3 Jobs Mon 8 Tue…" at bounding box center [784, 310] width 1568 height 901
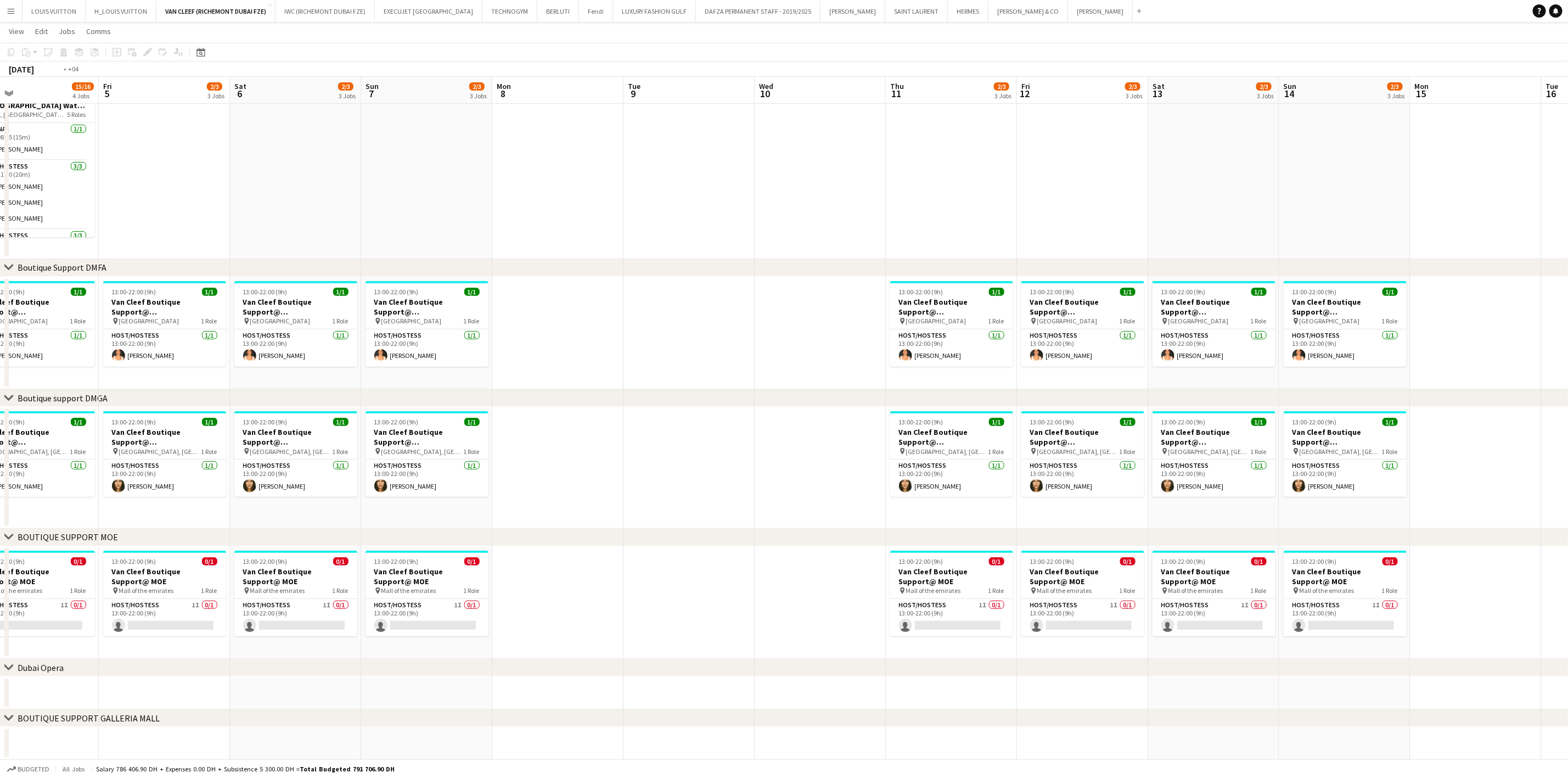
drag, startPoint x: 293, startPoint y: 604, endPoint x: 599, endPoint y: 596, distance: 306.1
click at [598, 596] on app-calendar-viewport "Tue 2 Wed 3 Thu 4 15/16 4 Jobs Fri 5 2/3 3 Jobs Sat 6 2/3 3 Jobs Sun 7 2/3 3 Jo…" at bounding box center [784, 310] width 1568 height 901
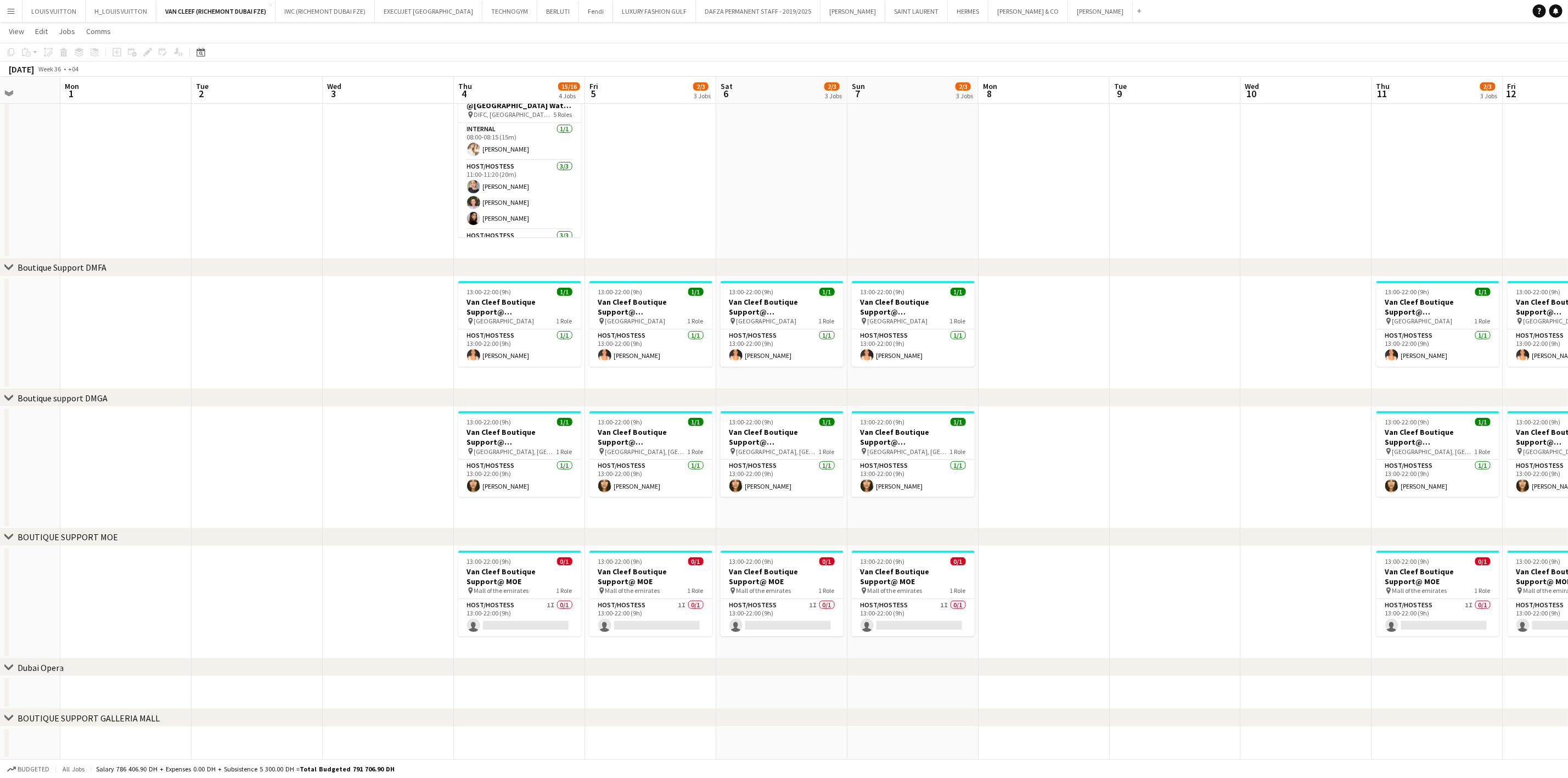
drag, startPoint x: 301, startPoint y: 596, endPoint x: 610, endPoint y: 593, distance: 309.0
click at [608, 593] on app-calendar-viewport "Fri 29 Sat 30 Sun 31 Mon 1 Tue 2 Wed 3 Thu 4 15/16 4 Jobs Fri 5 2/3 3 Jobs Sat …" at bounding box center [784, 310] width 1568 height 901
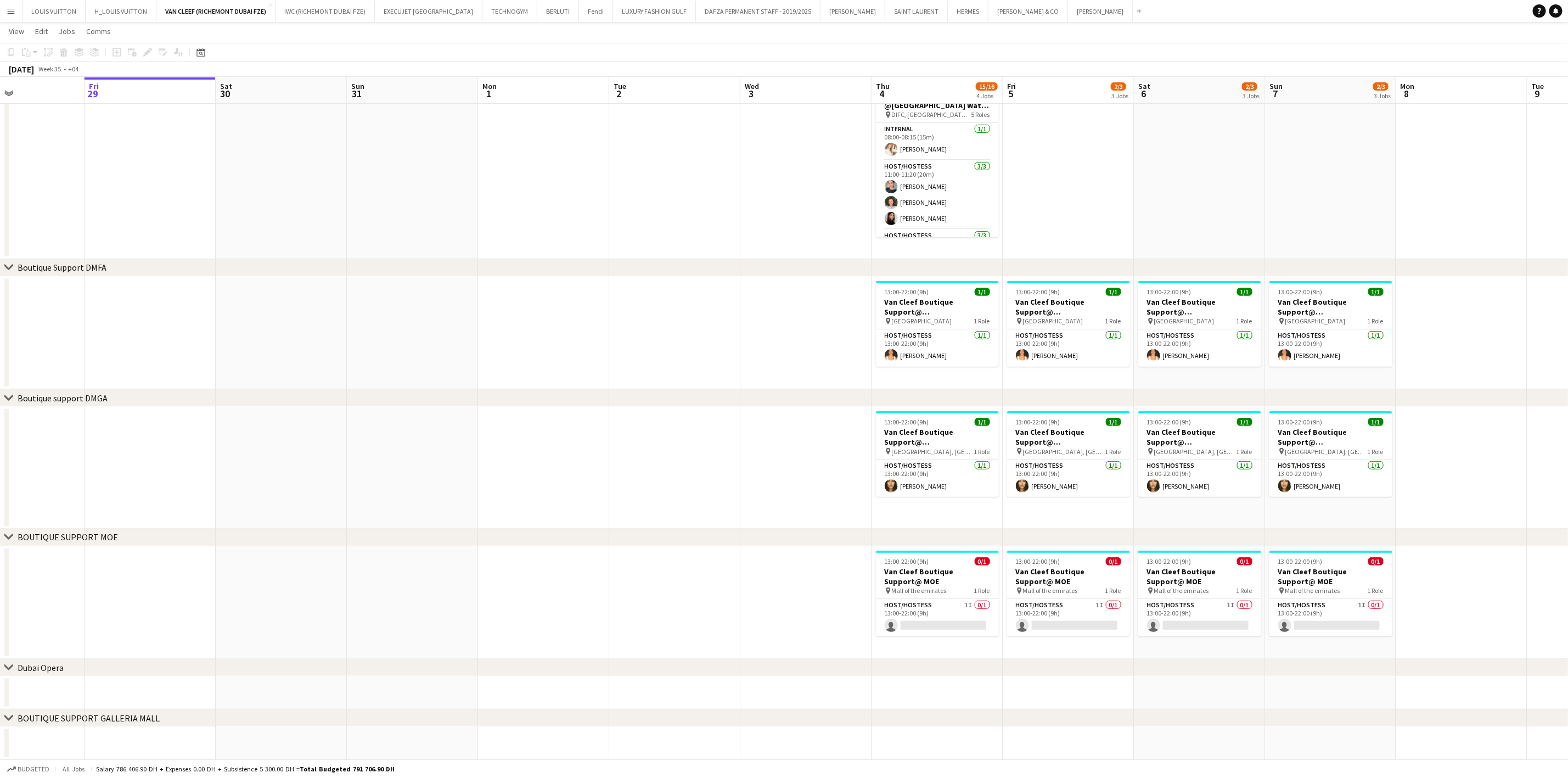
drag, startPoint x: 160, startPoint y: 591, endPoint x: 580, endPoint y: 598, distance: 420.1
click at [586, 598] on app-calendar-viewport "Wed 27 Thu 28 Fri 29 Sat 30 Sun 31 Mon 1 Tue 2 Wed 3 Thu 4 15/16 4 Jobs Fri 5 2…" at bounding box center [784, 310] width 1568 height 901
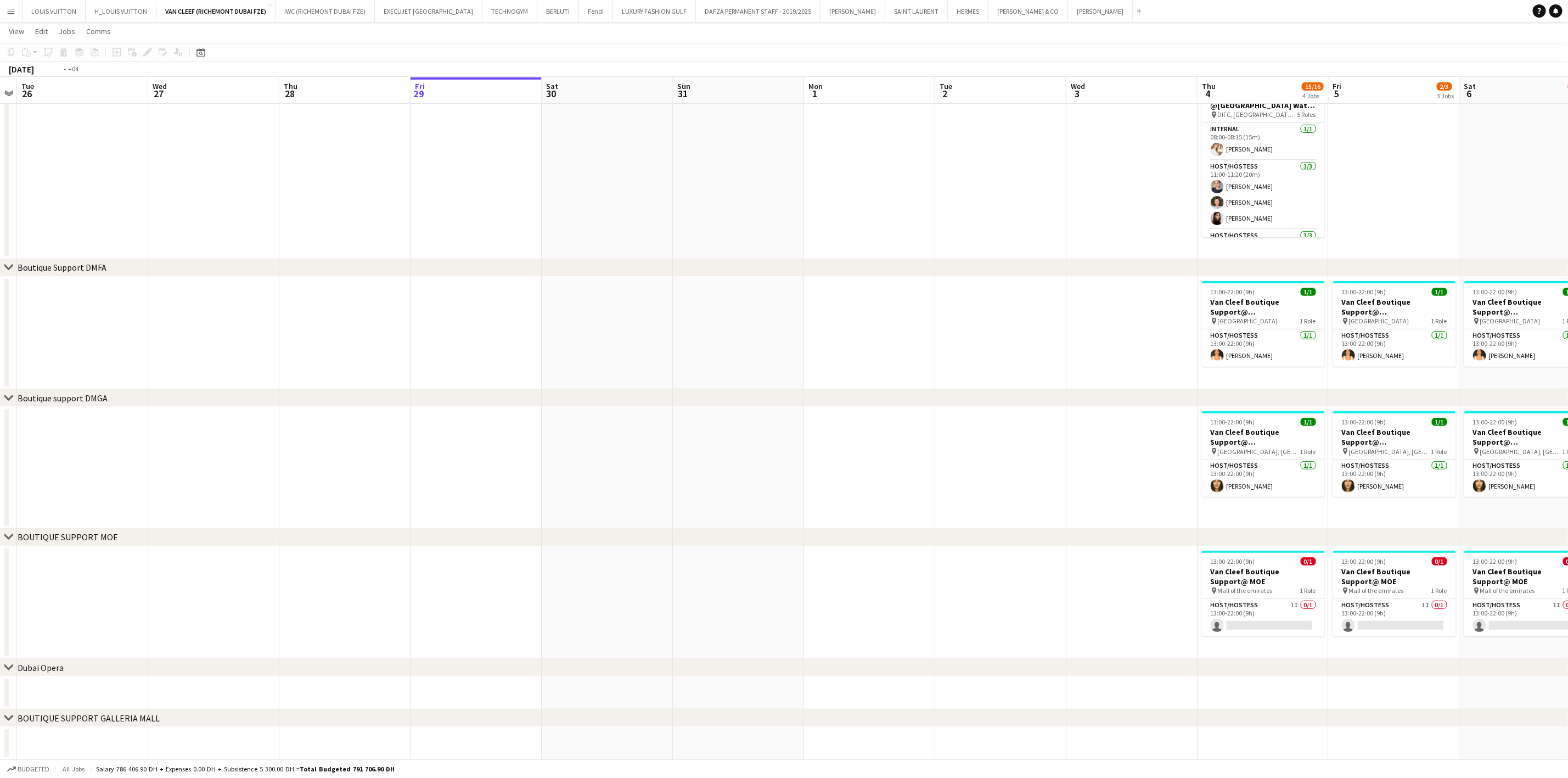
drag, startPoint x: 257, startPoint y: 613, endPoint x: 551, endPoint y: 611, distance: 294.0
click at [551, 611] on app-calendar-viewport "Sun 24 Mon 25 Tue 26 Wed 27 Thu 28 Fri 29 Sat 30 Sun 31 Mon 1 Tue 2 Wed 3 Thu 4…" at bounding box center [784, 310] width 1568 height 901
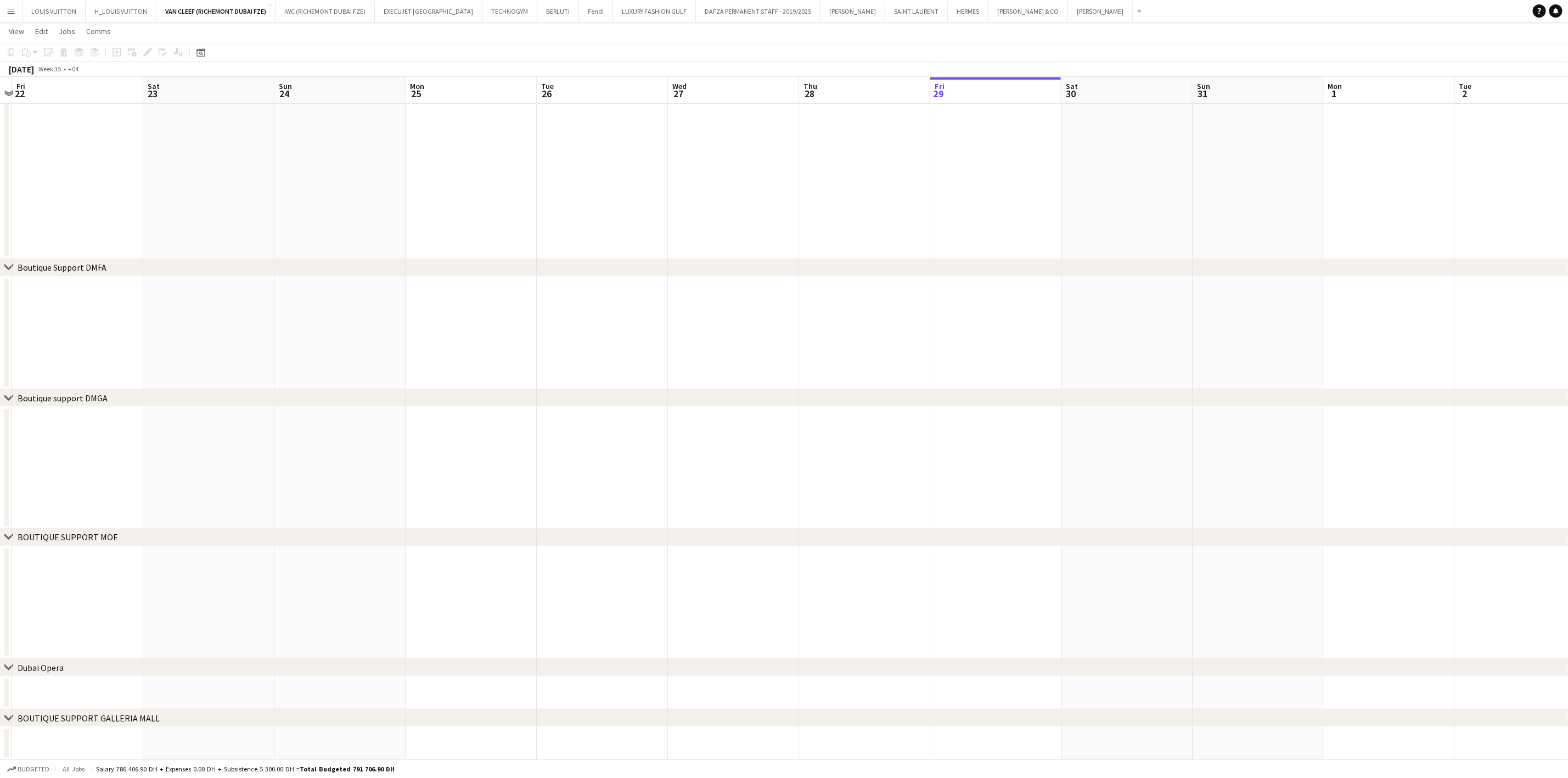
drag, startPoint x: 216, startPoint y: 600, endPoint x: 470, endPoint y: 606, distance: 254.1
click at [530, 614] on app-calendar-viewport "Wed 20 Thu 21 Fri 22 Sat 23 Sun 24 Mon 25 Tue 26 Wed 27 Thu 28 Fri 29 Sat 30 Su…" at bounding box center [784, 310] width 1568 height 901
drag, startPoint x: 348, startPoint y: 590, endPoint x: 578, endPoint y: 606, distance: 230.6
click at [657, 611] on app-calendar-viewport "Mon 18 Tue 19 Wed 20 Thu 21 Fri 22 Sat 23 Sun 24 Mon 25 Tue 26 Wed 27 Thu 28 Fr…" at bounding box center [784, 310] width 1568 height 901
drag, startPoint x: 233, startPoint y: 606, endPoint x: 515, endPoint y: 616, distance: 282.2
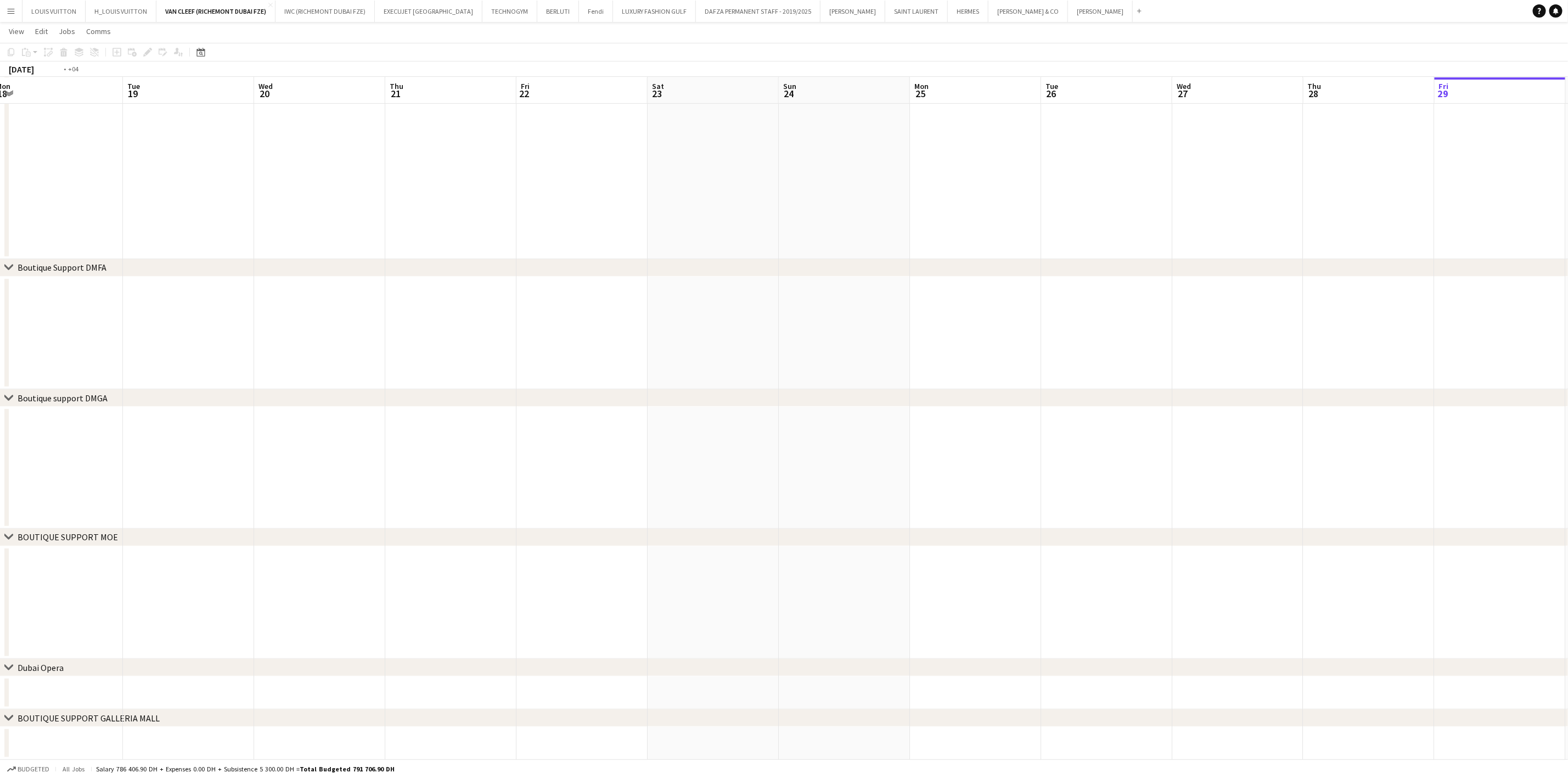
click at [509, 616] on app-calendar-viewport "Sat 16 Sun 17 Mon 18 Tue 19 Wed 20 Thu 21 Fri 22 Sat 23 Sun 24 Mon 25 Tue 26 We…" at bounding box center [784, 310] width 1568 height 901
drag, startPoint x: 221, startPoint y: 603, endPoint x: 458, endPoint y: 596, distance: 237.1
click at [512, 608] on app-calendar-viewport "Tue 12 Wed 13 Thu 14 Fri 15 Sat 16 Sun 17 Mon 18 Tue 19 Wed 20 Thu 21 Fri 22 Sa…" at bounding box center [784, 310] width 1568 height 901
drag, startPoint x: 191, startPoint y: 49, endPoint x: 197, endPoint y: 51, distance: 6.3
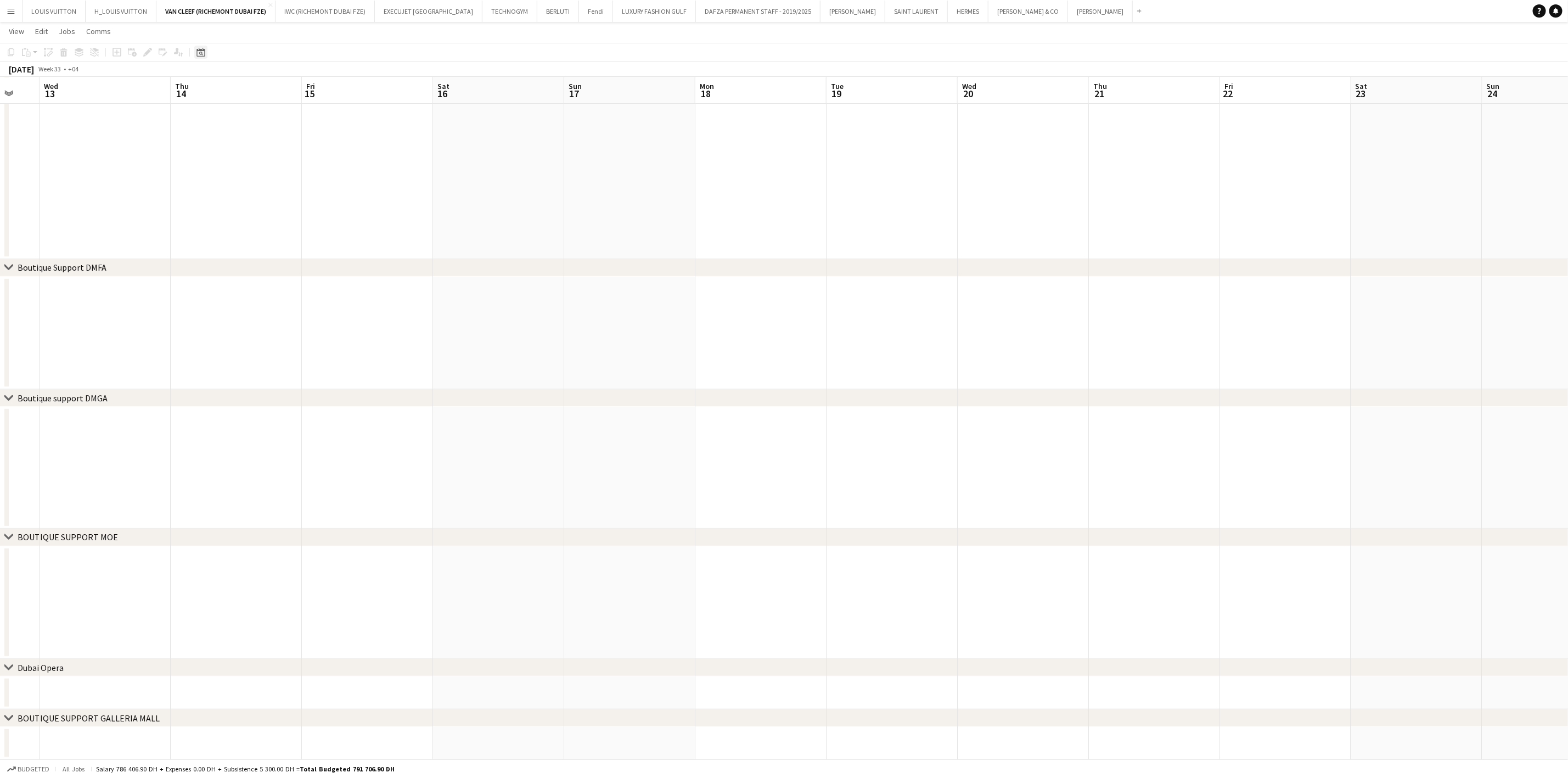
click at [192, 49] on div "Date picker [DATE] [DATE] [DATE] M [DATE] T [DATE] W [DATE] T [DATE] F [DATE] S…" at bounding box center [197, 52] width 25 height 13
click at [202, 53] on icon "Date picker" at bounding box center [201, 52] width 9 height 9
click at [266, 90] on span "Previous month" at bounding box center [266, 90] width 22 height 22
click at [267, 91] on span "Previous month" at bounding box center [266, 90] width 22 height 22
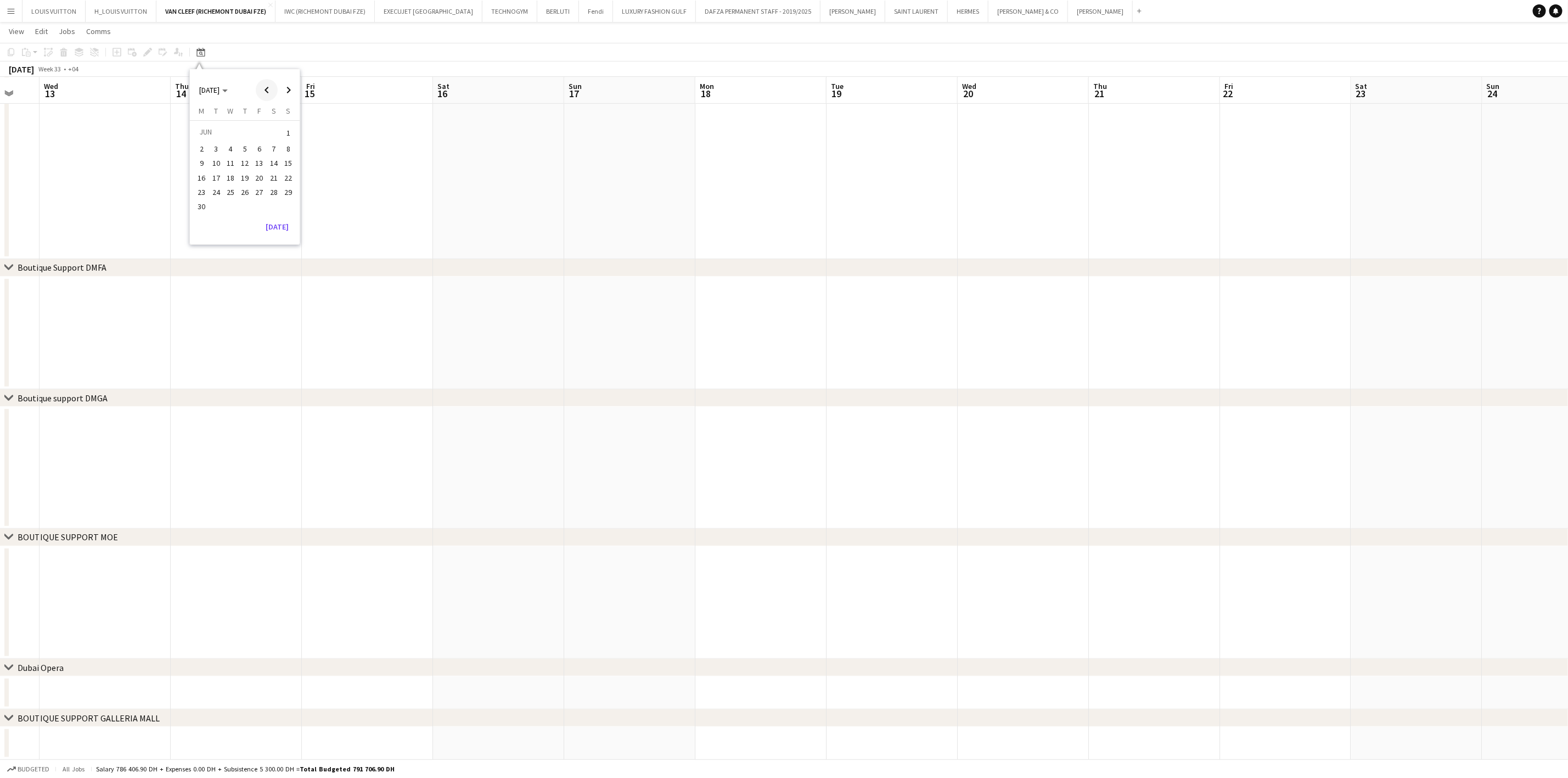
click at [267, 91] on span "Previous month" at bounding box center [266, 90] width 22 height 22
click at [244, 134] on span "1" at bounding box center [244, 133] width 13 height 16
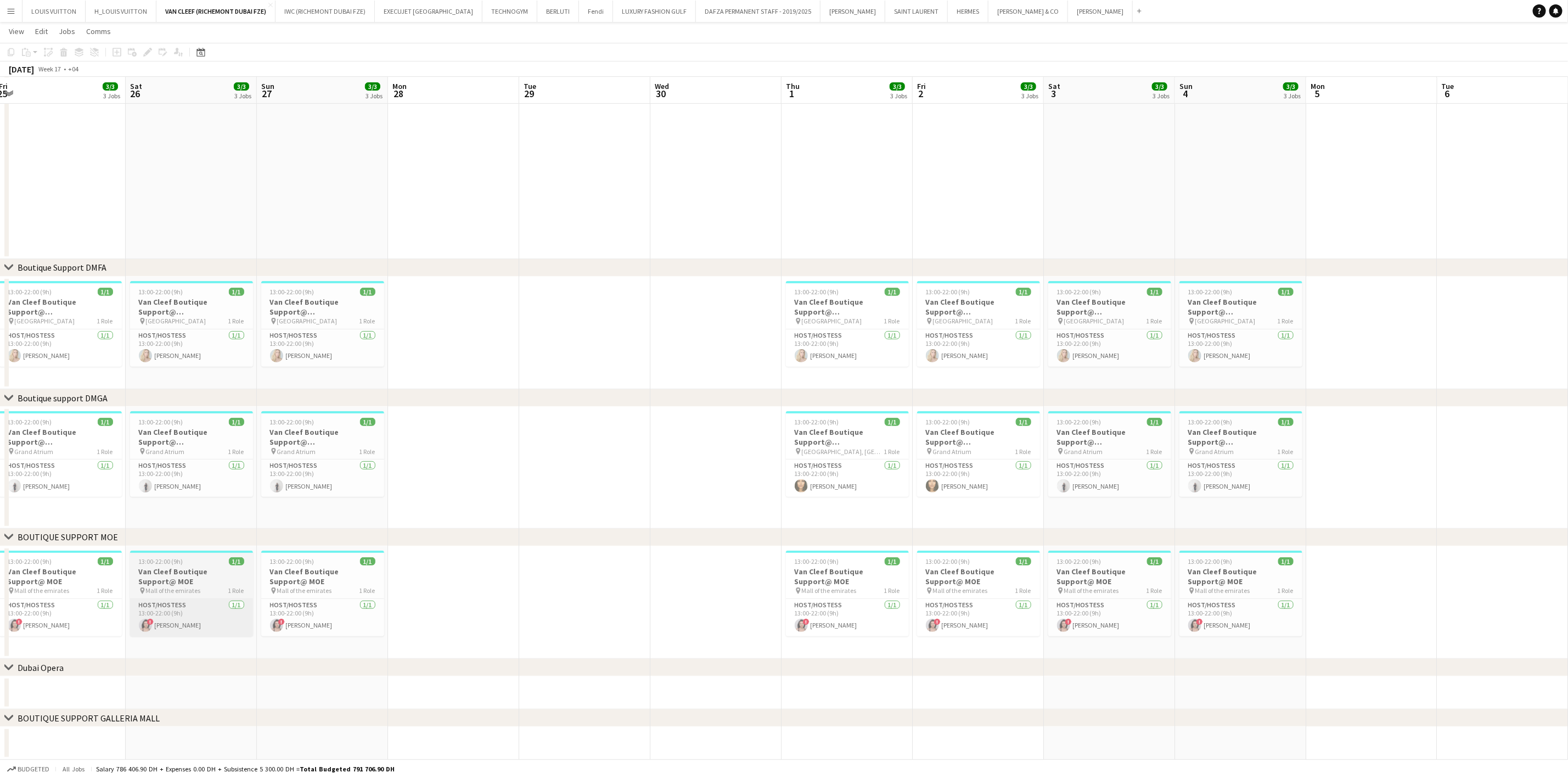
drag, startPoint x: 350, startPoint y: 570, endPoint x: 465, endPoint y: 608, distance: 121.1
click at [865, 580] on app-calendar-viewport "Thu 24 3/3 3 Jobs Fri 25 3/3 3 Jobs Sat 26 3/3 3 Jobs Sun 27 3/3 3 Jobs Mon 28 …" at bounding box center [784, 310] width 1568 height 901
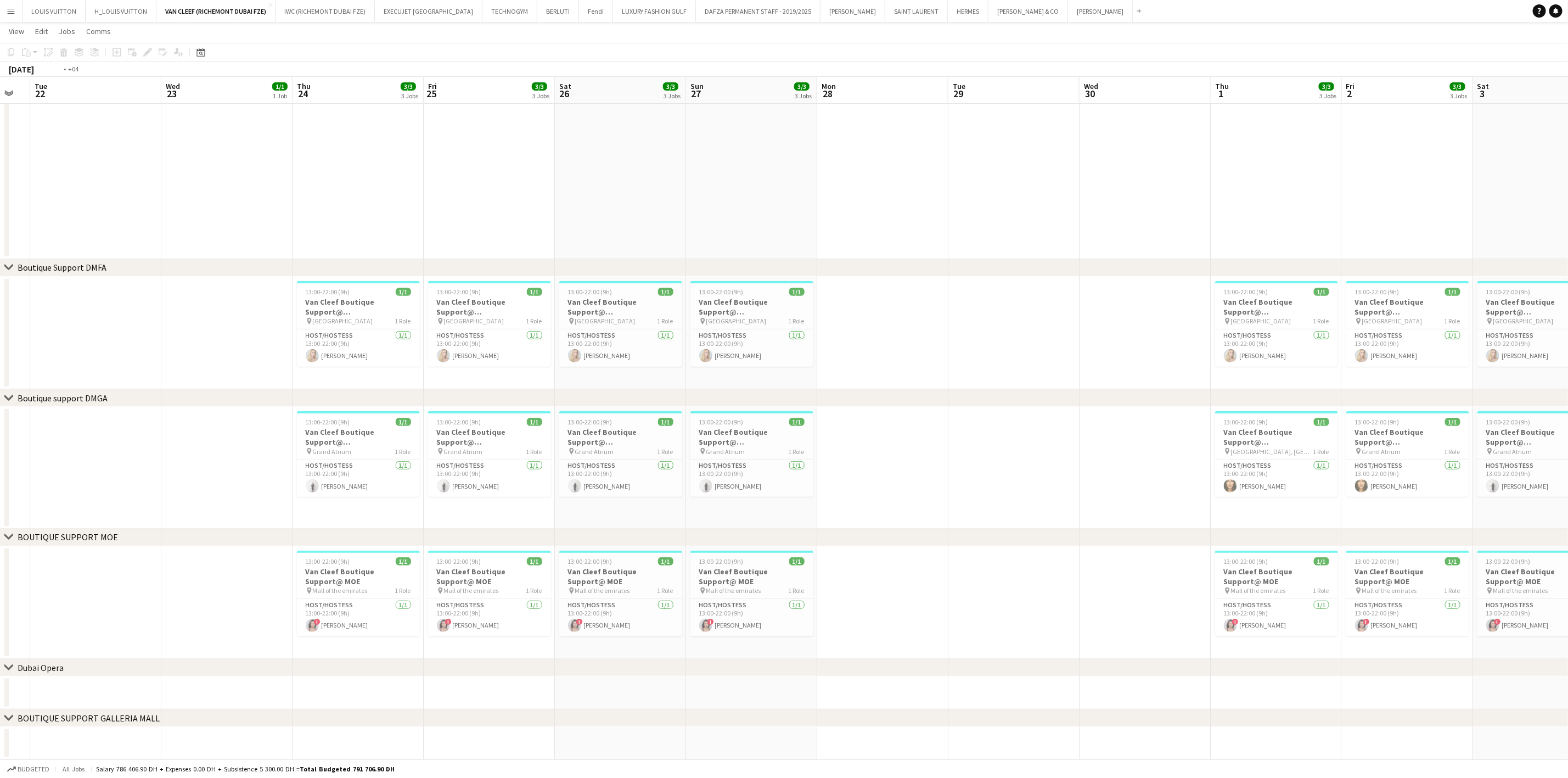
drag, startPoint x: 338, startPoint y: 604, endPoint x: 786, endPoint y: 604, distance: 448.0
click at [777, 604] on app-calendar-viewport "Sun 20 3/3 3 Jobs Mon 21 Tue 22 Wed 23 1/1 1 Job Thu 24 3/3 3 Jobs Fri 25 3/3 3…" at bounding box center [784, 310] width 1568 height 901
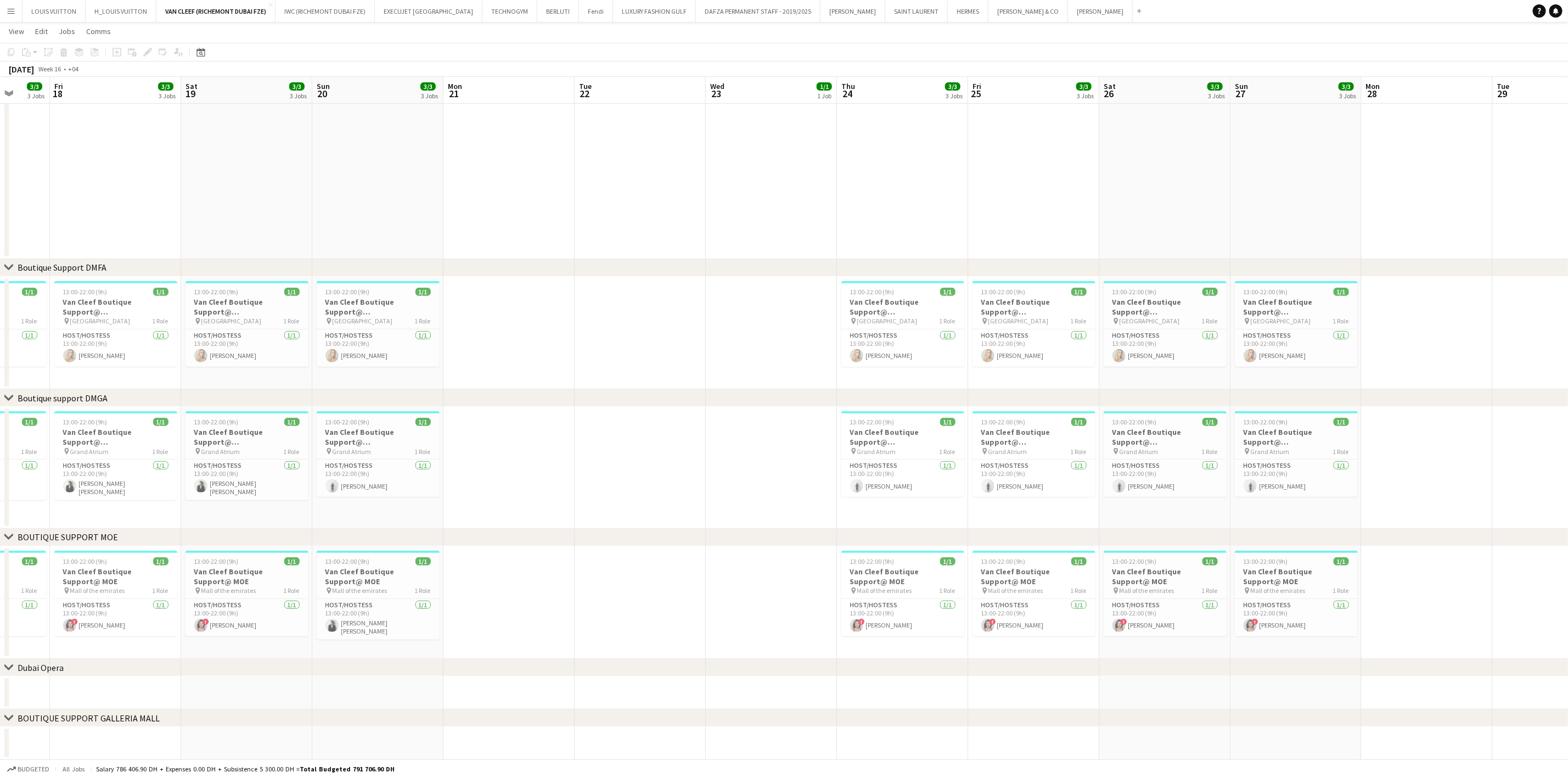
drag, startPoint x: 375, startPoint y: 567, endPoint x: 863, endPoint y: 570, distance: 488.0
click at [852, 570] on app-calendar-viewport "Wed 16 Thu 17 3/3 3 Jobs Fri 18 3/3 3 Jobs Sat 19 3/3 3 Jobs Sun 20 3/3 3 Jobs …" at bounding box center [784, 310] width 1568 height 901
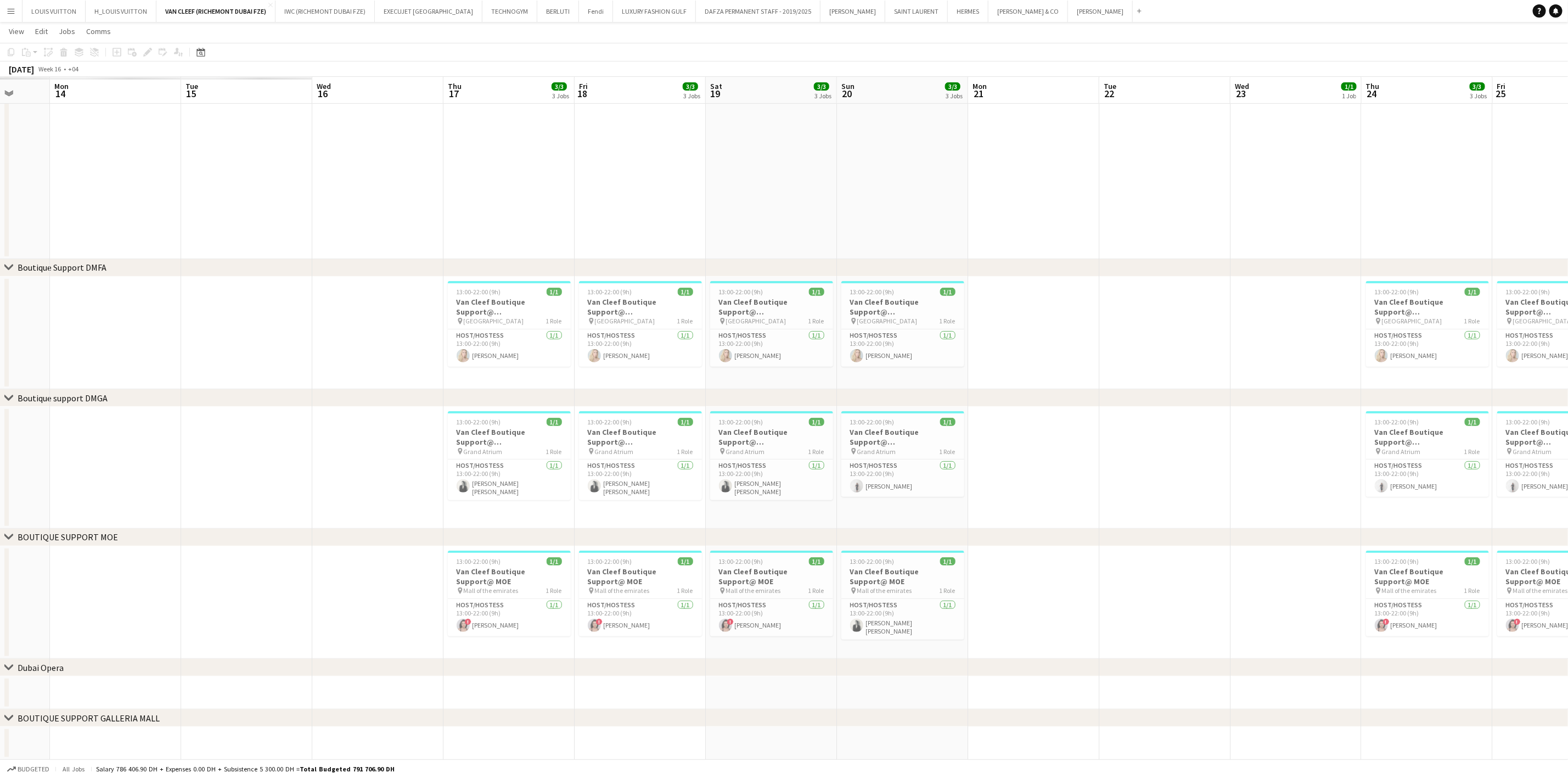
scroll to position [0, 314]
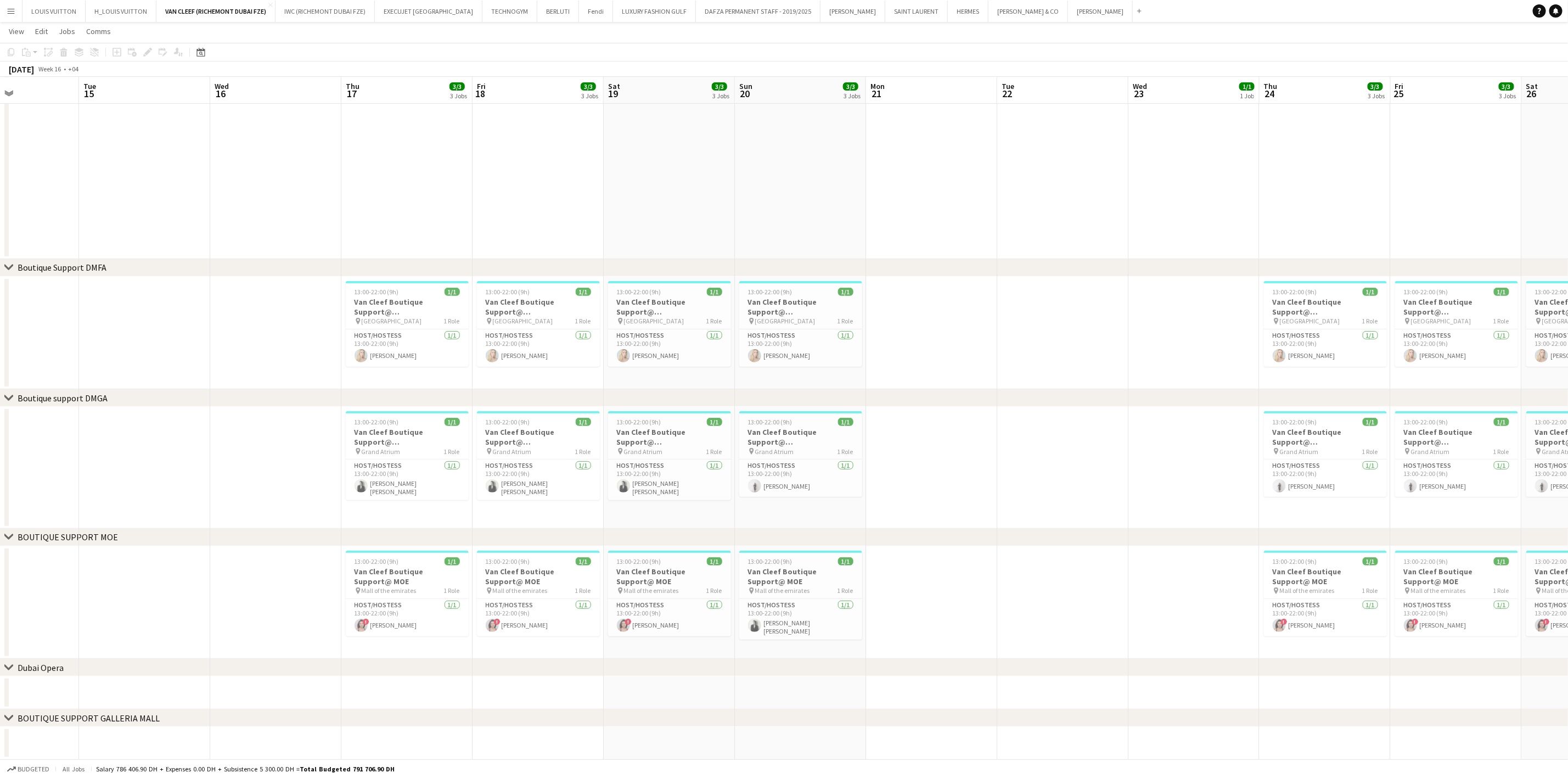
drag, startPoint x: 1393, startPoint y: 550, endPoint x: 857, endPoint y: 556, distance: 536.0
click at [878, 556] on app-calendar-viewport "Sat 12 3/3 3 Jobs Sun 13 3/3 3 Jobs Mon 14 Tue 15 Wed 16 Thu 17 3/3 3 Jobs Fri …" at bounding box center [784, 310] width 1568 height 901
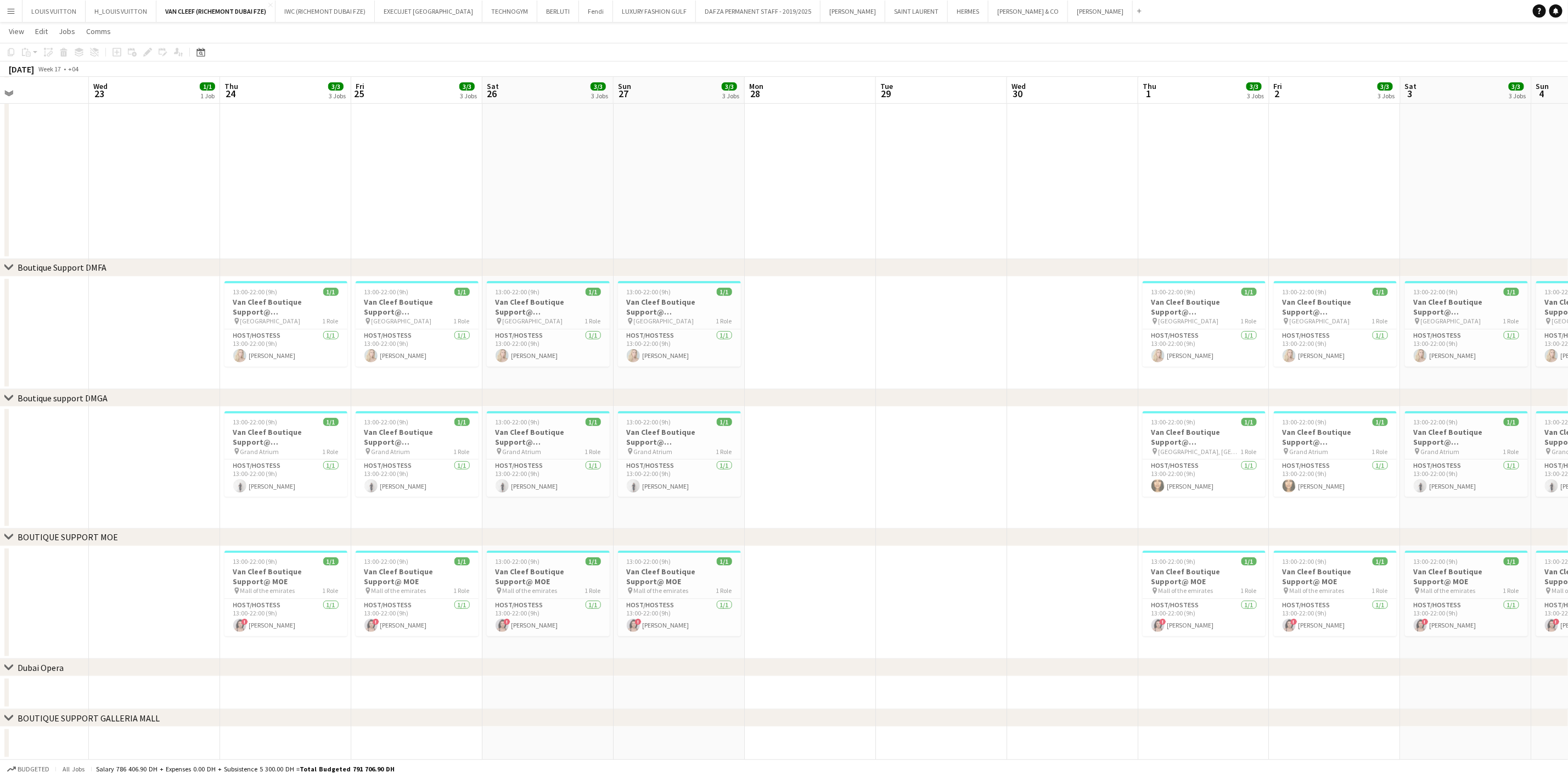
drag, startPoint x: 1082, startPoint y: 544, endPoint x: 544, endPoint y: 541, distance: 538.0
click at [501, 559] on app-calendar-viewport "Sun 20 3/3 3 Jobs Mon 21 Tue 22 Wed 23 1/1 1 Job Thu 24 3/3 3 Jobs Fri 25 3/3 3…" at bounding box center [784, 310] width 1568 height 901
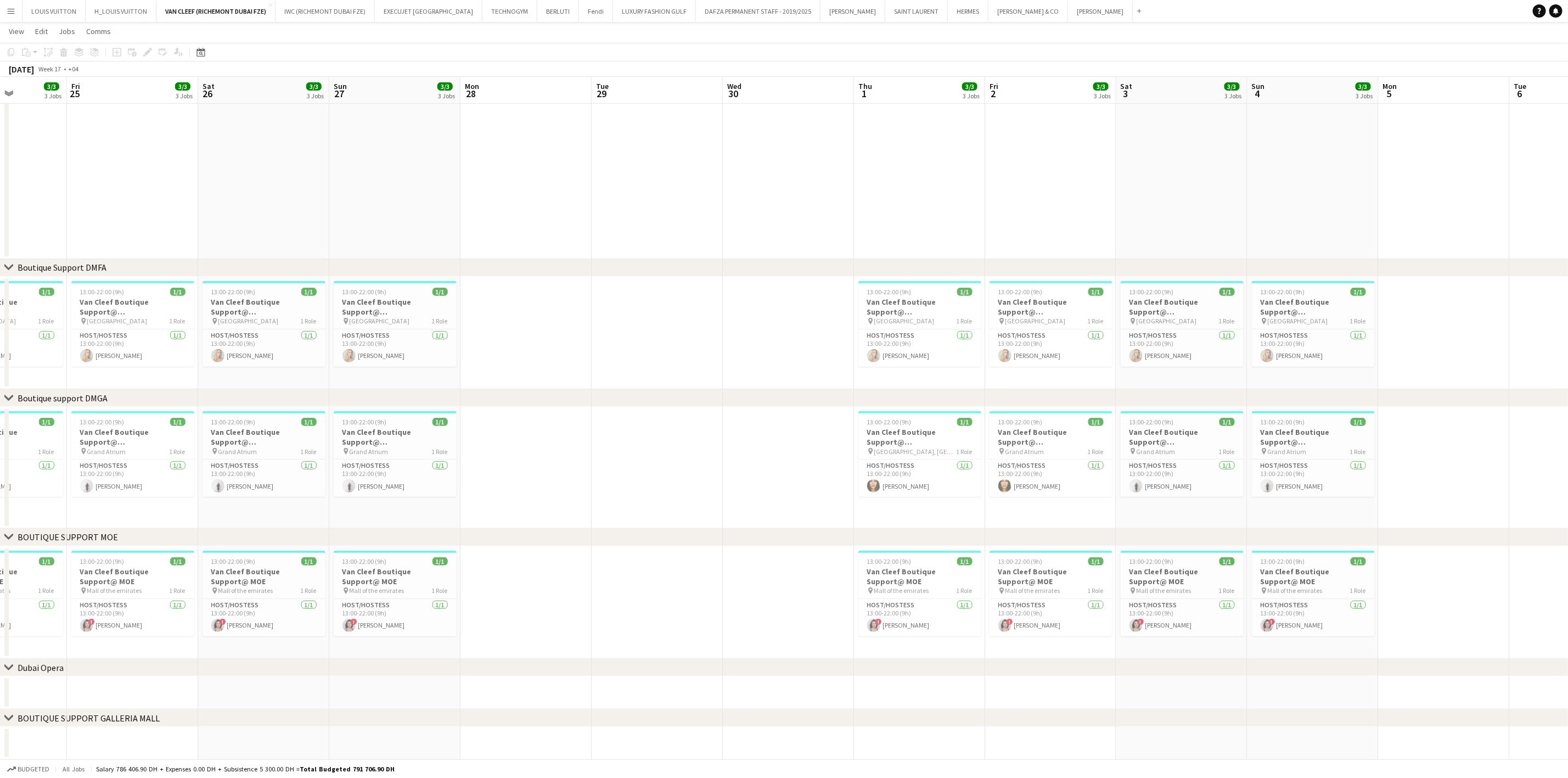
drag, startPoint x: 1247, startPoint y: 504, endPoint x: 726, endPoint y: 580, distance: 526.5
click at [678, 580] on app-calendar-viewport "Mon 21 Tue 22 Wed 23 1/1 1 Job Thu 24 3/3 3 Jobs Fri 25 3/3 3 Jobs Sat 26 3/3 3…" at bounding box center [784, 310] width 1568 height 901
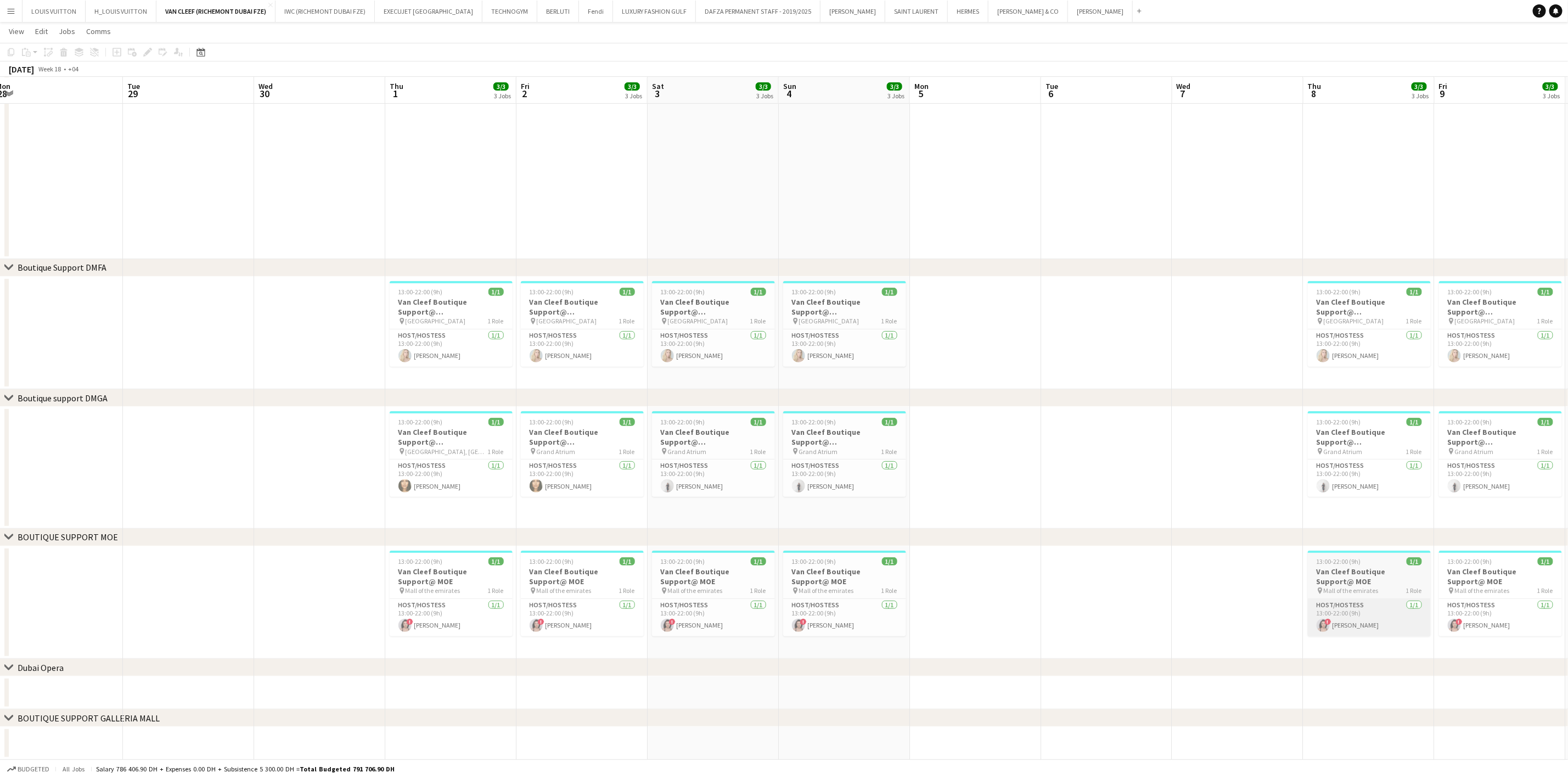
drag, startPoint x: 647, startPoint y: 634, endPoint x: 608, endPoint y: 613, distance: 44.3
click at [479, 634] on app-calendar-viewport "Fri 25 3/3 3 Jobs Sat 26 3/3 3 Jobs Sun 27 3/3 3 Jobs Mon 28 Tue 29 Wed 30 Thu …" at bounding box center [784, 310] width 1568 height 901
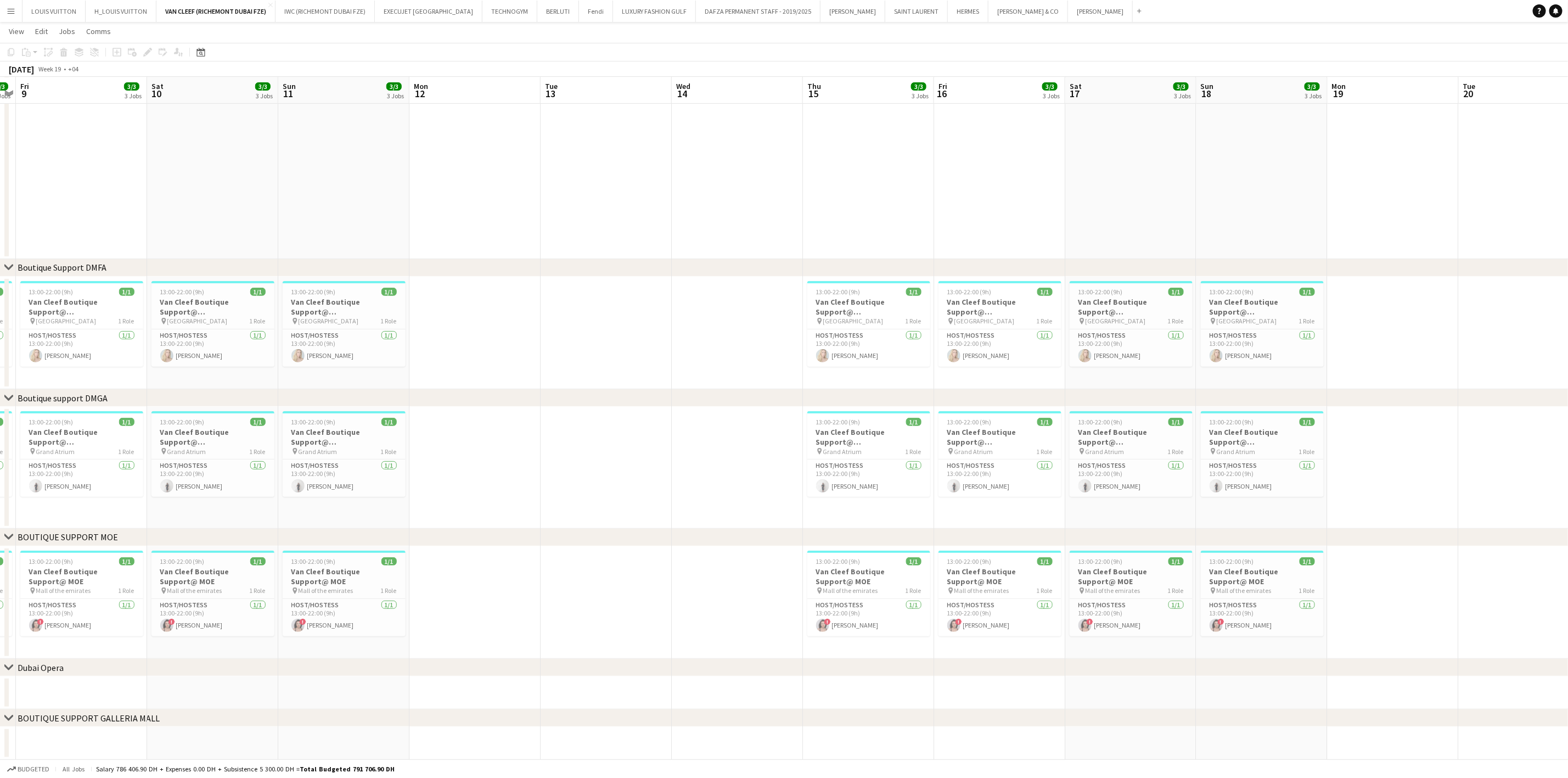
drag, startPoint x: 482, startPoint y: 556, endPoint x: 986, endPoint y: 534, distance: 504.5
click at [556, 541] on div "chevron-right ACTIVATIONS/ VIP EVENTS chevron-right Boutique Support DMFA chevr…" at bounding box center [784, 310] width 1568 height 901
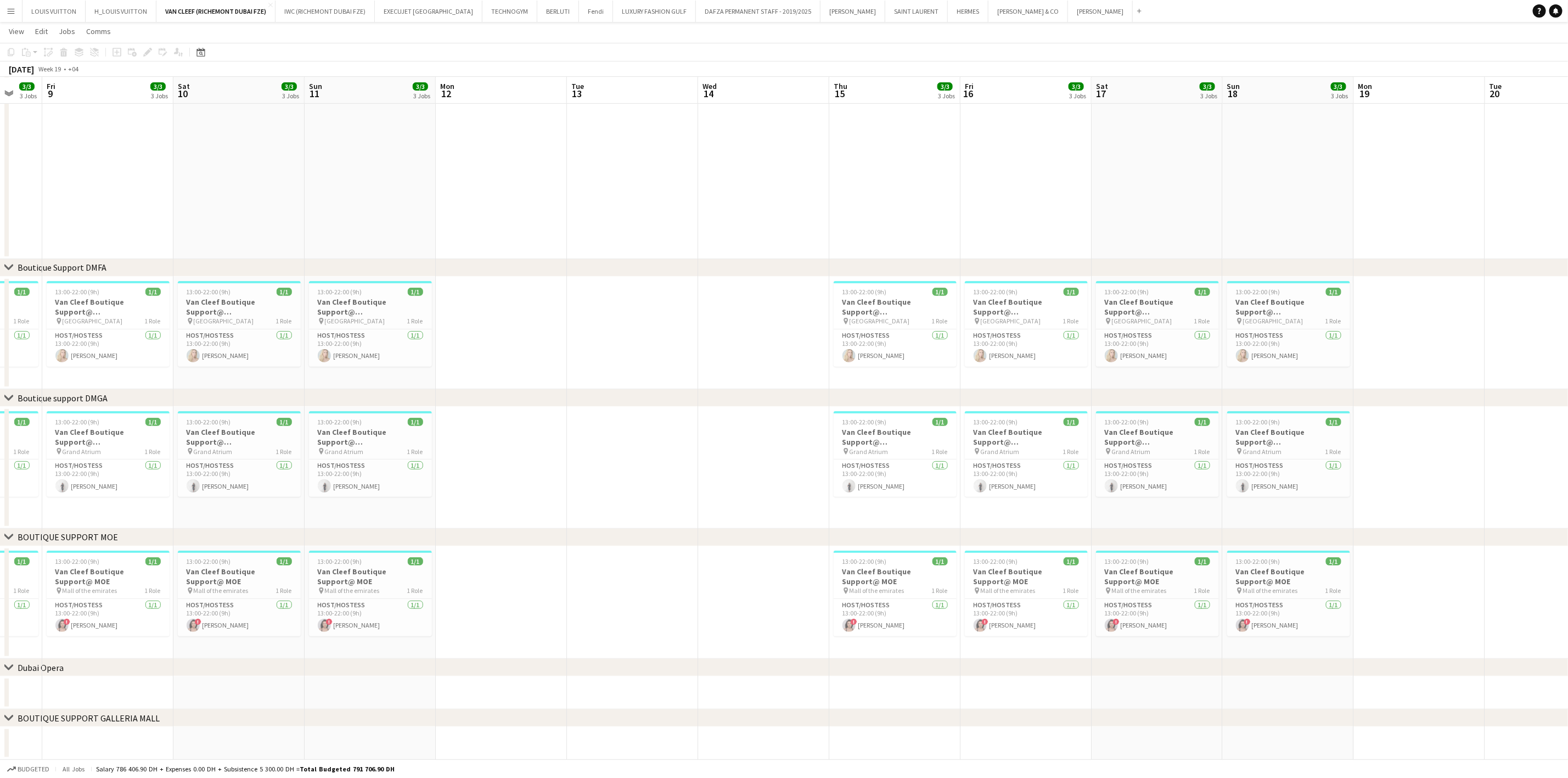
drag, startPoint x: 986, startPoint y: 534, endPoint x: 675, endPoint y: 551, distance: 311.5
click at [762, 551] on div "chevron-right ACTIVATIONS/ VIP EVENTS chevron-right Boutique Support DMFA chevr…" at bounding box center [784, 310] width 1568 height 901
drag, startPoint x: 997, startPoint y: 499, endPoint x: 621, endPoint y: 529, distance: 377.2
click at [727, 529] on div "chevron-right ACTIVATIONS/ VIP EVENTS chevron-right Boutique Support DMFA chevr…" at bounding box center [784, 310] width 1568 height 901
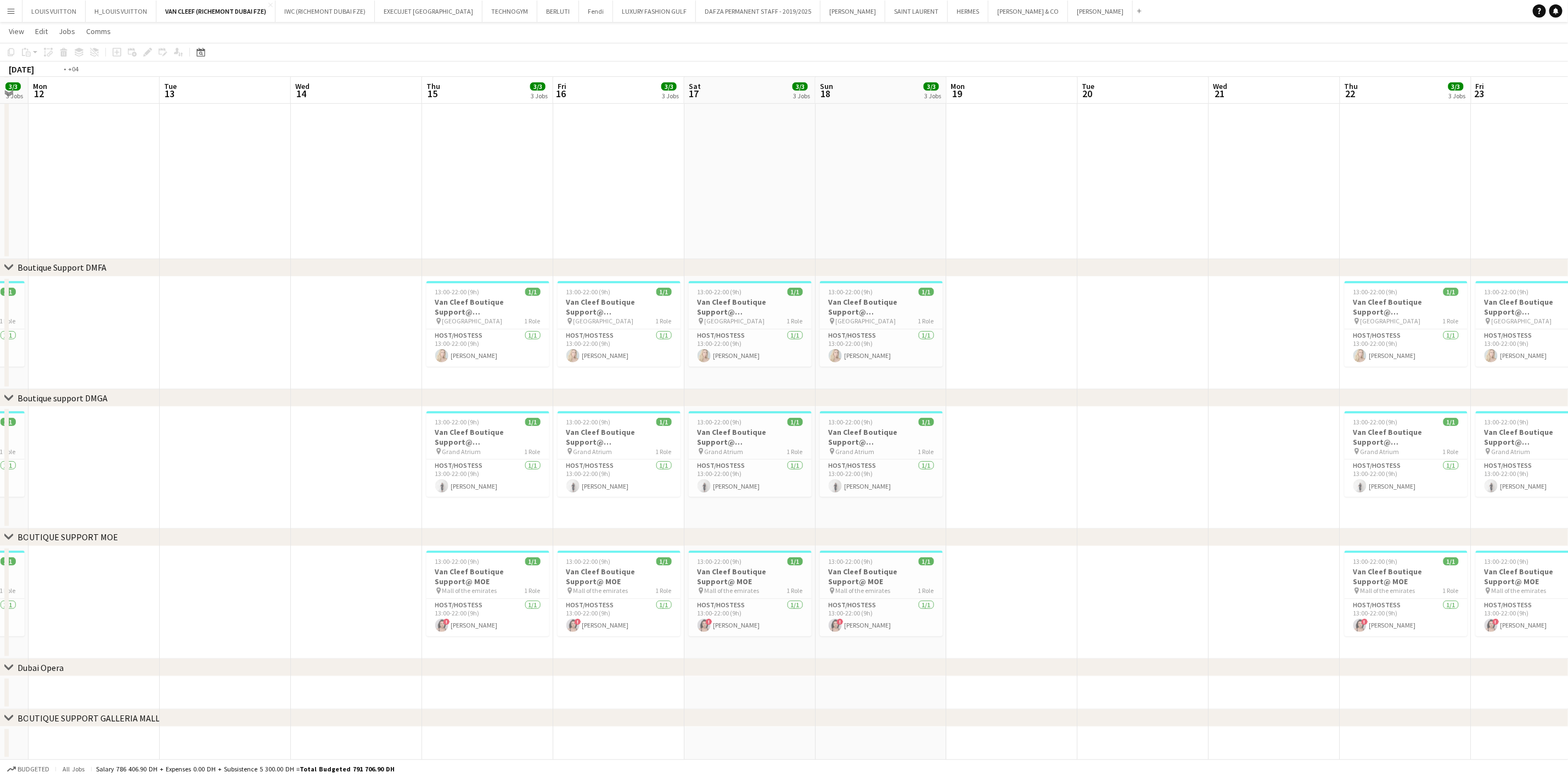
drag, startPoint x: 1322, startPoint y: 502, endPoint x: 618, endPoint y: 561, distance: 706.5
click at [631, 561] on app-calendar-viewport "Wed 7 Thu 8 3/3 3 Jobs Fri 9 3/3 3 Jobs Sat 10 3/3 3 Jobs Sun 11 3/3 3 Jobs Mon…" at bounding box center [784, 310] width 1568 height 901
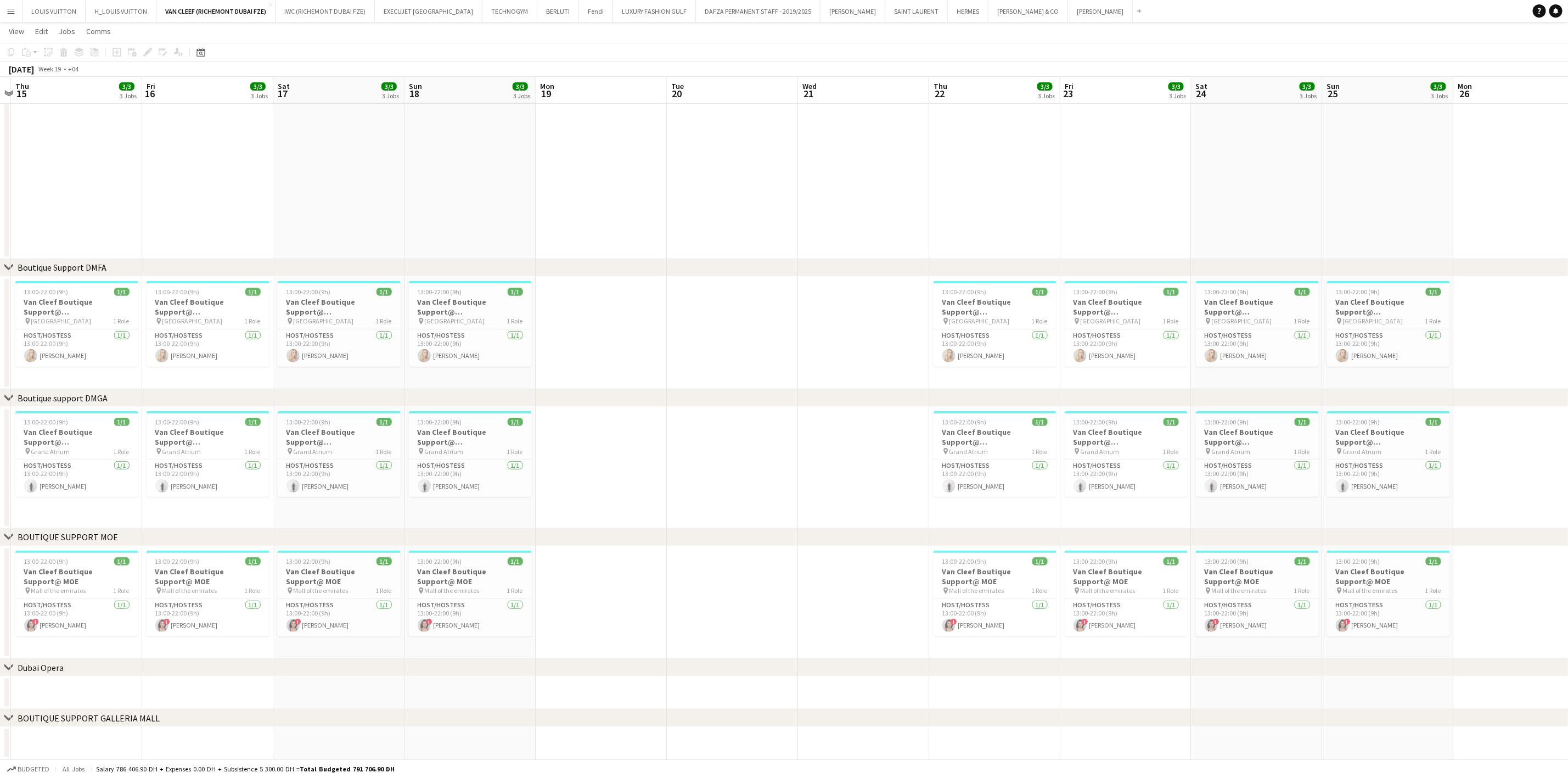
scroll to position [0, 387]
drag, startPoint x: 1144, startPoint y: 526, endPoint x: 616, endPoint y: 541, distance: 528.2
click at [598, 545] on div "chevron-right ACTIVATIONS/ VIP EVENTS chevron-right Boutique Support DMFA chevr…" at bounding box center [784, 310] width 1568 height 901
click at [202, 51] on icon "Date picker" at bounding box center [201, 52] width 9 height 9
click at [286, 89] on span "Next month" at bounding box center [289, 90] width 22 height 22
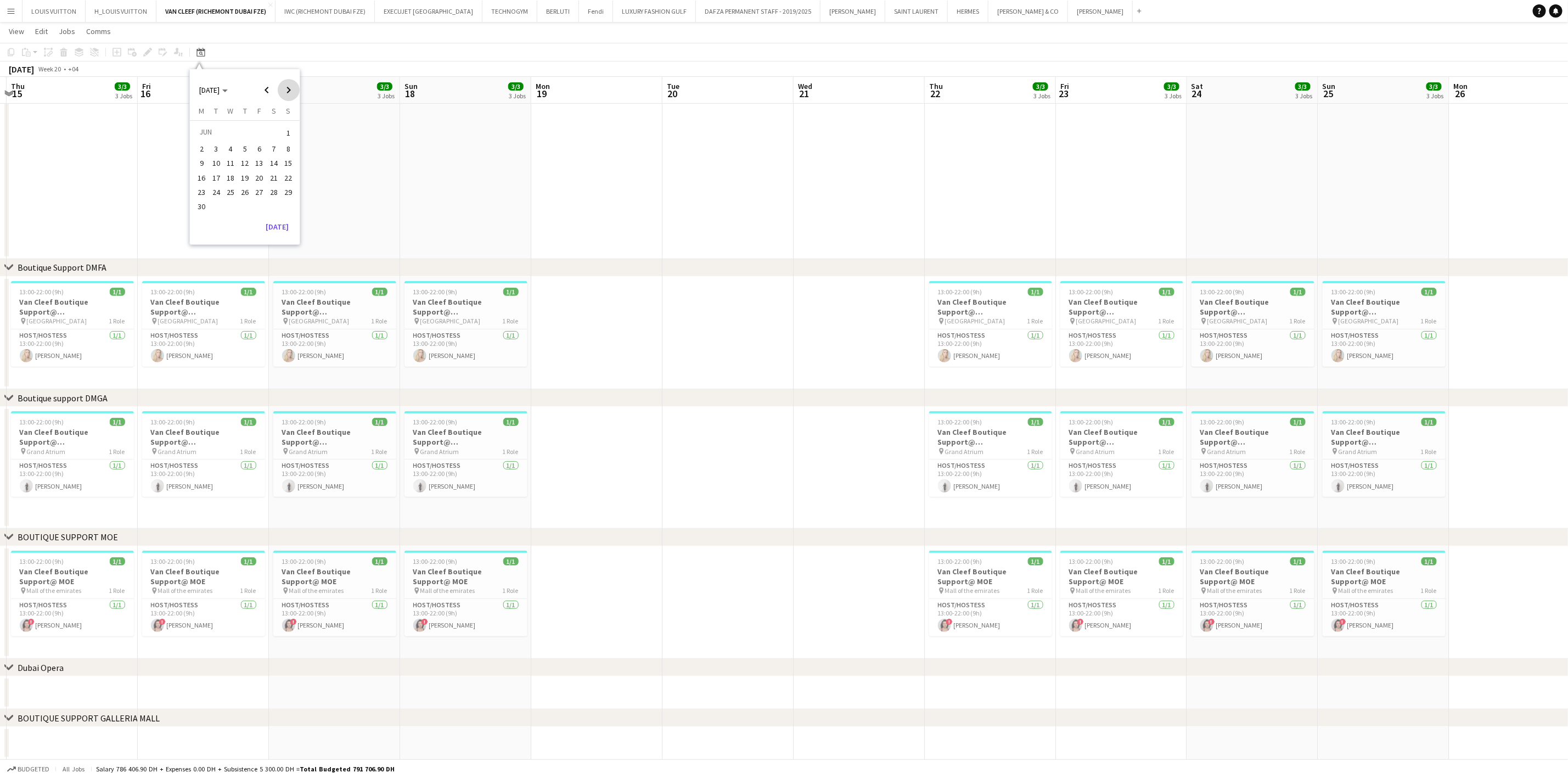
click at [286, 89] on span "Next month" at bounding box center [289, 90] width 22 height 22
click at [243, 147] on span "4" at bounding box center [244, 146] width 13 height 13
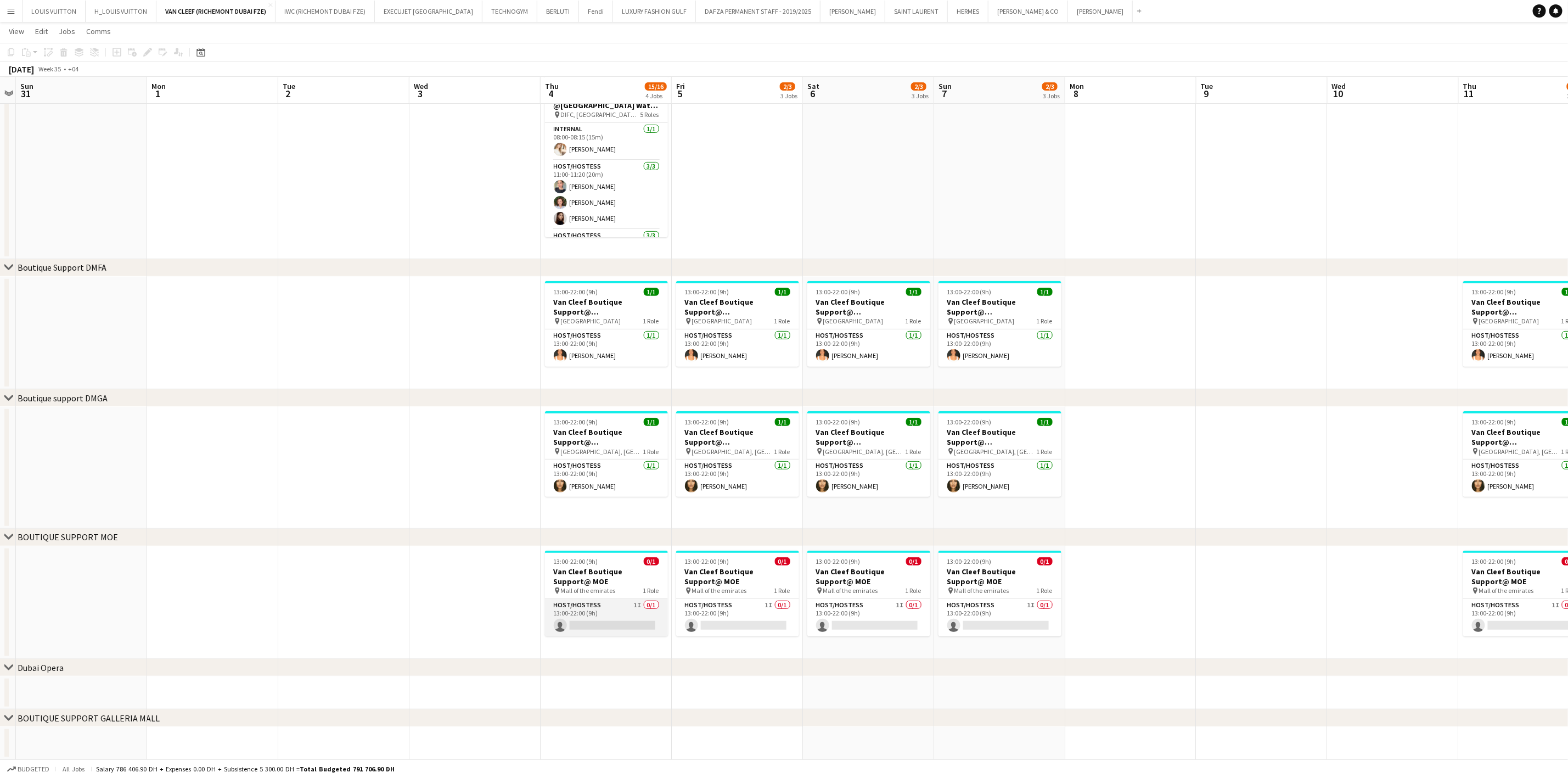
click at [619, 613] on app-card-role "Host/Hostess 1I 0/1 13:00-22:00 (9h) single-neutral-actions" at bounding box center [606, 618] width 123 height 37
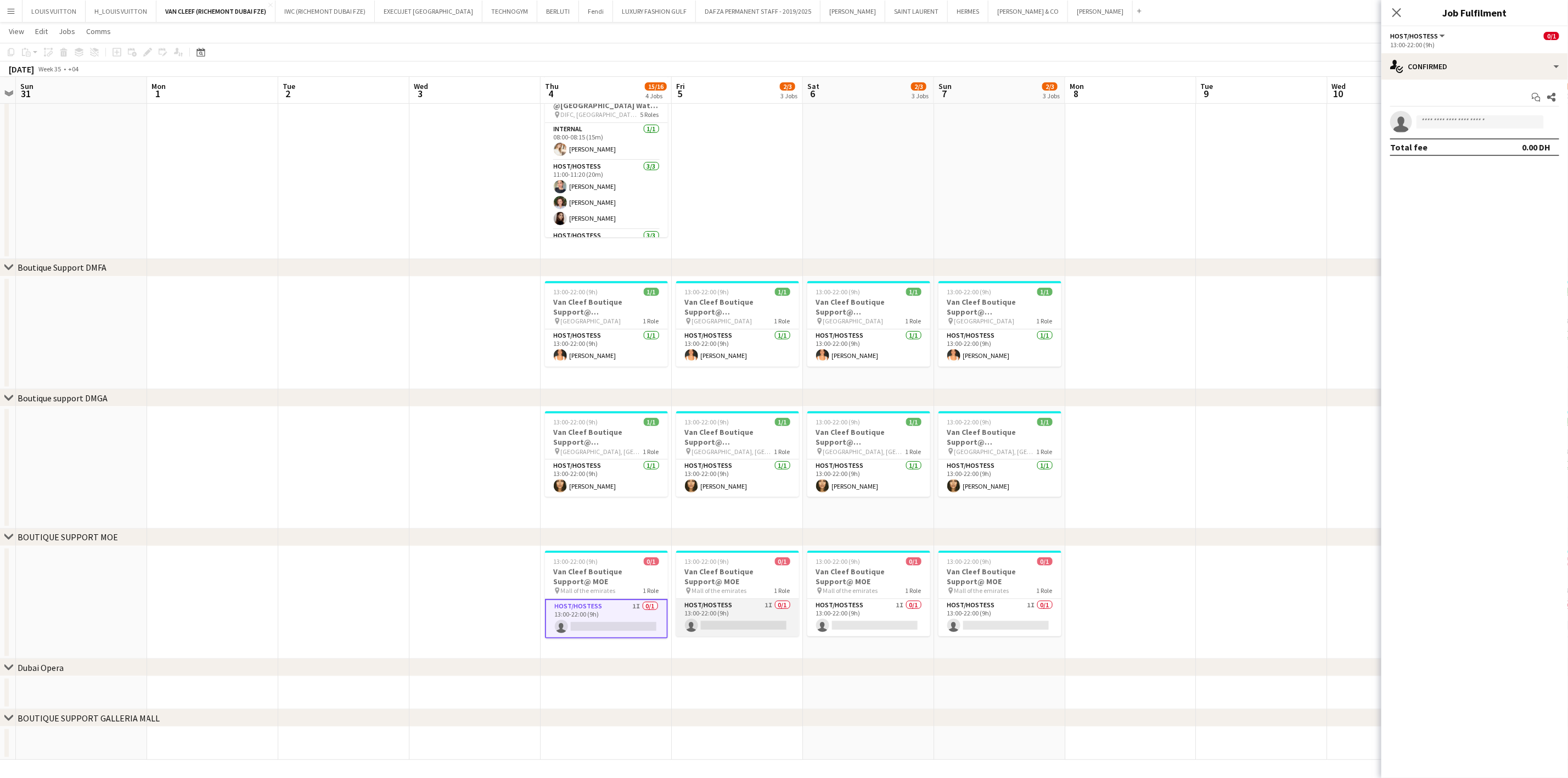
click at [767, 620] on app-card-role "Host/Hostess 1I 0/1 13:00-22:00 (9h) single-neutral-actions" at bounding box center [737, 618] width 123 height 37
click at [853, 614] on app-card-role "Host/Hostess 1I 0/1 13:00-22:00 (9h) single-neutral-actions" at bounding box center [868, 618] width 123 height 37
click at [993, 615] on app-card-role "Host/Hostess 1I 0/1 13:00-22:00 (9h) single-neutral-actions" at bounding box center [1000, 618] width 123 height 37
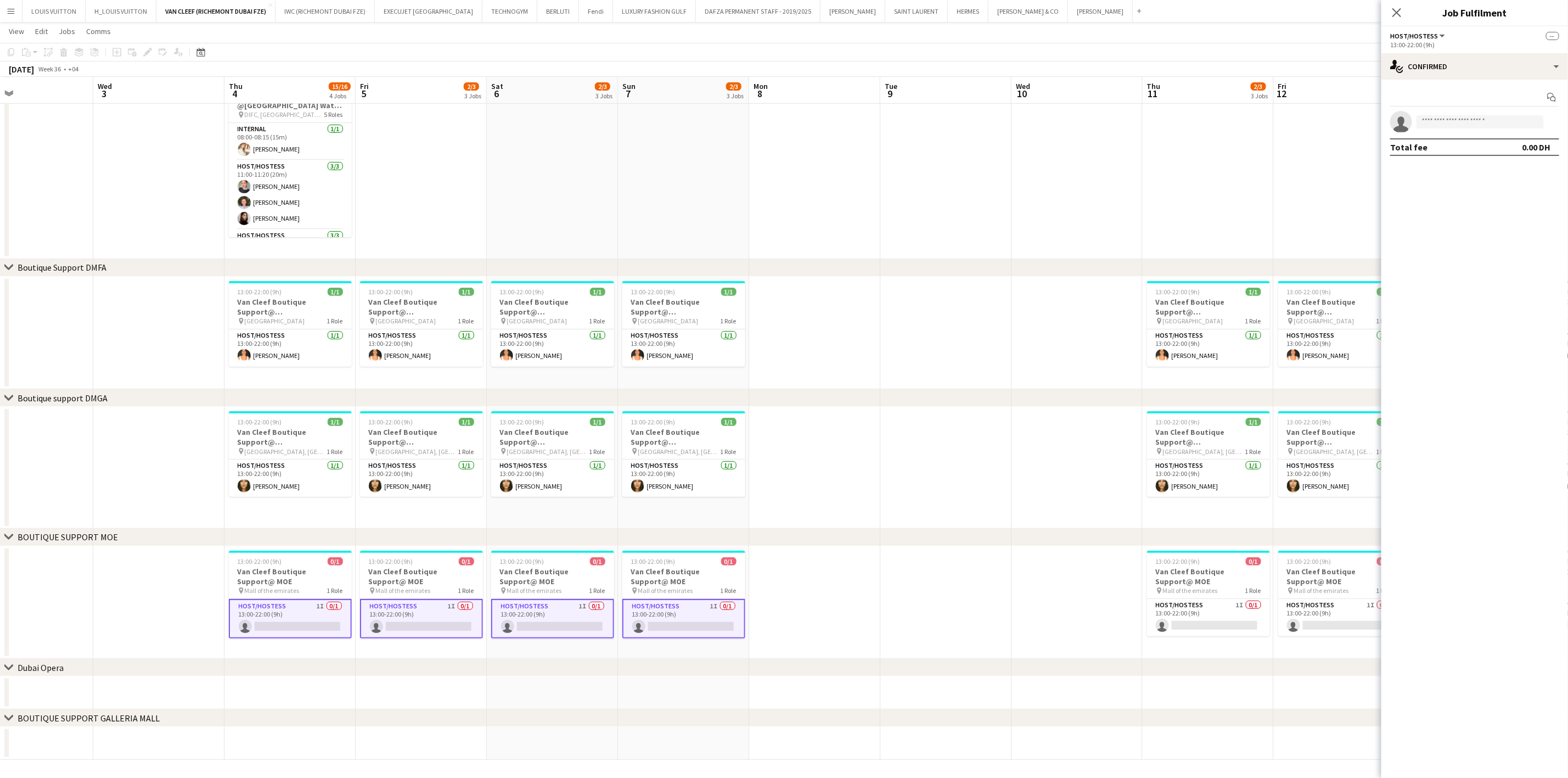
drag, startPoint x: 1203, startPoint y: 614, endPoint x: 876, endPoint y: 616, distance: 327.0
click at [876, 616] on app-calendar-viewport "Sat 30 Sun 31 Mon 1 Tue 2 Wed 3 Thu 4 15/16 4 Jobs Fri 5 2/3 3 Jobs Sat 6 2/3 3…" at bounding box center [784, 310] width 1568 height 901
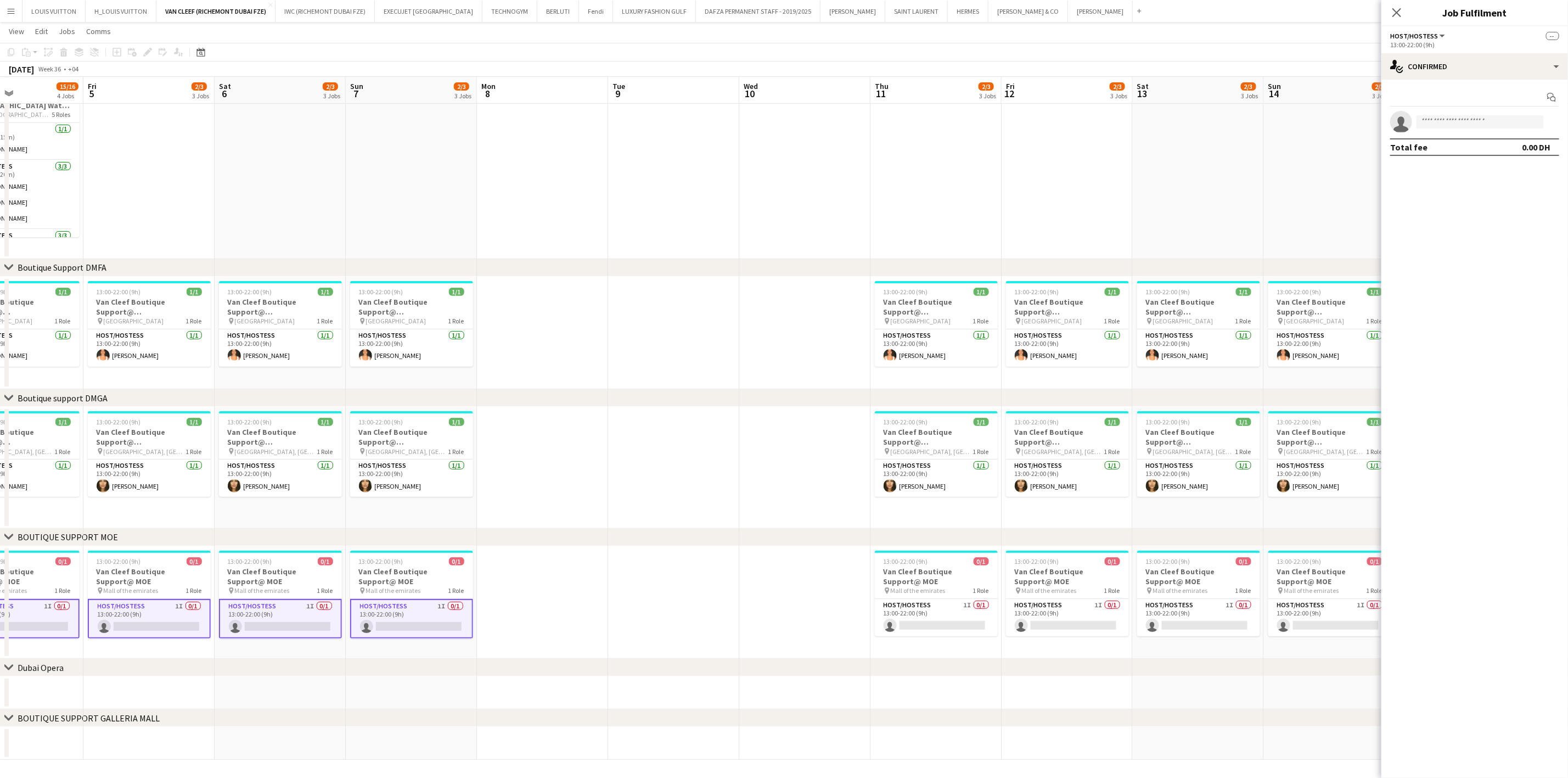
drag, startPoint x: 1092, startPoint y: 619, endPoint x: 852, endPoint y: 619, distance: 240.0
click at [853, 619] on app-calendar-viewport "Mon 1 Tue 2 Wed 3 Thu 4 15/16 4 Jobs Fri 5 2/3 3 Jobs Sat 6 2/3 3 Jobs Sun 7 2/…" at bounding box center [784, 310] width 1568 height 901
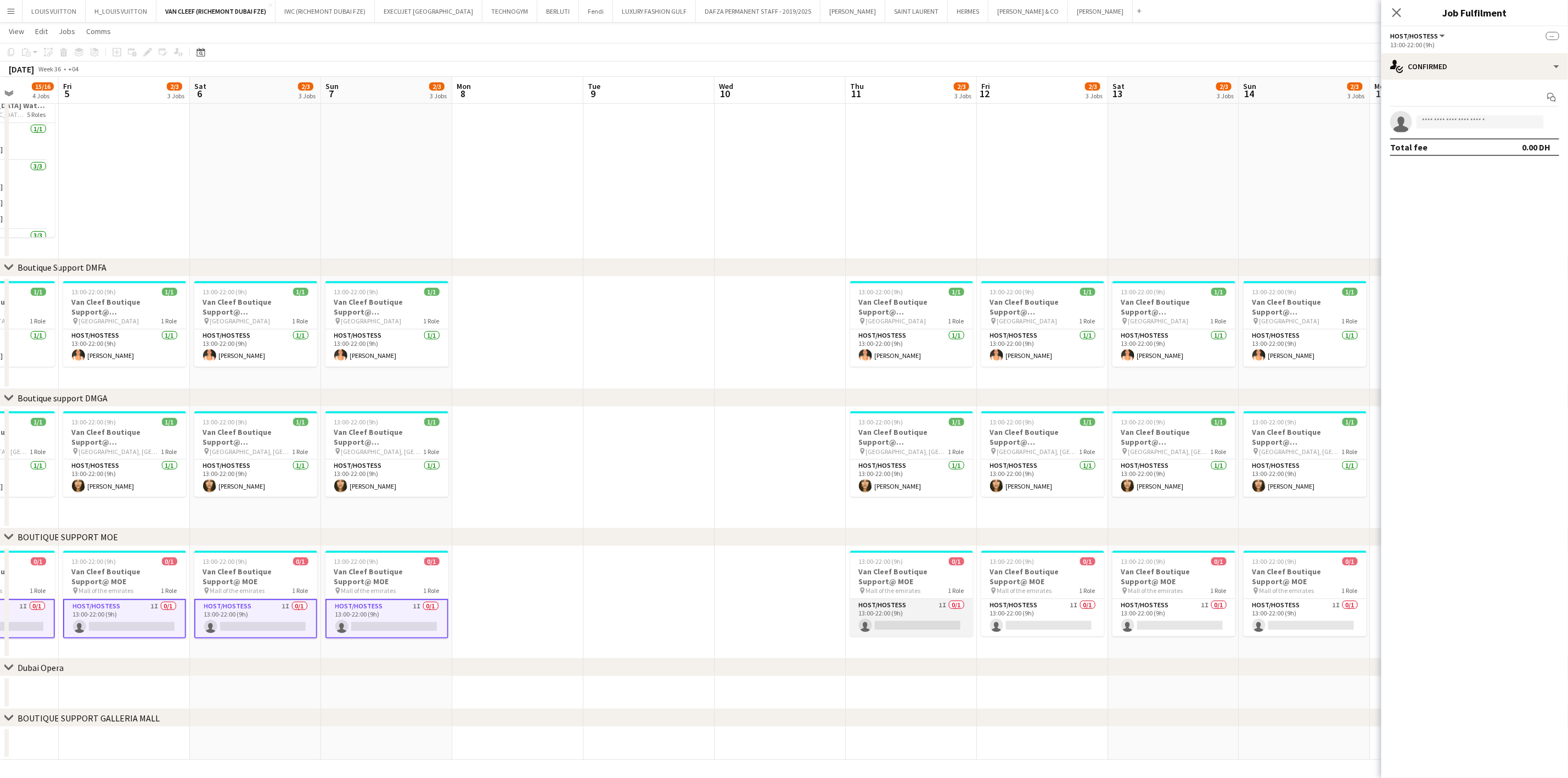
click at [945, 621] on app-card-role "Host/Hostess 1I 0/1 13:00-22:00 (9h) single-neutral-actions" at bounding box center [911, 618] width 123 height 37
click at [1038, 621] on app-card-role "Host/Hostess 1I 0/1 13:00-22:00 (9h) single-neutral-actions" at bounding box center [1043, 618] width 123 height 37
click at [1154, 620] on app-card-role "Host/Hostess 1I 0/1 13:00-22:00 (9h) single-neutral-actions" at bounding box center [1174, 618] width 123 height 37
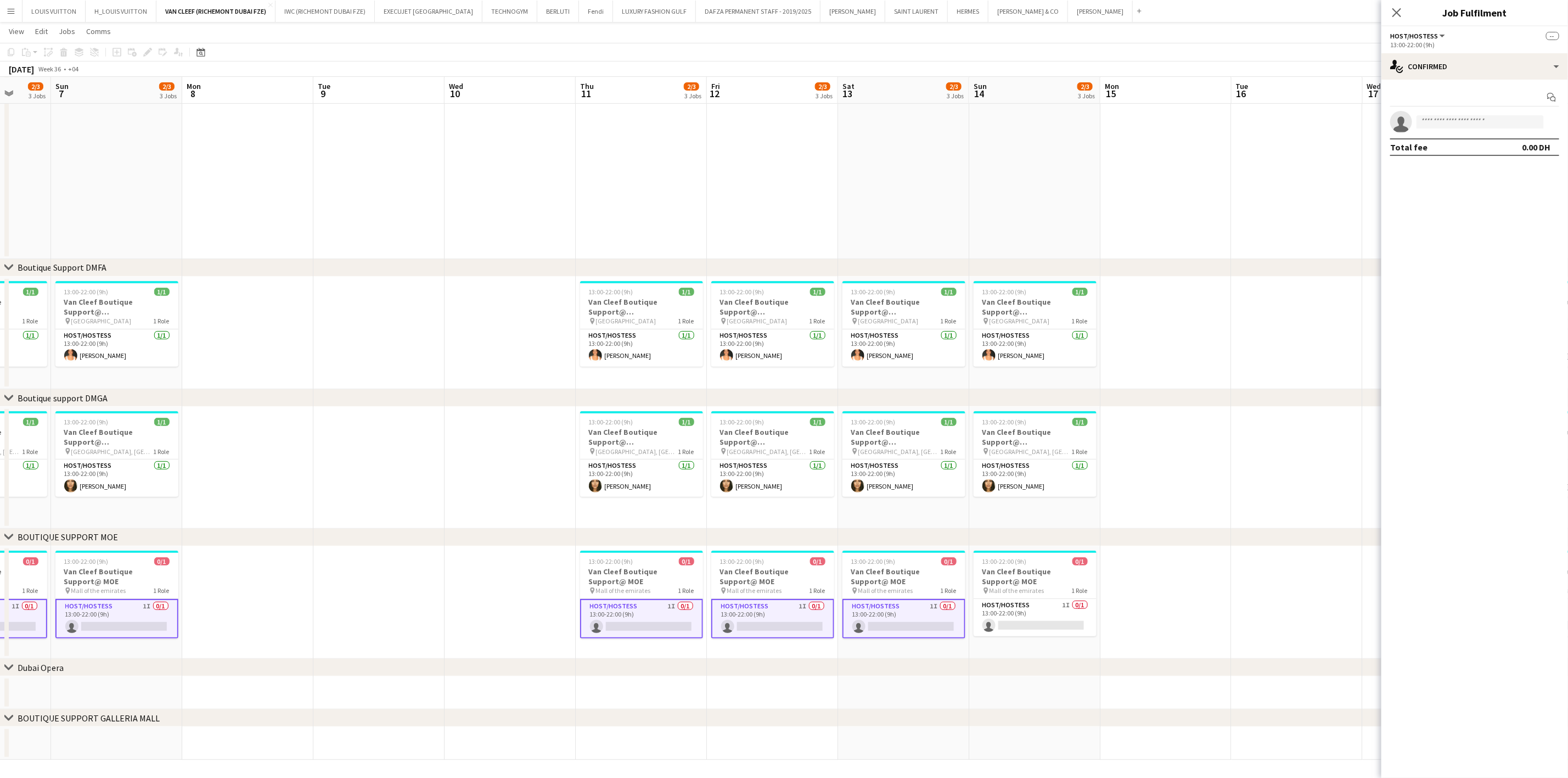
drag, startPoint x: 1307, startPoint y: 610, endPoint x: 1037, endPoint y: 613, distance: 270.0
click at [1037, 613] on app-calendar-viewport "Thu 4 15/16 4 Jobs Fri 5 2/3 3 Jobs Sat 6 2/3 3 Jobs Sun 7 2/3 3 Jobs Mon 8 Tue…" at bounding box center [784, 310] width 1568 height 901
click at [1046, 615] on app-card-role "Host/Hostess 1I 0/1 13:00-22:00 (9h) single-neutral-actions" at bounding box center [1035, 618] width 123 height 37
drag, startPoint x: 1217, startPoint y: 613, endPoint x: 910, endPoint y: 620, distance: 307.1
click at [870, 633] on app-calendar-viewport "Thu 4 15/16 4 Jobs Fri 5 2/3 3 Jobs Sat 6 2/3 3 Jobs Sun 7 2/3 3 Jobs Mon 8 Tue…" at bounding box center [784, 310] width 1568 height 901
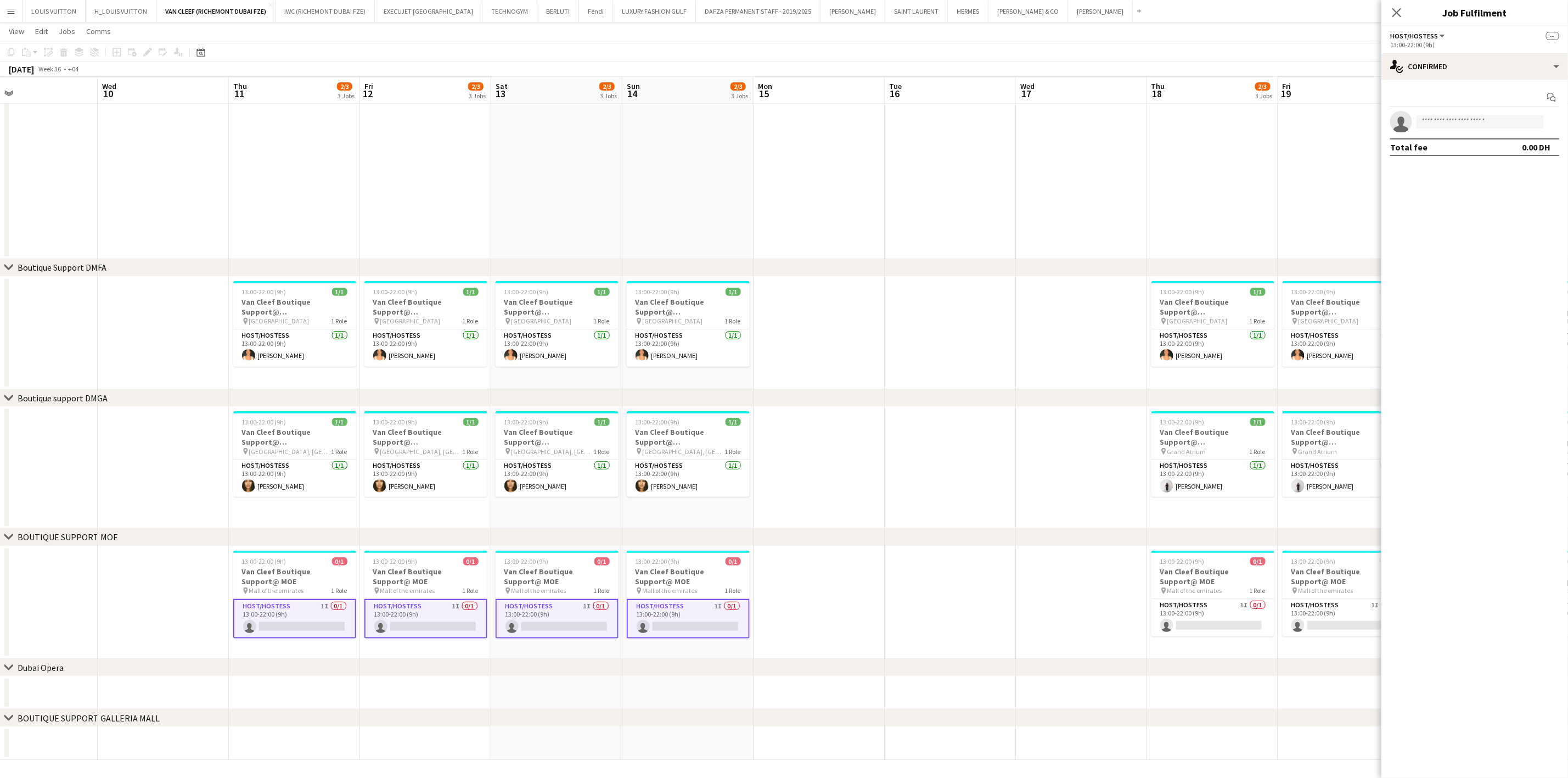
drag, startPoint x: 1068, startPoint y: 599, endPoint x: 945, endPoint y: 599, distance: 123.0
click at [945, 599] on app-calendar-viewport "Sat 6 2/3 3 Jobs Sun 7 2/3 3 Jobs Mon 8 Tue 9 Wed 10 Thu 11 2/3 3 Jobs Fri 12 2…" at bounding box center [784, 310] width 1568 height 901
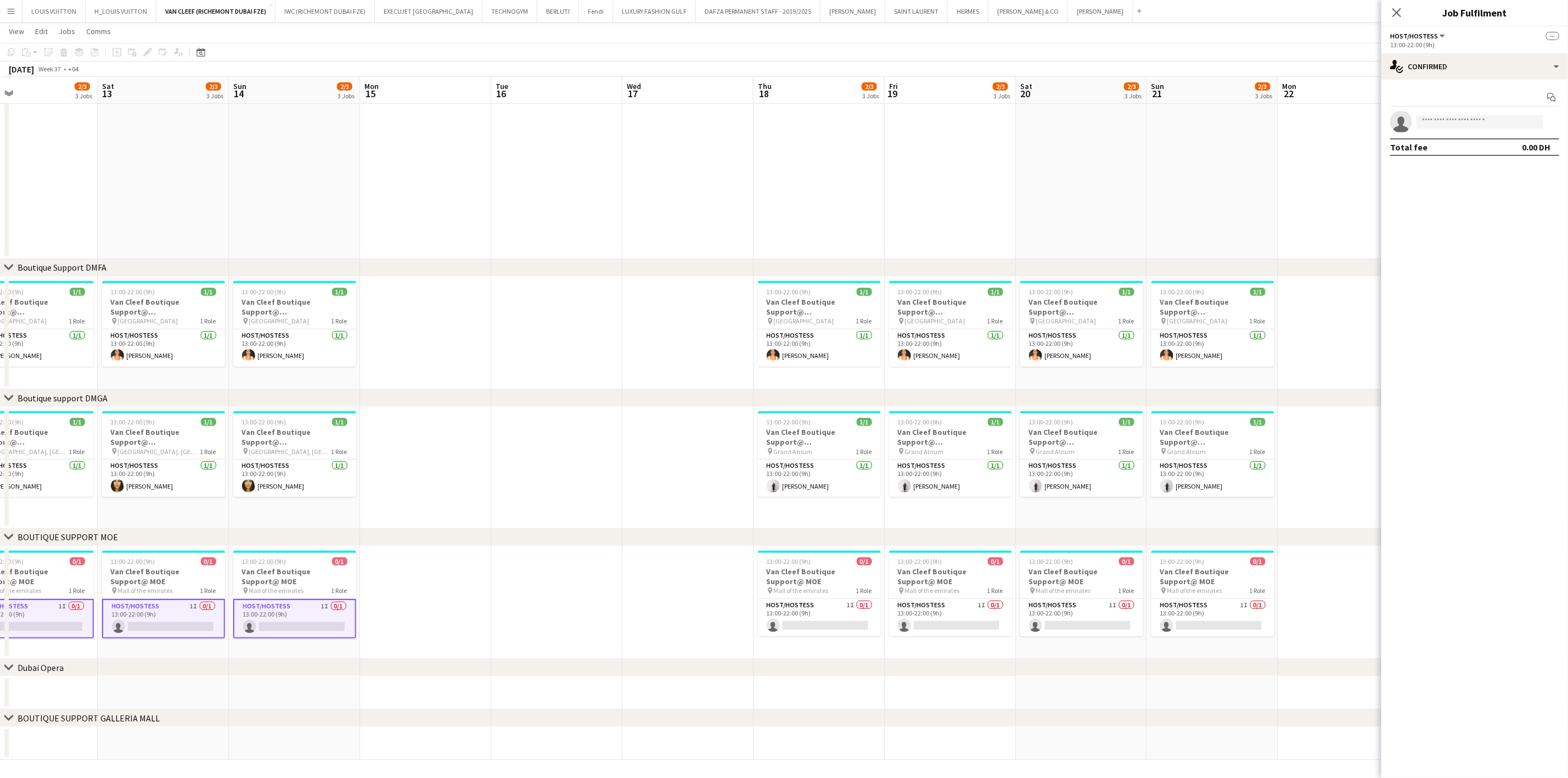
scroll to position [0, 338]
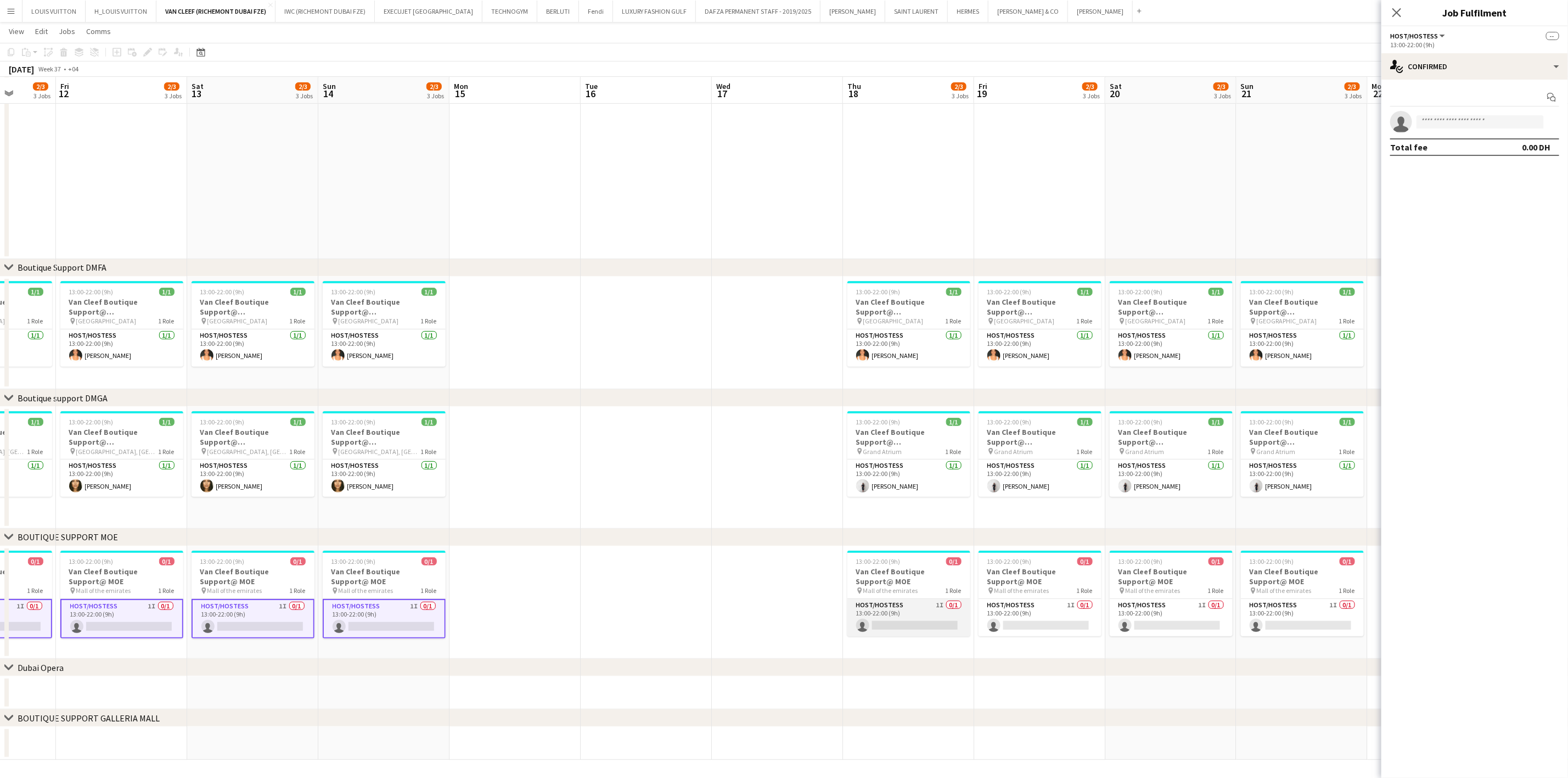
click at [918, 615] on app-card-role "Host/Hostess 1I 0/1 13:00-22:00 (9h) single-neutral-actions" at bounding box center [909, 618] width 123 height 37
click at [1056, 613] on app-card-role "Host/Hostess 1I 0/1 13:00-22:00 (9h) single-neutral-actions" at bounding box center [1040, 618] width 123 height 37
click at [1138, 613] on app-card-role "Host/Hostess 1I 0/1 13:00-22:00 (9h) single-neutral-actions" at bounding box center [1171, 618] width 123 height 37
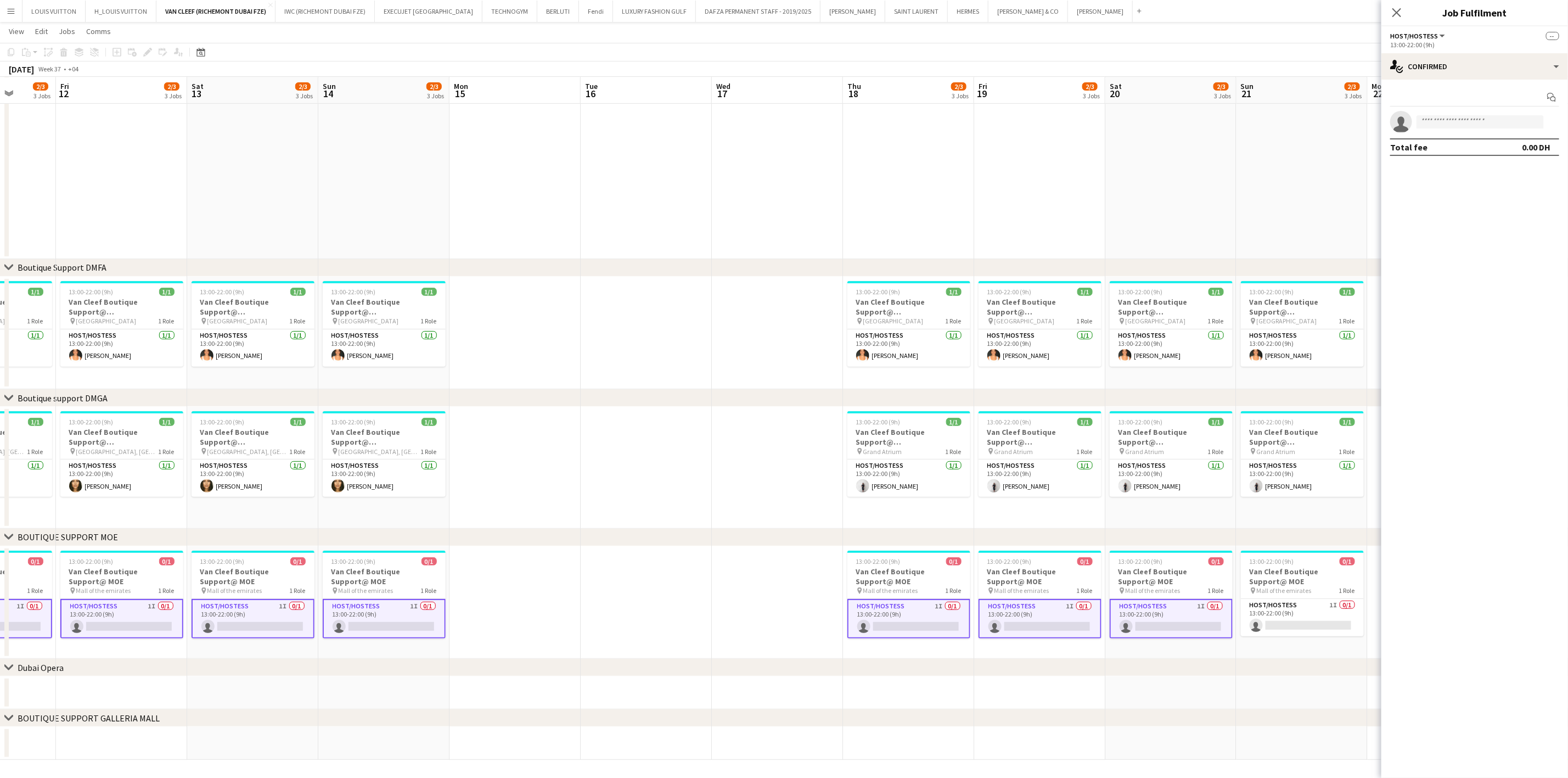
drag, startPoint x: 1190, startPoint y: 614, endPoint x: 995, endPoint y: 628, distance: 195.5
click at [995, 628] on app-calendar-viewport "Tue 9 Wed 10 Thu 11 2/3 3 Jobs Fri 12 2/3 3 Jobs Sat 13 2/3 3 Jobs Sun 14 2/3 3…" at bounding box center [784, 310] width 1568 height 901
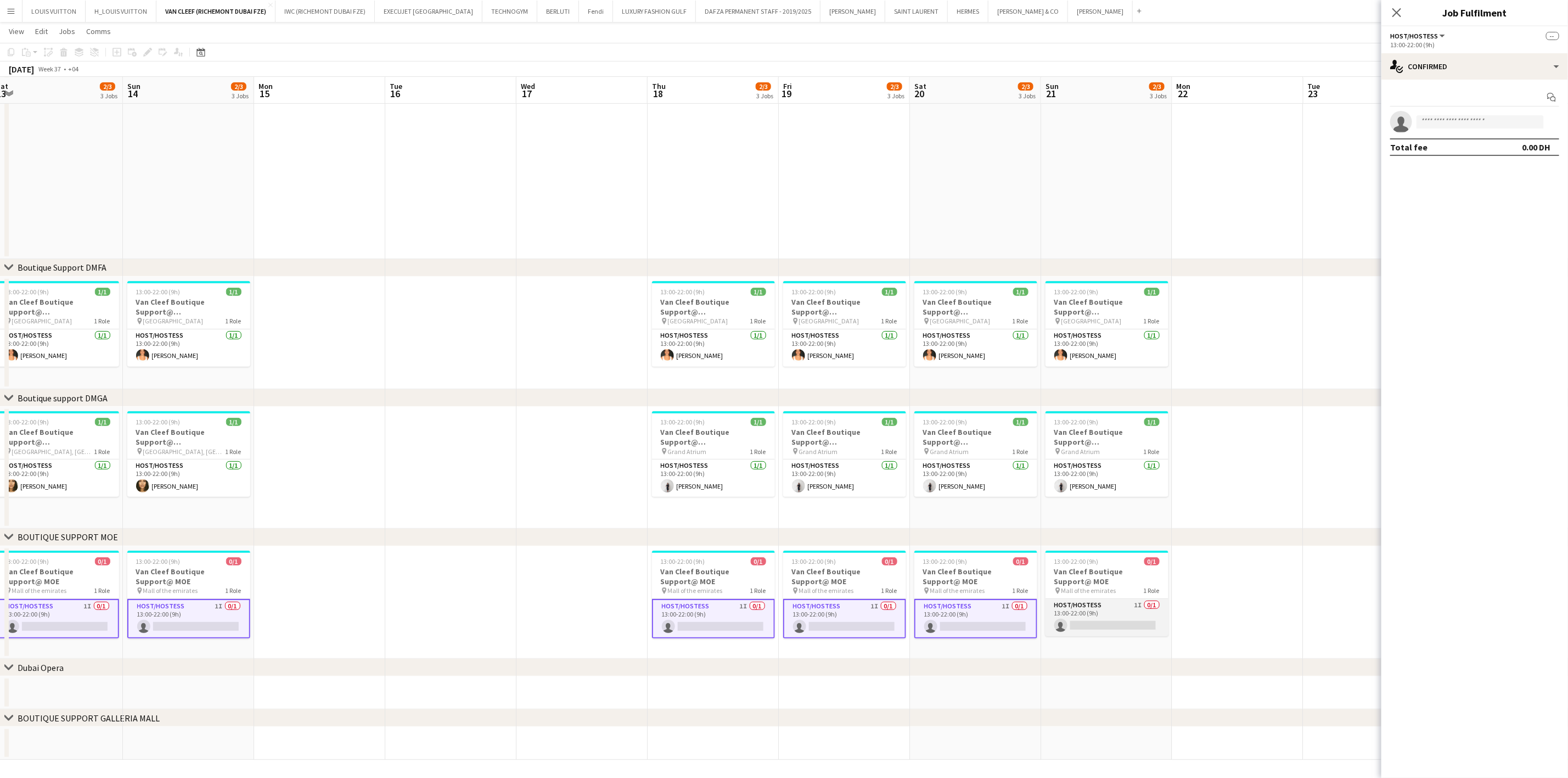
click at [1086, 621] on app-card-role "Host/Hostess 1I 0/1 13:00-22:00 (9h) single-neutral-actions" at bounding box center [1107, 618] width 123 height 37
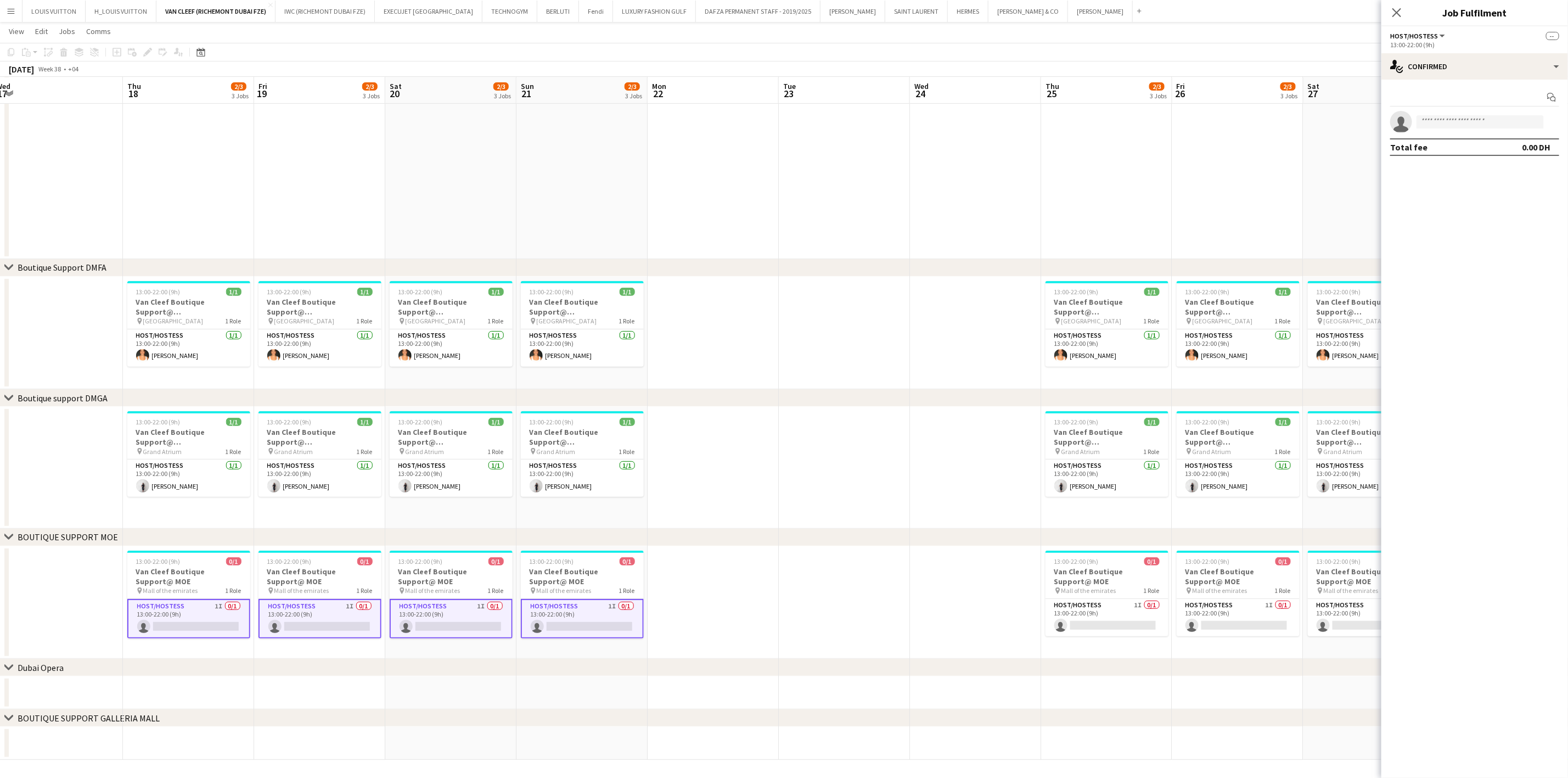
drag, startPoint x: 1263, startPoint y: 613, endPoint x: 804, endPoint y: 606, distance: 459.1
click at [748, 616] on app-calendar-viewport "Sun 14 2/3 3 Jobs Mon 15 Tue 16 Wed 17 Thu 18 2/3 3 Jobs Fri 19 2/3 3 Jobs Sat …" at bounding box center [784, 310] width 1568 height 901
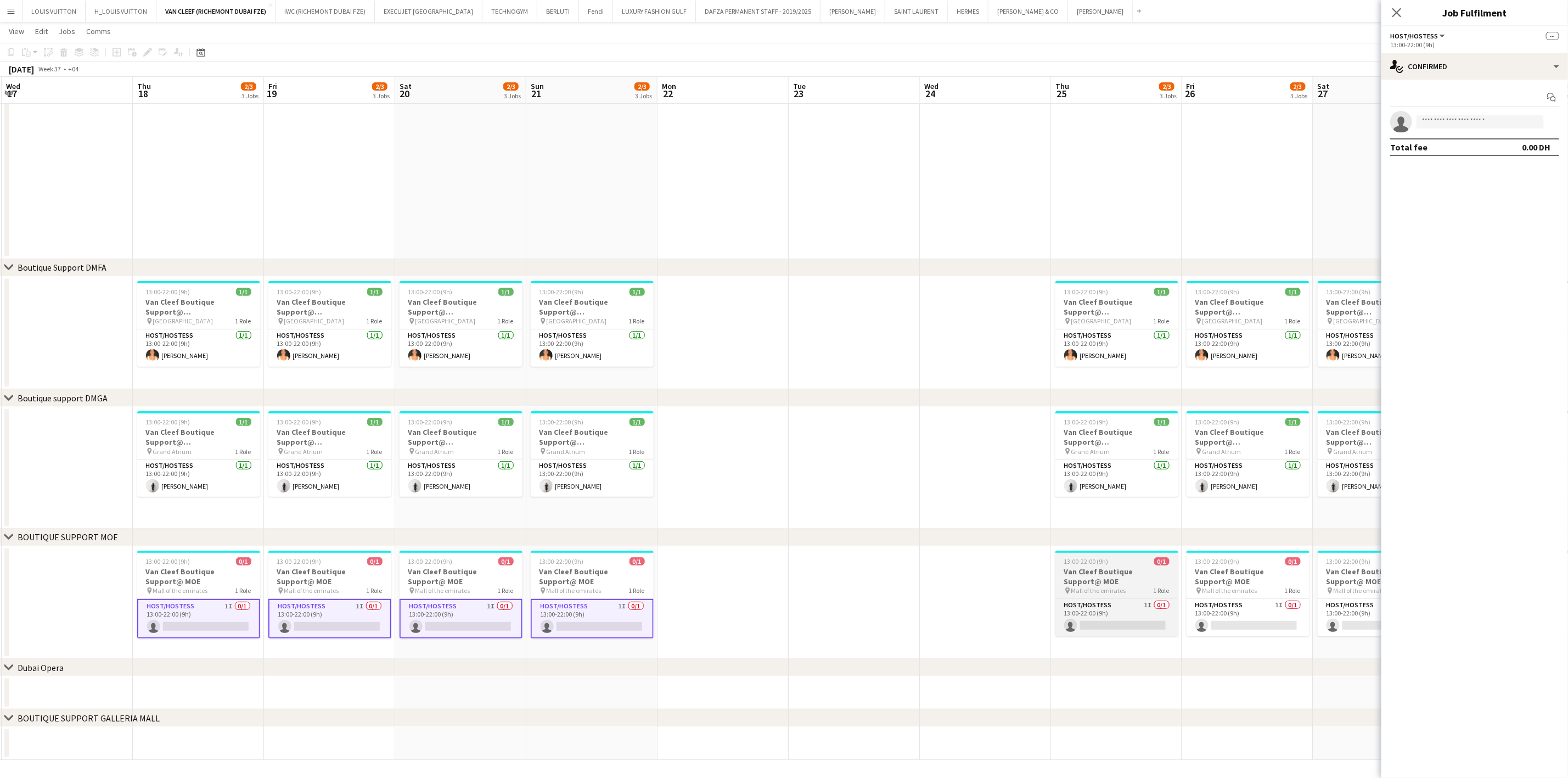
drag, startPoint x: 1008, startPoint y: 595, endPoint x: 912, endPoint y: 595, distance: 96.0
click at [906, 595] on app-calendar-viewport "Sun 14 2/3 3 Jobs Mon 15 Tue 16 Wed 17 Thu 18 2/3 3 Jobs Fri 19 2/3 3 Jobs Sat …" at bounding box center [784, 310] width 1568 height 901
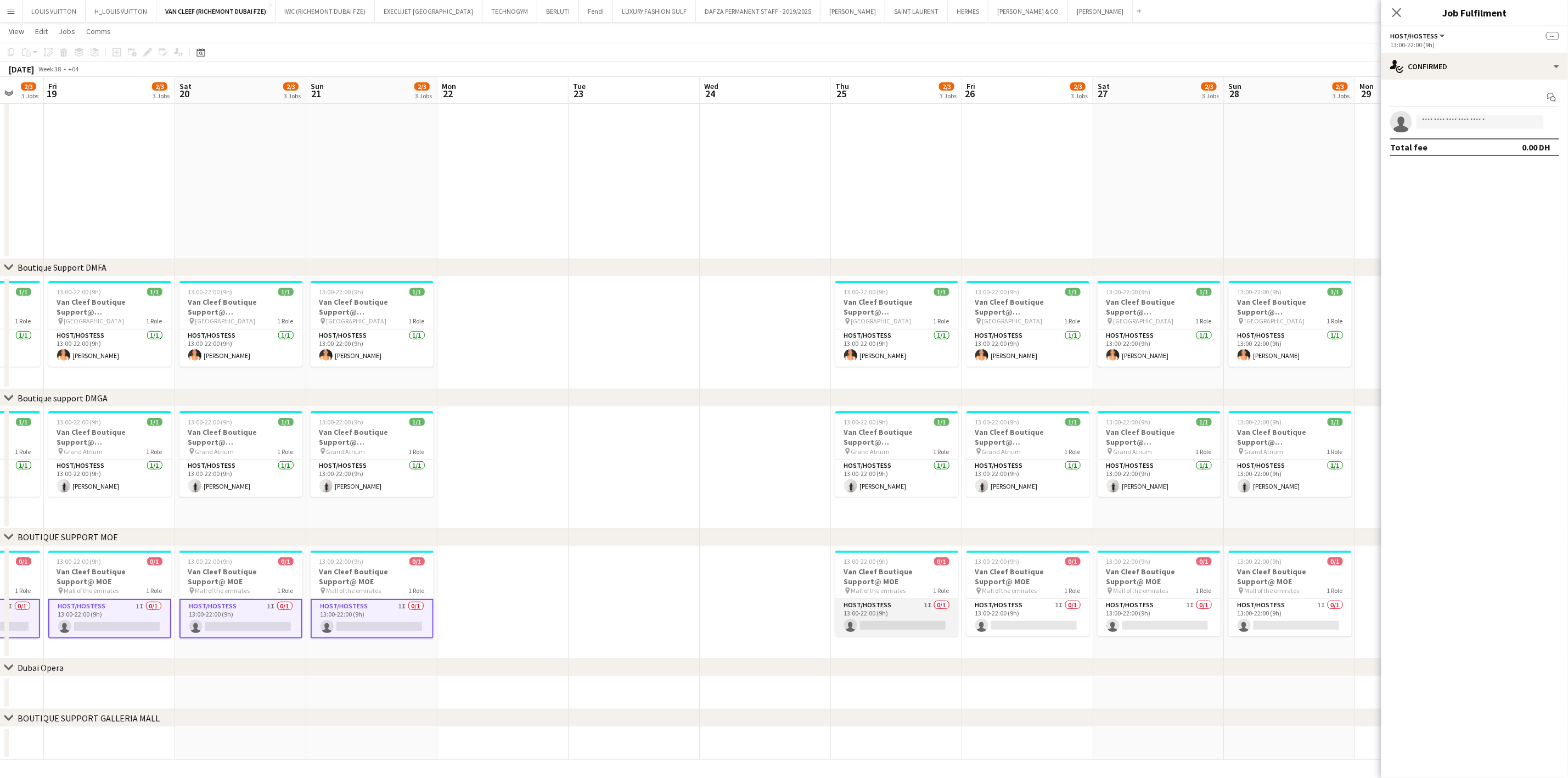
click at [929, 618] on app-card-role "Host/Hostess 1I 0/1 13:00-22:00 (9h) single-neutral-actions" at bounding box center [897, 618] width 123 height 37
click at [1031, 613] on app-card-role "Host/Hostess 1I 0/1 13:00-22:00 (9h) single-neutral-actions" at bounding box center [1028, 618] width 123 height 37
click at [1161, 613] on app-card-role "Host/Hostess 1I 0/1 13:00-22:00 (9h) single-neutral-actions" at bounding box center [1159, 618] width 123 height 37
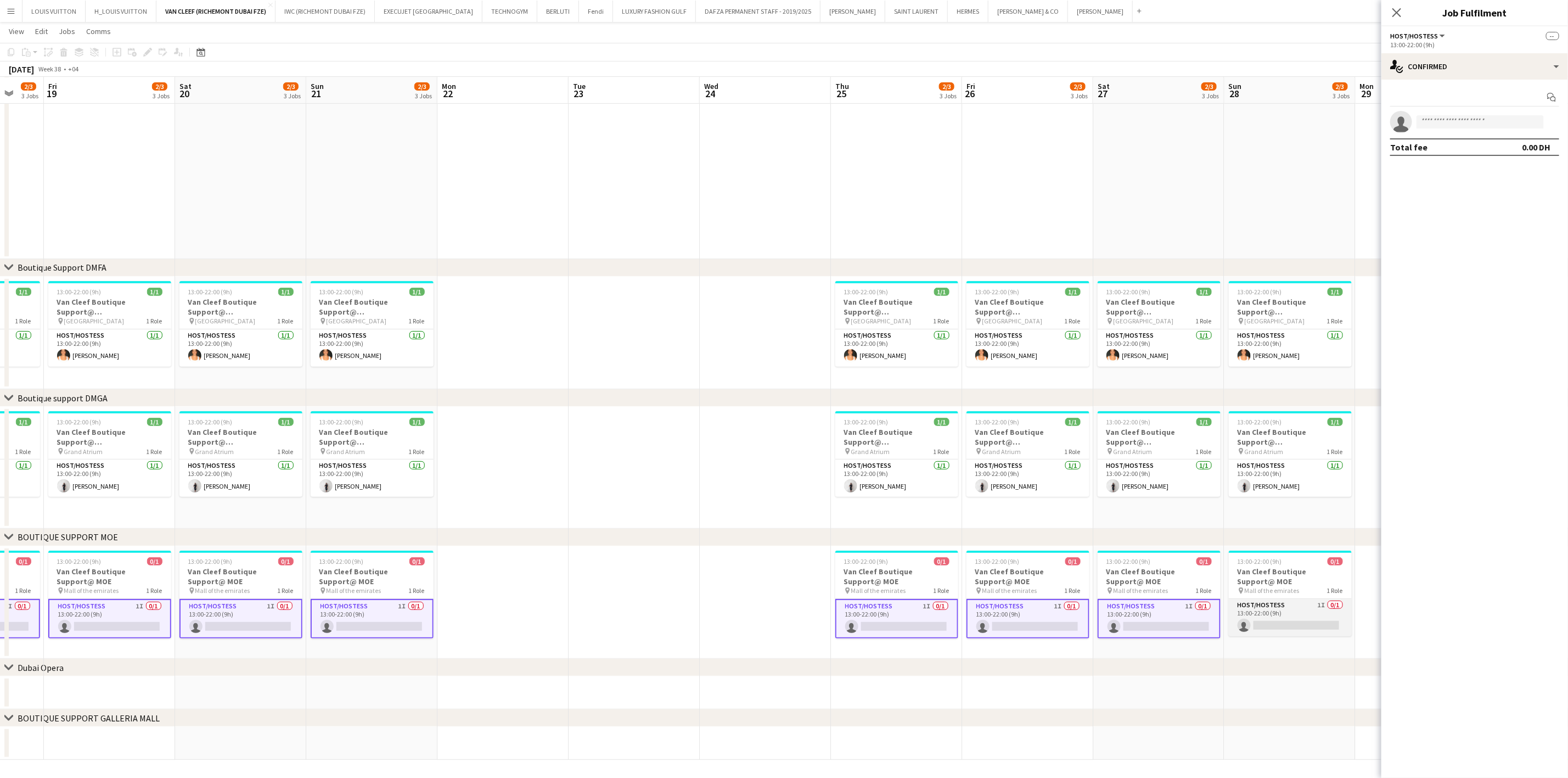
click at [1261, 608] on app-card-role "Host/Hostess 1I 0/1 13:00-22:00 (9h) single-neutral-actions" at bounding box center [1290, 618] width 123 height 37
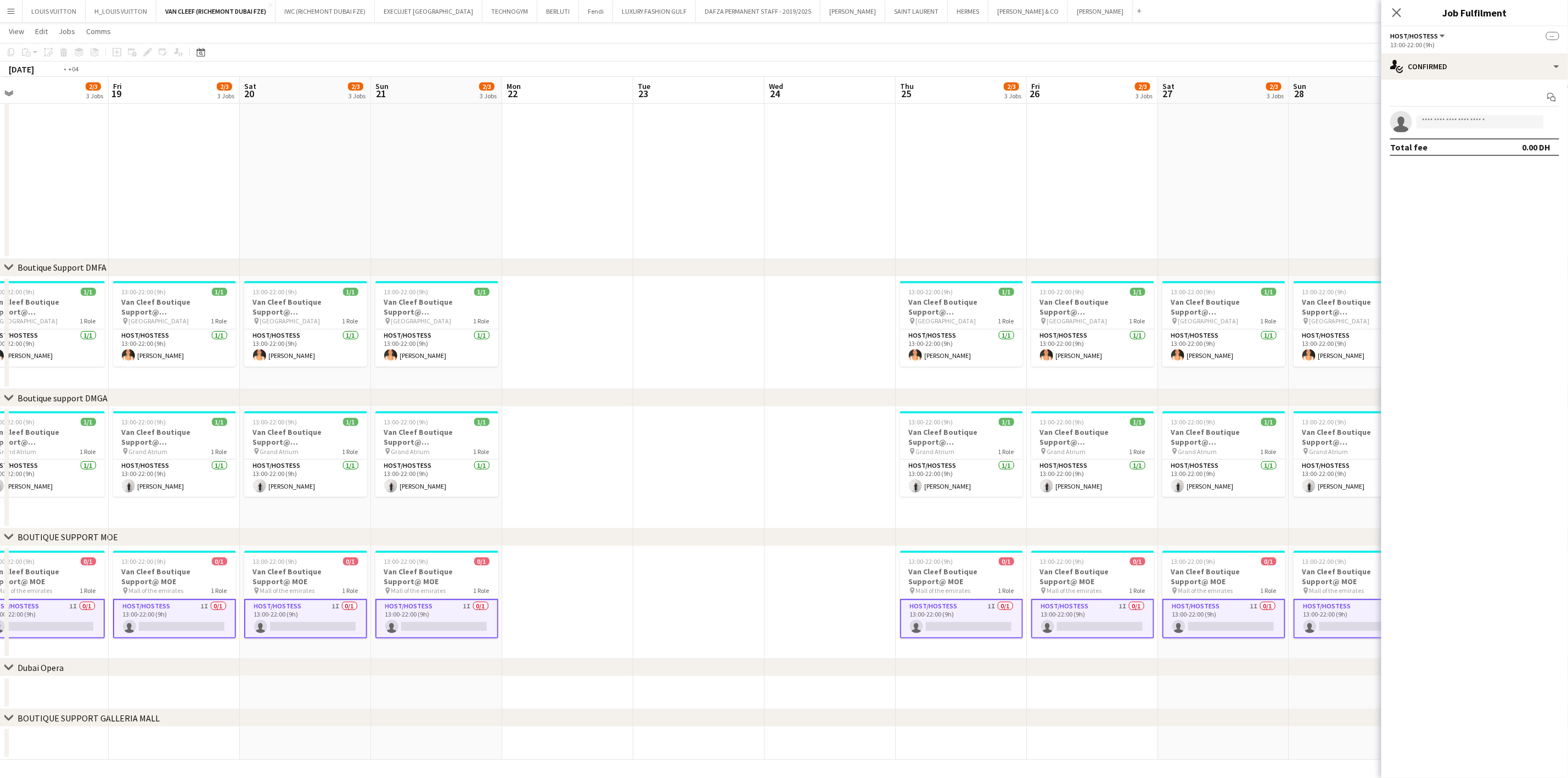
drag, startPoint x: 1287, startPoint y: 614, endPoint x: 826, endPoint y: 621, distance: 461.1
click at [826, 621] on app-calendar-viewport "Tue 16 Wed 17 Thu 18 2/3 3 Jobs Fri 19 2/3 3 Jobs Sat 20 2/3 3 Jobs Sun 21 2/3 …" at bounding box center [784, 310] width 1568 height 901
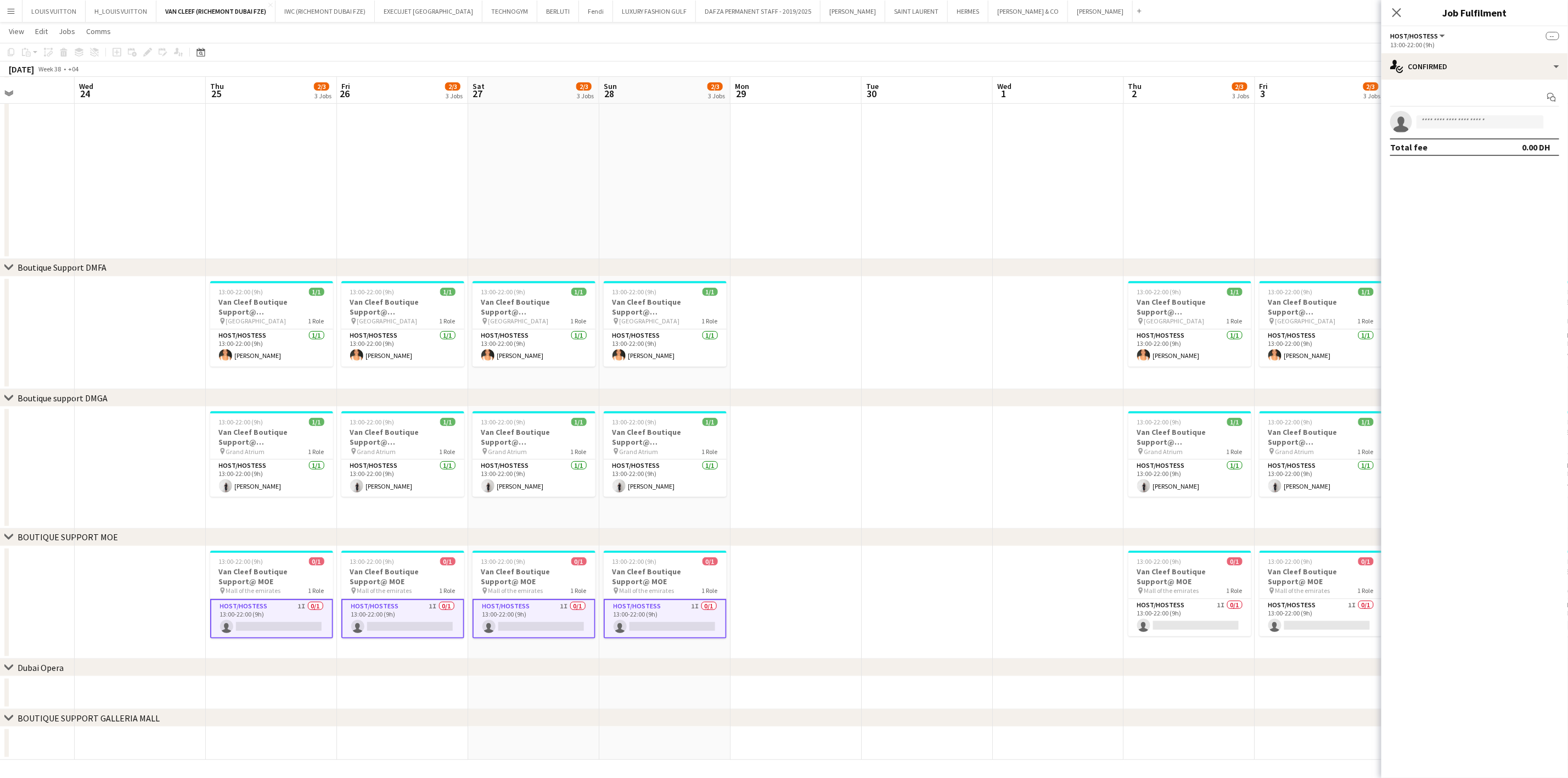
drag, startPoint x: 935, startPoint y: 614, endPoint x: 675, endPoint y: 614, distance: 260.0
click at [702, 614] on app-calendar-viewport "Sat 20 2/3 3 Jobs Sun 21 2/3 3 Jobs Mon 22 Tue 23 Wed 24 Thu 25 2/3 3 Jobs Fri …" at bounding box center [784, 310] width 1568 height 901
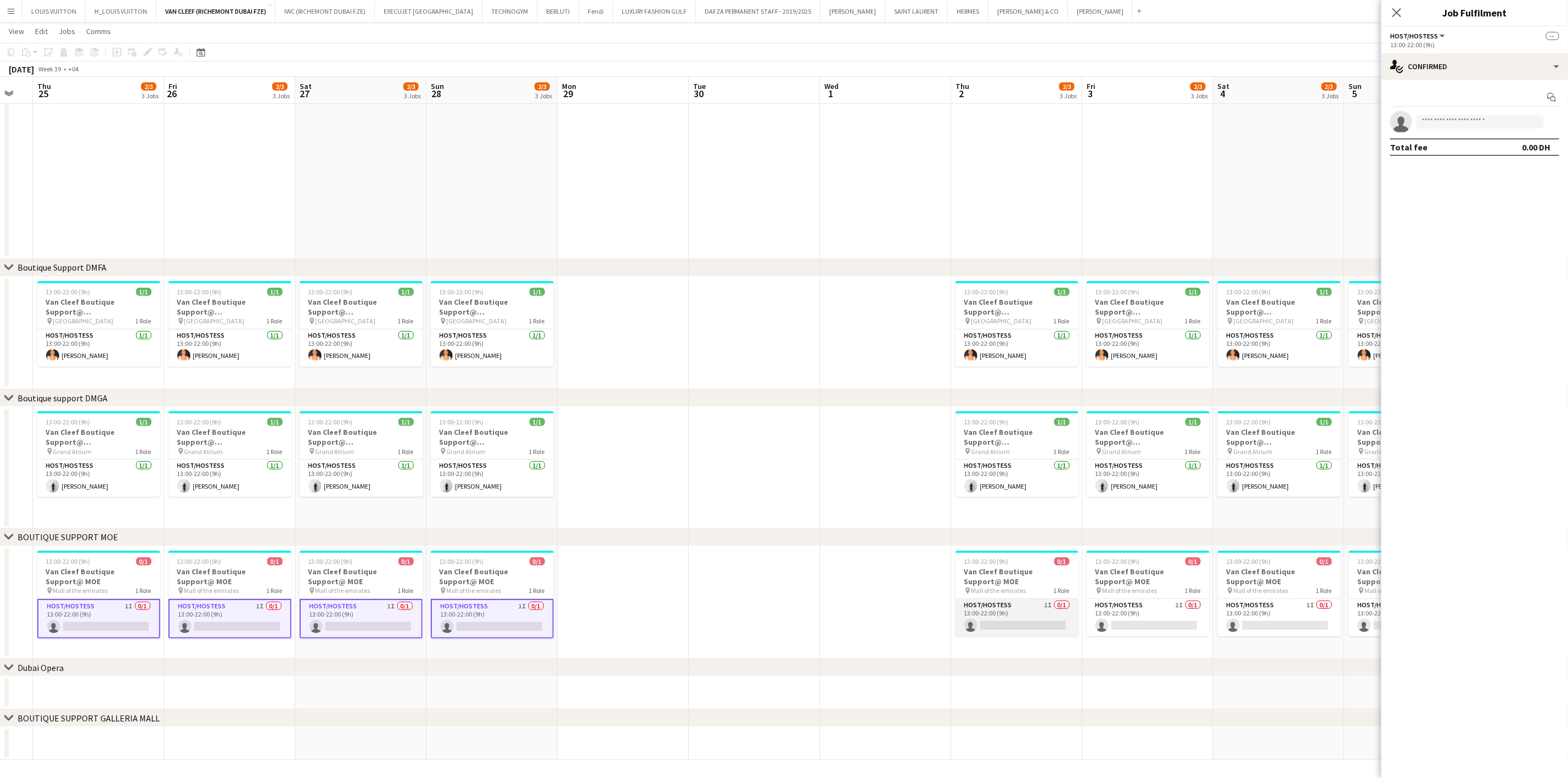
click at [1016, 606] on app-card-role "Host/Hostess 1I 0/1 13:00-22:00 (9h) single-neutral-actions" at bounding box center [1017, 618] width 123 height 37
click at [1136, 608] on app-card-role "Host/Hostess 1I 0/1 13:00-22:00 (9h) single-neutral-actions" at bounding box center [1148, 618] width 123 height 37
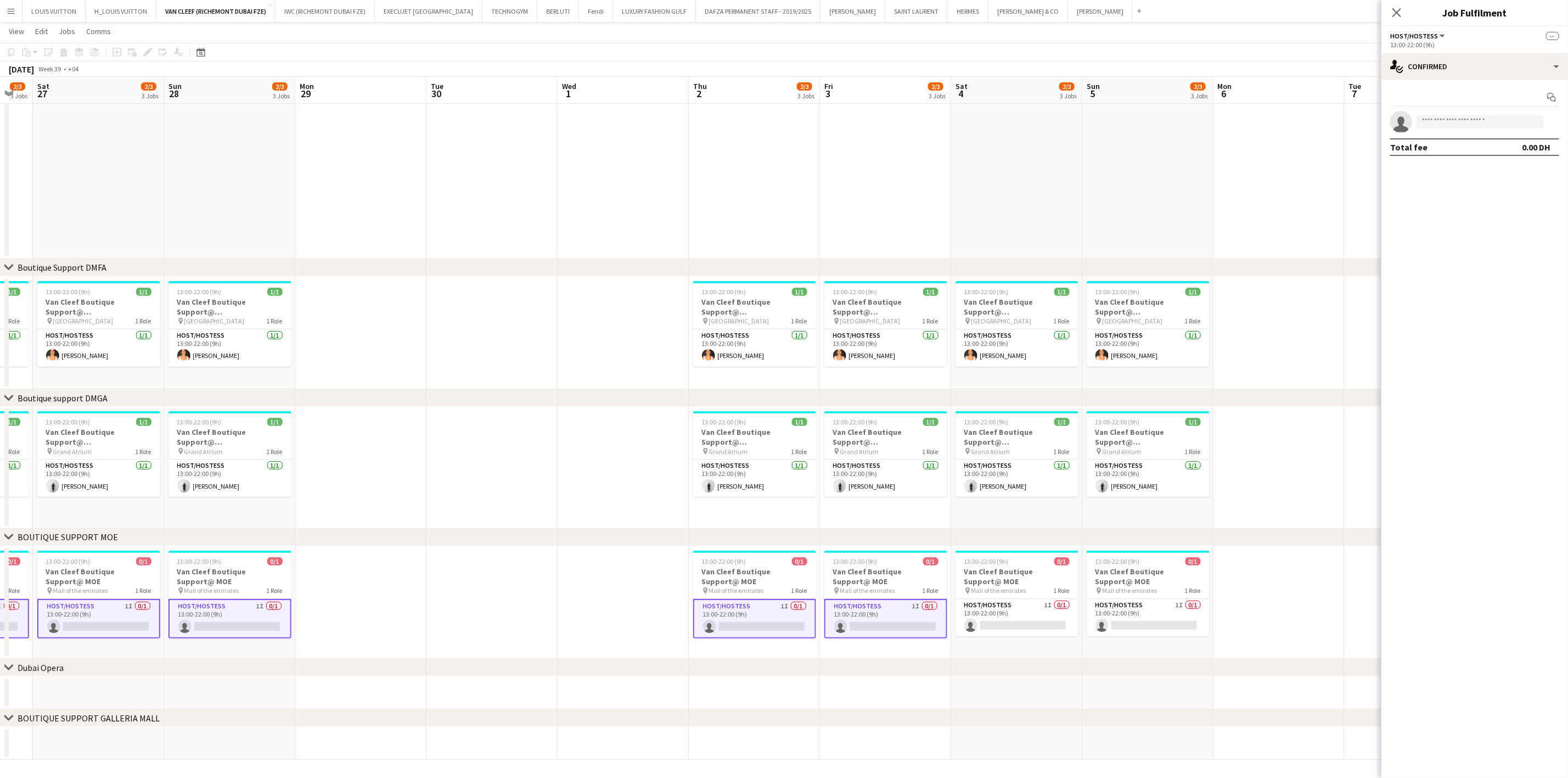
scroll to position [0, 425]
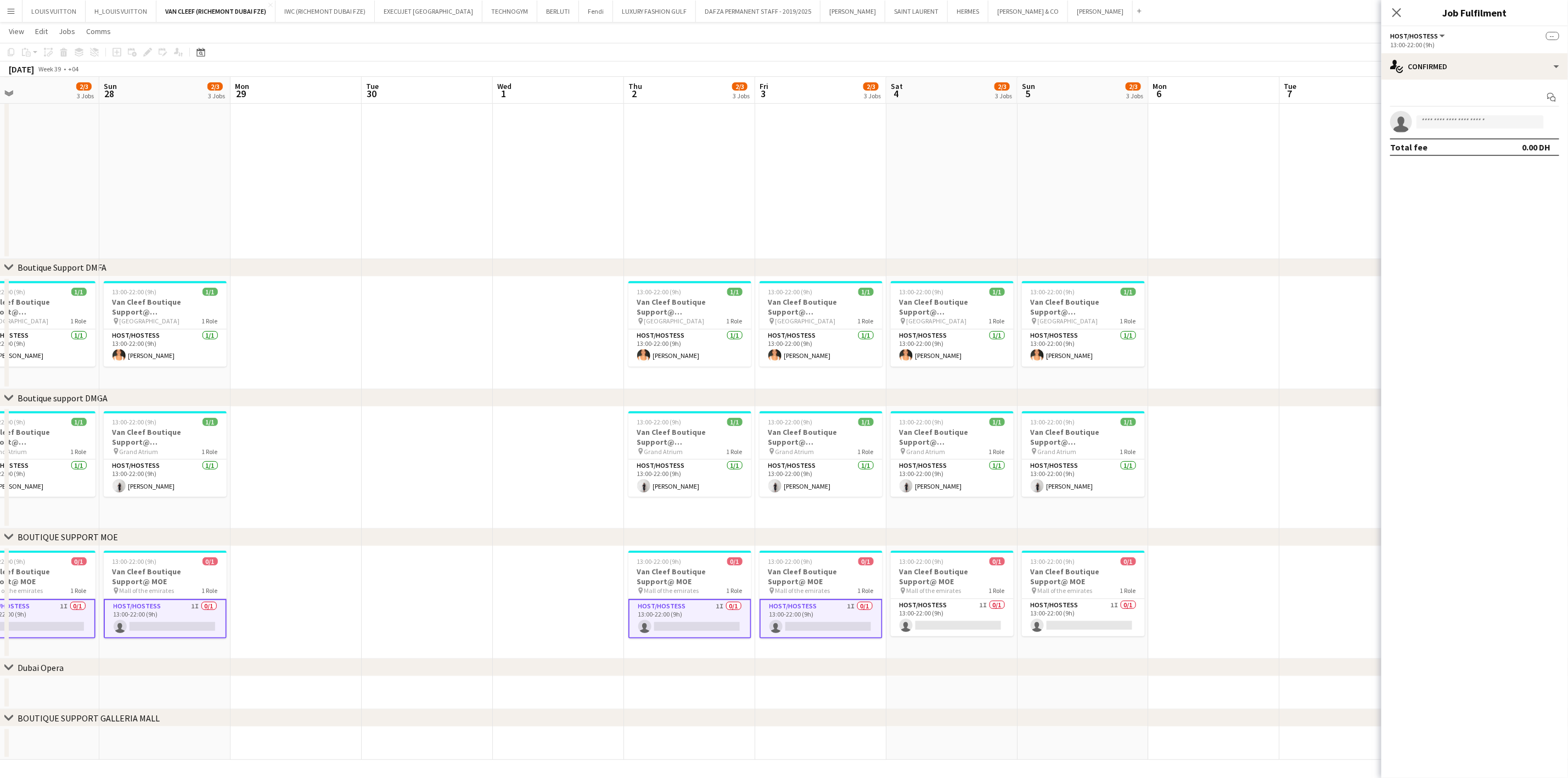
drag, startPoint x: 1283, startPoint y: 608, endPoint x: 955, endPoint y: 613, distance: 328.0
click at [955, 613] on app-calendar-viewport "Wed 24 Thu 25 2/3 3 Jobs Fri 26 2/3 3 Jobs Sat 27 2/3 3 Jobs Sun 28 2/3 3 Jobs …" at bounding box center [784, 310] width 1568 height 901
click at [953, 616] on app-card-role "Host/Hostess 1I 0/1 13:00-22:00 (9h) single-neutral-actions" at bounding box center [952, 618] width 123 height 37
click at [1077, 613] on app-card-role "Host/Hostess 1I 0/1 13:00-22:00 (9h) single-neutral-actions" at bounding box center [1084, 618] width 123 height 37
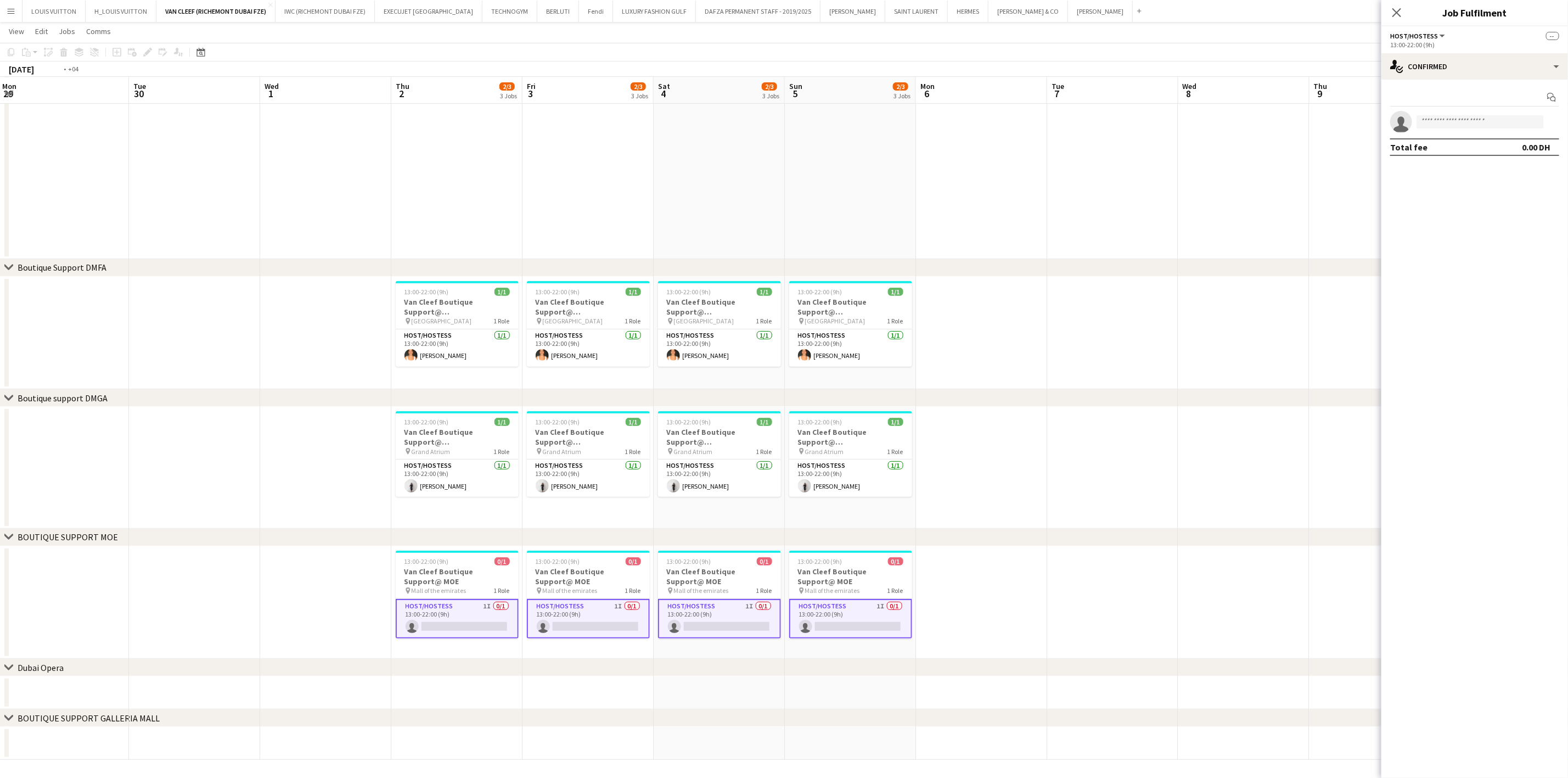
drag, startPoint x: 1281, startPoint y: 593, endPoint x: 886, endPoint y: 608, distance: 395.3
click at [888, 608] on app-calendar-viewport "Fri 26 2/3 3 Jobs Sat 27 2/3 3 Jobs Sun 28 2/3 3 Jobs Mon 29 Tue 30 Wed 1 Thu 2…" at bounding box center [784, 310] width 1568 height 901
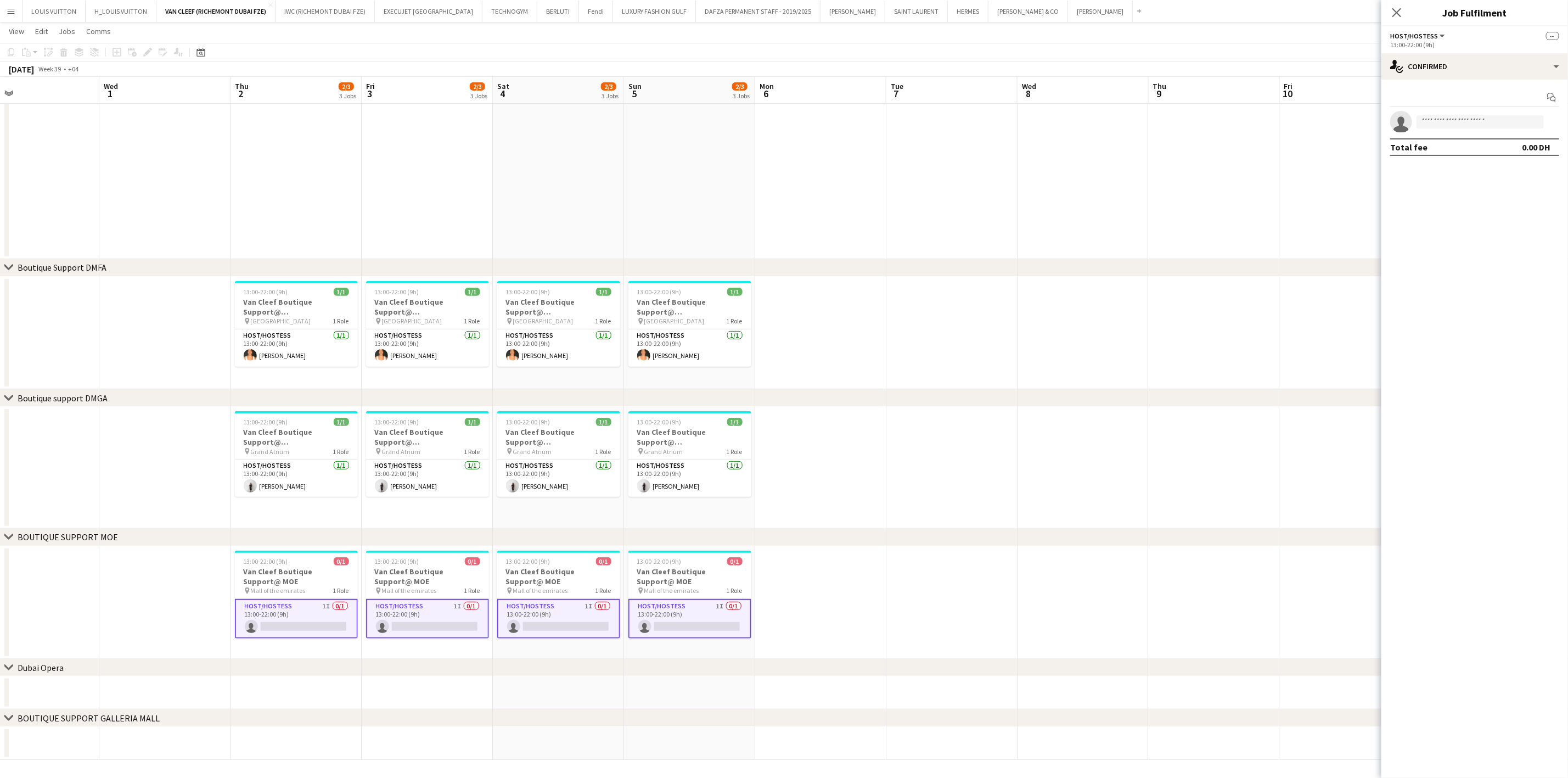
drag, startPoint x: 1074, startPoint y: 614, endPoint x: 814, endPoint y: 614, distance: 260.0
click at [815, 614] on app-calendar-viewport "Sat 27 2/3 3 Jobs Sun 28 2/3 3 Jobs Mon 29 Tue 30 Wed 1 Thu 2 2/3 3 Jobs Fri 3 …" at bounding box center [784, 310] width 1568 height 901
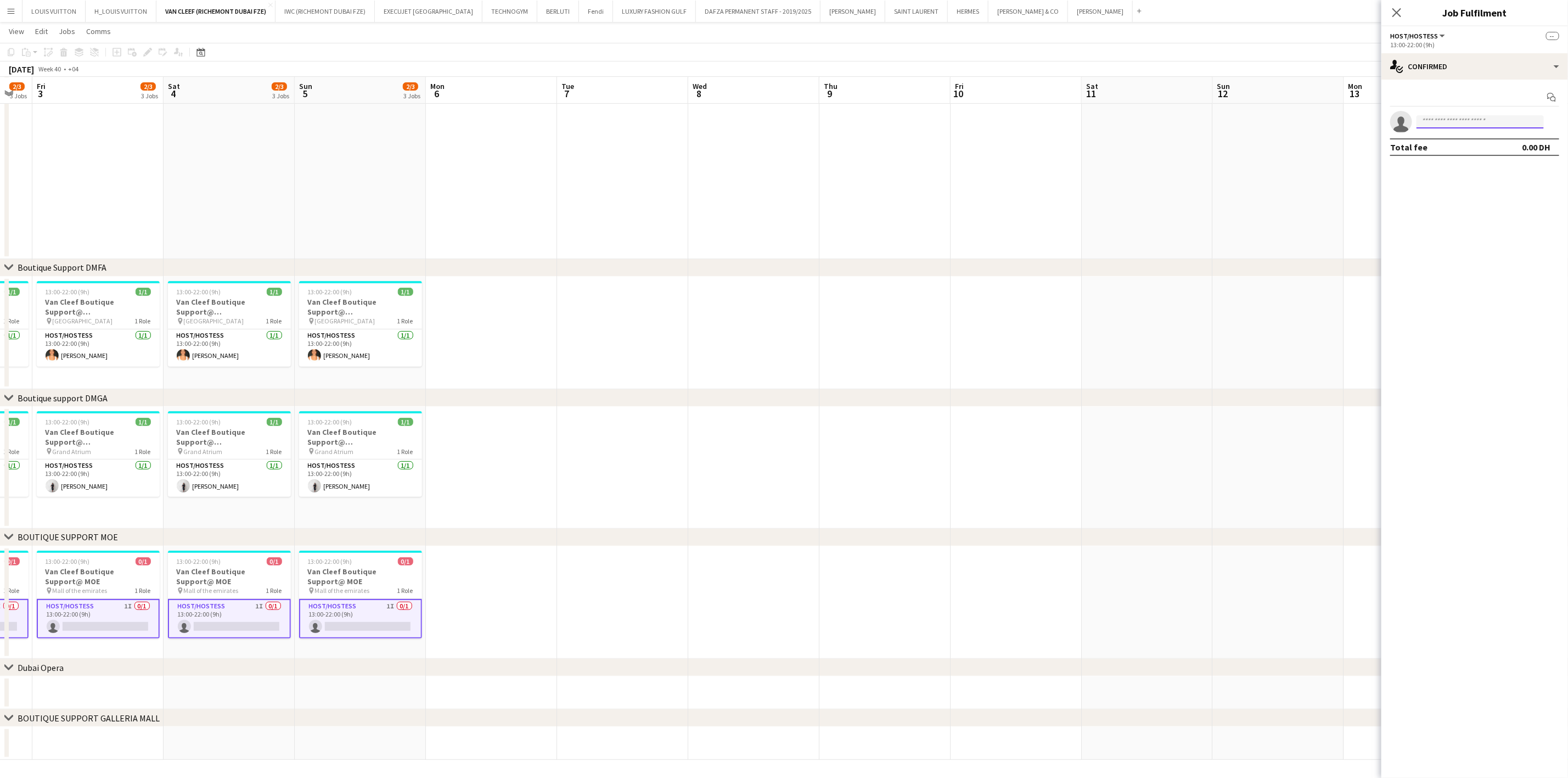
click at [1440, 128] on input at bounding box center [1480, 122] width 128 height 13
type input "**********"
click at [1450, 145] on span "[EMAIL_ADDRESS][DOMAIN_NAME]" at bounding box center [1480, 147] width 110 height 9
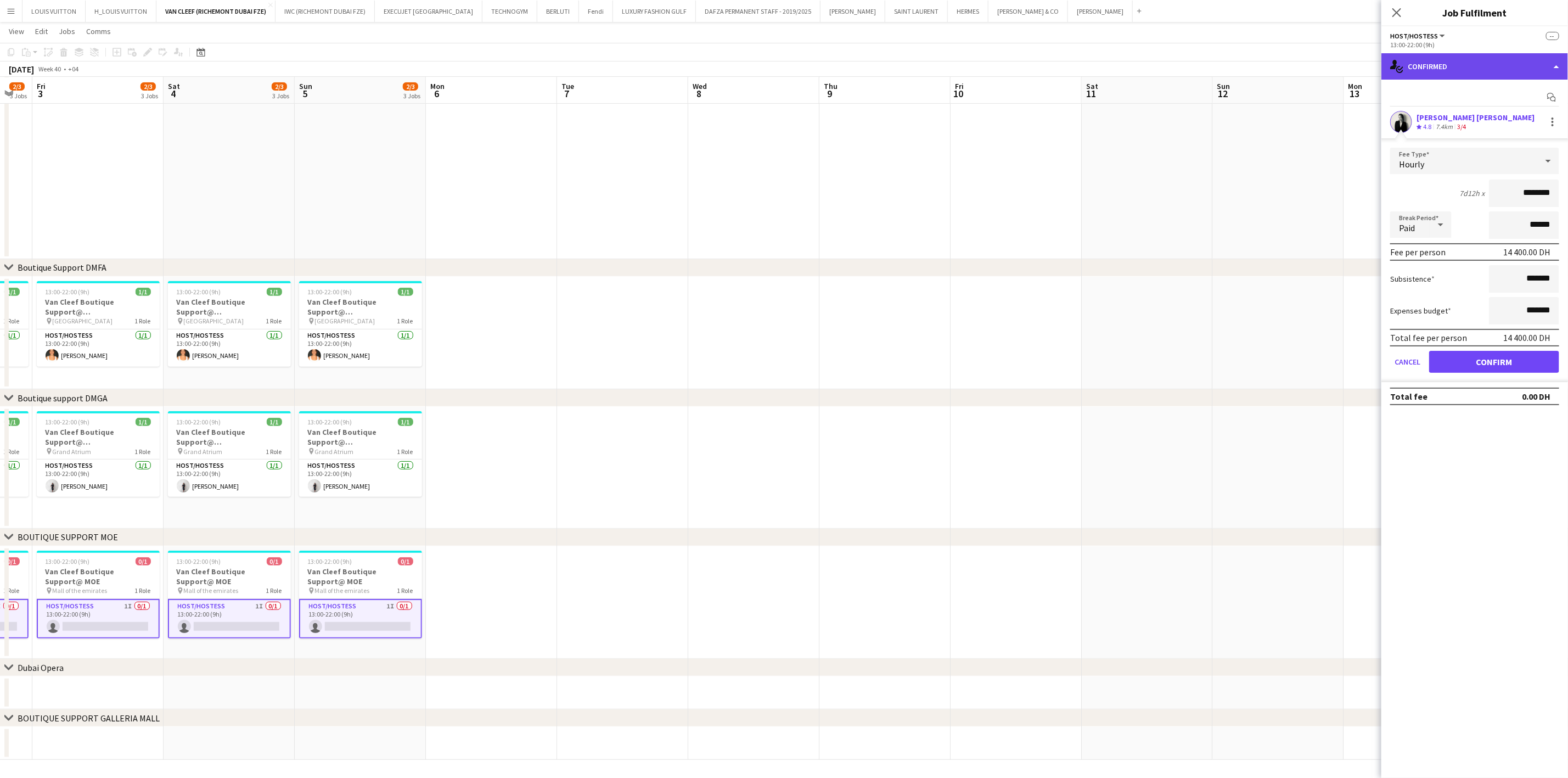
click at [1485, 73] on div "single-neutral-actions-check-2 Confirmed" at bounding box center [1475, 66] width 187 height 26
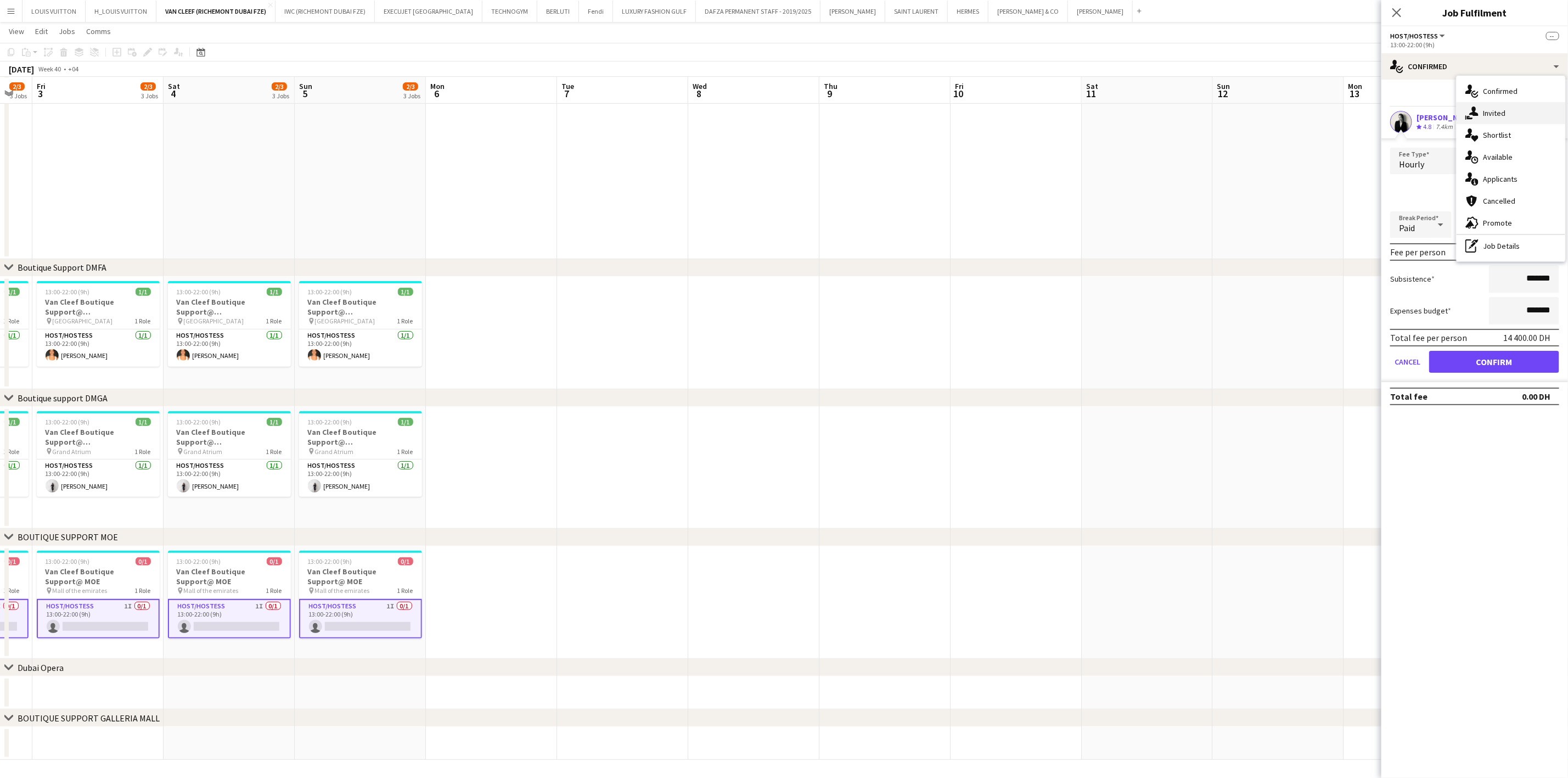
click at [1489, 122] on div "single-neutral-actions-share-1 Invited" at bounding box center [1511, 113] width 109 height 22
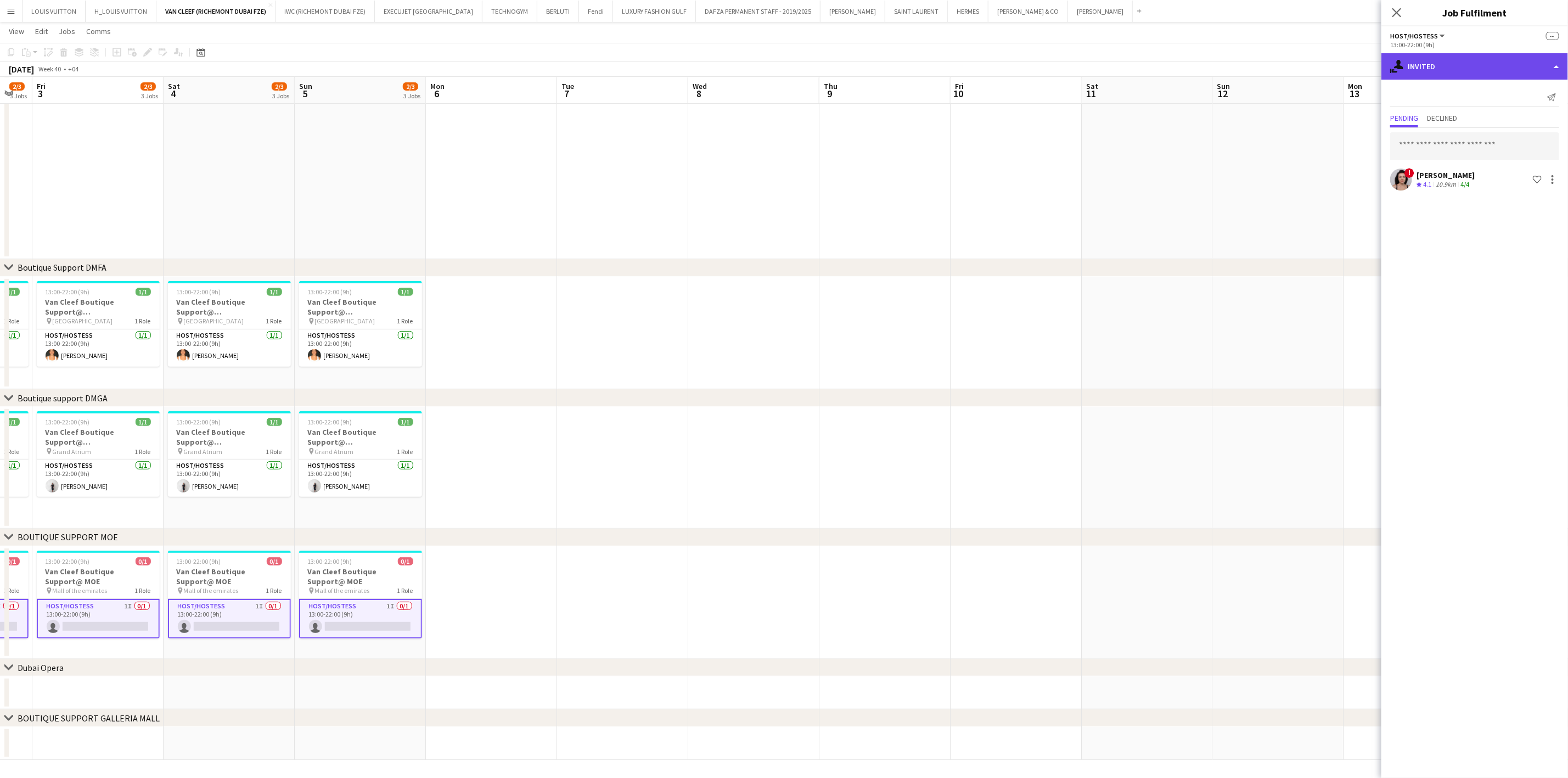
click at [1446, 63] on div "single-neutral-actions-share-1 Invited" at bounding box center [1475, 66] width 187 height 26
click at [1434, 148] on input "text" at bounding box center [1475, 146] width 169 height 28
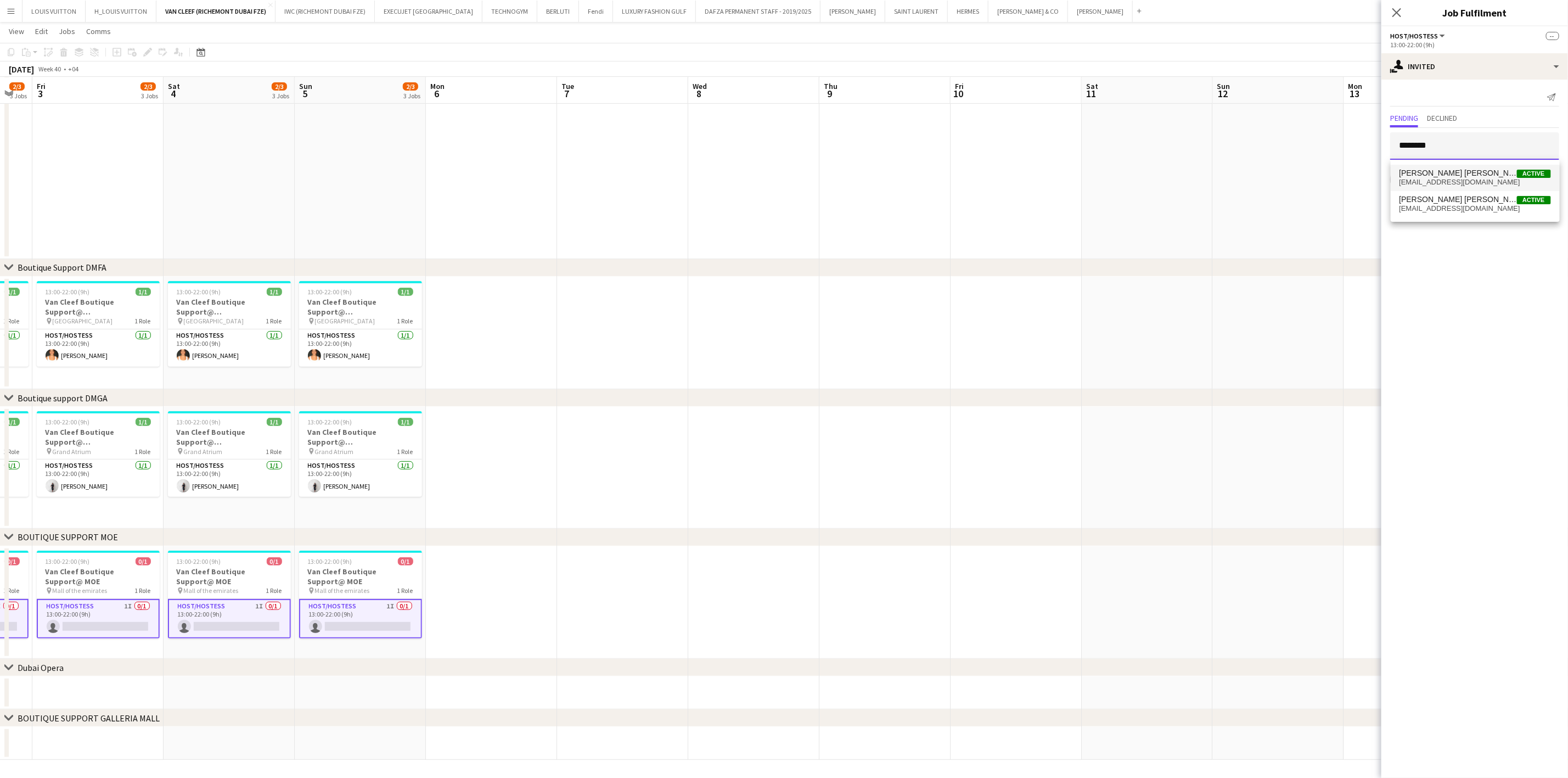
type input "********"
click at [1470, 171] on span "[PERSON_NAME] [PERSON_NAME] Active" at bounding box center [1475, 173] width 152 height 9
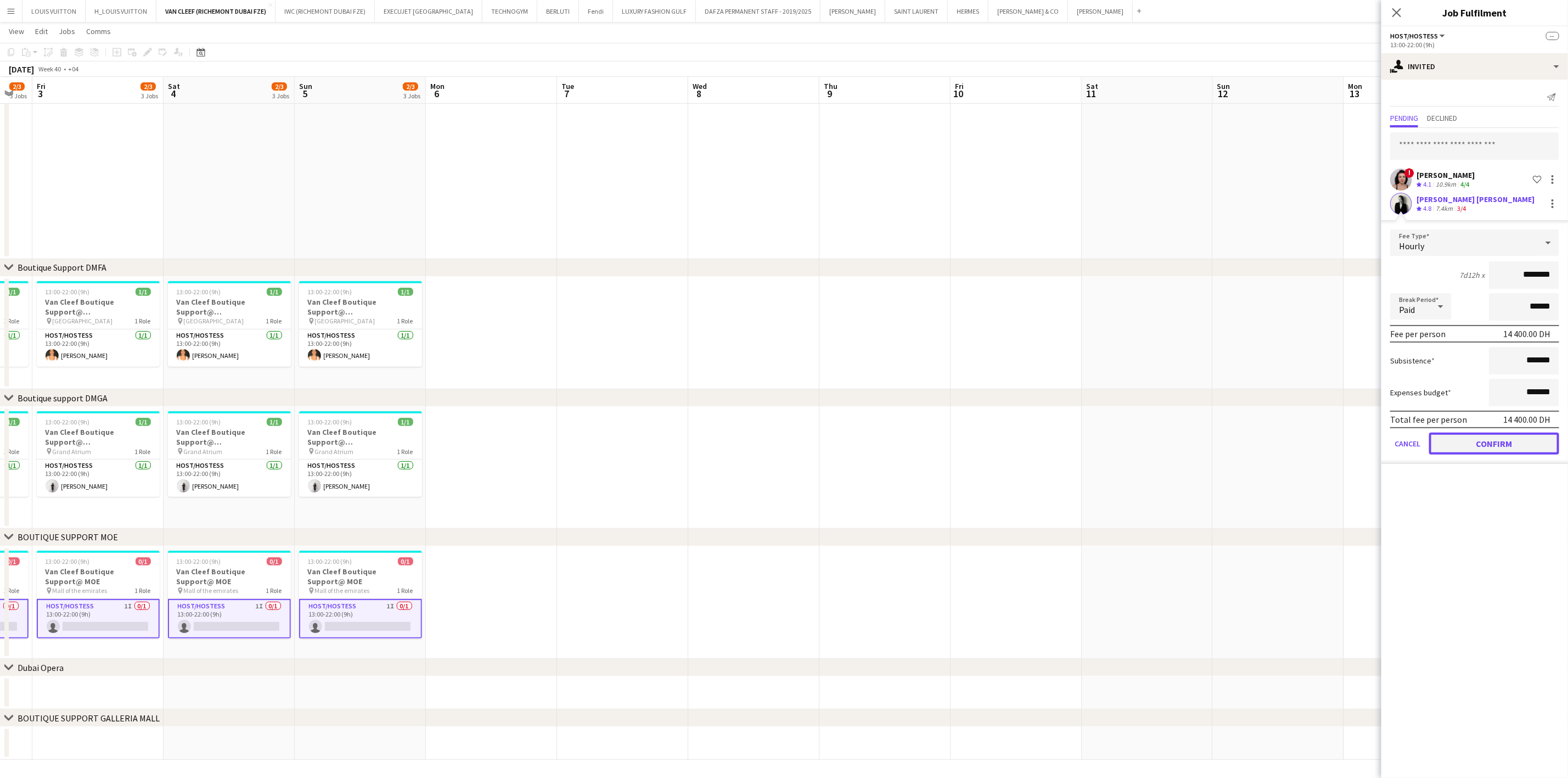
click at [1474, 440] on button "Confirm" at bounding box center [1494, 443] width 130 height 22
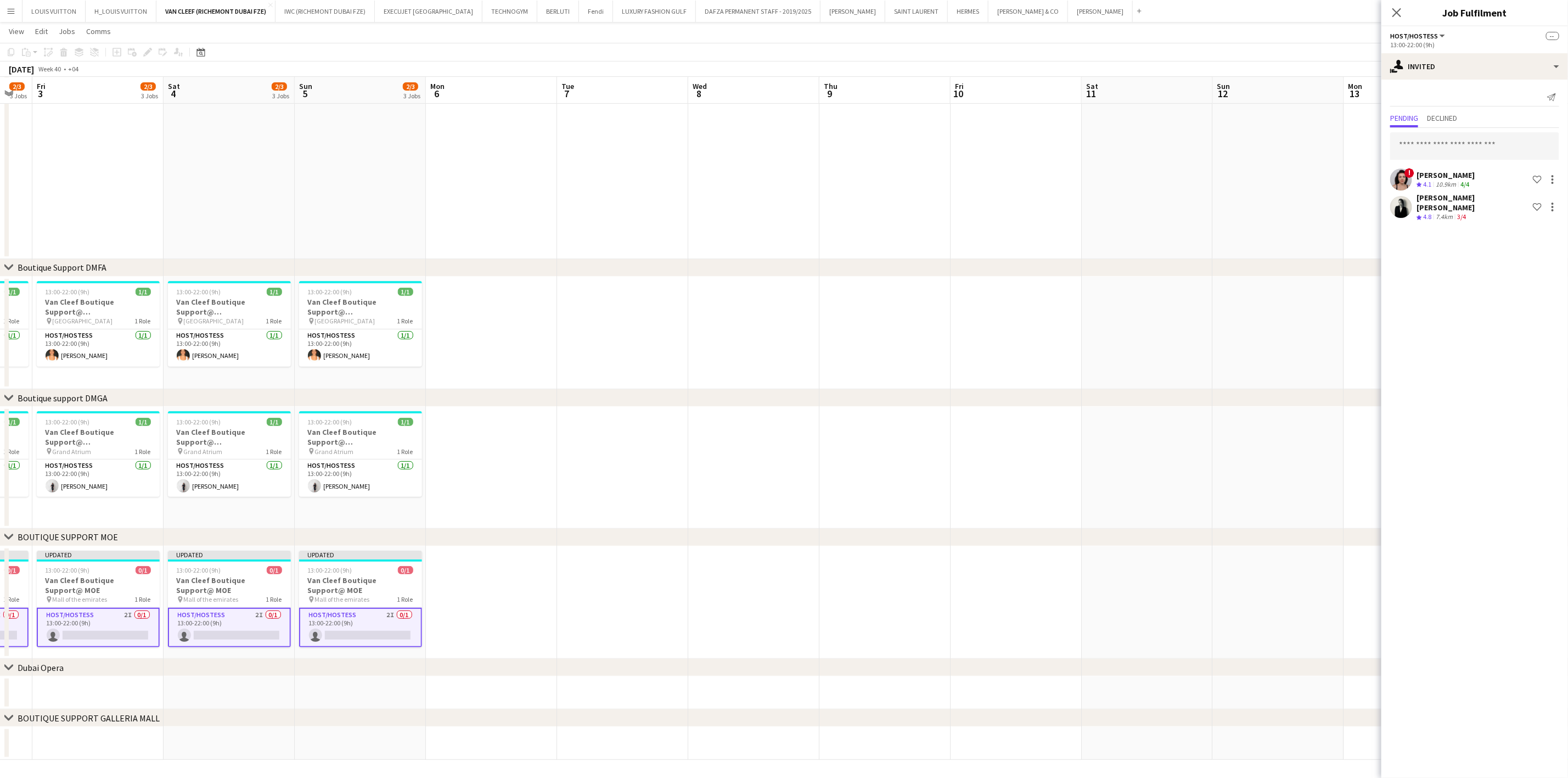
click at [1309, 43] on app-page-menu "View Day view expanded Day view collapsed Month view Date picker Jump to [DATE]…" at bounding box center [784, 32] width 1568 height 21
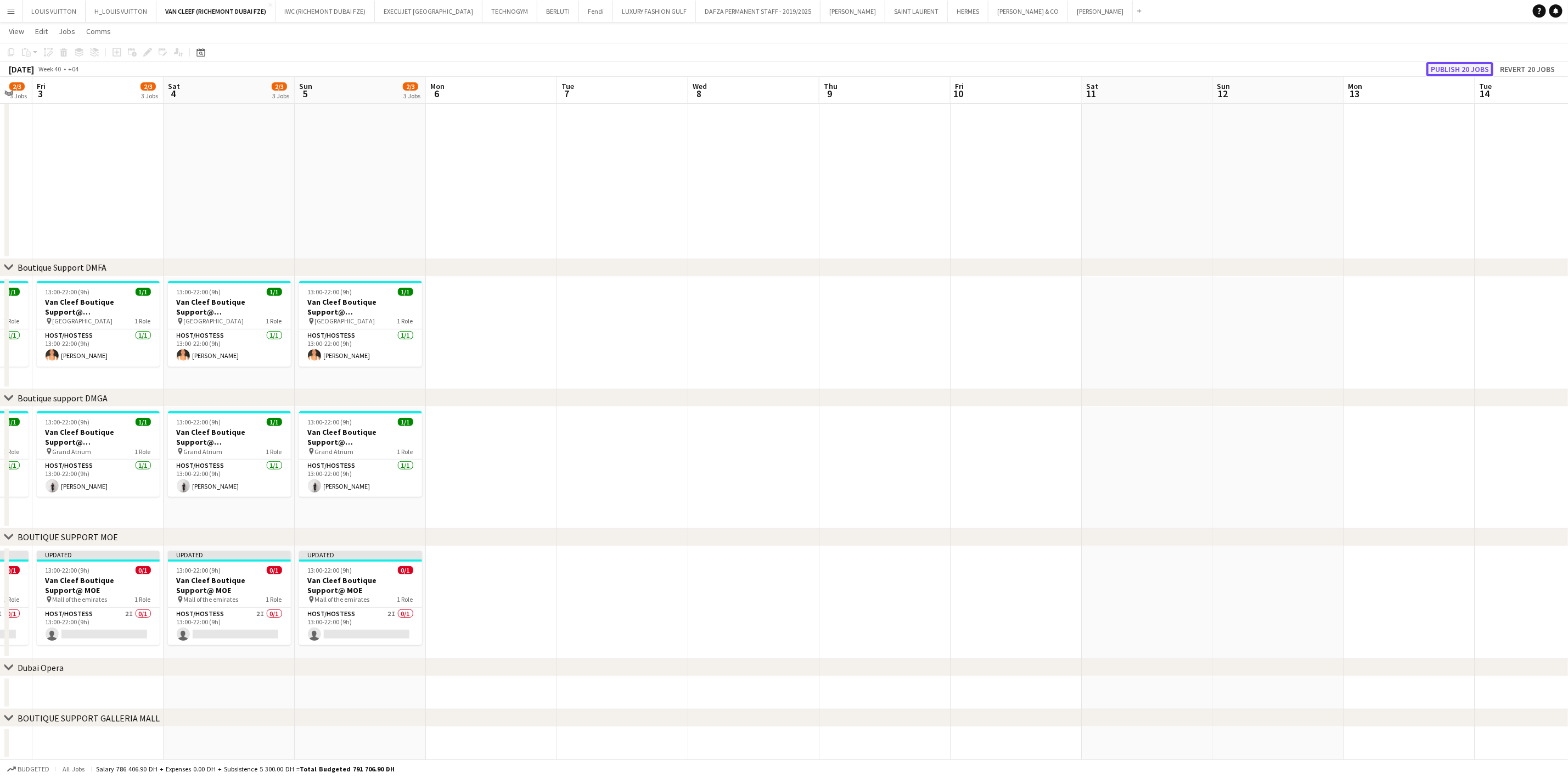
click at [1470, 68] on button "Publish 20 jobs" at bounding box center [1460, 69] width 67 height 14
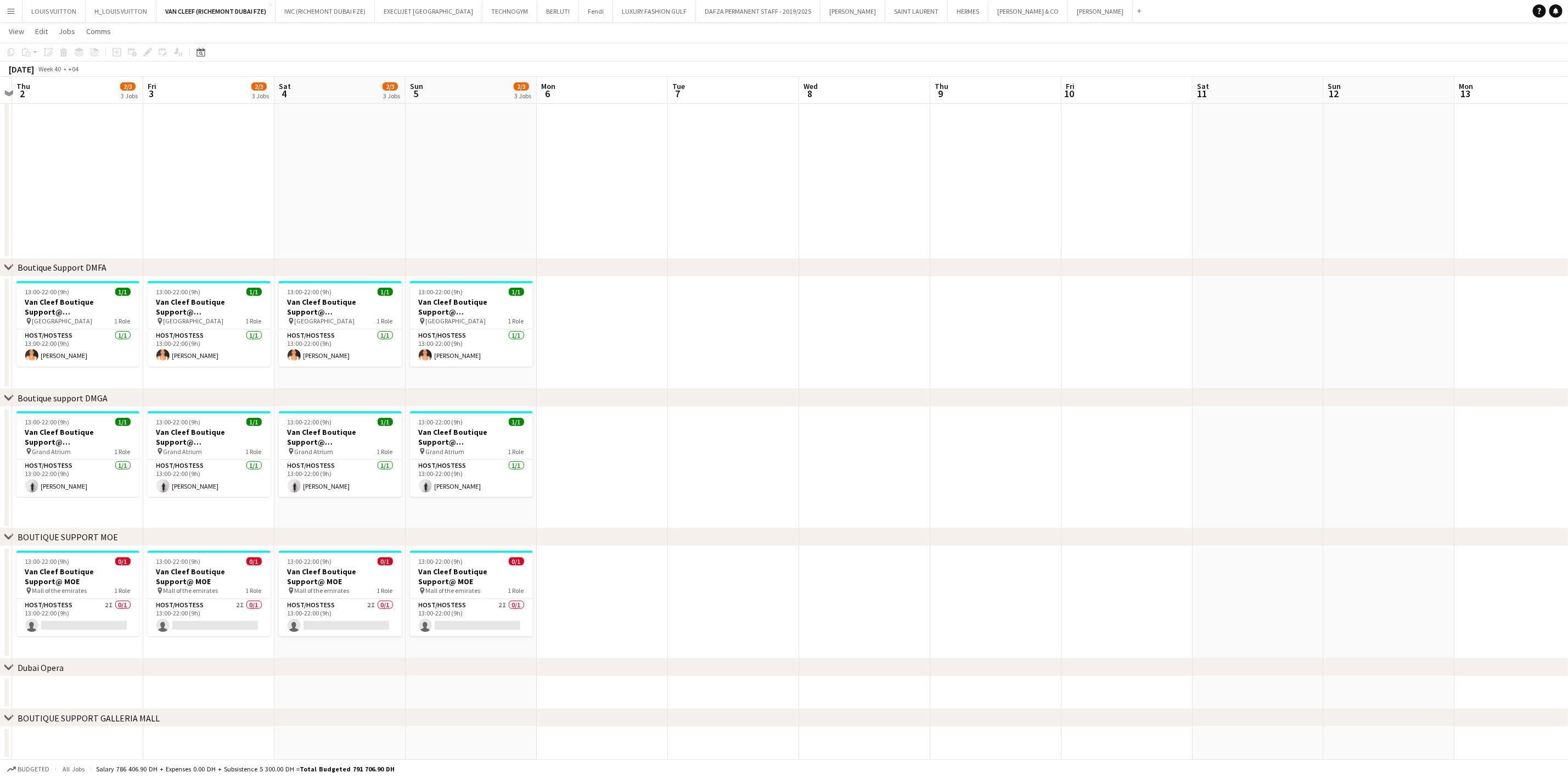
drag, startPoint x: 227, startPoint y: 580, endPoint x: 732, endPoint y: 581, distance: 505.0
click at [732, 581] on app-calendar-viewport "Tue 30 Wed 1 Thu 2 2/3 3 Jobs Fri 3 2/3 3 Jobs Sat 4 2/3 3 Jobs Sun 5 2/3 3 Job…" at bounding box center [784, 310] width 1568 height 901
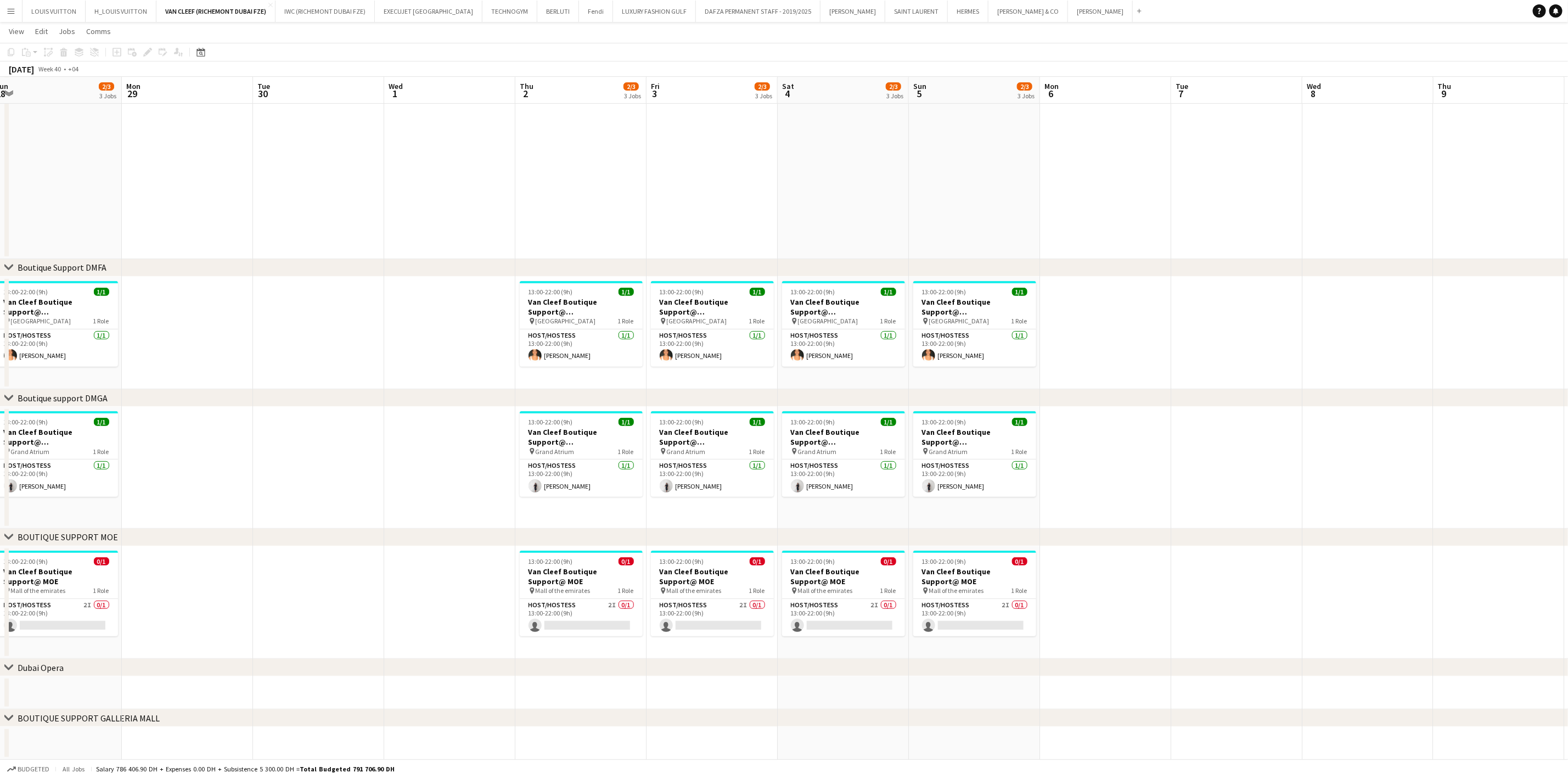
drag, startPoint x: 336, startPoint y: 577, endPoint x: 867, endPoint y: 560, distance: 531.3
click at [864, 559] on app-calendar-viewport "Sat 27 2/3 3 Jobs Sun 28 2/3 3 Jobs Mon 29 Tue 30 Wed 1 Thu 2 2/3 3 Jobs Fri 3 …" at bounding box center [784, 310] width 1568 height 901
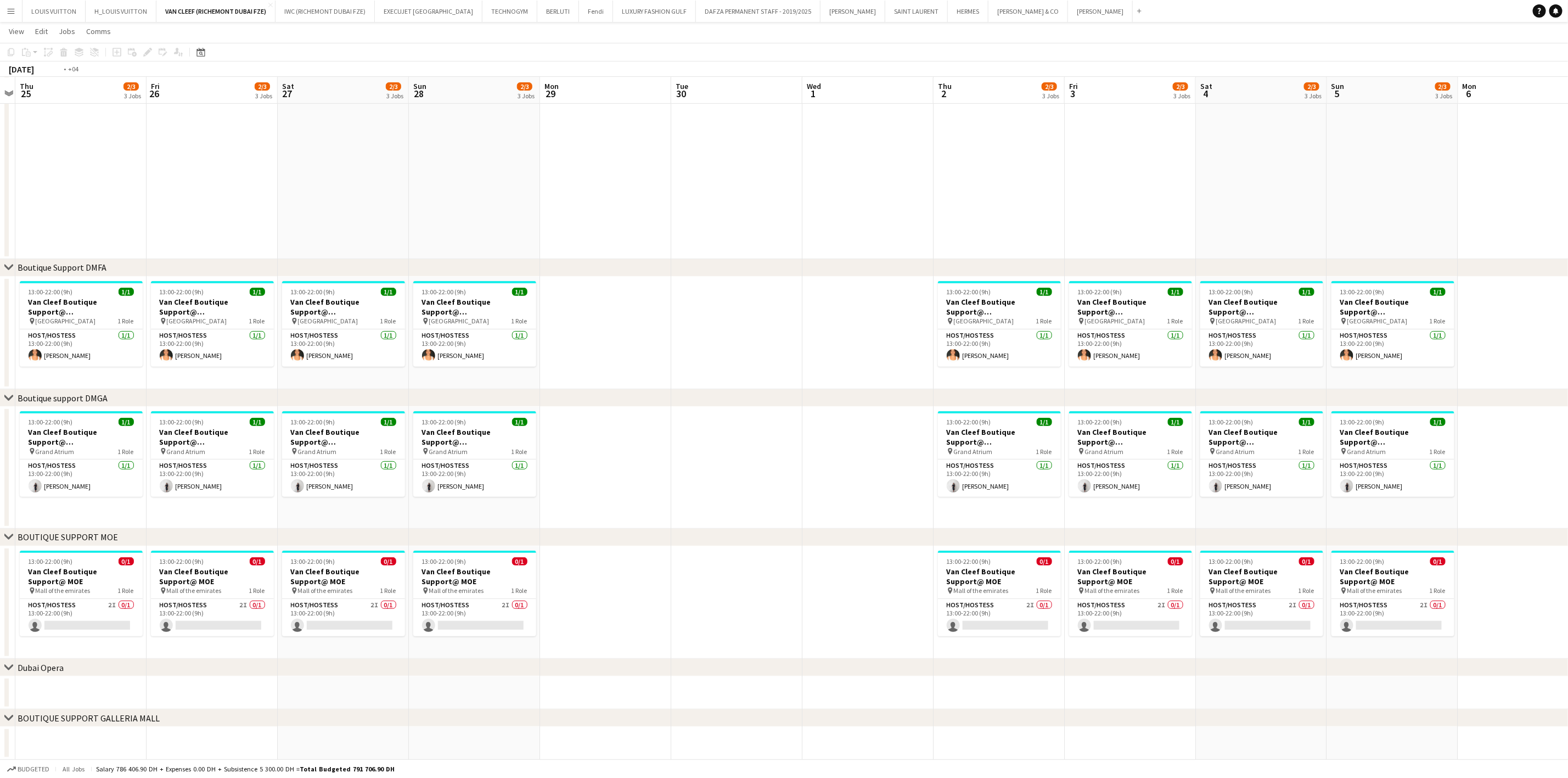
drag, startPoint x: 338, startPoint y: 571, endPoint x: 932, endPoint y: 574, distance: 594.0
click at [926, 574] on app-calendar-viewport "Tue 23 Wed 24 Thu 25 2/3 3 Jobs Fri 26 2/3 3 Jobs Sat 27 2/3 3 Jobs Sun 28 2/3 …" at bounding box center [784, 310] width 1568 height 901
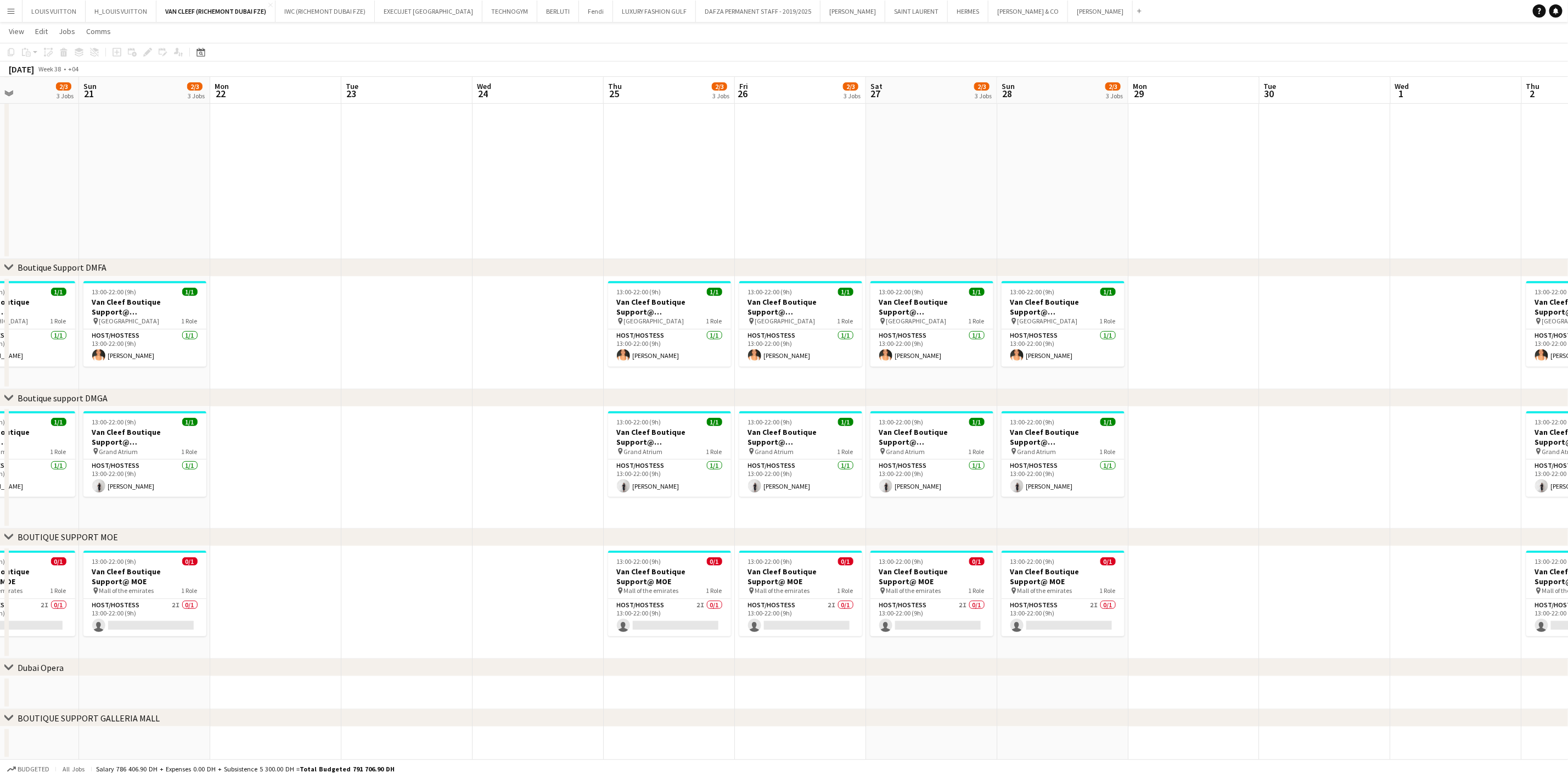
click at [867, 507] on app-calendar-viewport "Thu 18 2/3 3 Jobs Fri 19 2/3 3 Jobs Sat 20 2/3 3 Jobs Sun 21 2/3 3 Jobs Mon 22 …" at bounding box center [784, 310] width 1568 height 901
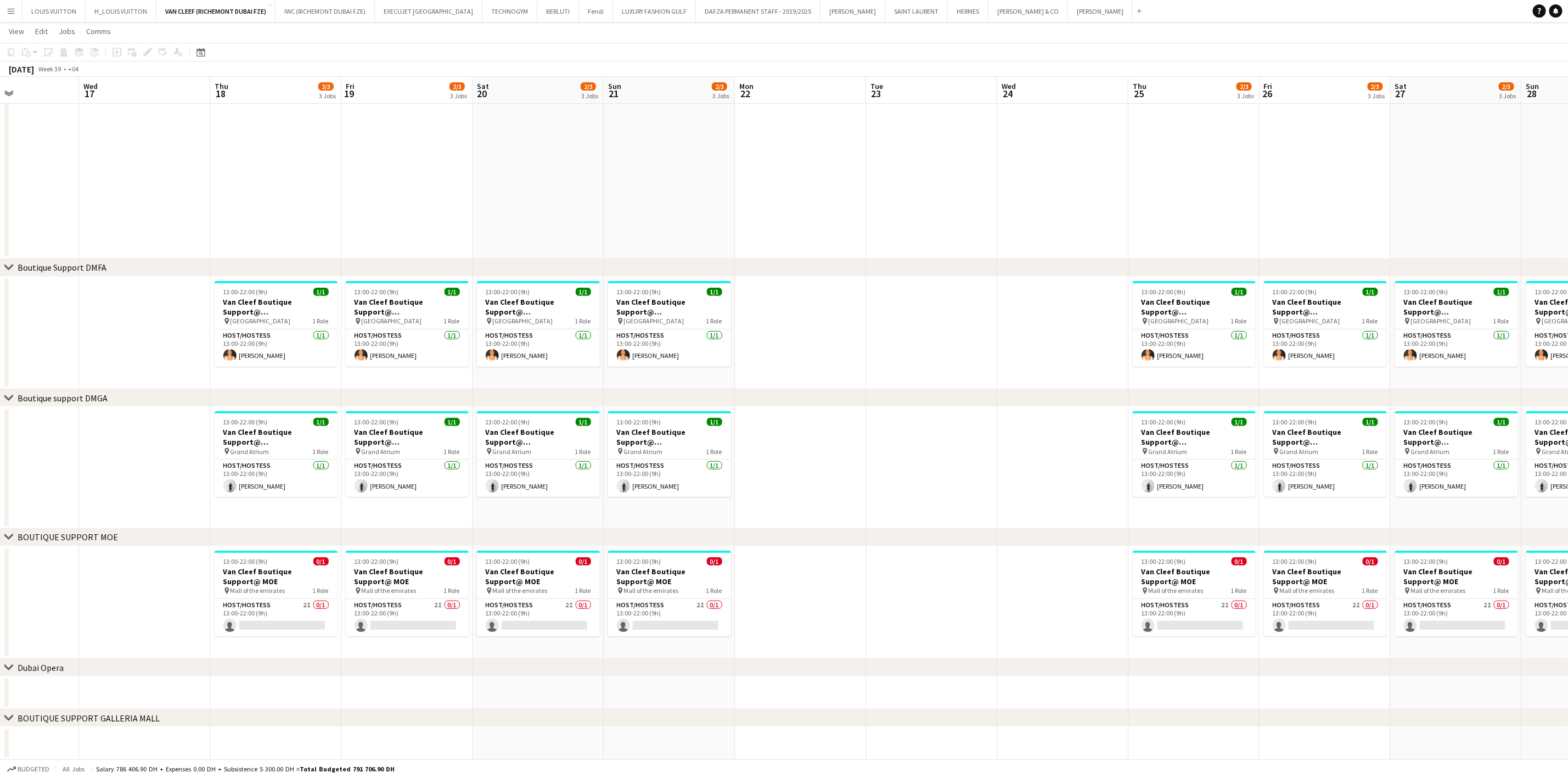
scroll to position [0, 284]
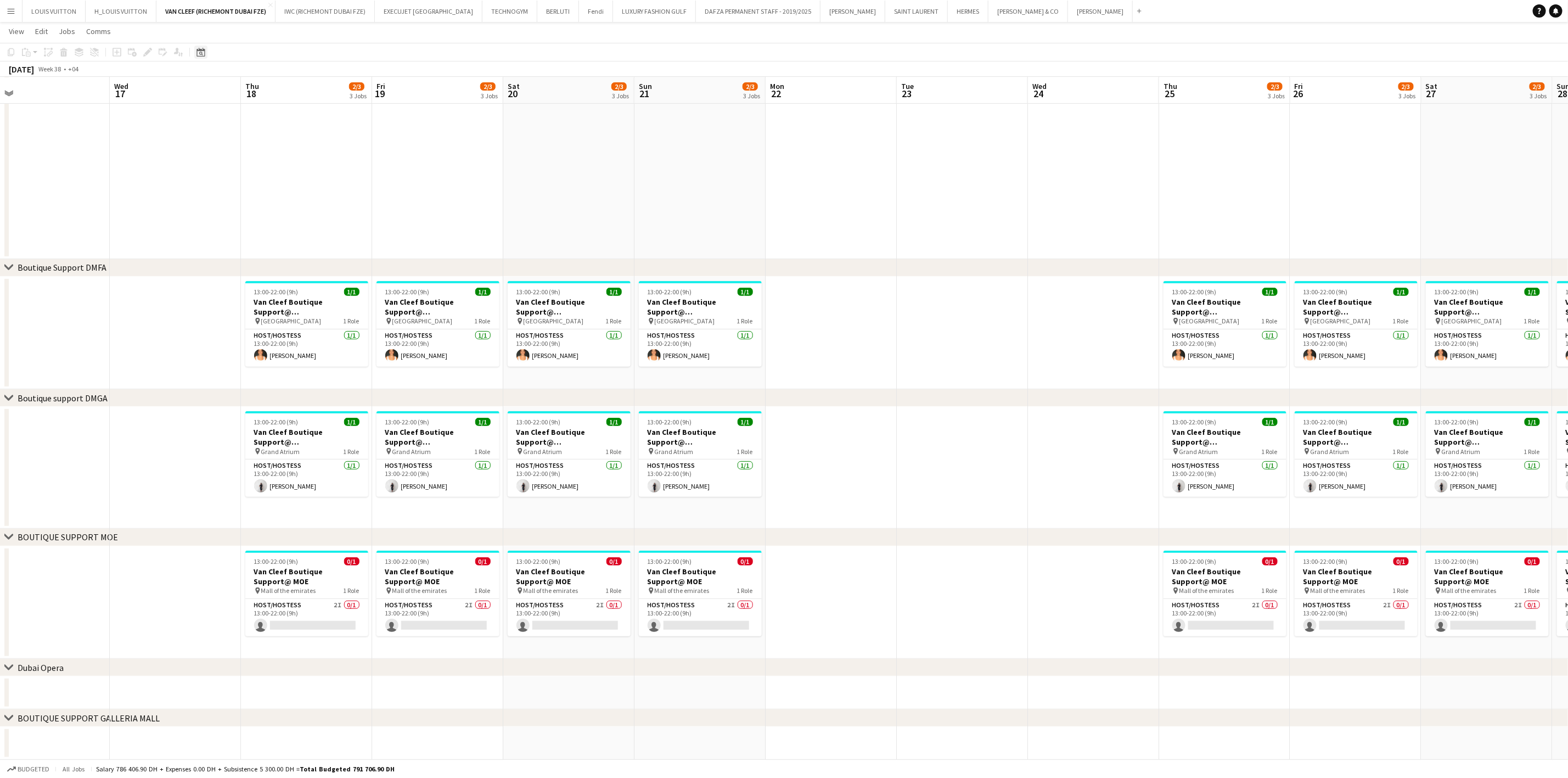
click at [201, 50] on icon at bounding box center [201, 52] width 9 height 9
click at [266, 85] on span "Previous month" at bounding box center [266, 90] width 22 height 22
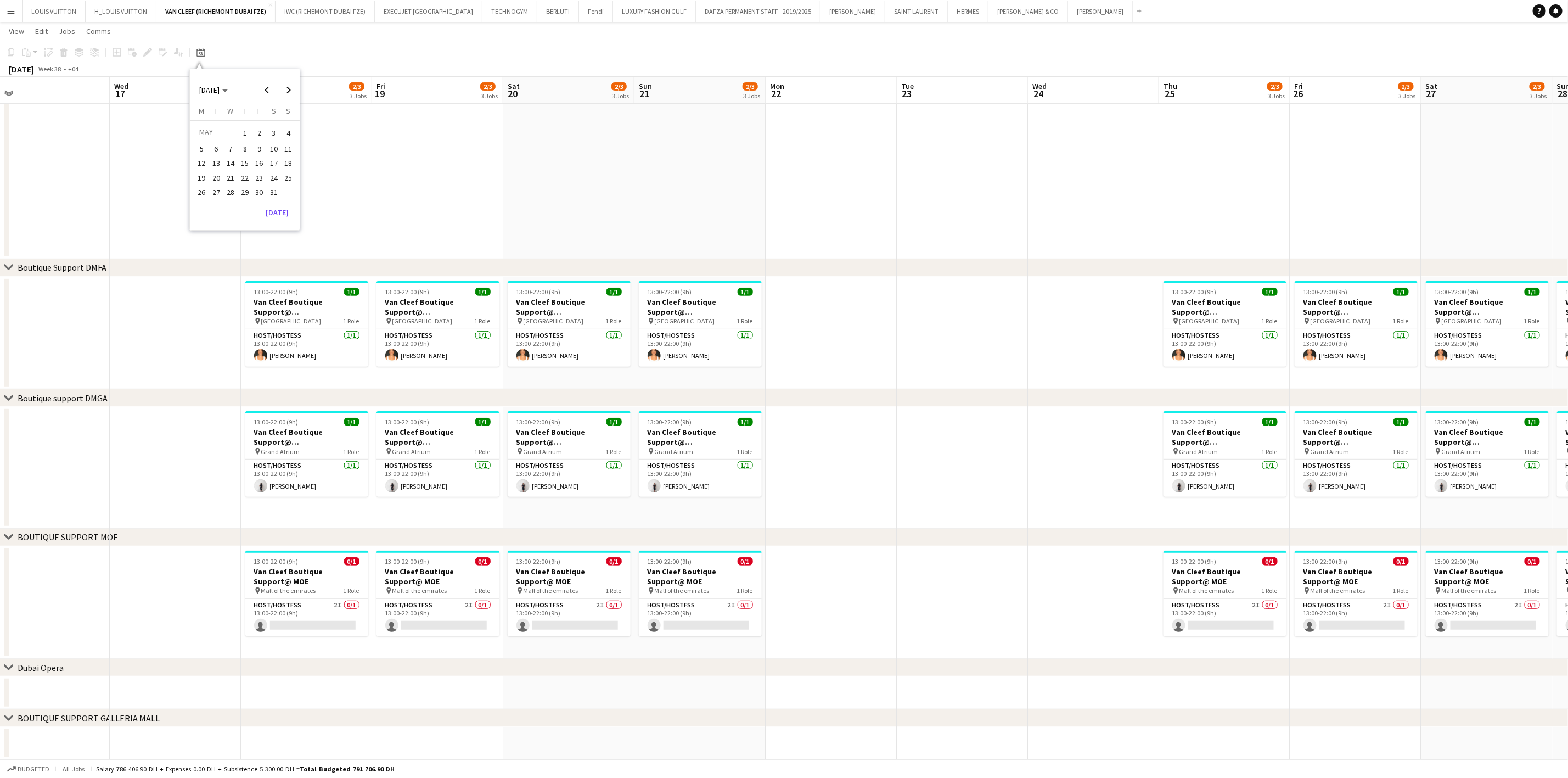
click at [247, 128] on span "1" at bounding box center [244, 133] width 13 height 16
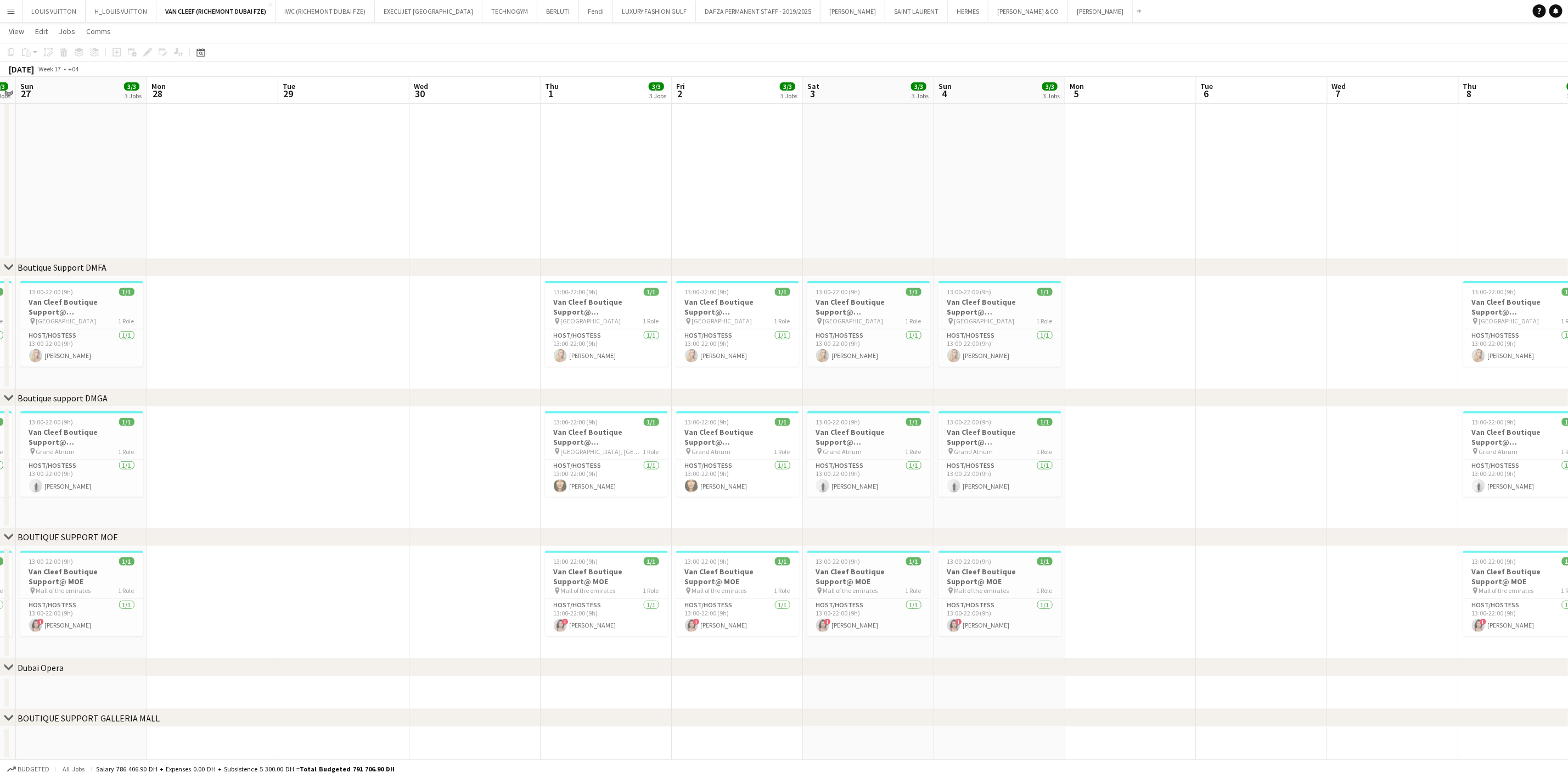
scroll to position [0, 329]
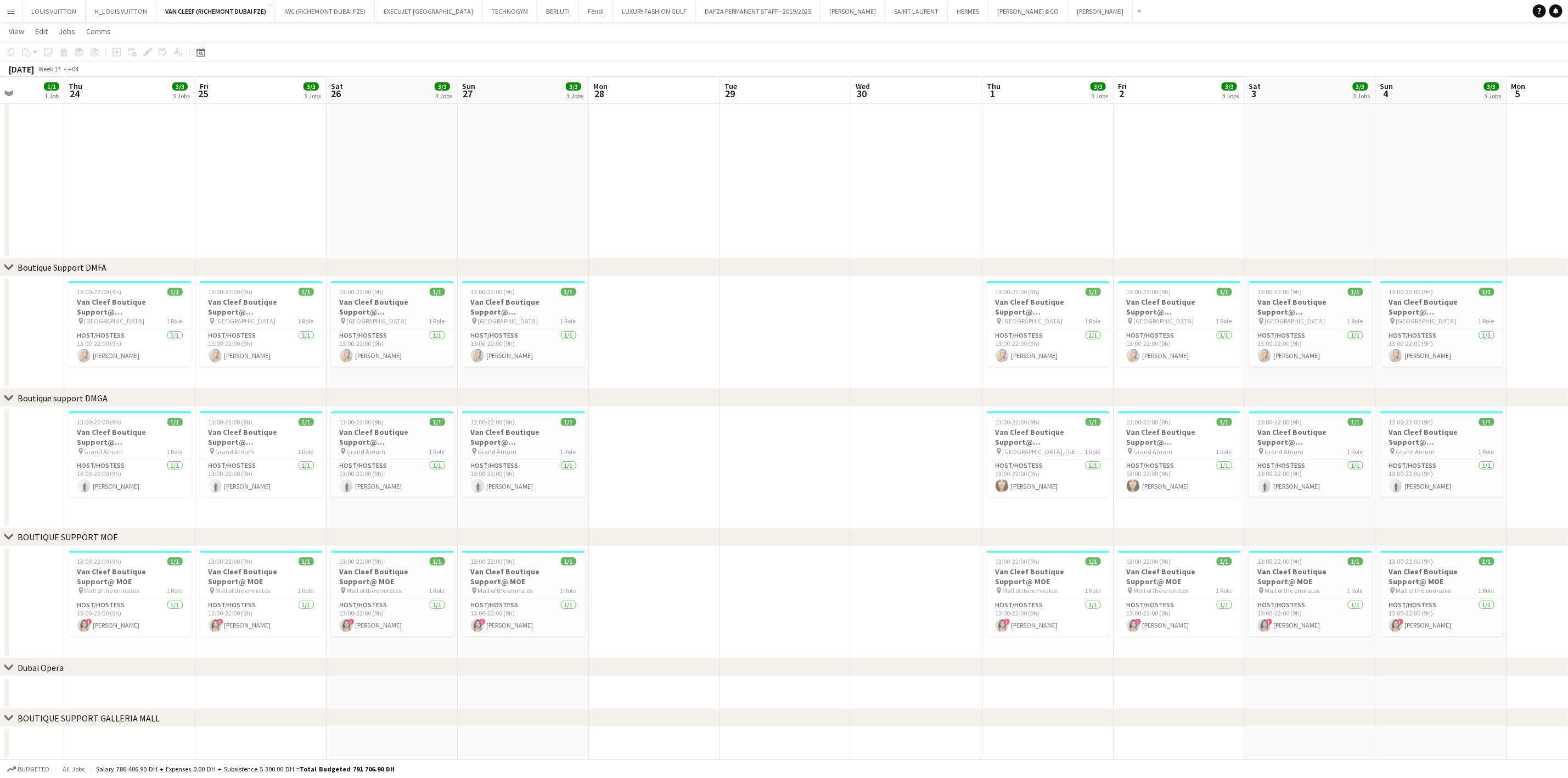
drag, startPoint x: 127, startPoint y: 494, endPoint x: 568, endPoint y: 499, distance: 441.0
click at [568, 499] on app-calendar-viewport "Mon 21 Tue 22 Wed 23 1/1 1 Job Thu 24 3/3 3 Jobs Fri 25 3/3 3 Jobs Sat 26 3/3 3…" at bounding box center [784, 310] width 1568 height 901
drag, startPoint x: 166, startPoint y: 560, endPoint x: 604, endPoint y: 563, distance: 438.0
click at [588, 561] on app-calendar-viewport "Mon 21 Tue 22 Wed 23 1/1 1 Job Thu 24 3/3 3 Jobs Fri 25 3/3 3 Jobs Sat 26 3/3 3…" at bounding box center [784, 310] width 1568 height 901
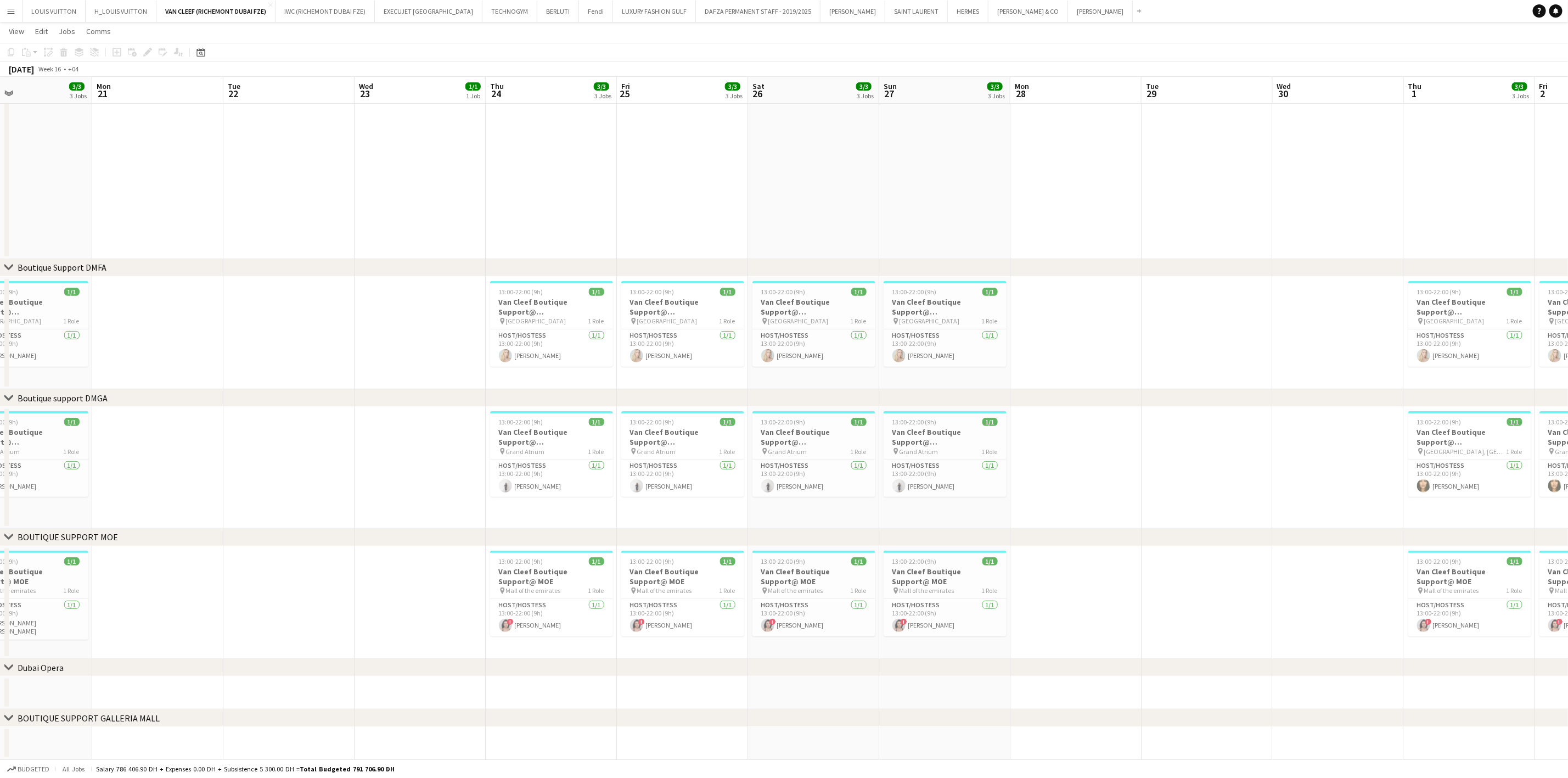
drag, startPoint x: 561, startPoint y: 578, endPoint x: 668, endPoint y: 588, distance: 107.5
click at [670, 585] on app-calendar-viewport "Fri 18 3/3 3 Jobs Sat 19 3/3 3 Jobs Sun 20 3/3 3 Jobs Mon 21 Tue 22 Wed 23 1/1 …" at bounding box center [784, 310] width 1568 height 901
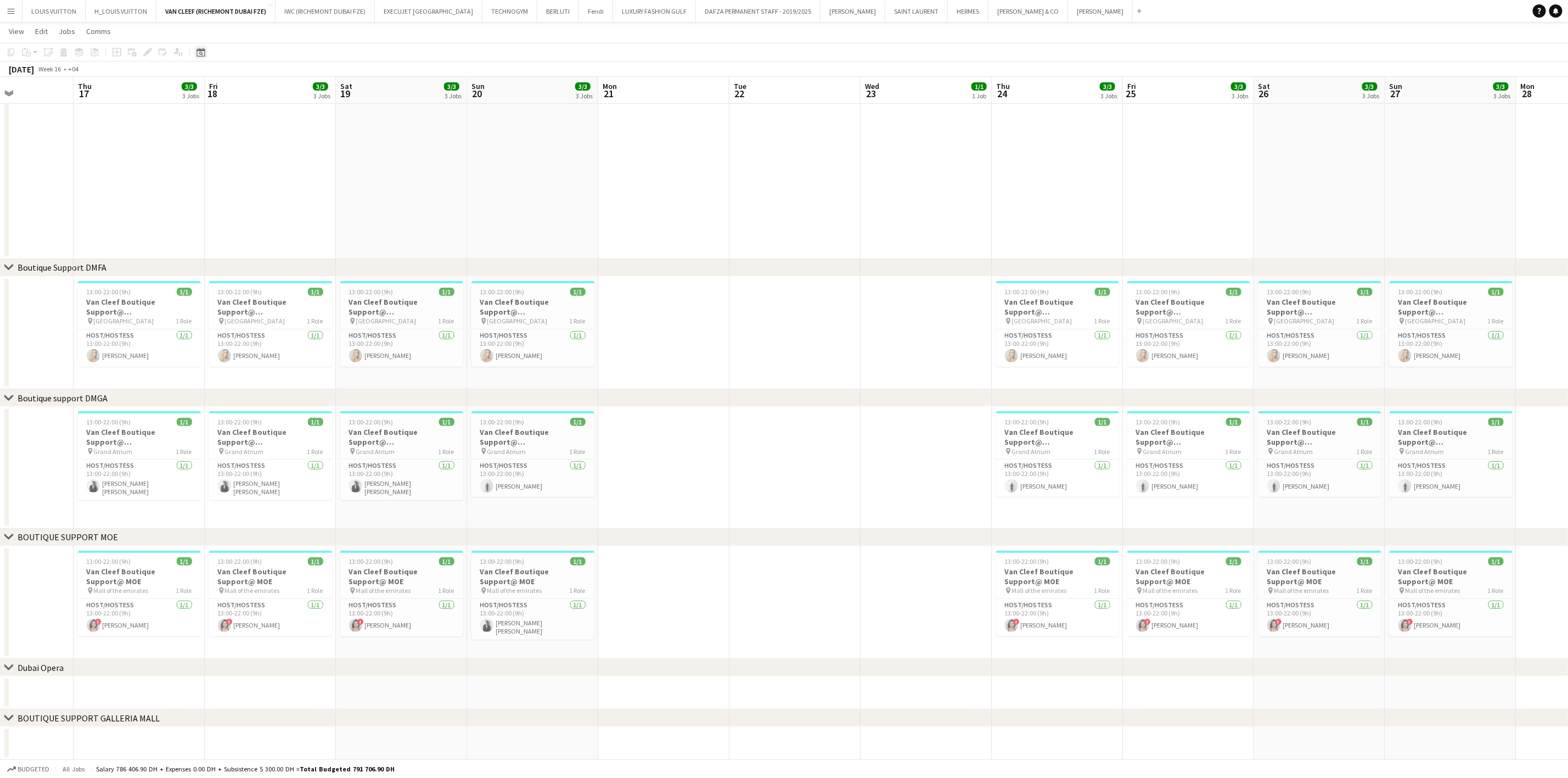
click at [194, 53] on div "Date picker" at bounding box center [201, 52] width 13 height 13
click at [291, 88] on span "Next month" at bounding box center [289, 90] width 22 height 22
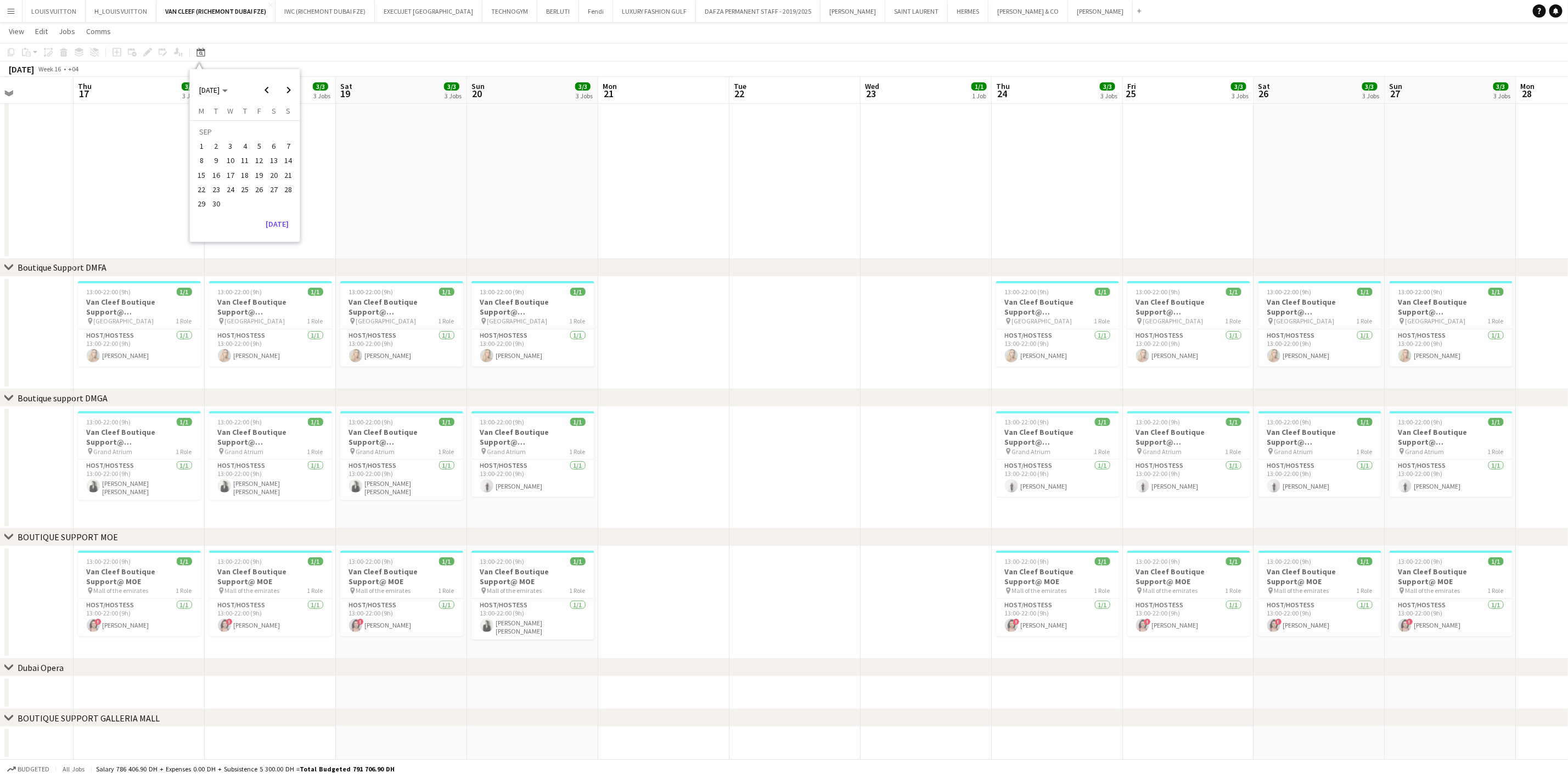
click at [202, 143] on span "1" at bounding box center [202, 146] width 13 height 13
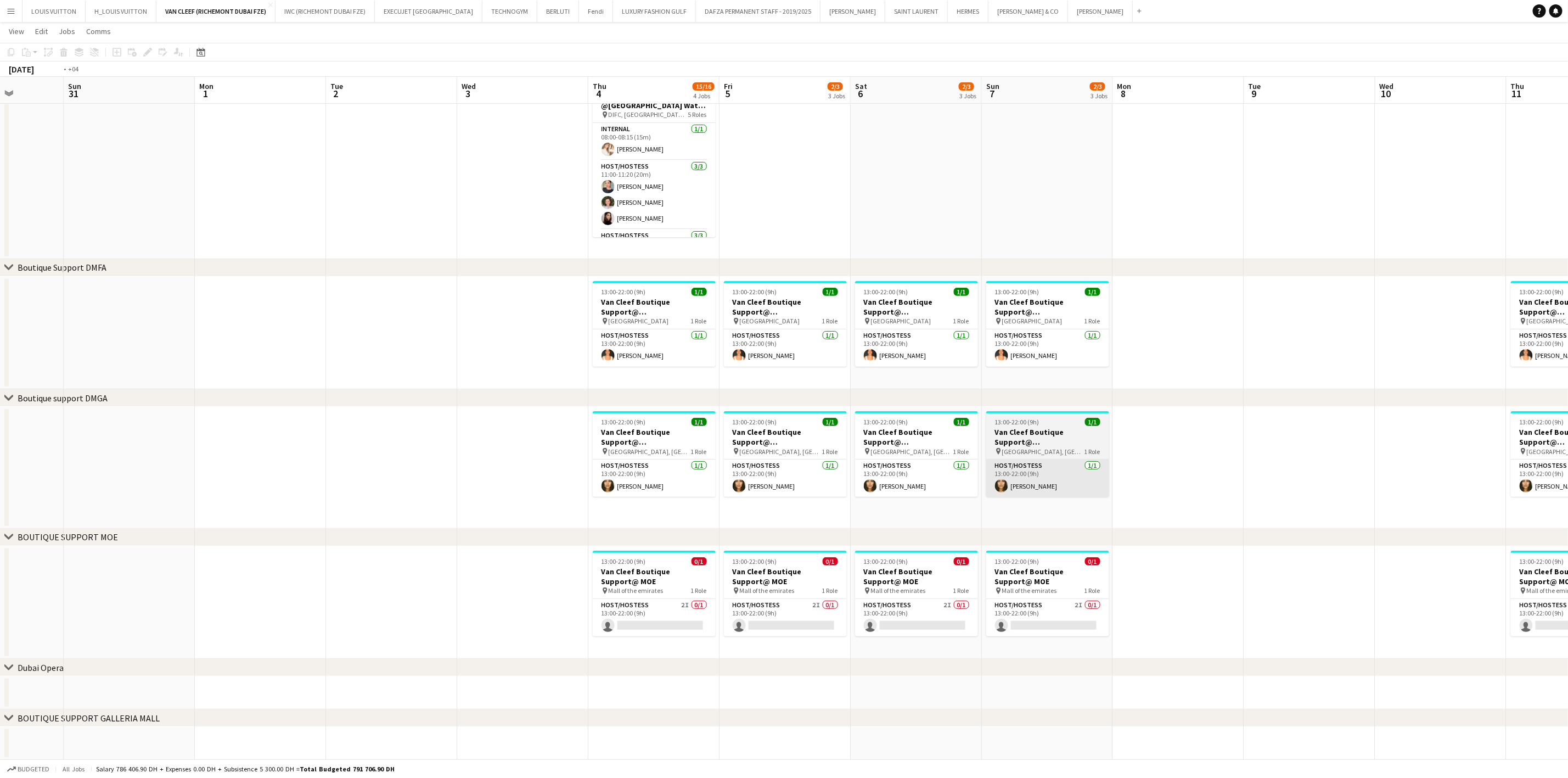
drag, startPoint x: 948, startPoint y: 498, endPoint x: 749, endPoint y: 484, distance: 199.5
click at [664, 498] on app-calendar-viewport "Wed 27 Thu 28 Fri 29 Sat 30 Sun 31 Mon 1 Tue 2 Wed 3 Thu 4 15/16 4 Jobs Fri 5 2…" at bounding box center [784, 310] width 1568 height 901
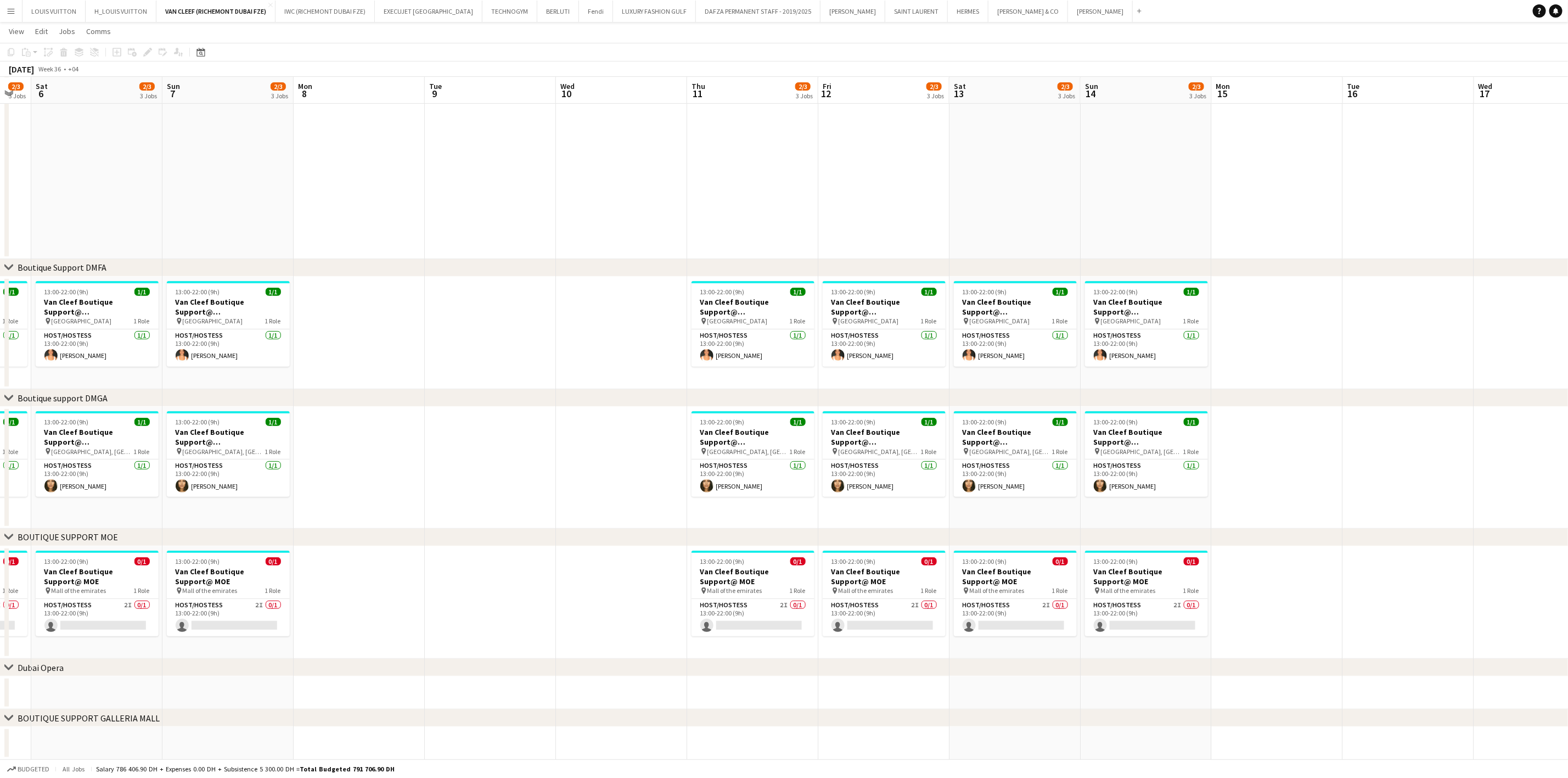
drag, startPoint x: 1011, startPoint y: 478, endPoint x: 433, endPoint y: 487, distance: 578.1
click at [435, 487] on app-calendar-viewport "Wed 3 Thu 4 15/16 4 Jobs Fri 5 2/3 3 Jobs Sat 6 2/3 3 Jobs Sun 7 2/3 3 Jobs Mon…" at bounding box center [784, 310] width 1568 height 901
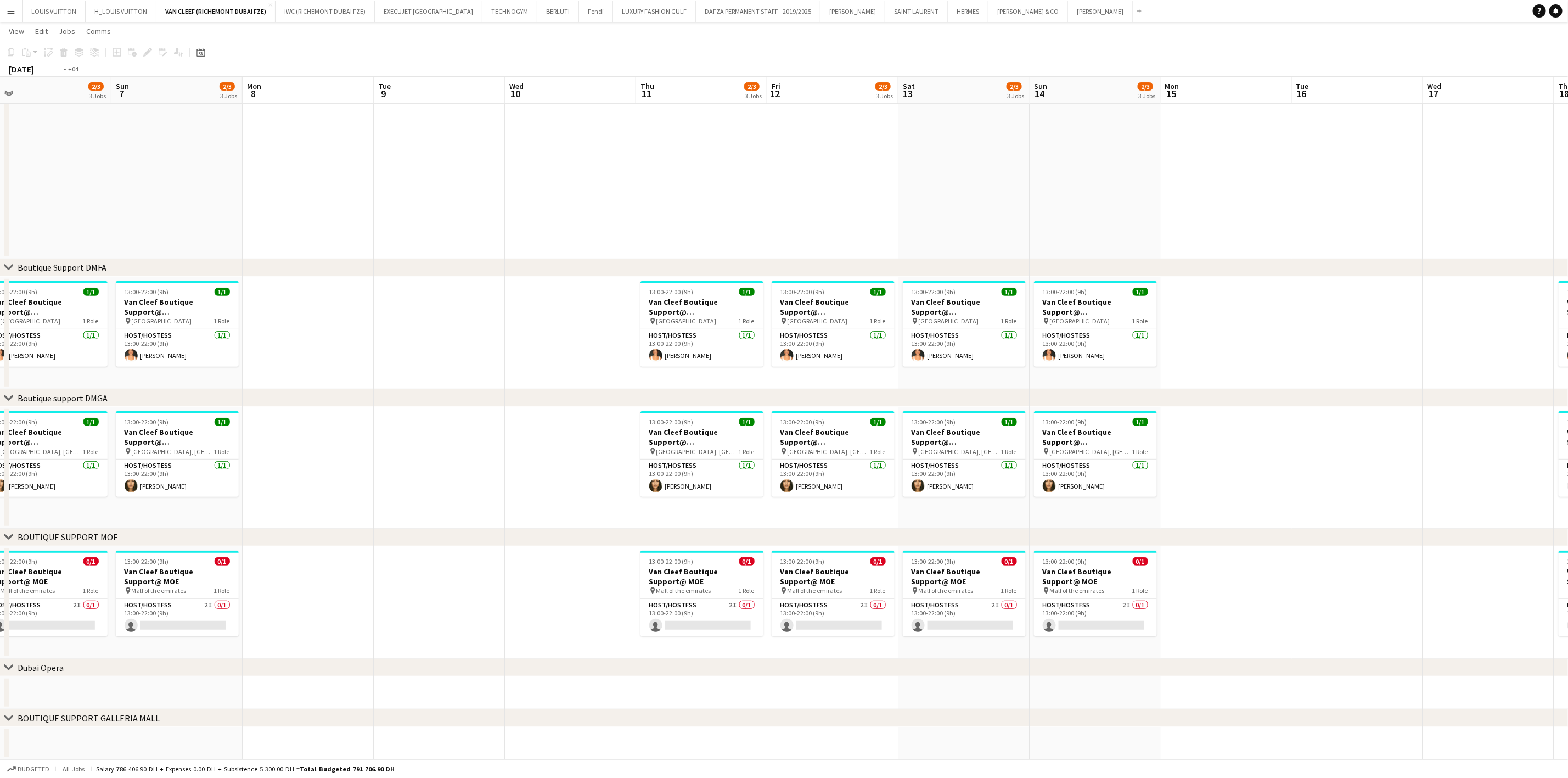
drag, startPoint x: 974, startPoint y: 492, endPoint x: 562, endPoint y: 496, distance: 412.0
click at [562, 496] on app-calendar-viewport "Wed 3 Thu 4 15/16 4 Jobs Fri 5 2/3 3 Jobs Sat 6 2/3 3 Jobs Sun 7 2/3 3 Jobs Mon…" at bounding box center [784, 310] width 1568 height 901
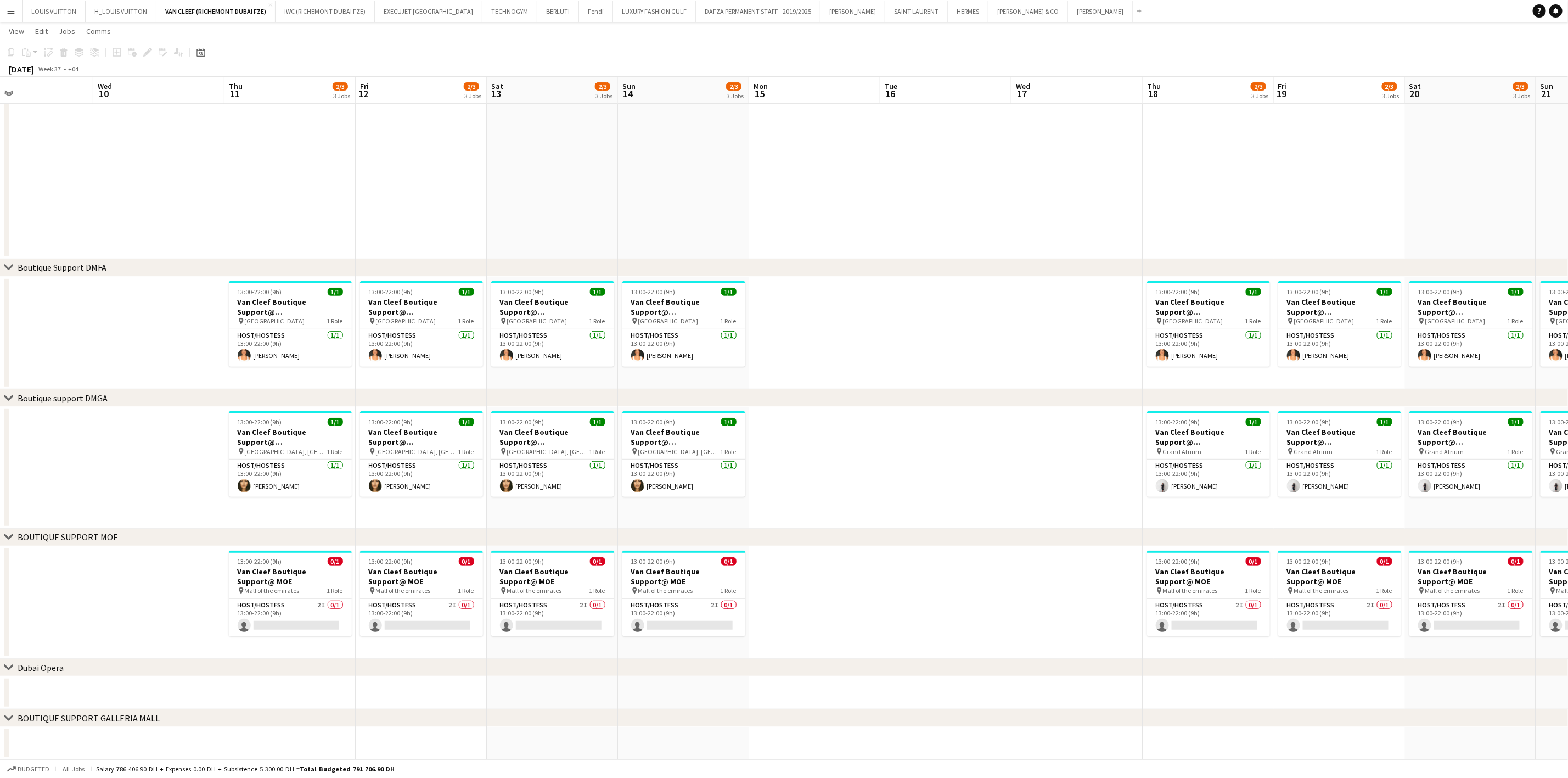
drag, startPoint x: 960, startPoint y: 487, endPoint x: 478, endPoint y: 487, distance: 482.0
click at [478, 487] on app-calendar-viewport "Sun 7 2/3 3 Jobs Mon 8 Tue 9 Wed 10 Thu 11 2/3 3 Jobs Fri 12 2/3 3 Jobs Sat 13 …" at bounding box center [784, 310] width 1568 height 901
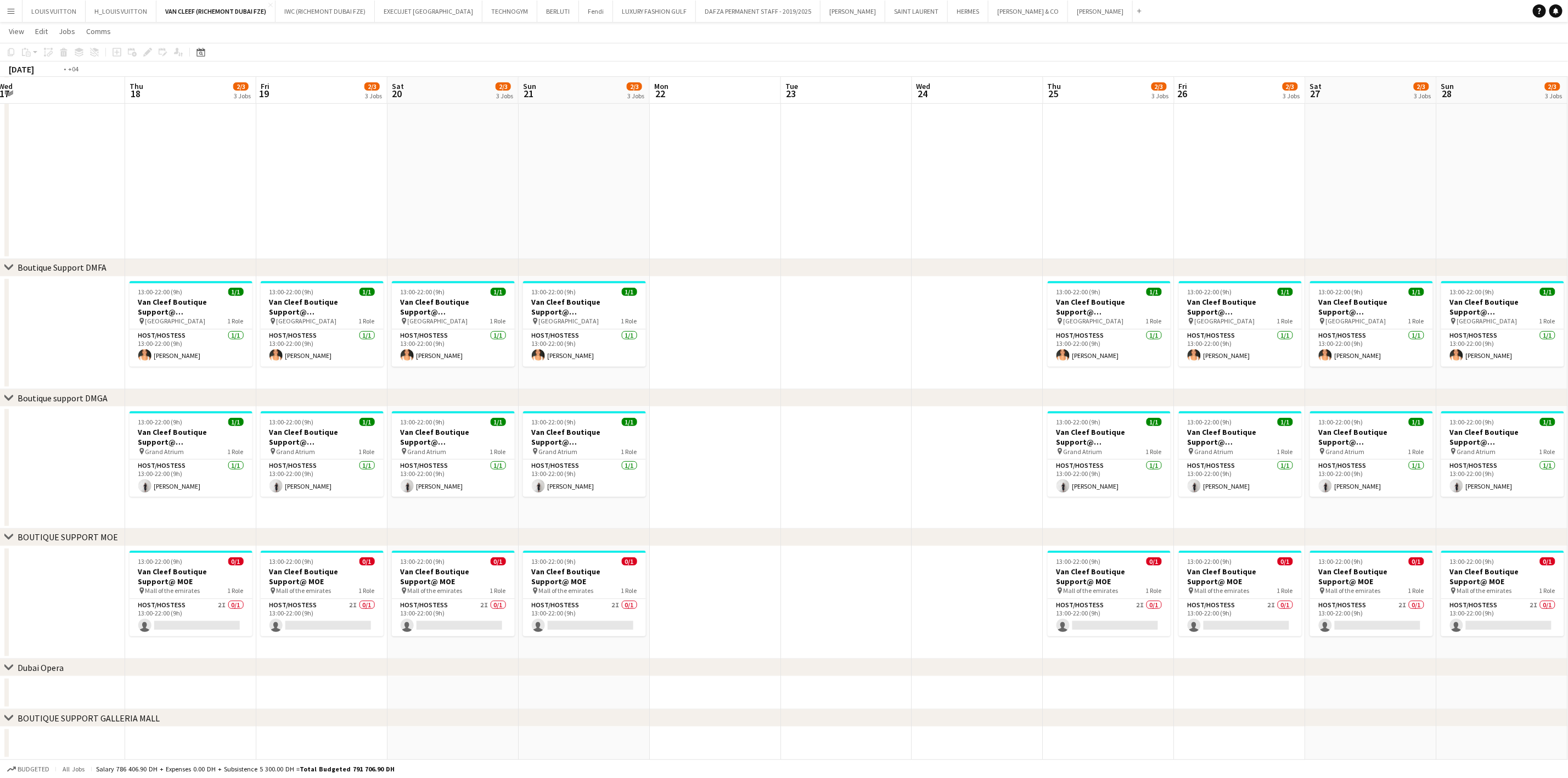
drag, startPoint x: 1061, startPoint y: 479, endPoint x: 482, endPoint y: 486, distance: 579.0
click at [457, 493] on app-calendar-viewport "Fri 12 2/3 3 Jobs Sat 13 2/3 3 Jobs Sun 14 2/3 3 Jobs Mon 15 Tue 16 Wed 17 Thu …" at bounding box center [784, 310] width 1568 height 901
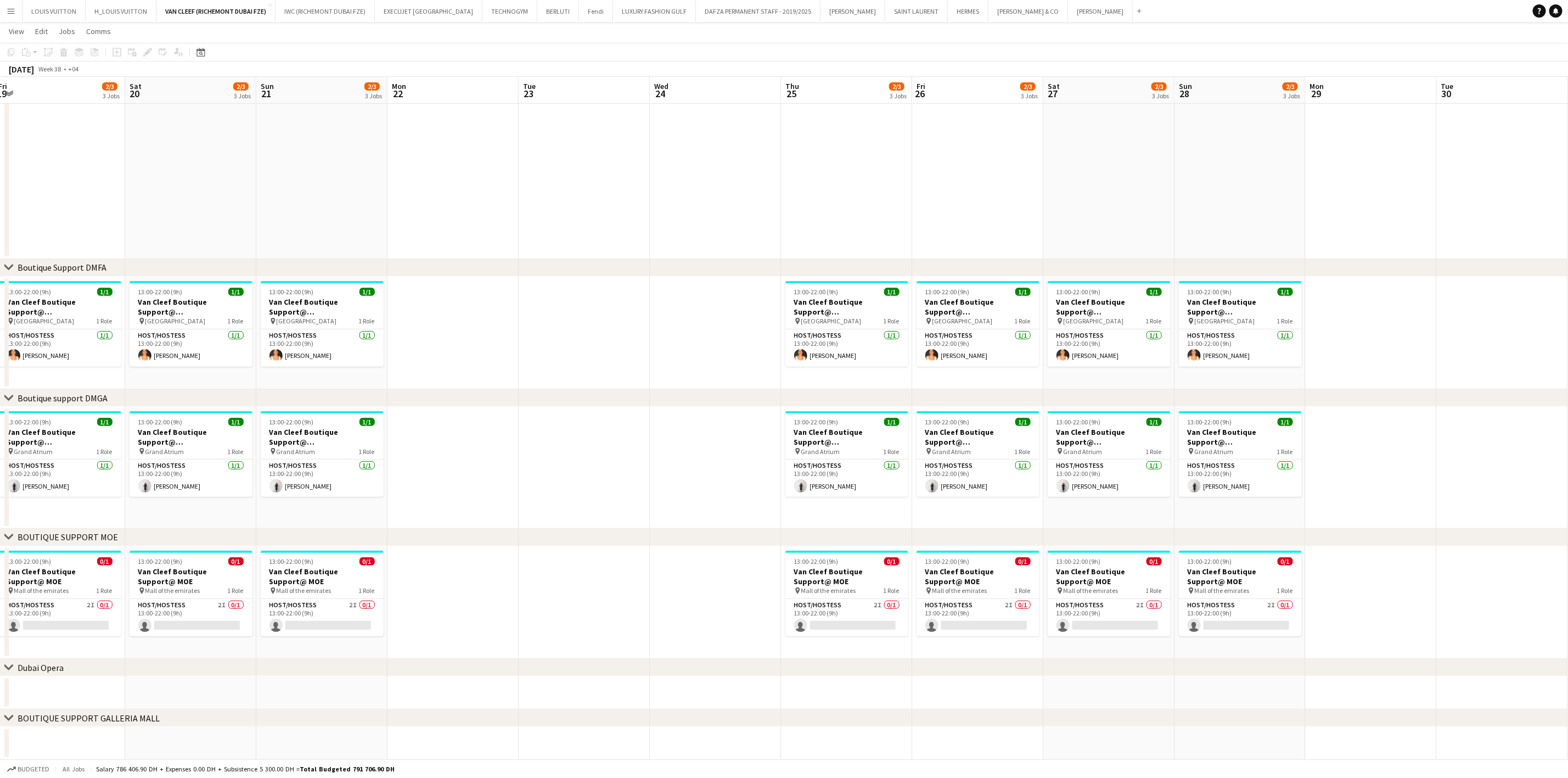
drag, startPoint x: 1247, startPoint y: 479, endPoint x: 841, endPoint y: 473, distance: 406.0
click at [841, 473] on app-calendar-viewport "Wed 17 Thu 18 2/3 3 Jobs Fri 19 2/3 3 Jobs Sat 20 2/3 3 Jobs Sun 21 2/3 3 Jobs …" at bounding box center [784, 310] width 1568 height 901
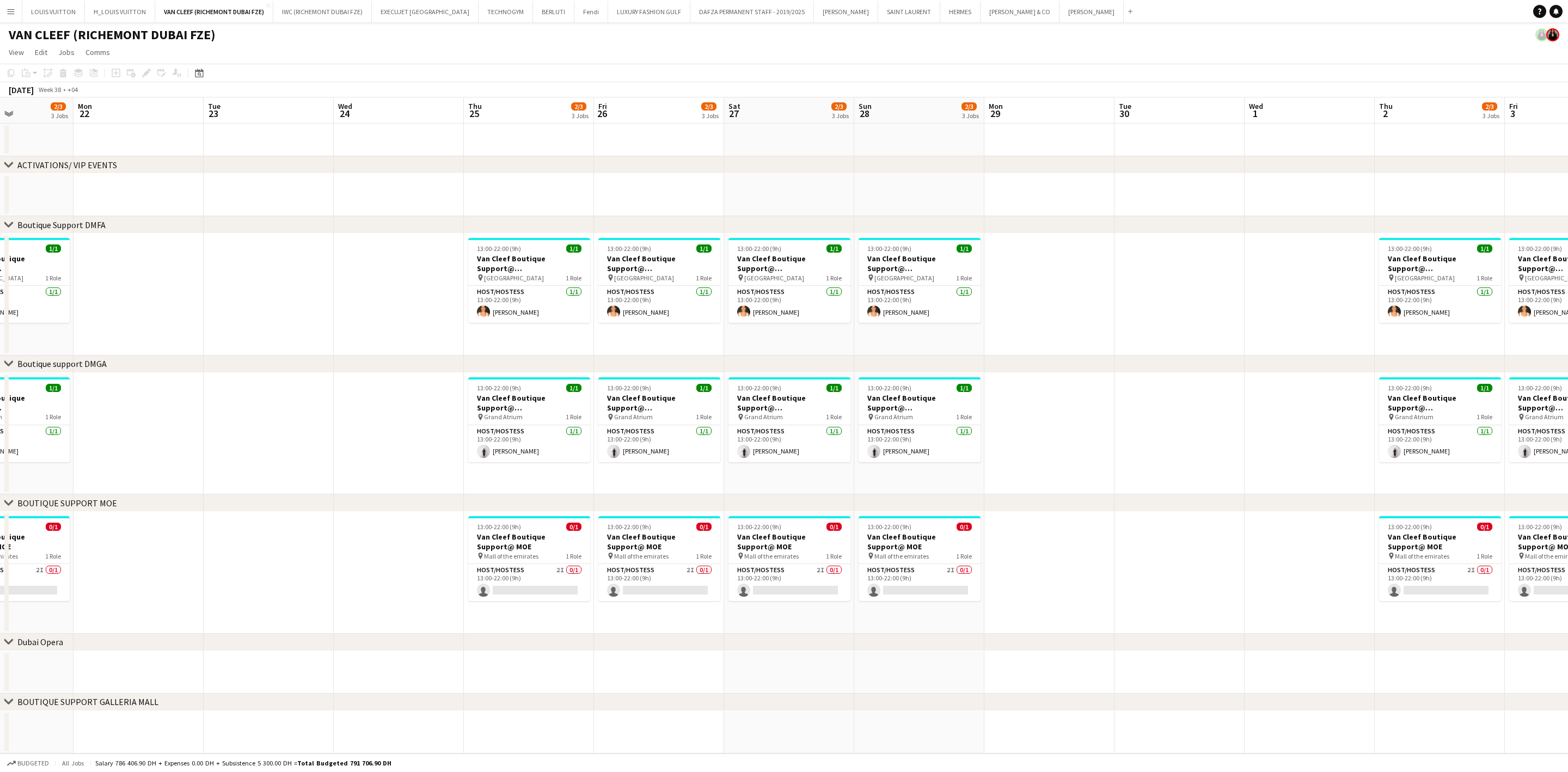
scroll to position [0, 317]
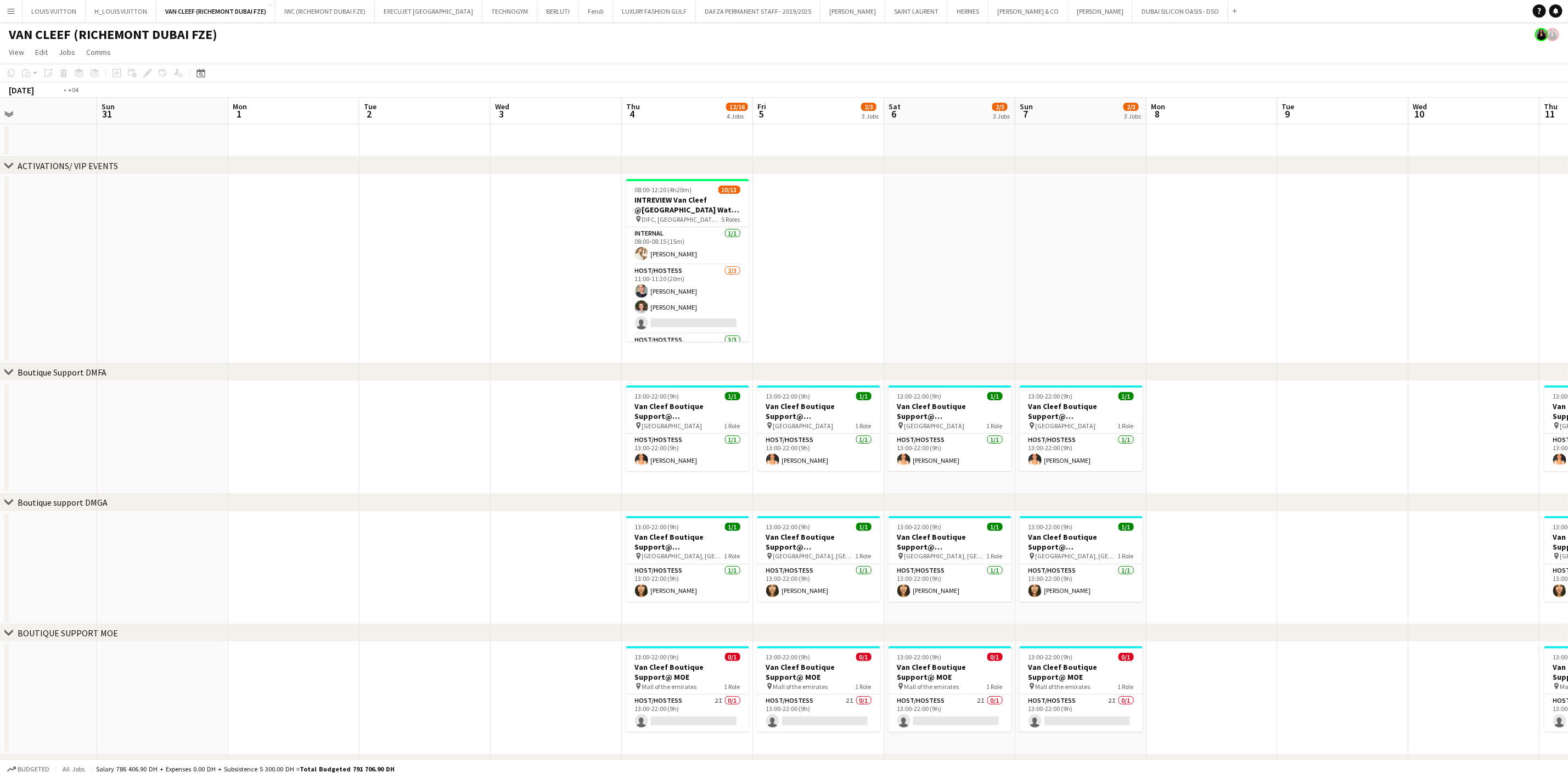
click at [754, 547] on app-calendar-viewport "Thu 28 Fri 29 Sat 30 Sun 31 Mon 1 Tue 2 Wed 3 Thu 4 12/16 4 Jobs Fri 5 2/3 3 Jo…" at bounding box center [784, 477] width 1568 height 758
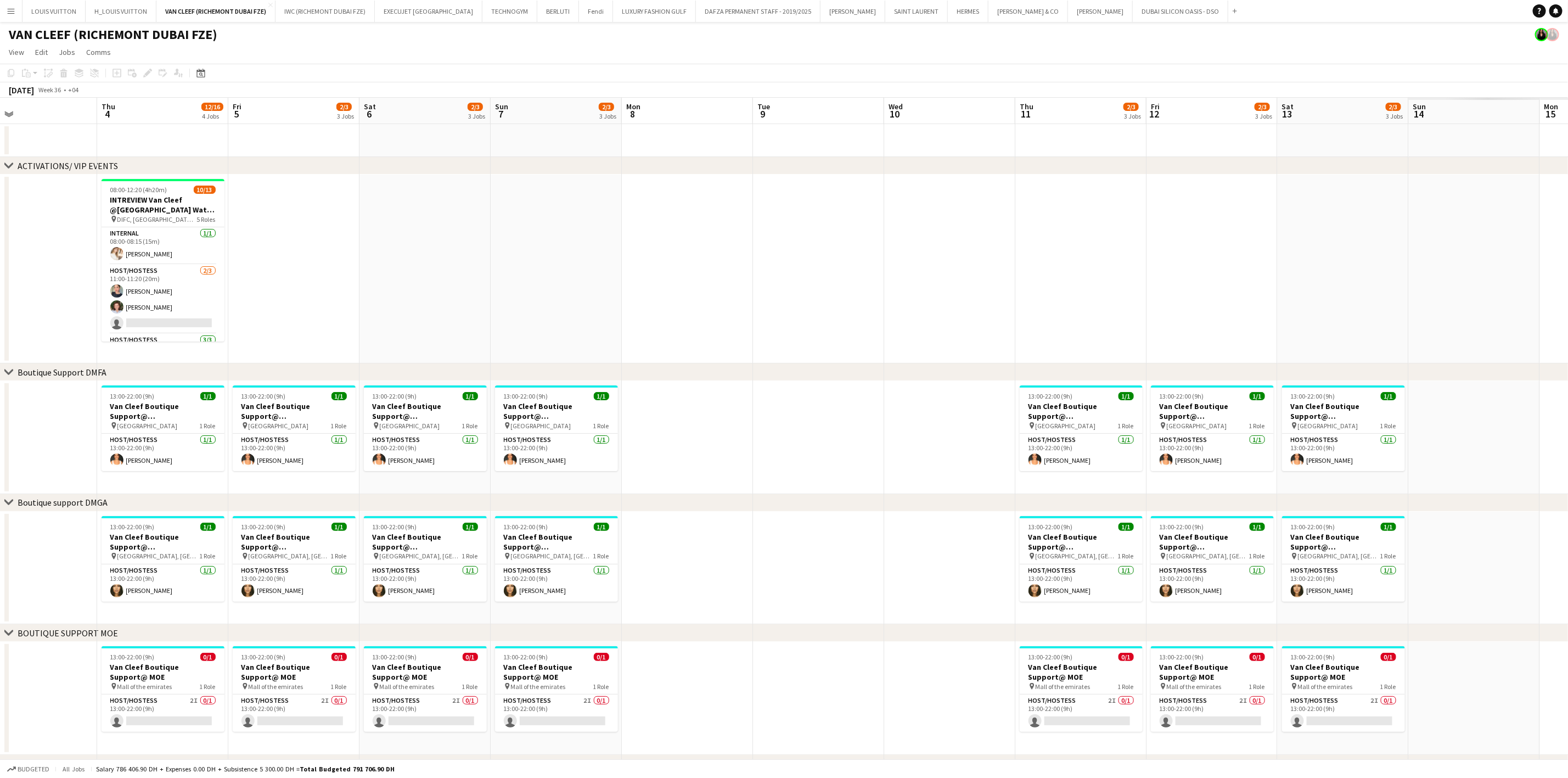
scroll to position [0, 323]
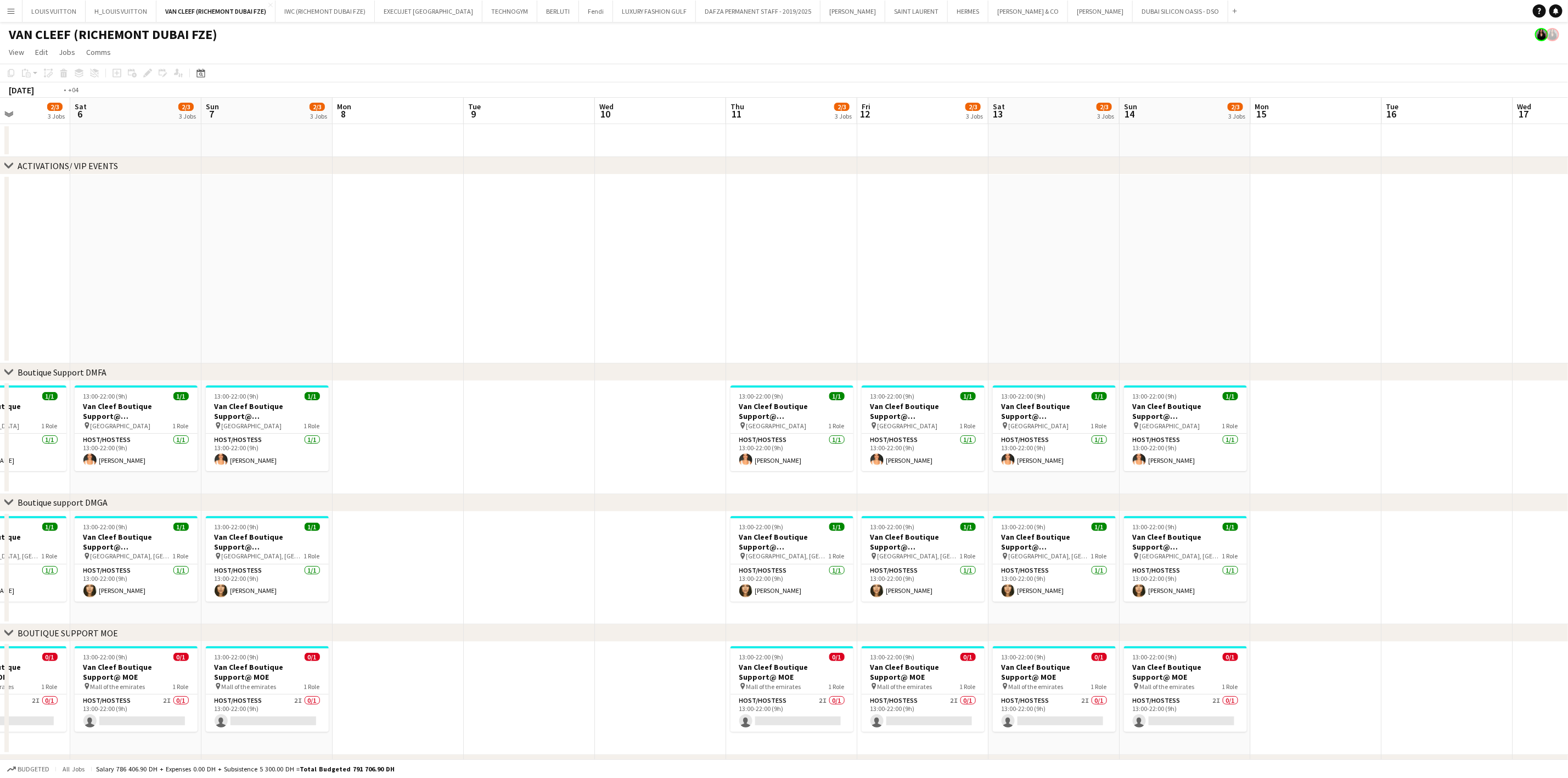
drag, startPoint x: 725, startPoint y: 601, endPoint x: 952, endPoint y: 566, distance: 229.7
click at [650, 547] on app-calendar-viewport "Wed 3 Thu 4 12/16 4 Jobs Fri 5 2/3 3 Jobs Sat 6 2/3 3 Jobs Sun 7 2/3 3 Jobs Mon…" at bounding box center [784, 477] width 1568 height 758
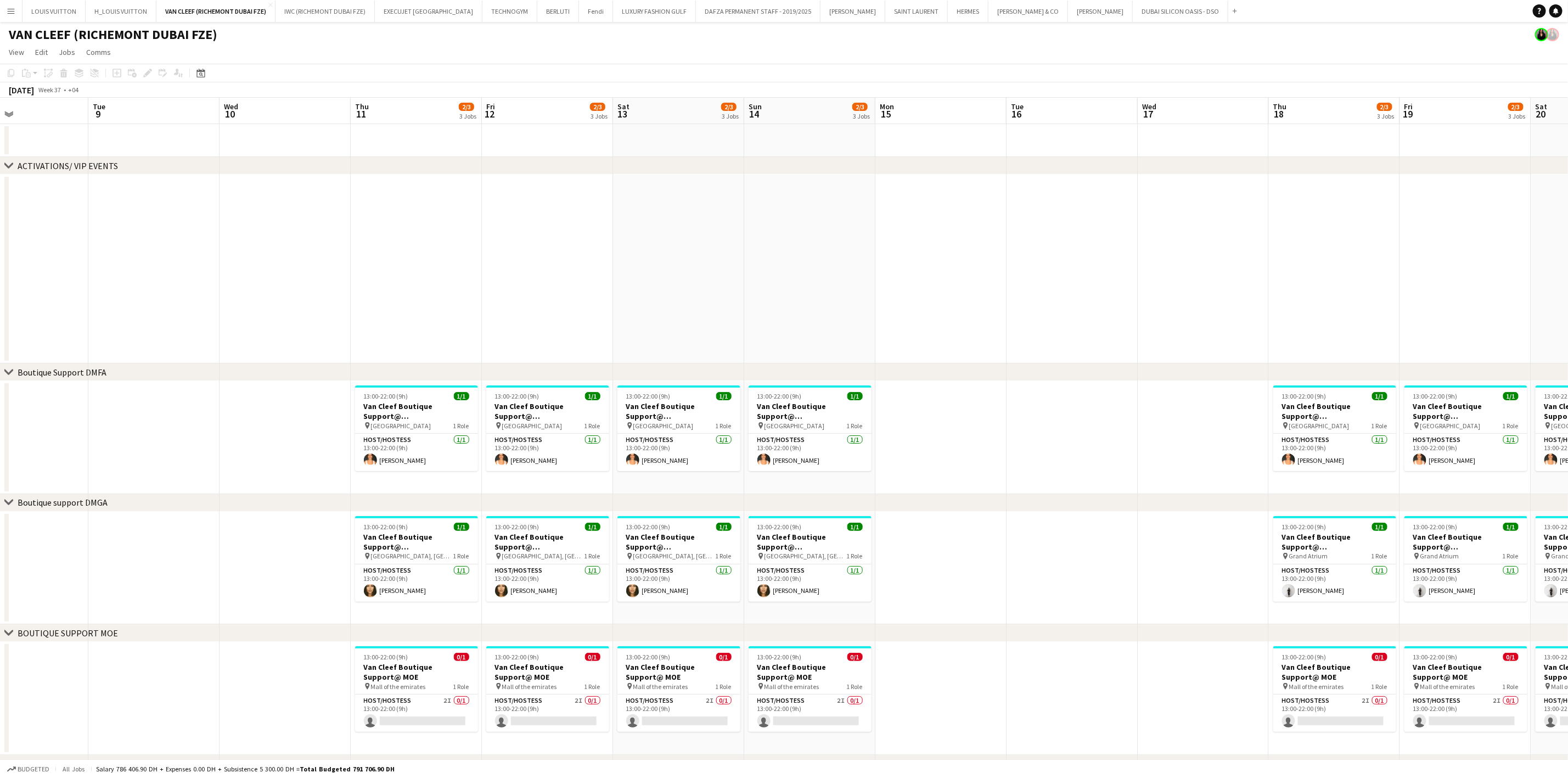
drag, startPoint x: 863, startPoint y: 603, endPoint x: 606, endPoint y: 613, distance: 257.2
click at [613, 547] on app-calendar-viewport "Sat 6 2/3 3 Jobs Sun 7 2/3 3 Jobs Mon 8 Tue 9 Wed 10 Thu 11 2/3 3 Jobs Fri 12 2…" at bounding box center [784, 477] width 1568 height 758
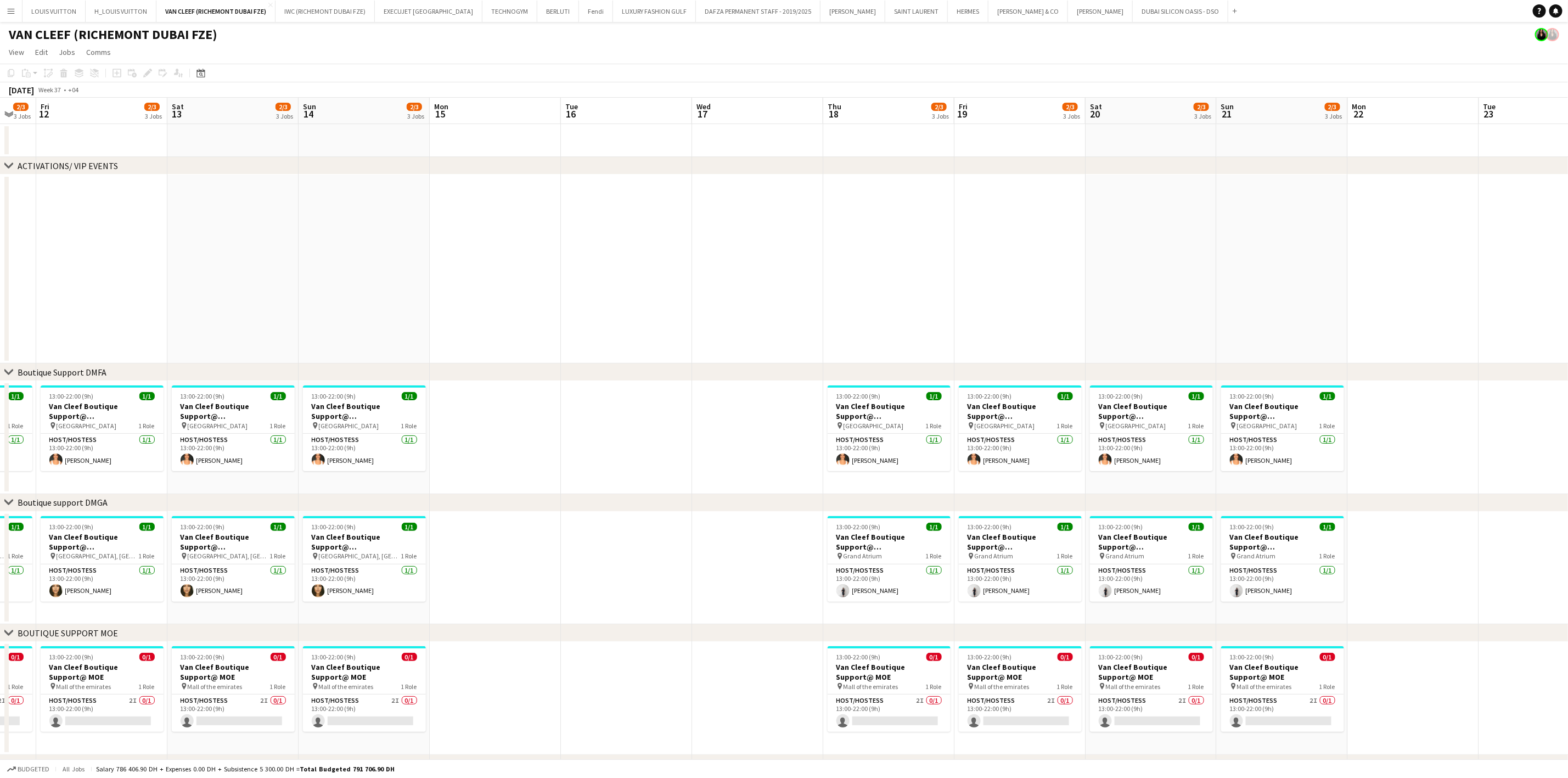
click at [704, 547] on app-calendar-viewport "Tue 9 Wed 10 Thu 11 2/3 3 Jobs Fri 12 2/3 3 Jobs Sat 13 2/3 3 Jobs Sun 14 2/3 3…" at bounding box center [784, 477] width 1568 height 758
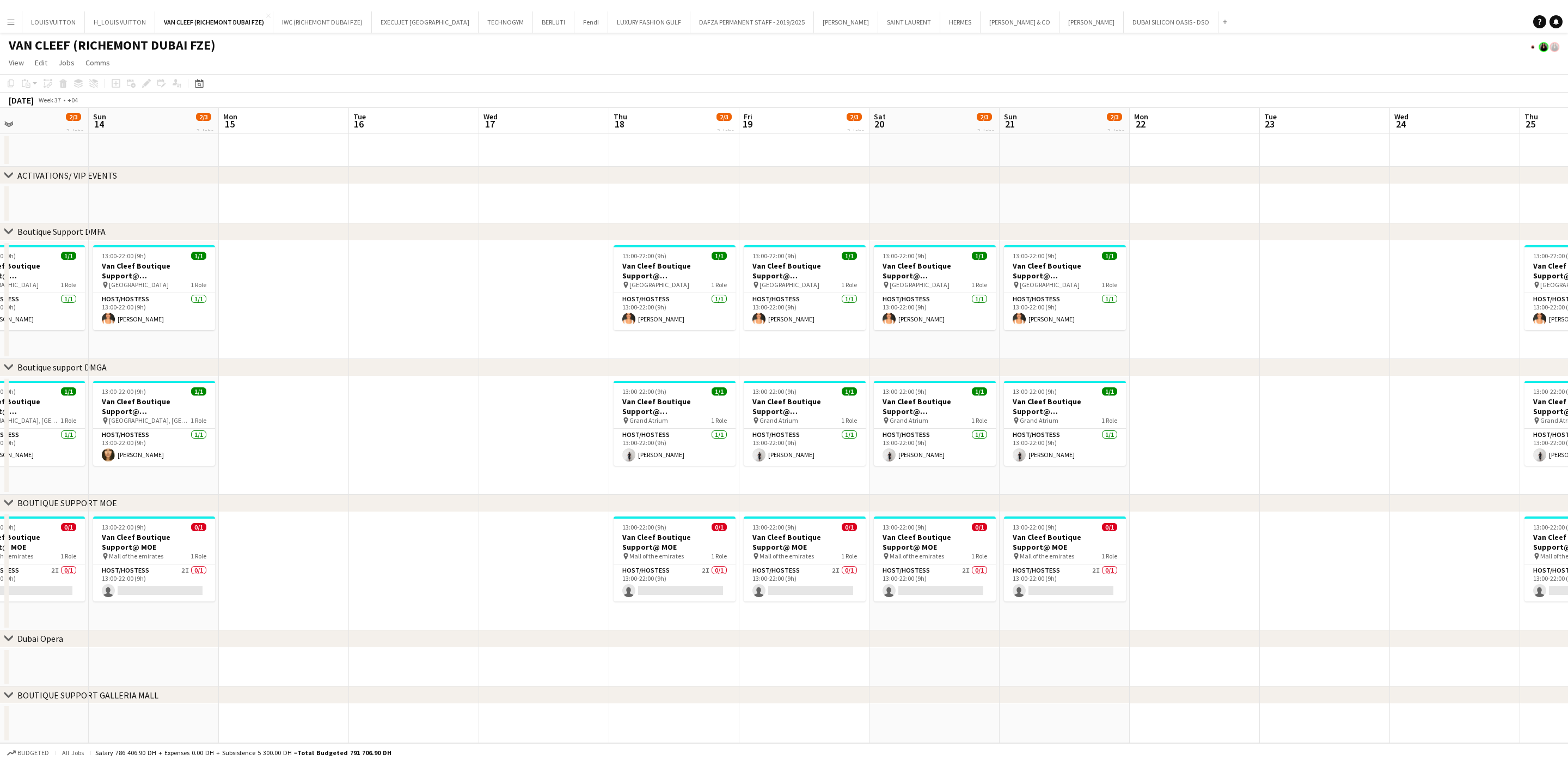
scroll to position [0, 301]
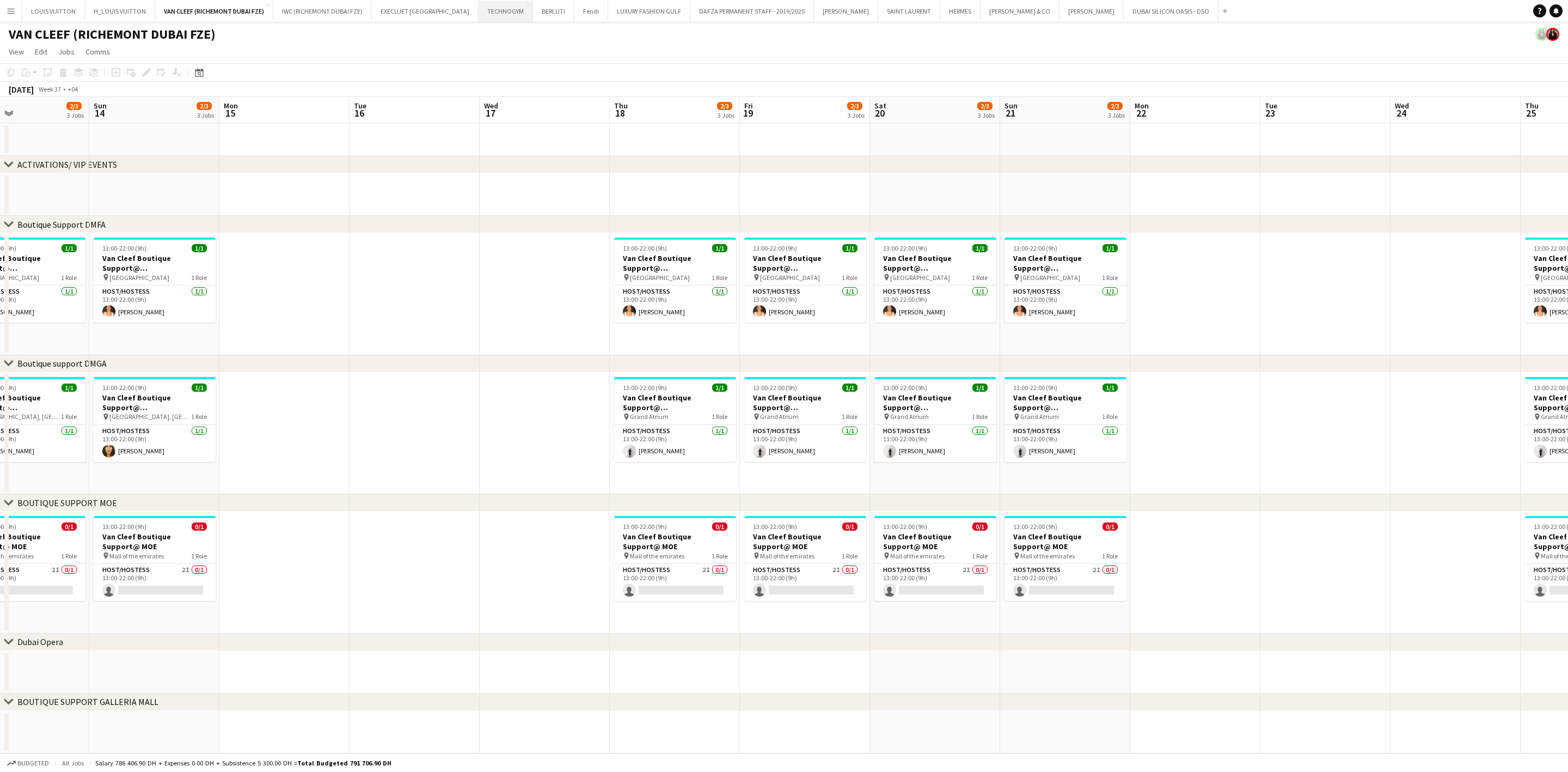
click at [482, 11] on button "TECHNOGYM Close" at bounding box center [505, 11] width 54 height 21
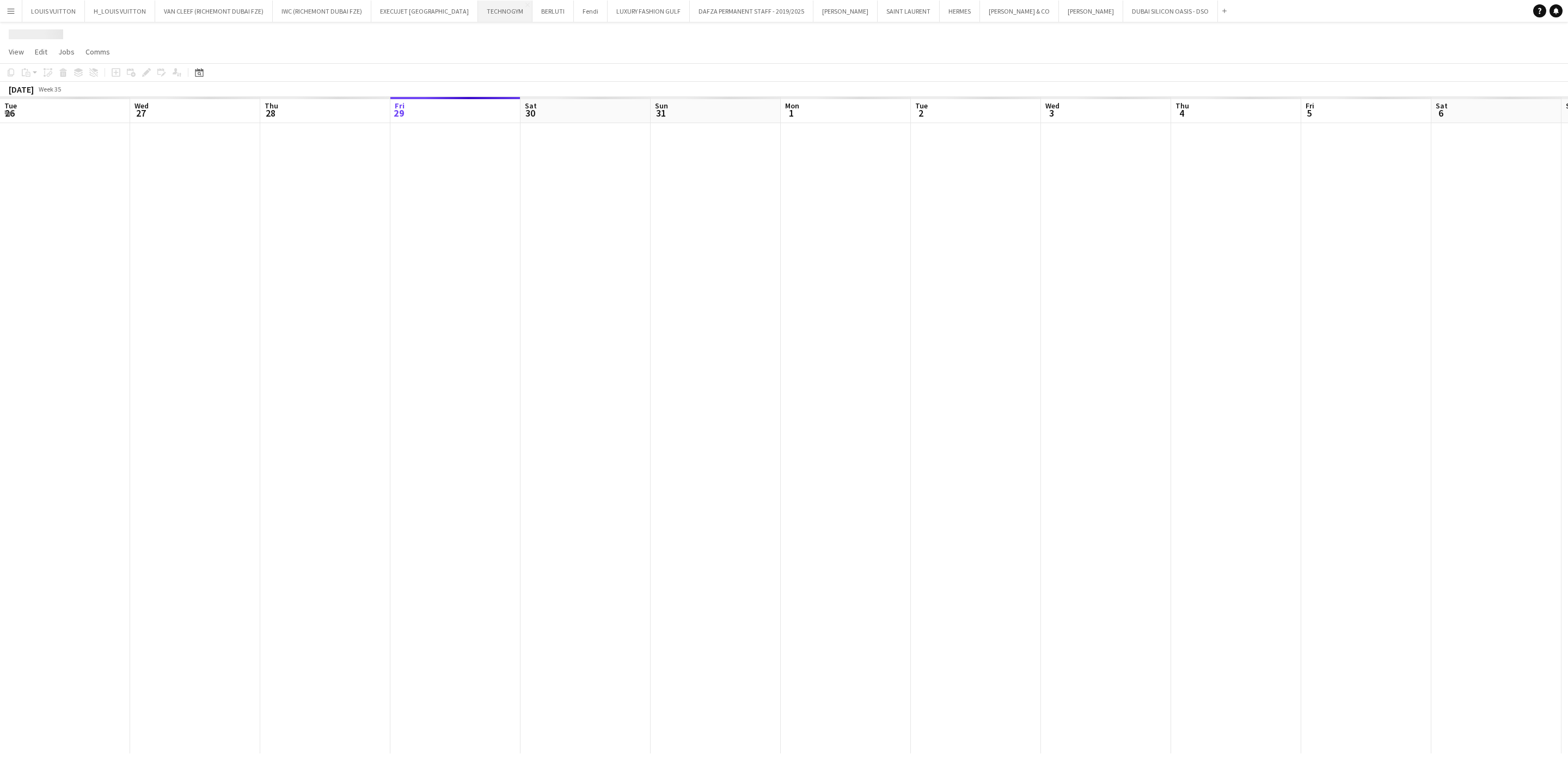
scroll to position [0, 260]
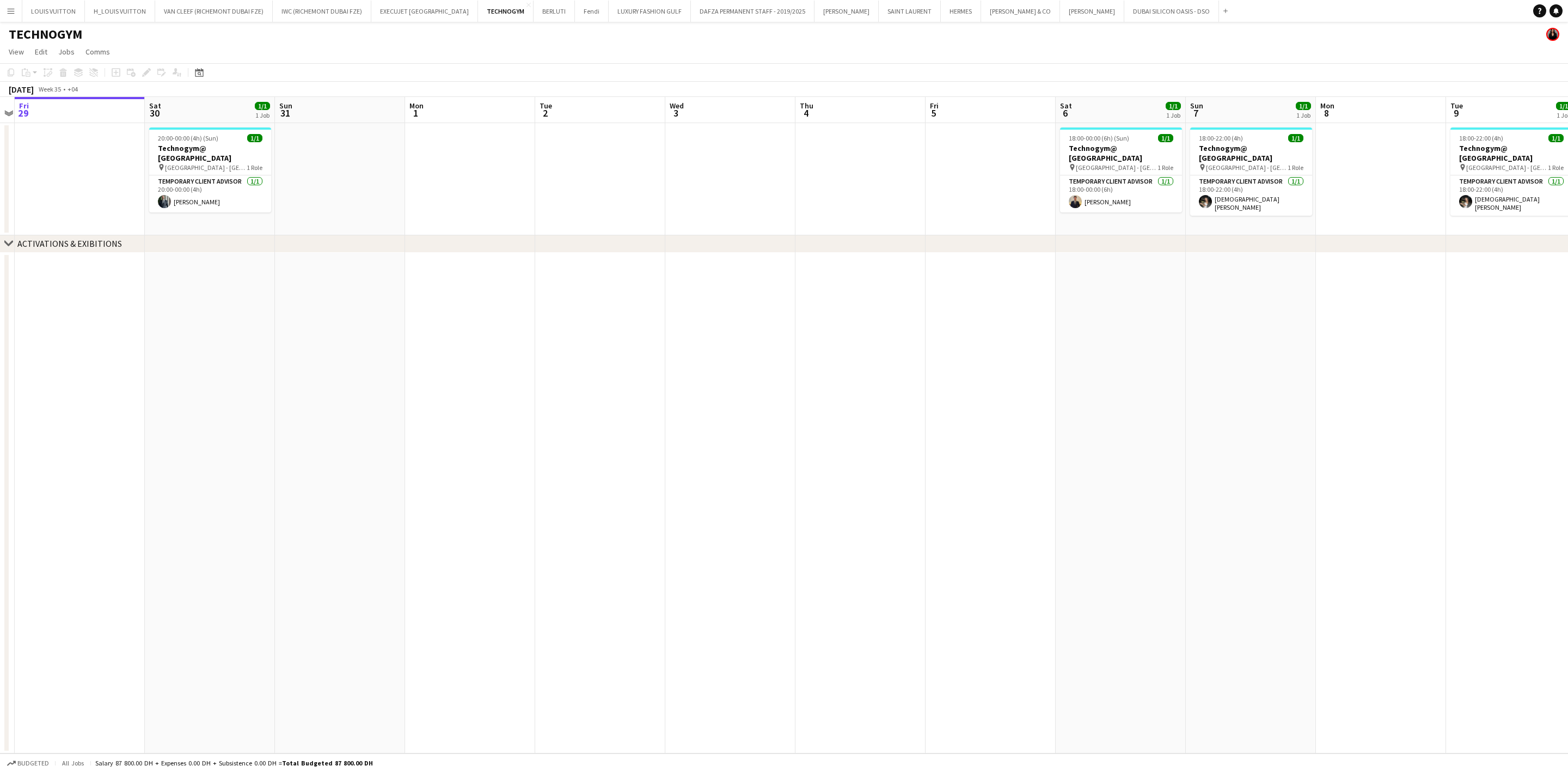
drag, startPoint x: 421, startPoint y: 189, endPoint x: 245, endPoint y: 229, distance: 180.5
click at [178, 245] on div "chevron-right ACTIVATIONS & EXIBITIONS Tue 26 Wed 27 Thu 28 Fri 29 Sat 30 1/1 1…" at bounding box center [784, 425] width 1568 height 656
drag, startPoint x: 869, startPoint y: 218, endPoint x: 454, endPoint y: 231, distance: 415.2
click at [521, 229] on app-calendar-viewport "Tue 26 Wed 27 Thu 28 Fri 29 Sat 30 1/1 1 Job Sun 31 Mon 1 Tue 2 Wed 3 Thu 4 Fri…" at bounding box center [784, 425] width 1568 height 656
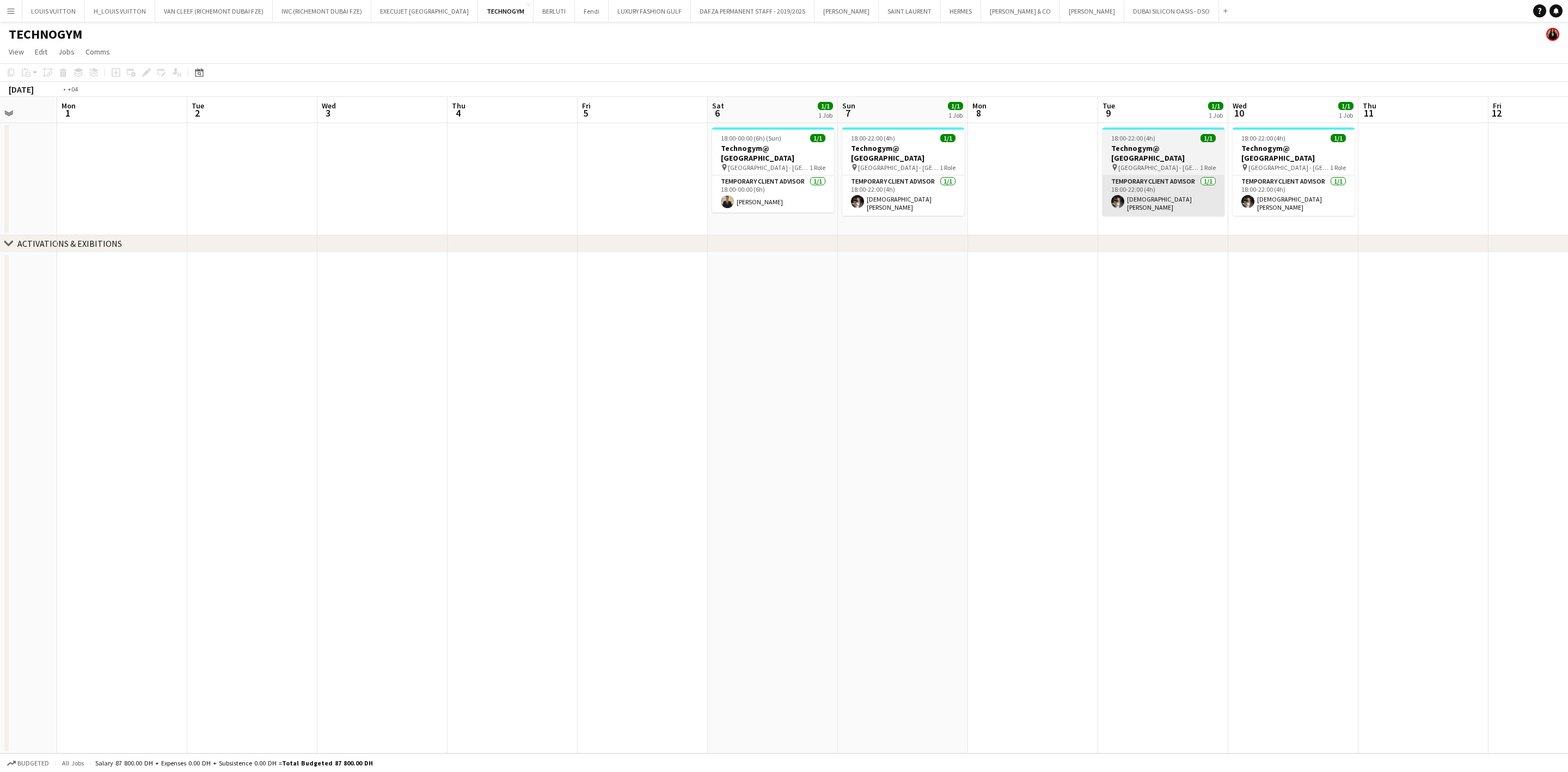
drag, startPoint x: 656, startPoint y: 216, endPoint x: 768, endPoint y: 198, distance: 113.4
click at [652, 216] on app-calendar-viewport "Fri 29 Sat 30 1/1 1 Job Sun 31 Mon 1 Tue 2 Wed 3 Thu 4 Fri 5 Sat 6 1/1 1 Job Su…" at bounding box center [784, 425] width 1568 height 656
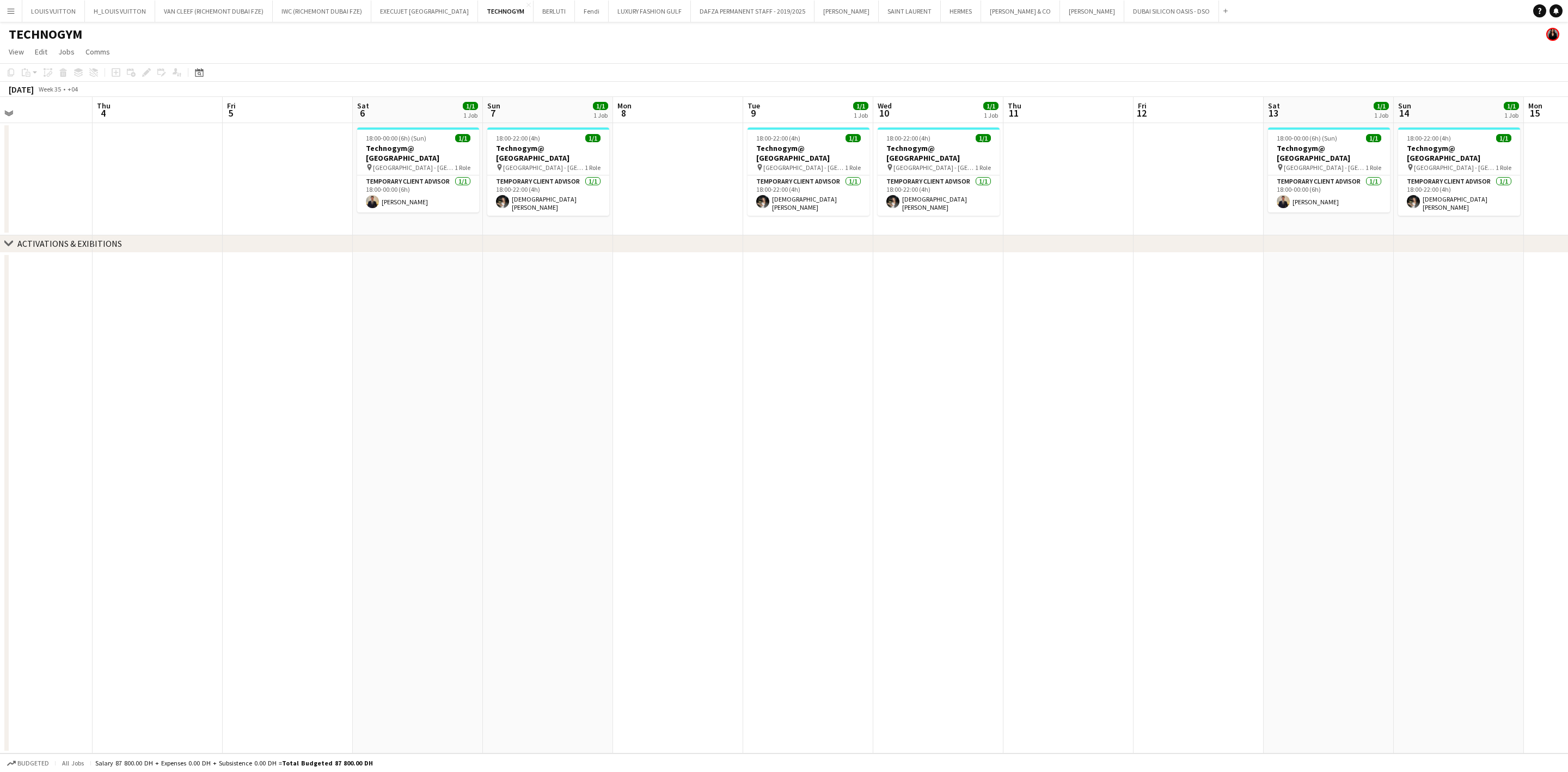
click at [620, 232] on app-calendar-viewport "Sun 31 Mon 1 Tue 2 Wed 3 Thu 4 Fri 5 Sat 6 1/1 1 Job Sun 7 1/1 1 Job Mon 8 Tue …" at bounding box center [784, 425] width 1568 height 656
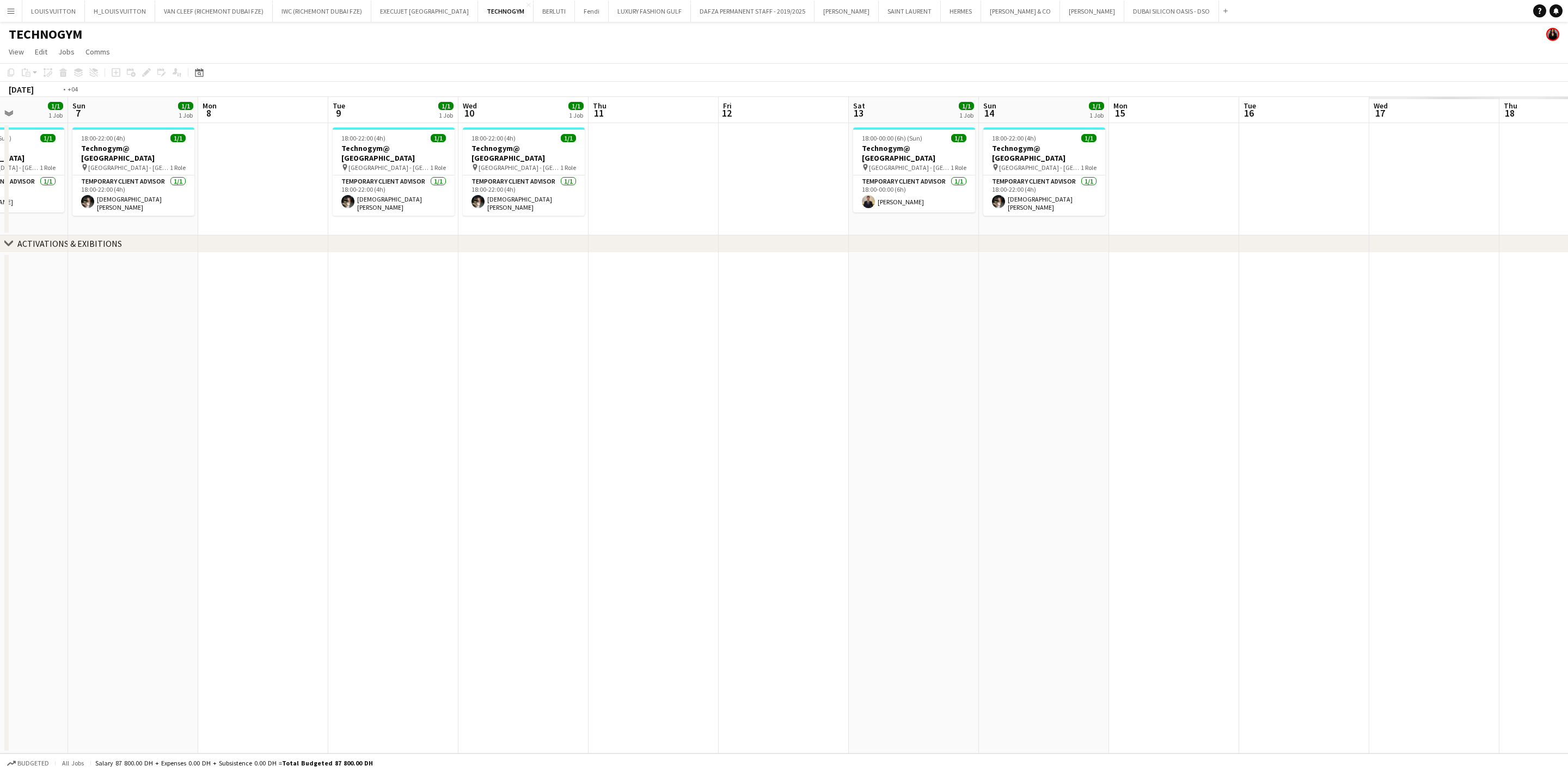
drag, startPoint x: 950, startPoint y: 208, endPoint x: 498, endPoint y: 260, distance: 455.0
click at [505, 259] on app-calendar-viewport "Thu 4 Fri 5 Sat 6 1/1 1 Job Sun 7 1/1 1 Job Mon 8 Tue 9 1/1 1 Job Wed 10 1/1 1 …" at bounding box center [784, 425] width 1568 height 656
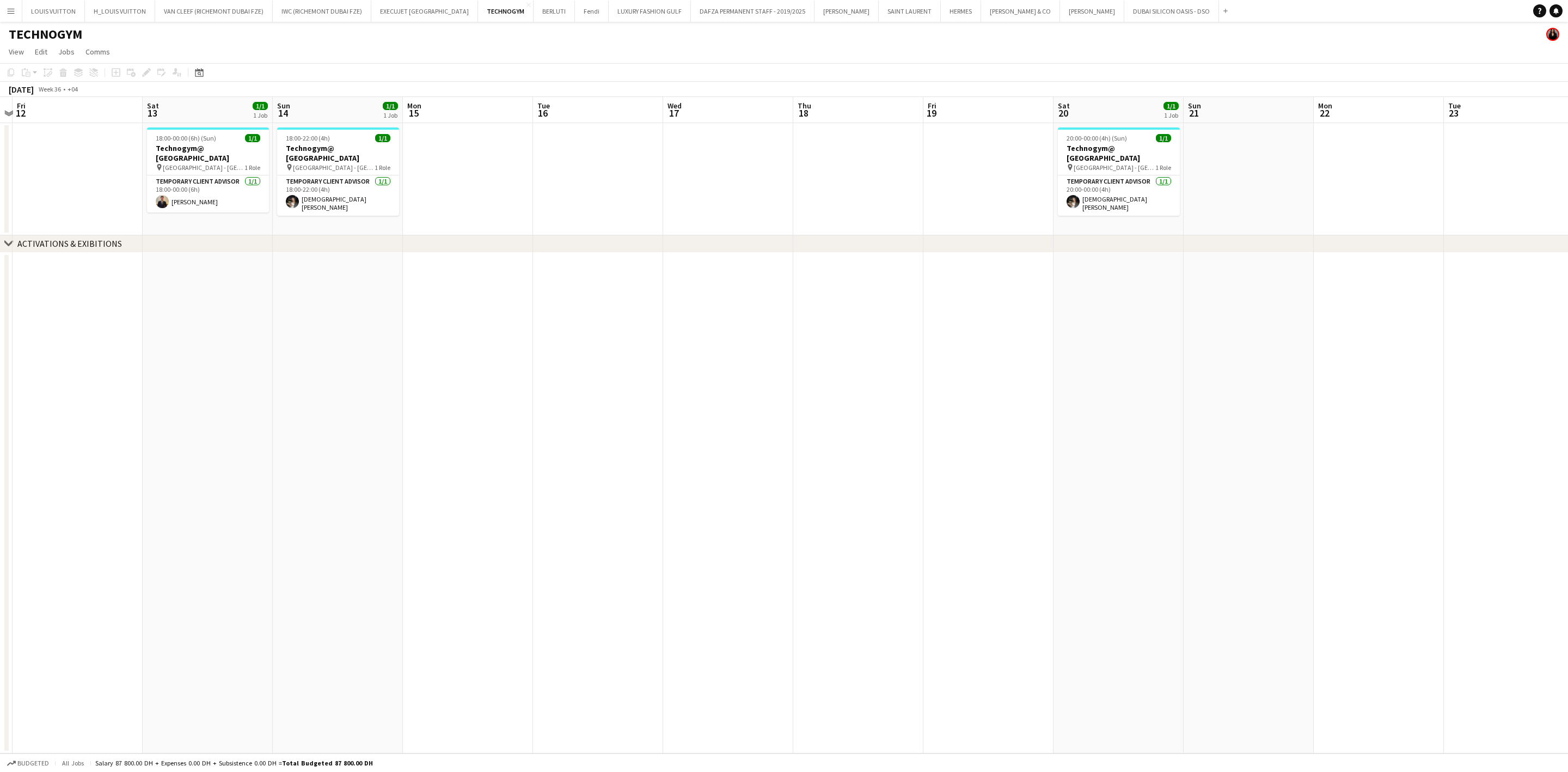
drag, startPoint x: 939, startPoint y: 216, endPoint x: 549, endPoint y: 250, distance: 391.5
click at [502, 262] on app-calendar-viewport "Tue 9 1/1 1 Job Wed 10 1/1 1 Job Thu 11 Fri 12 Sat 13 1/1 1 Job Sun 14 1/1 1 Jo…" at bounding box center [784, 425] width 1568 height 656
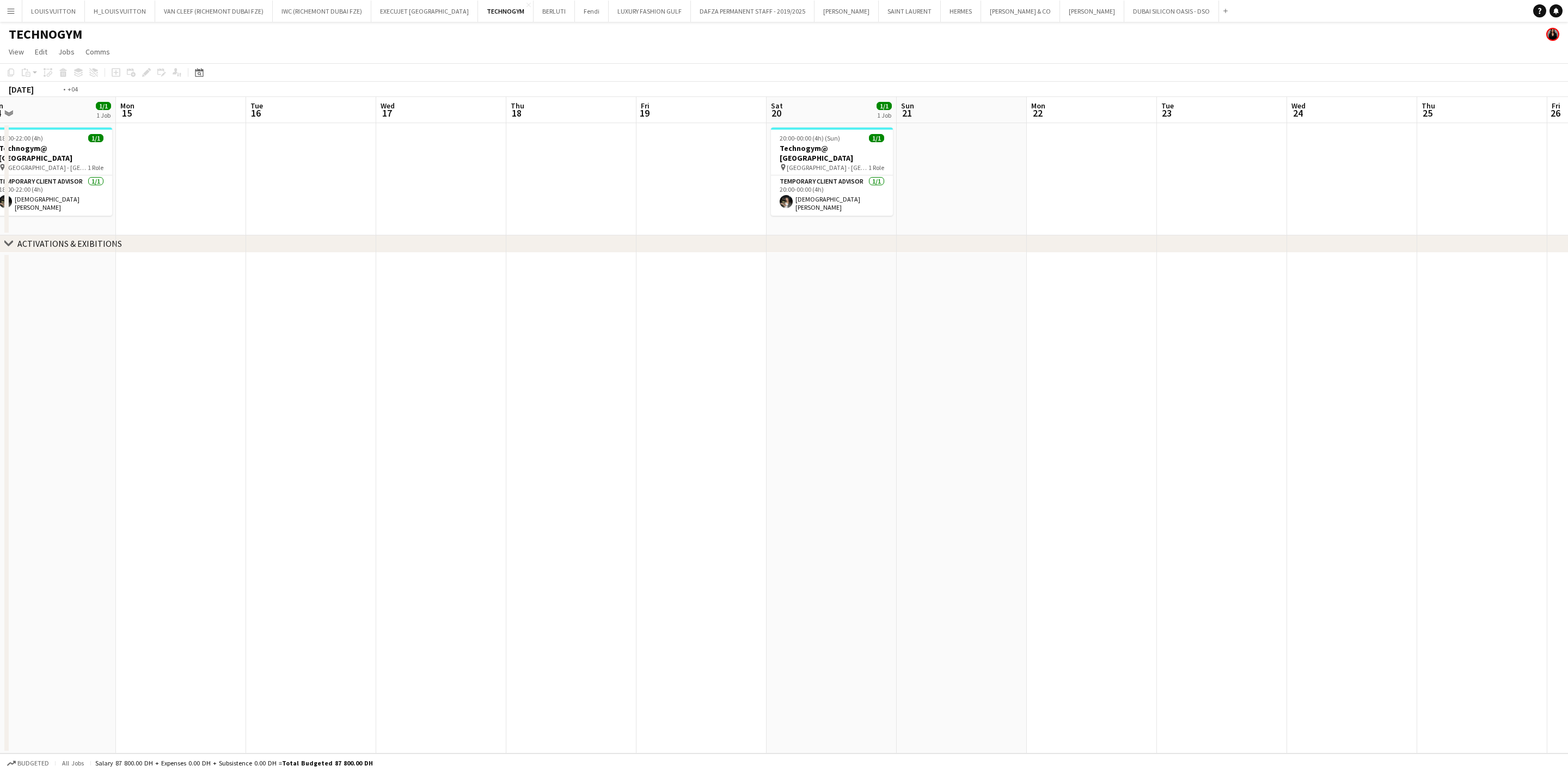
drag, startPoint x: 782, startPoint y: 228, endPoint x: 810, endPoint y: 205, distance: 36.2
click at [420, 274] on app-calendar-viewport "Thu 11 Fri 12 Sat 13 1/1 1 Job Sun 14 1/1 1 Job Mon 15 Tue 16 Wed 17 Thu 18 Fri…" at bounding box center [784, 425] width 1568 height 656
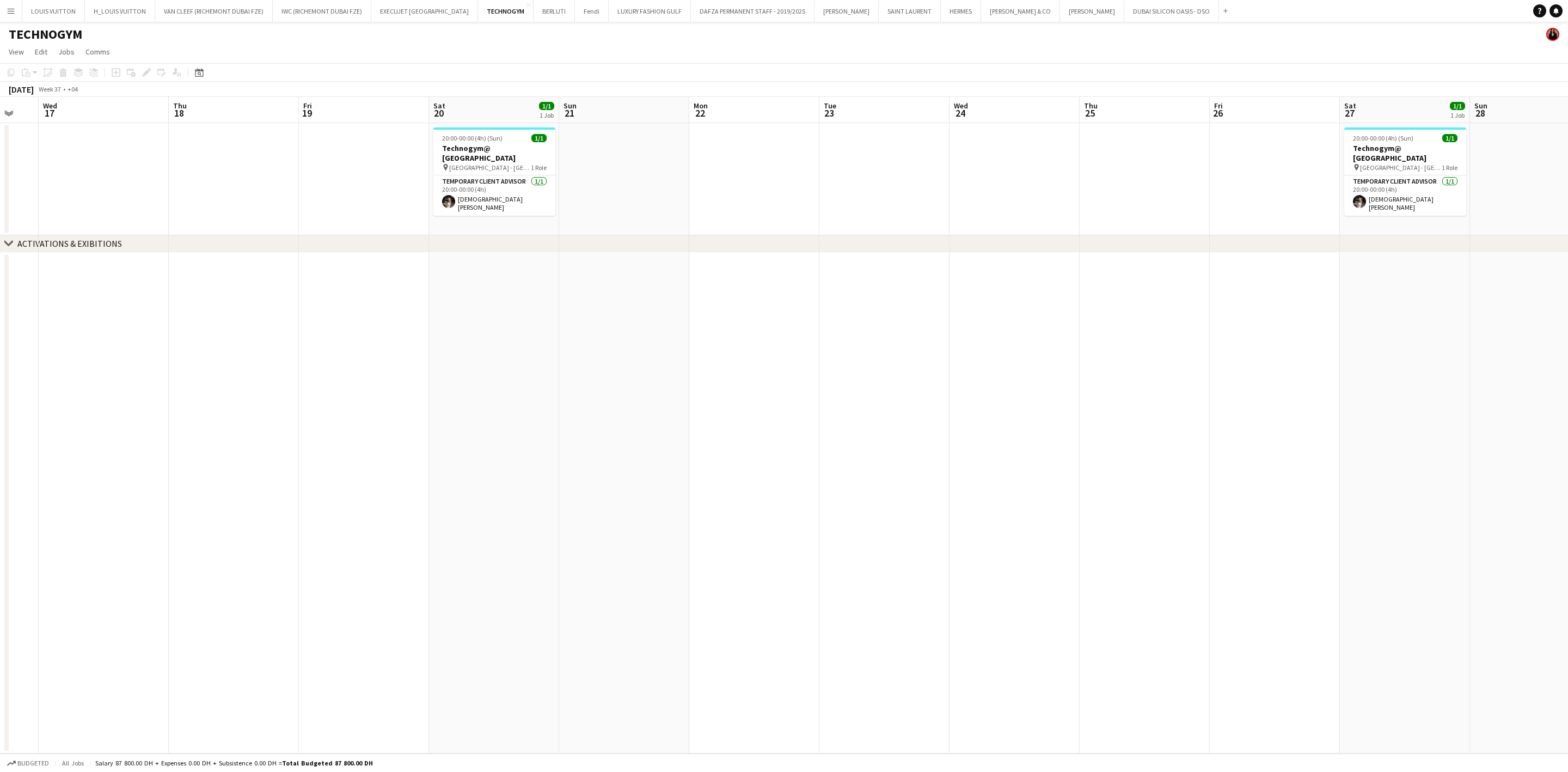
drag, startPoint x: 1055, startPoint y: 191, endPoint x: 1029, endPoint y: 170, distance: 33.4
click at [598, 230] on app-calendar-viewport "Sun 14 1/1 1 Job Mon 15 Tue 16 Wed 17 Thu 18 Fri 19 Sat 20 1/1 1 Job Sun 21 Mon…" at bounding box center [784, 425] width 1568 height 656
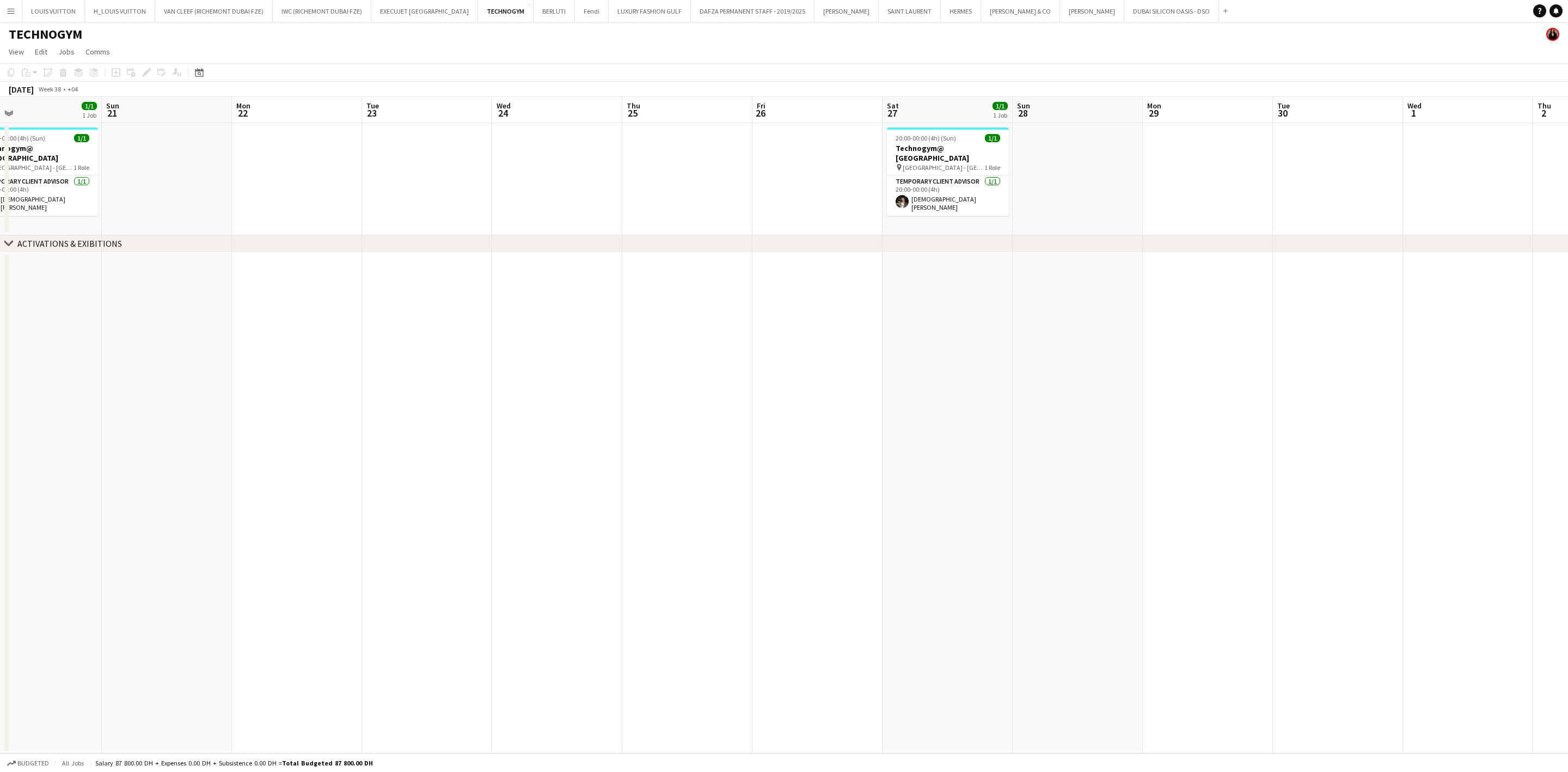
click at [838, 198] on app-calendar-viewport "Wed 17 Thu 18 Fri 19 Sat 20 1/1 1 Job Sun 21 Mon 22 Tue 23 Wed 24 Thu 25 Fri 26…" at bounding box center [784, 425] width 1568 height 656
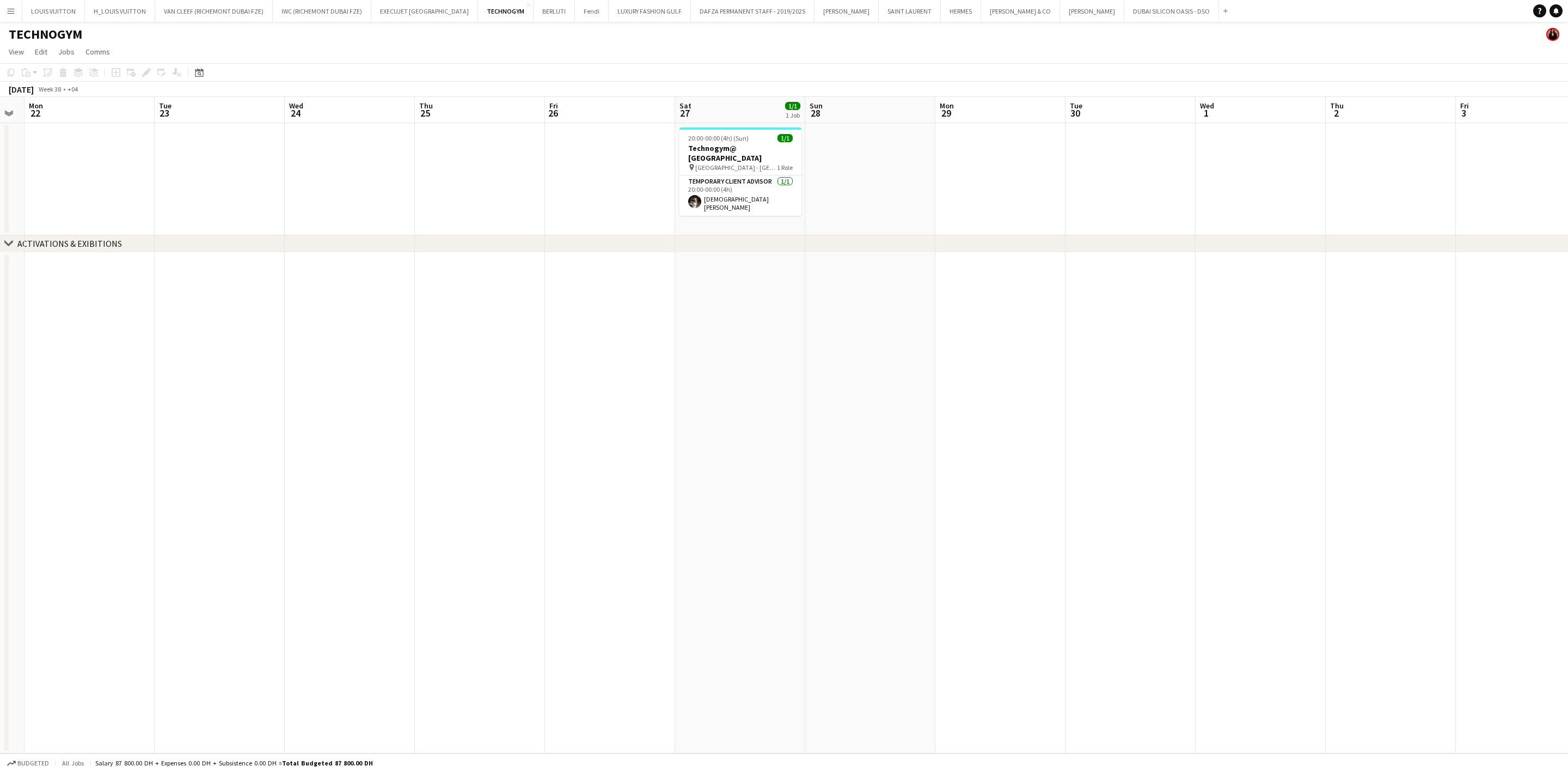
drag, startPoint x: 473, startPoint y: 219, endPoint x: 1159, endPoint y: 139, distance: 690.6
click at [1032, 136] on div "chevron-right ACTIVATIONS & EXIBITIONS Fri 19 Sat 20 1/1 1 Job Sun 21 Mon 22 Tu…" at bounding box center [784, 425] width 1568 height 656
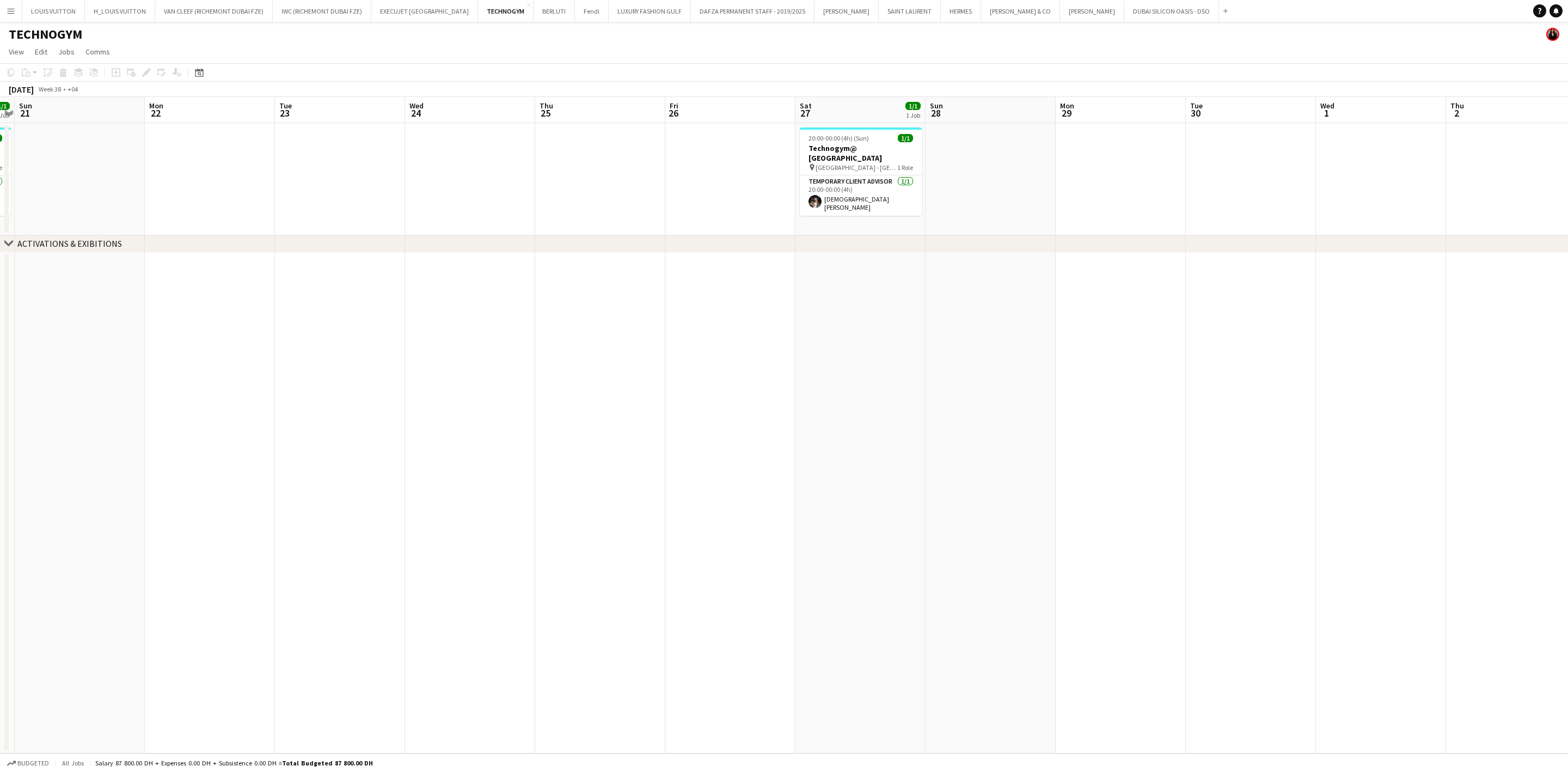
drag, startPoint x: 484, startPoint y: 121, endPoint x: 915, endPoint y: 117, distance: 431.0
click at [886, 116] on app-calendar-viewport "Fri 19 Sat 20 1/1 1 Job Sun 21 Mon 22 Tue 23 Wed 24 Thu 25 Fri 26 Sat 27 1/1 1 …" at bounding box center [784, 425] width 1568 height 656
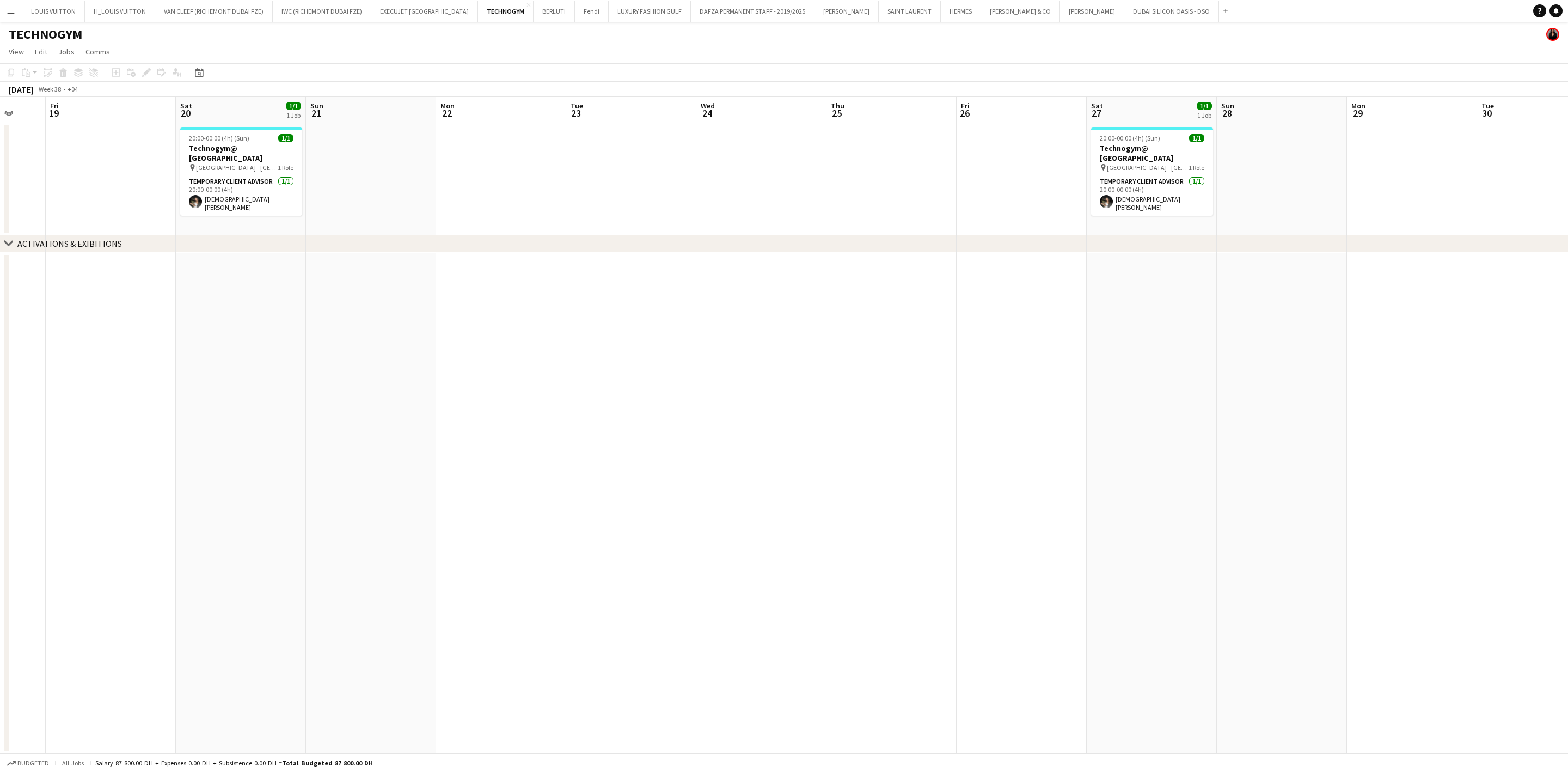
click at [1032, 204] on app-calendar-viewport "Tue 16 Wed 17 Thu 18 Fri 19 Sat 20 1/1 1 Job Sun 21 Mon 22 Tue 23 Wed 24 Thu 25…" at bounding box center [784, 425] width 1568 height 656
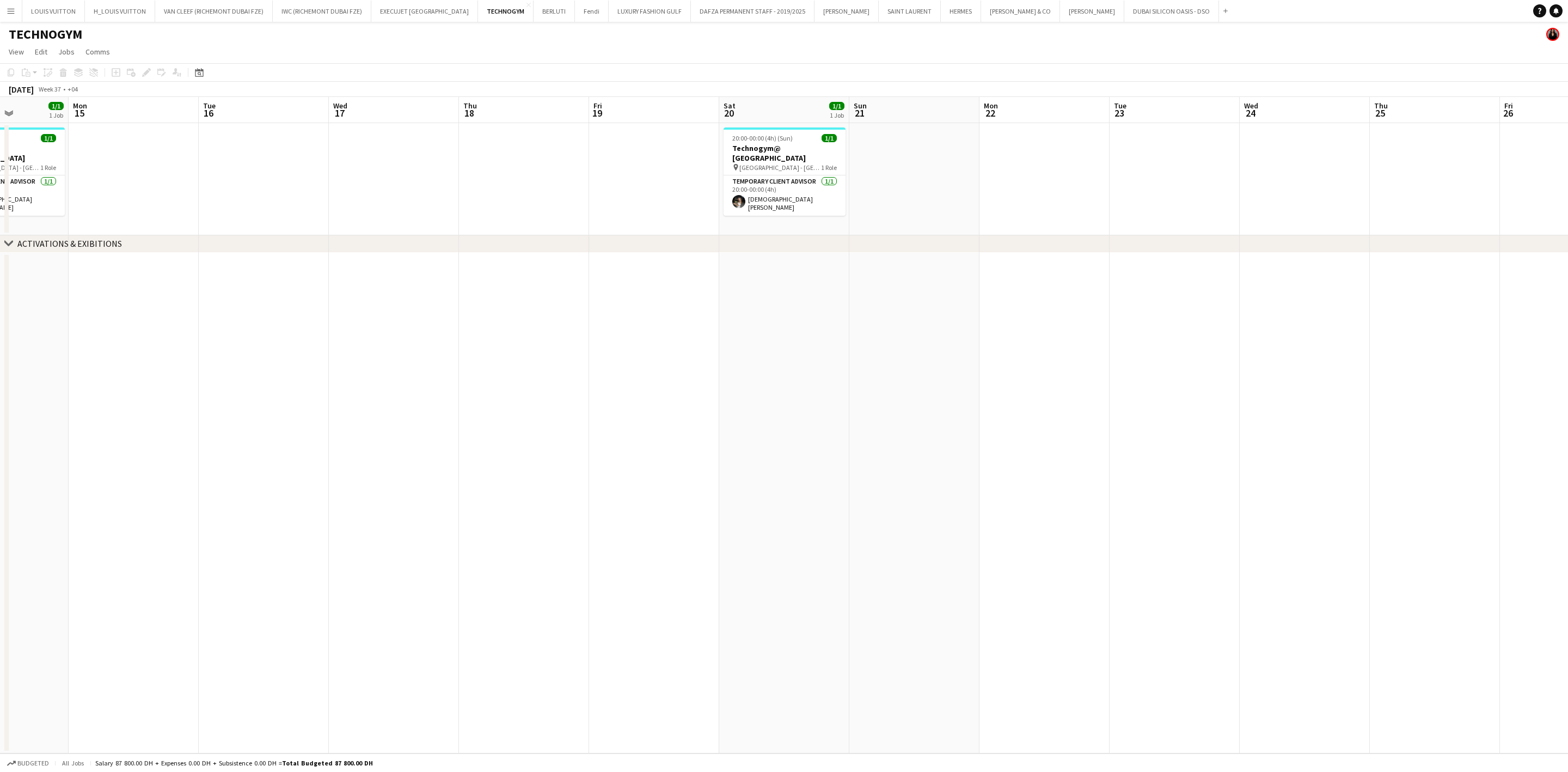
drag, startPoint x: 732, startPoint y: 186, endPoint x: 1309, endPoint y: 183, distance: 577.0
click at [1032, 183] on app-calendar-viewport "Fri 12 Sat 13 1/1 1 Job Sun 14 1/1 1 Job Mon 15 Tue 16 Wed 17 Thu 18 Fri 19 Sat…" at bounding box center [784, 425] width 1568 height 656
